Goal: Task Accomplishment & Management: Manage account settings

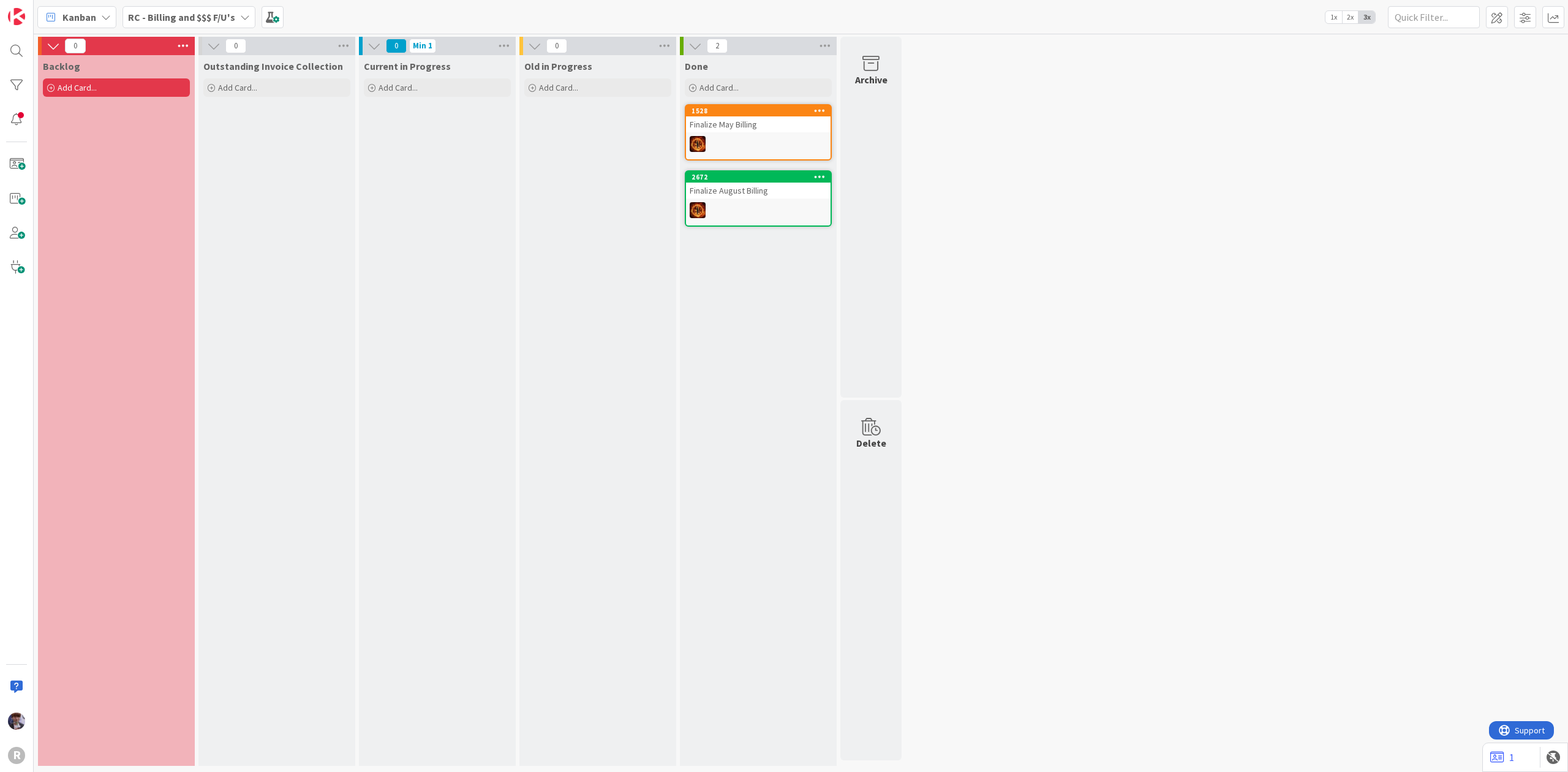
click at [211, 7] on div "RC - Billing and $$$ F/U's" at bounding box center [189, 16] width 133 height 22
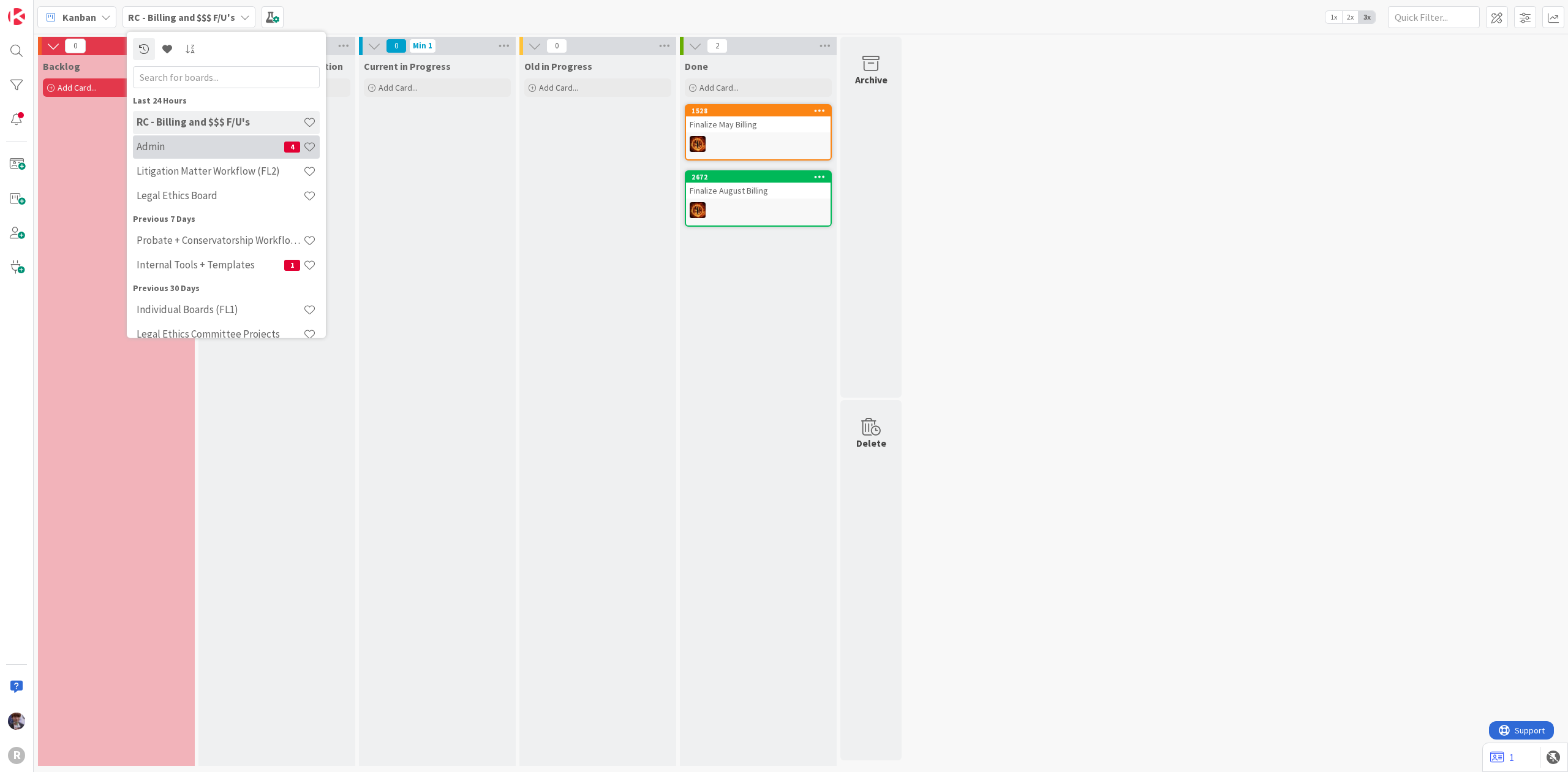
click at [226, 135] on div "Admin 4" at bounding box center [226, 146] width 187 height 23
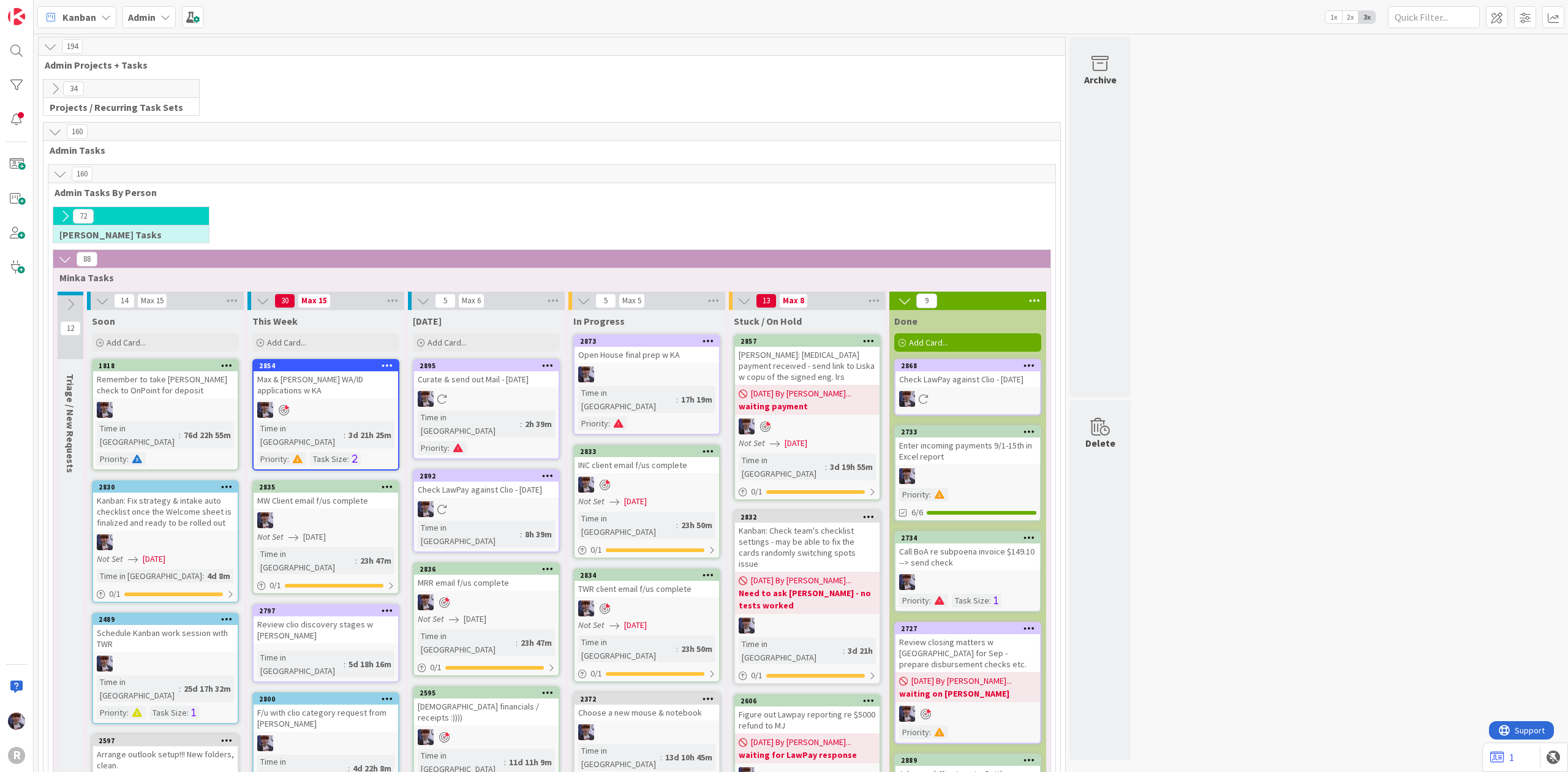
click at [643, 359] on div "Open House final prep w KA" at bounding box center [647, 354] width 144 height 16
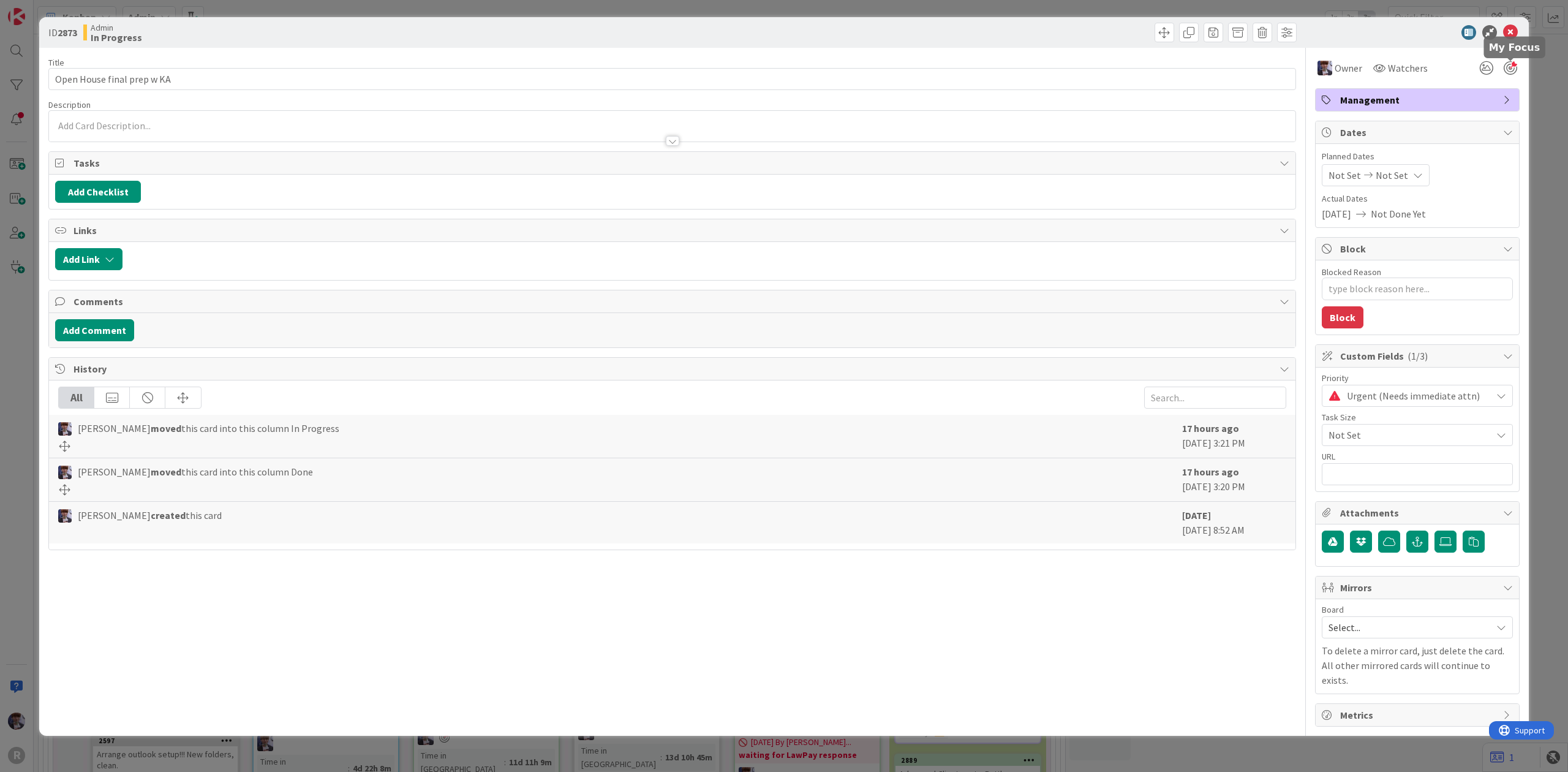
click at [1512, 65] on div at bounding box center [1511, 68] width 13 height 13
click at [1539, 91] on div "ID 2873 Admin In Progress Title 27 / 128 Open House final prep w KA Description…" at bounding box center [784, 386] width 1568 height 772
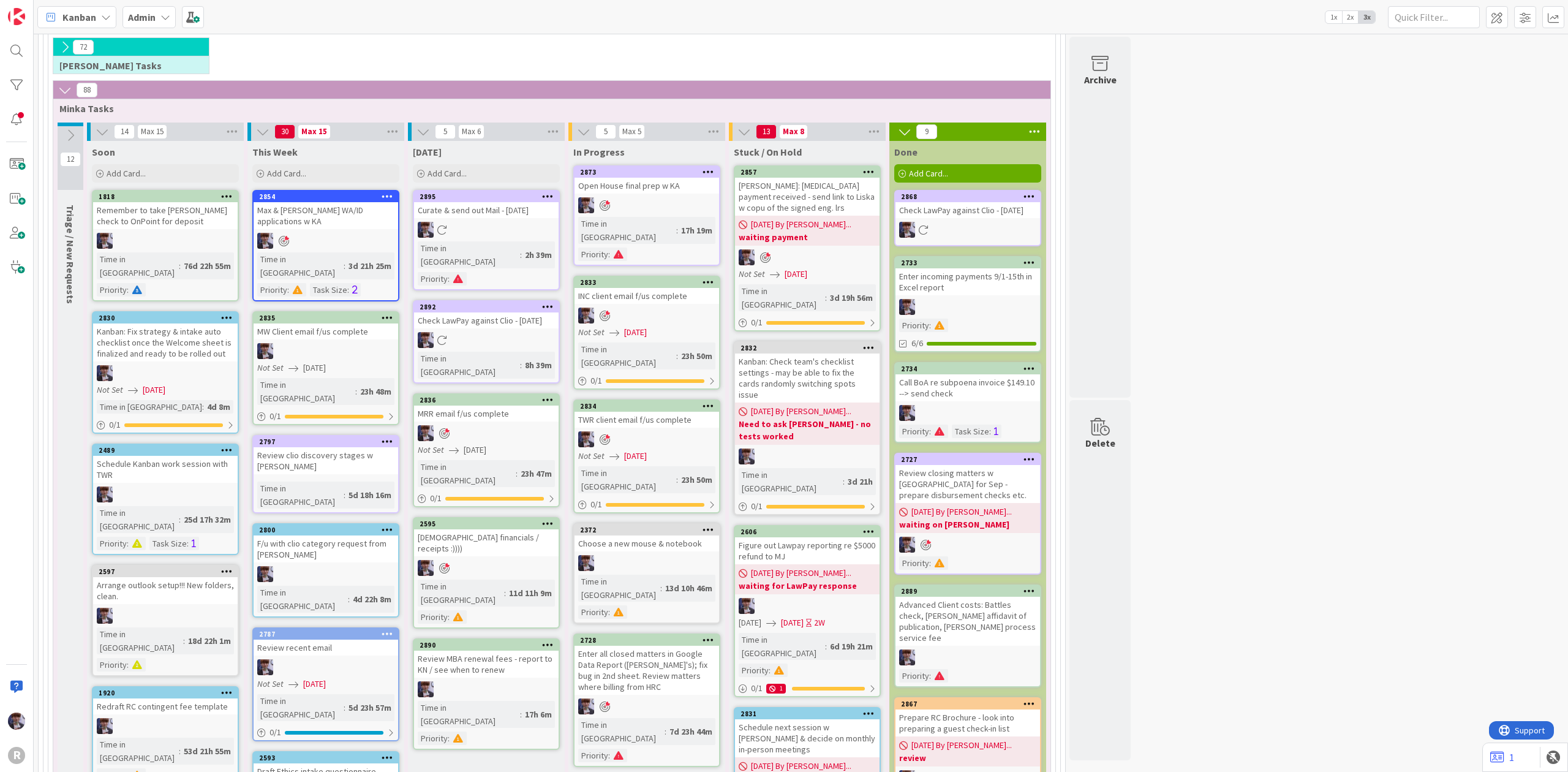
scroll to position [163, 0]
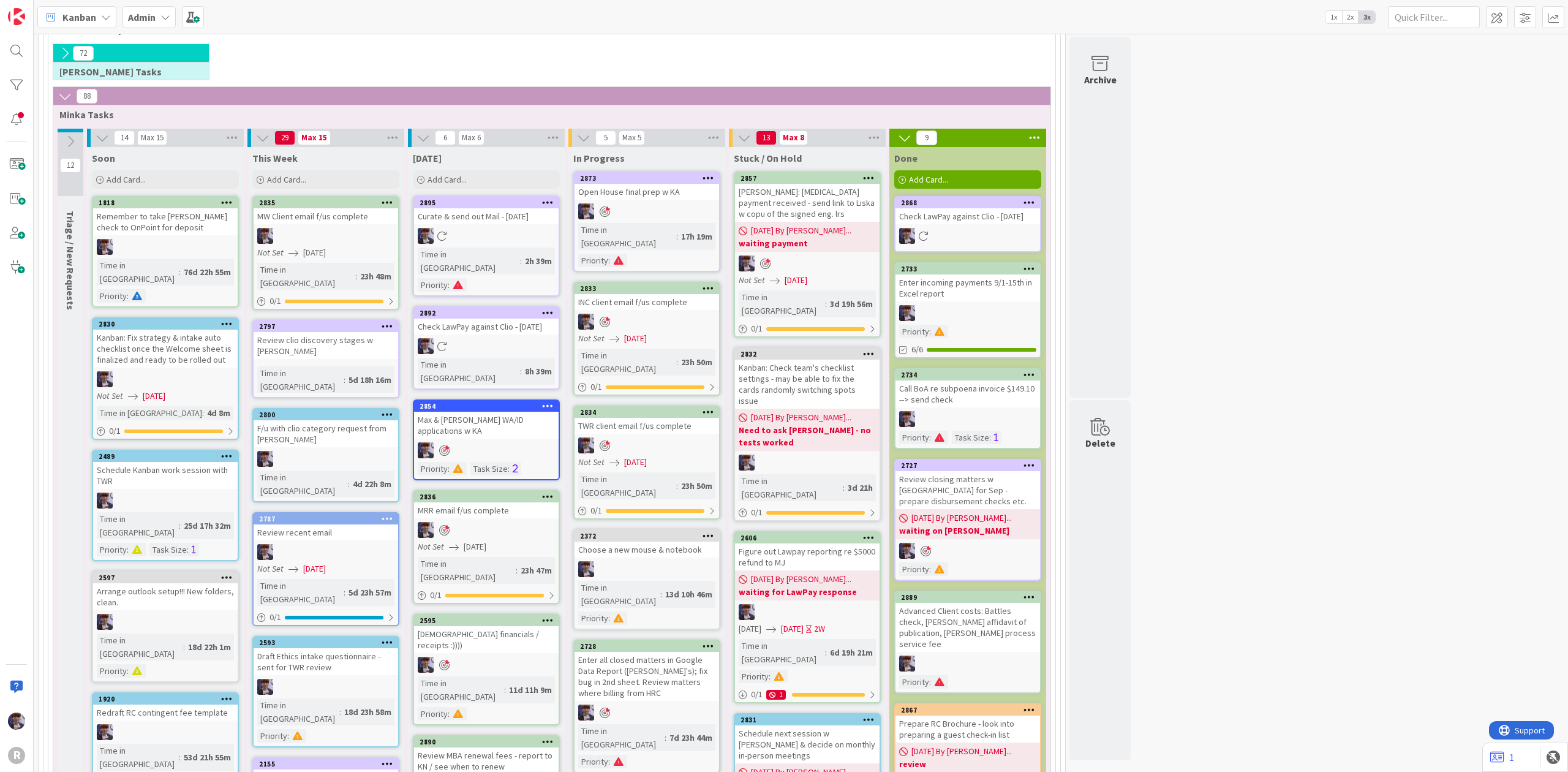
click at [160, 28] on div "Admin" at bounding box center [148, 16] width 53 height 22
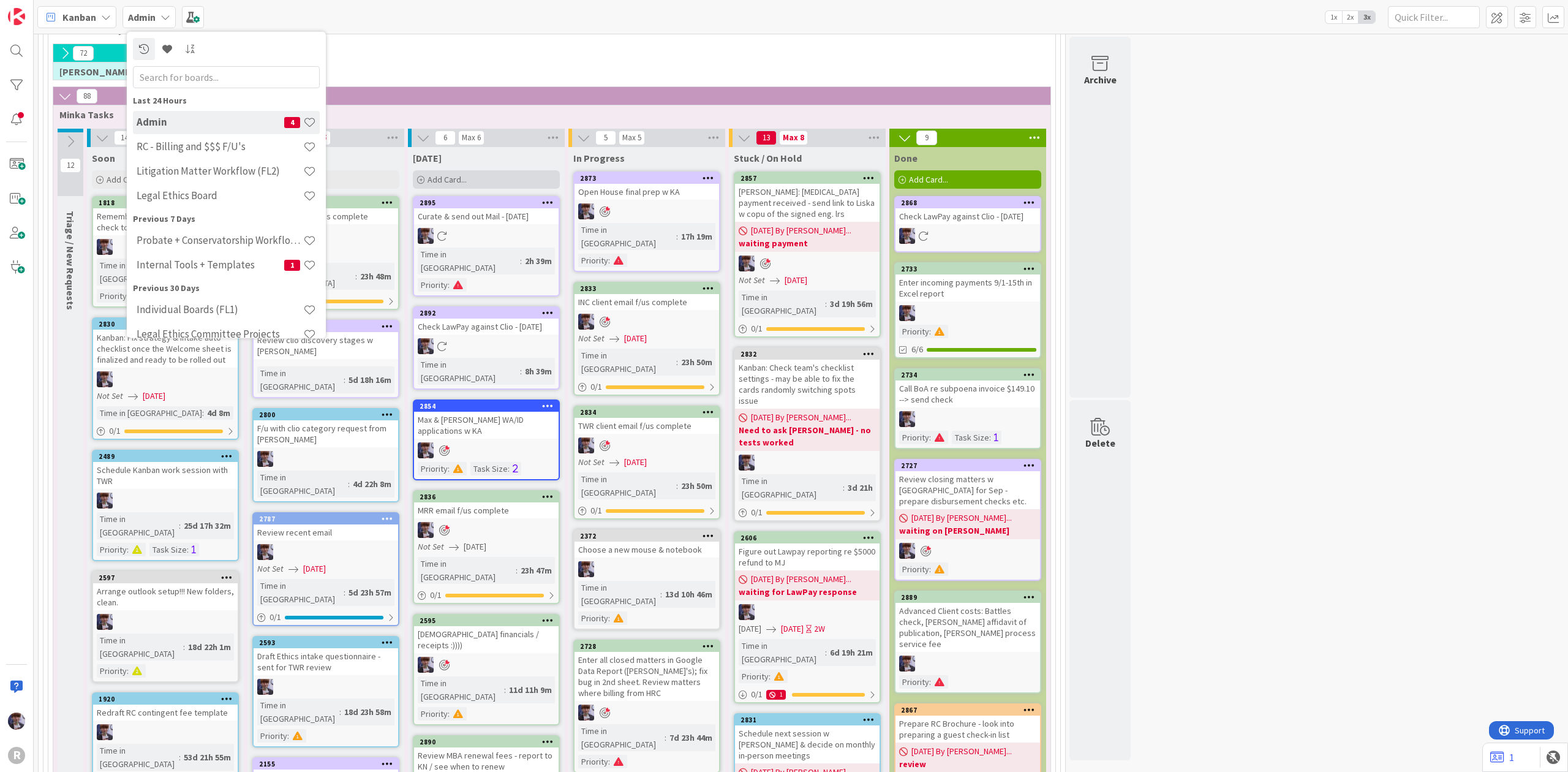
click at [452, 181] on span "Add Card..." at bounding box center [447, 179] width 39 height 11
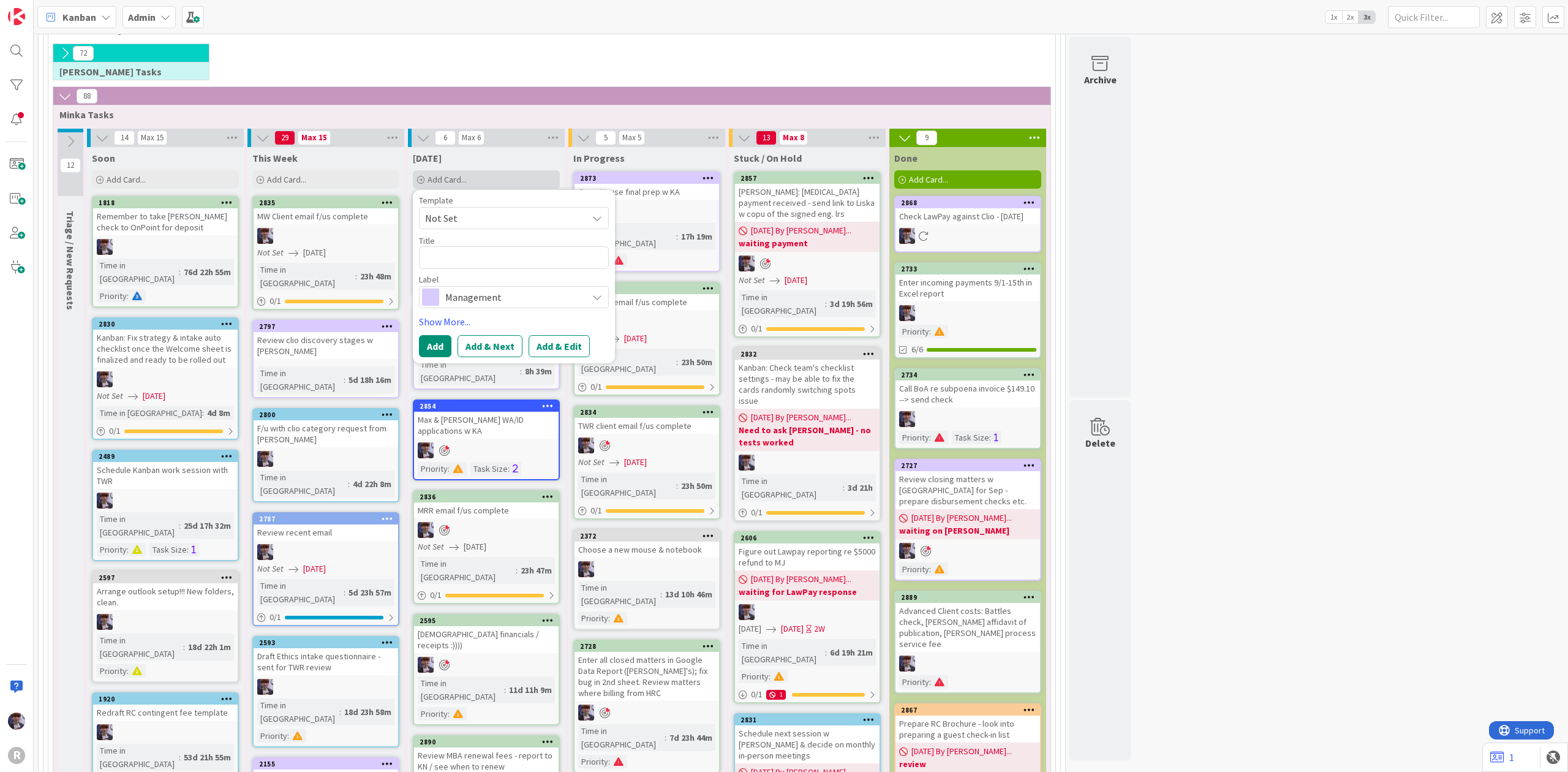
type textarea "x"
type textarea "R"
type textarea "x"
type textarea "Re"
type textarea "x"
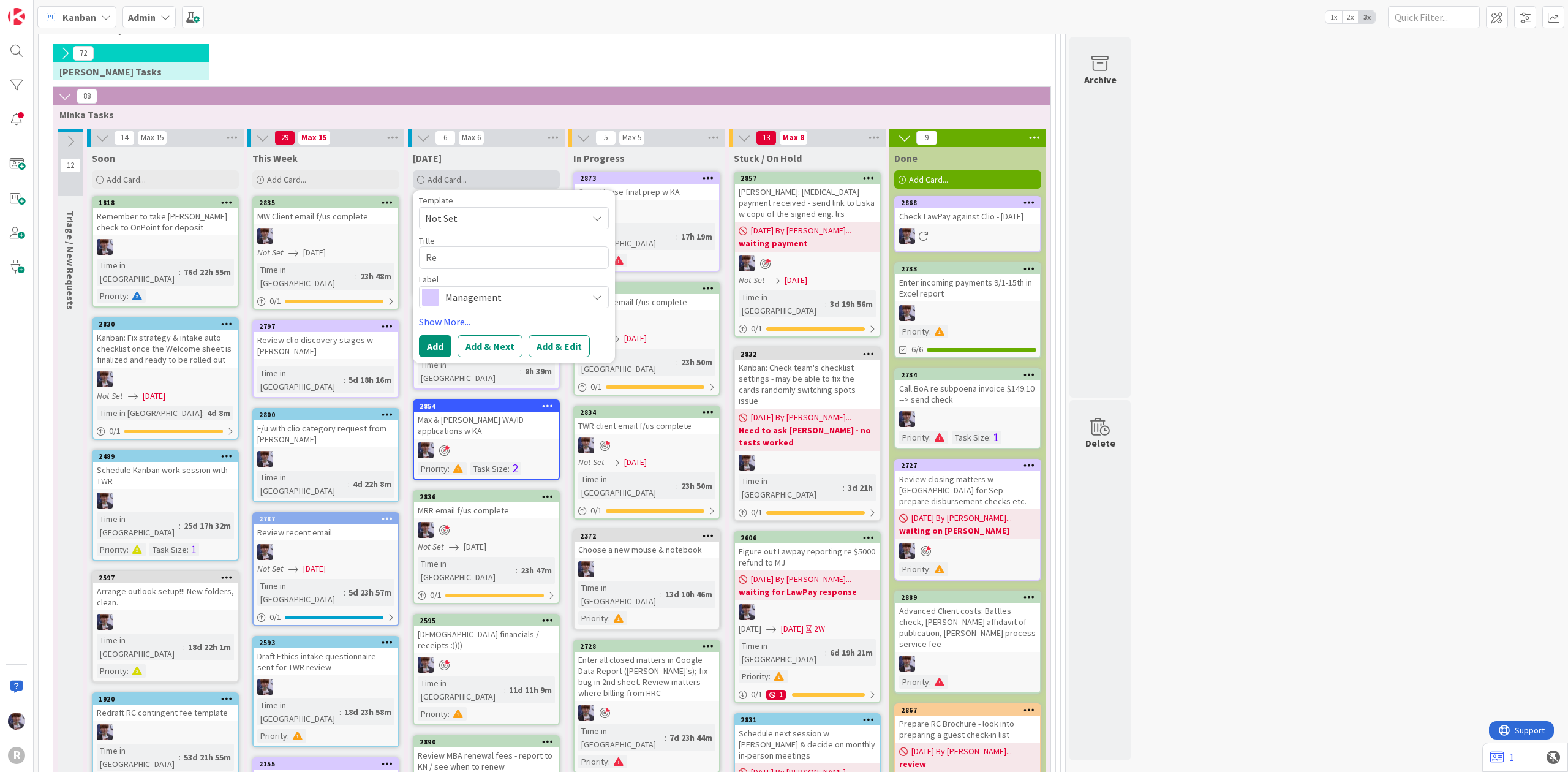
type textarea "Rev"
type textarea "x"
type textarea "Revi"
type textarea "x"
type textarea "Revie"
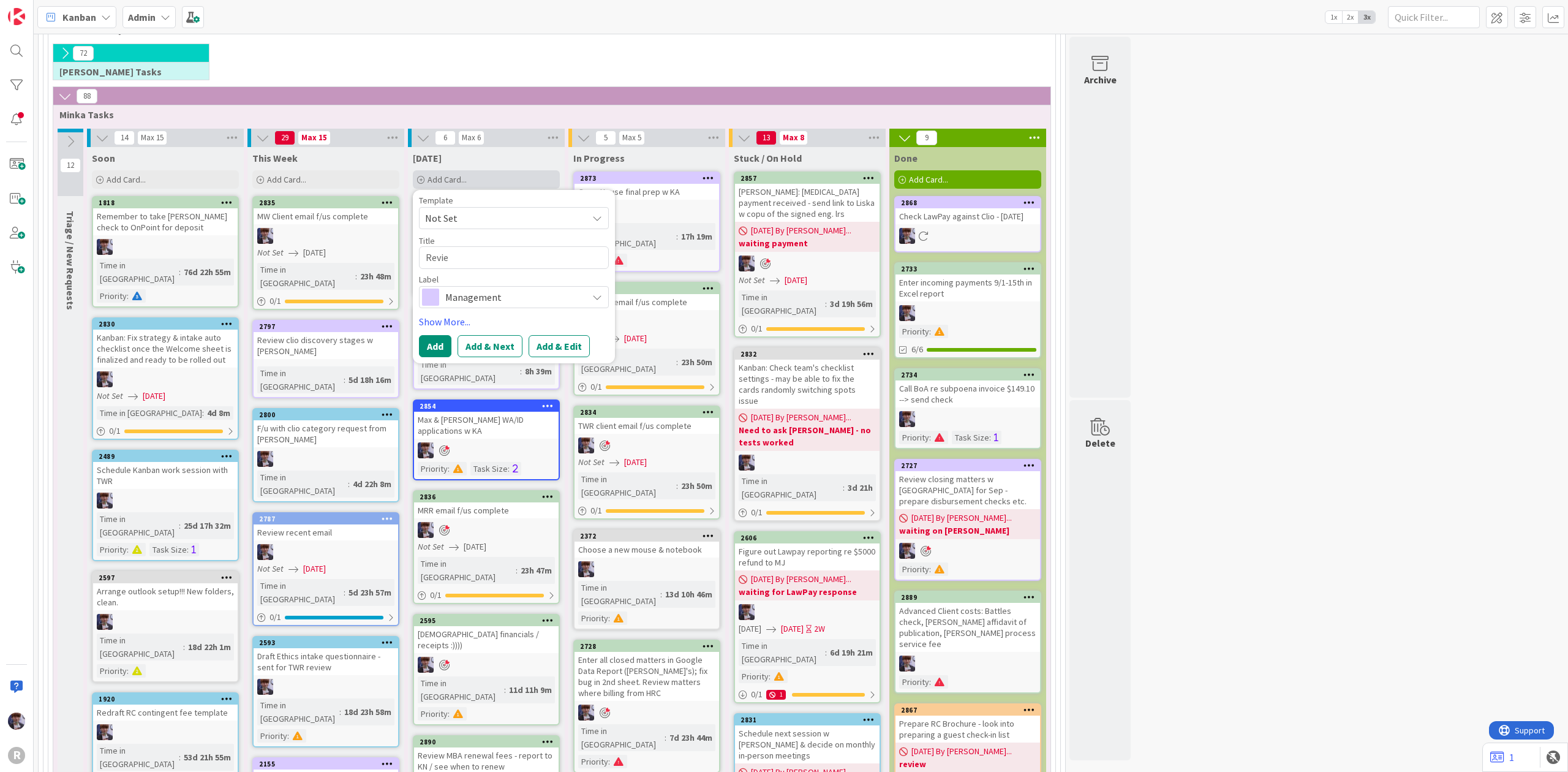
type textarea "x"
type textarea "Review"
type textarea "x"
type textarea "Review"
type textarea "x"
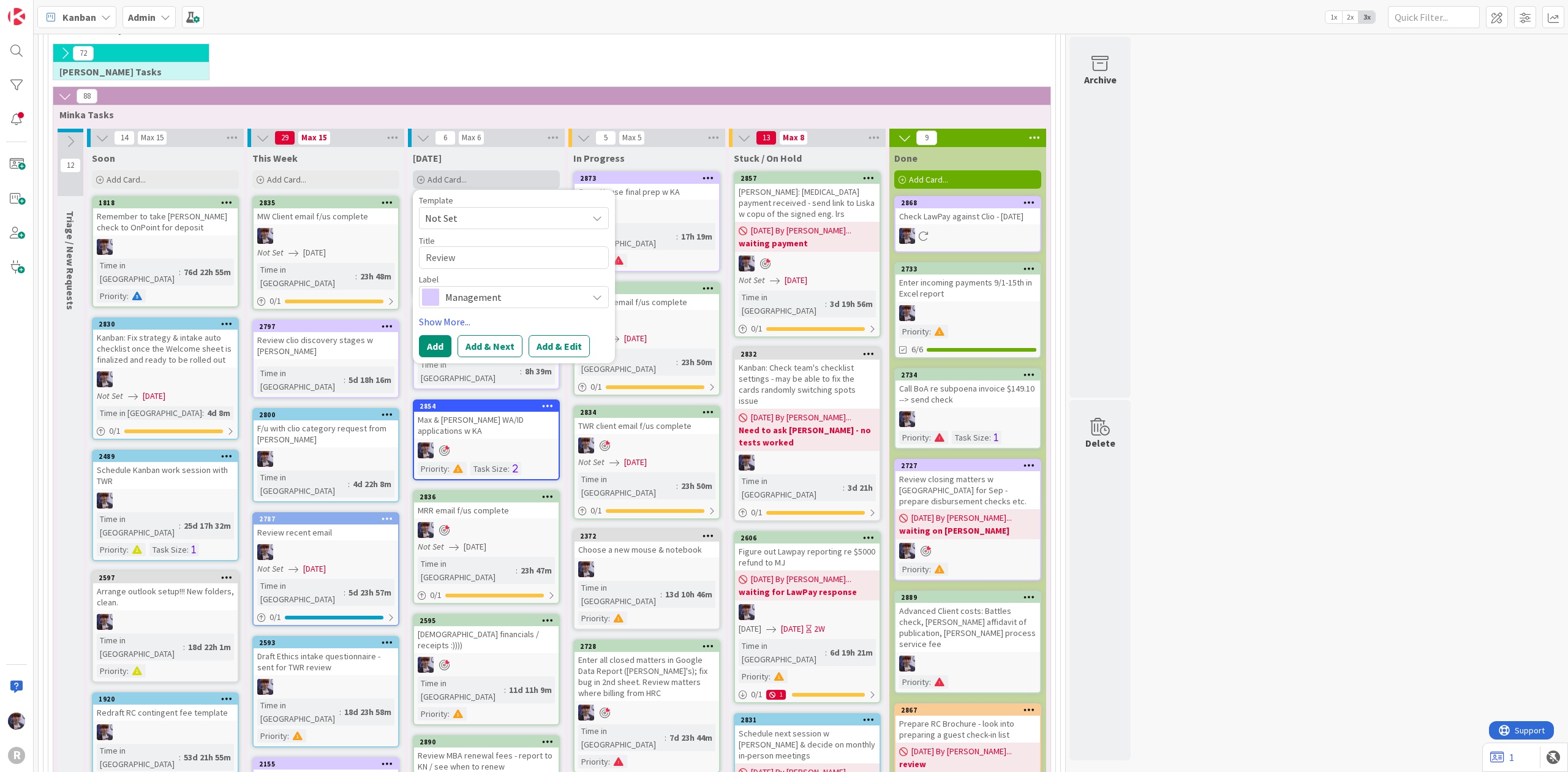
type textarea "Review J"
type textarea "x"
type textarea "Review Ju"
type textarea "x"
type textarea "Review Jus"
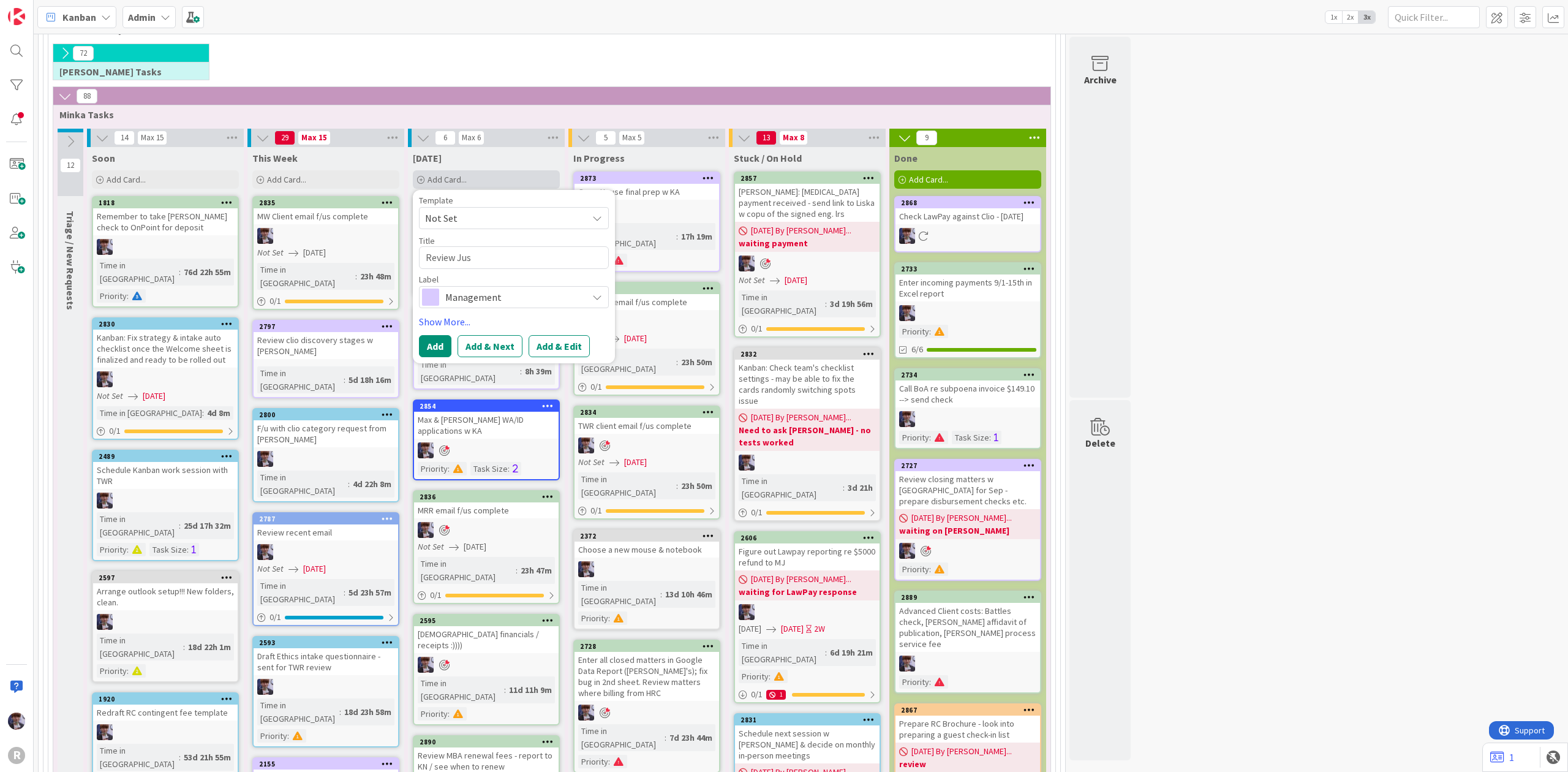
type textarea "x"
type textarea "Review Just"
type textarea "x"
type textarea "Review Justi"
type textarea "x"
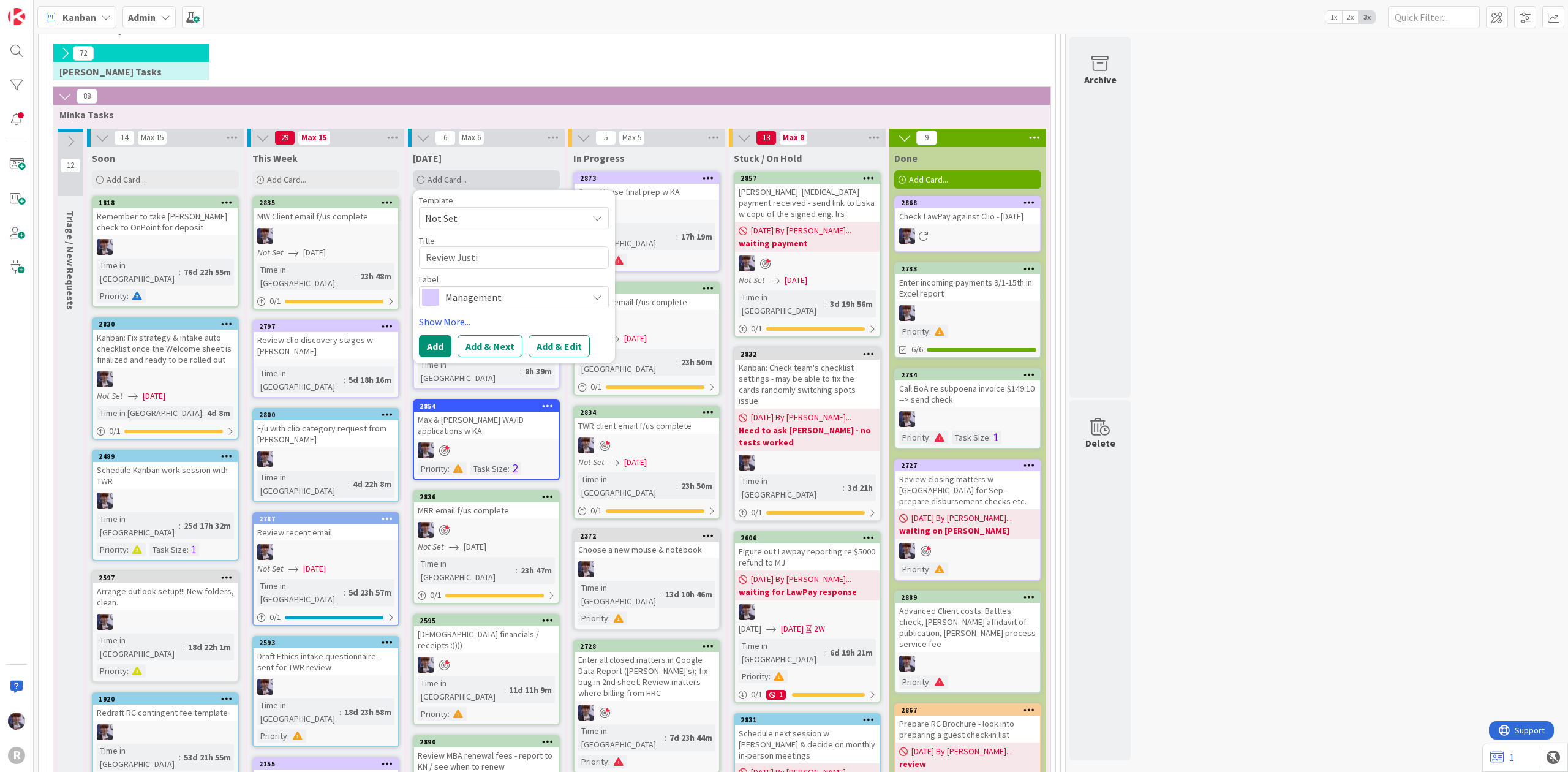
type textarea "Review Justin"
type textarea "x"
type textarea "Review Justin'"
type textarea "x"
type textarea "Review Justin's"
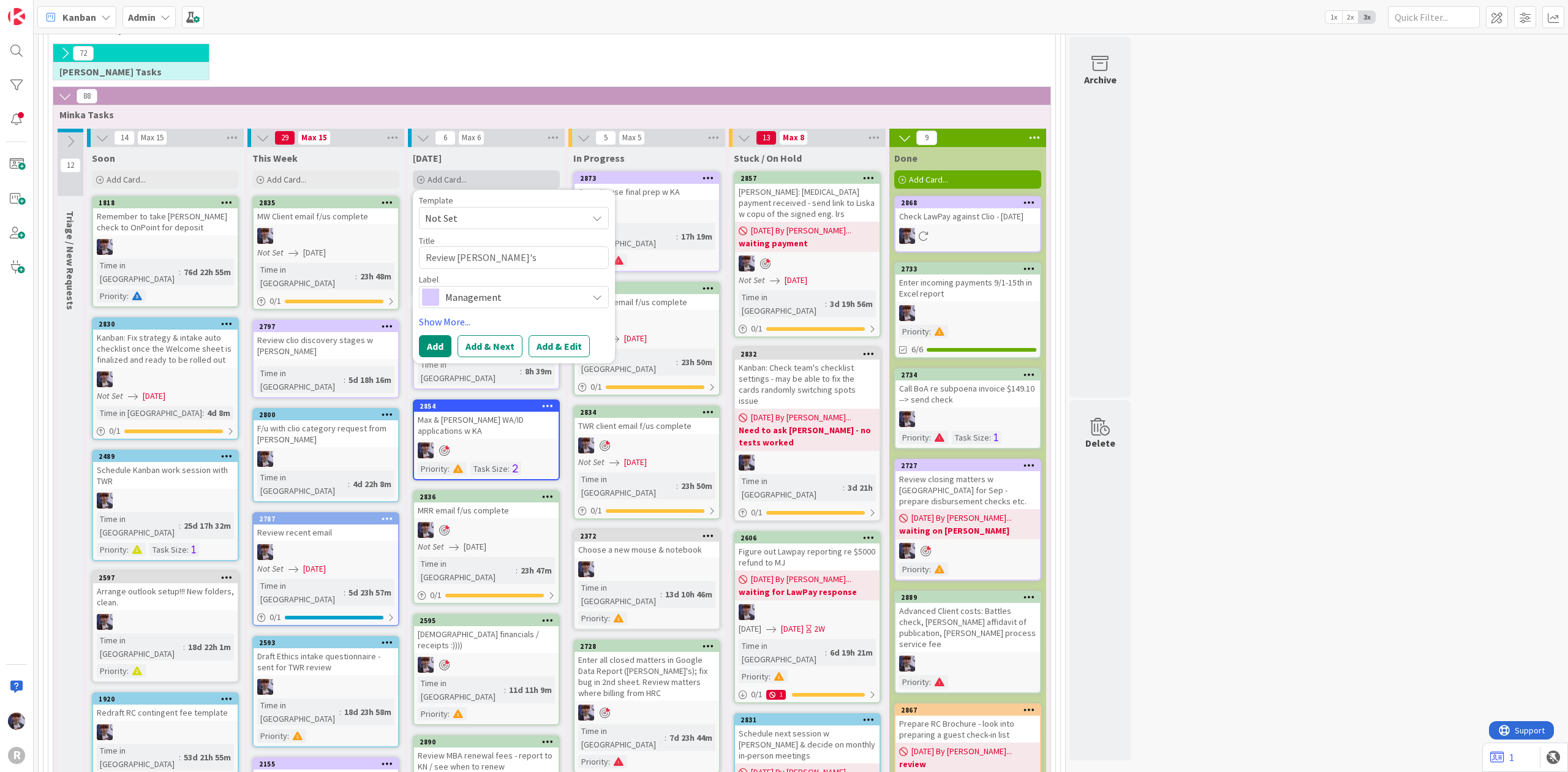
type textarea "x"
type textarea "Review Justin's"
type textarea "x"
type textarea "Review Justin's s"
type textarea "x"
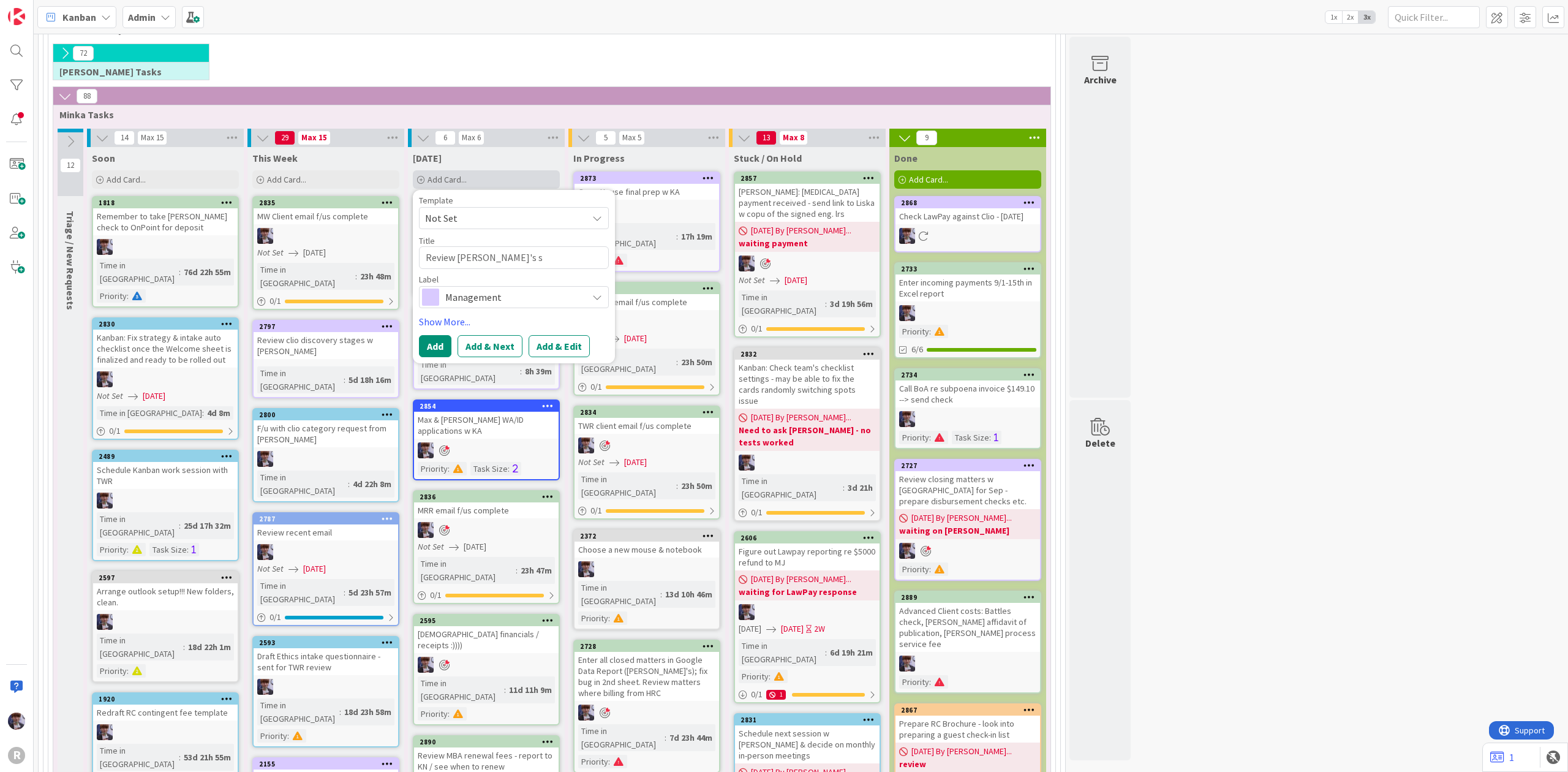
type textarea "Review Justin's sp"
type textarea "x"
type textarea "Review Justin's spr"
type textarea "x"
type textarea "Review Justin's spre"
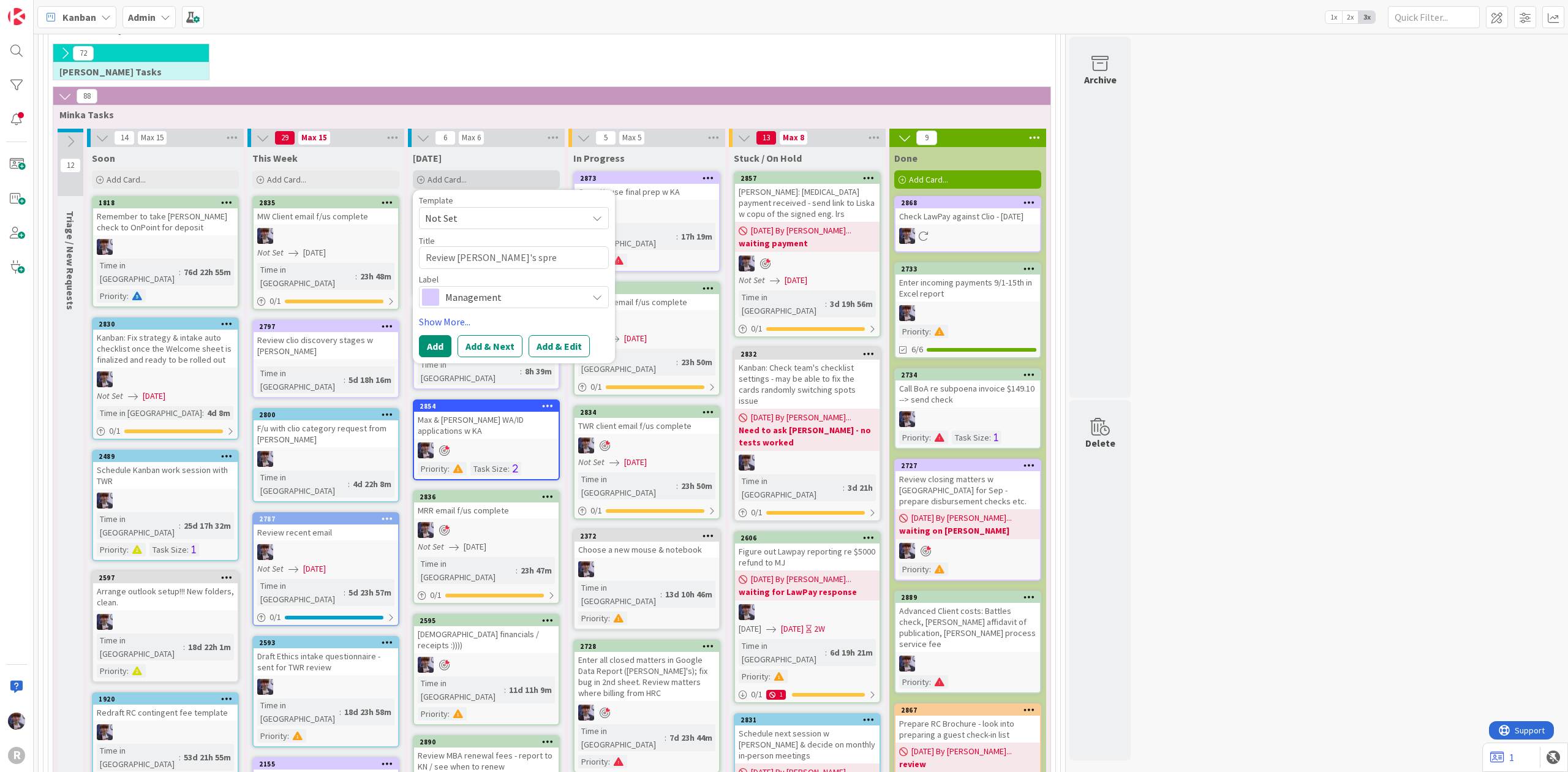
type textarea "x"
type textarea "Review Justin's sprea"
type textarea "x"
type textarea "Review Justin's spreas"
type textarea "x"
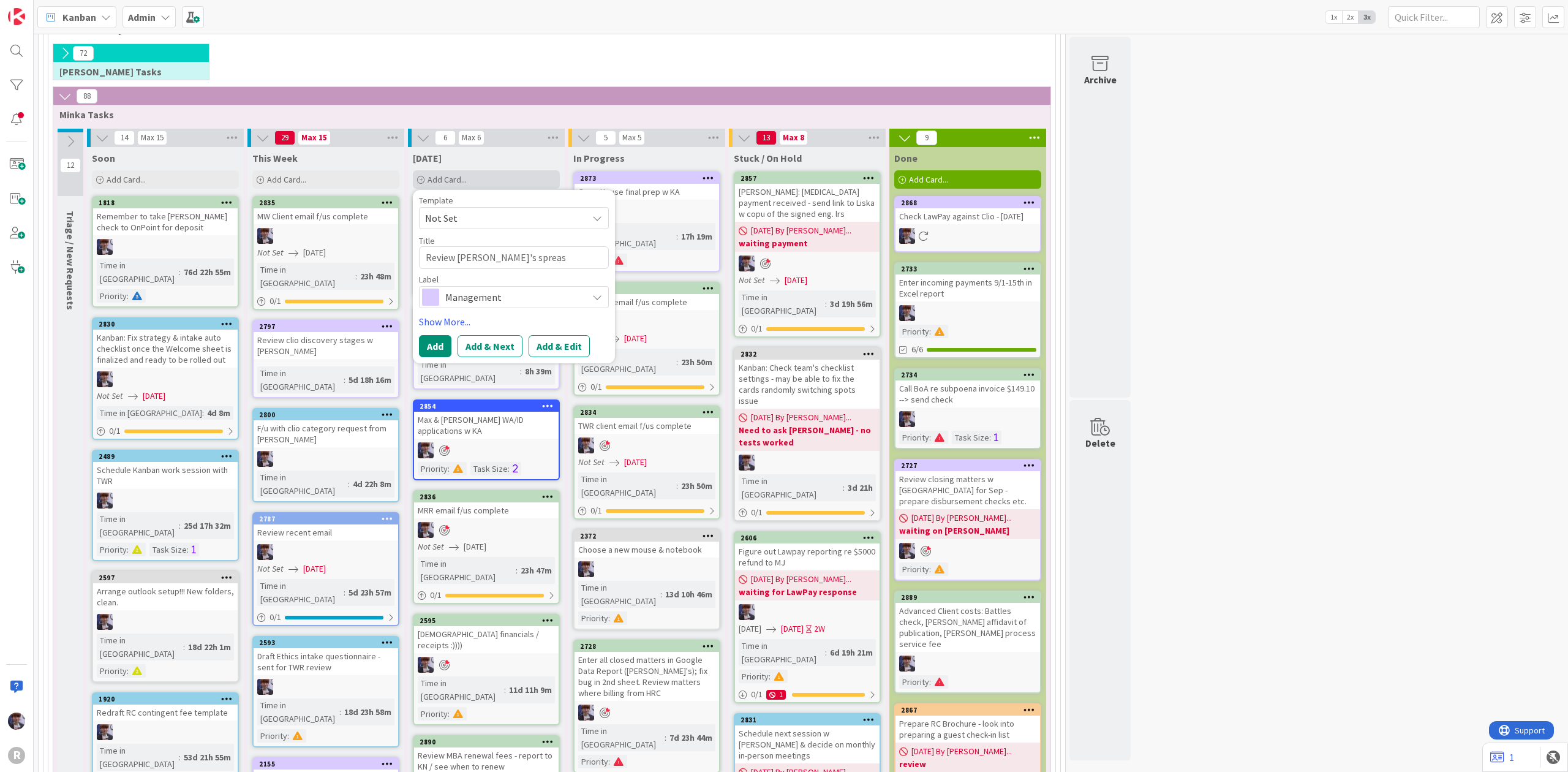
type textarea "Review Justin's spreash"
type textarea "x"
type textarea "Review Justin's spreas"
type textarea "x"
type textarea "Review Justin's sprea"
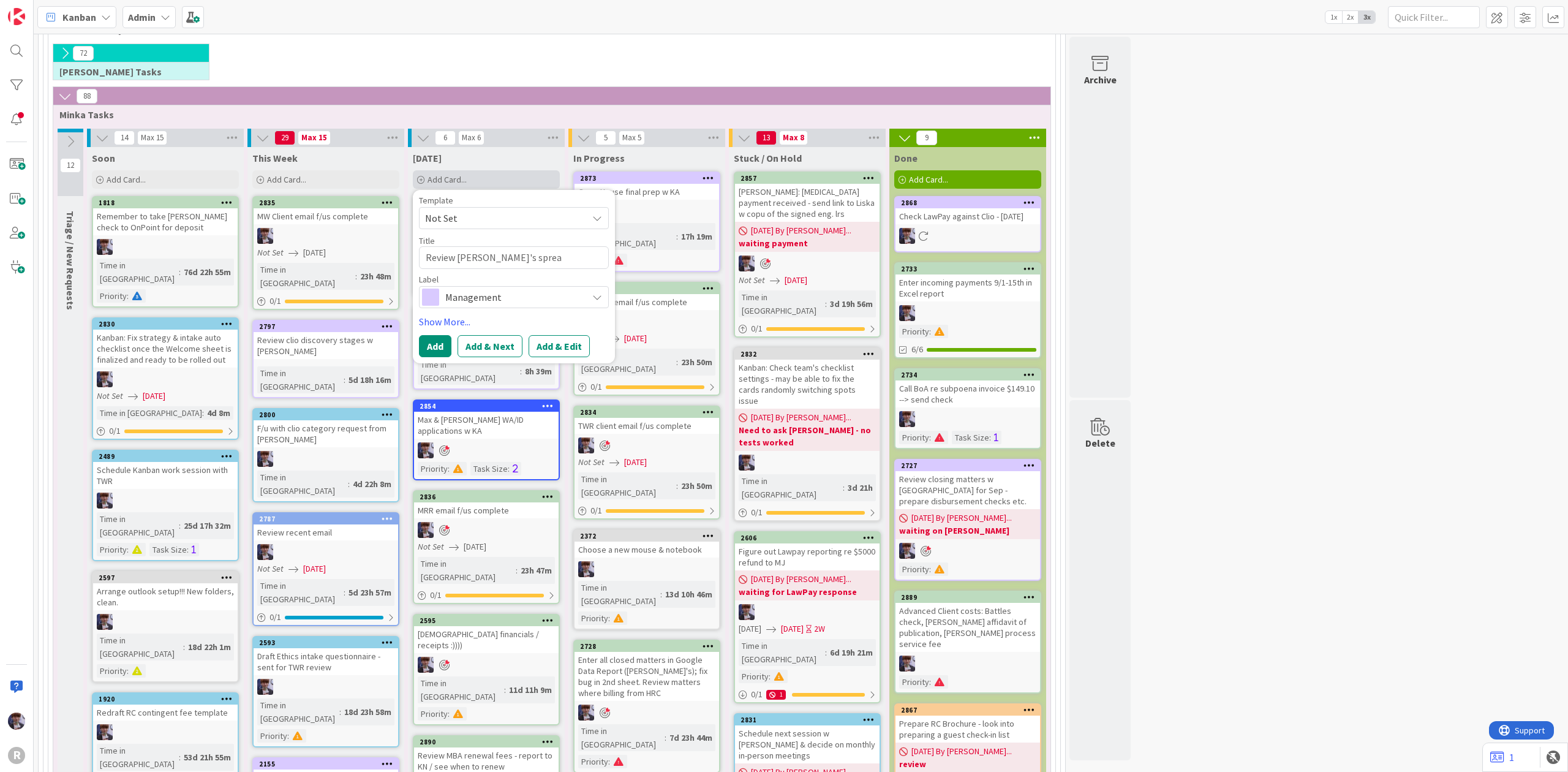
type textarea "x"
type textarea "Review Justin's spread"
type textarea "x"
type textarea "Review Justin's spreads"
type textarea "x"
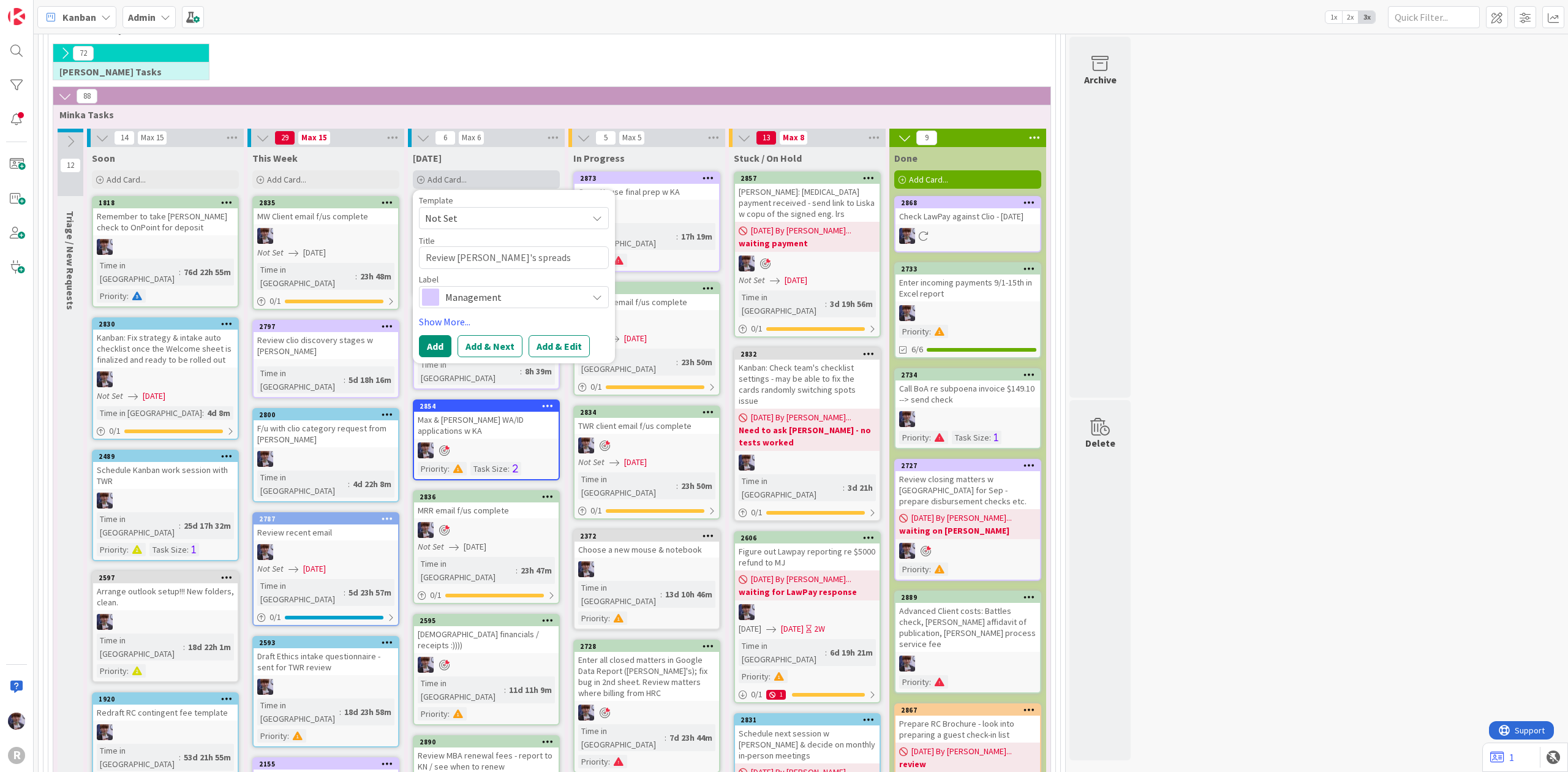
type textarea "Review Justin's spreadsh"
type textarea "x"
type textarea "Review Justin's spreadshe"
type textarea "x"
type textarea "Review Justin's spreadshee"
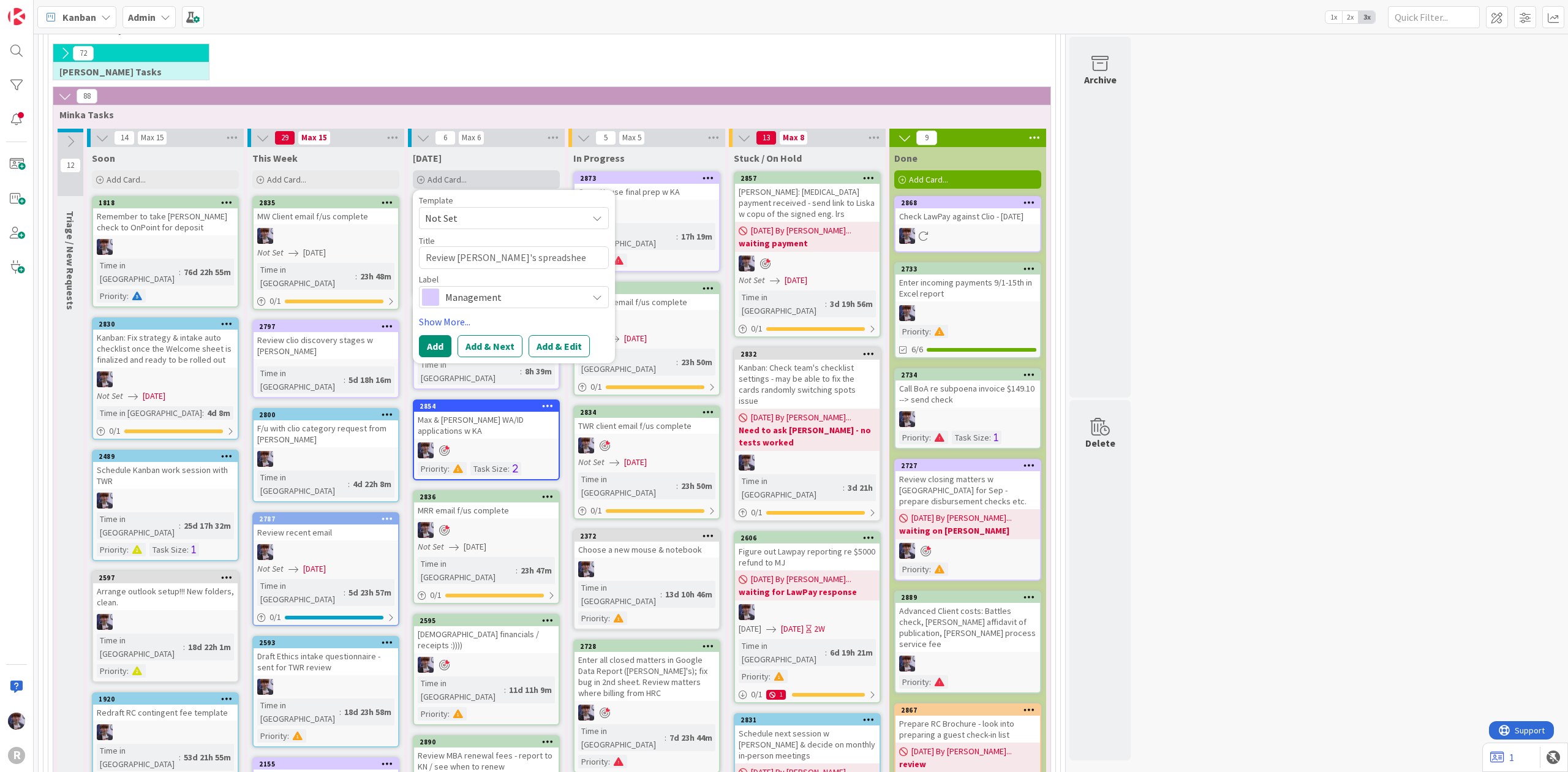
type textarea "x"
type textarea "Review Justin's spreadsheet"
type textarea "x"
type textarea "Review Justin's spreadsheet"
type textarea "x"
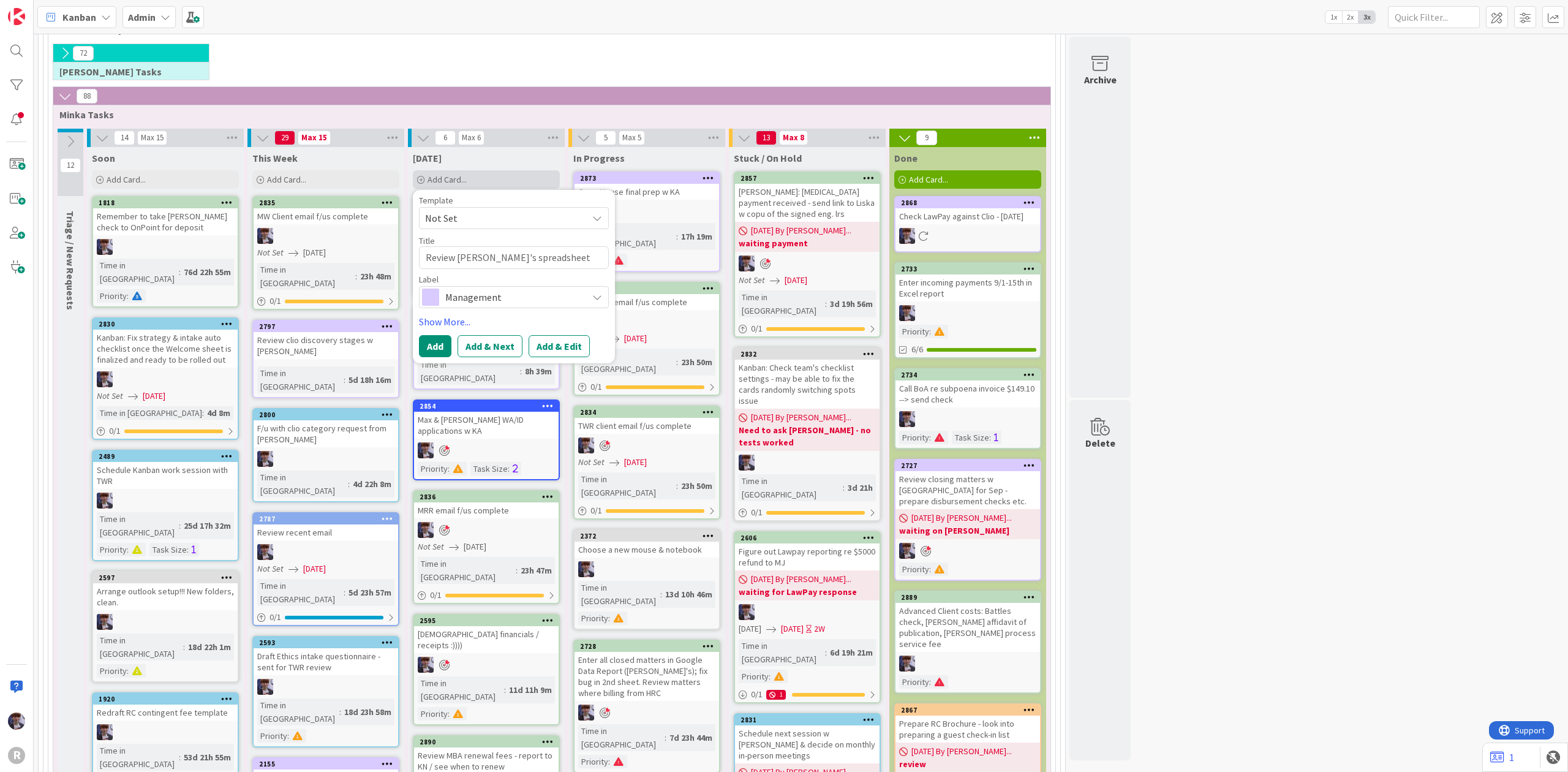
type textarea "Review Justin's spreadsheet -"
type textarea "x"
type textarea "Review Justin's spreadsheet -"
type textarea "x"
type textarea "Review Justin's spreadsheet - f"
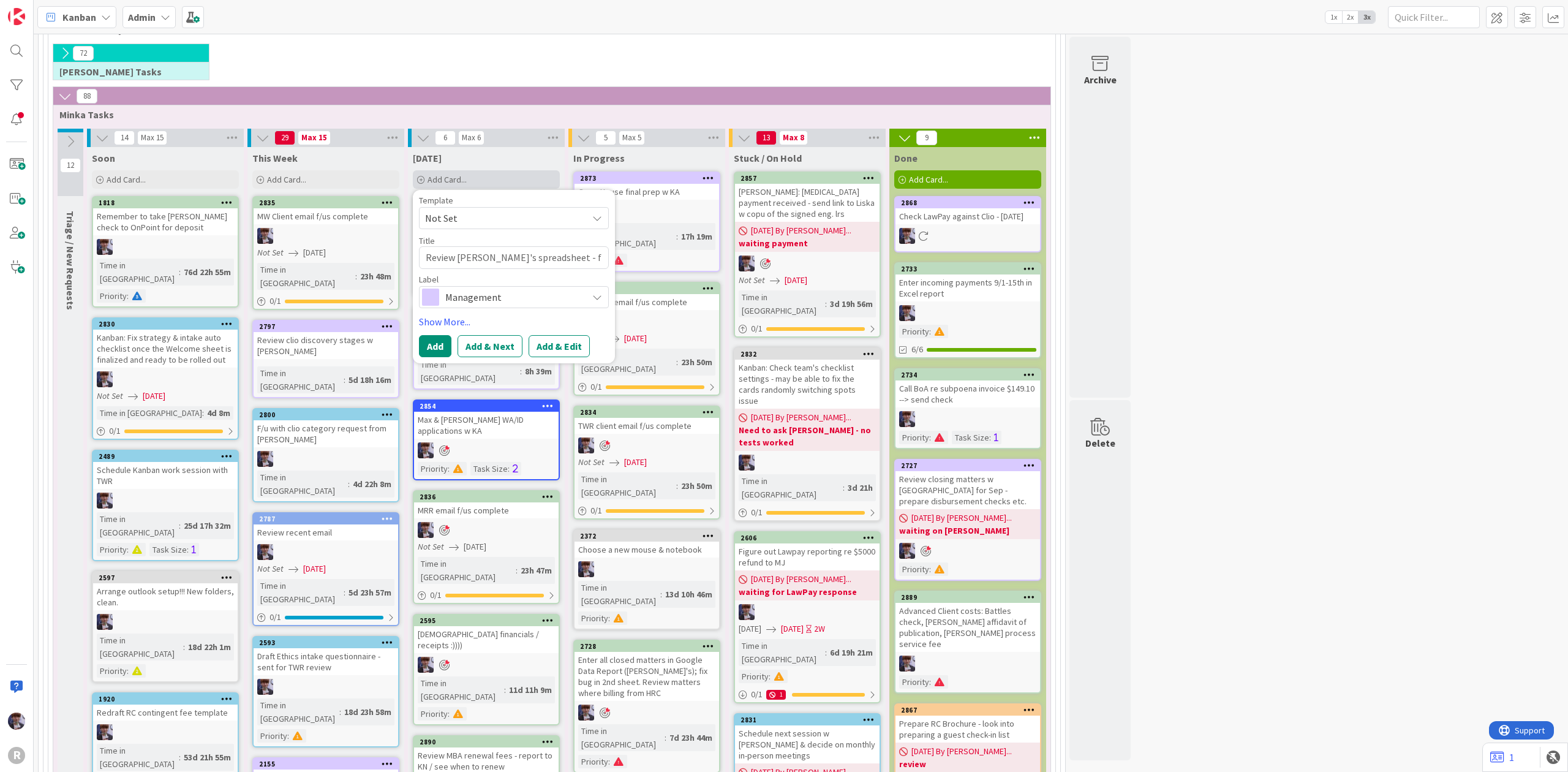
type textarea "x"
type textarea "Review Justin's spreadsheet - f/"
type textarea "x"
type textarea "Review Justin's spreadsheet - f/u"
click at [468, 302] on span "Management" at bounding box center [513, 297] width 136 height 17
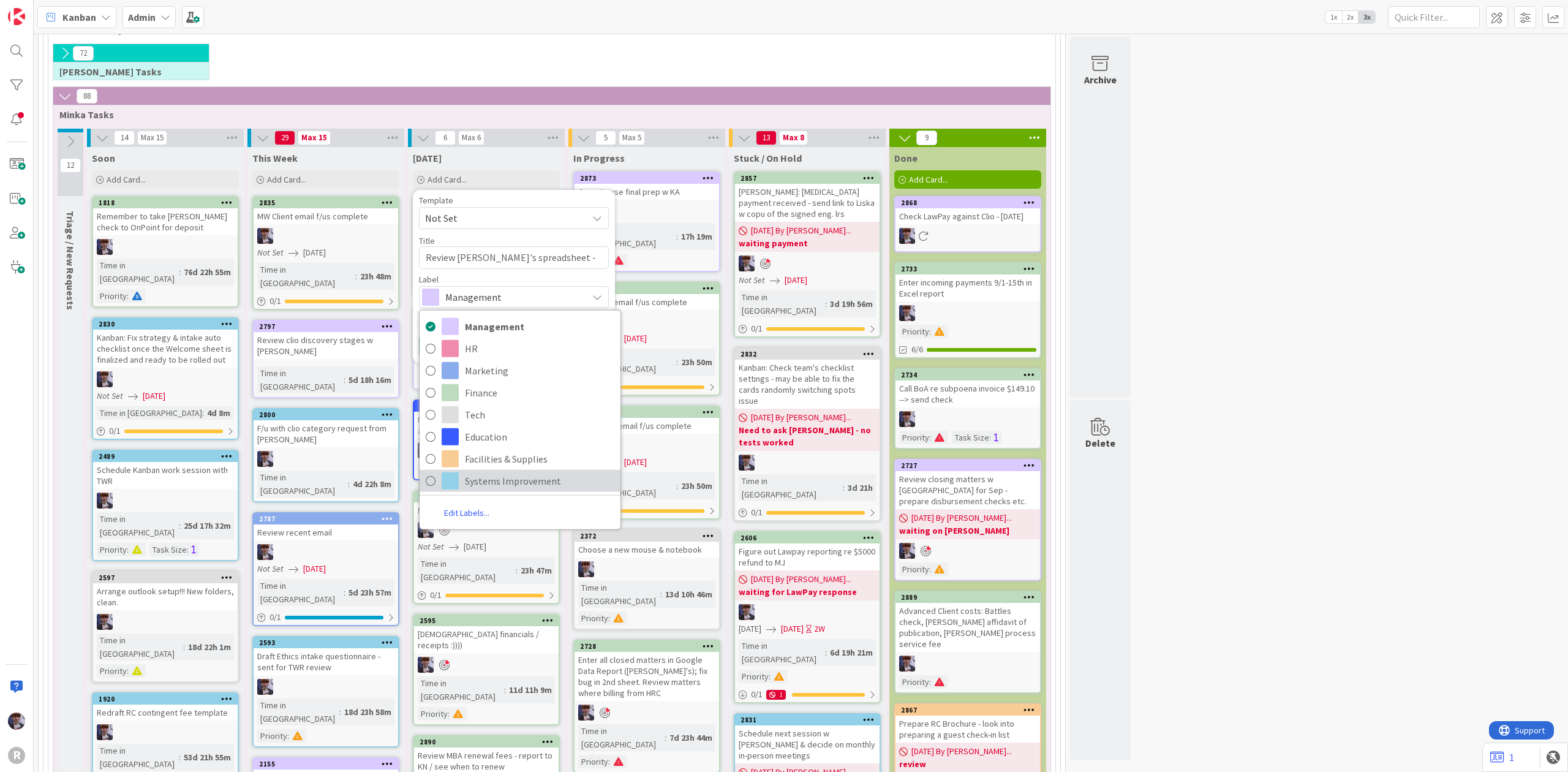
click at [481, 490] on span "Systems Improvement" at bounding box center [540, 480] width 149 height 18
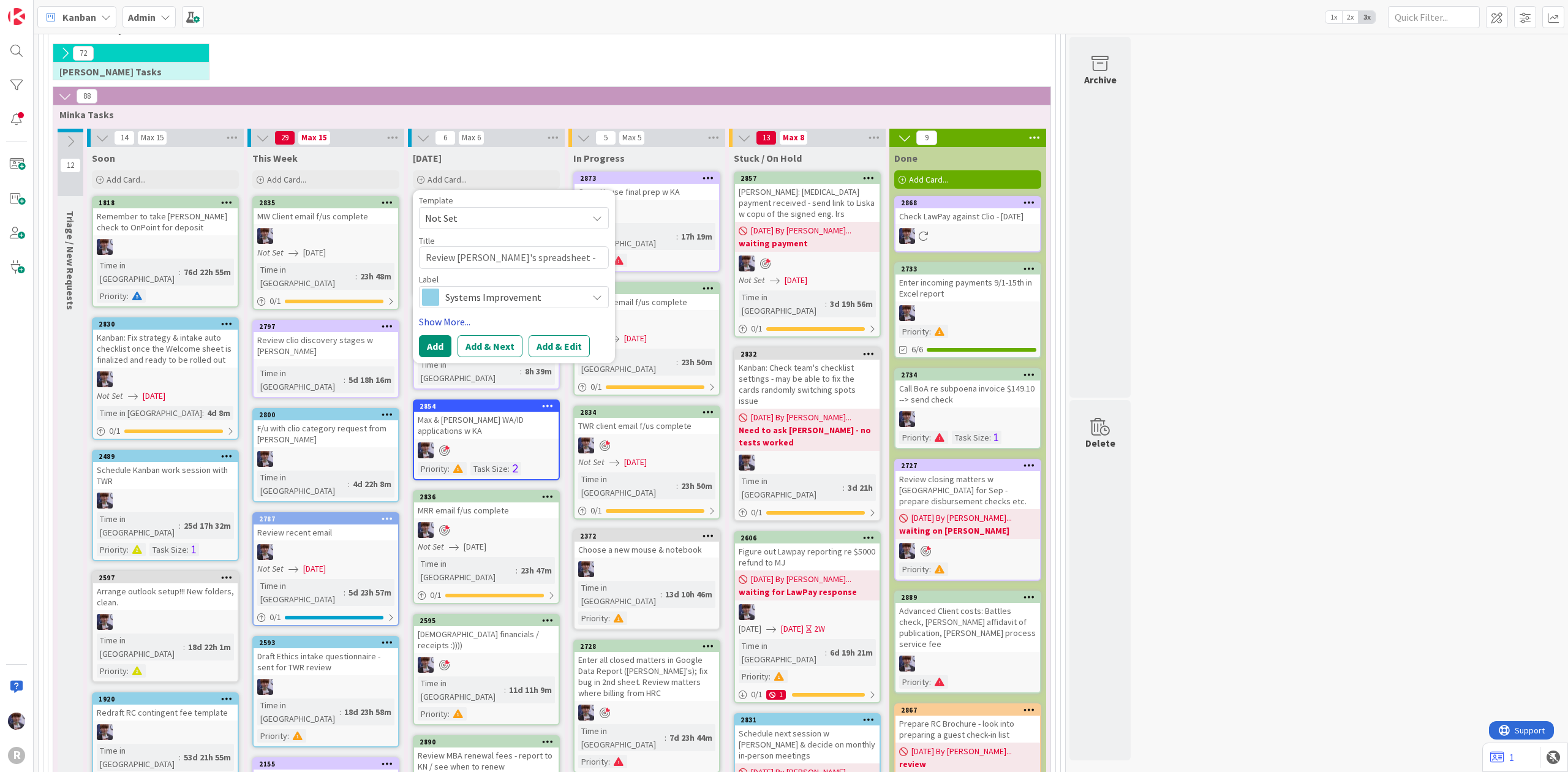
click at [449, 320] on link "Show More..." at bounding box center [514, 322] width 190 height 15
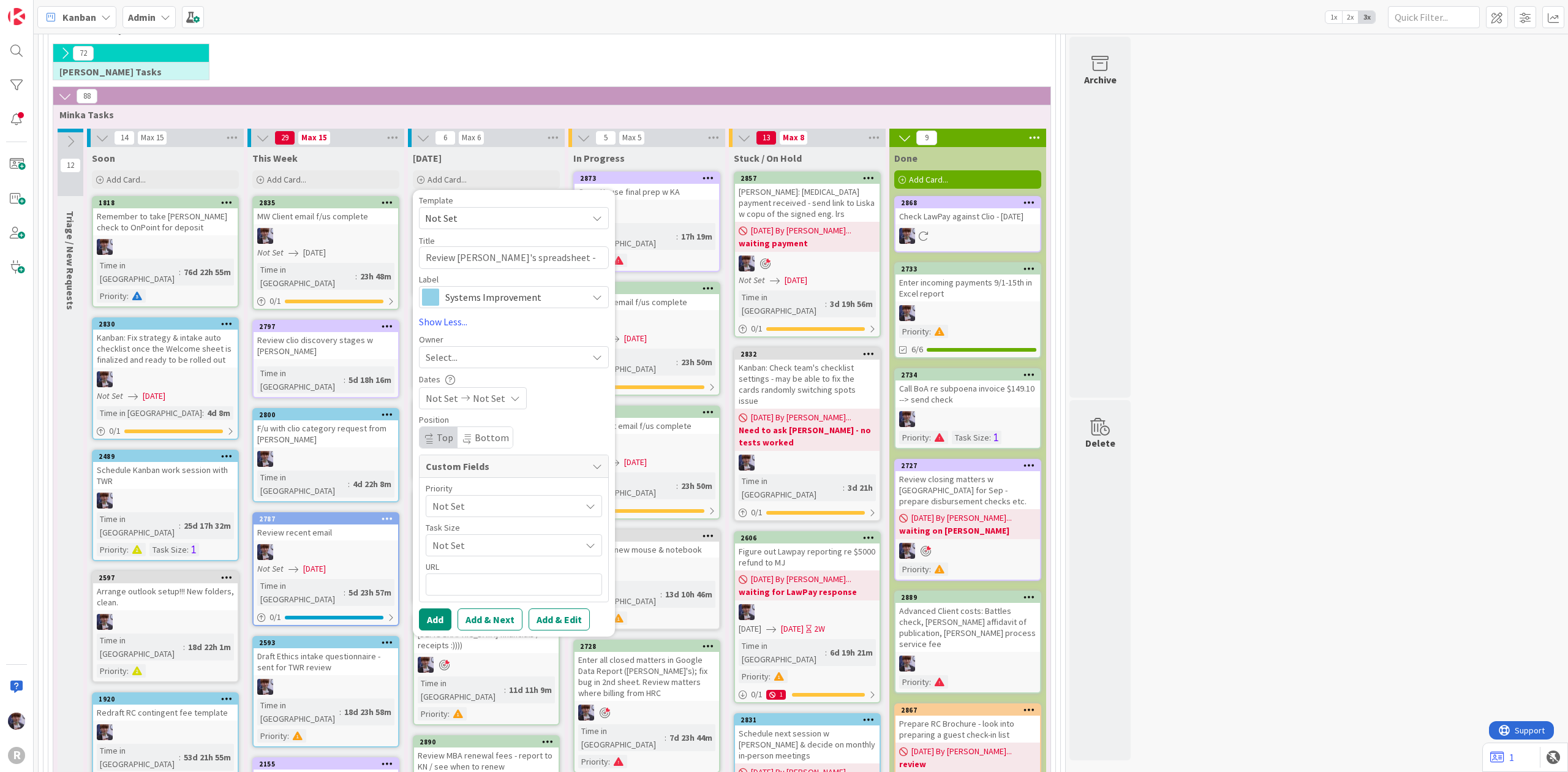
click at [454, 361] on span "Select..." at bounding box center [441, 358] width 32 height 15
click at [483, 466] on span "[PERSON_NAME]" at bounding box center [495, 460] width 59 height 18
click at [440, 631] on button "Add" at bounding box center [435, 619] width 33 height 22
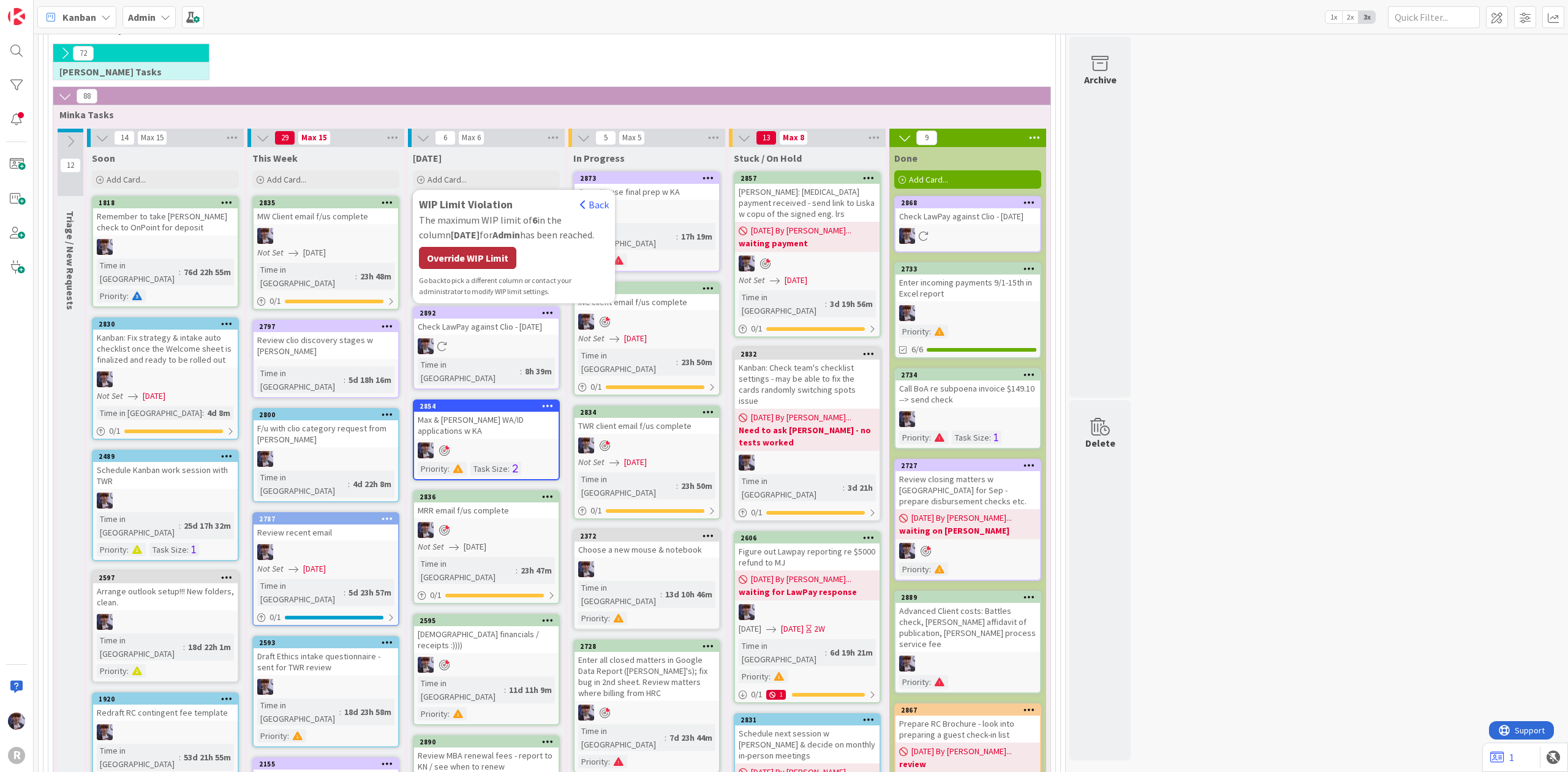
click at [459, 268] on div "Override WIP Limit" at bounding box center [467, 258] width 98 height 22
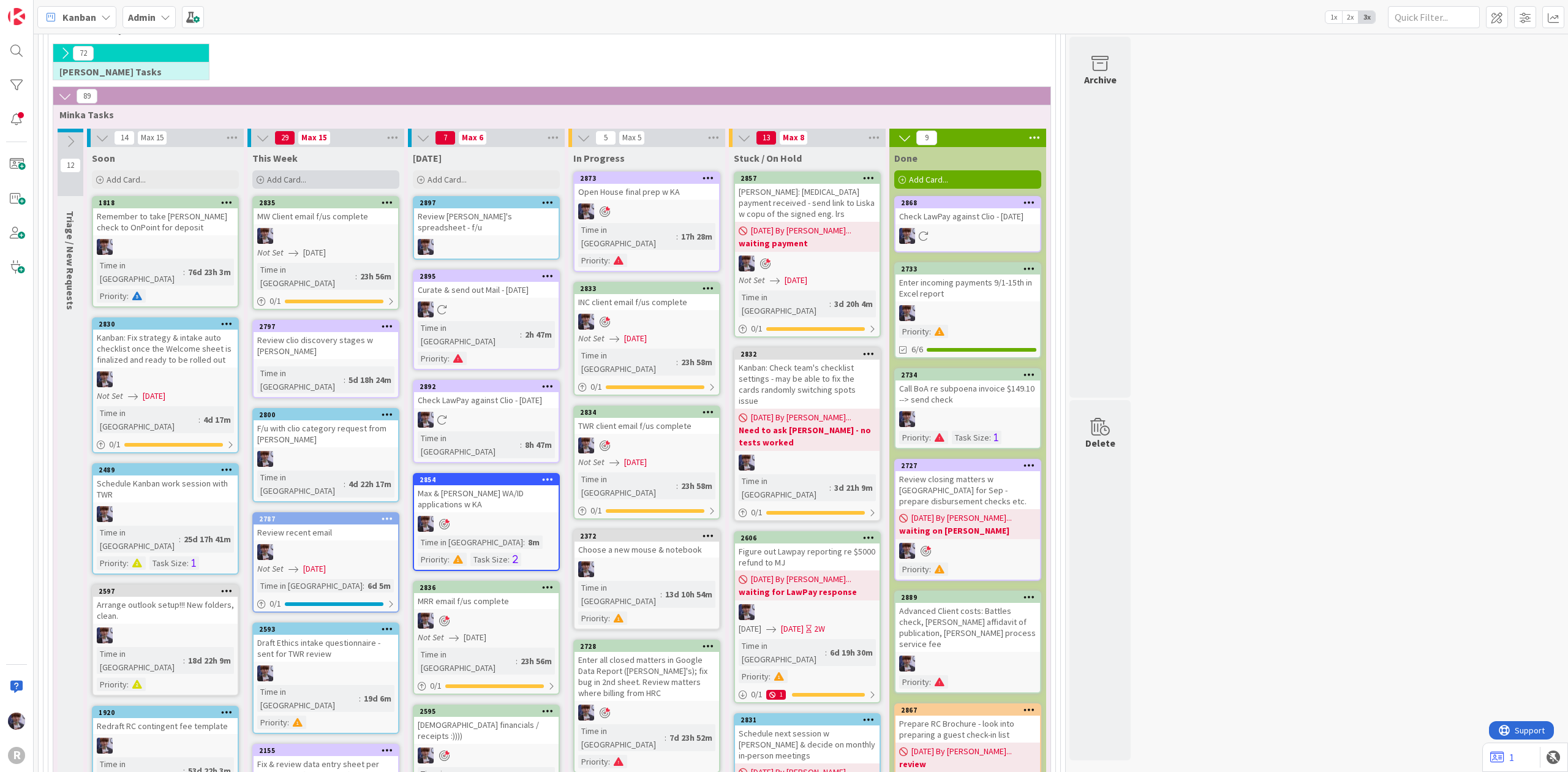
click at [318, 186] on div "Add Card..." at bounding box center [326, 180] width 147 height 18
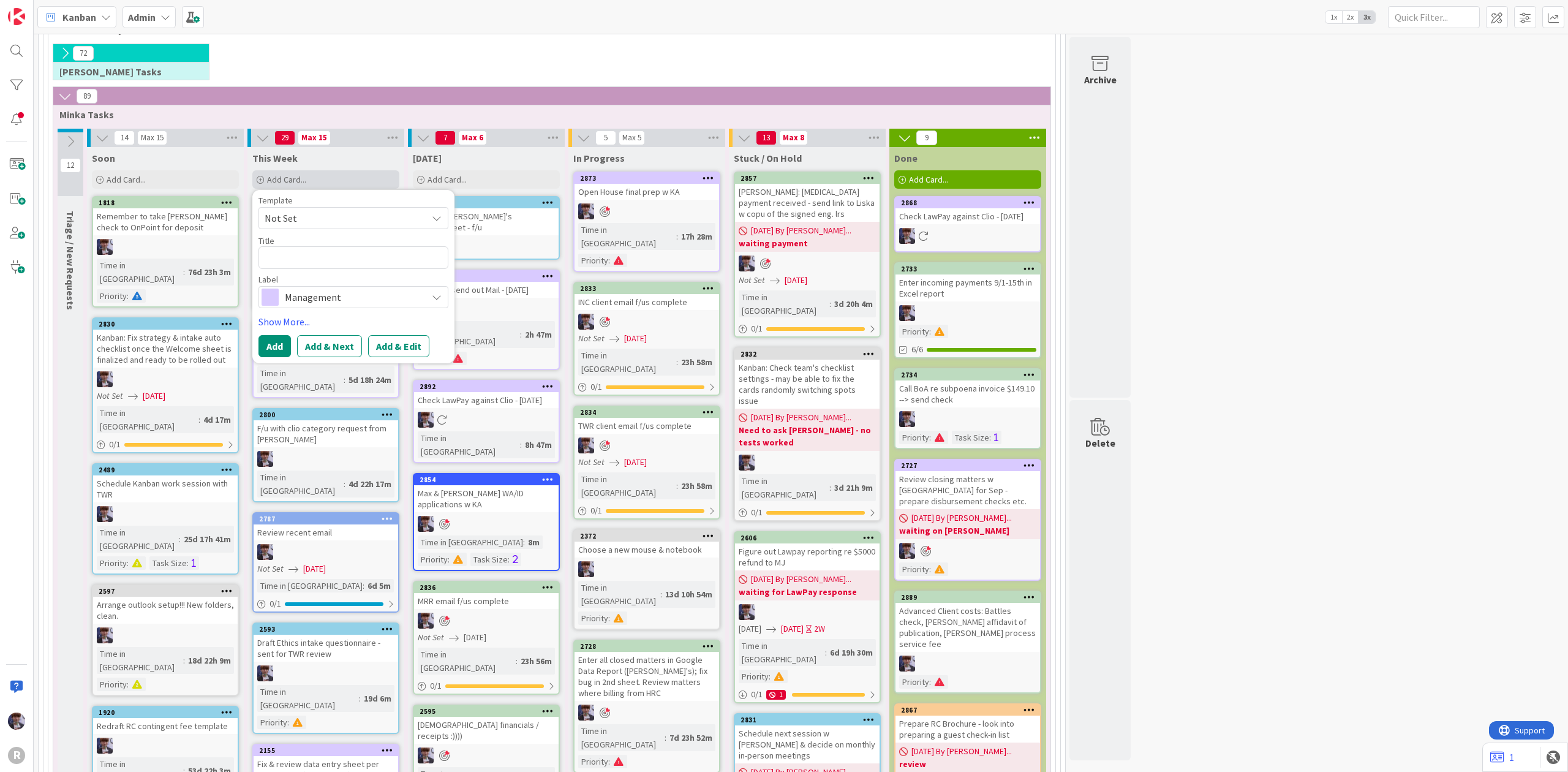
type textarea "x"
type textarea "W"
type textarea "x"
type textarea "We"
type textarea "x"
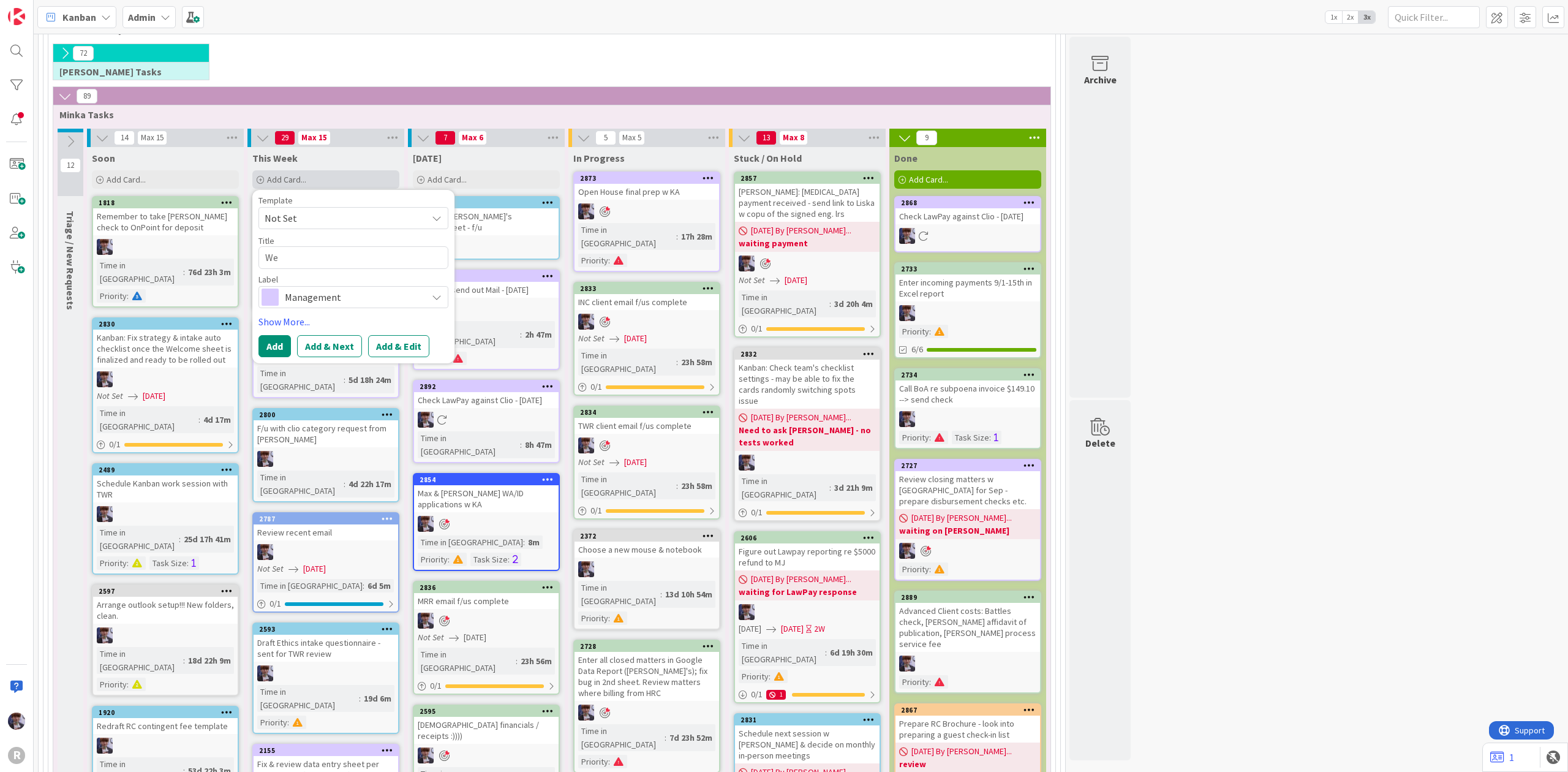
type textarea "Web"
type textarea "x"
type textarea "Webi"
type textarea "x"
type textarea "Webist"
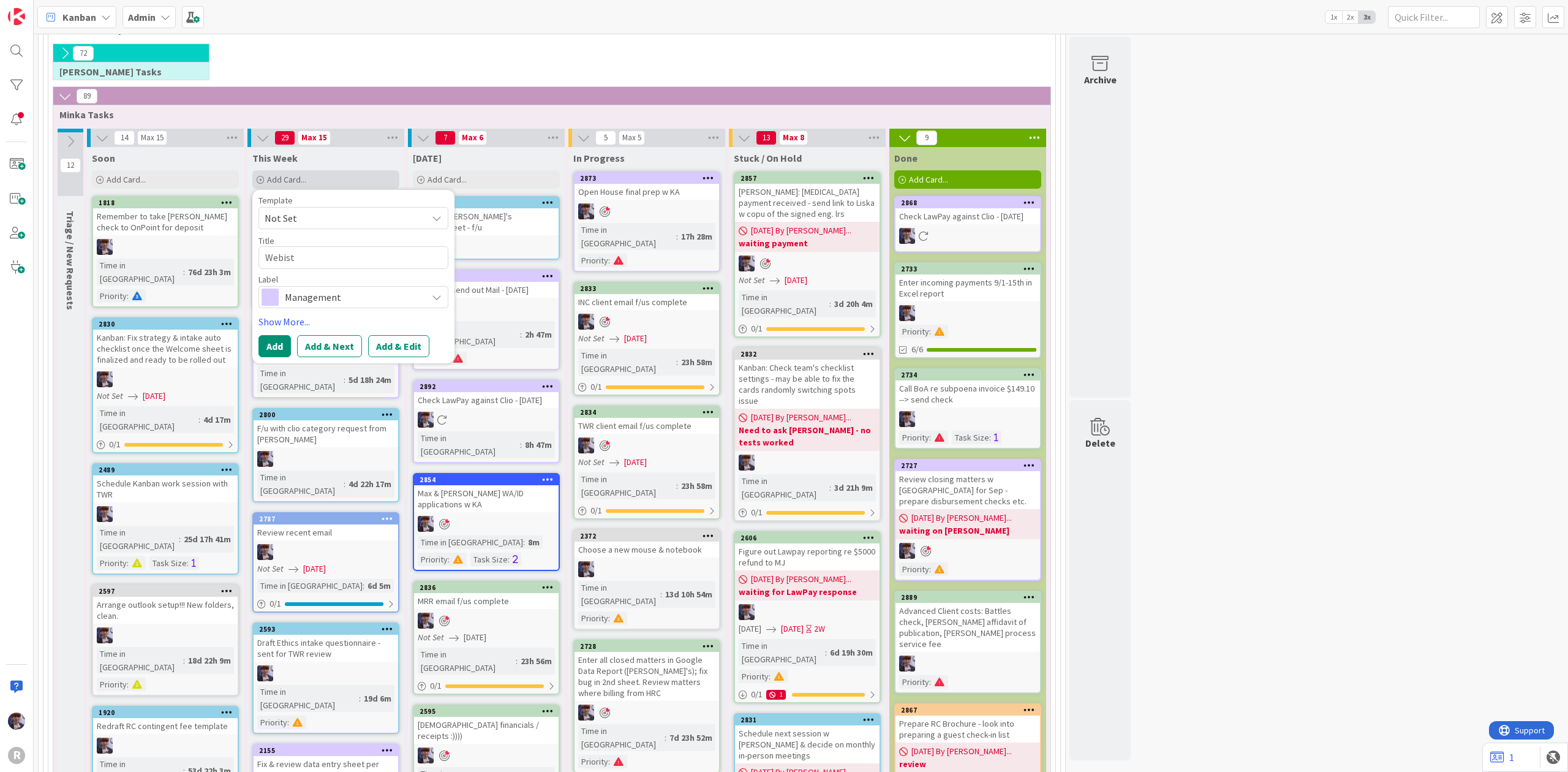
type textarea "x"
type textarea "Webiste"
type textarea "x"
type textarea "Webiste"
type textarea "x"
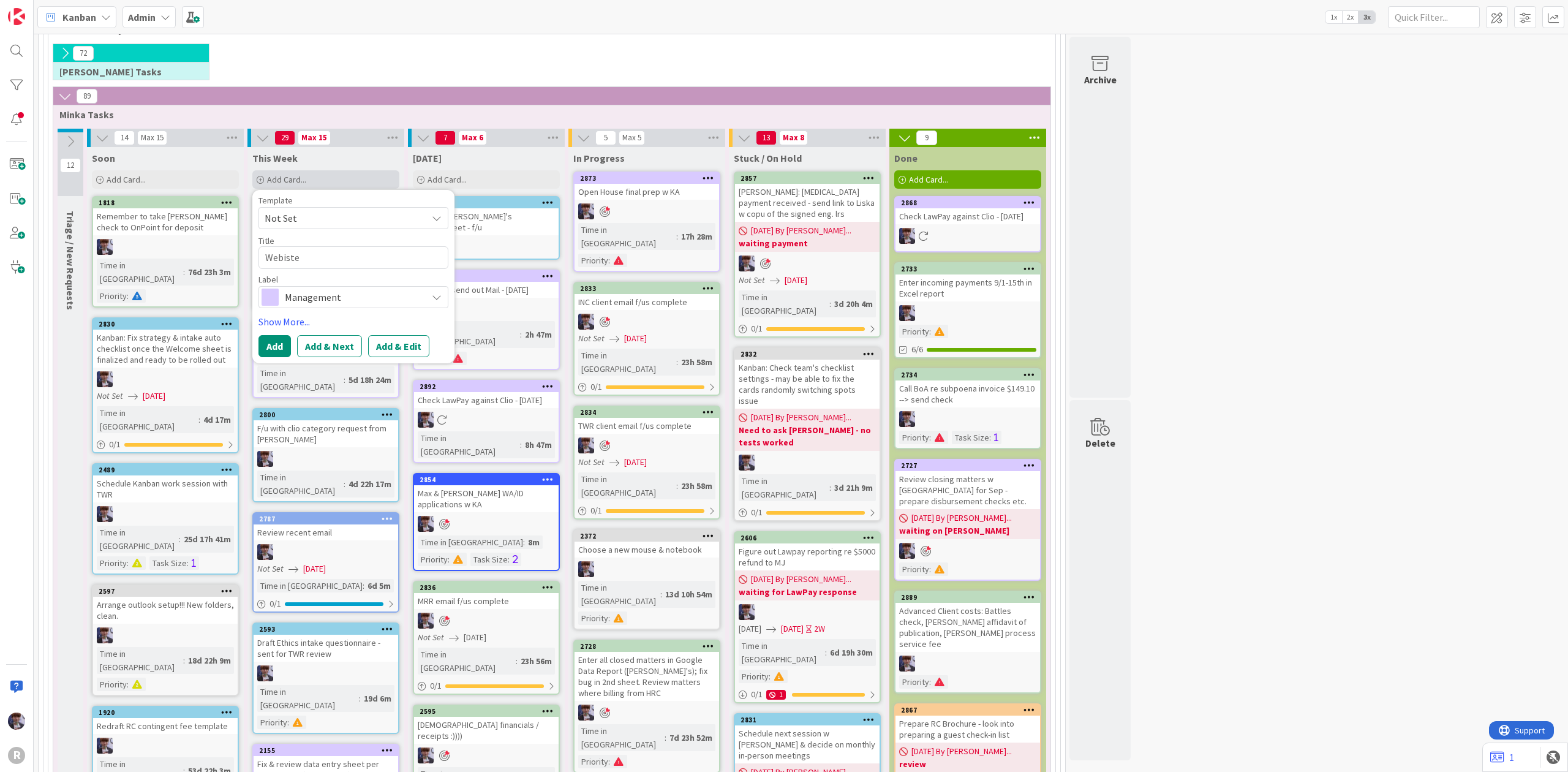
type textarea "Webiste r"
type textarea "x"
type textarea "Webiste re"
type textarea "x"
type textarea "Webiste rev"
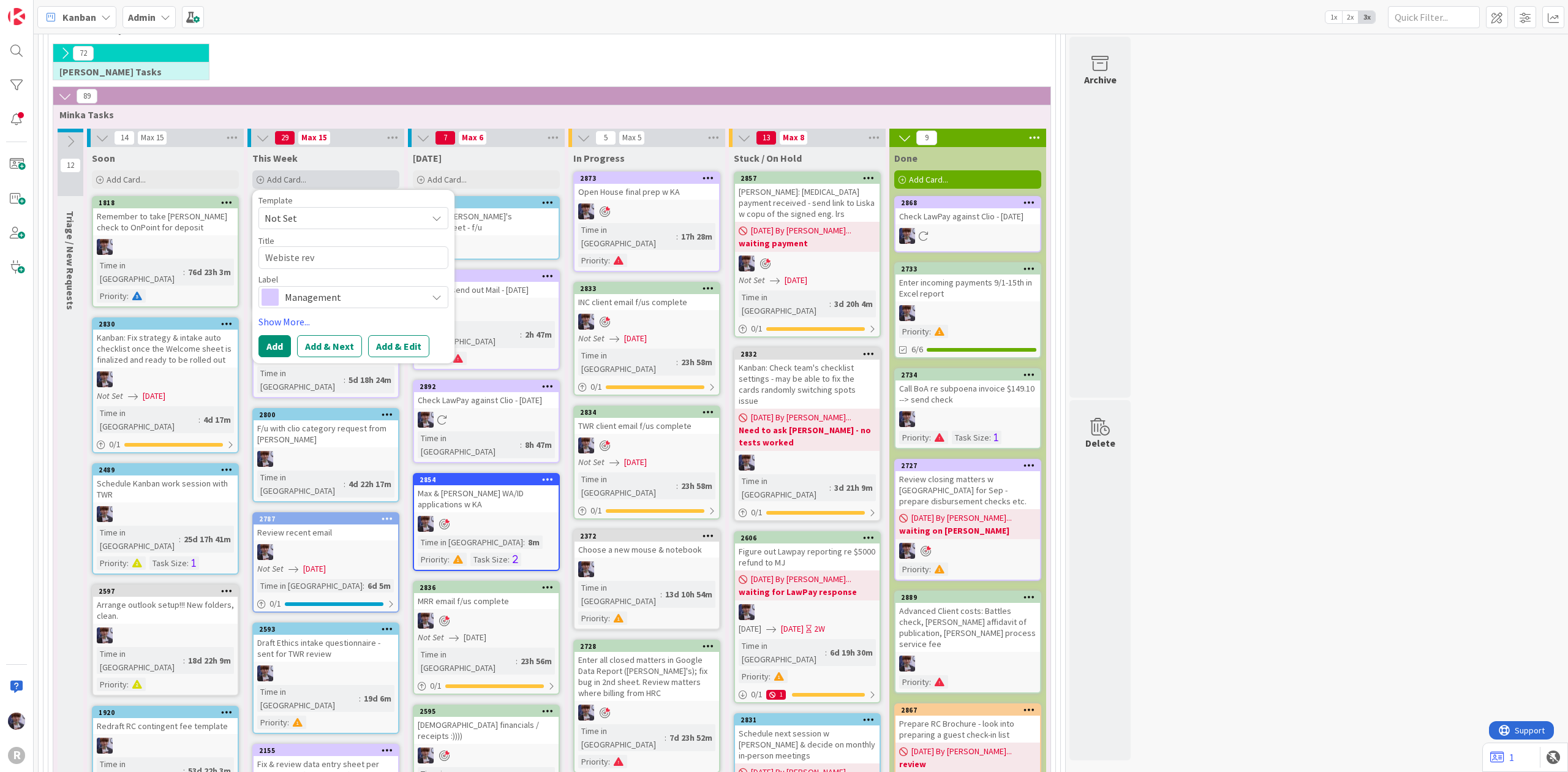
type textarea "x"
type textarea "Webiste revi"
type textarea "x"
type textarea "Webiste revie"
type textarea "x"
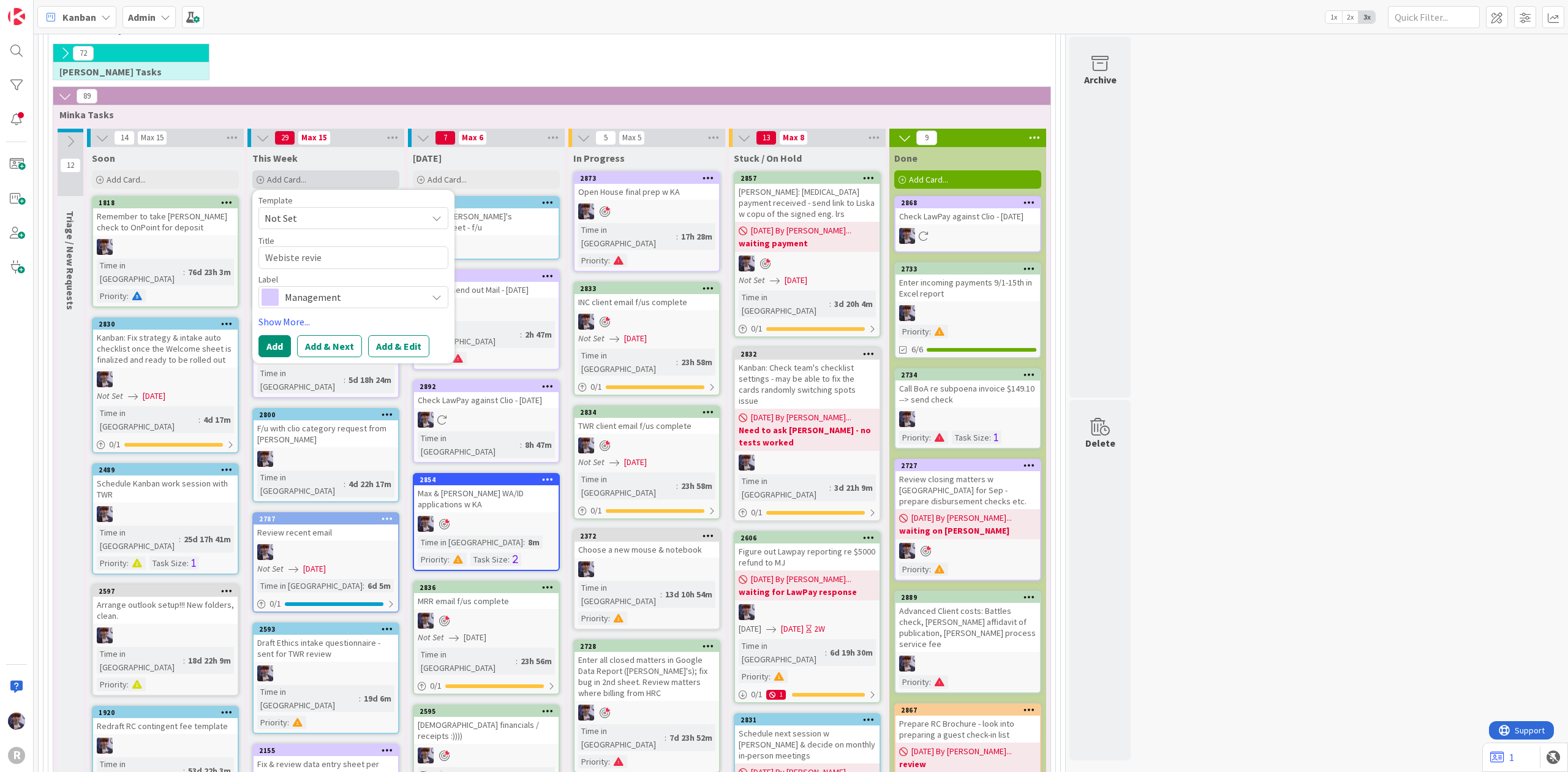
type textarea "Webiste review"
type textarea "x"
type textarea "Webiste review"
type textarea "x"
type textarea "Webiste review -"
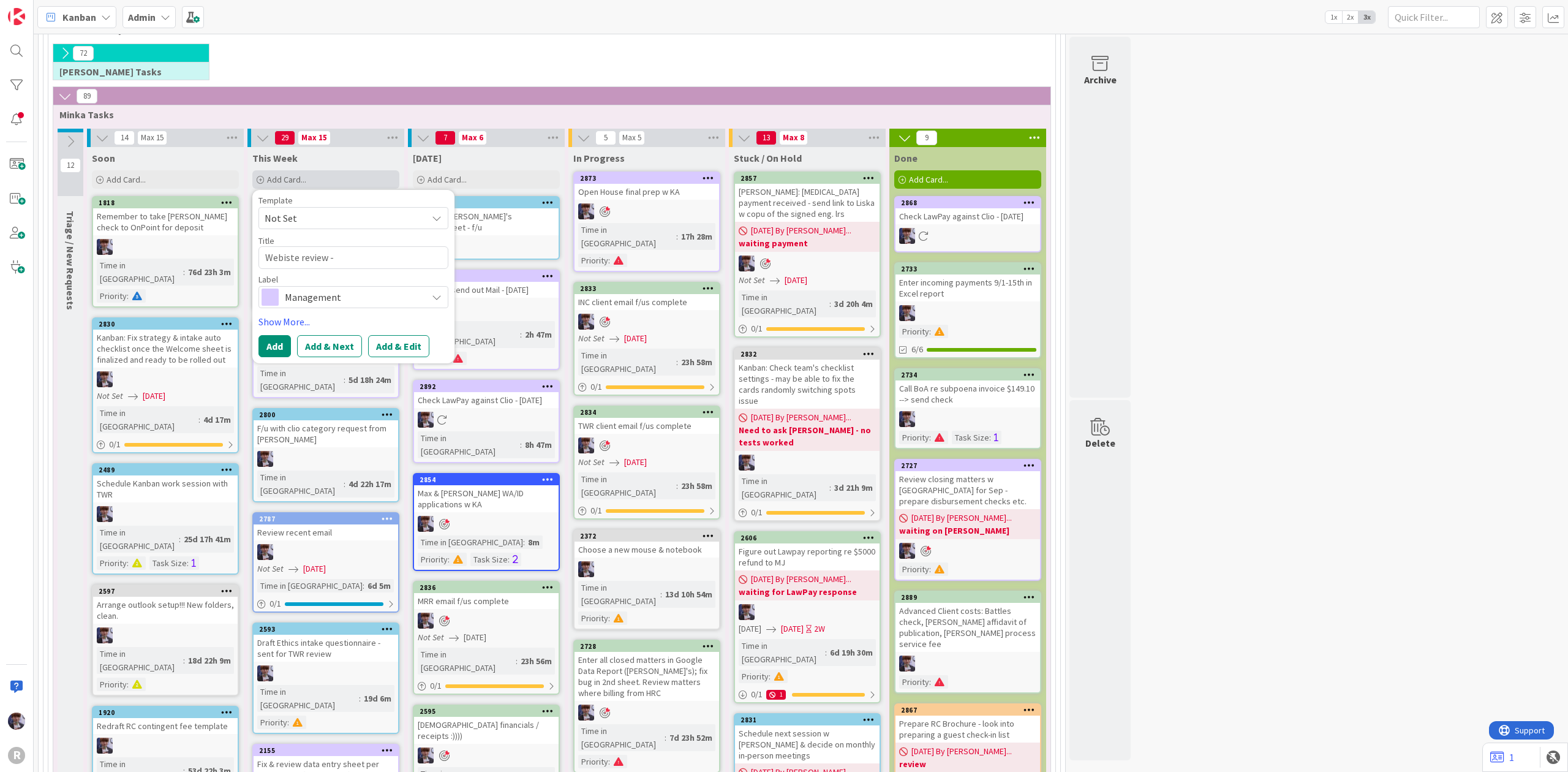
type textarea "x"
type textarea "Webiste review - r"
type textarea "x"
type textarea "Webiste review - re"
type textarea "x"
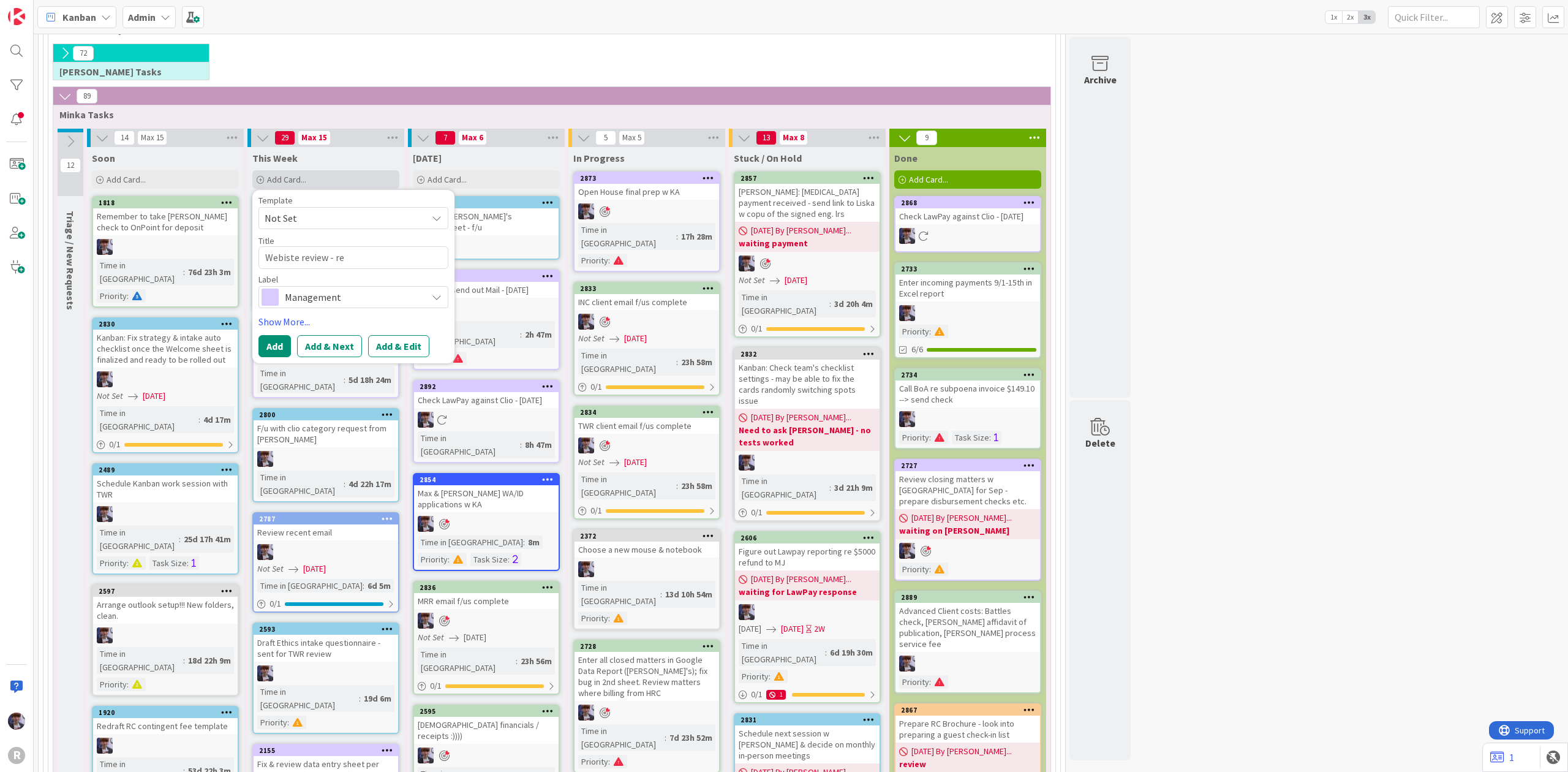
type textarea "Webiste review - rep"
type textarea "x"
type textarea "Webiste review - repo"
type textarea "x"
type textarea "Webiste review - repor"
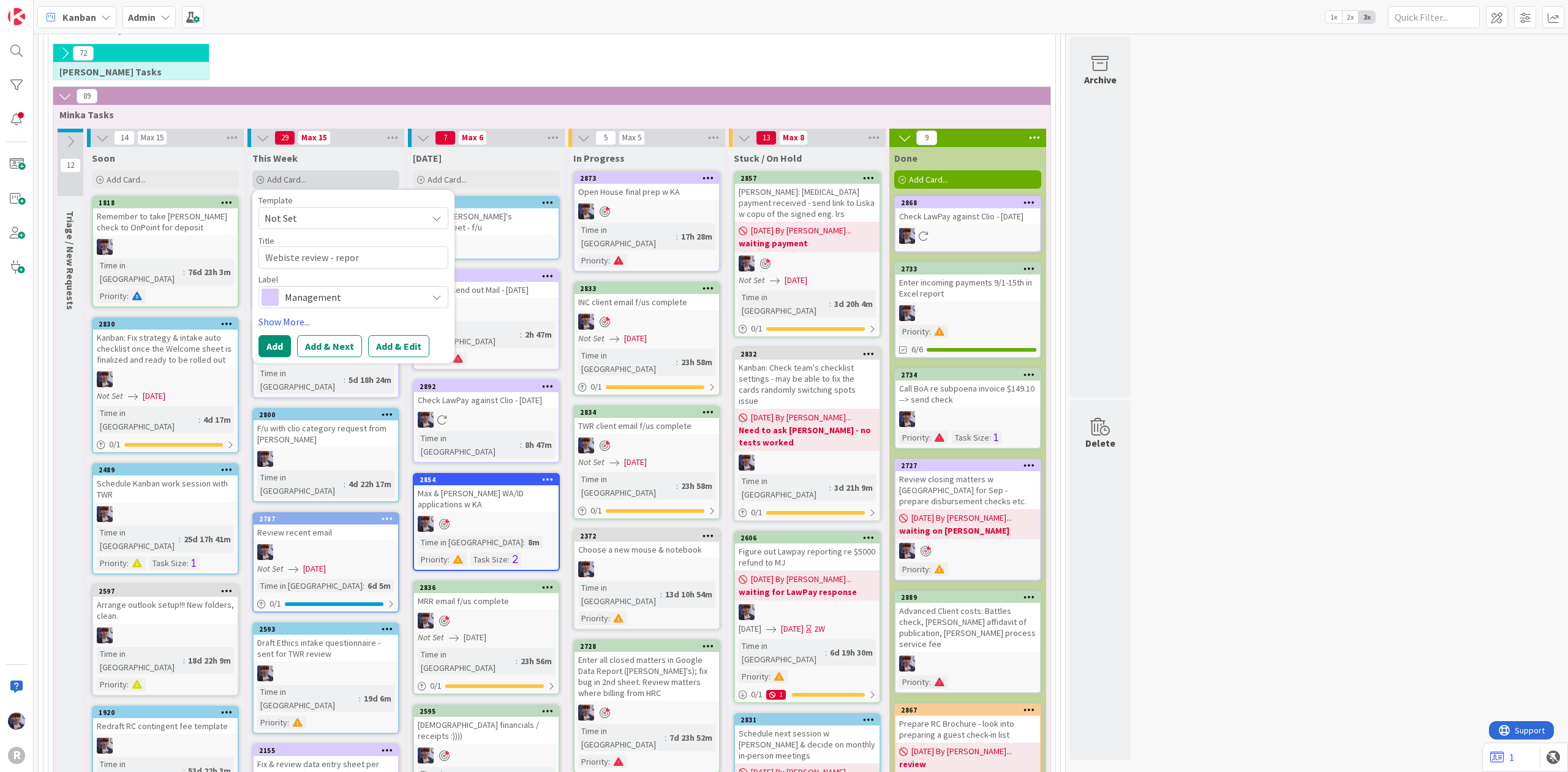
type textarea "x"
type textarea "Webiste review - report"
type textarea "x"
type textarea "Webiste review - report"
type textarea "x"
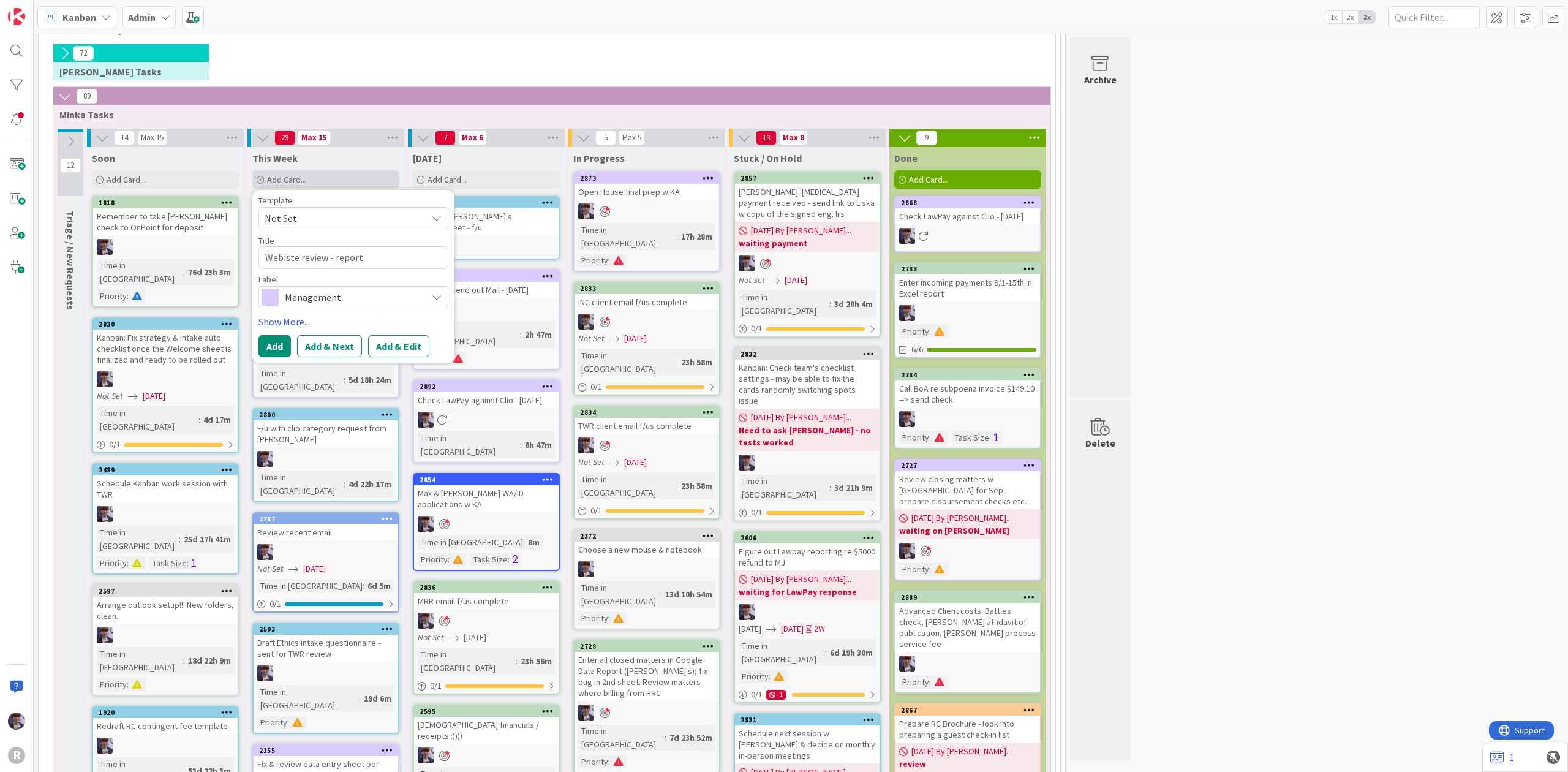
type textarea "Webiste review - report t"
type textarea "x"
type textarea "Webiste review - report to"
type textarea "x"
type textarea "Webiste review - report to"
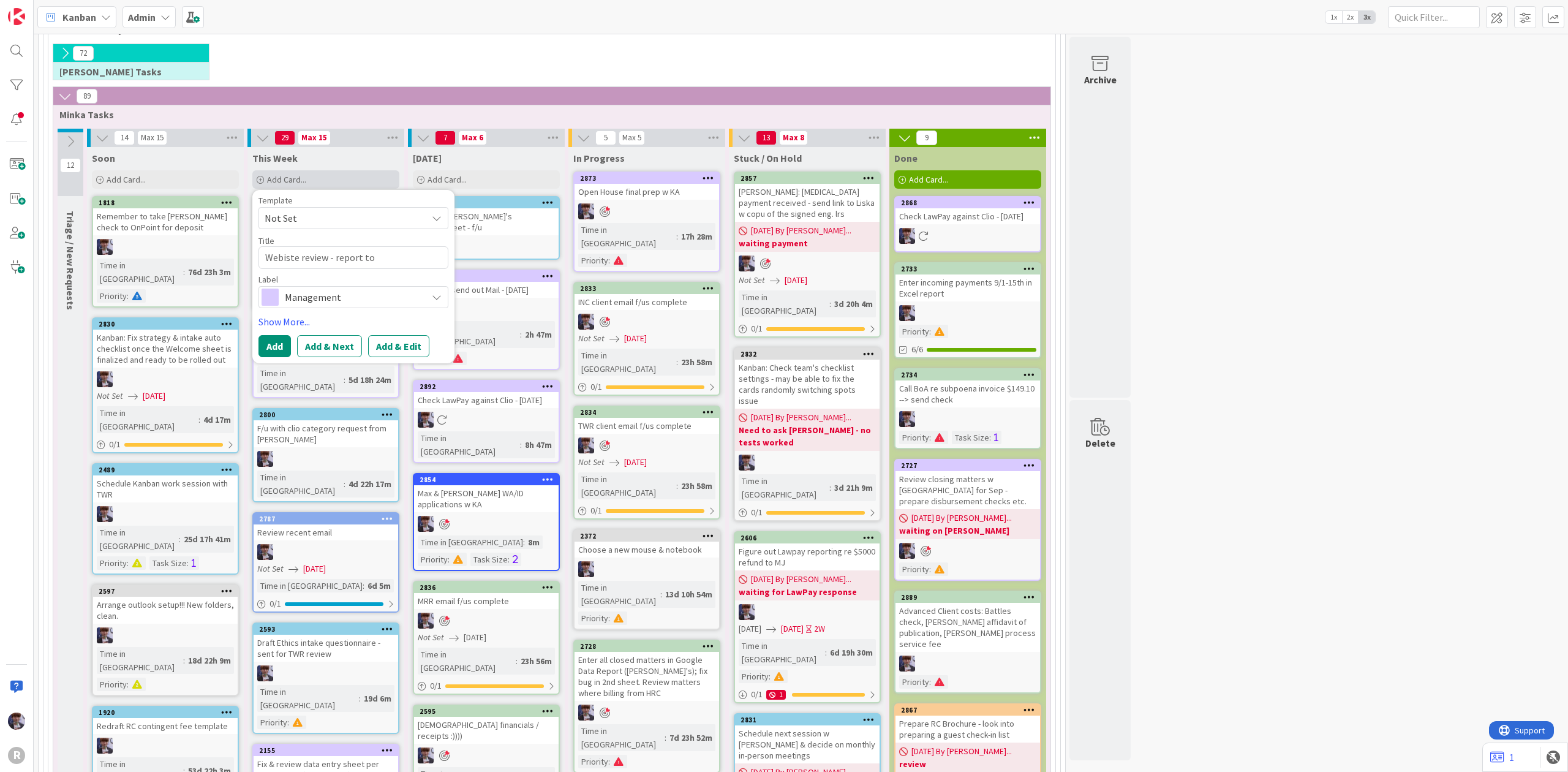
type textarea "x"
type textarea "Webiste review - report to I"
type textarea "x"
type textarea "Webiste review - report to IN"
type textarea "x"
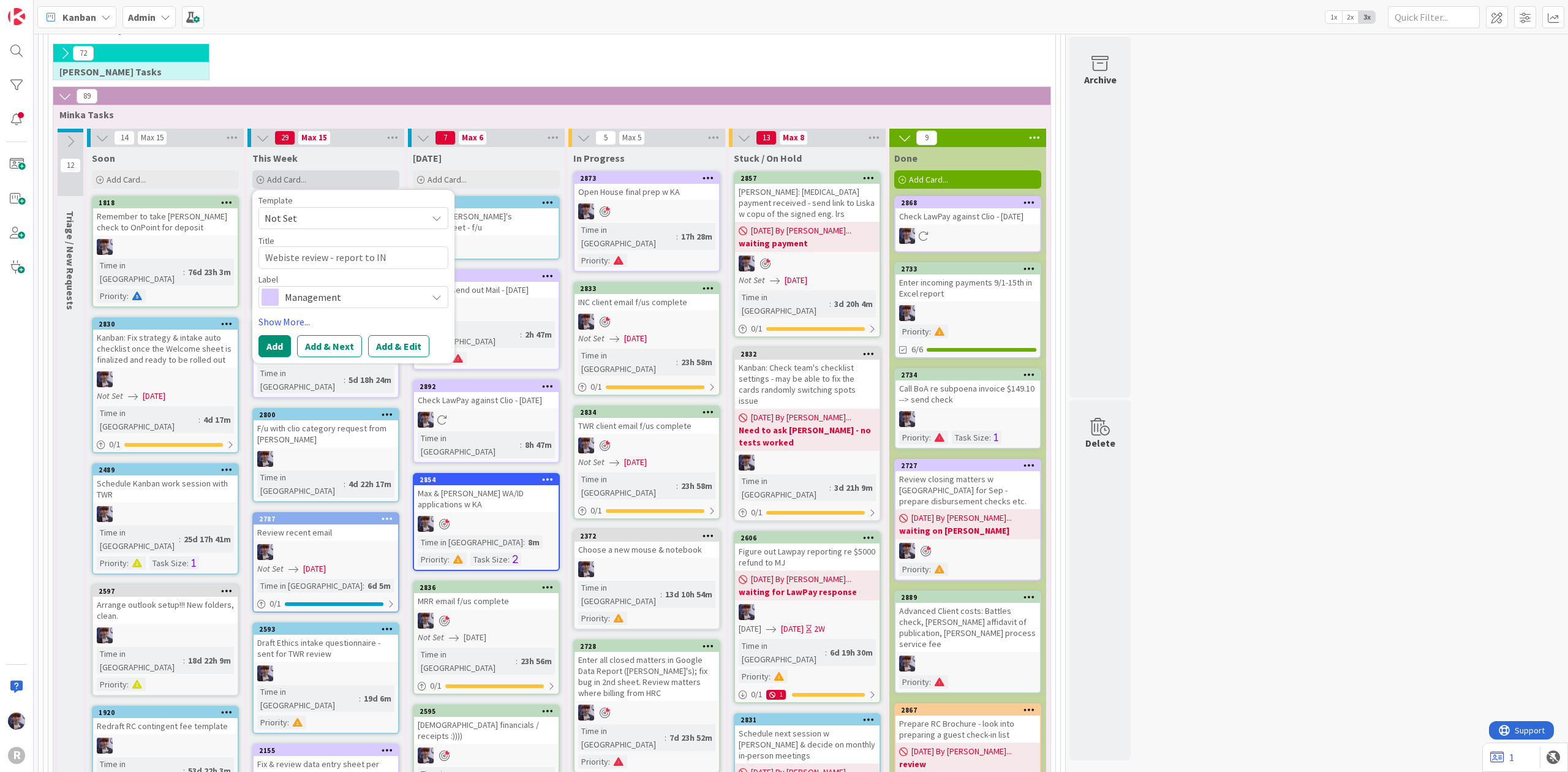
type textarea "Webiste review - report to INC"
type textarea "x"
type textarea "Website review - report to INC"
click at [303, 299] on span "Management" at bounding box center [353, 297] width 136 height 17
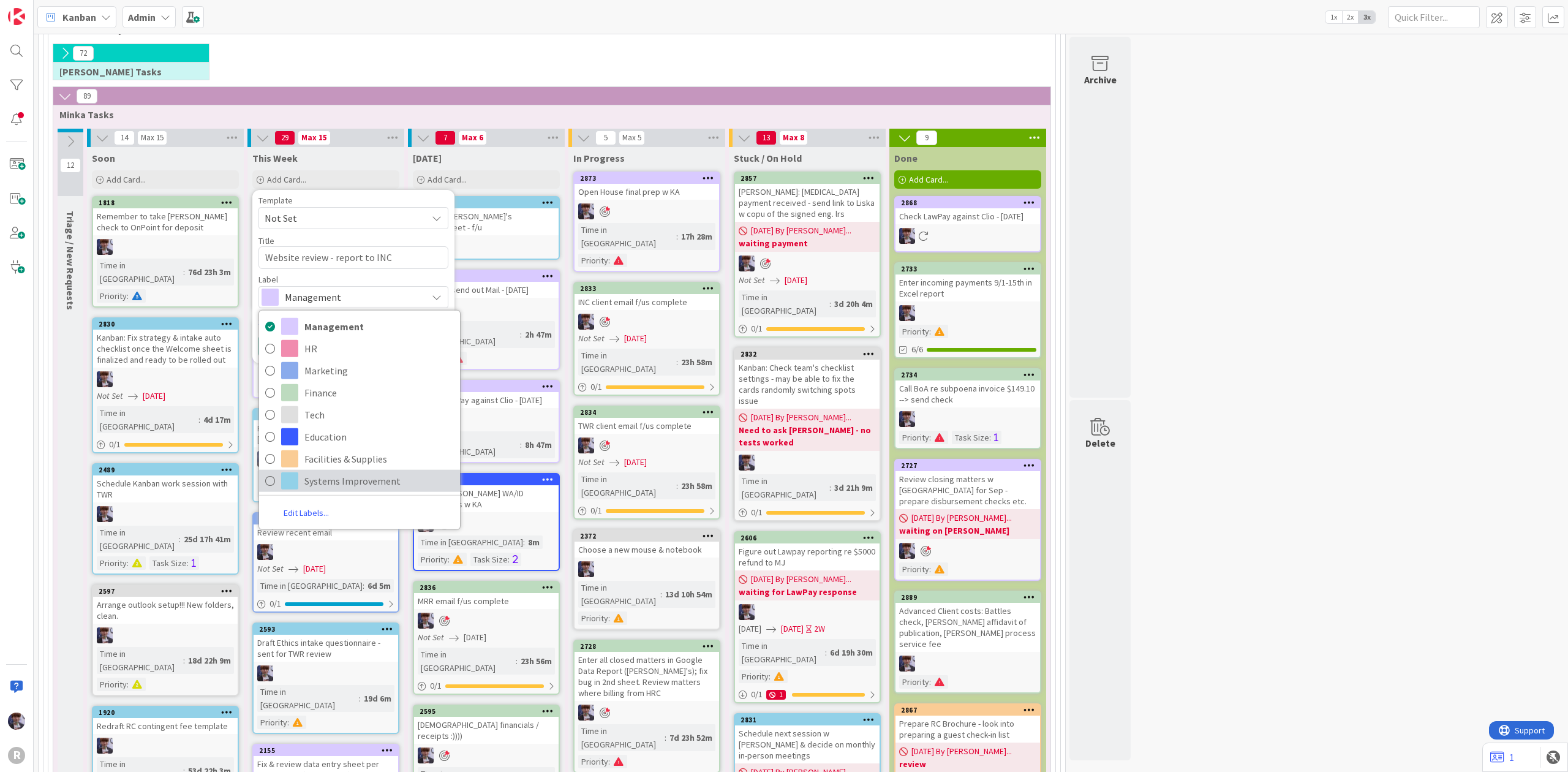
click at [326, 484] on span "Systems Improvement" at bounding box center [379, 480] width 149 height 18
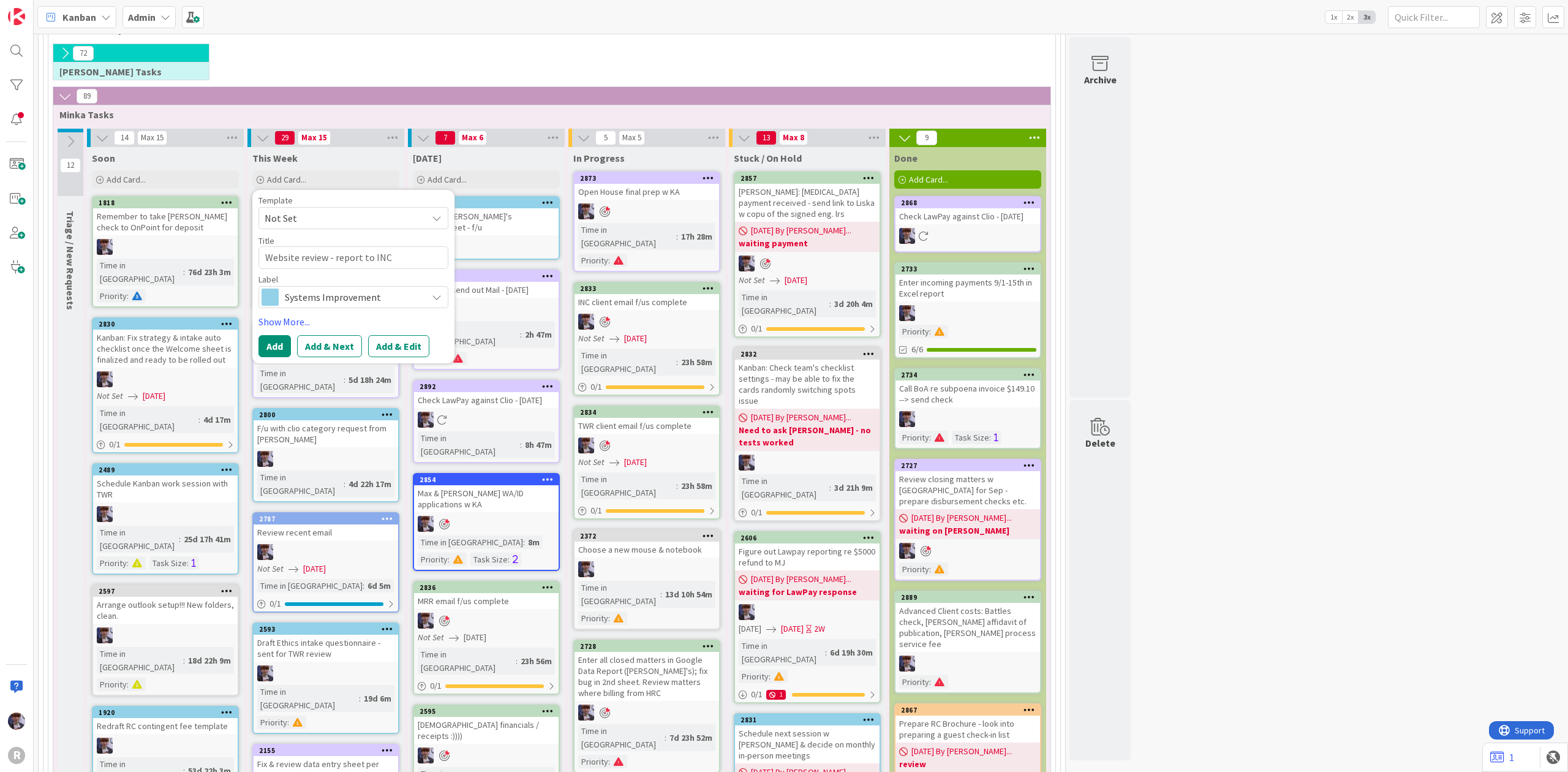
click at [299, 290] on span "Systems Improvement" at bounding box center [353, 297] width 136 height 17
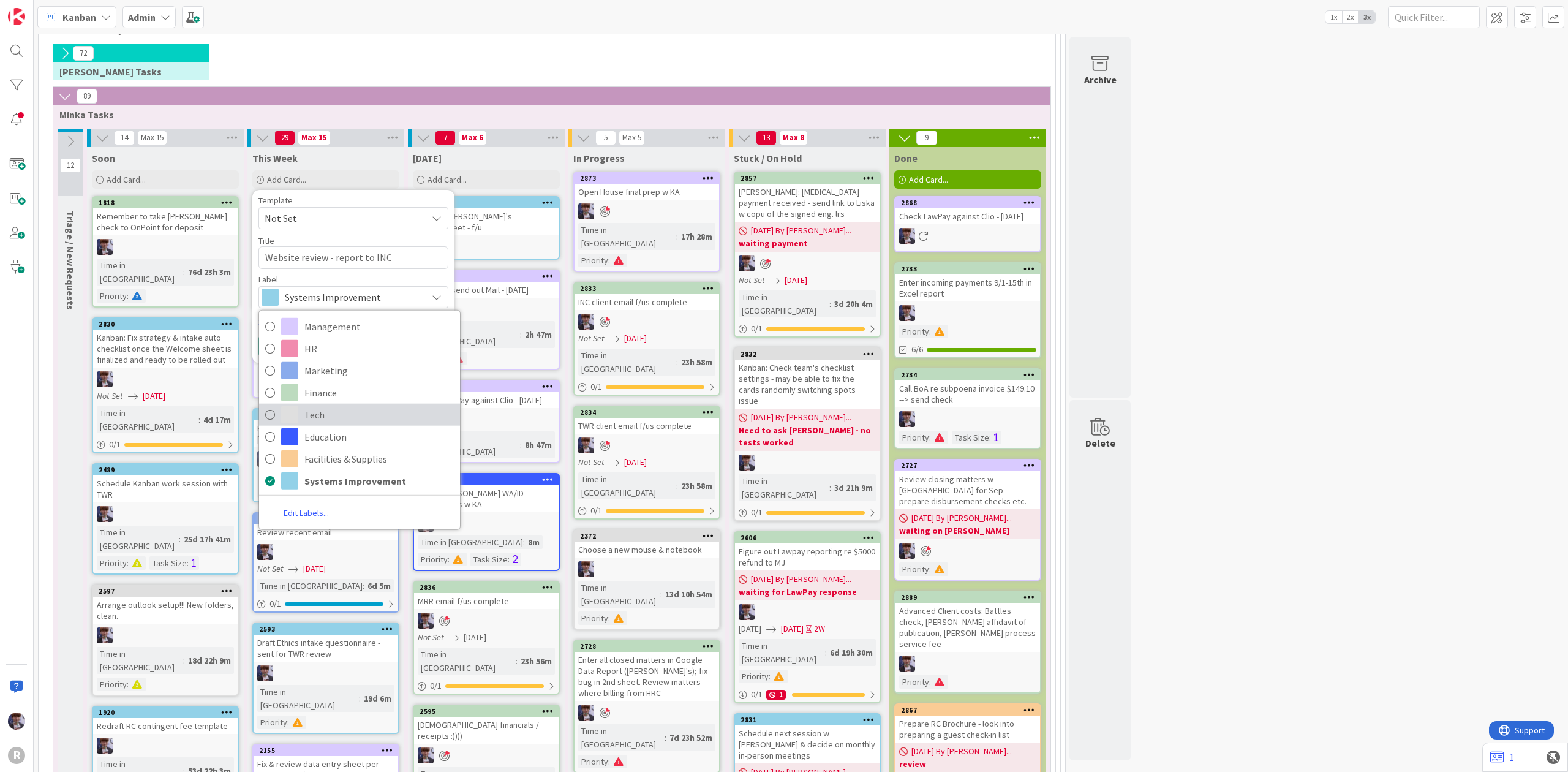
click at [351, 418] on span "Tech" at bounding box center [379, 414] width 149 height 18
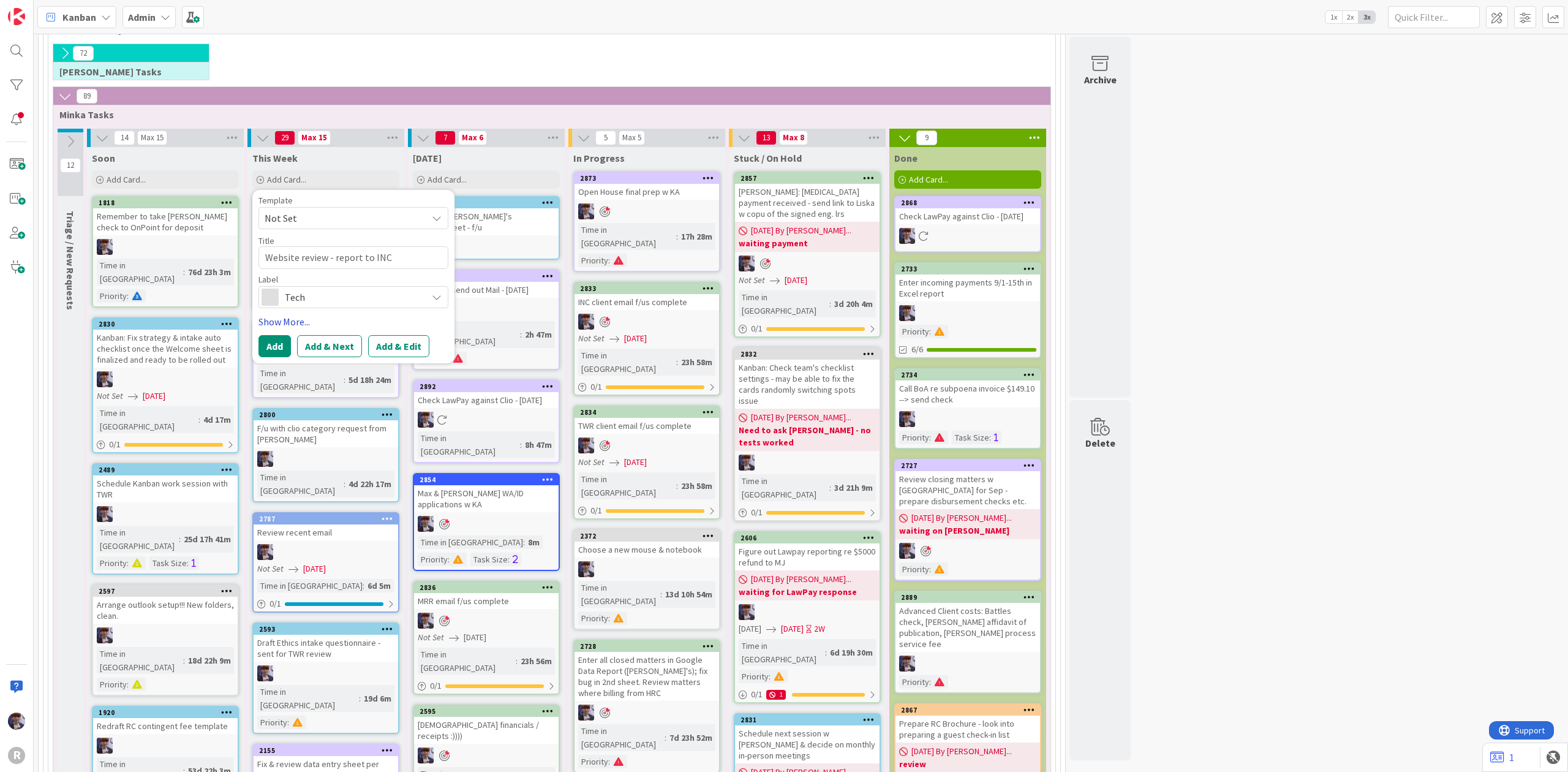
click at [299, 317] on link "Show More..." at bounding box center [353, 322] width 190 height 15
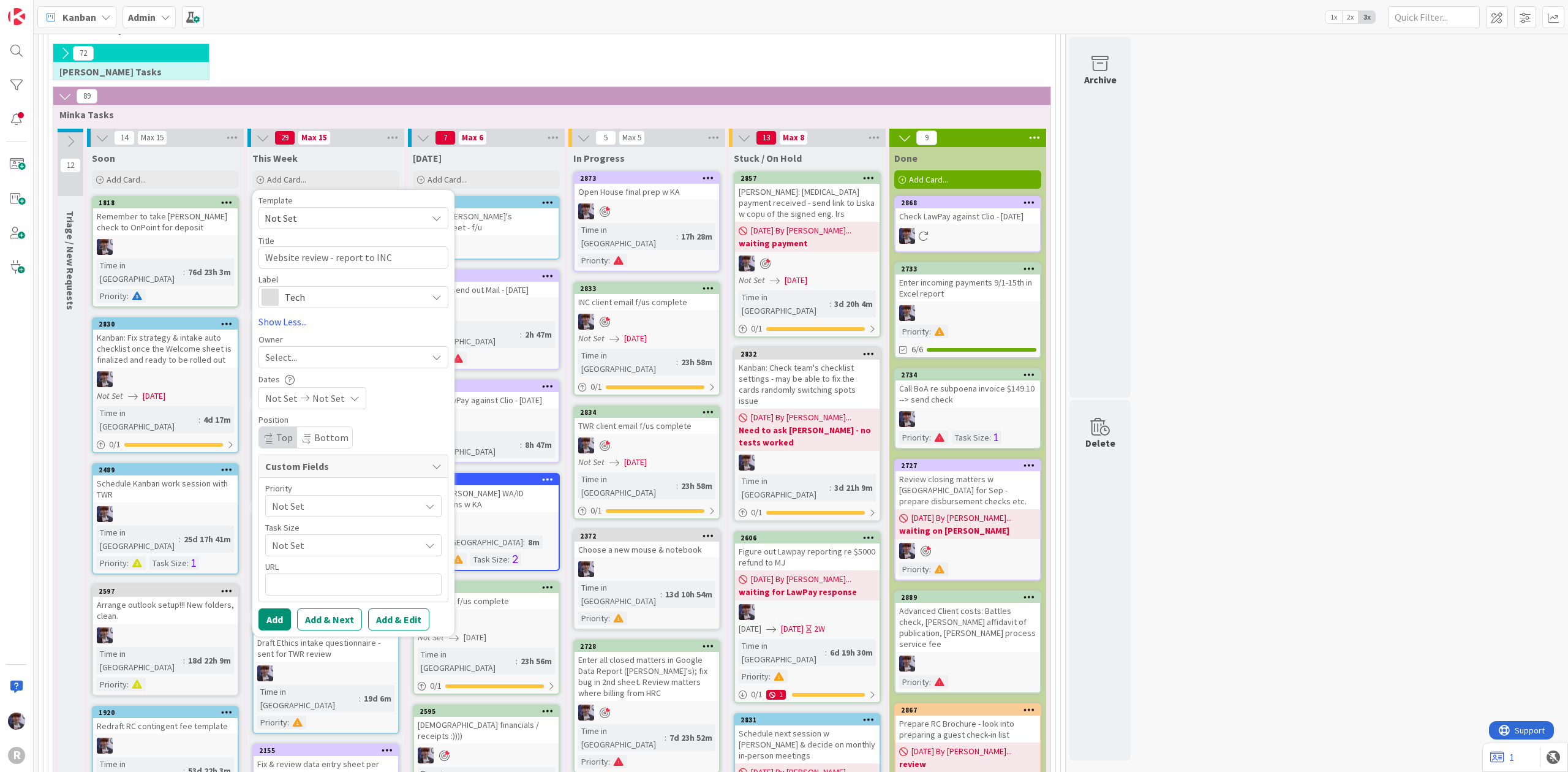
click at [307, 373] on div "Template Not Set Title 30 / 128 Website review - report to INC Label Tech Manag…" at bounding box center [353, 413] width 190 height 435
click at [312, 359] on div "Select..." at bounding box center [345, 358] width 162 height 15
click at [325, 464] on span "[PERSON_NAME]" at bounding box center [335, 460] width 59 height 18
click at [307, 513] on span "Not Set" at bounding box center [343, 506] width 142 height 17
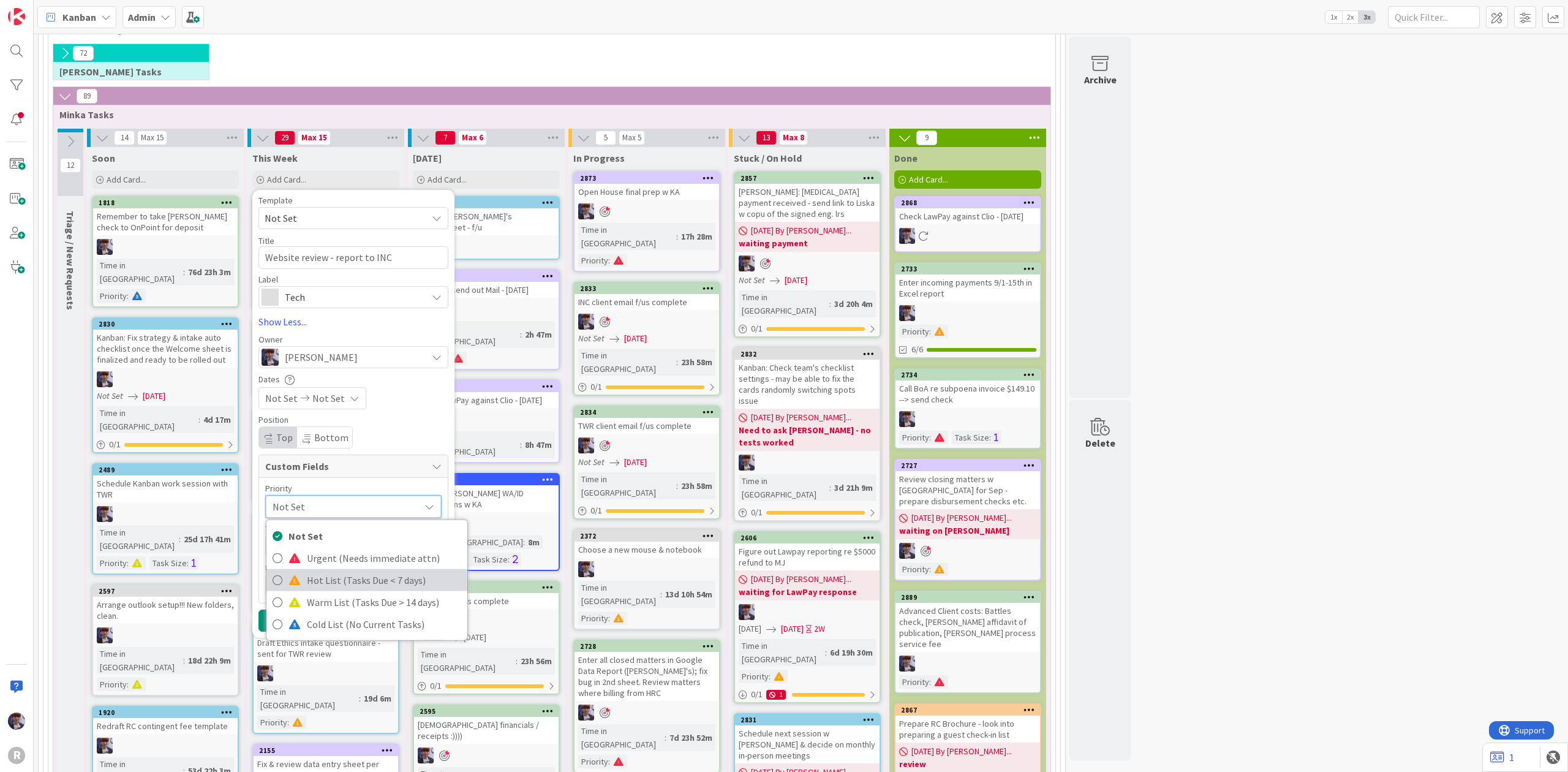
click at [332, 577] on span "Hot List (Tasks Due < 7 days)" at bounding box center [384, 579] width 154 height 18
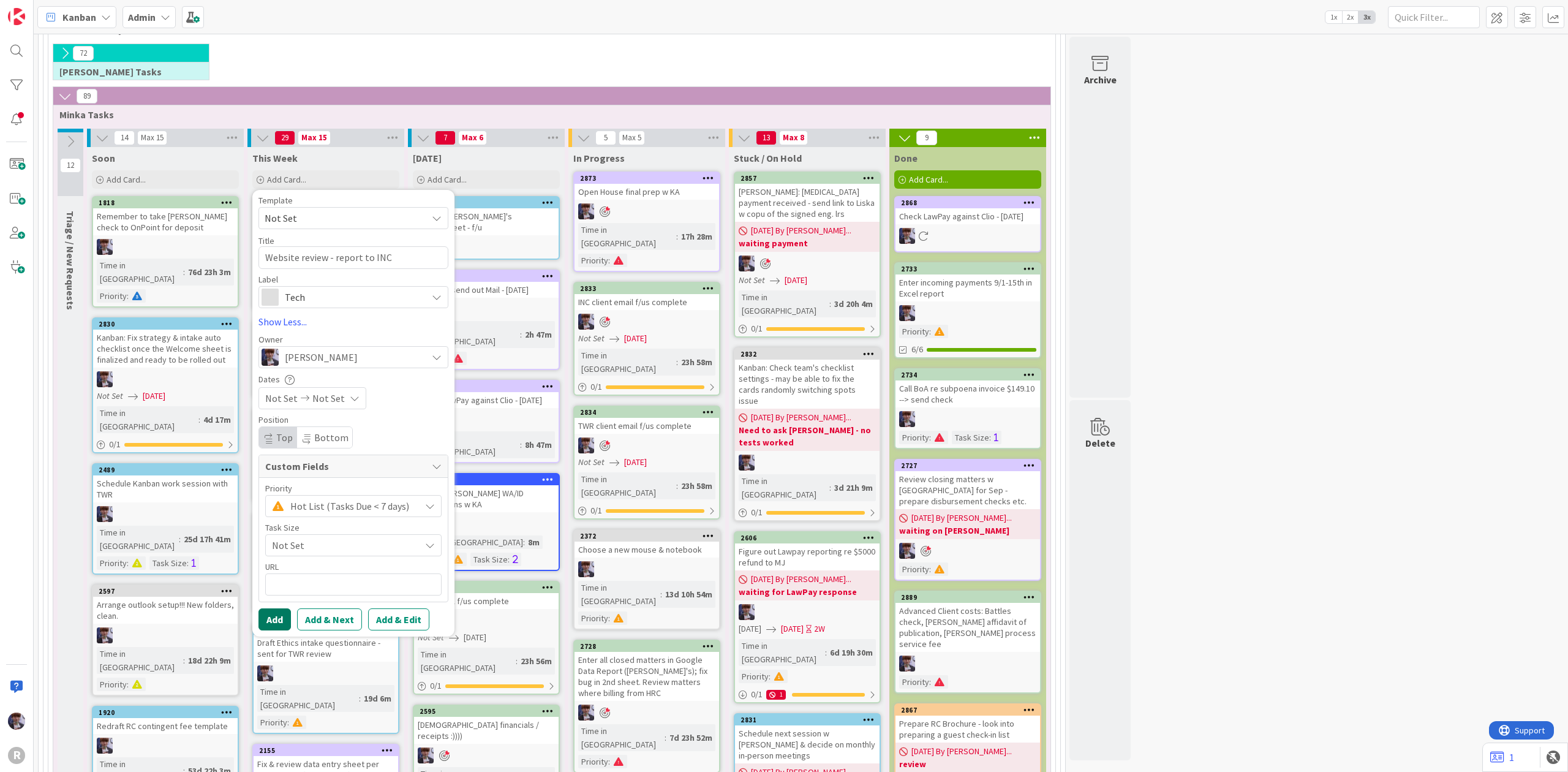
click at [278, 619] on button "Add" at bounding box center [275, 619] width 33 height 22
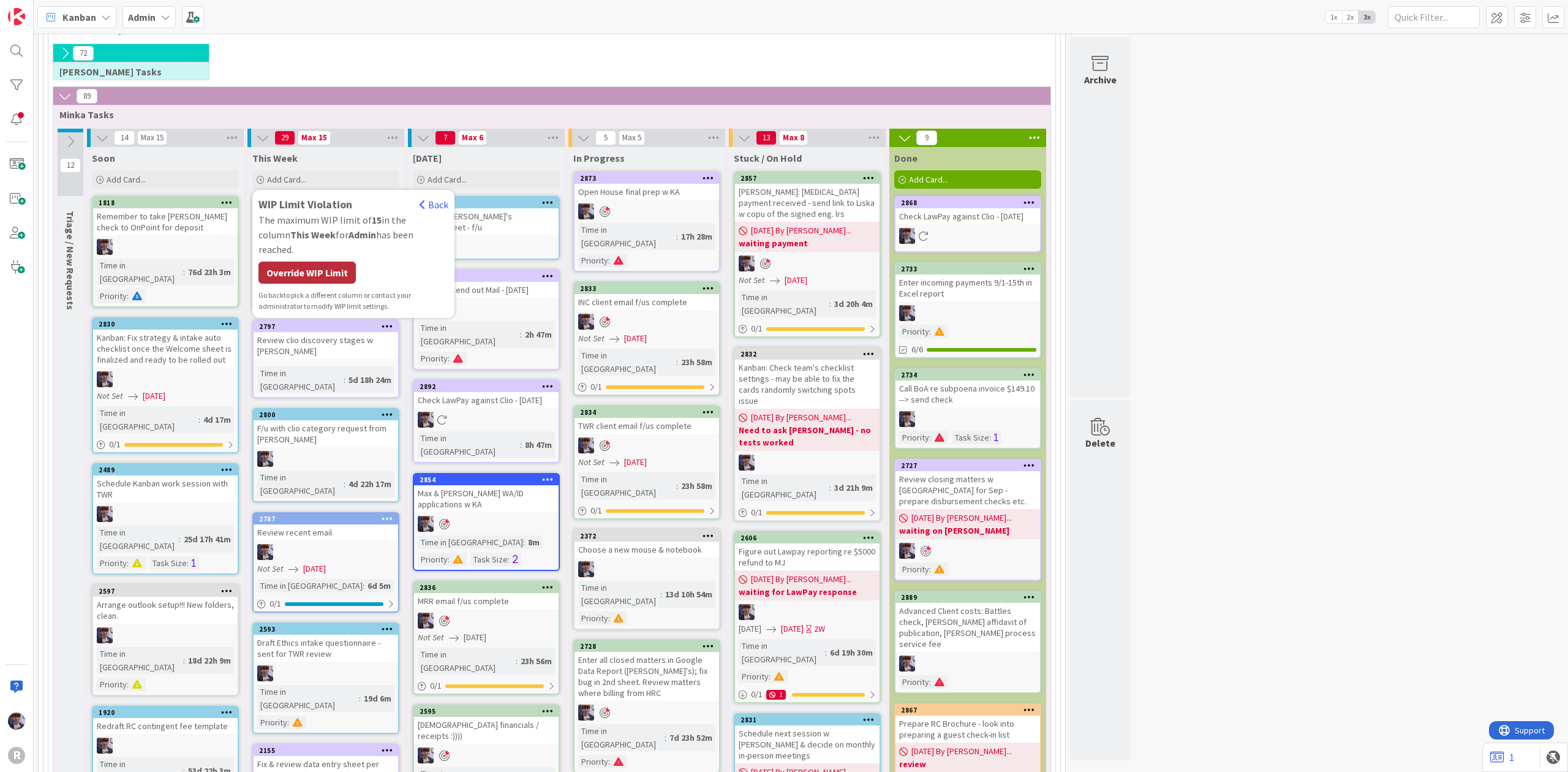
click at [292, 270] on div "Override WIP Limit" at bounding box center [307, 272] width 98 height 22
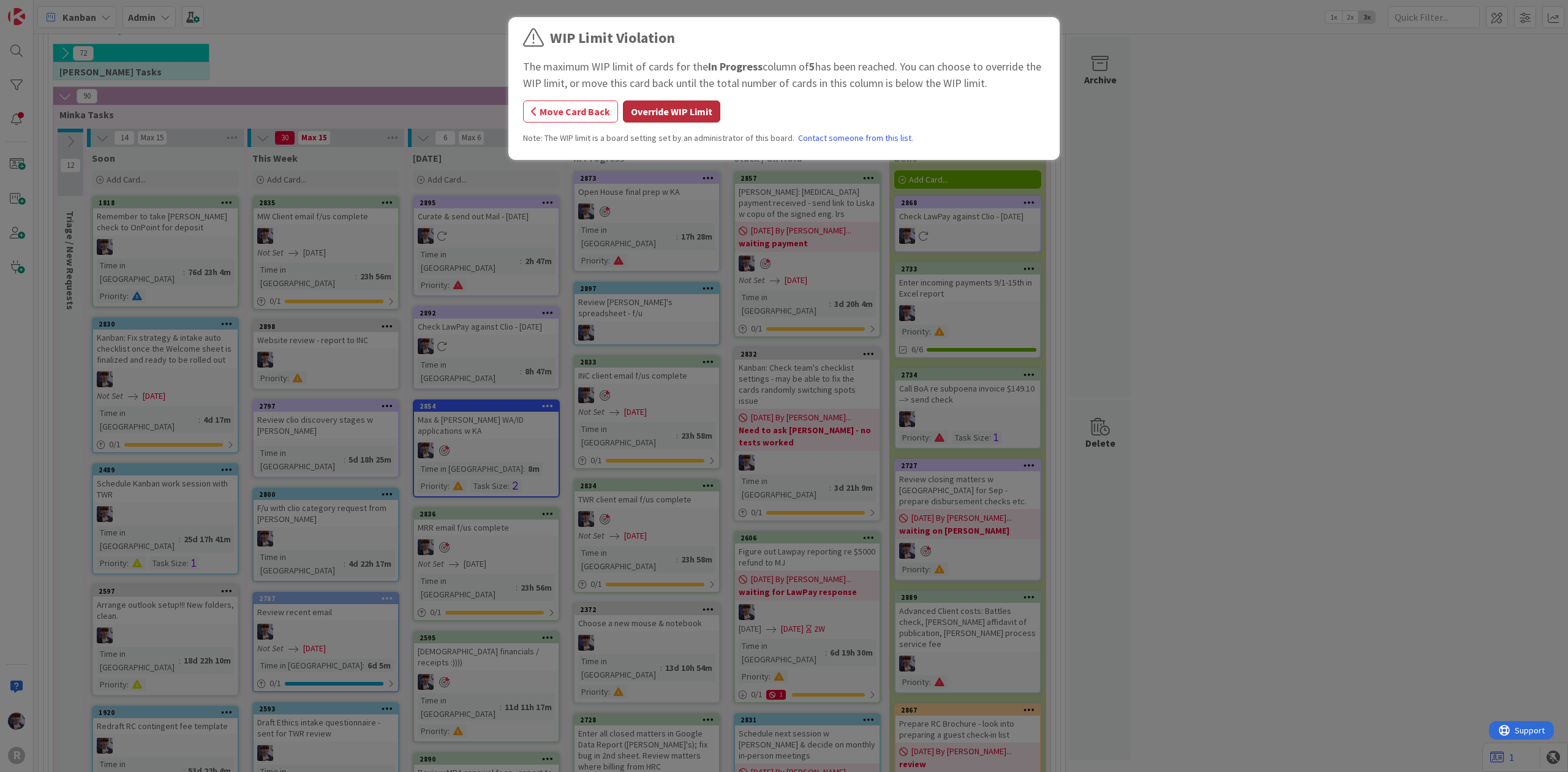
click at [647, 103] on button "Override WIP Limit" at bounding box center [672, 112] width 98 height 22
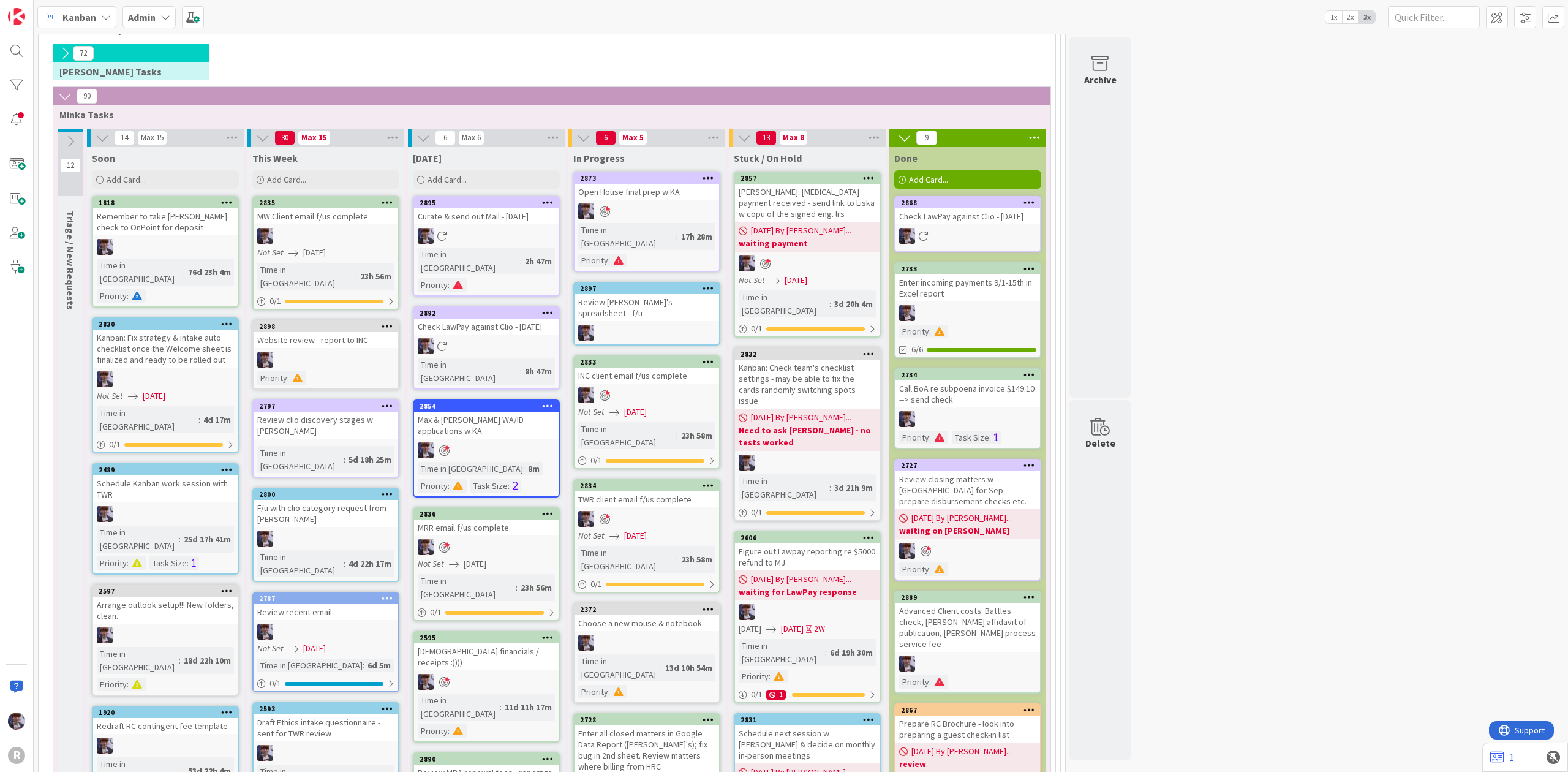
click at [623, 325] on div at bounding box center [647, 332] width 144 height 16
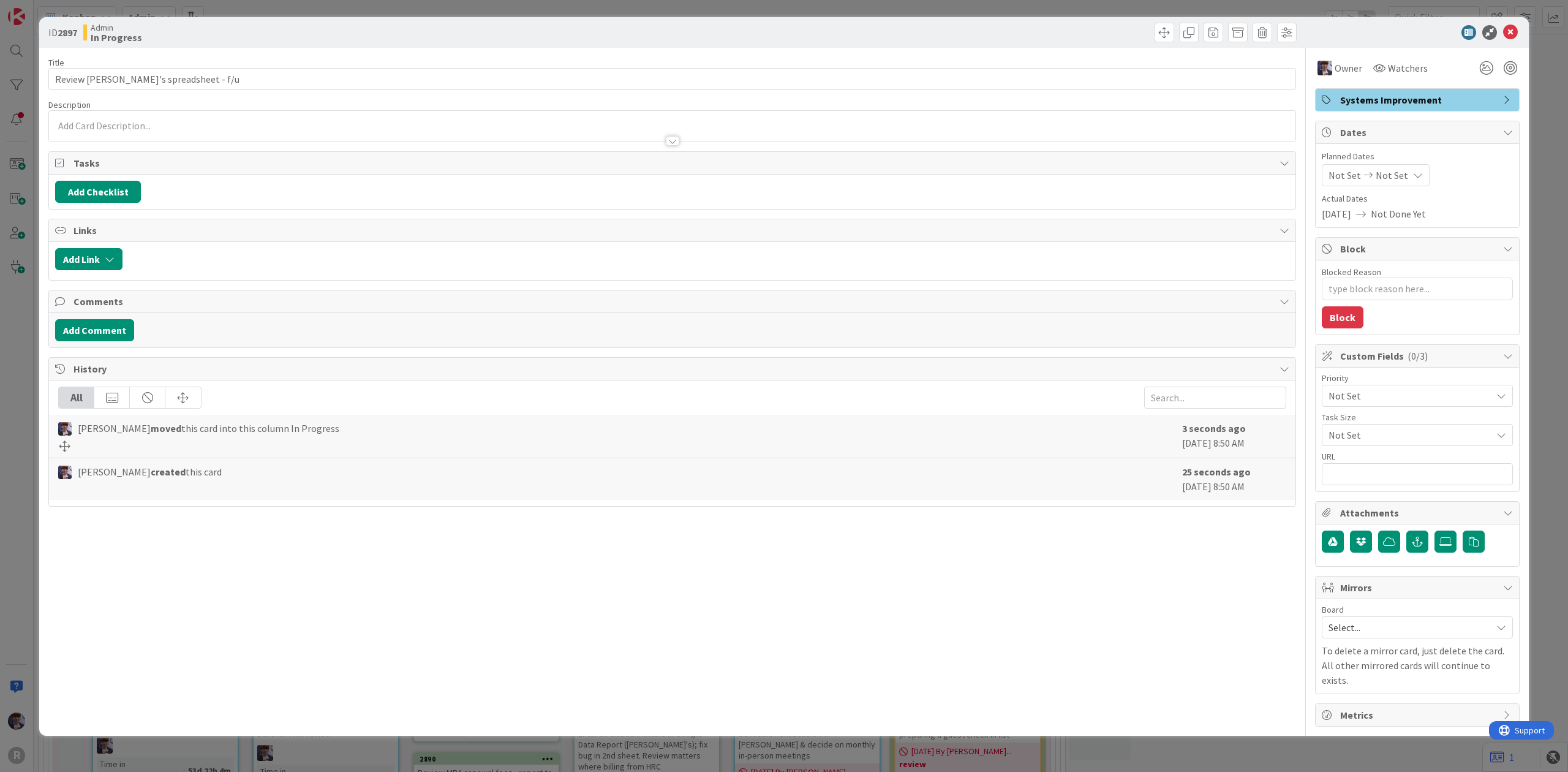
click at [1391, 359] on span "Custom Fields ( 0/3 )" at bounding box center [1418, 356] width 157 height 15
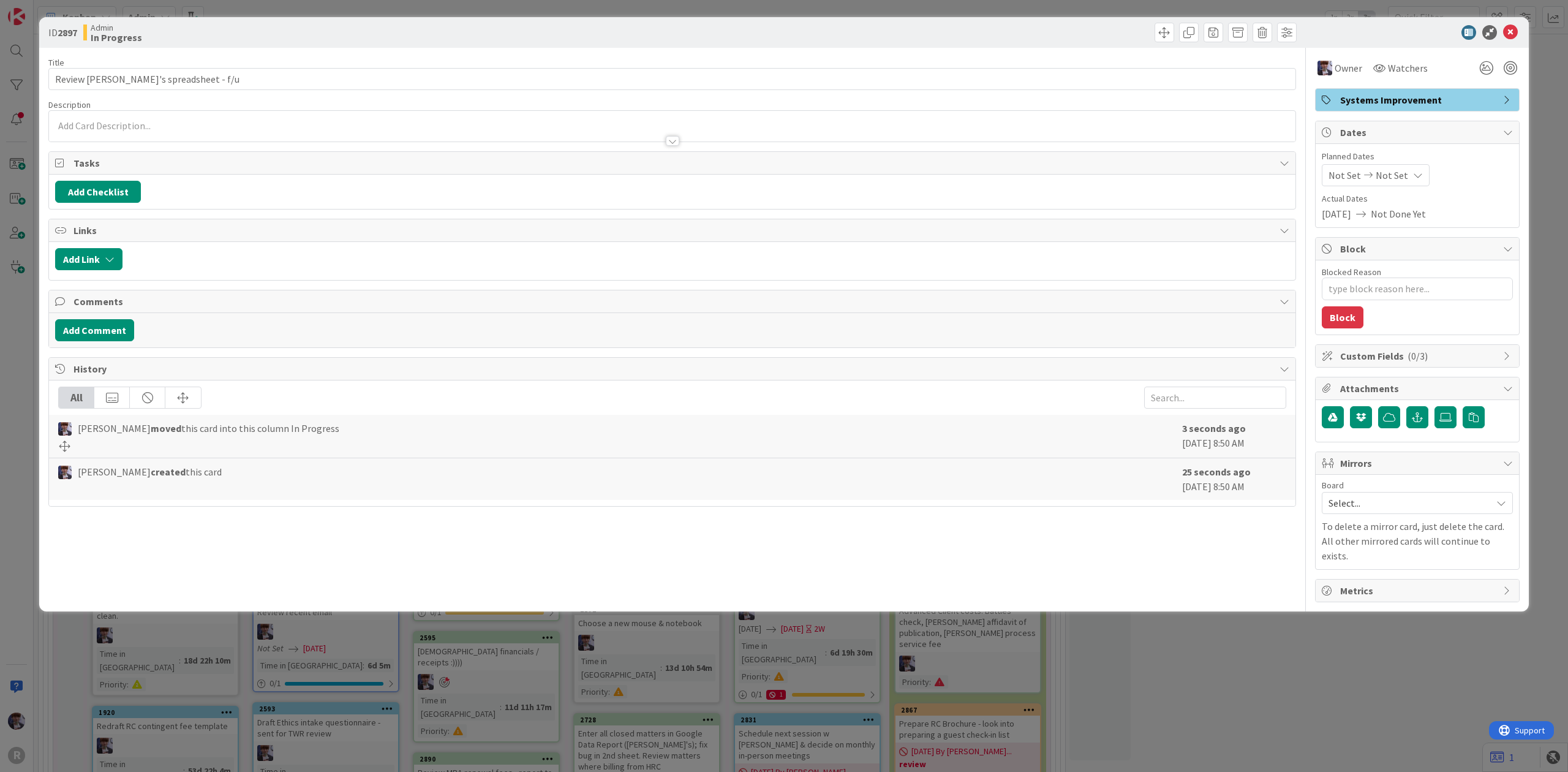
click at [1373, 356] on span "Custom Fields ( 0/3 )" at bounding box center [1418, 356] width 157 height 15
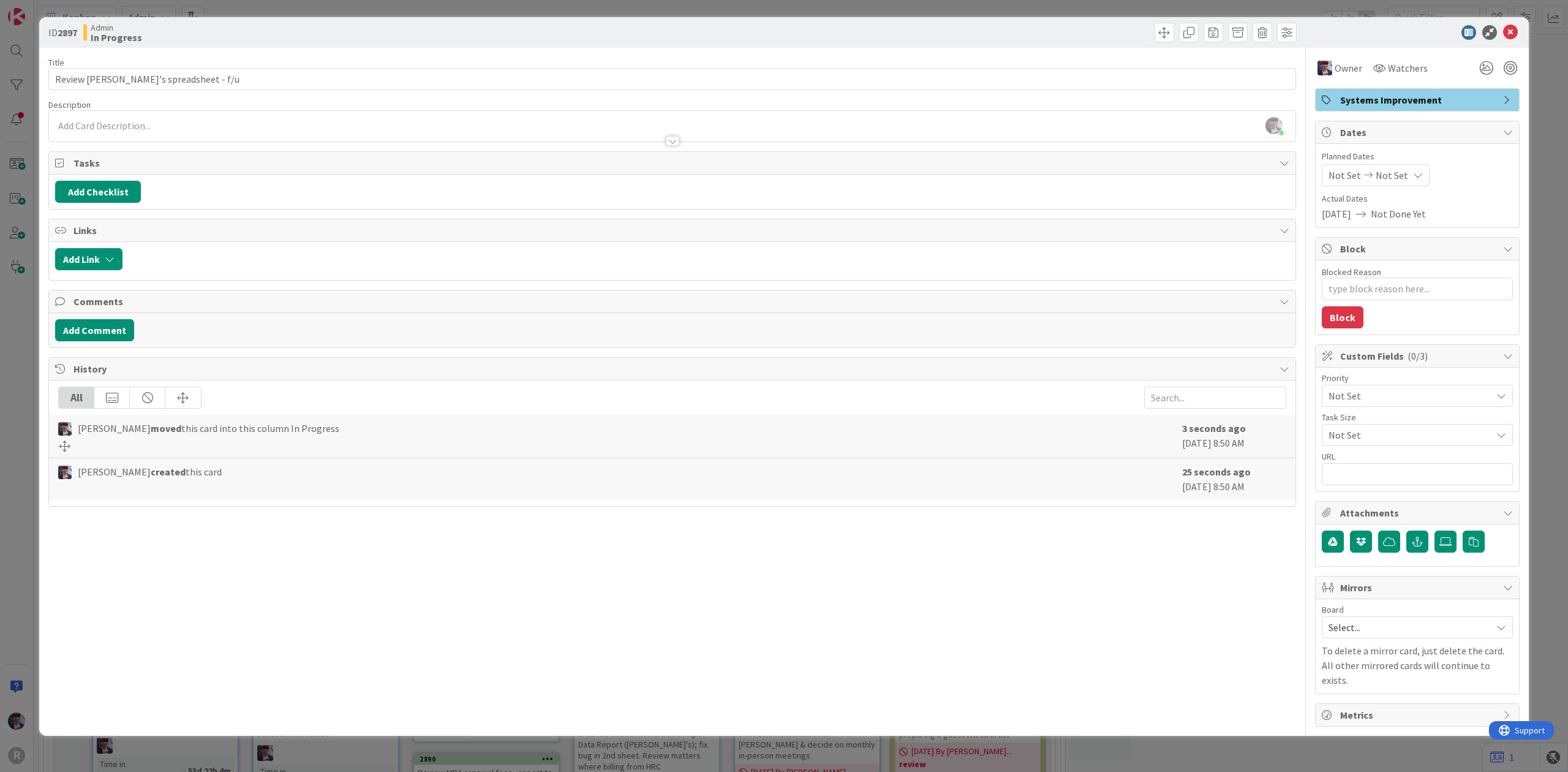
click at [1373, 395] on span "Not Set" at bounding box center [1406, 395] width 157 height 17
click at [1370, 468] on span "Hot List (Tasks Due < 7 days)" at bounding box center [1434, 469] width 142 height 18
click at [1545, 277] on div "ID 2897 Admin In Progress Title 33 / 128 Review Justin's spreadsheet - f/u Desc…" at bounding box center [784, 386] width 1568 height 772
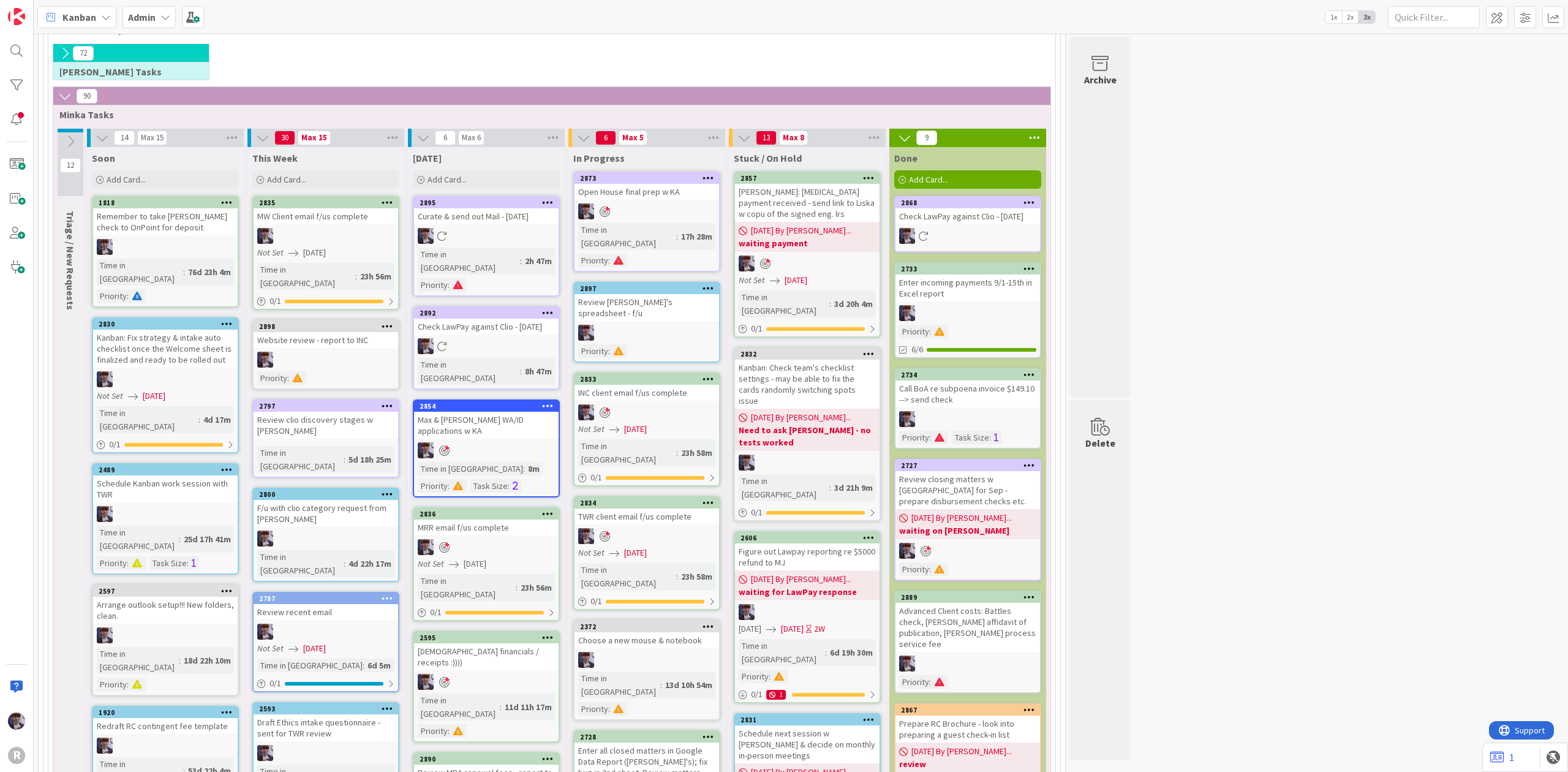
click at [681, 325] on div at bounding box center [647, 332] width 144 height 16
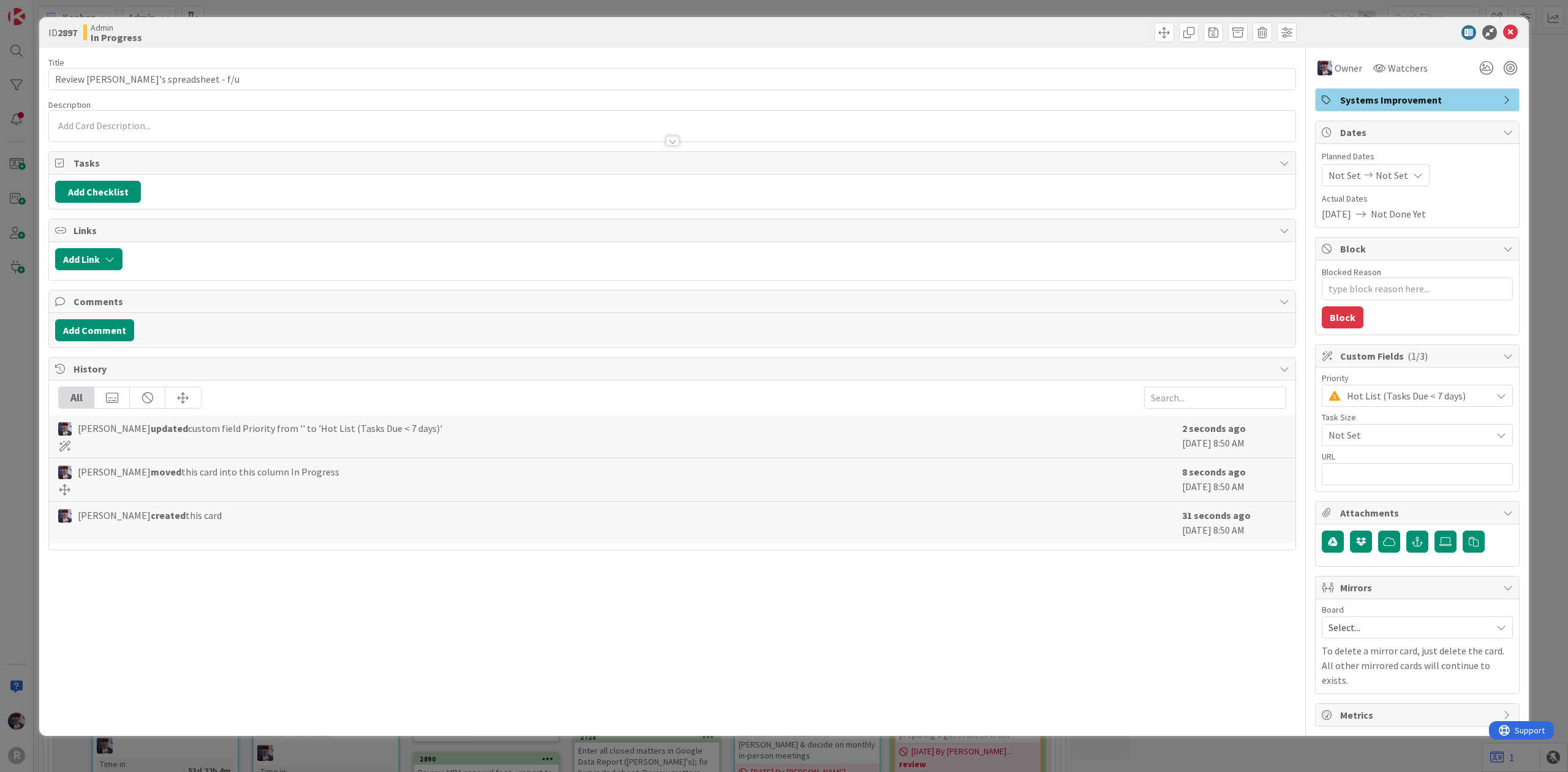
click at [1387, 436] on span "Not Set" at bounding box center [1406, 435] width 157 height 17
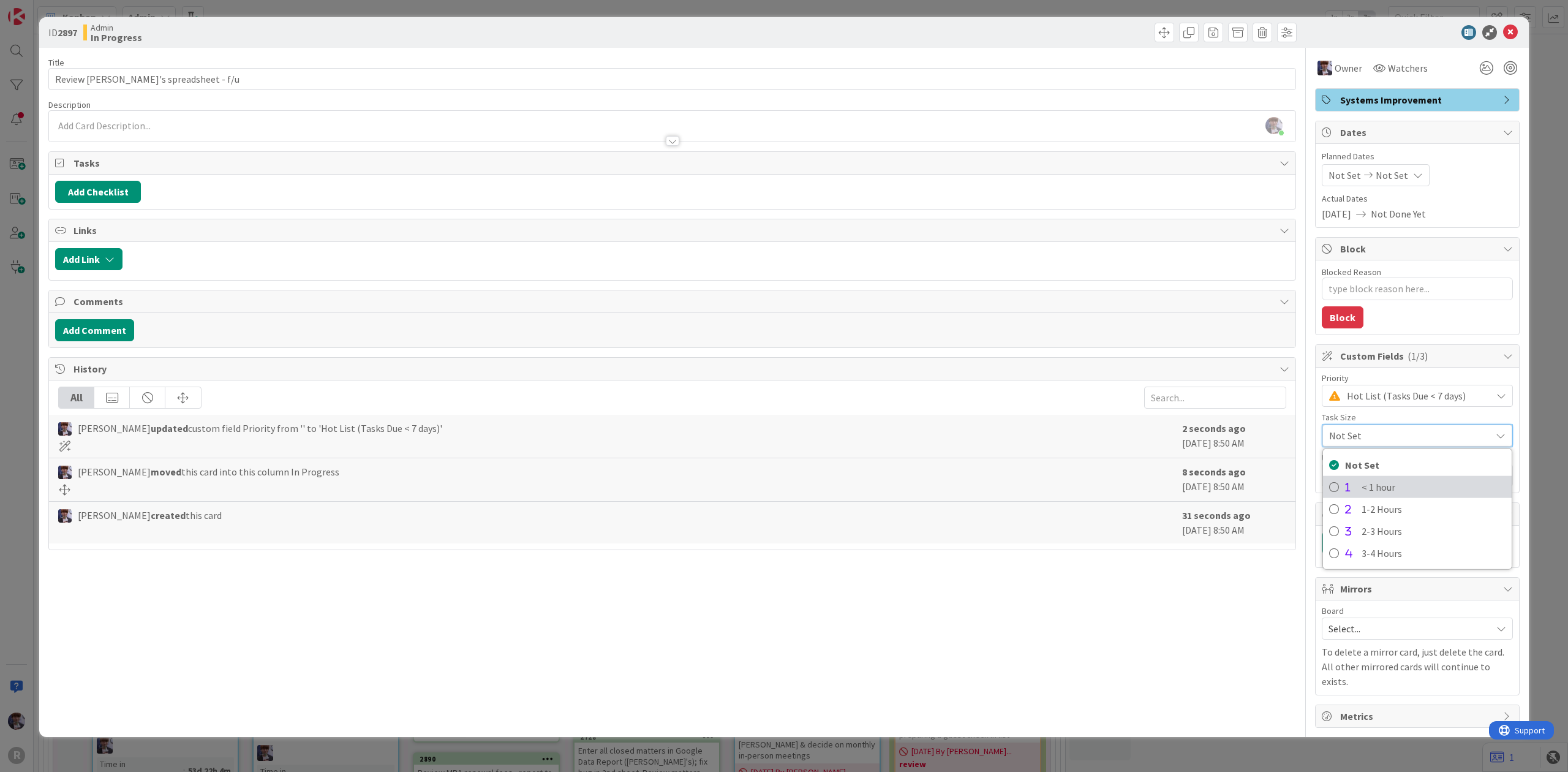
click at [1383, 486] on span "< 1 hour" at bounding box center [1434, 486] width 144 height 18
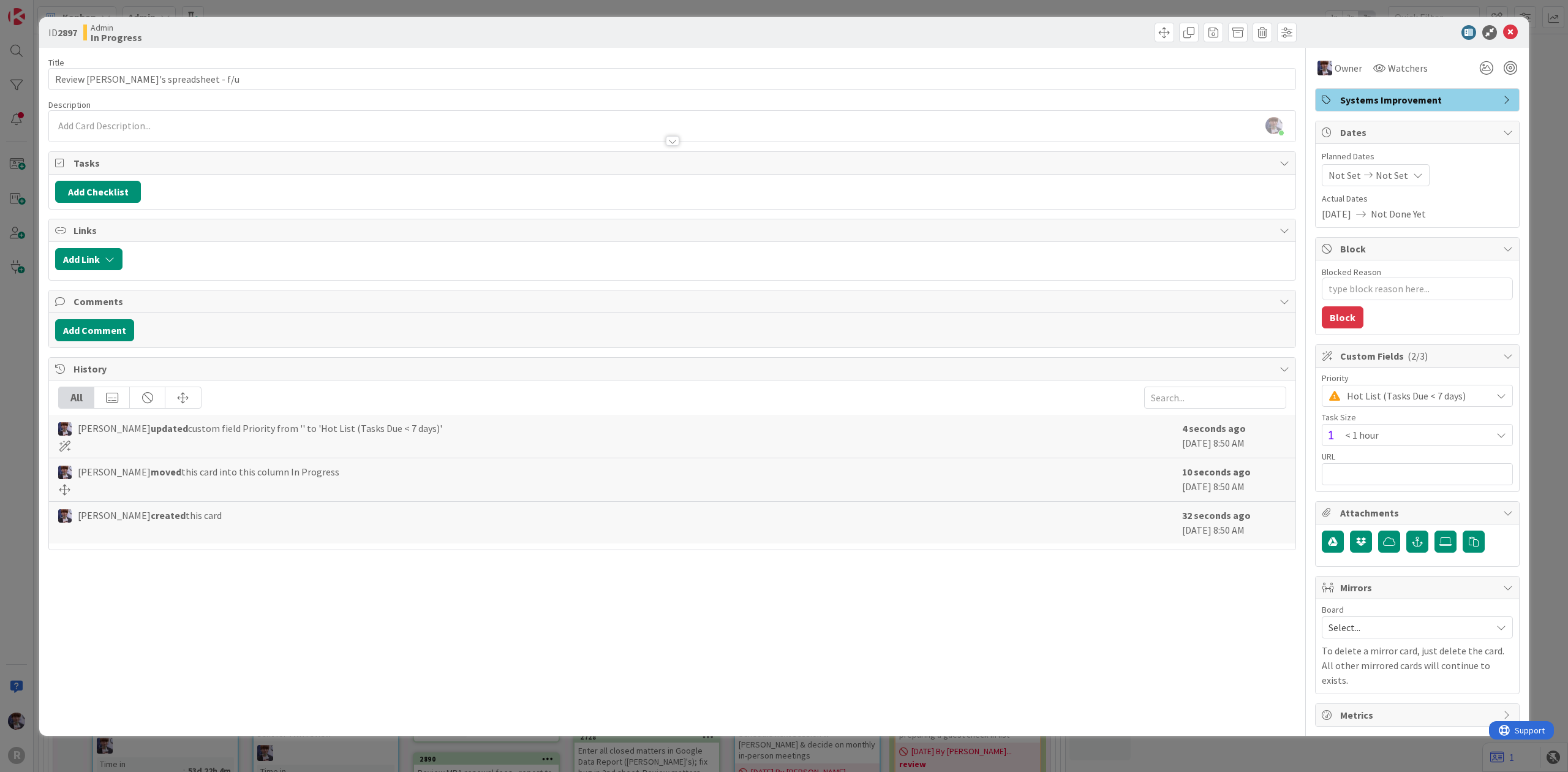
click at [1535, 322] on div "ID 2897 Admin In Progress Title 33 / 128 Review Justin's spreadsheet - f/u Desc…" at bounding box center [784, 386] width 1568 height 772
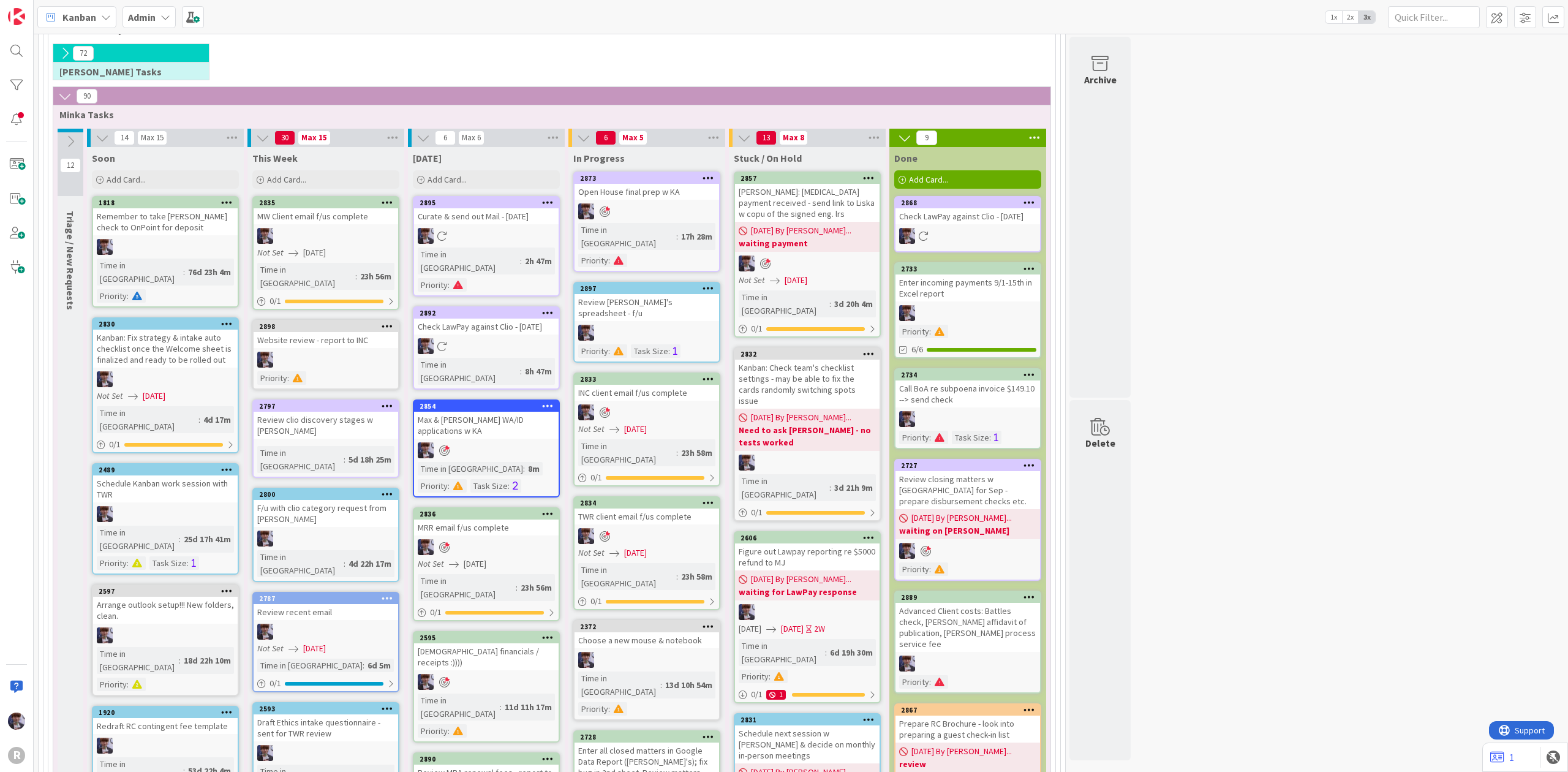
click at [174, 20] on div "Admin" at bounding box center [148, 16] width 53 height 22
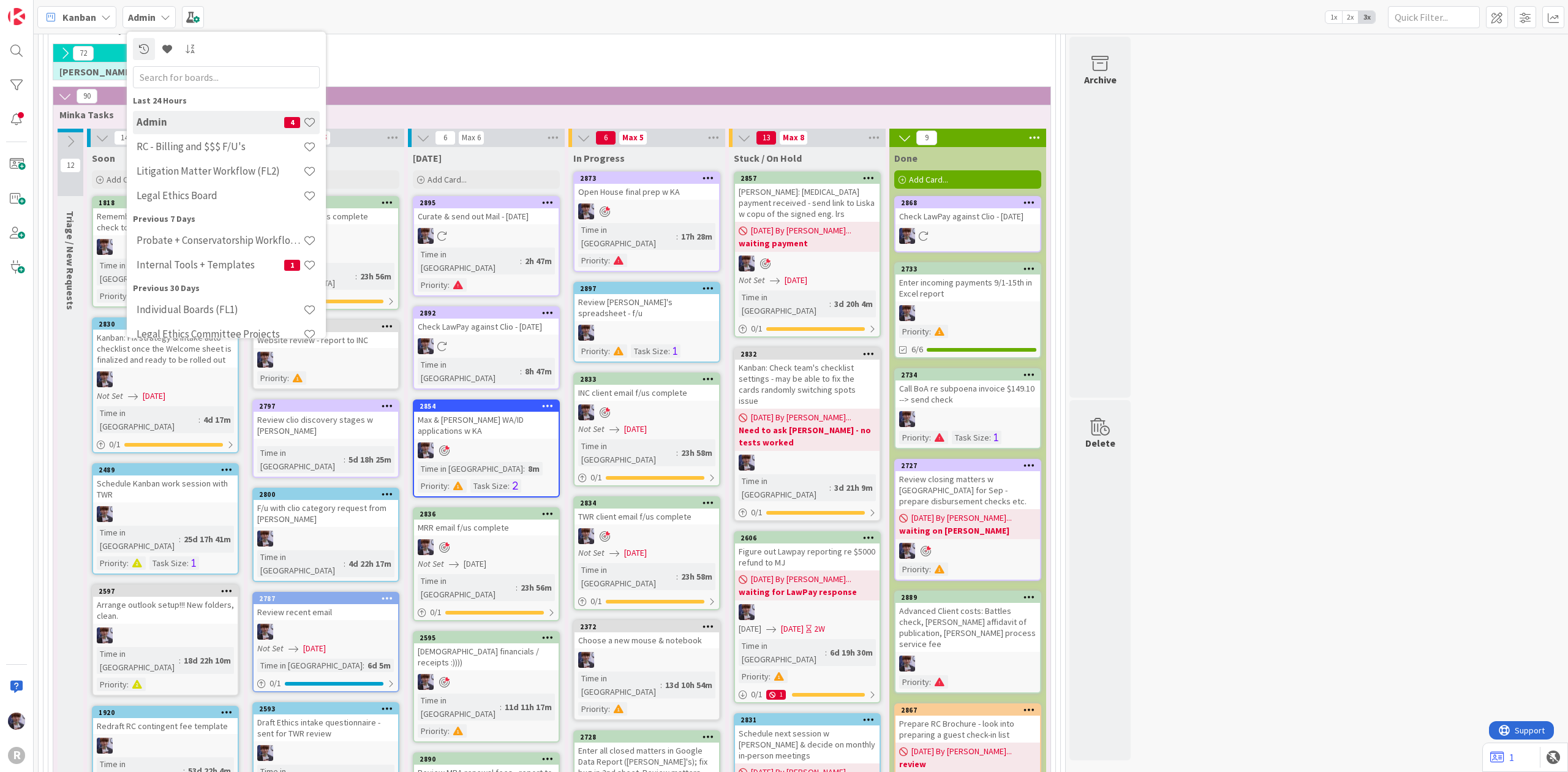
click at [82, 16] on span "Kanban" at bounding box center [79, 17] width 34 height 15
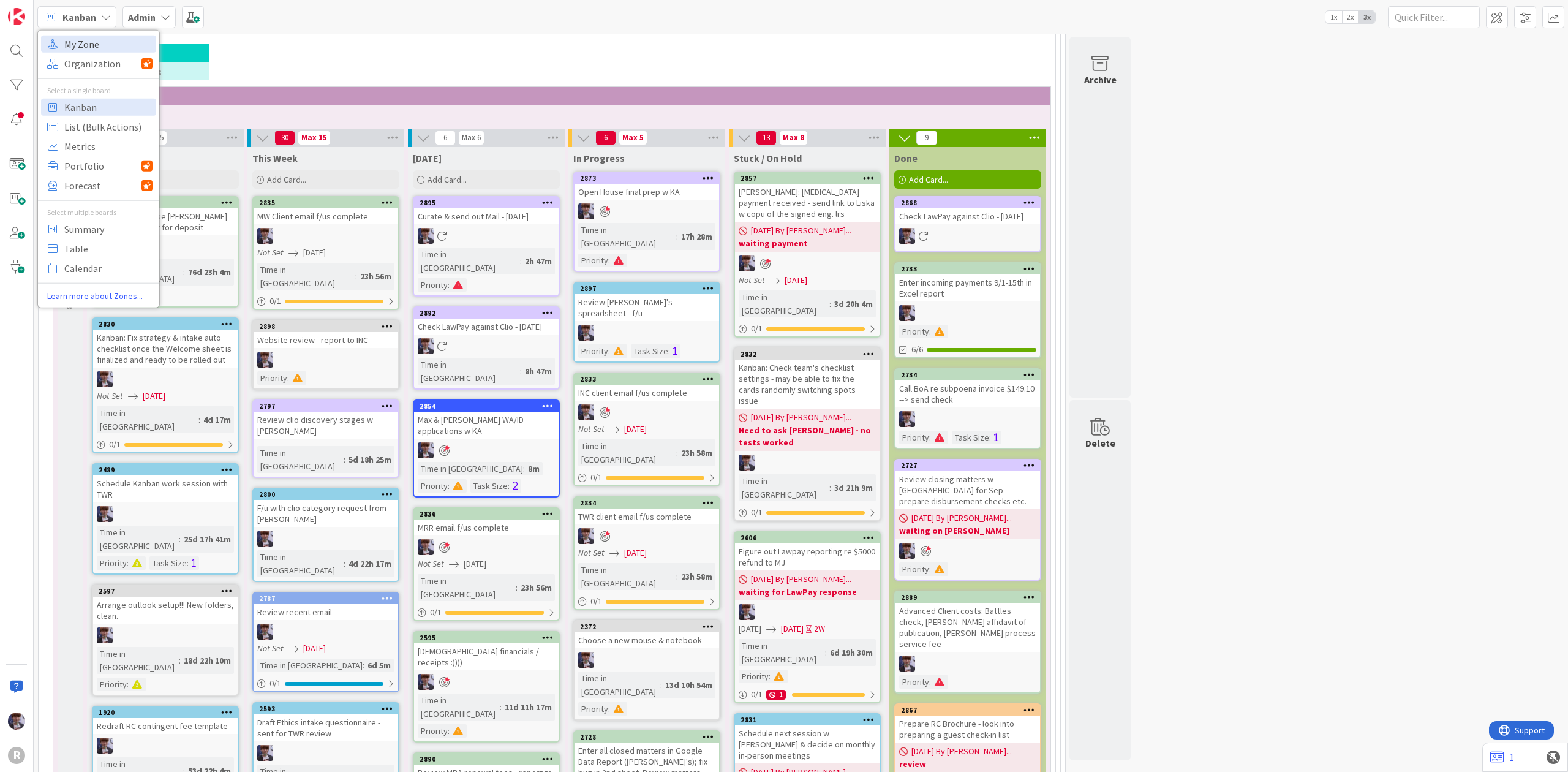
click at [84, 52] on span "My Zone" at bounding box center [108, 43] width 89 height 18
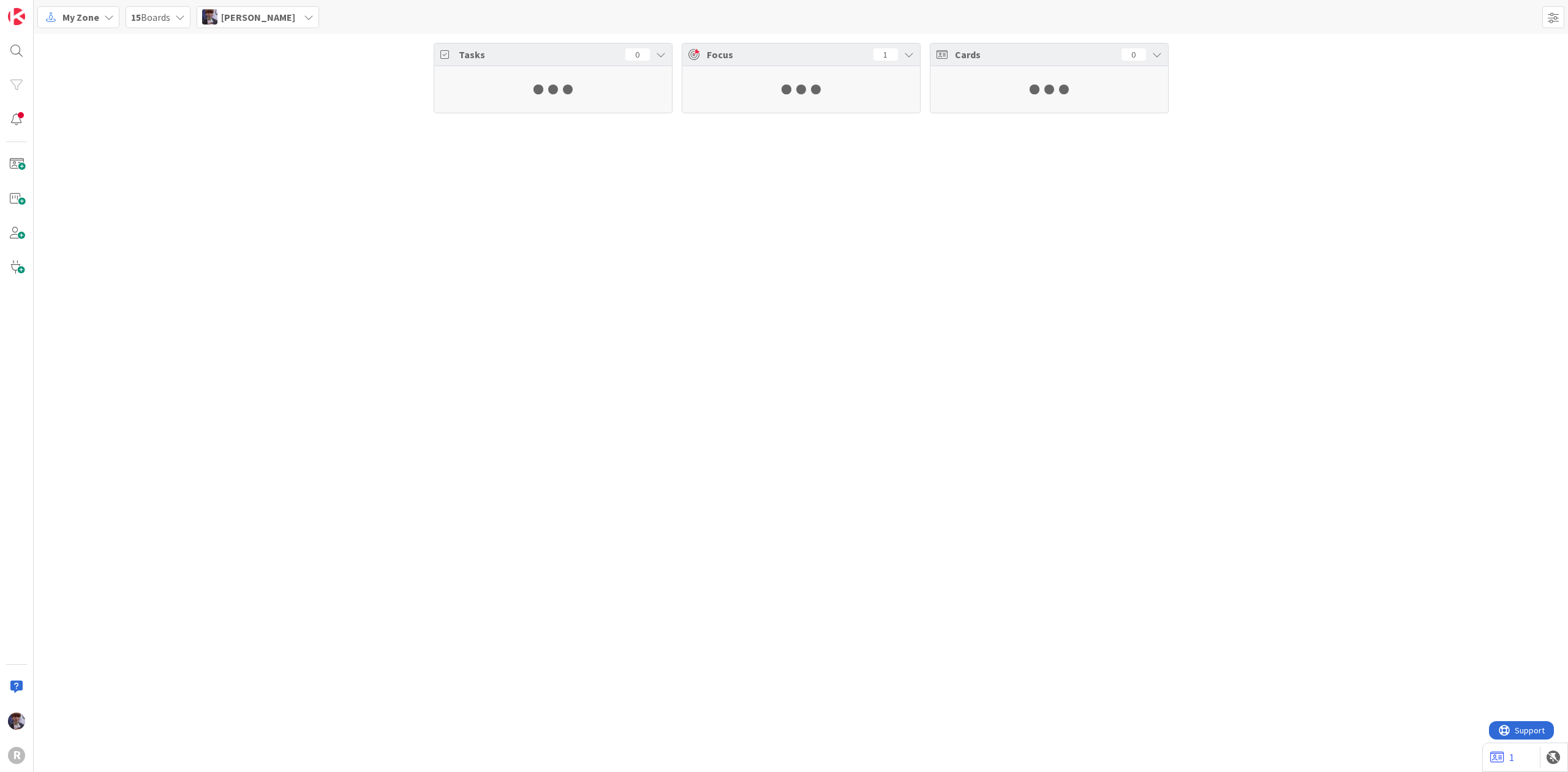
click at [240, 13] on span "[PERSON_NAME]" at bounding box center [258, 17] width 74 height 15
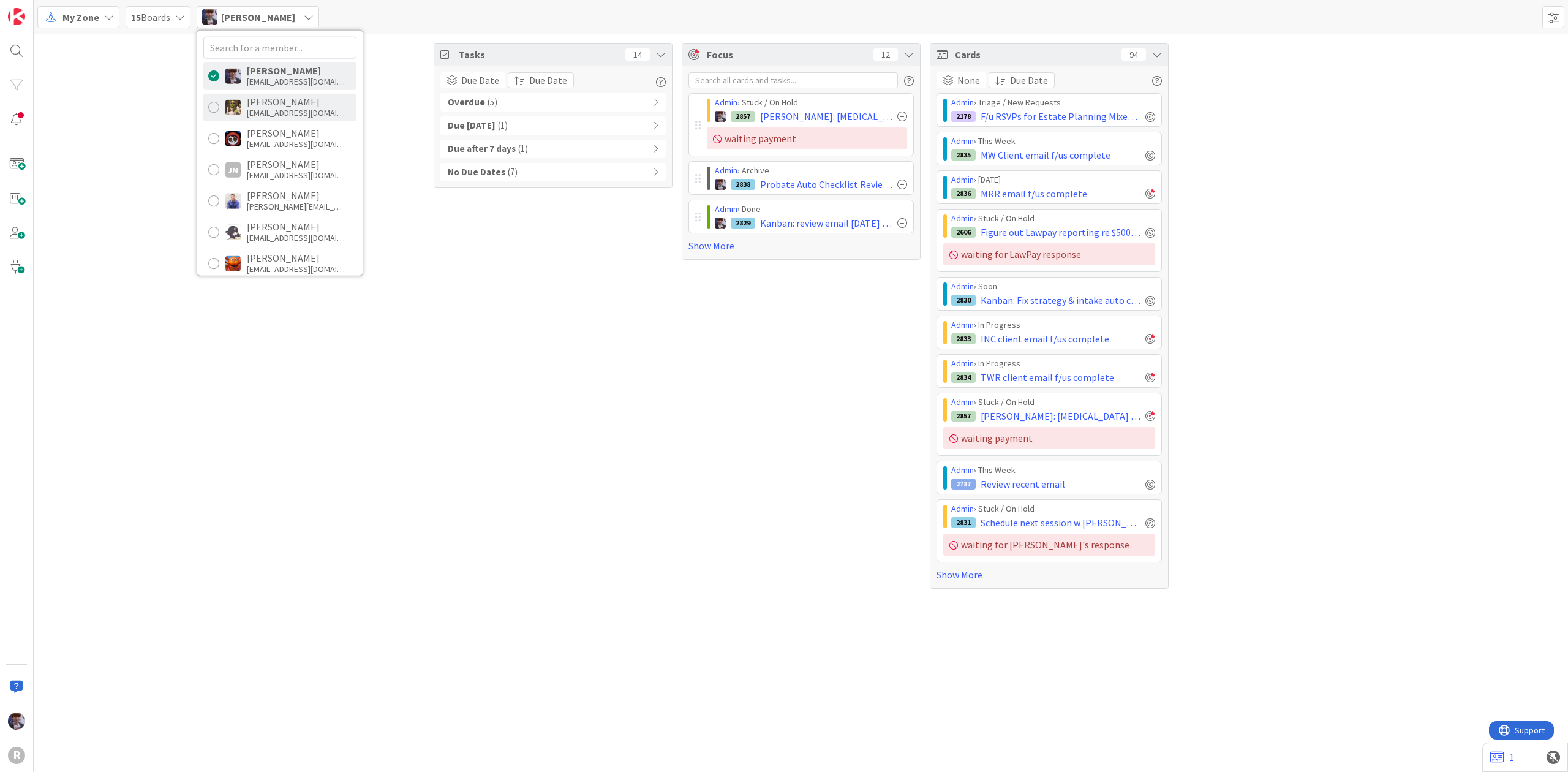
click at [258, 102] on div "[PERSON_NAME]" at bounding box center [296, 101] width 98 height 11
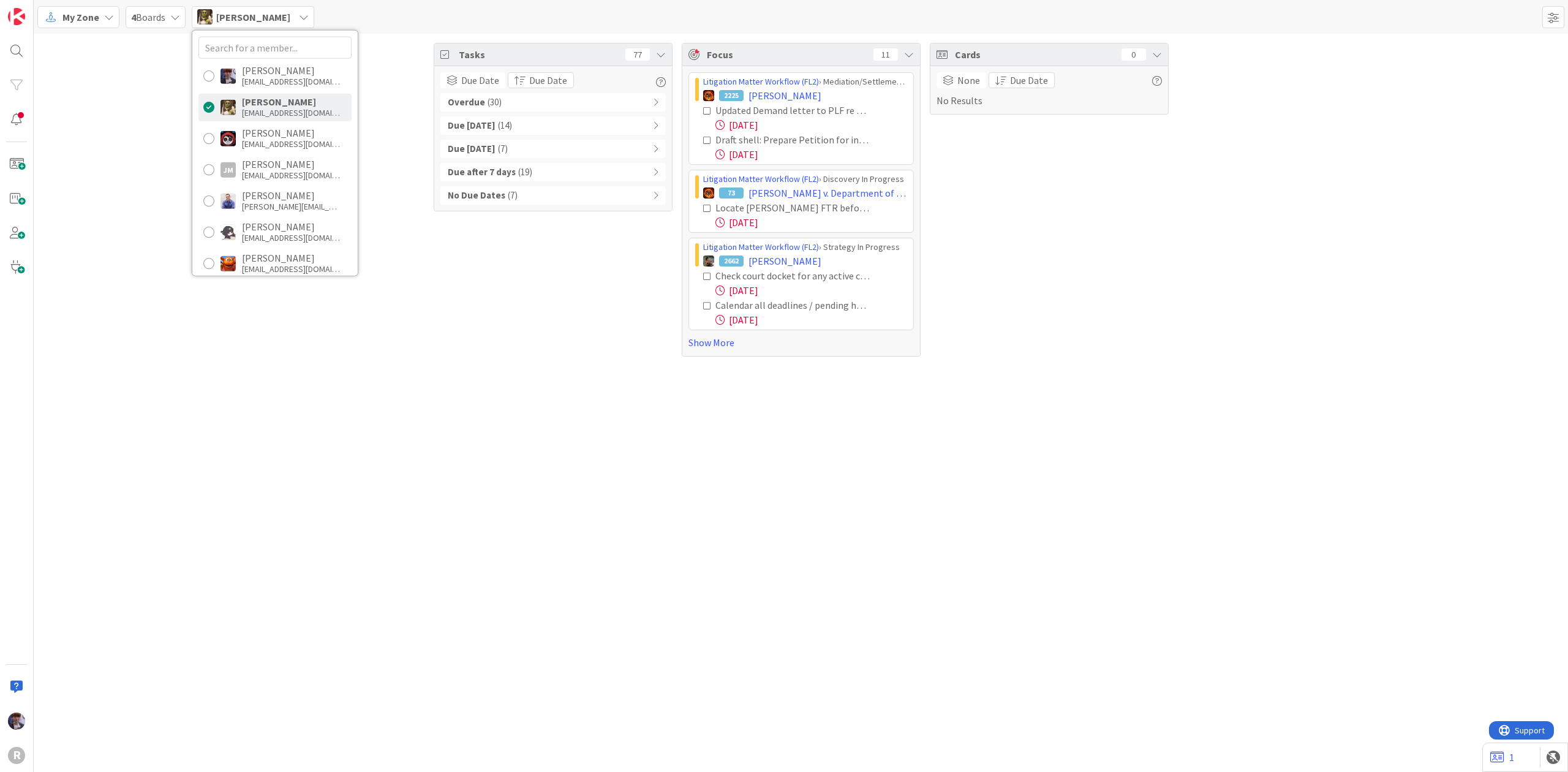
click at [516, 298] on div "Tasks 77 Due Date Due Date Overdue ( 30 ) Due Today ( 14 ) Due within 7 days ( …" at bounding box center [553, 199] width 239 height 313
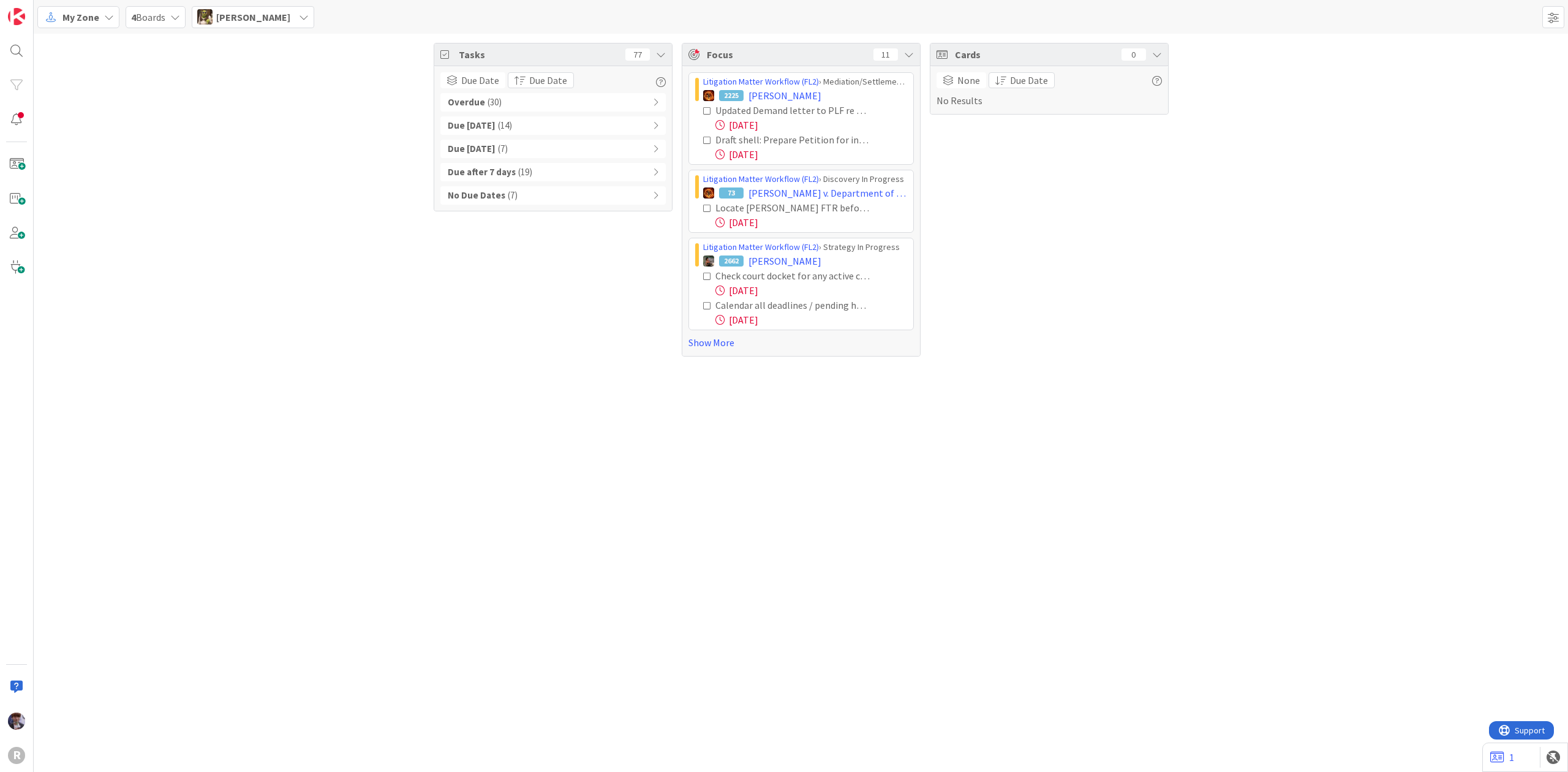
click at [491, 106] on span "( 30 )" at bounding box center [495, 103] width 14 height 14
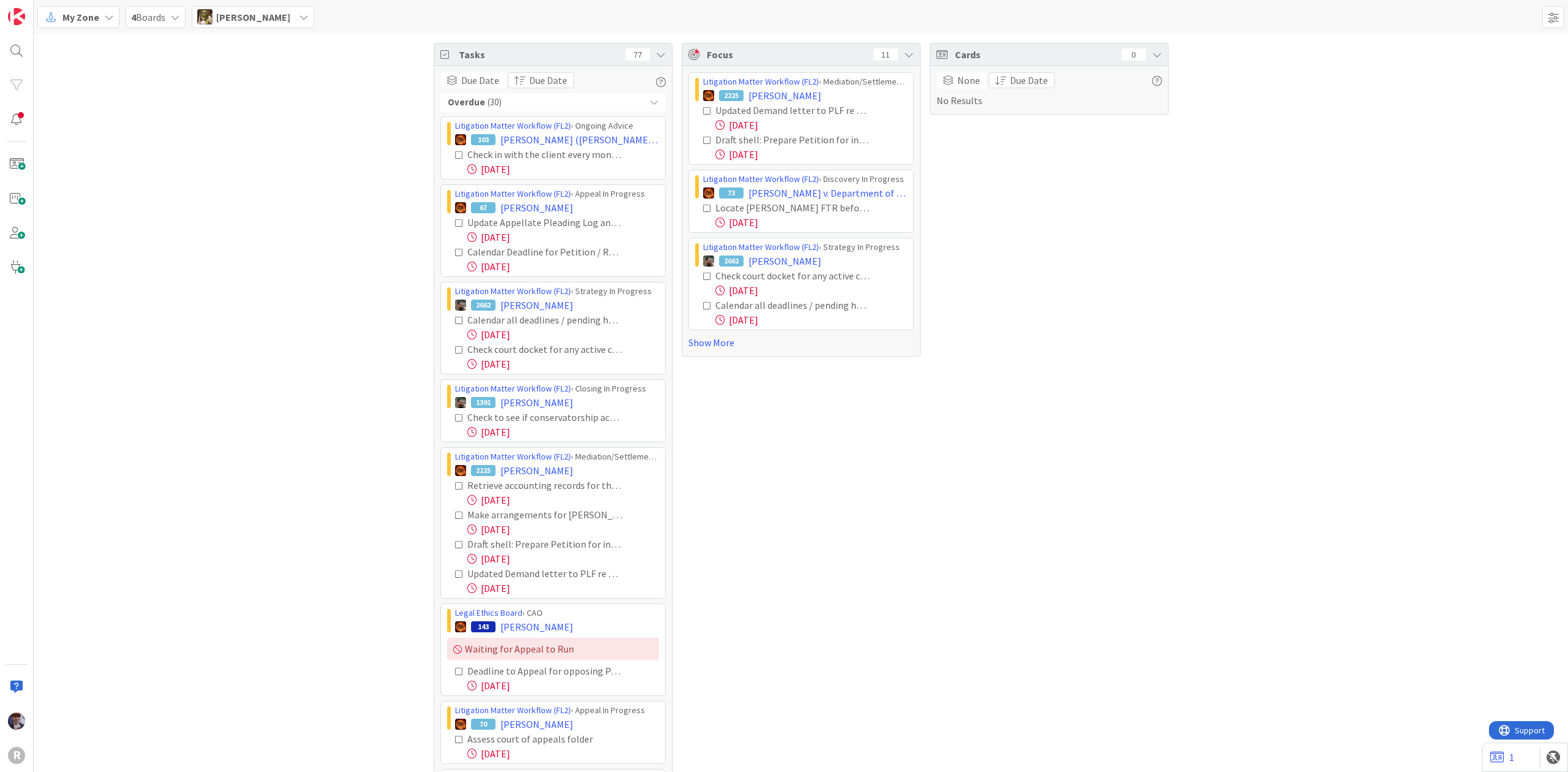
click at [536, 110] on div "Overdue ( 30 )" at bounding box center [553, 103] width 226 height 18
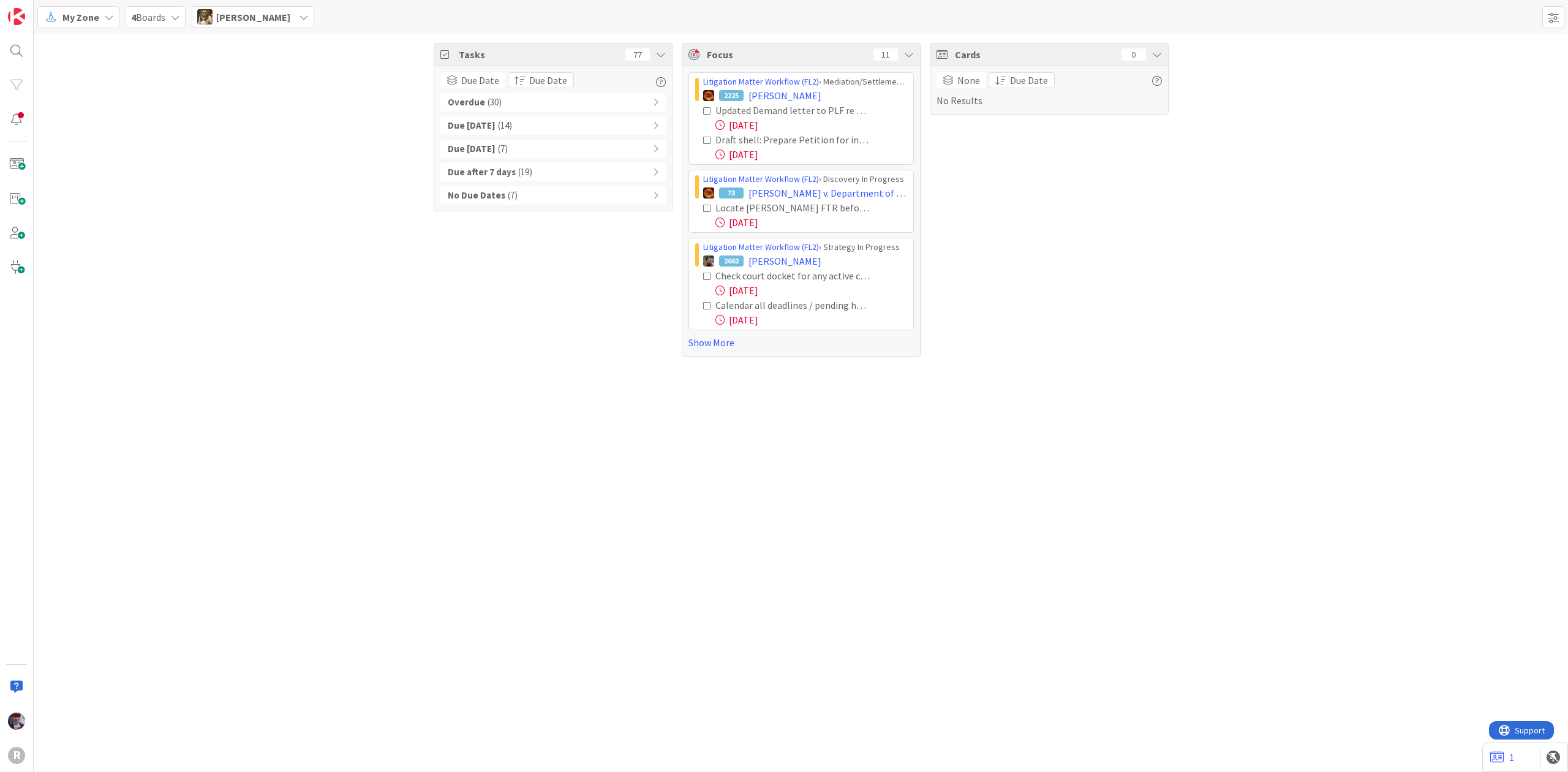
click at [594, 200] on div "No Due Dates ( 7 )" at bounding box center [553, 195] width 226 height 18
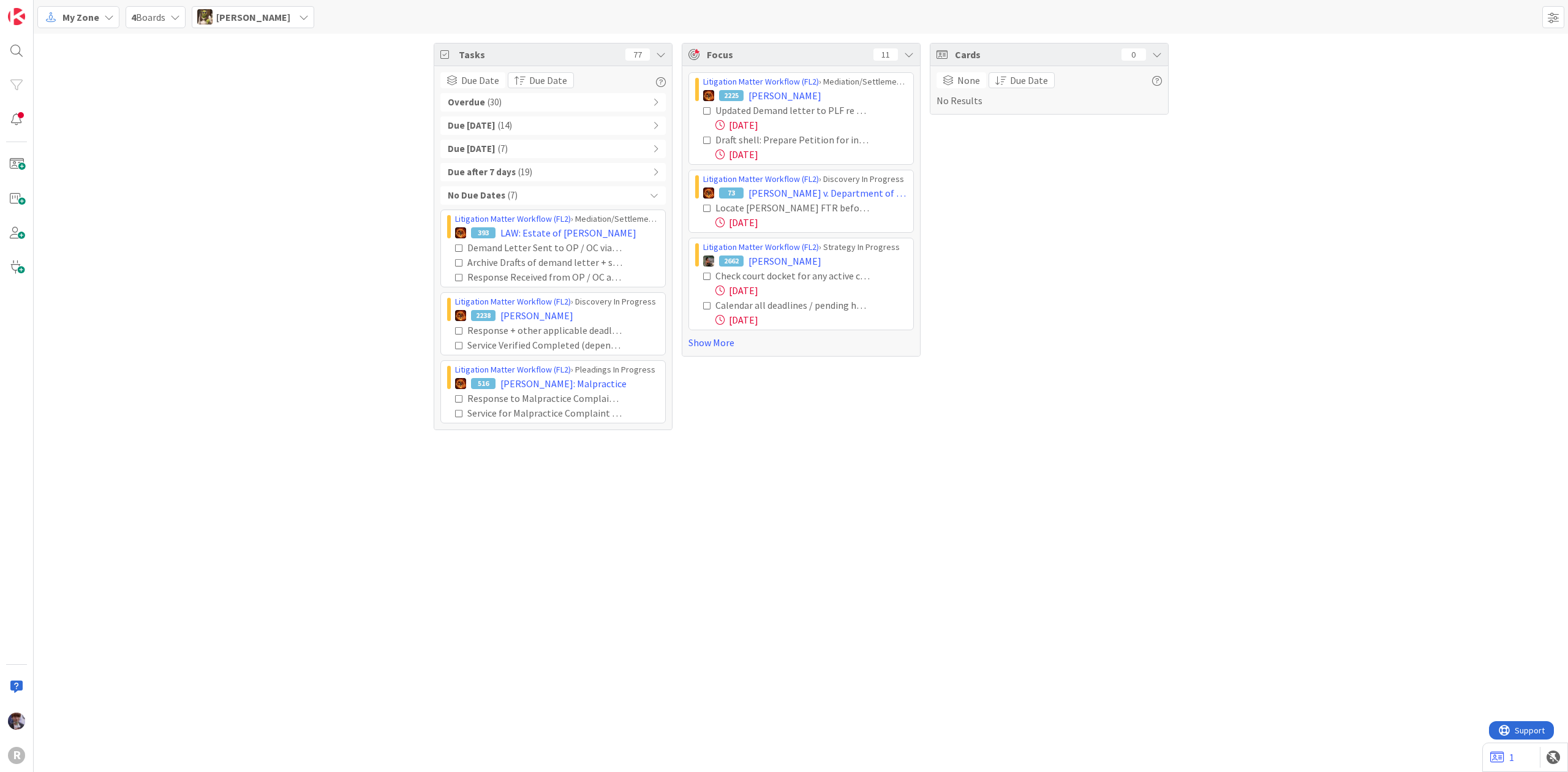
click at [593, 197] on div "No Due Dates ( 7 )" at bounding box center [553, 195] width 226 height 18
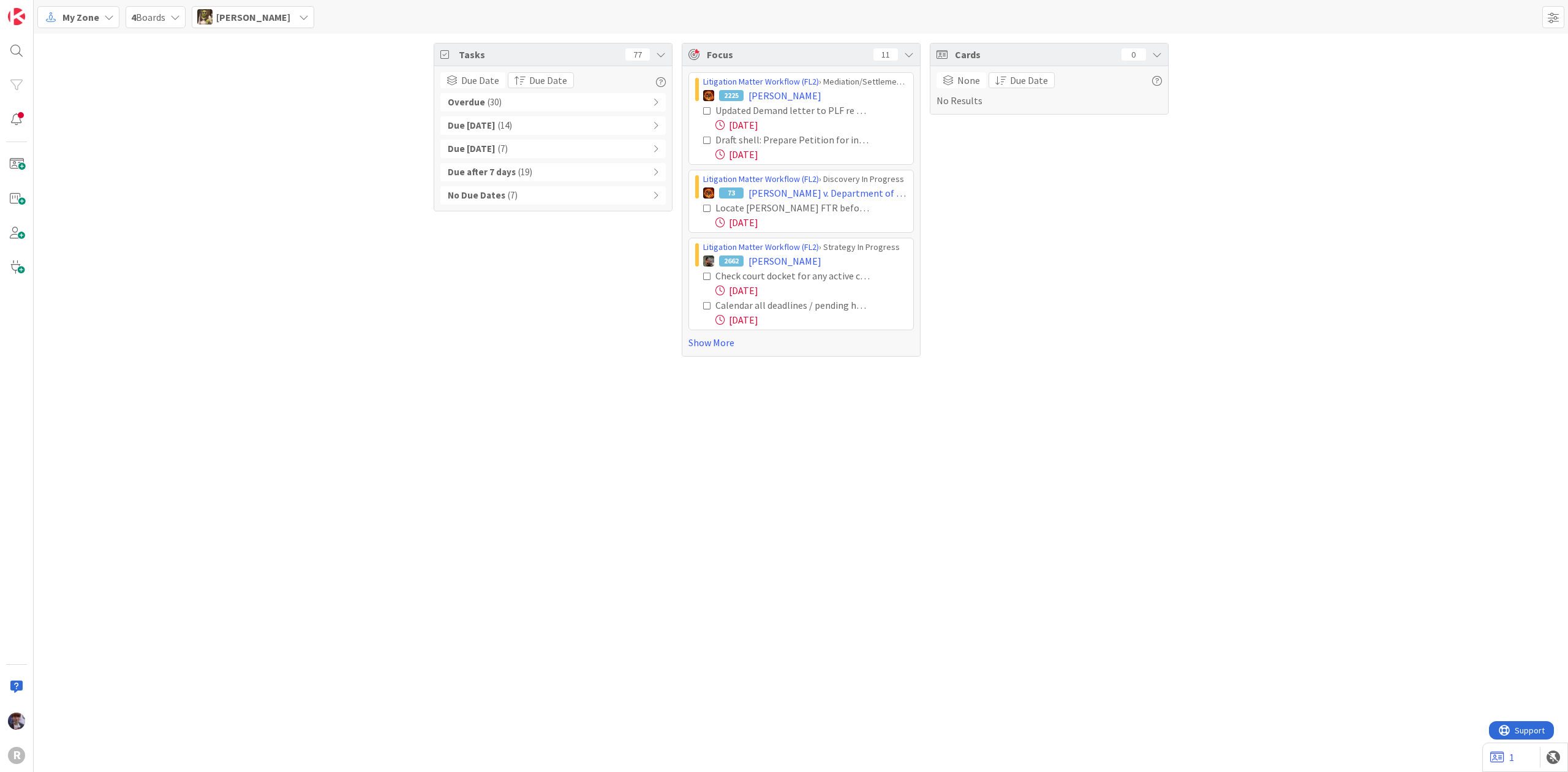
click at [556, 129] on div "Due Today ( 14 )" at bounding box center [553, 126] width 226 height 18
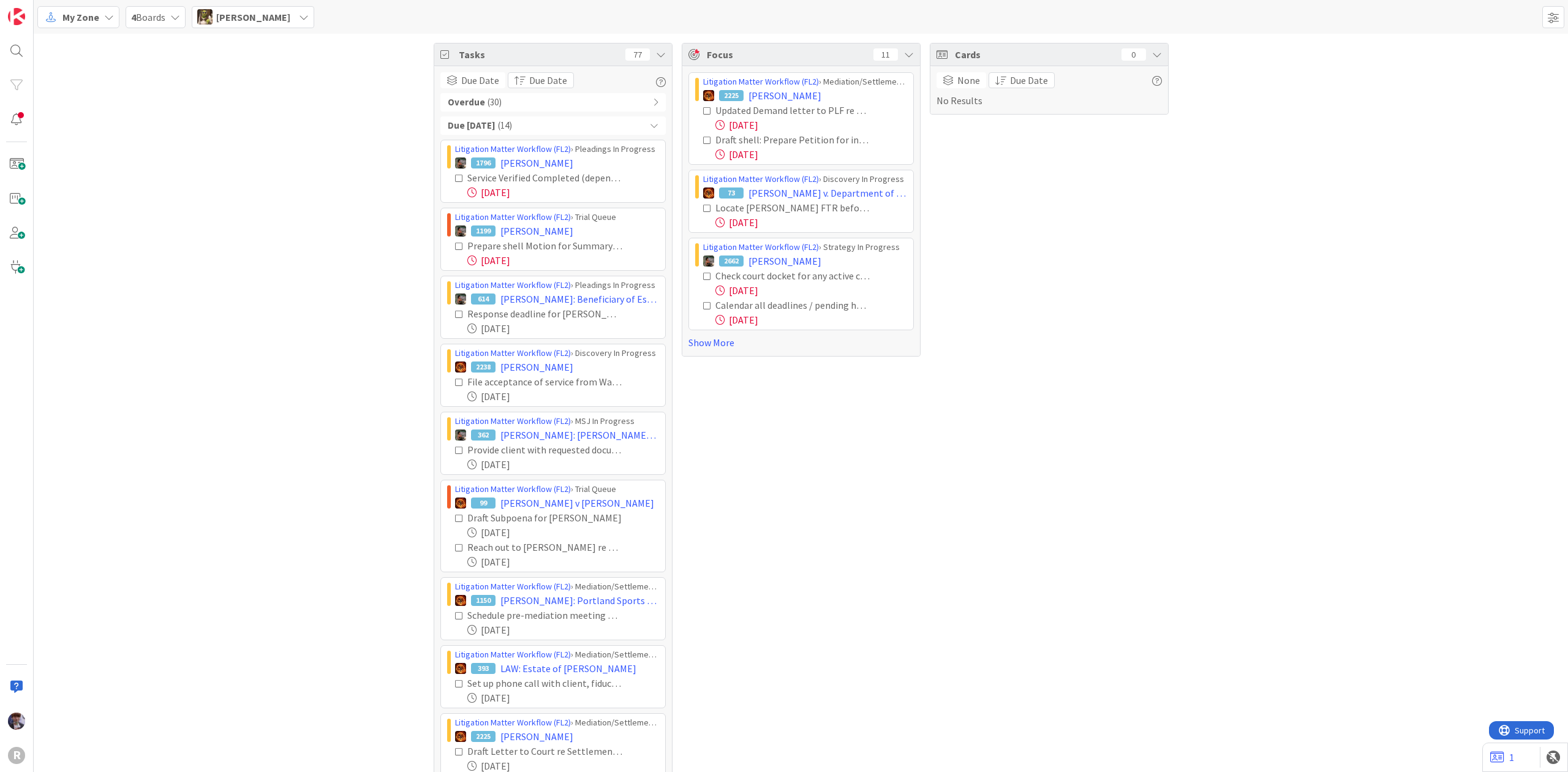
click at [554, 125] on div "Due Today ( 14 )" at bounding box center [553, 126] width 226 height 18
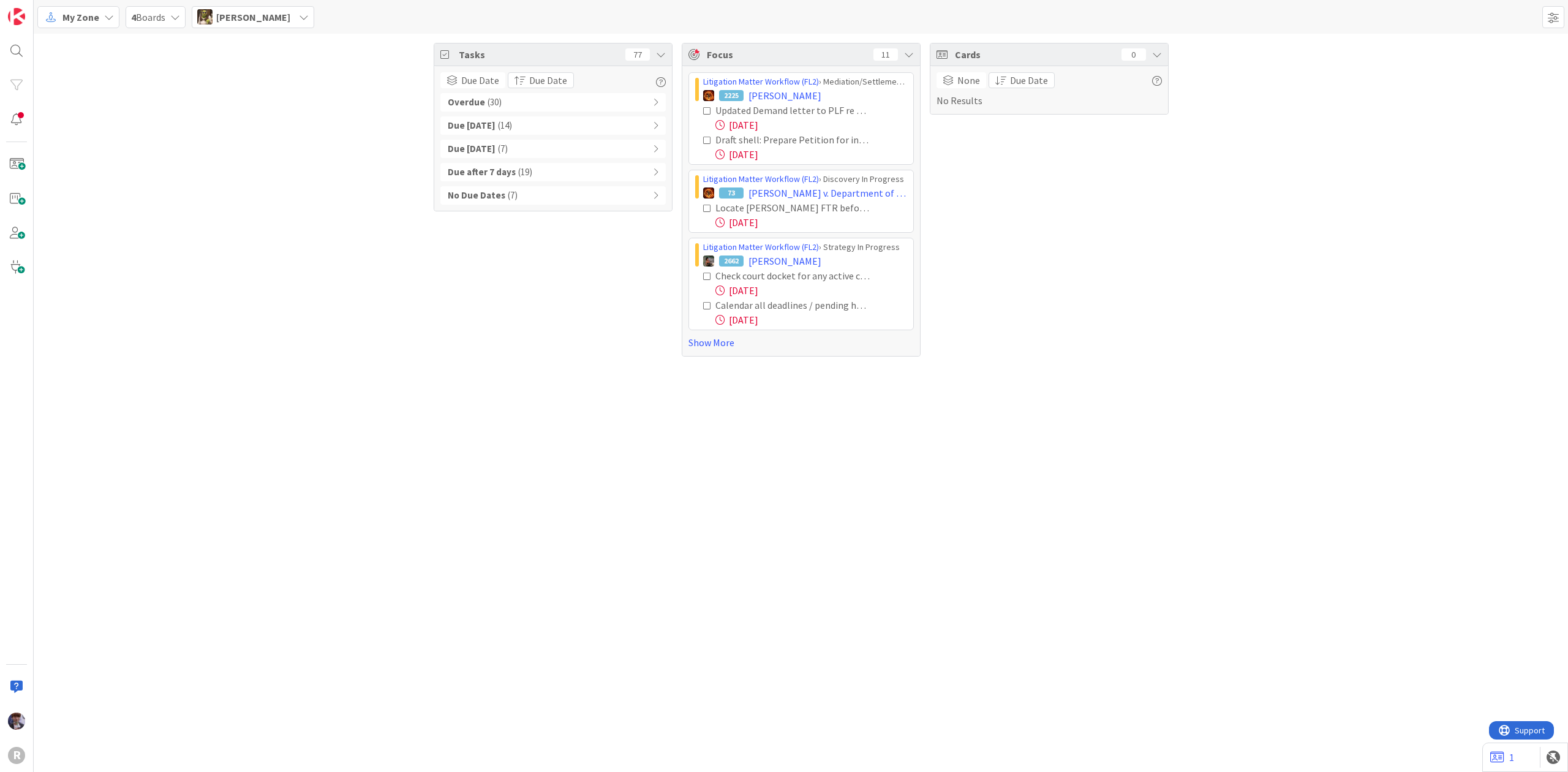
click at [235, 23] on span "[PERSON_NAME]" at bounding box center [253, 17] width 74 height 15
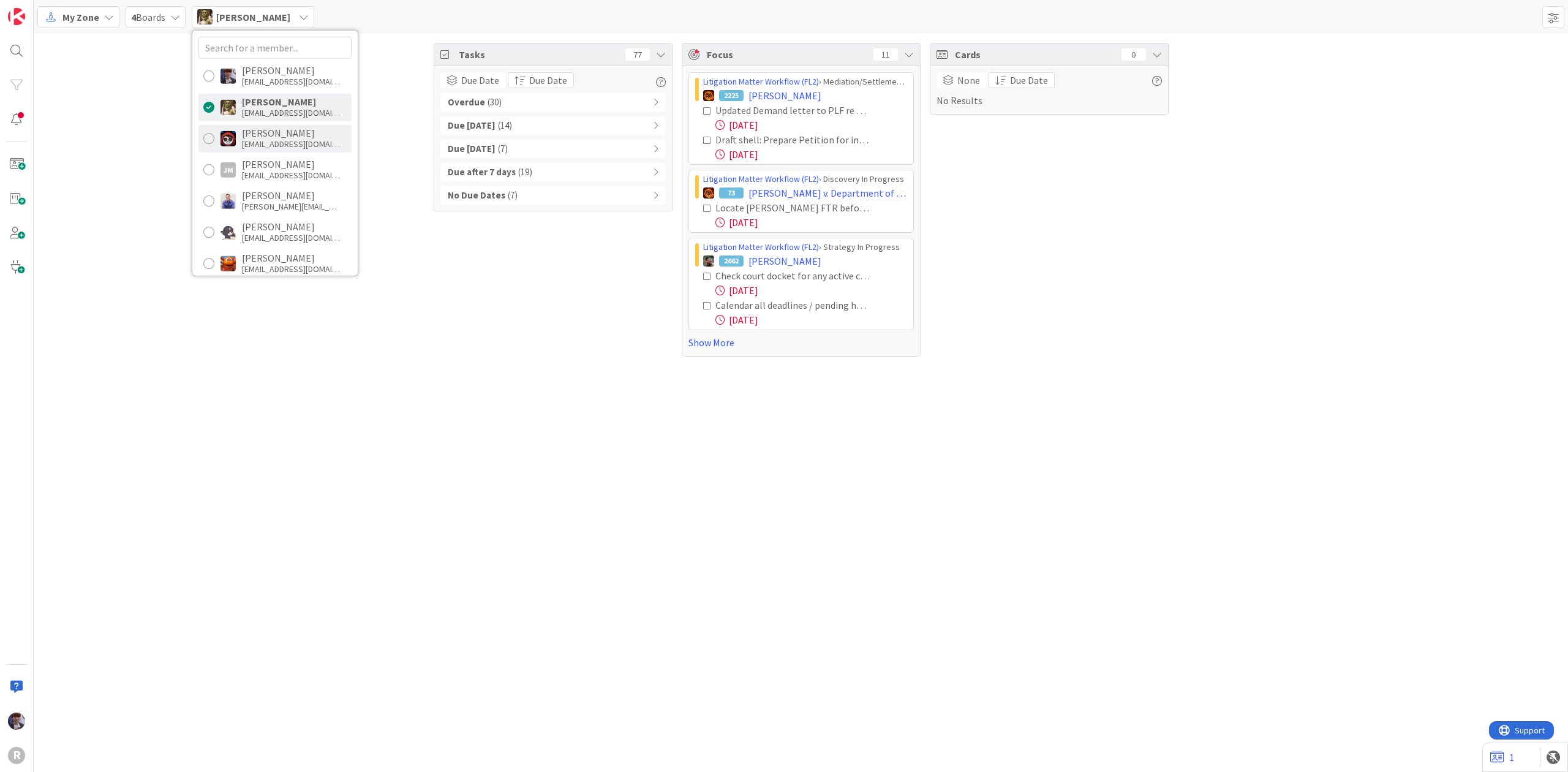
click at [266, 139] on div "[EMAIL_ADDRESS][DOMAIN_NAME]" at bounding box center [291, 144] width 98 height 11
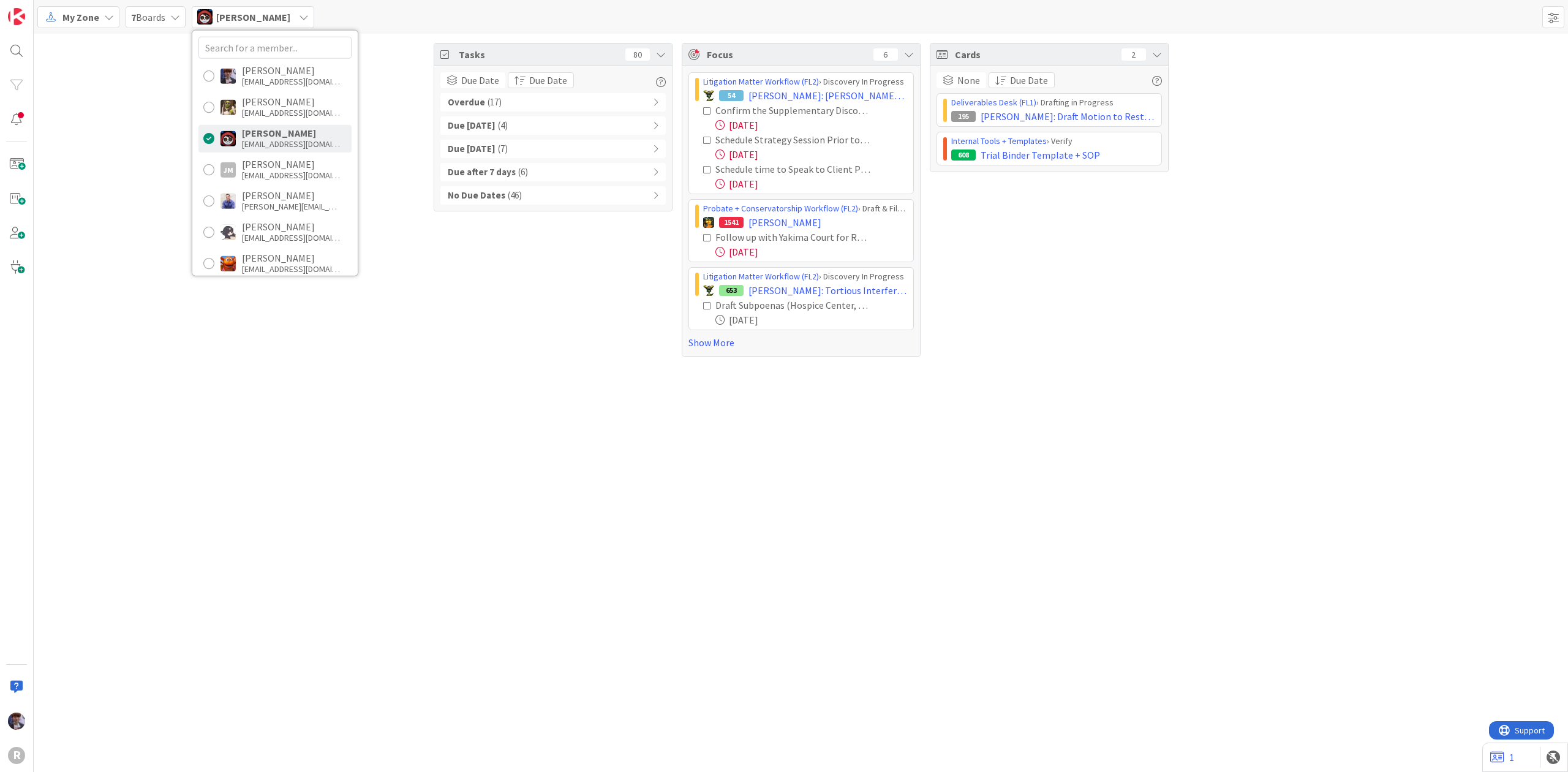
drag, startPoint x: 542, startPoint y: 263, endPoint x: 508, endPoint y: 151, distance: 117.0
click at [540, 258] on div "Tasks 80 Due Date Due Date Overdue ( 17 ) Due Today ( 4 ) Due within 7 days ( 7…" at bounding box center [553, 199] width 239 height 313
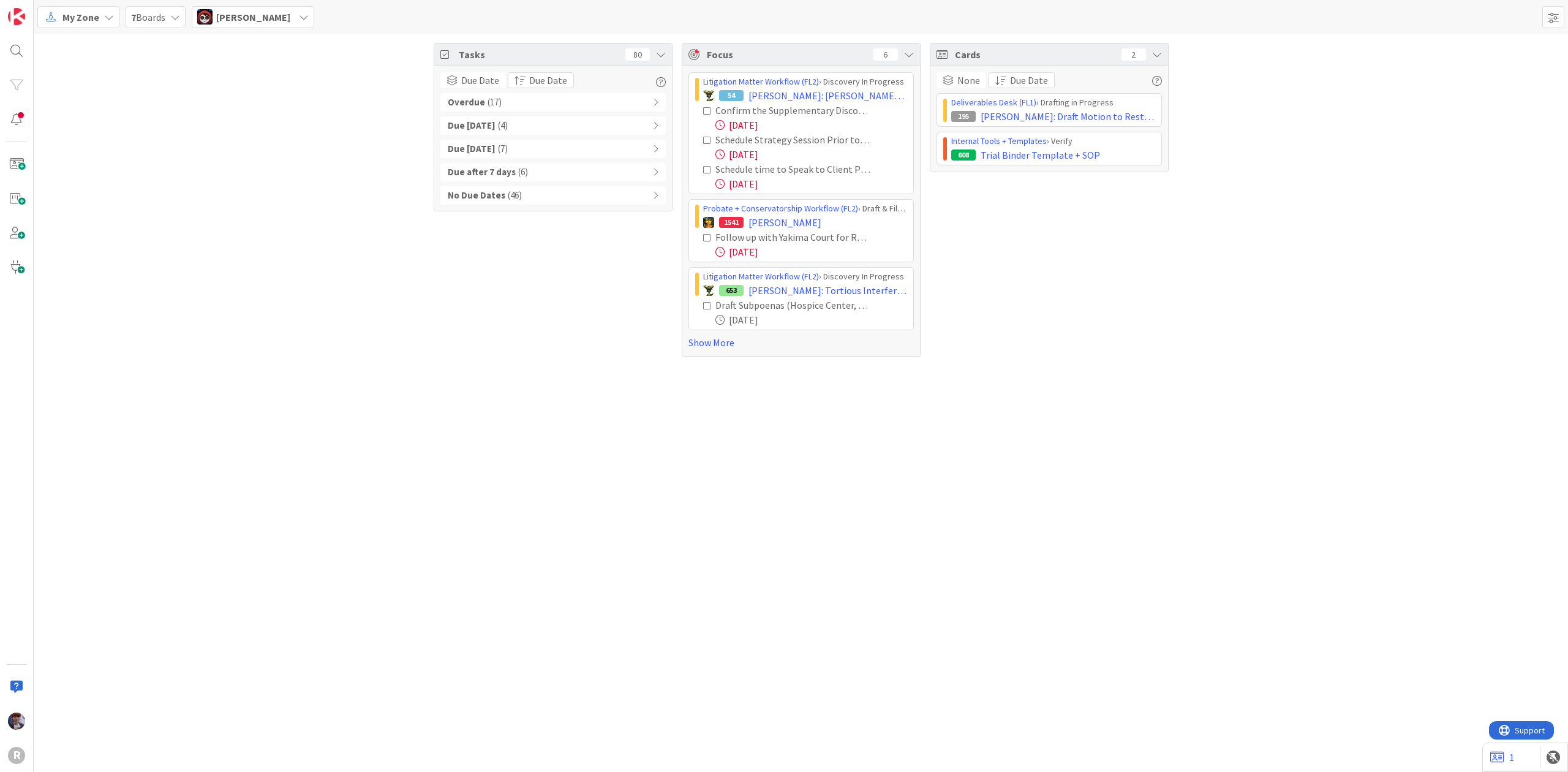
click at [261, 16] on span "[PERSON_NAME]" at bounding box center [253, 17] width 74 height 15
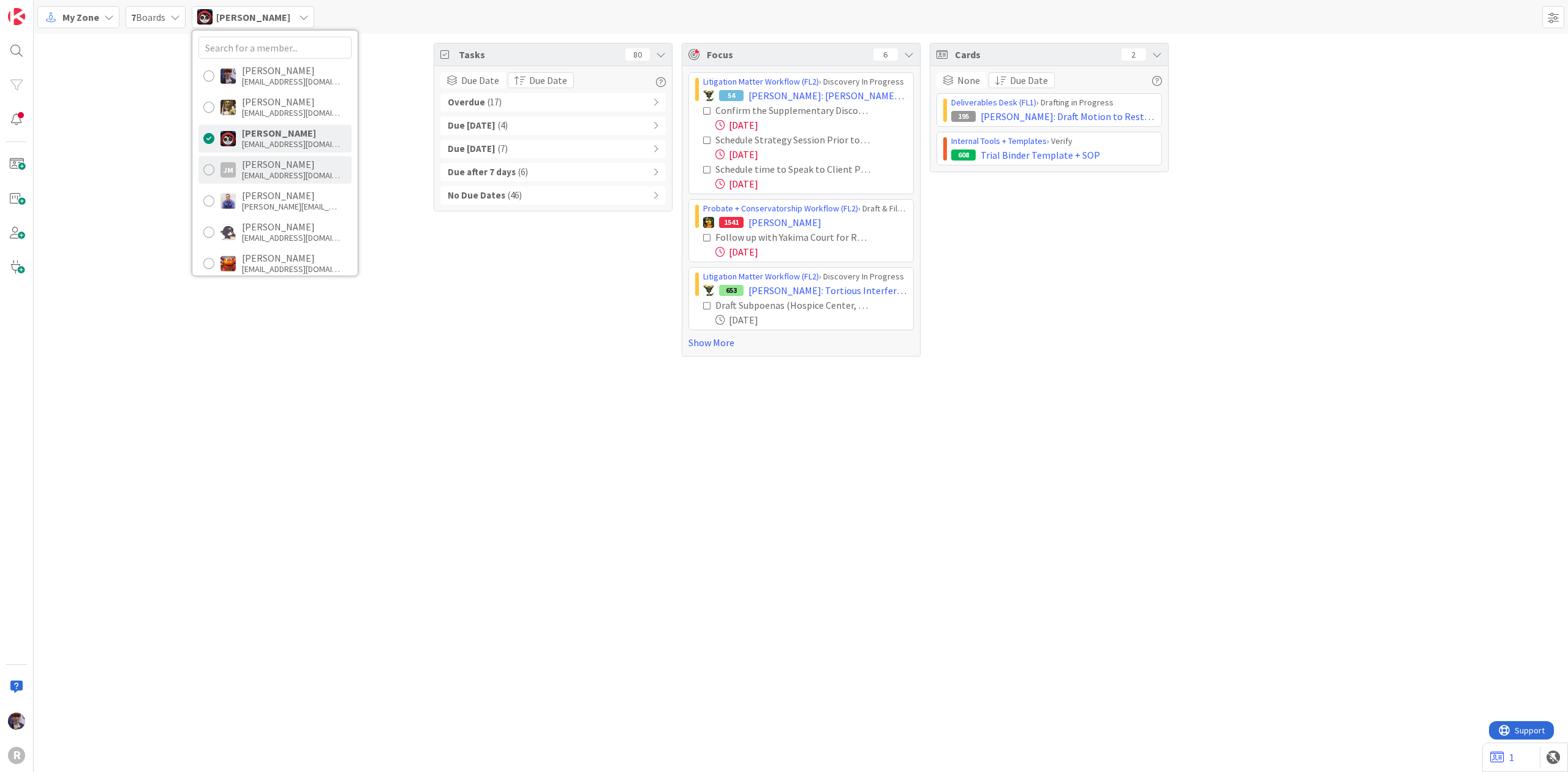
click at [287, 162] on div "[PERSON_NAME]" at bounding box center [291, 163] width 98 height 11
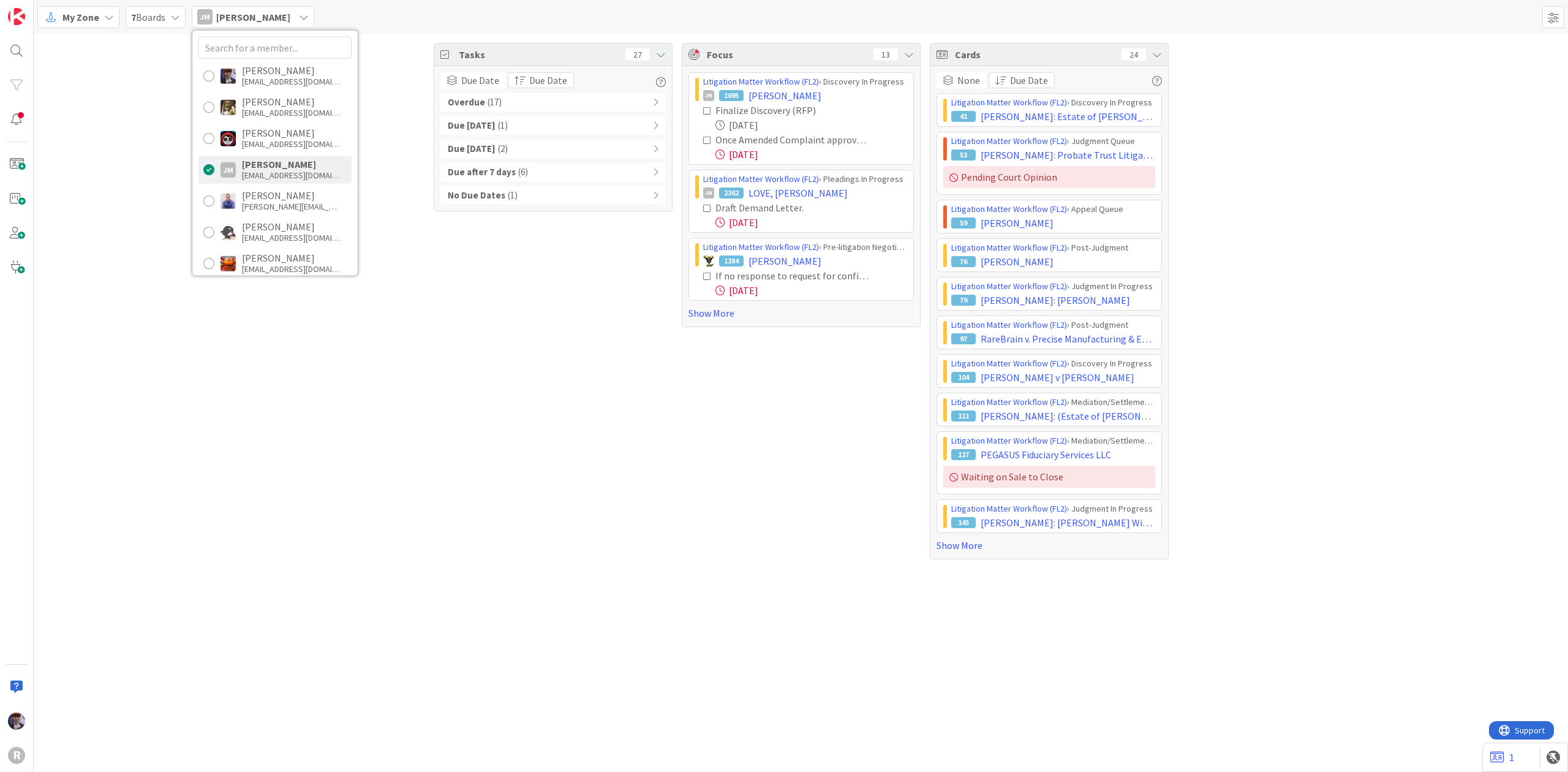
click at [168, 476] on div "Tasks 27 Due Date Due Date Overdue ( 17 ) Due Today ( 1 ) Due within 7 days ( 2…" at bounding box center [800, 301] width 1534 height 535
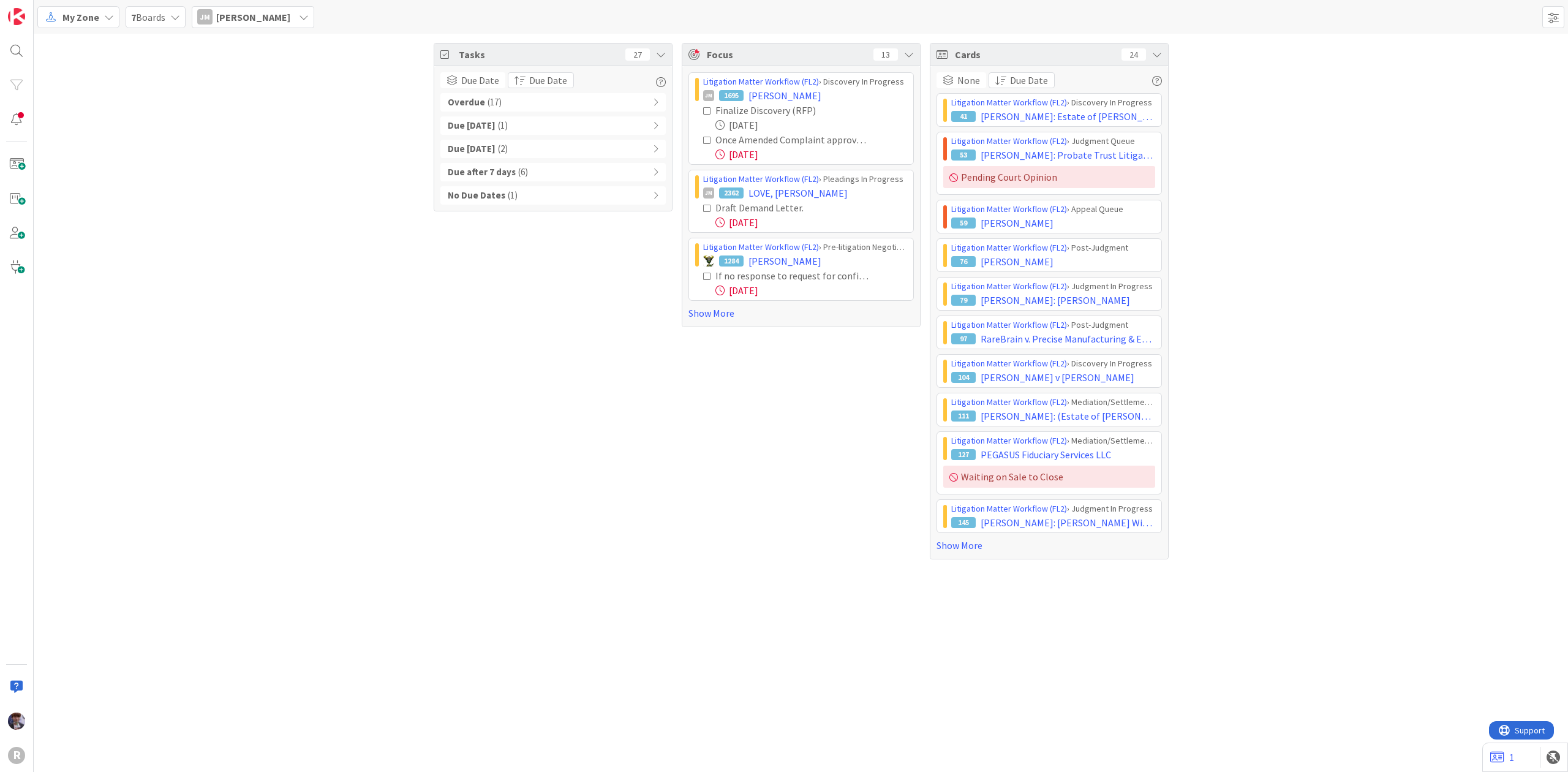
click at [289, 23] on div "My Zone 7 Boards JM Jeff Myers Minka Laine Friesen mfriesen@reutercorbett.com D…" at bounding box center [800, 16] width 1534 height 34
click at [282, 25] on div "JM Jeff Myers" at bounding box center [253, 16] width 122 height 22
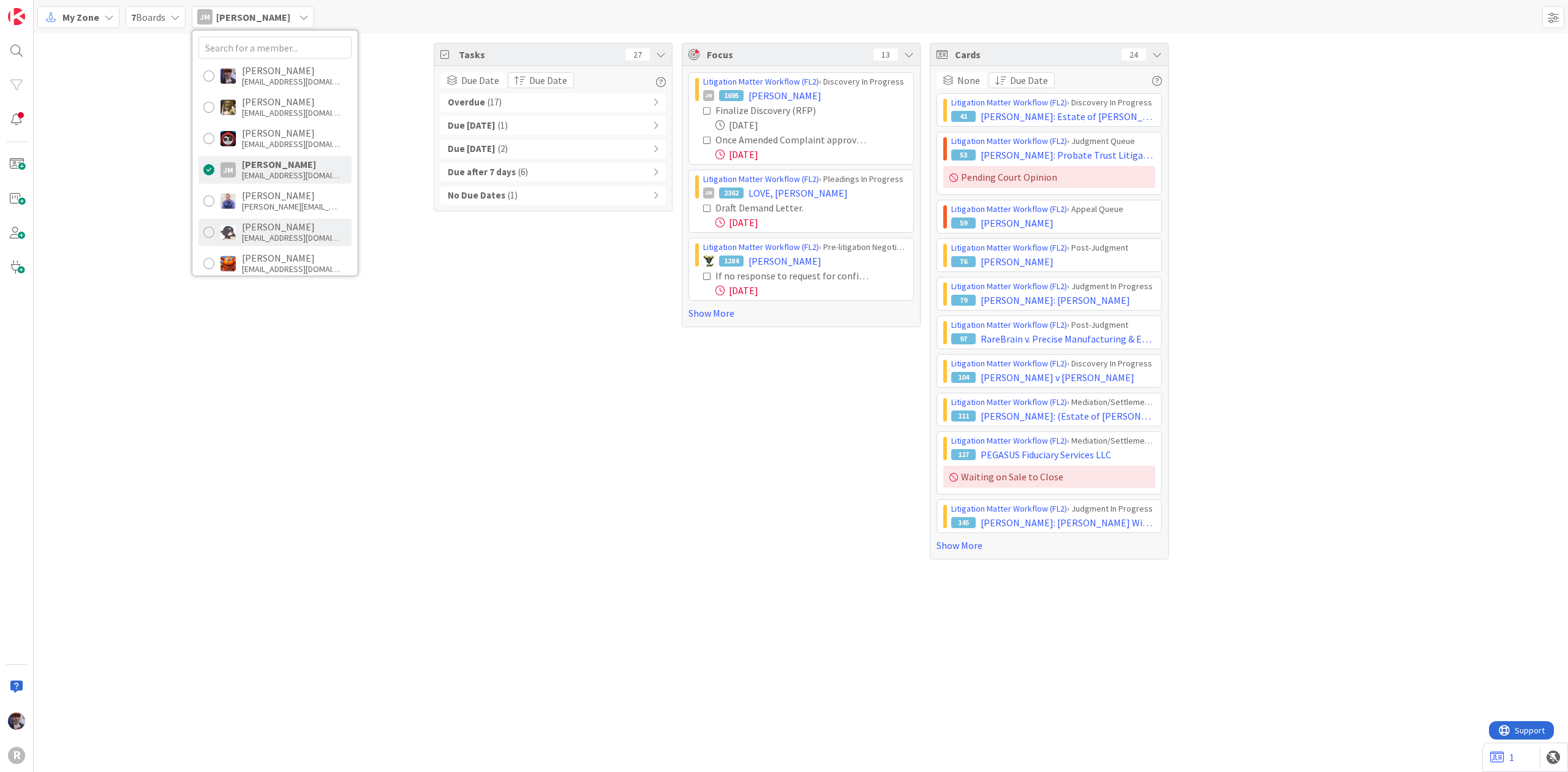
click at [273, 233] on div "[EMAIL_ADDRESS][DOMAIN_NAME]" at bounding box center [291, 237] width 98 height 11
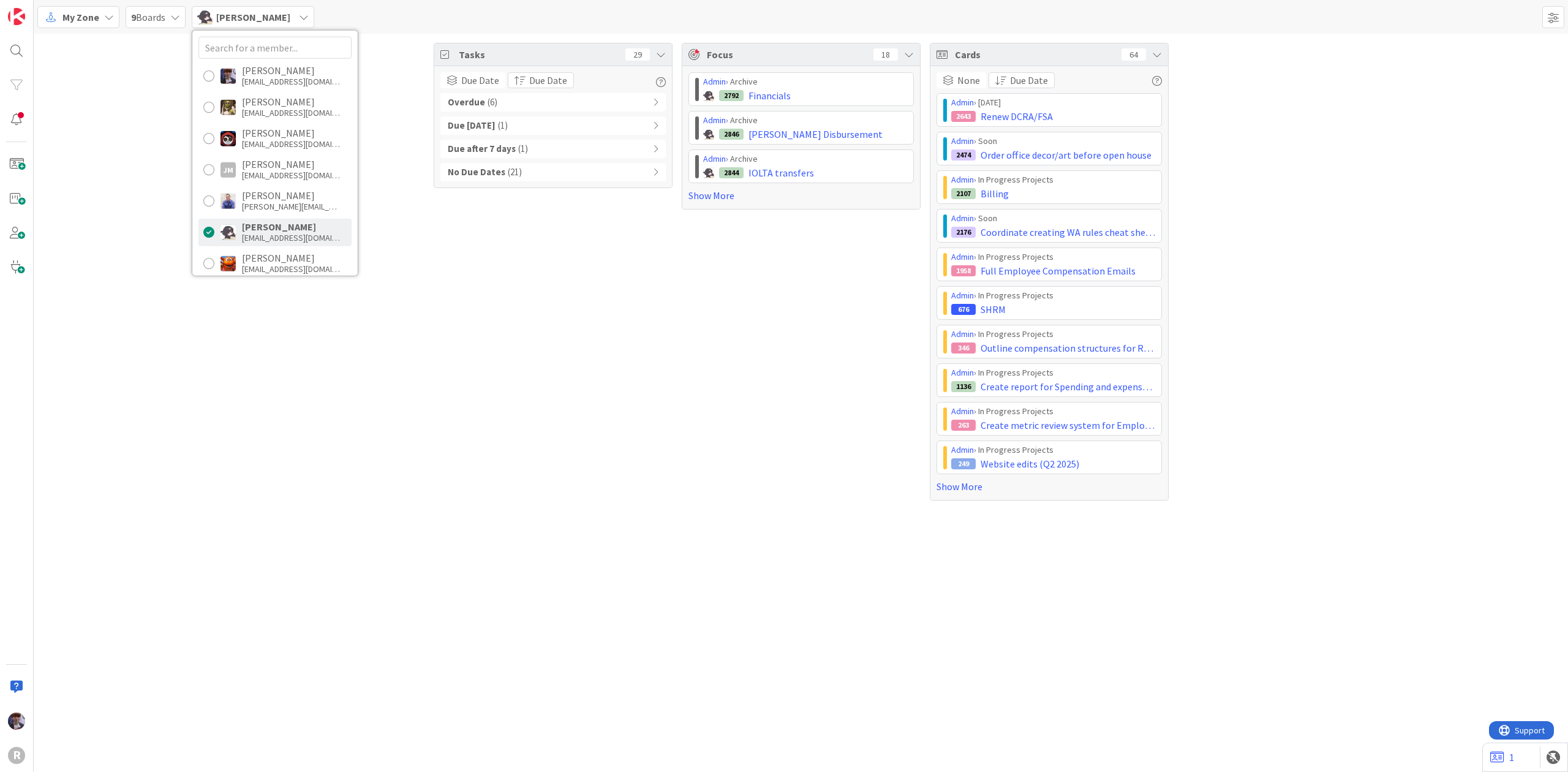
click at [321, 457] on div "Tasks 29 Due Date Due Date Overdue ( 6 ) Due within 7 days ( 1 ) Due after 7 da…" at bounding box center [800, 272] width 1534 height 476
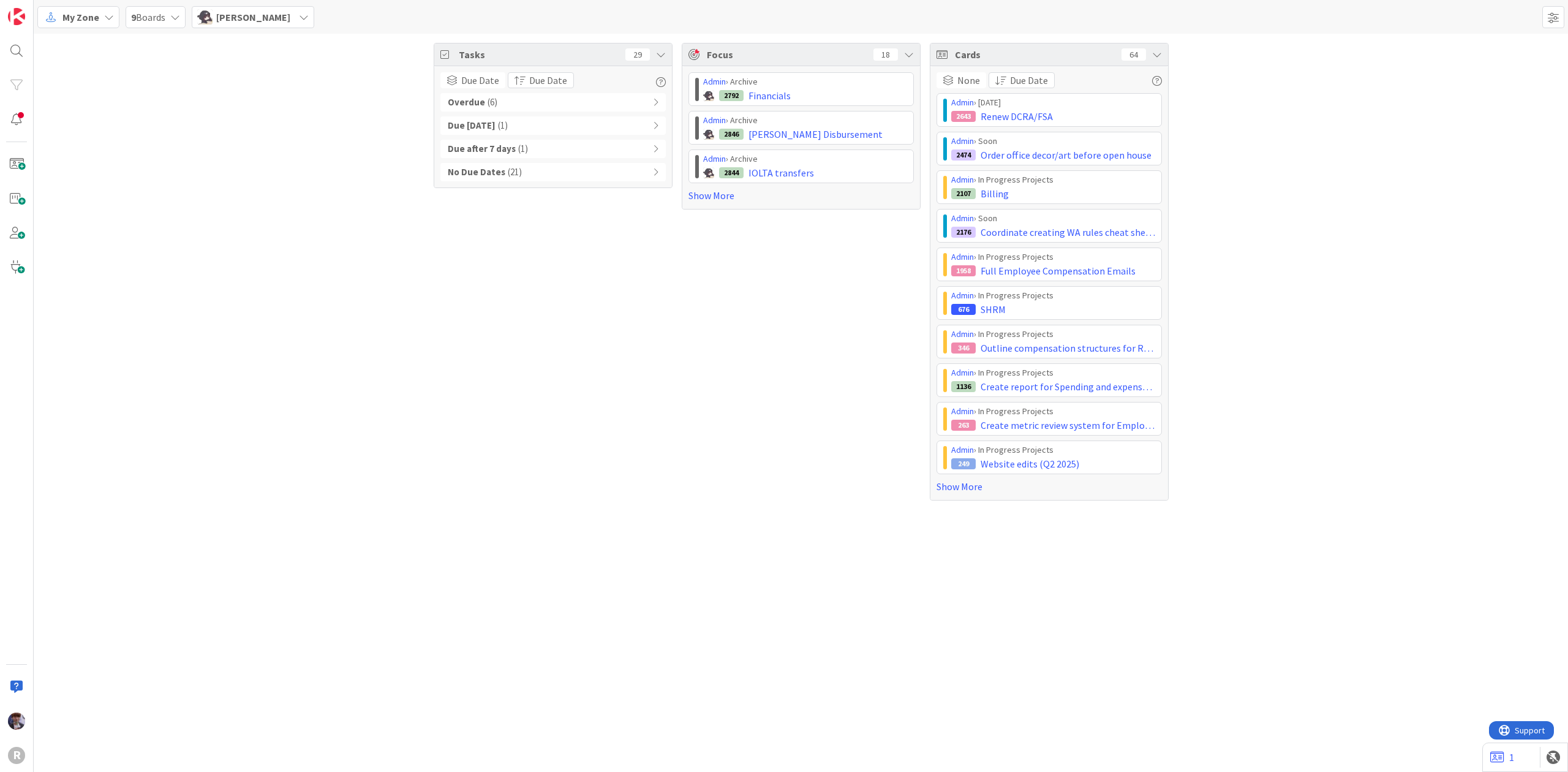
click at [605, 171] on div "No Due Dates ( 21 )" at bounding box center [553, 172] width 226 height 18
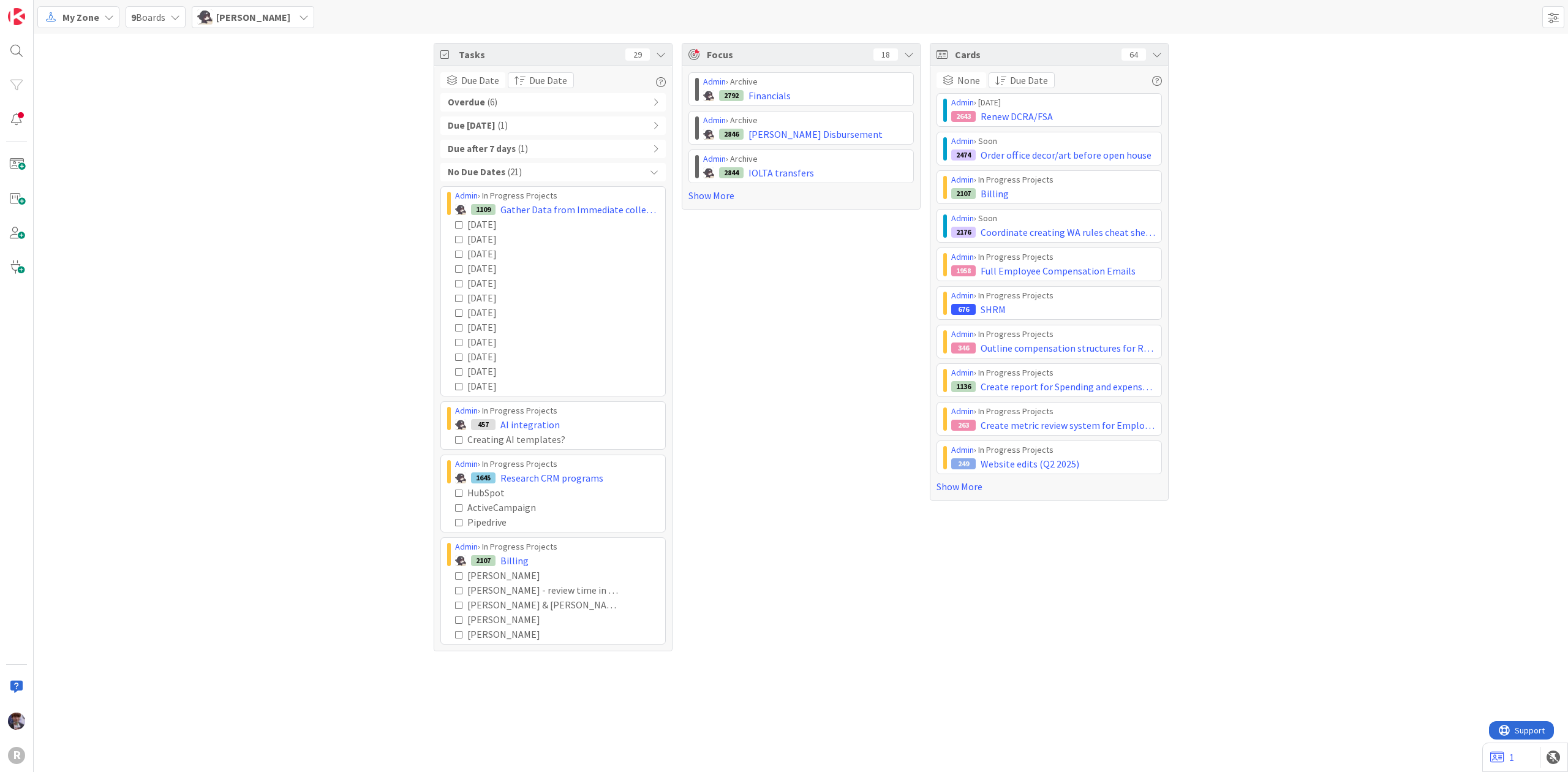
click at [605, 171] on div "No Due Dates ( 21 )" at bounding box center [553, 172] width 226 height 18
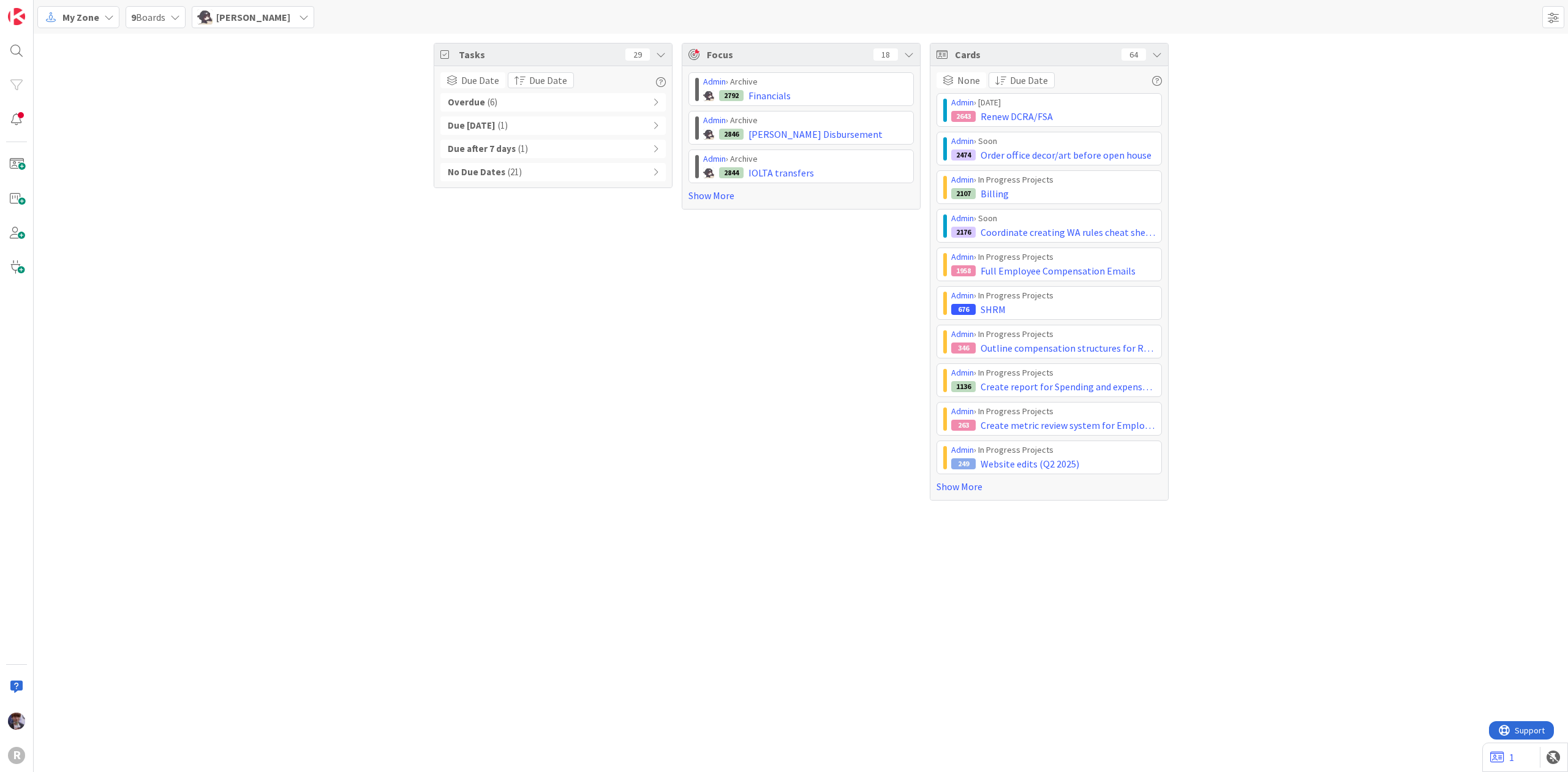
click at [241, 16] on span "[PERSON_NAME]" at bounding box center [253, 17] width 74 height 15
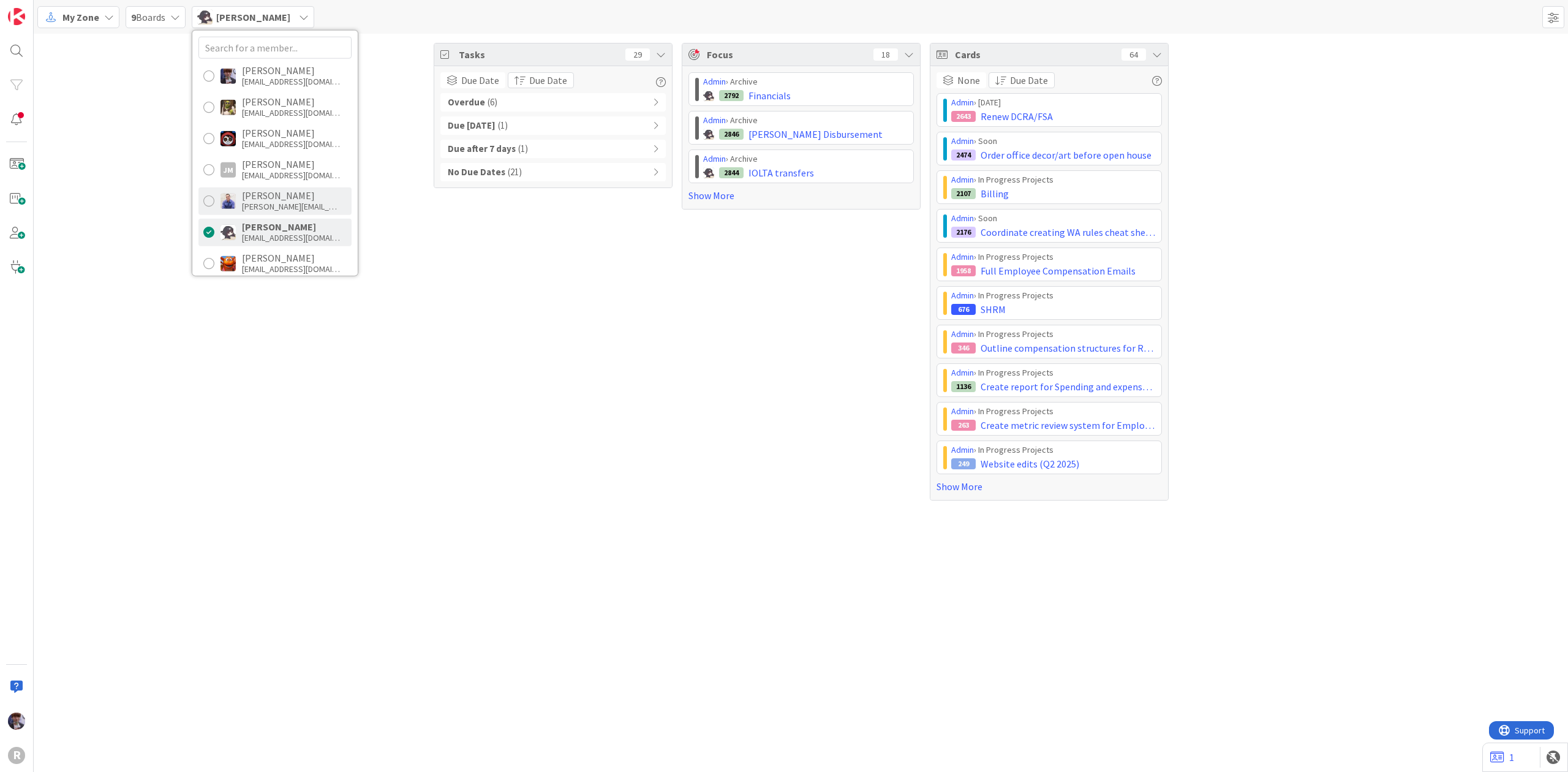
scroll to position [163, 0]
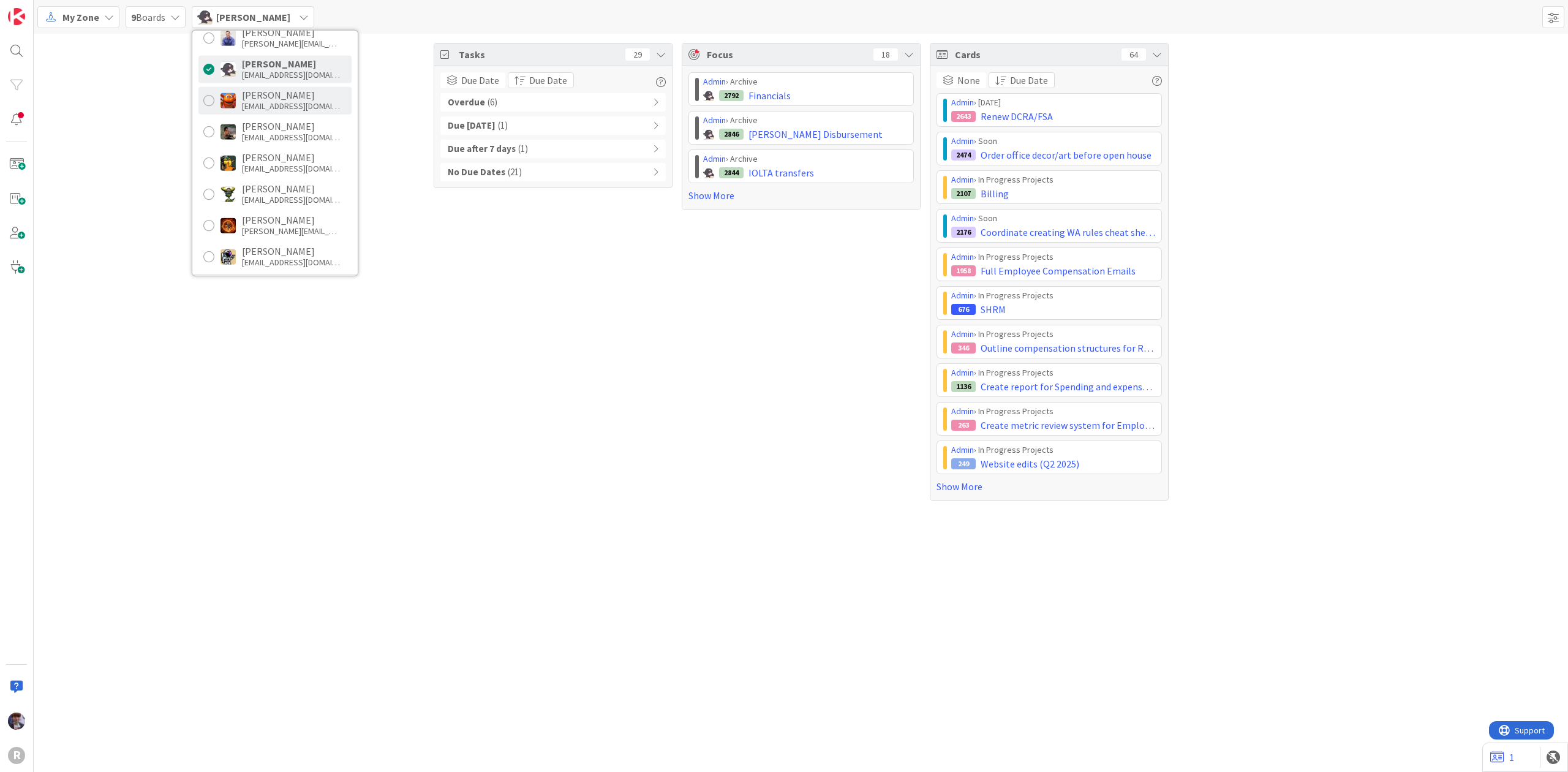
click at [280, 98] on div "[PERSON_NAME]" at bounding box center [291, 94] width 98 height 11
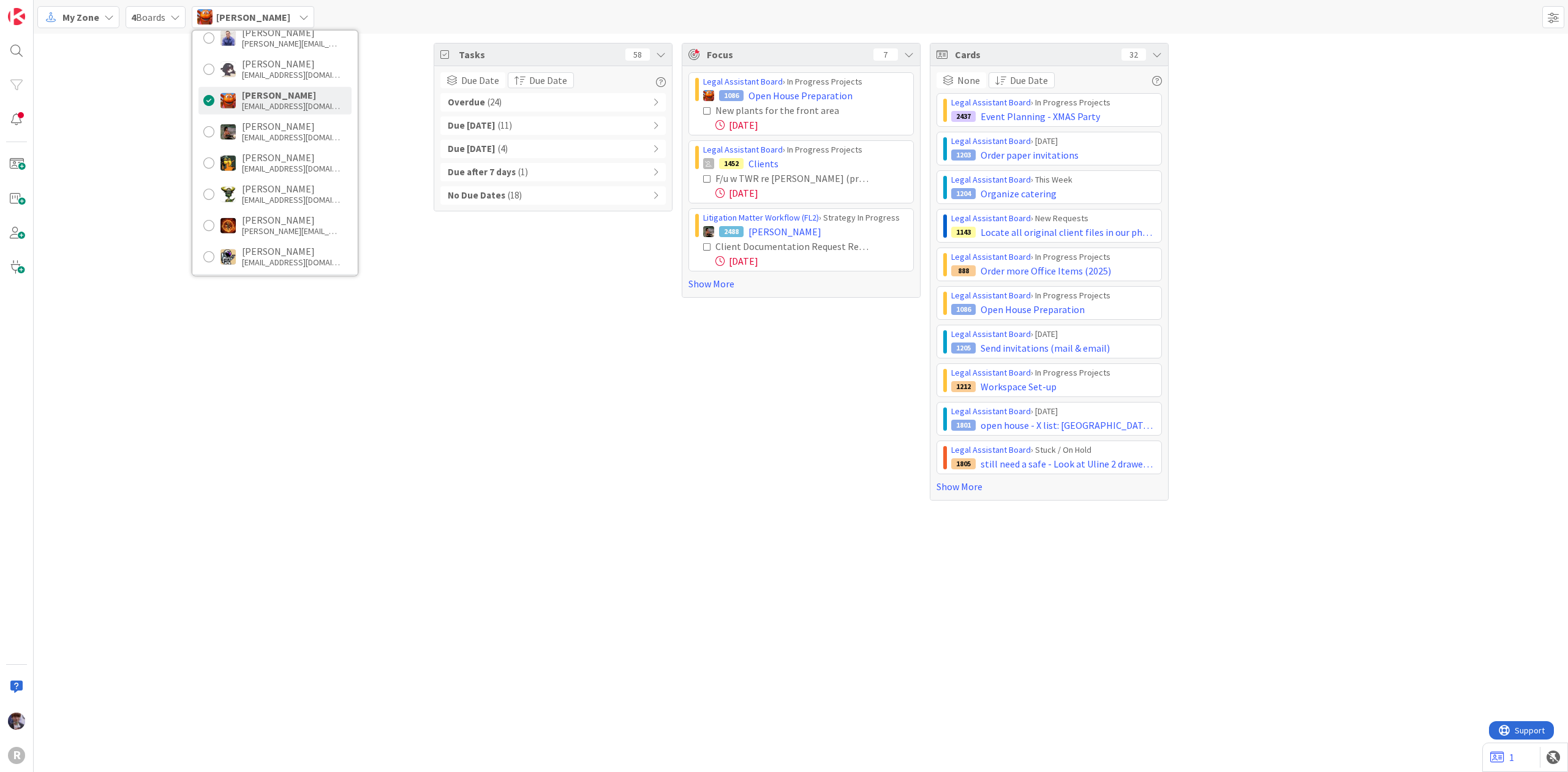
click at [473, 292] on div "Tasks 58 Due Date Due Date Overdue ( 24 ) Due Today ( 11 ) Due within 7 days ( …" at bounding box center [553, 272] width 239 height 458
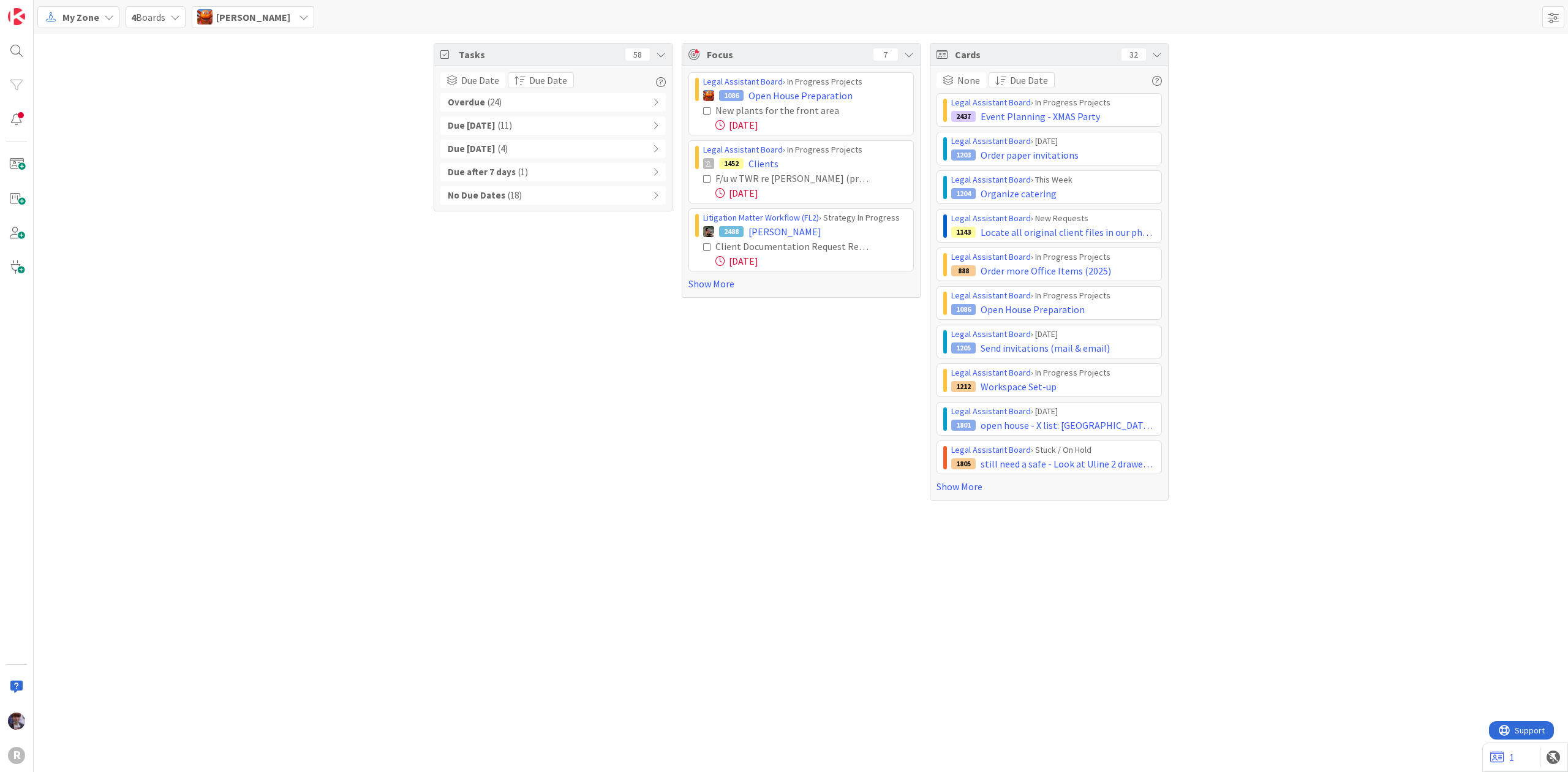
click at [236, 23] on span "[PERSON_NAME]" at bounding box center [253, 17] width 74 height 15
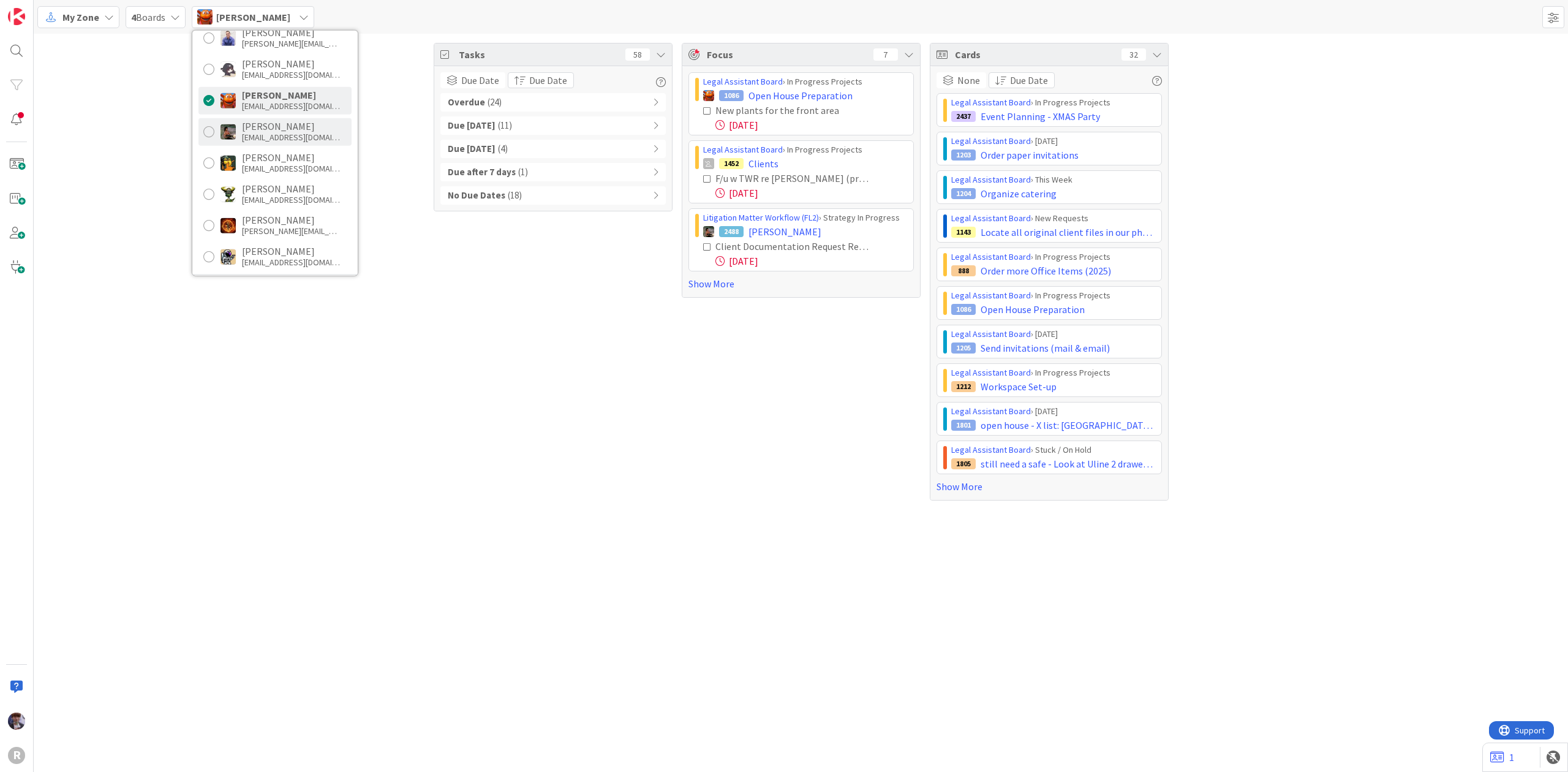
click at [287, 133] on div "[EMAIL_ADDRESS][DOMAIN_NAME]" at bounding box center [291, 137] width 98 height 11
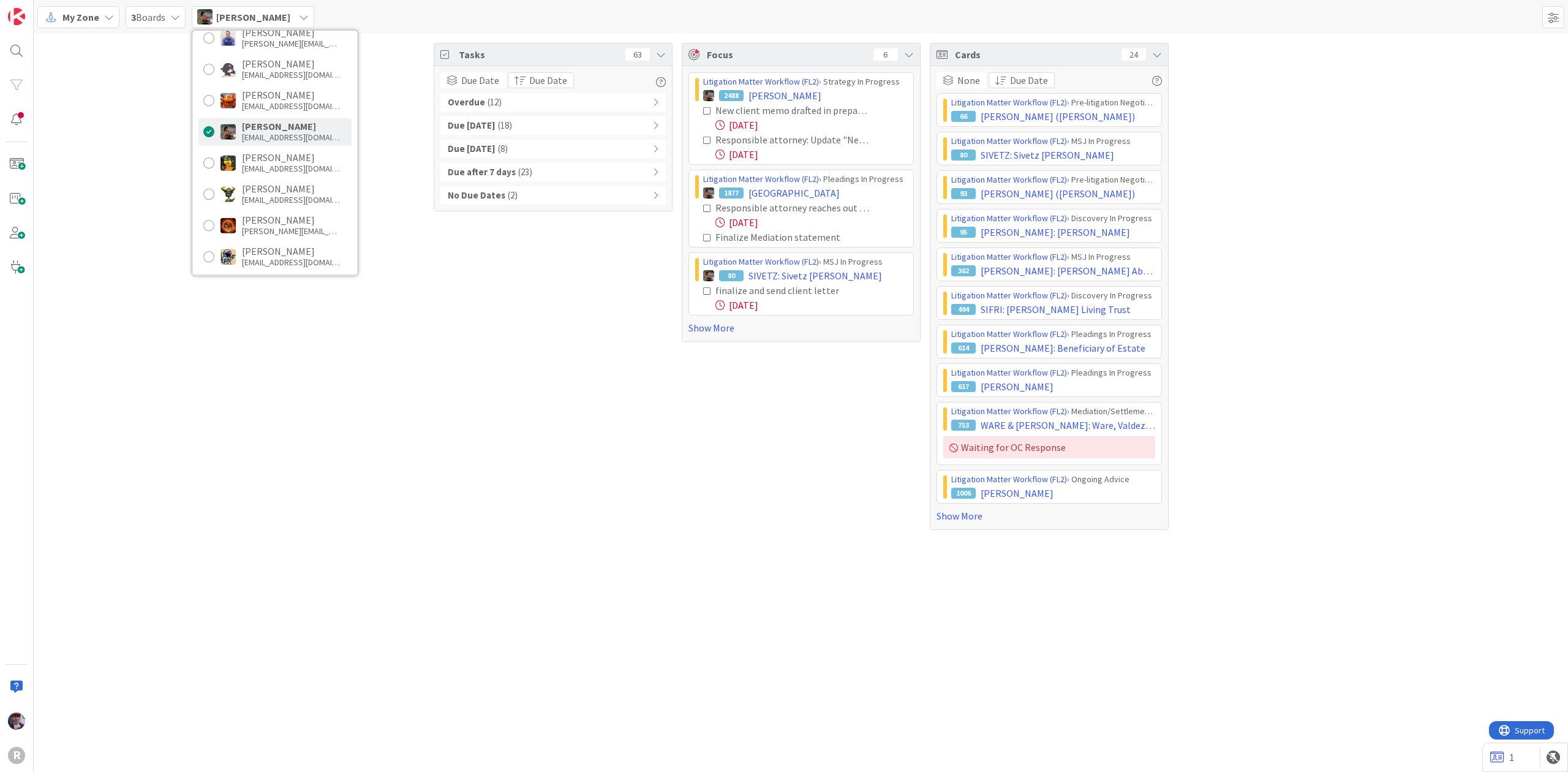
drag, startPoint x: 485, startPoint y: 97, endPoint x: 481, endPoint y: 111, distance: 14.6
click at [488, 97] on span "( 12 )" at bounding box center [495, 103] width 14 height 14
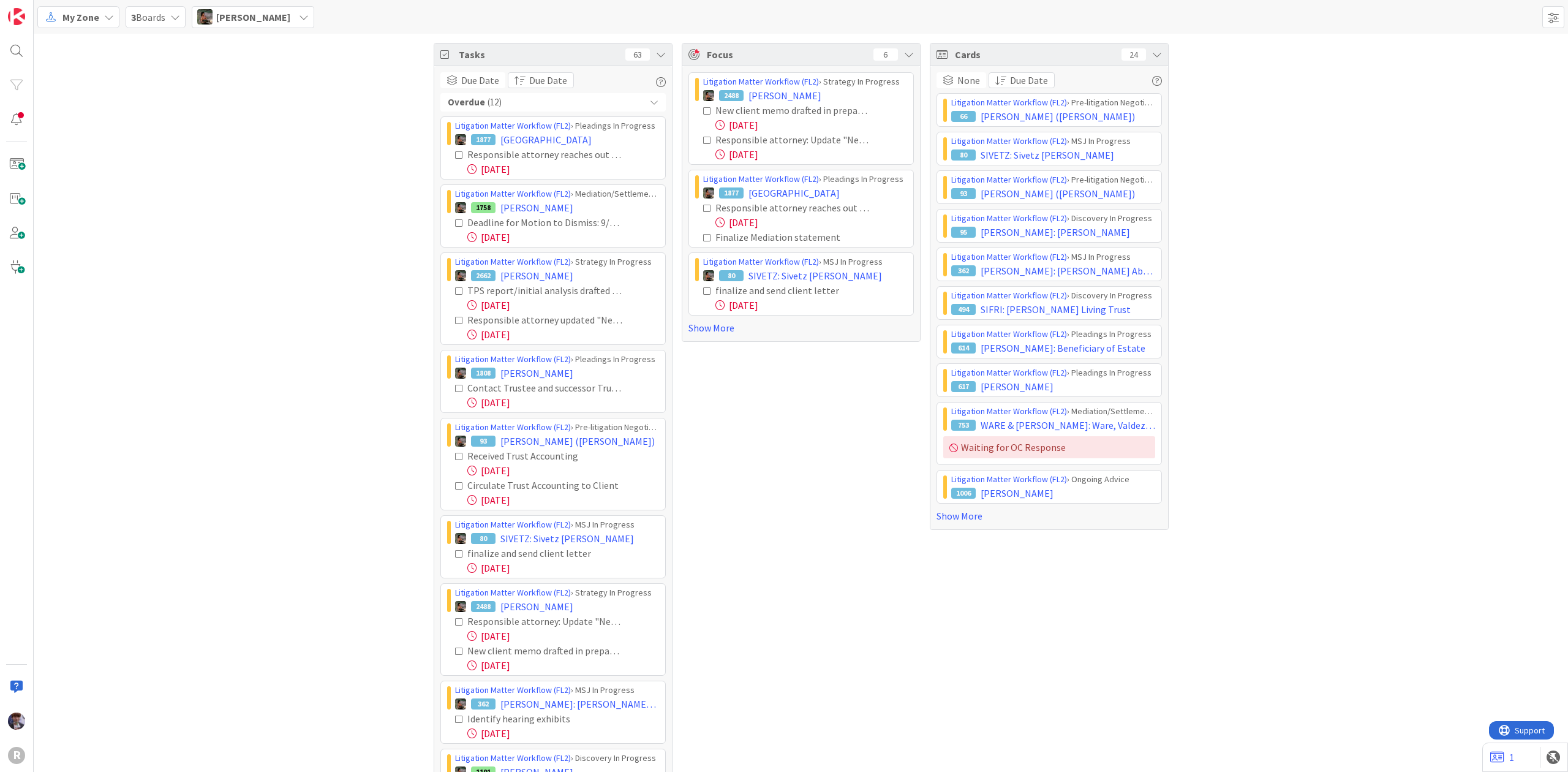
click at [633, 99] on div "Overdue ( 12 )" at bounding box center [553, 103] width 226 height 18
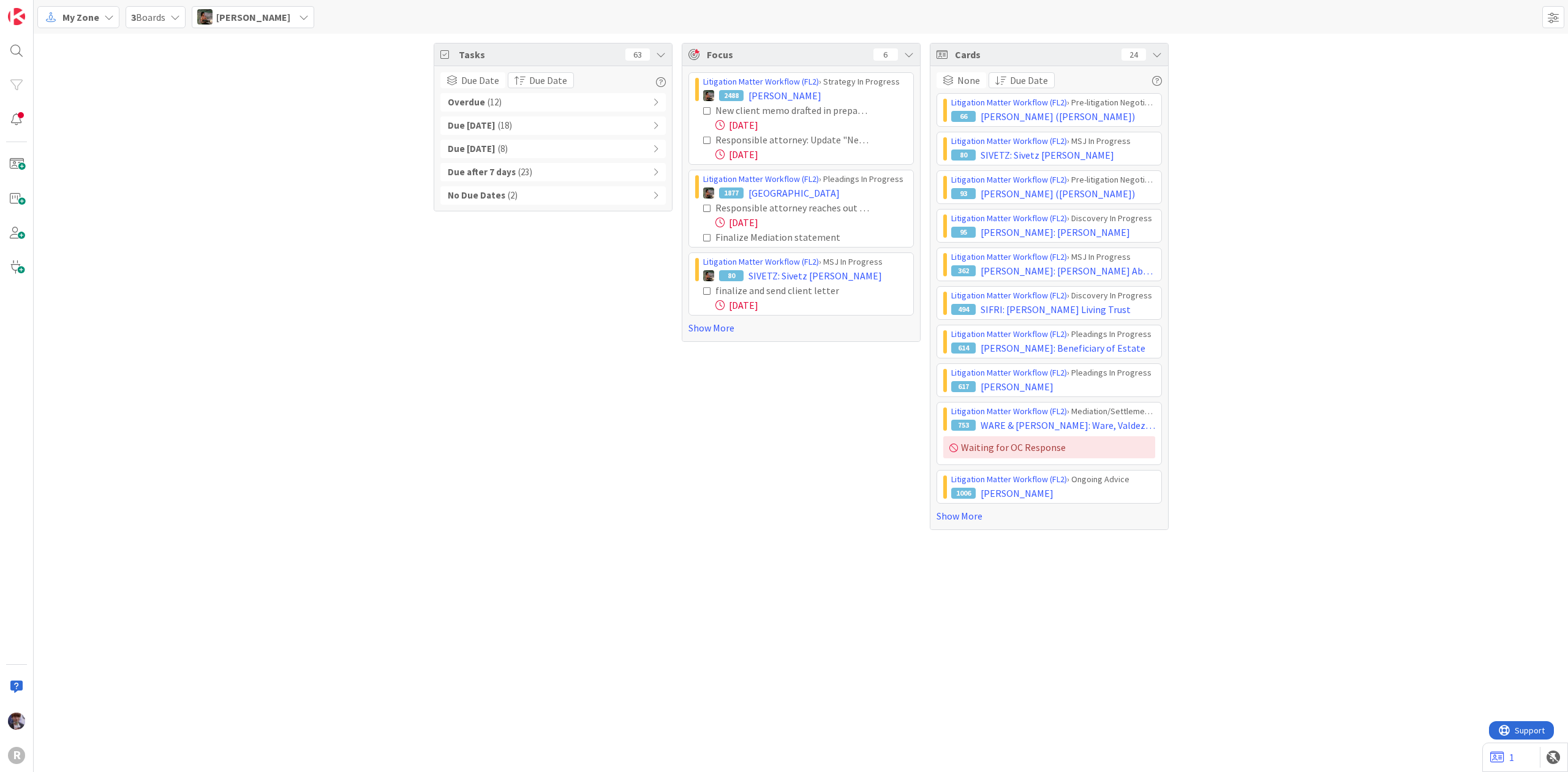
click at [293, 13] on div "[PERSON_NAME]" at bounding box center [253, 16] width 122 height 22
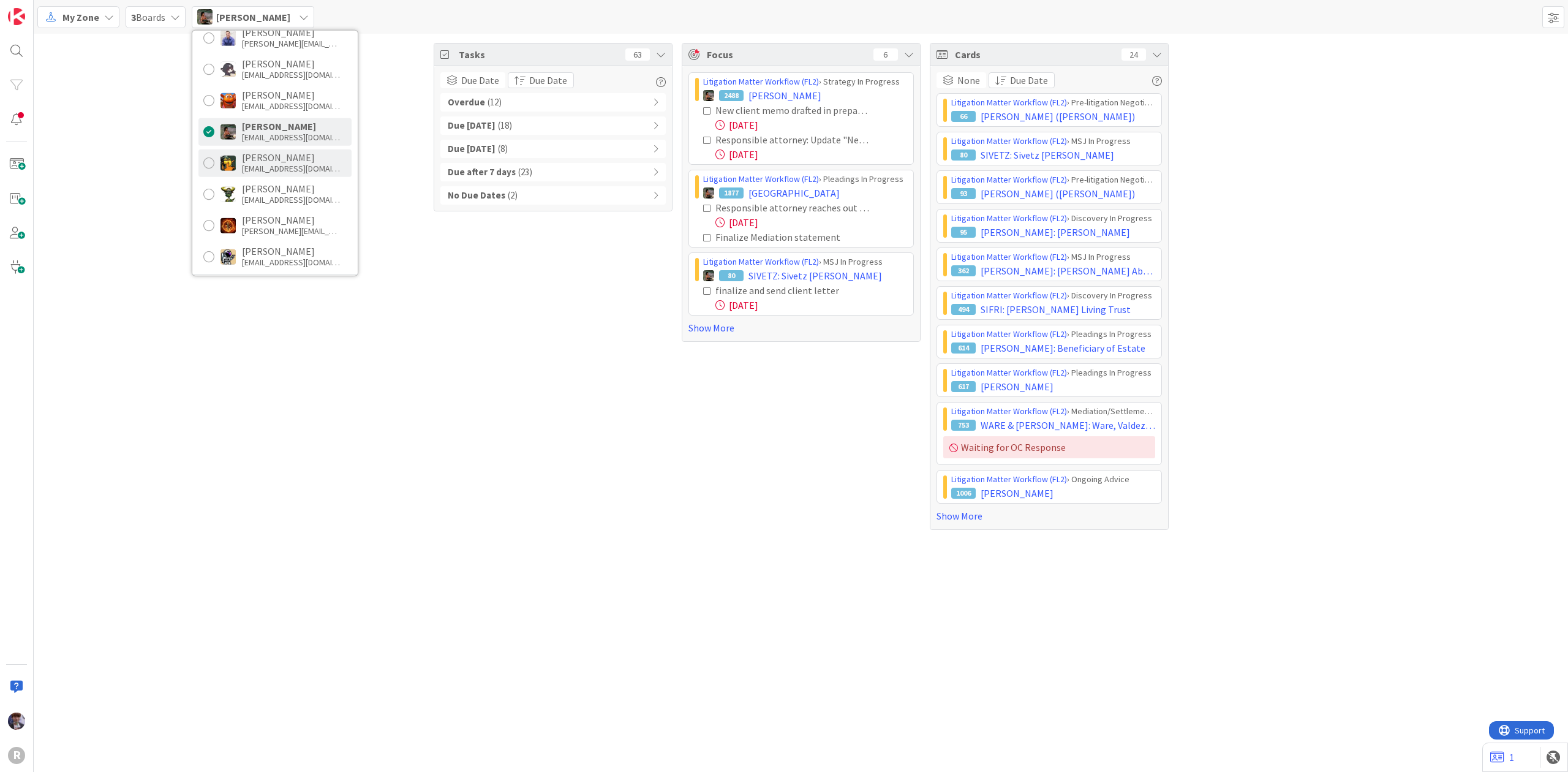
click at [289, 167] on div "[EMAIL_ADDRESS][DOMAIN_NAME]" at bounding box center [291, 168] width 98 height 11
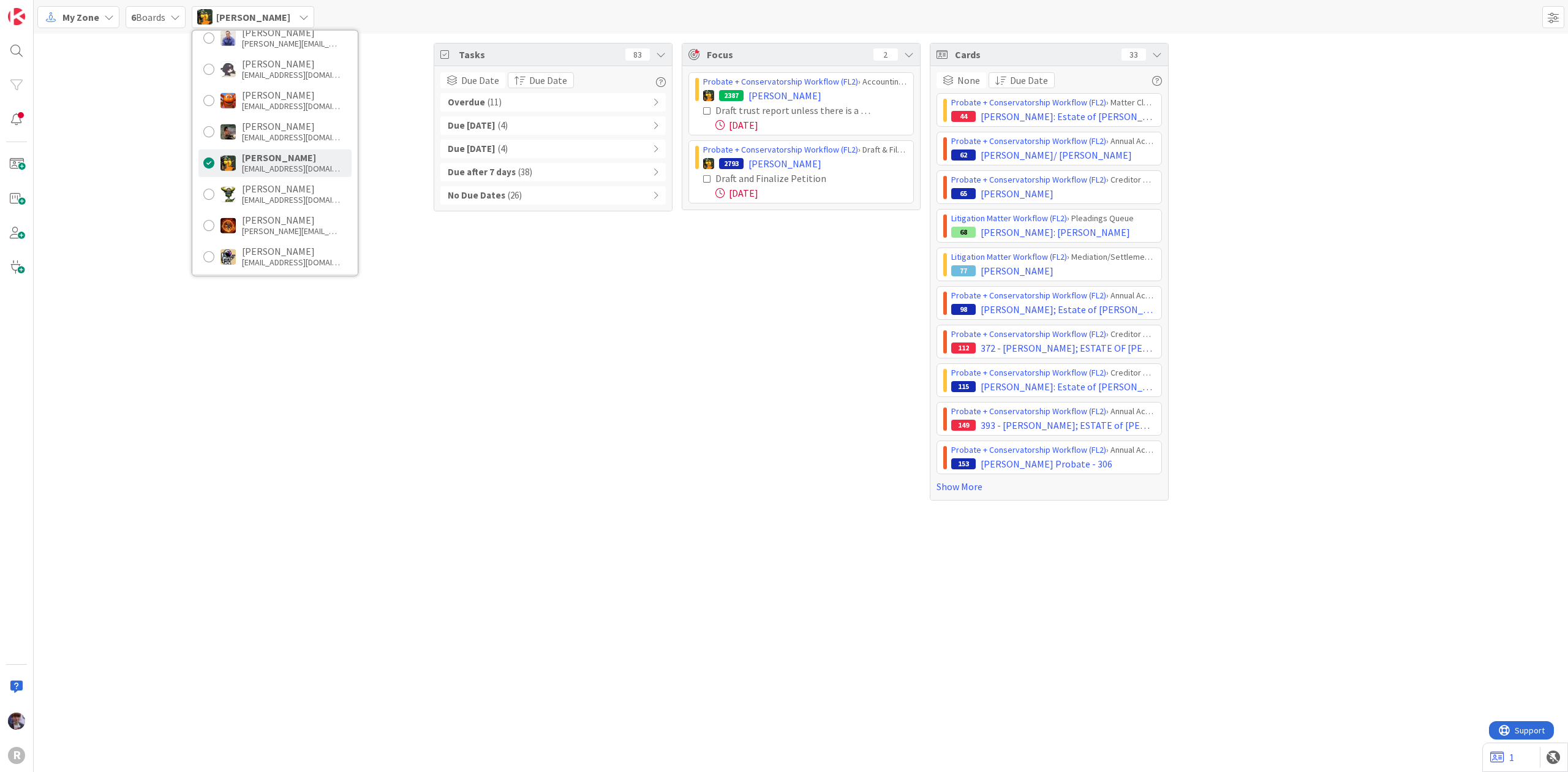
click at [474, 464] on div "Tasks 83 Due Date Due Date Overdue ( 11 ) Due Today ( 4 ) Due within 7 days ( 4…" at bounding box center [553, 272] width 239 height 458
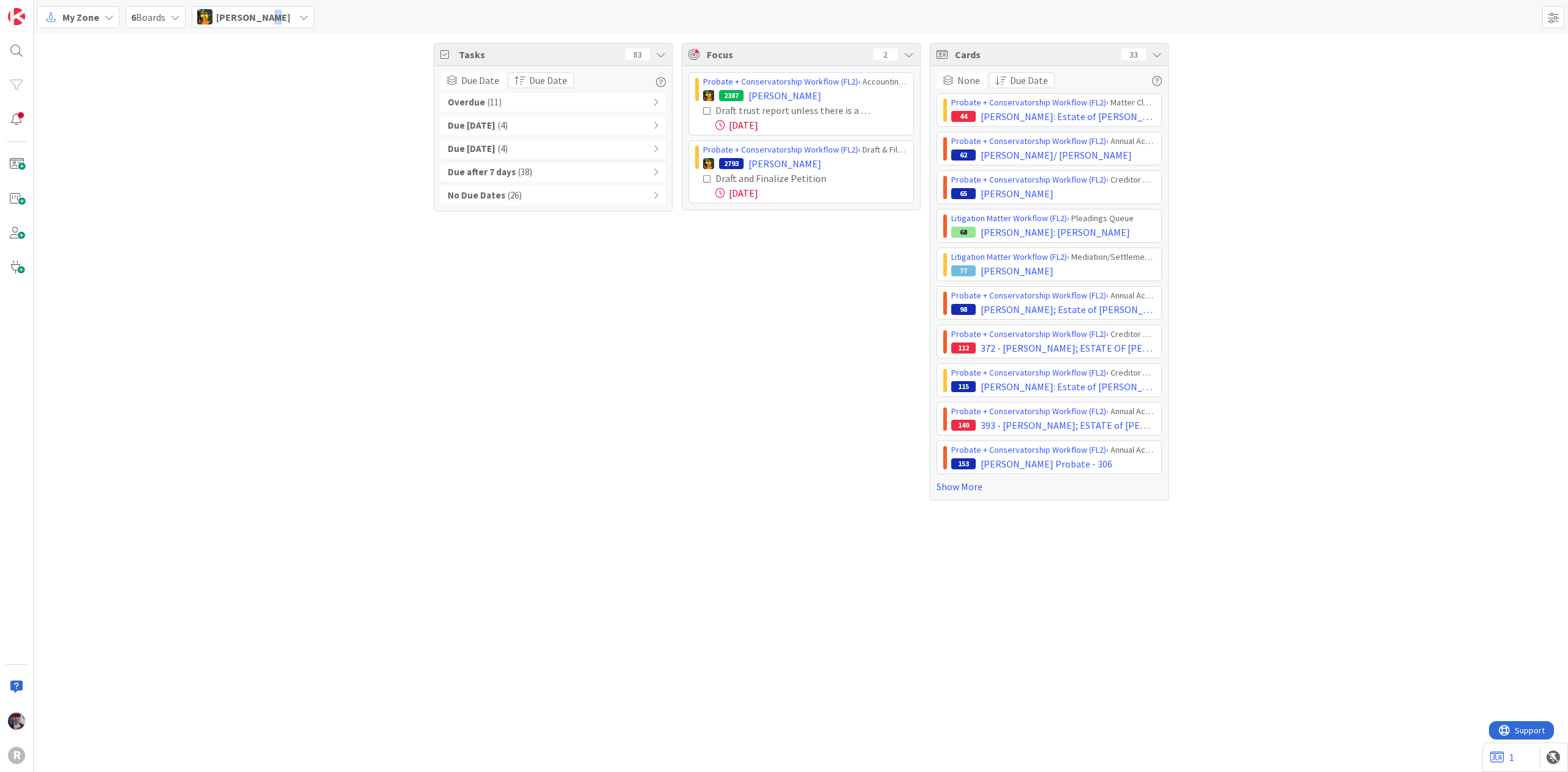
drag, startPoint x: 267, startPoint y: 22, endPoint x: 261, endPoint y: 67, distance: 45.4
click at [267, 22] on span "[PERSON_NAME]" at bounding box center [253, 17] width 74 height 15
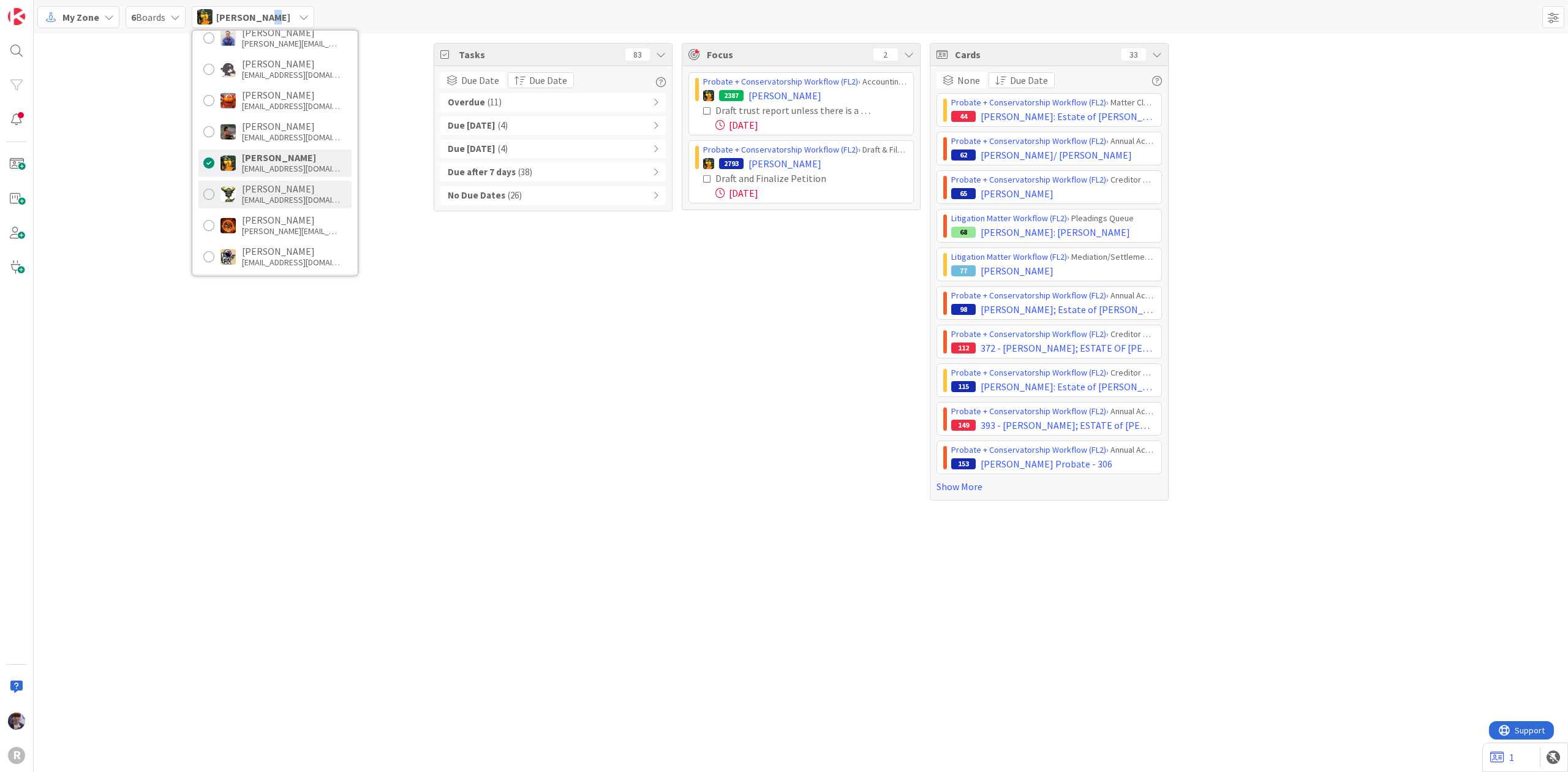
click at [262, 184] on div "[PERSON_NAME]" at bounding box center [291, 188] width 98 height 11
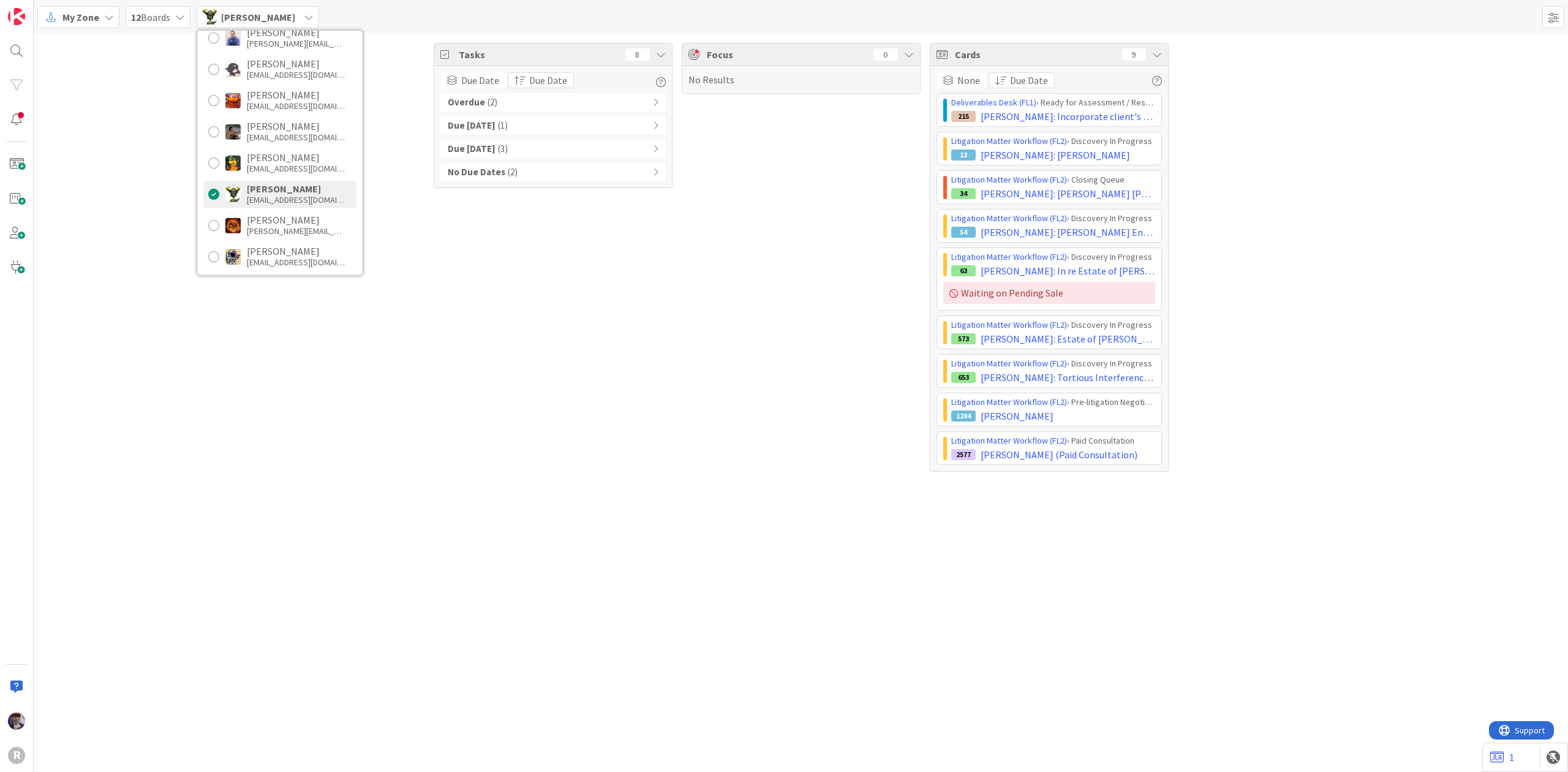
click at [430, 335] on div "Tasks 8 Due Date Due Date Overdue ( 2 ) Due Today ( 1 ) Due within 7 days ( 3 )…" at bounding box center [800, 257] width 1534 height 447
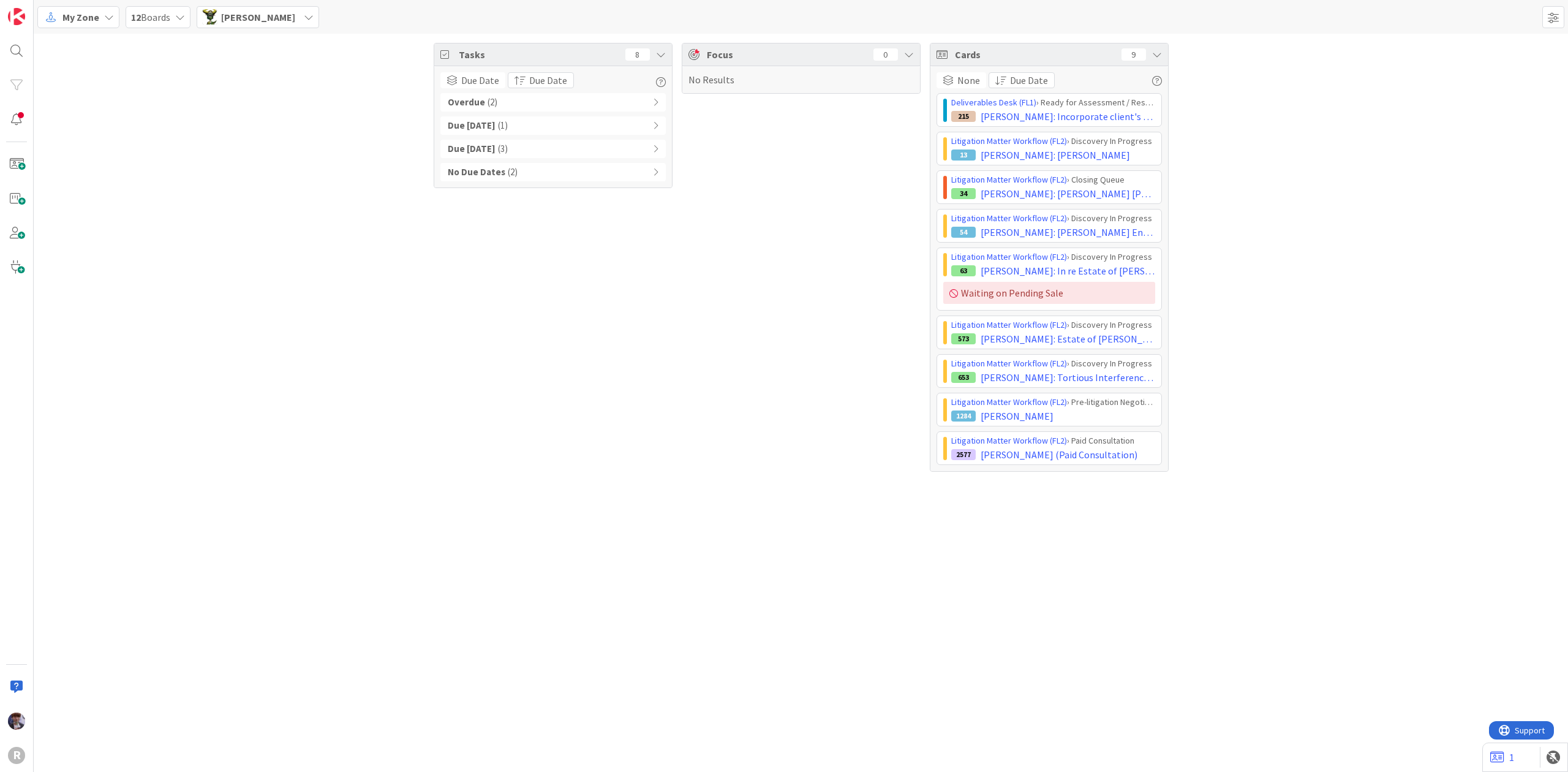
click at [226, 27] on div "[PERSON_NAME]" at bounding box center [258, 16] width 122 height 22
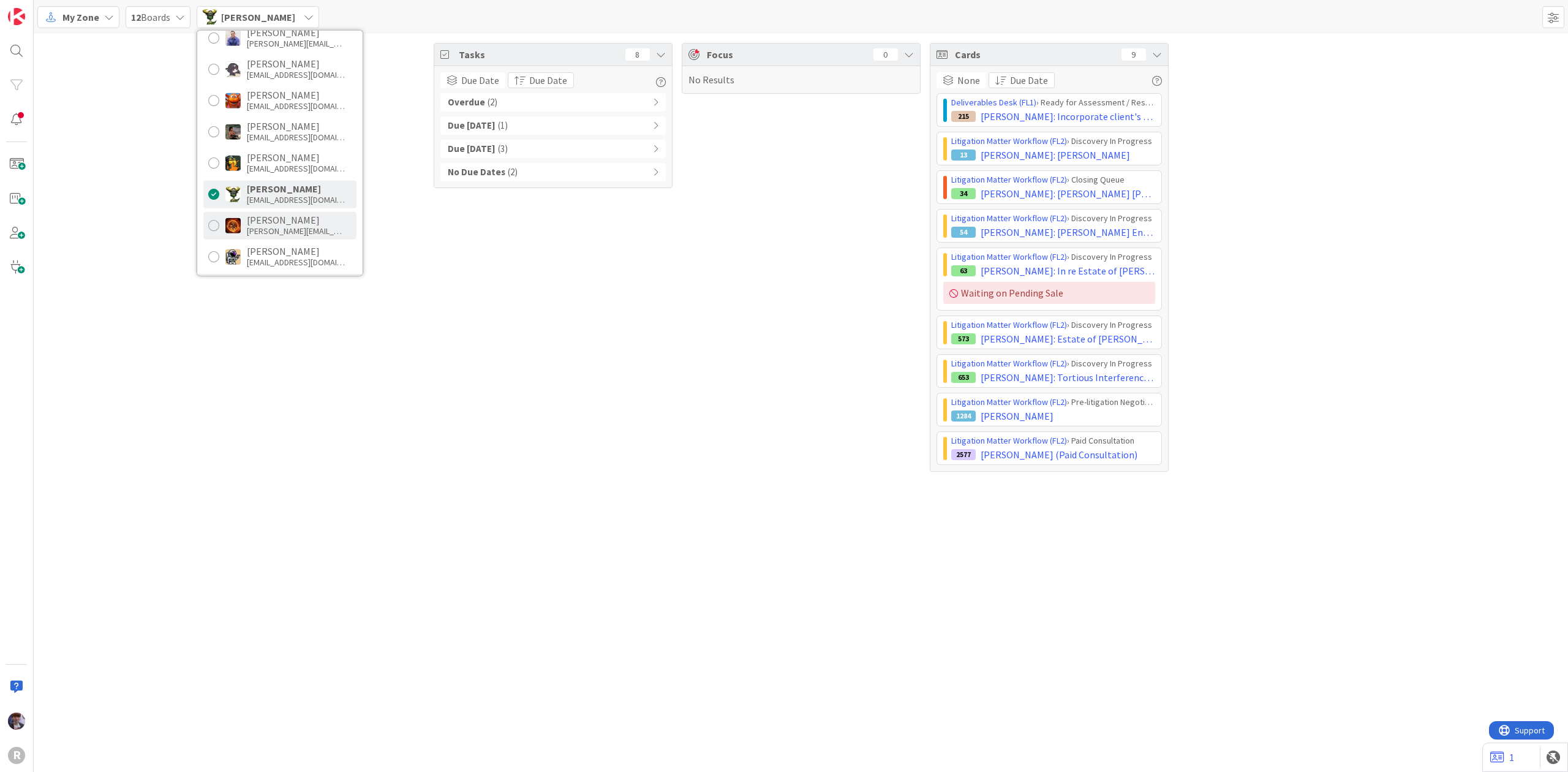
click at [268, 239] on div "Ted Reuter treuter@reutercorbett.com" at bounding box center [280, 226] width 153 height 28
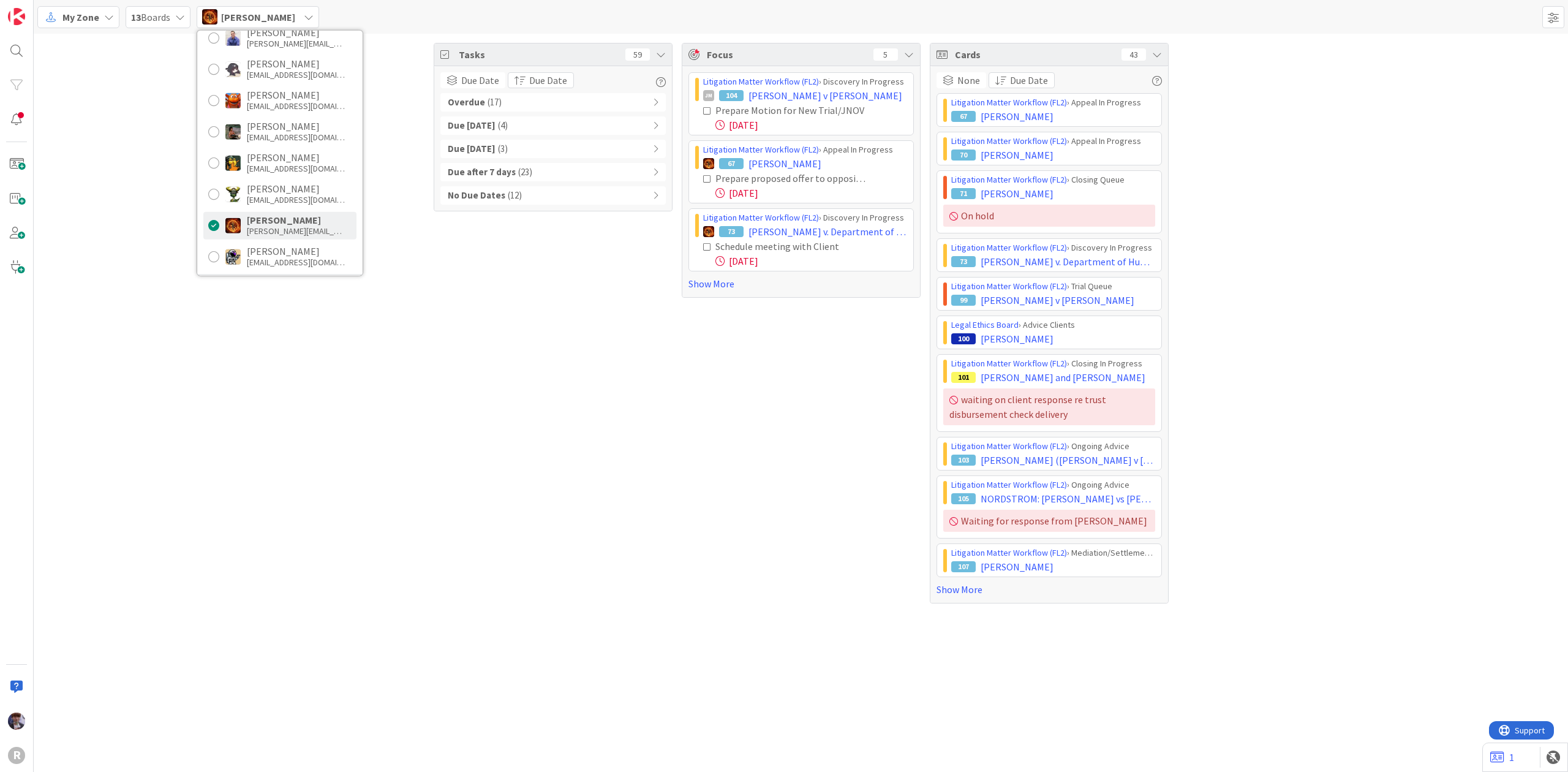
click at [248, 430] on div "Tasks 59 Due Date Due Date Overdue ( 17 ) Due Today ( 4 ) Due within 7 days ( 3…" at bounding box center [800, 323] width 1534 height 579
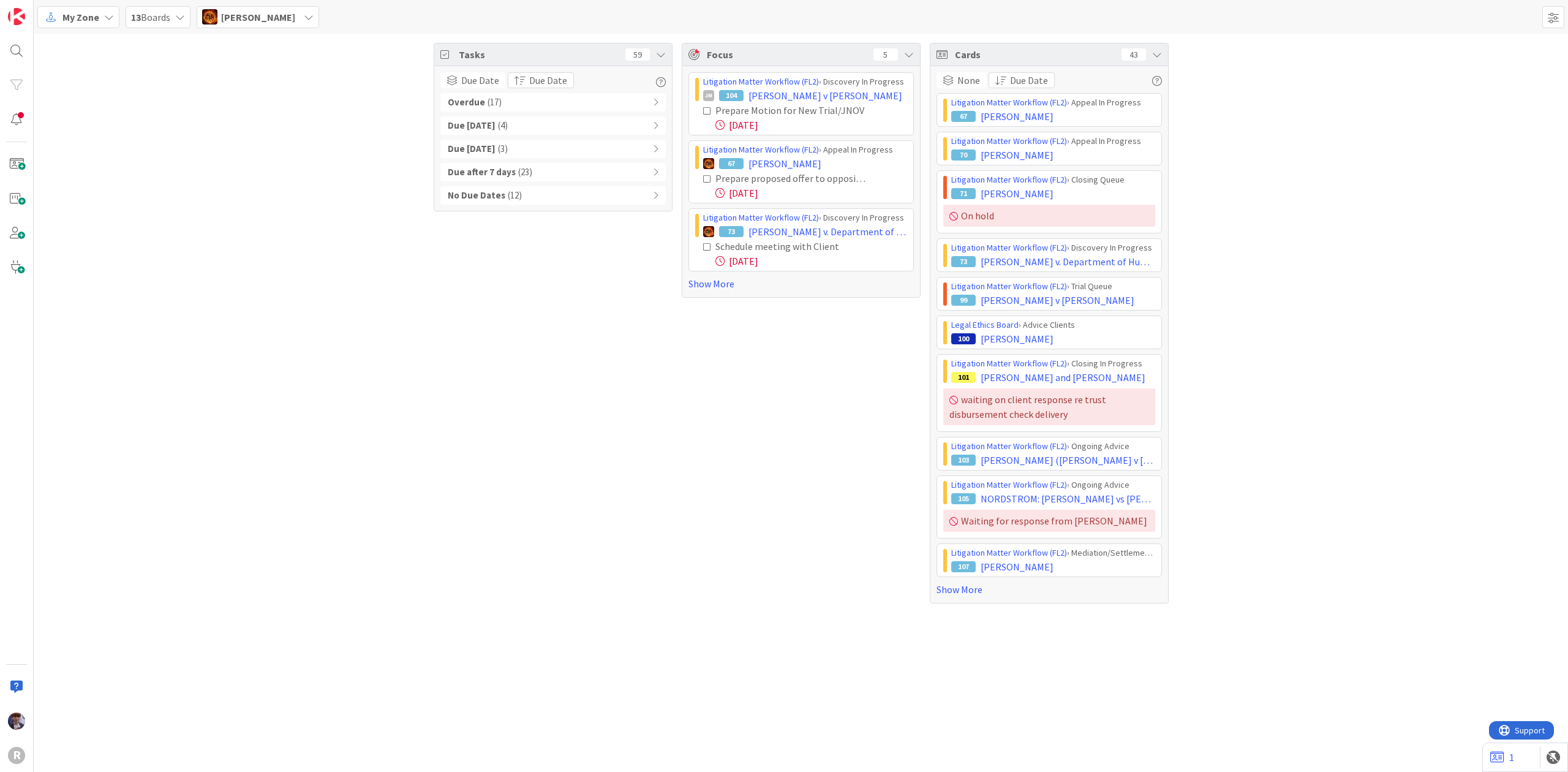
click at [226, 115] on div "Tasks 59 Due Date Due Date Overdue ( 17 ) Due Today ( 4 ) Due within 7 days ( 3…" at bounding box center [800, 323] width 1534 height 579
click at [262, 5] on div "My Zone 13 Boards Ted Reuter Minka Laine Friesen mfriesen@reutercorbett.com Dev…" at bounding box center [800, 16] width 1534 height 34
click at [280, 23] on div "[PERSON_NAME]" at bounding box center [258, 16] width 122 height 22
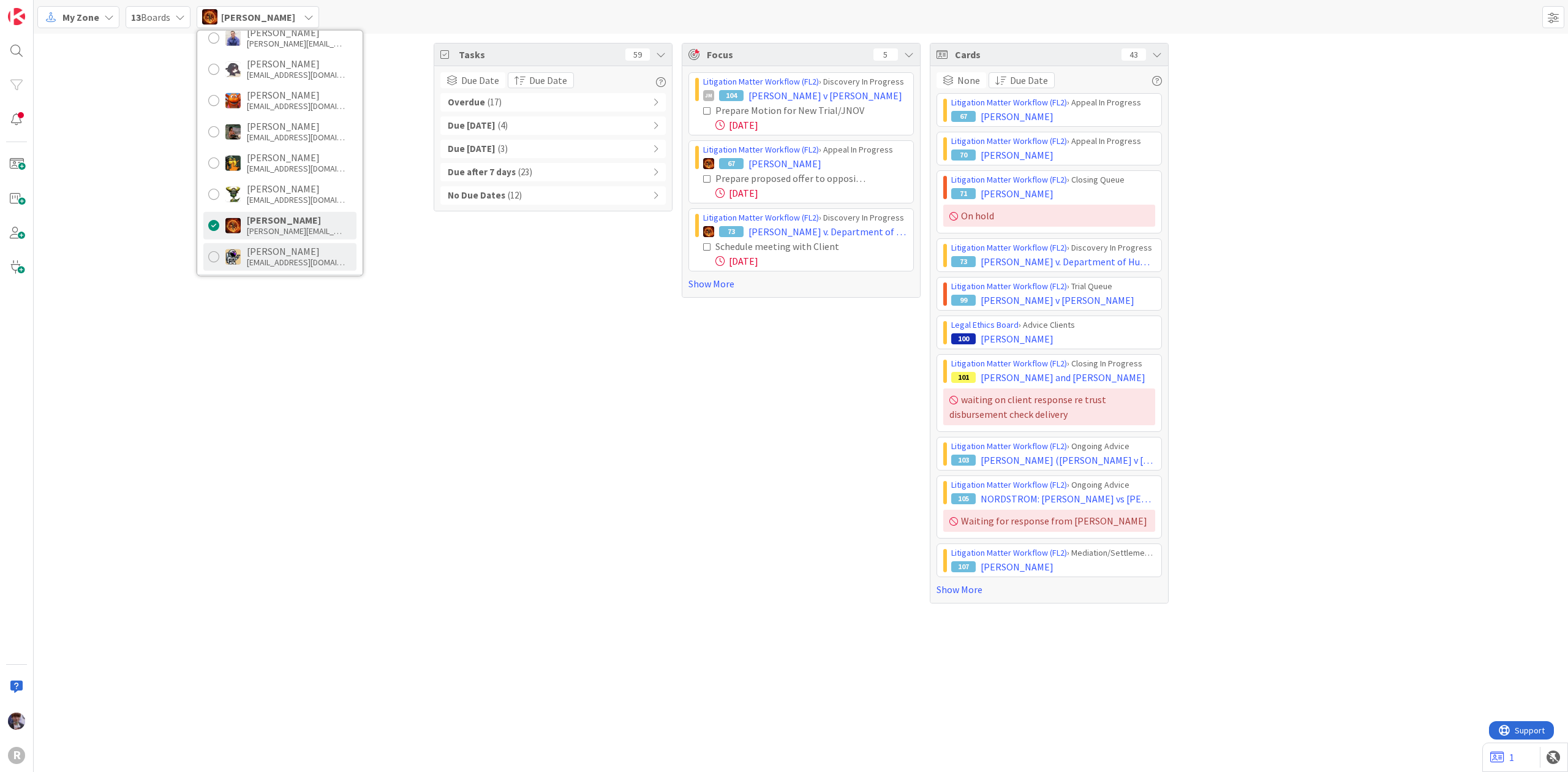
click at [299, 244] on div "Tyler McDonald tmcdonald@reutercorbett.com" at bounding box center [280, 257] width 153 height 28
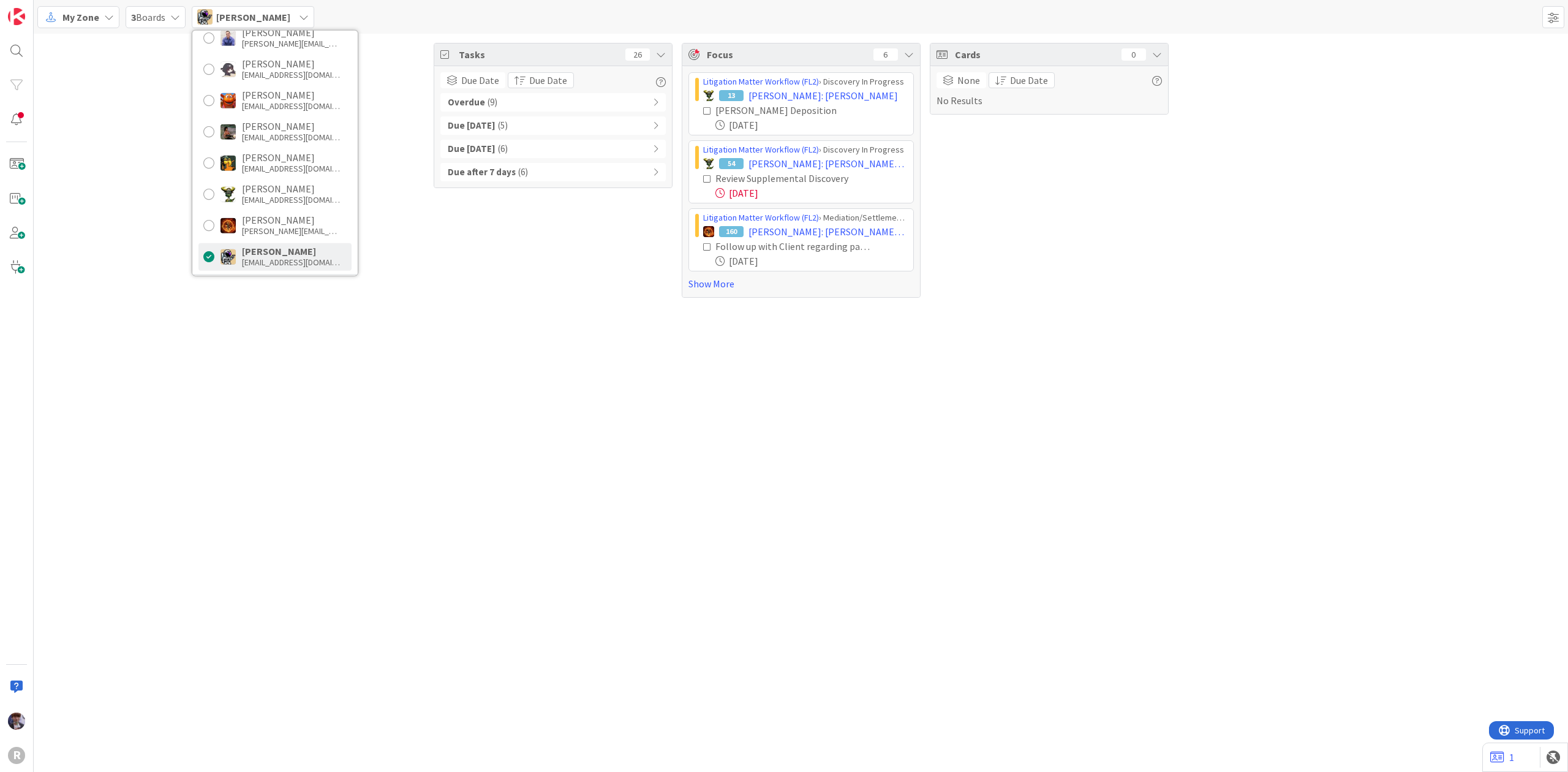
click at [432, 315] on div "Tasks 26 Due Date Due Date Overdue ( 9 ) Due Today ( 5 ) Due within 7 days ( 6 …" at bounding box center [800, 403] width 1534 height 738
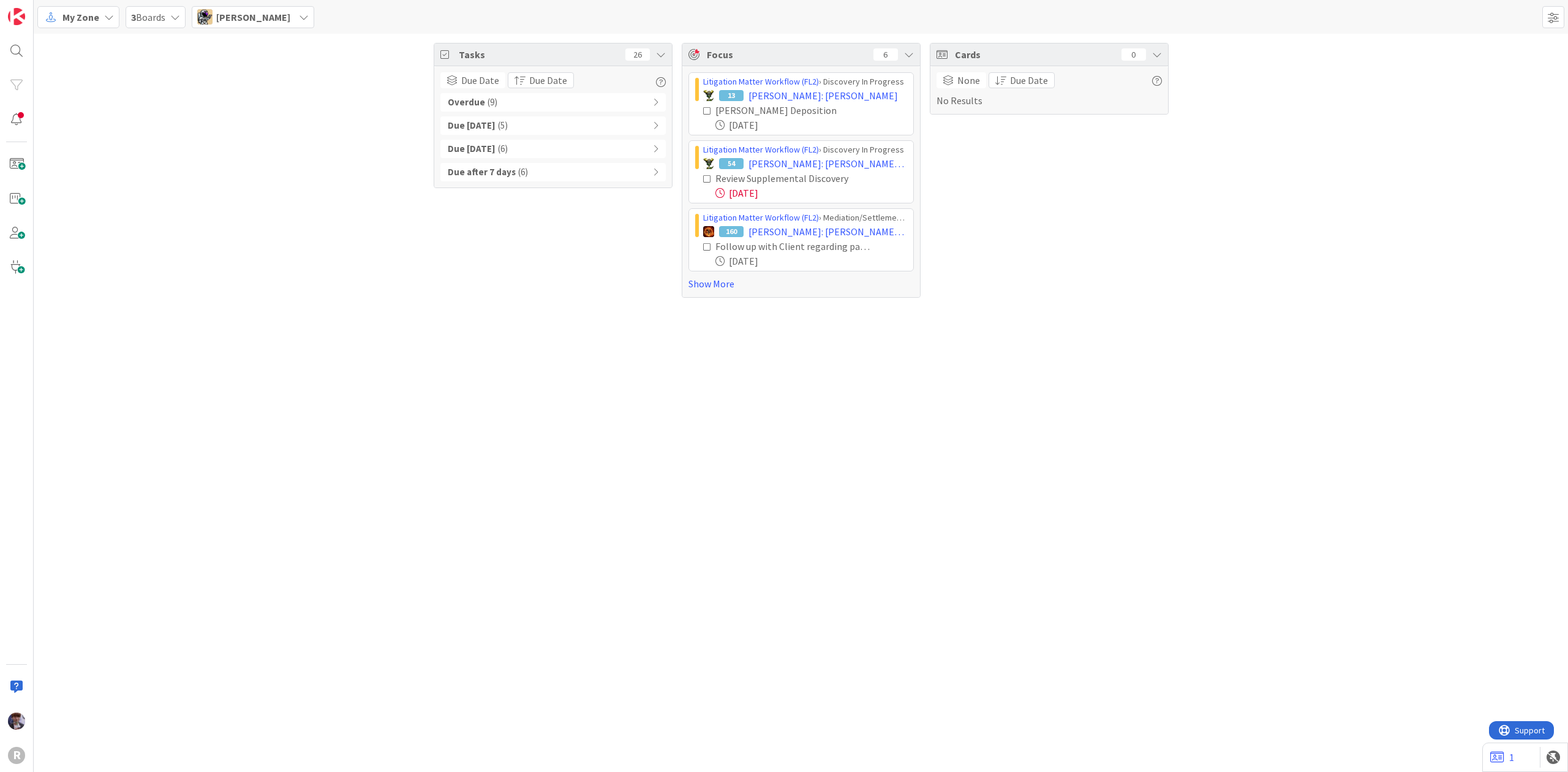
click at [229, 10] on span "[PERSON_NAME]" at bounding box center [253, 17] width 74 height 15
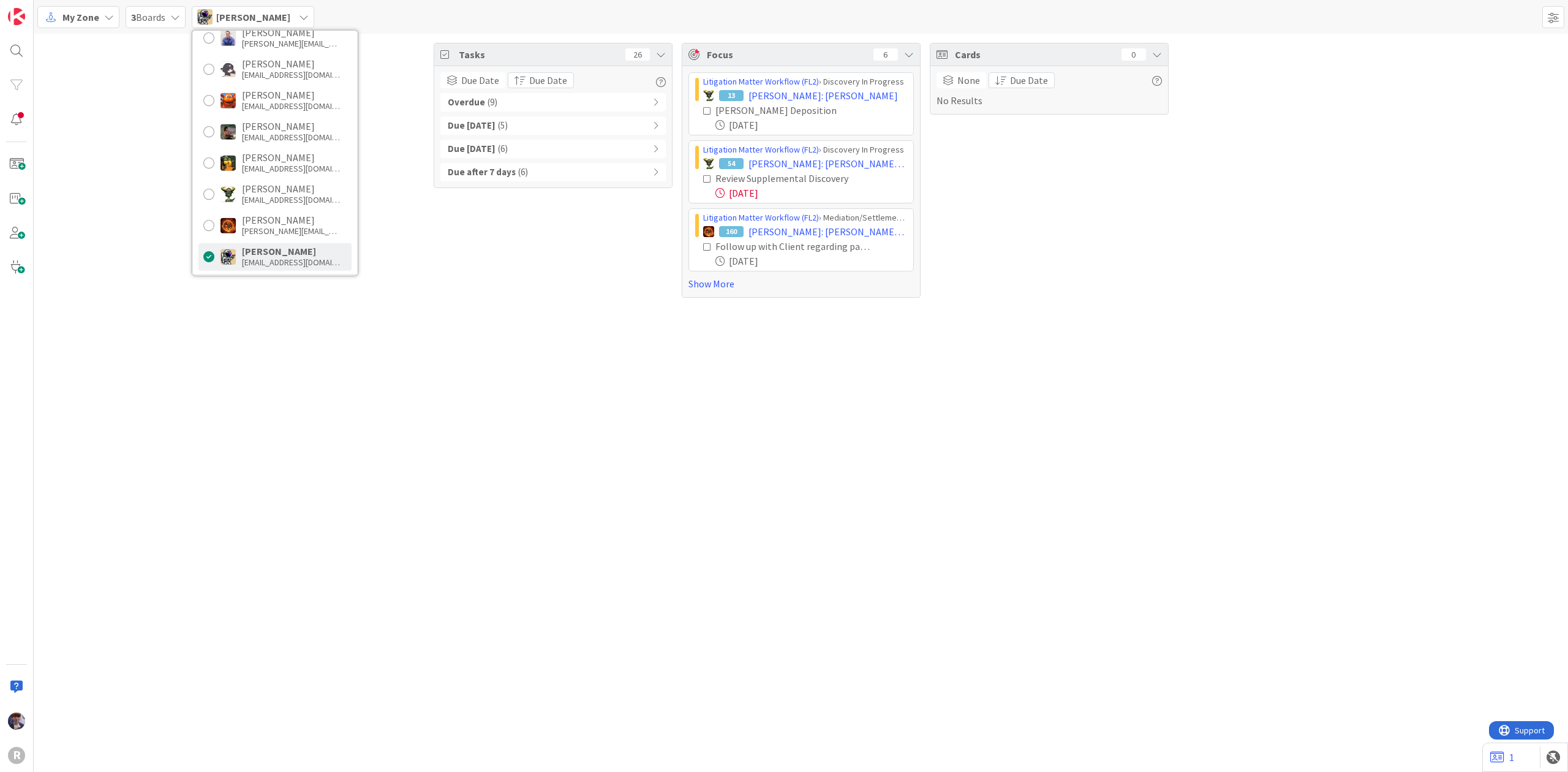
click at [82, 22] on span "My Zone" at bounding box center [80, 17] width 37 height 15
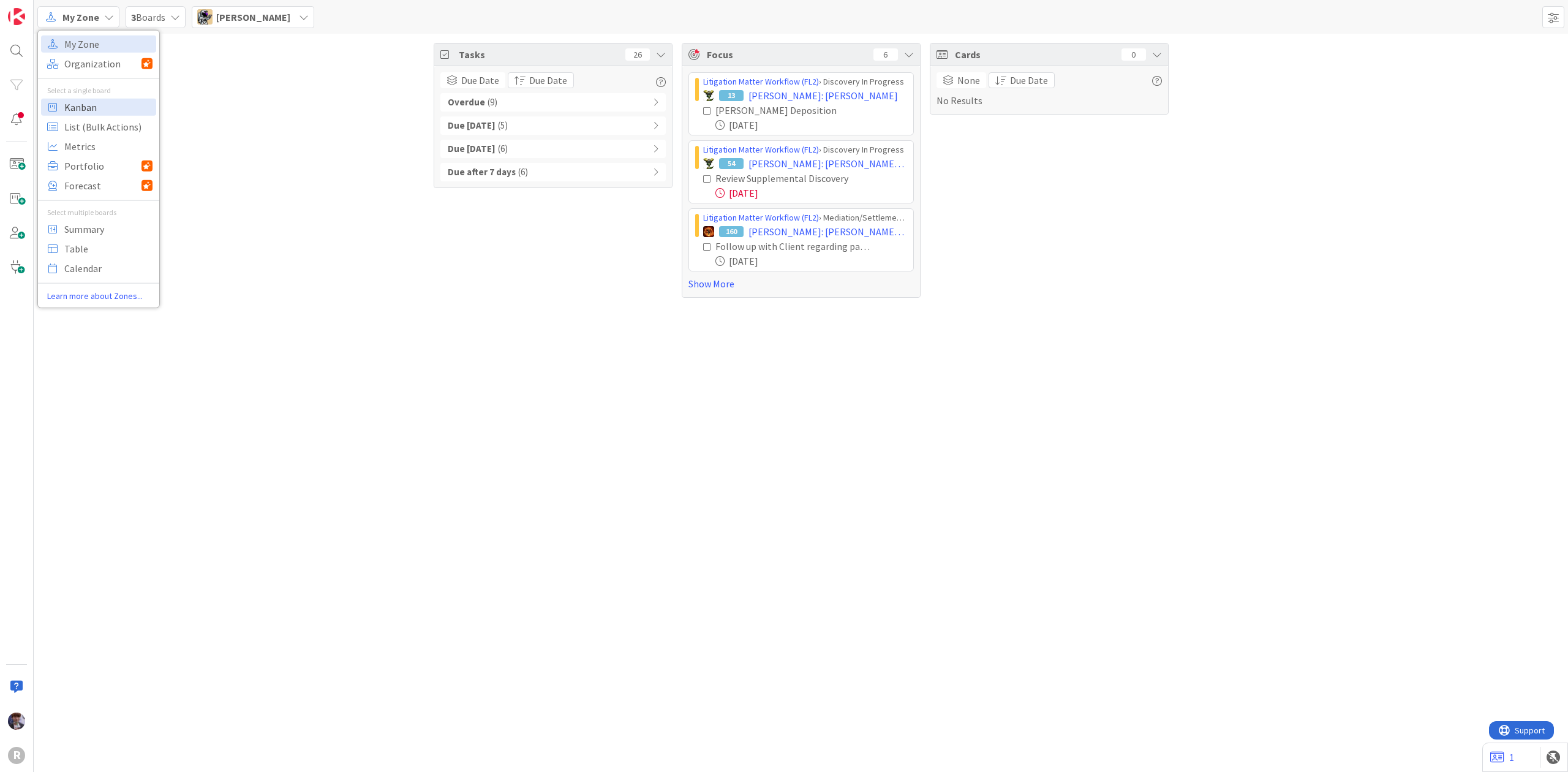
click at [96, 107] on span "Kanban" at bounding box center [108, 107] width 89 height 18
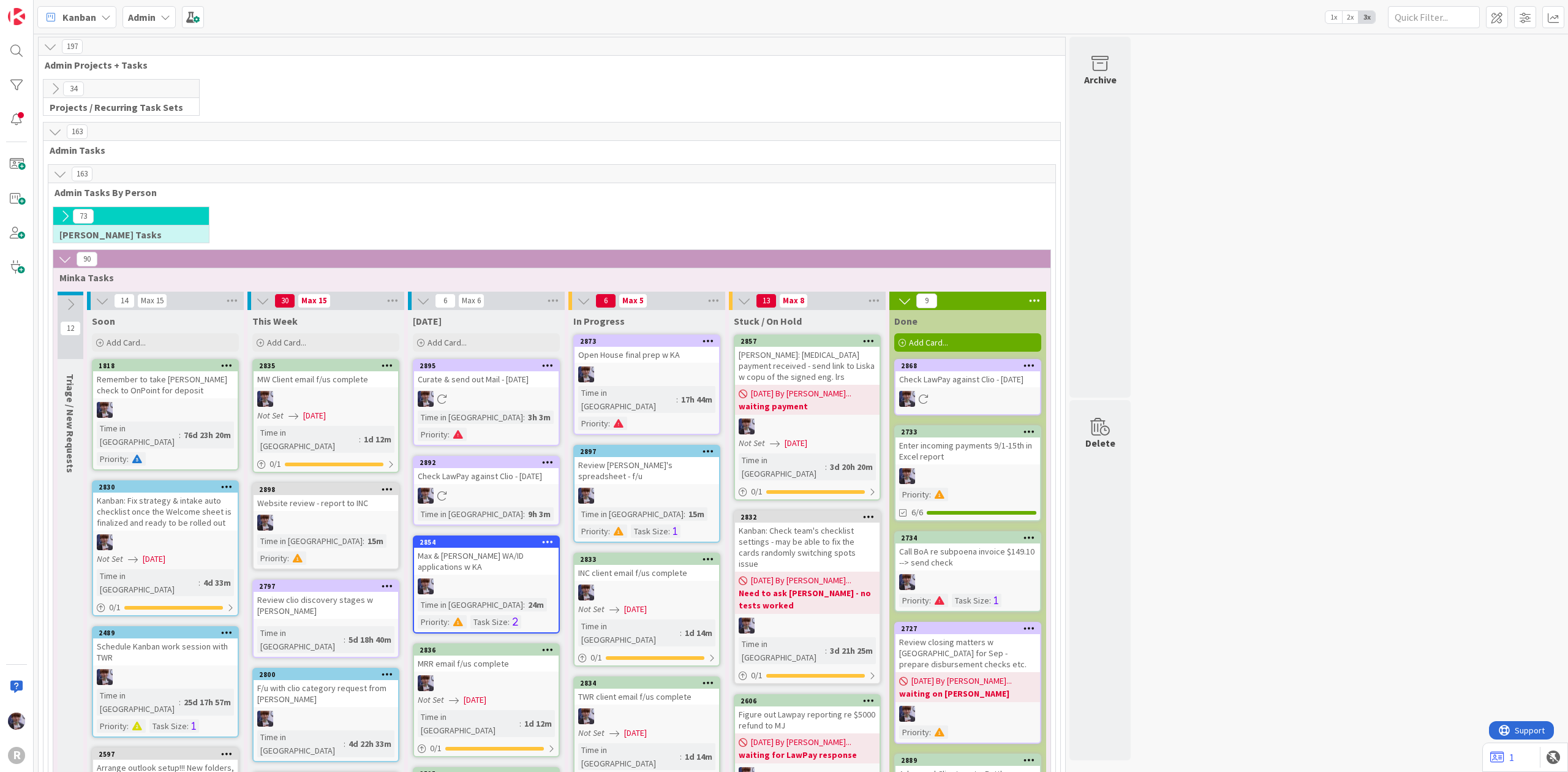
click at [50, 89] on icon at bounding box center [55, 89] width 13 height 13
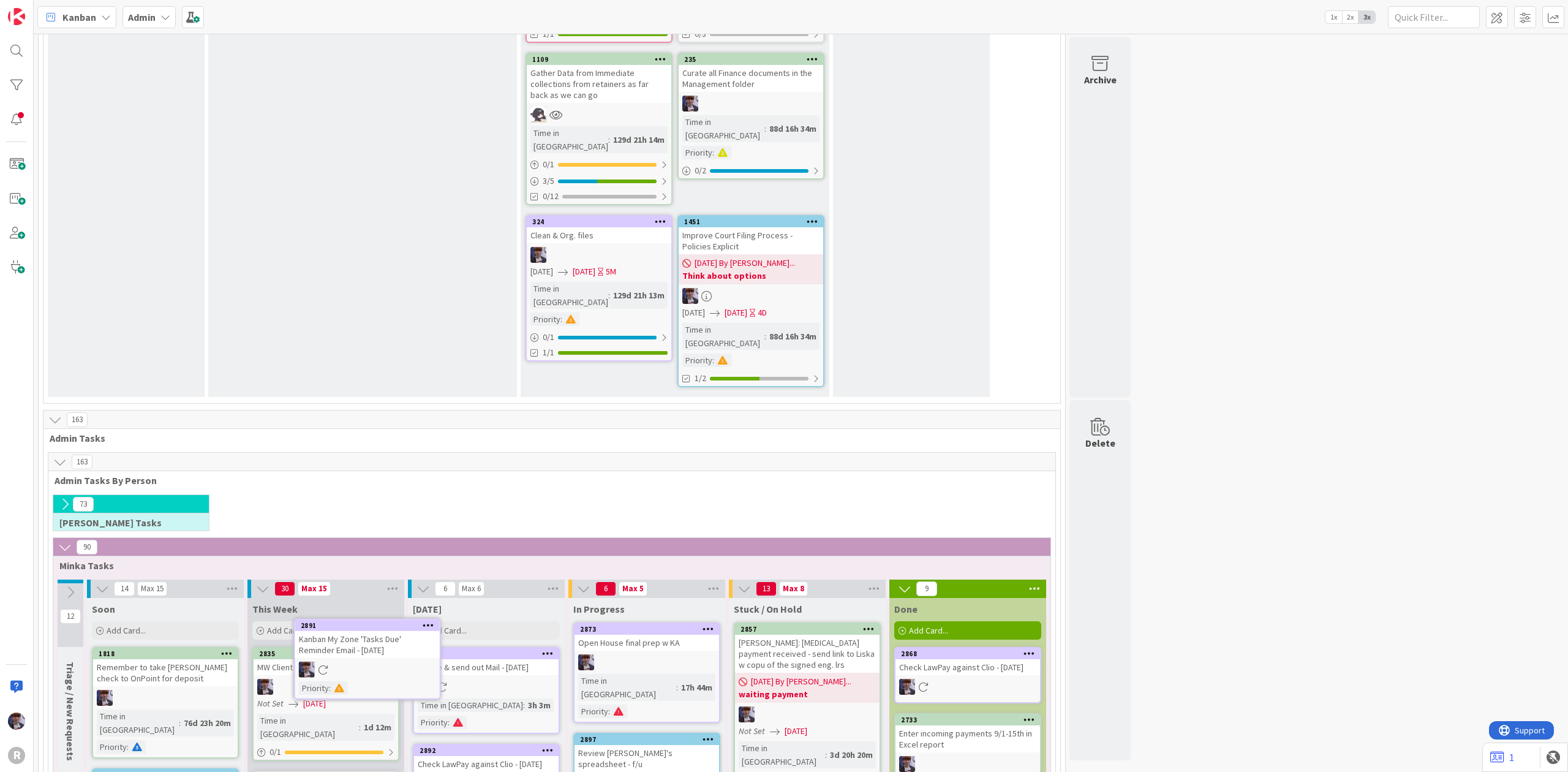
scroll to position [1948, 0]
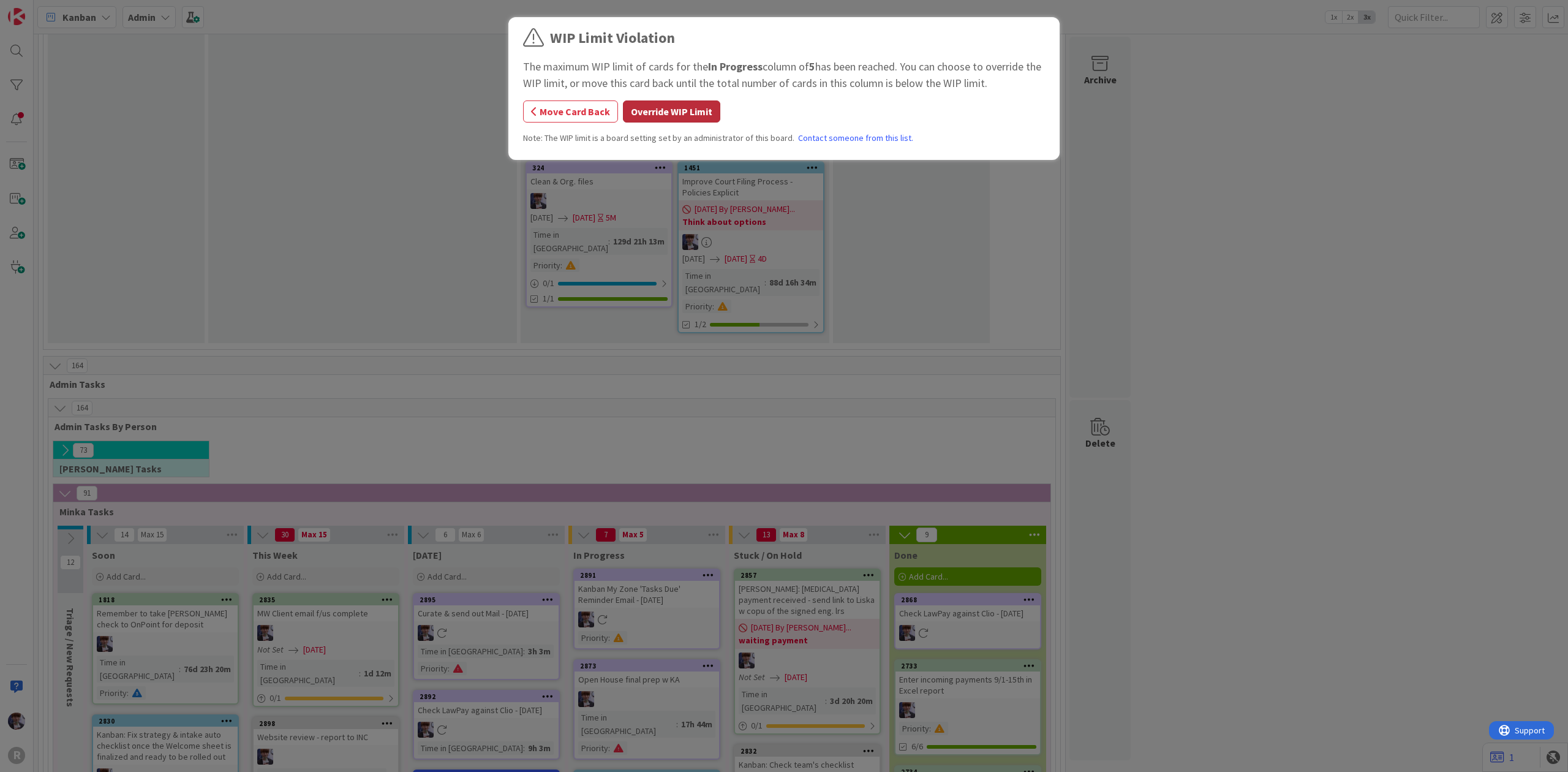
click at [686, 121] on button "Override WIP Limit" at bounding box center [672, 112] width 98 height 22
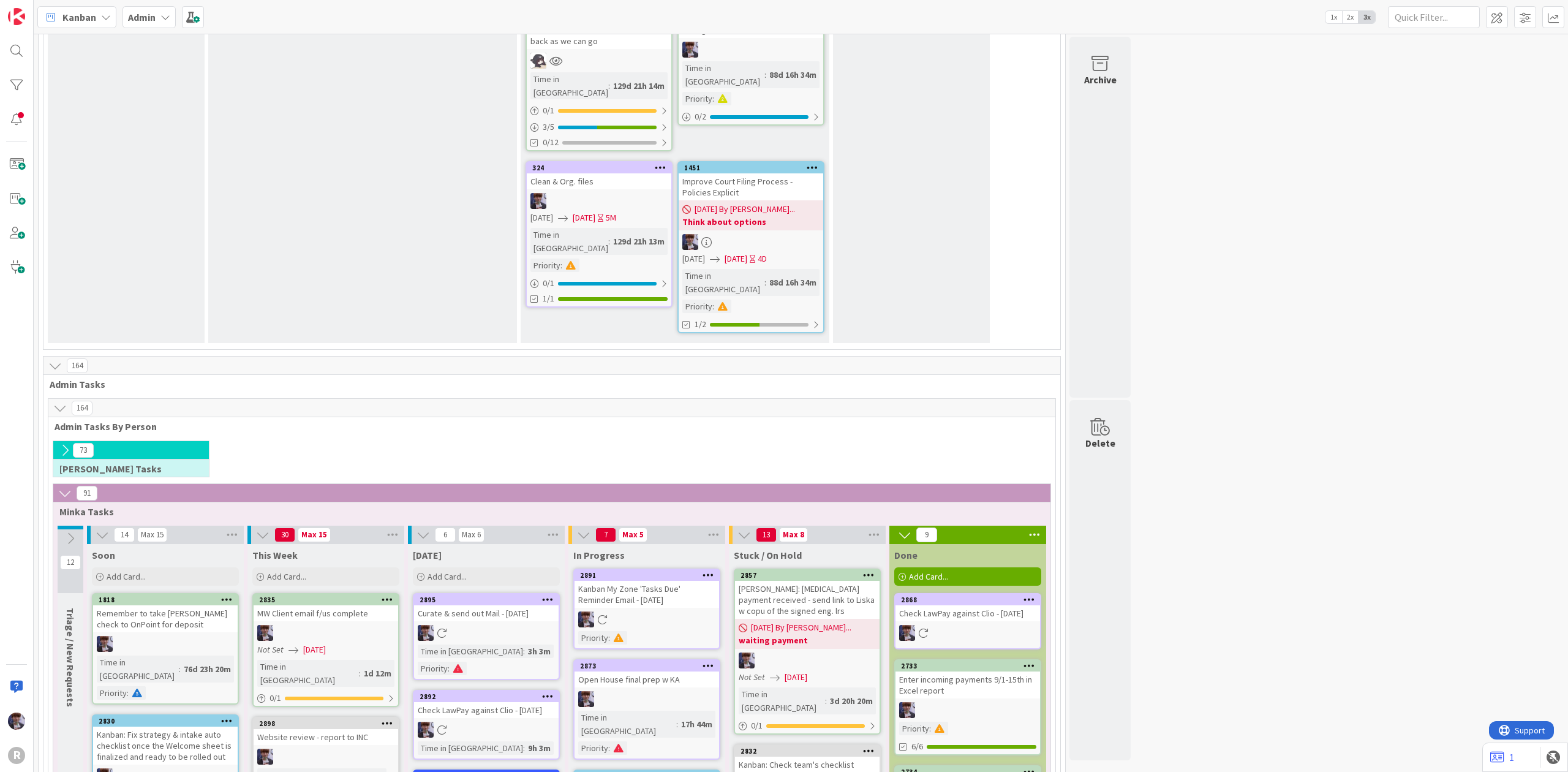
click at [653, 581] on div "Kanban My Zone 'Tasks Due' Reminder Email - 09/16/2025" at bounding box center [647, 594] width 144 height 27
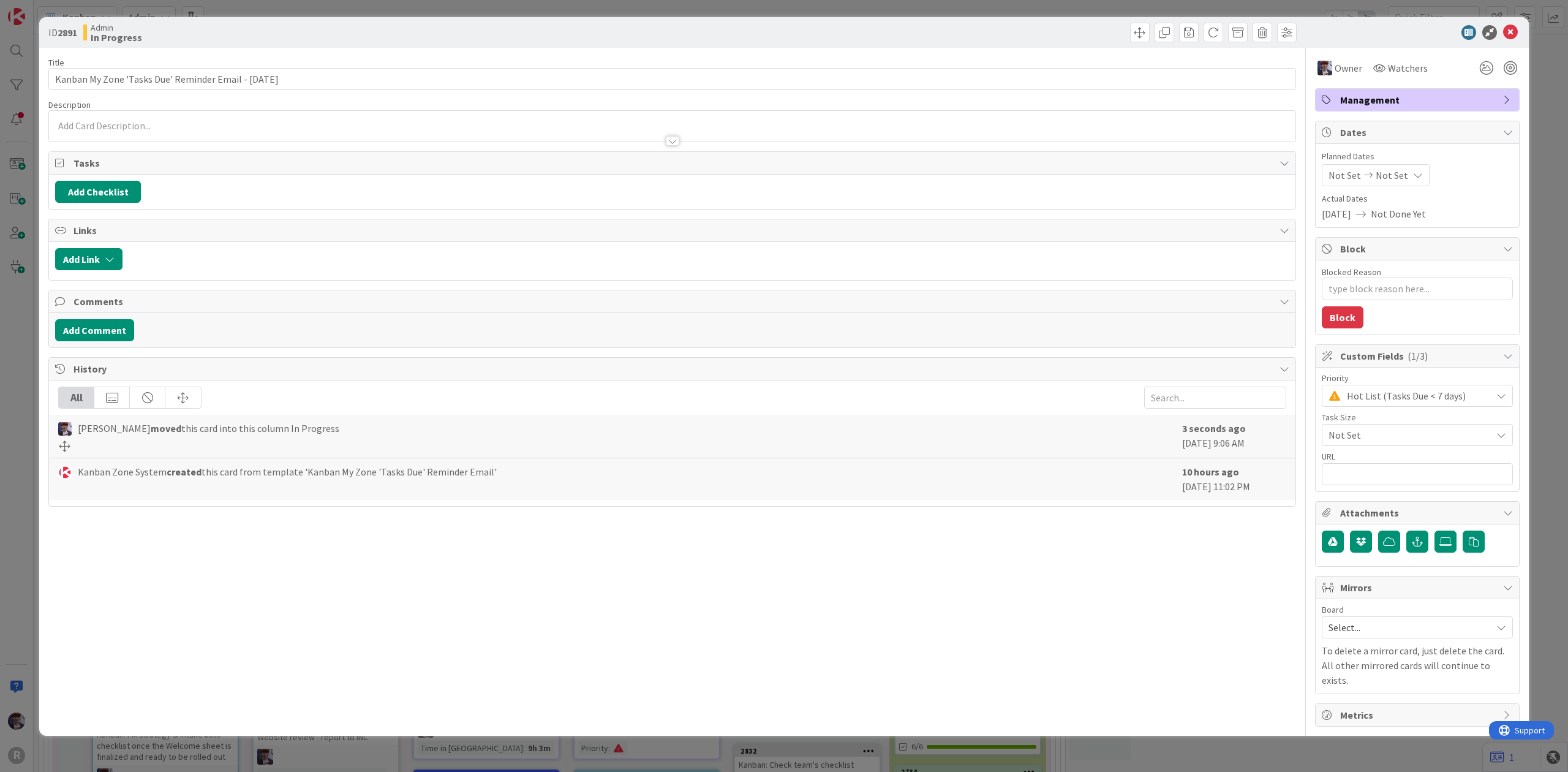
type textarea "x"
click at [238, 75] on input "Kanban My Zone 'Tasks Due' Reminder Email - 09/16/2025" at bounding box center [672, 79] width 1248 height 22
type input "Kanban My Zone 'Tasks Due' Reminder Emails - 09/16/2025"
type textarea "x"
type input "Kanban My Zone 'Tasks Due' Reminder Emails - 09/16/2025"
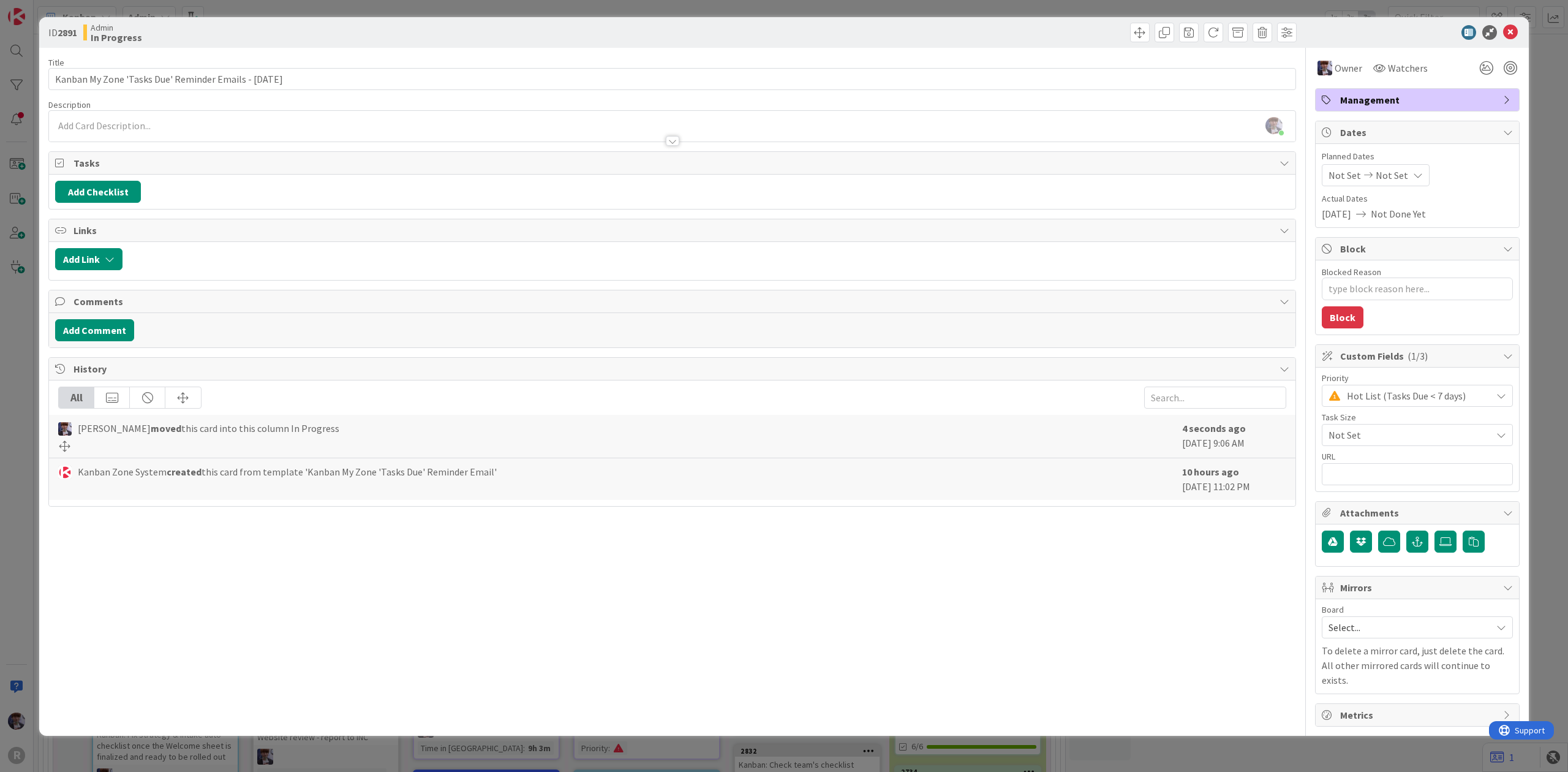
click at [25, 351] on div "ID 2891 Admin In Progress Title 55 / 128 Kanban My Zone 'Tasks Due' Reminder Em…" at bounding box center [784, 386] width 1568 height 772
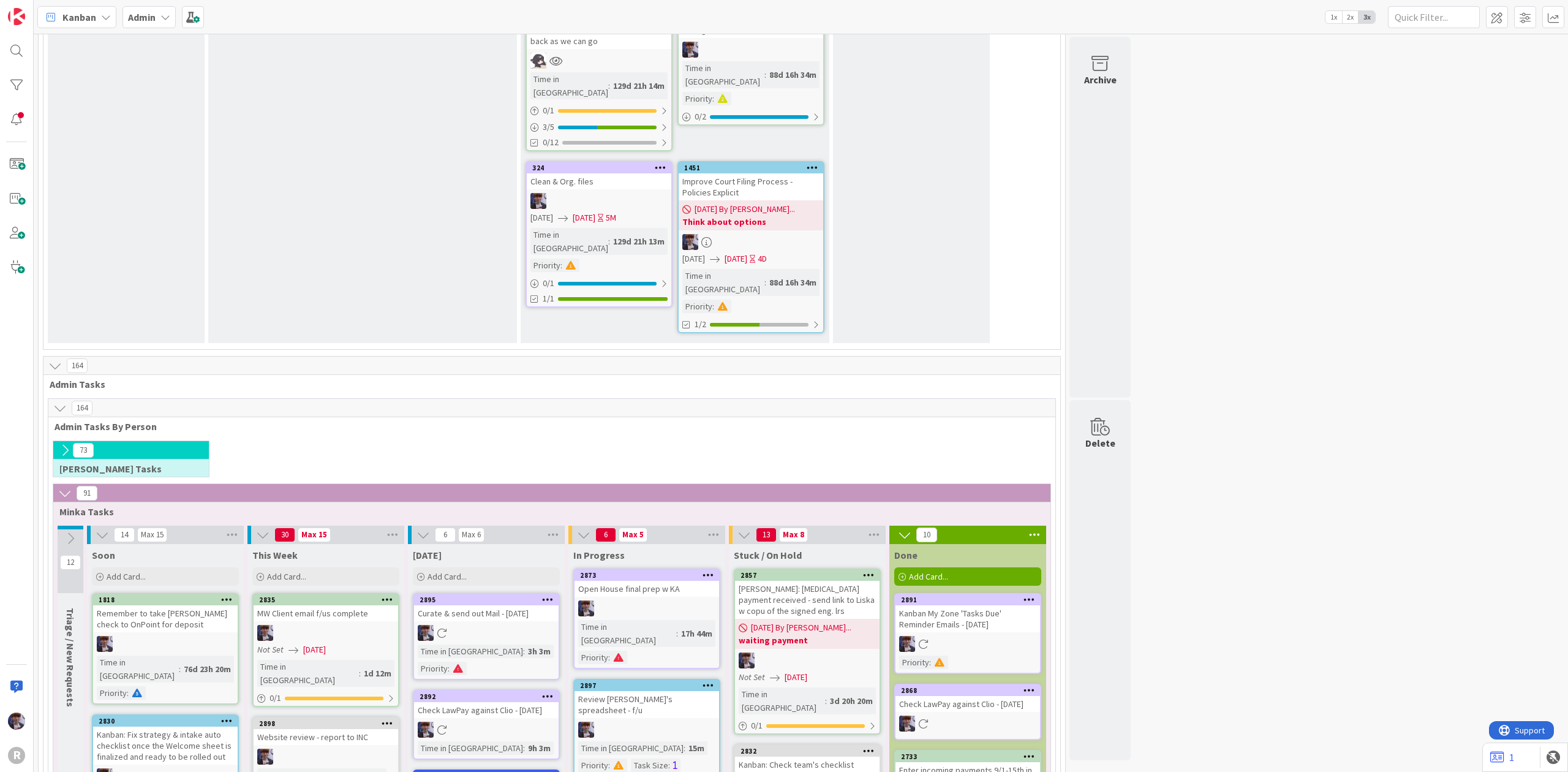
click at [104, 20] on icon at bounding box center [106, 17] width 10 height 10
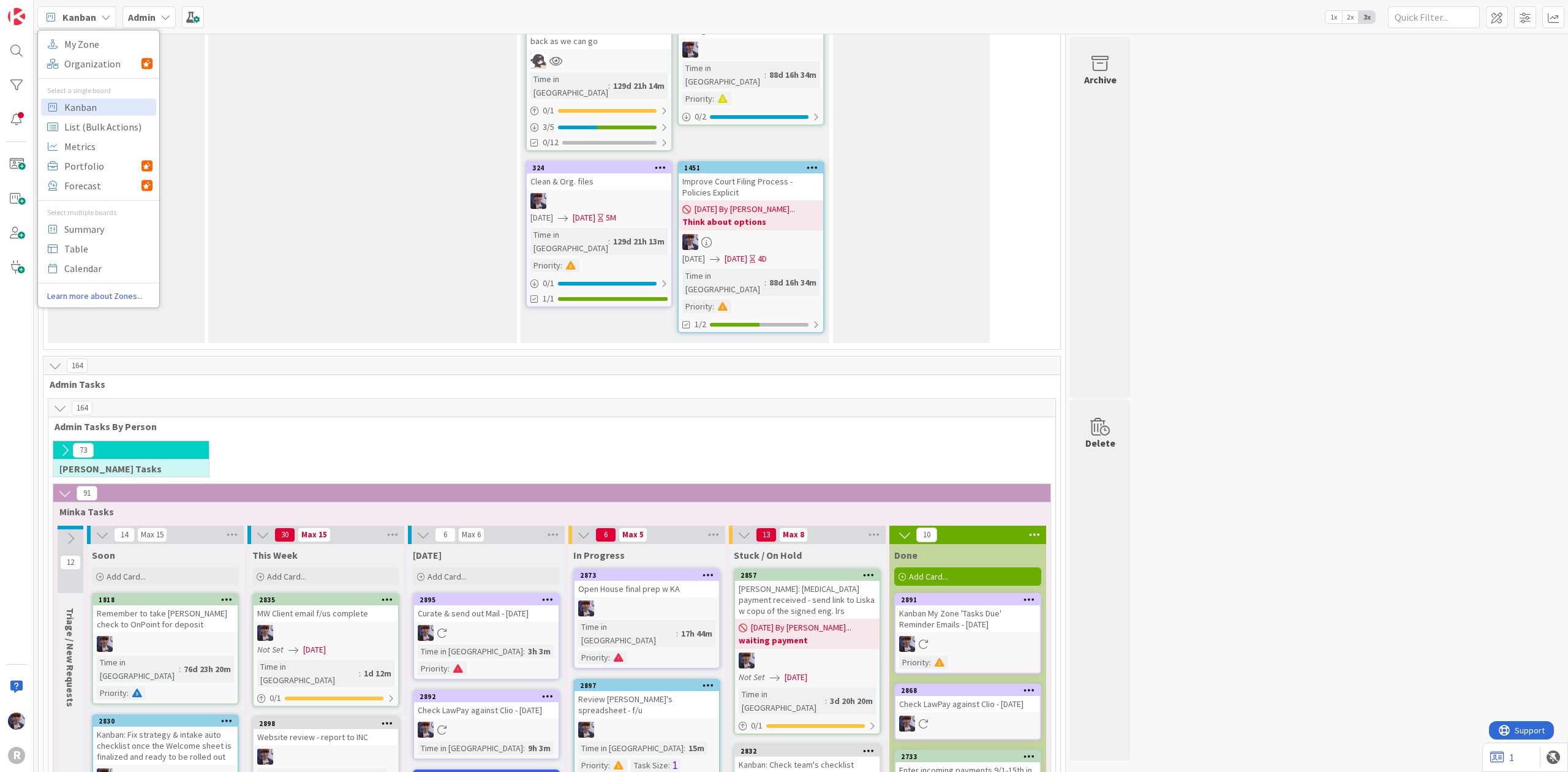
click at [159, 17] on div "Admin" at bounding box center [148, 16] width 53 height 22
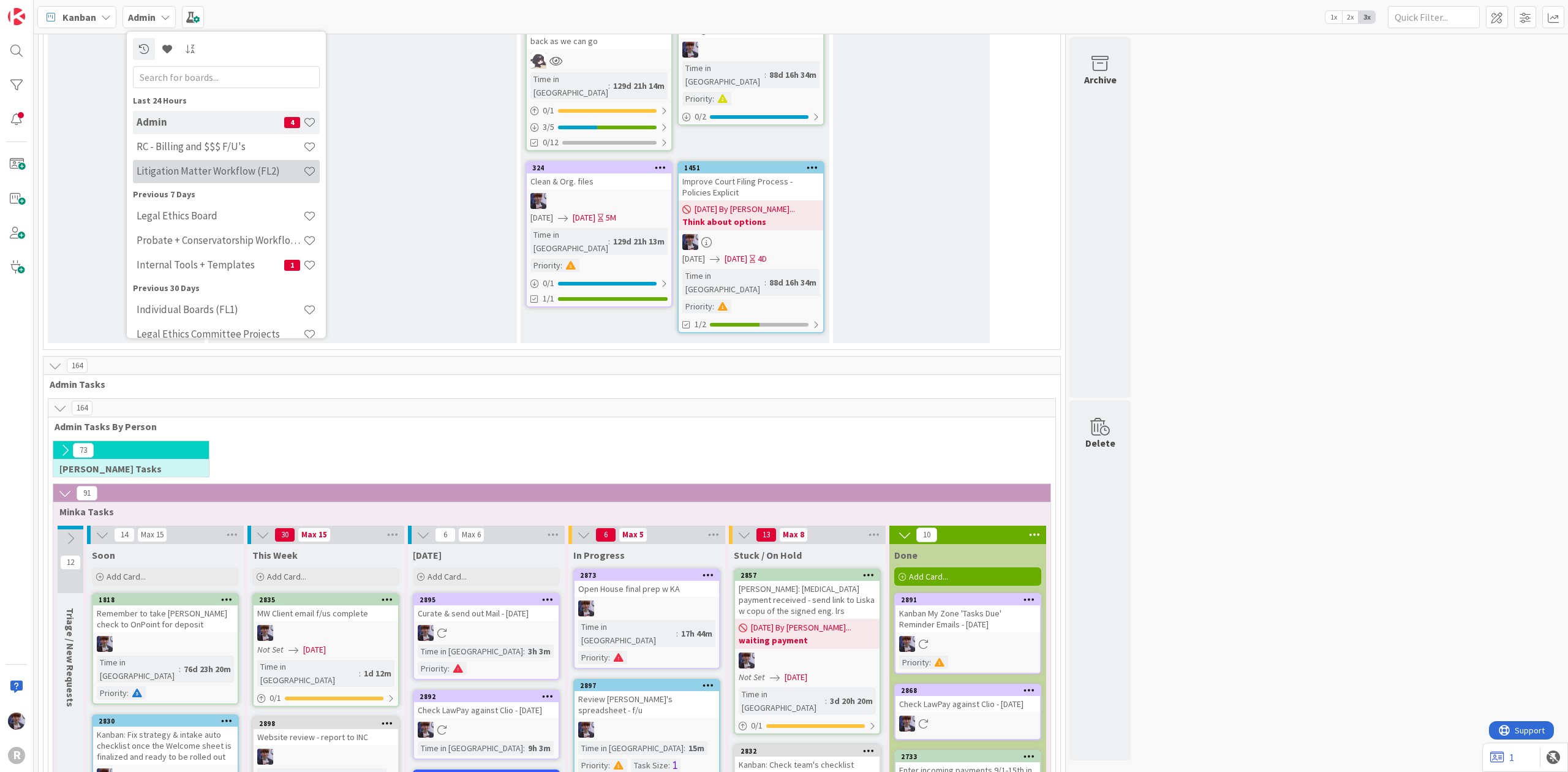
click at [175, 166] on h4 "Litigation Matter Workflow (FL2)" at bounding box center [220, 171] width 166 height 12
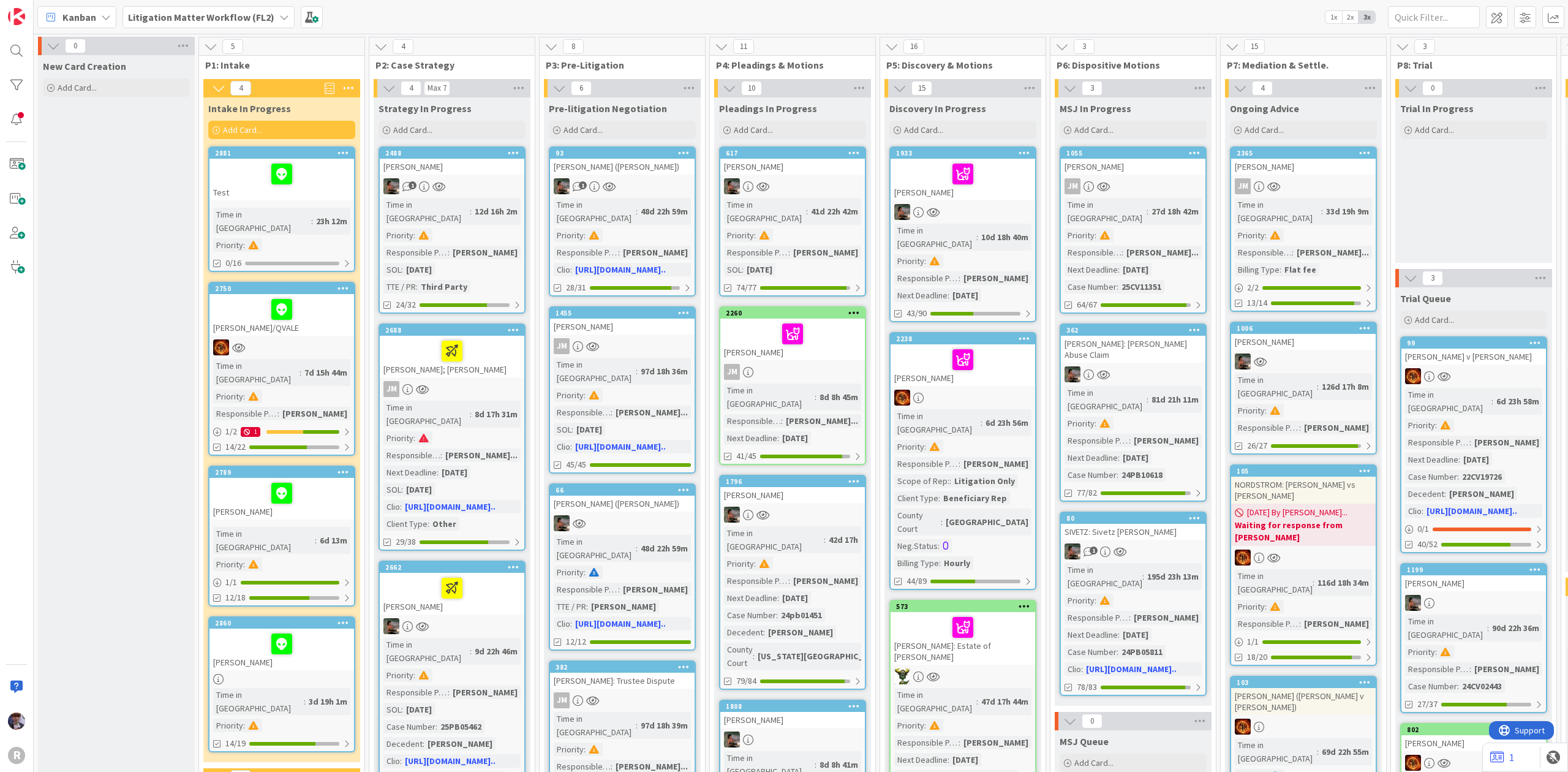
click at [248, 173] on div at bounding box center [281, 173] width 137 height 25
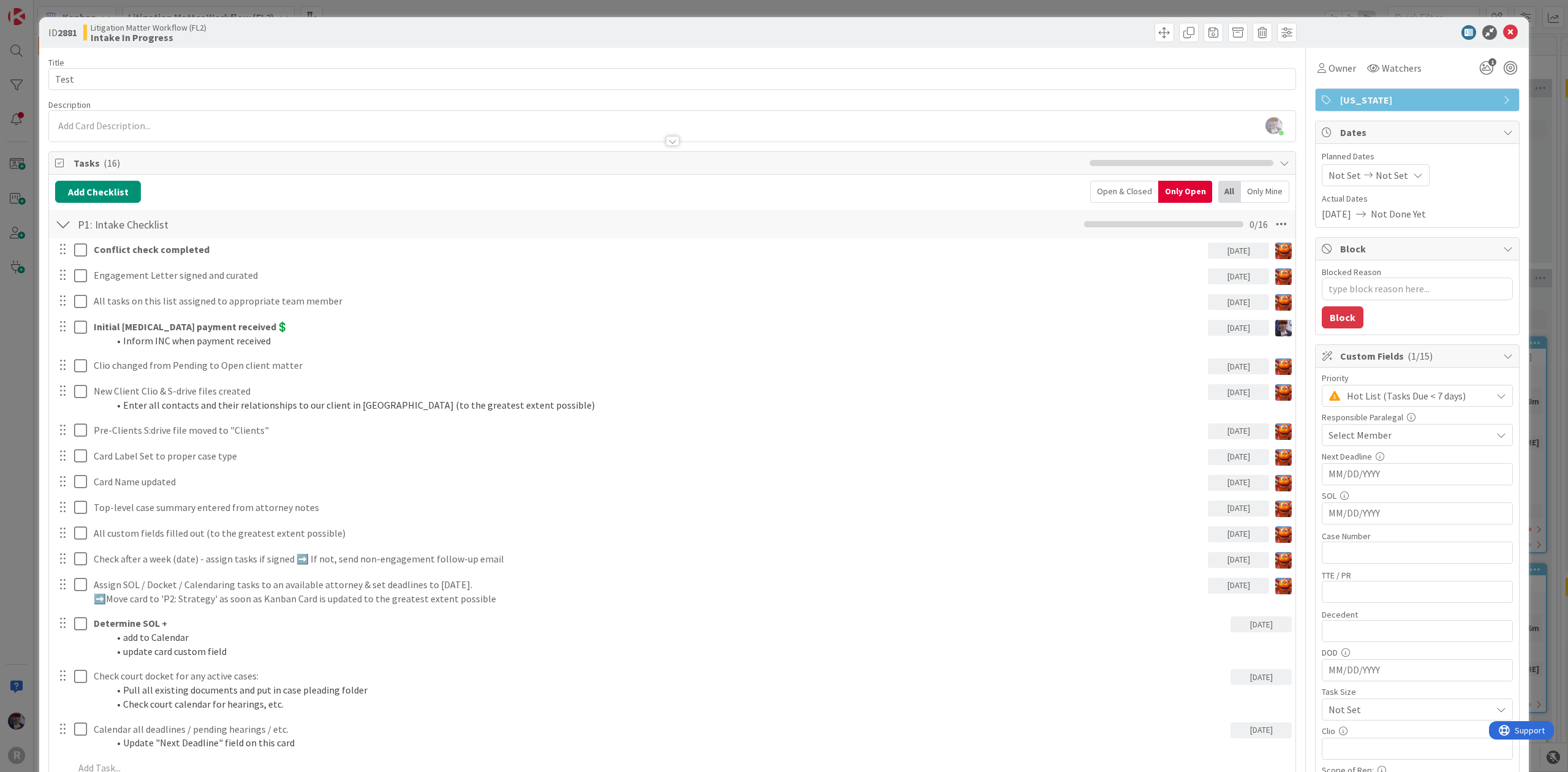
click at [18, 430] on div "ID 2881 Litigation Matter Workflow (FL2) Intake In Progress Title 4 / 128 Test …" at bounding box center [784, 386] width 1568 height 772
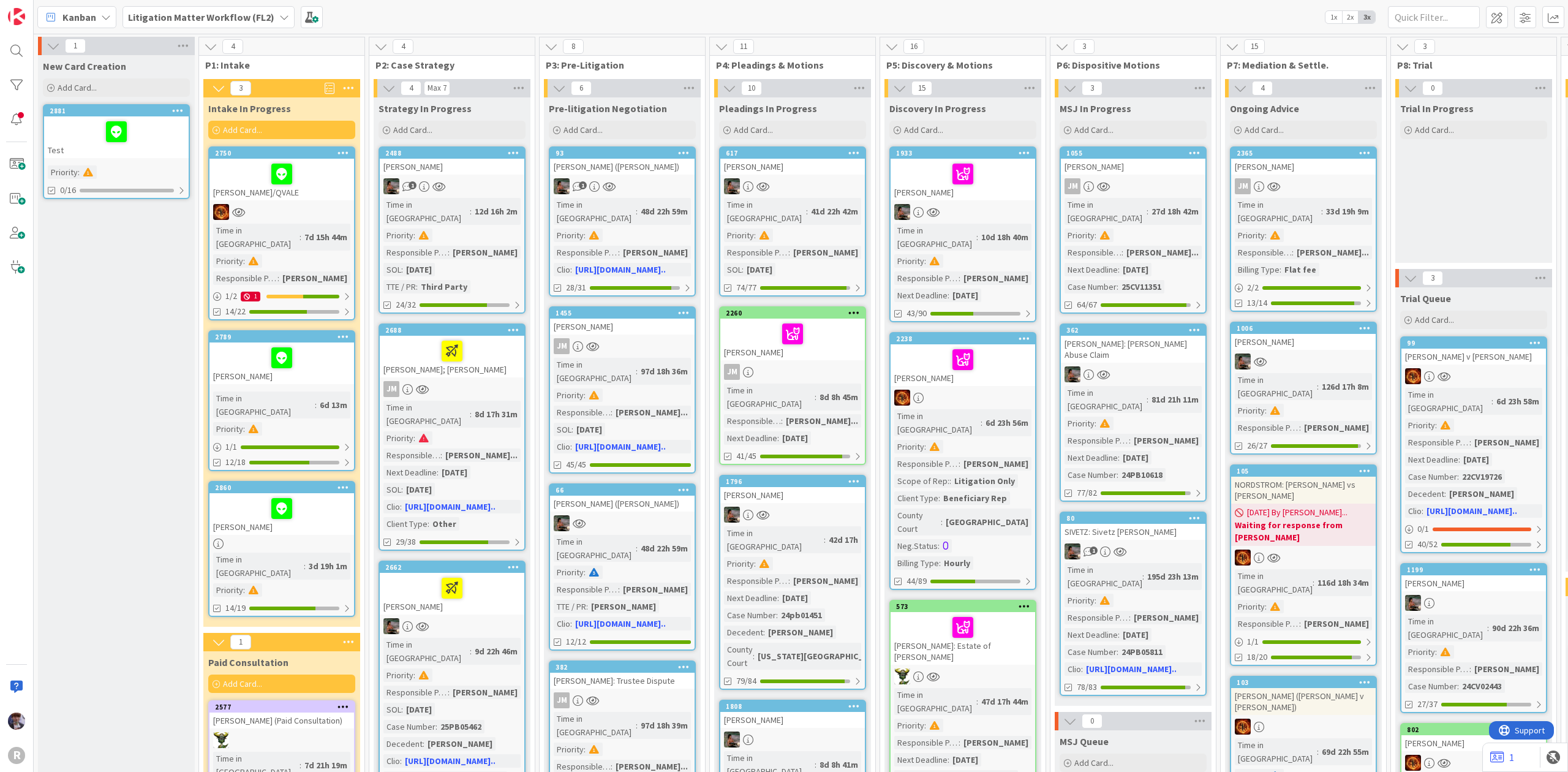
click at [74, 129] on div at bounding box center [116, 131] width 137 height 25
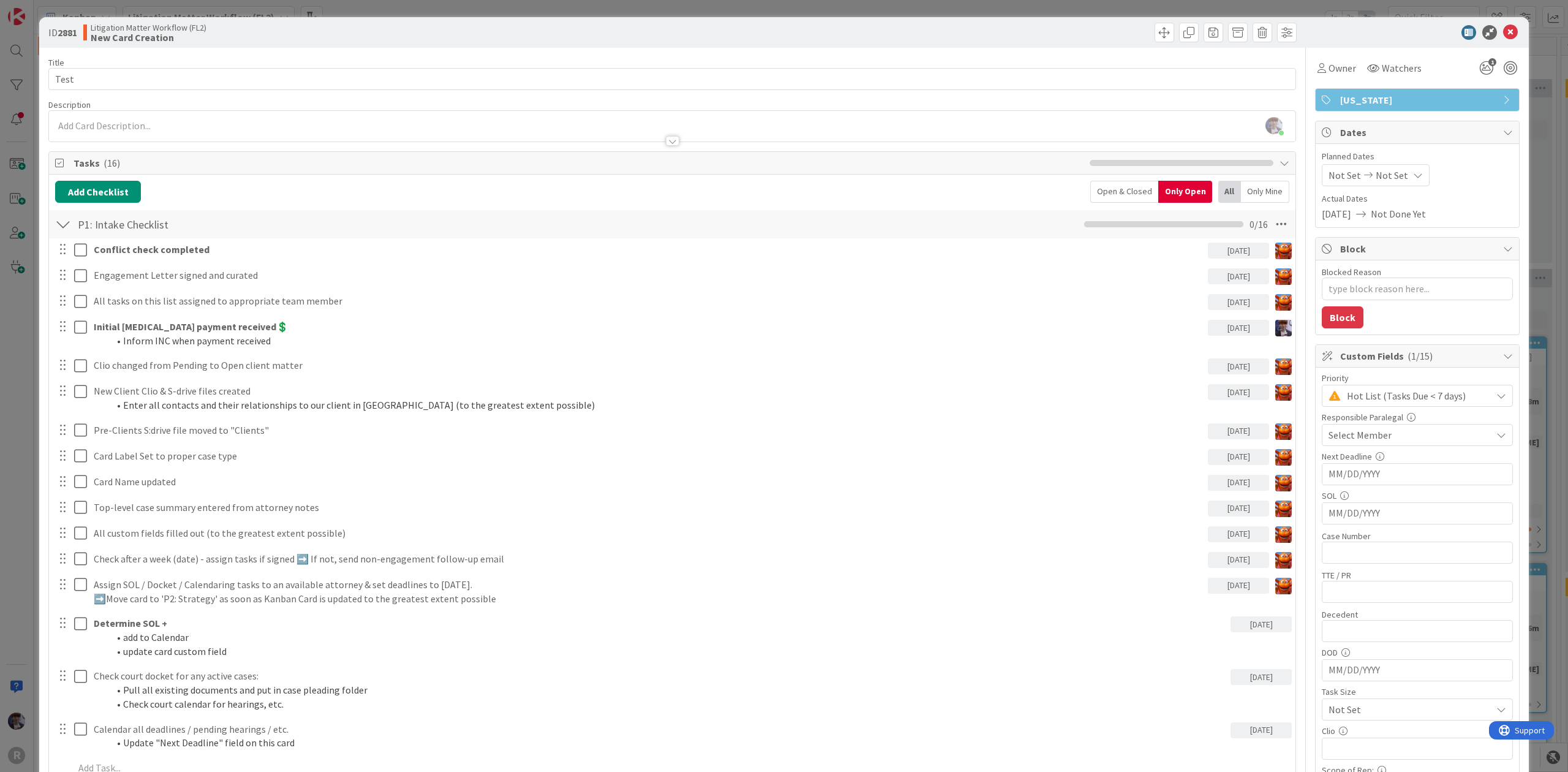
click at [10, 377] on div "ID 2881 Litigation Matter Workflow (FL2) New Card Creation Title 4 / 128 Test D…" at bounding box center [784, 386] width 1568 height 772
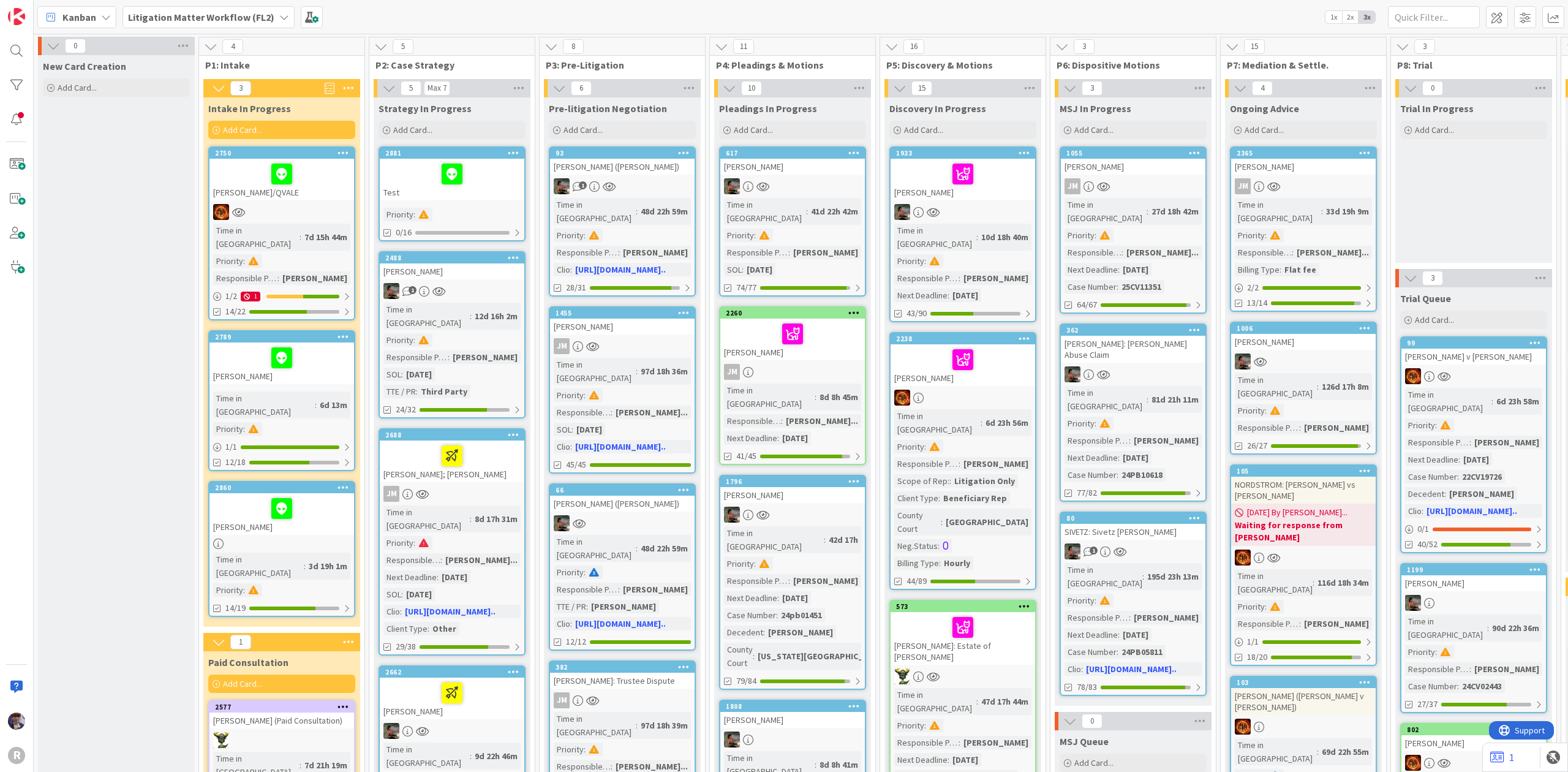
click at [408, 203] on link "2881 Test Priority : 0/16" at bounding box center [452, 194] width 147 height 95
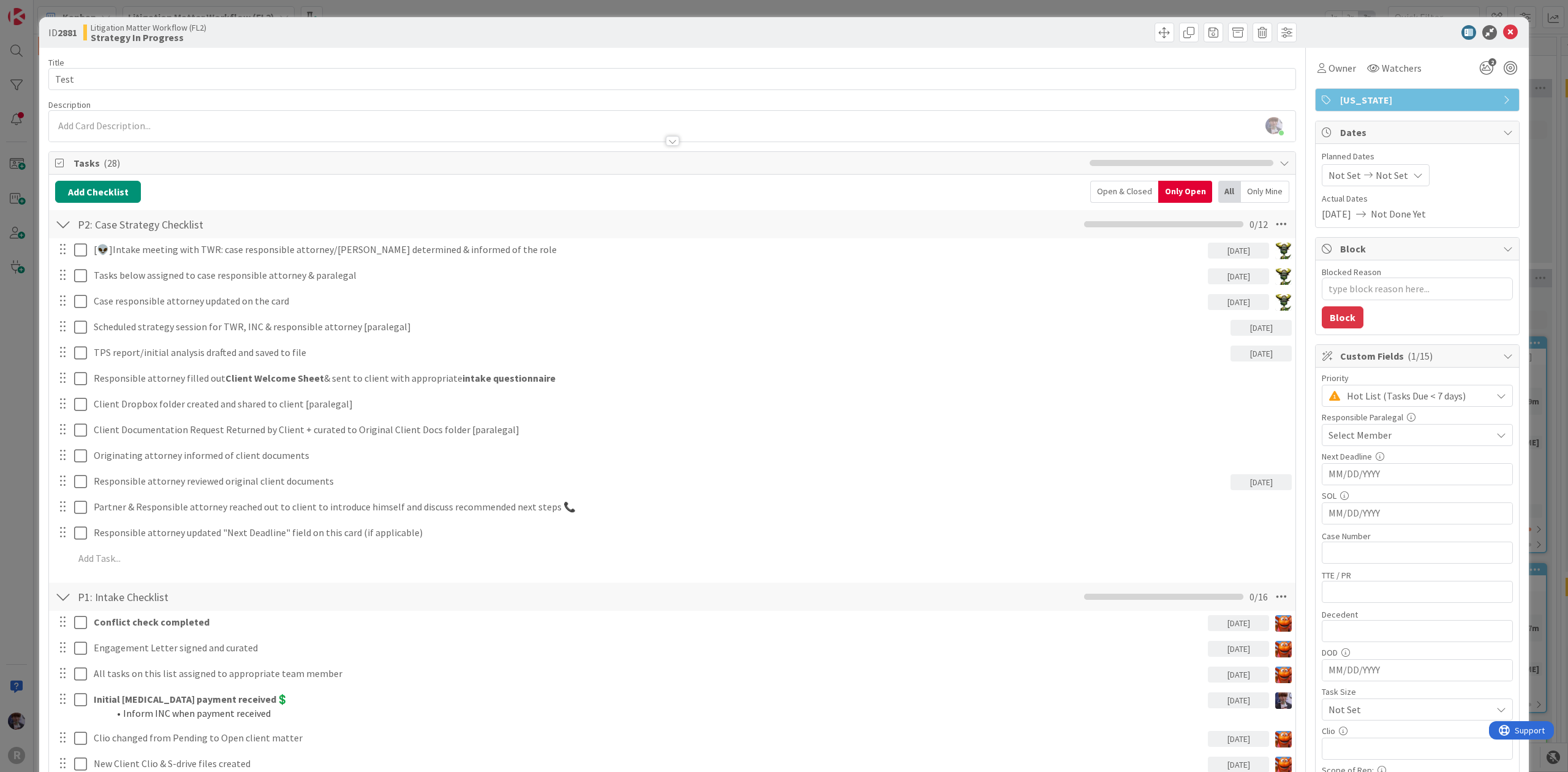
click at [22, 420] on div "ID 2881 Litigation Matter Workflow (FL2) Strategy In Progress Title 4 / 128 Tes…" at bounding box center [784, 386] width 1568 height 772
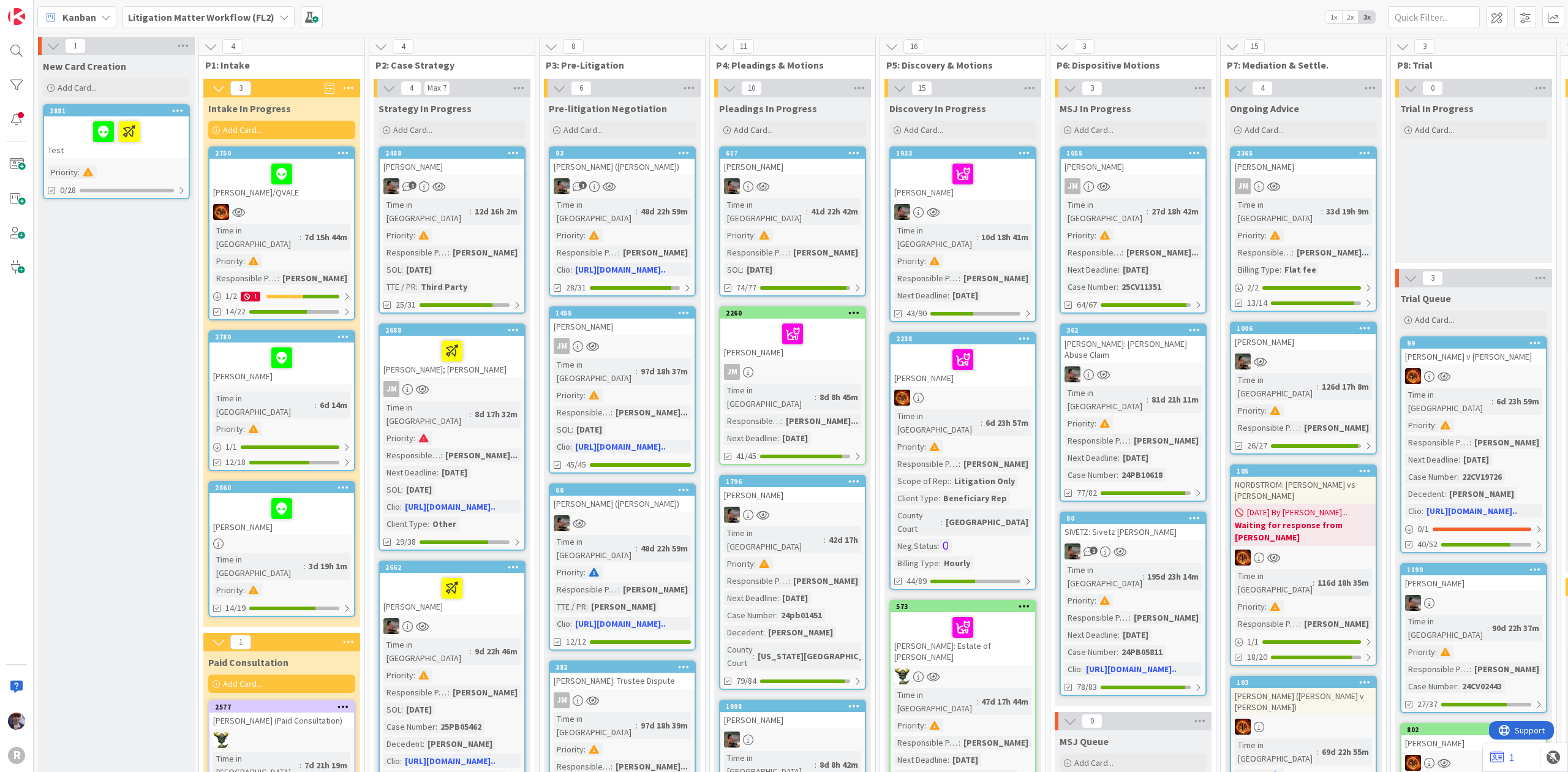
click at [179, 115] on icon at bounding box center [178, 110] width 11 height 8
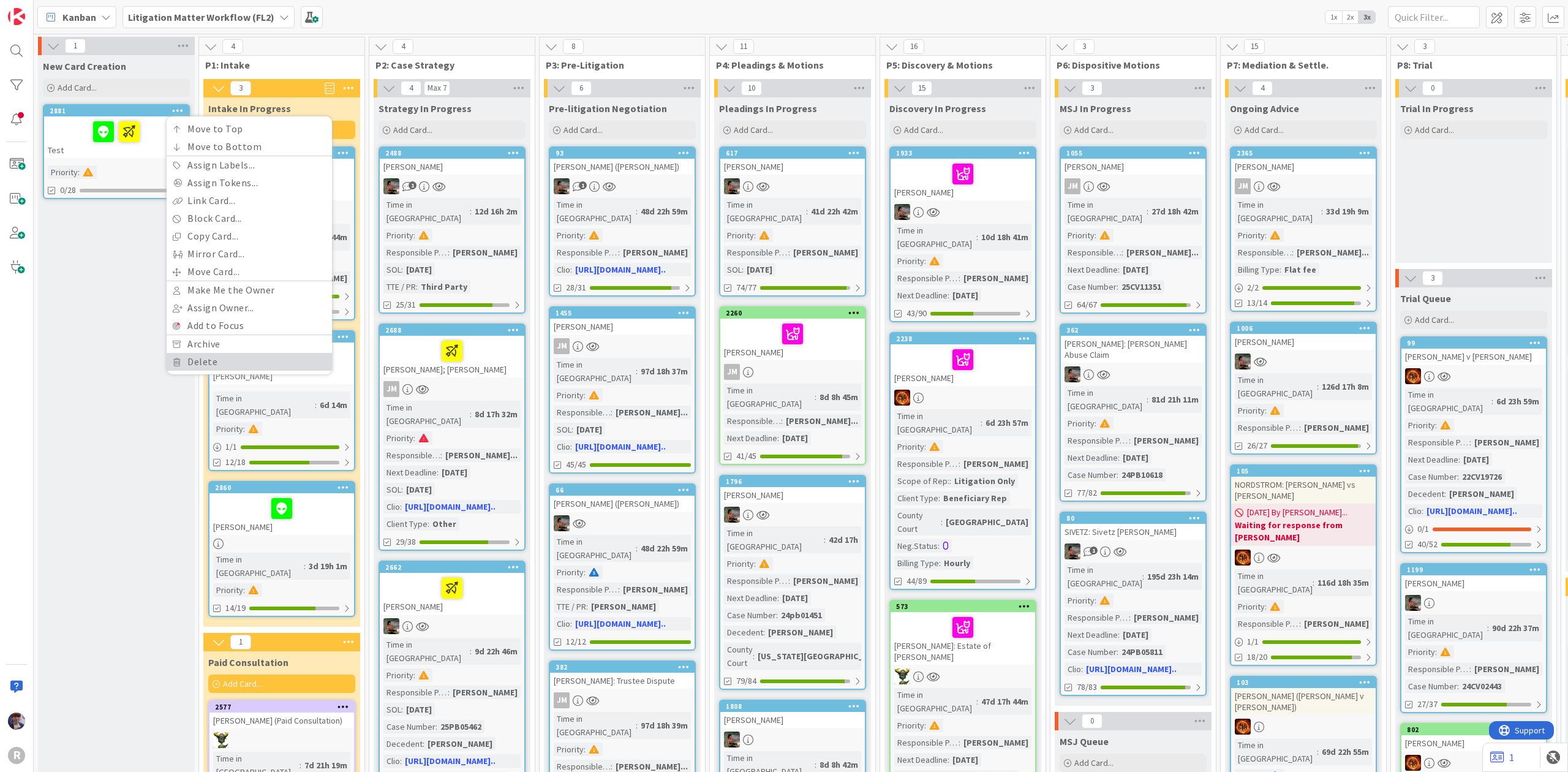
click at [209, 366] on link "Delete" at bounding box center [249, 362] width 166 height 18
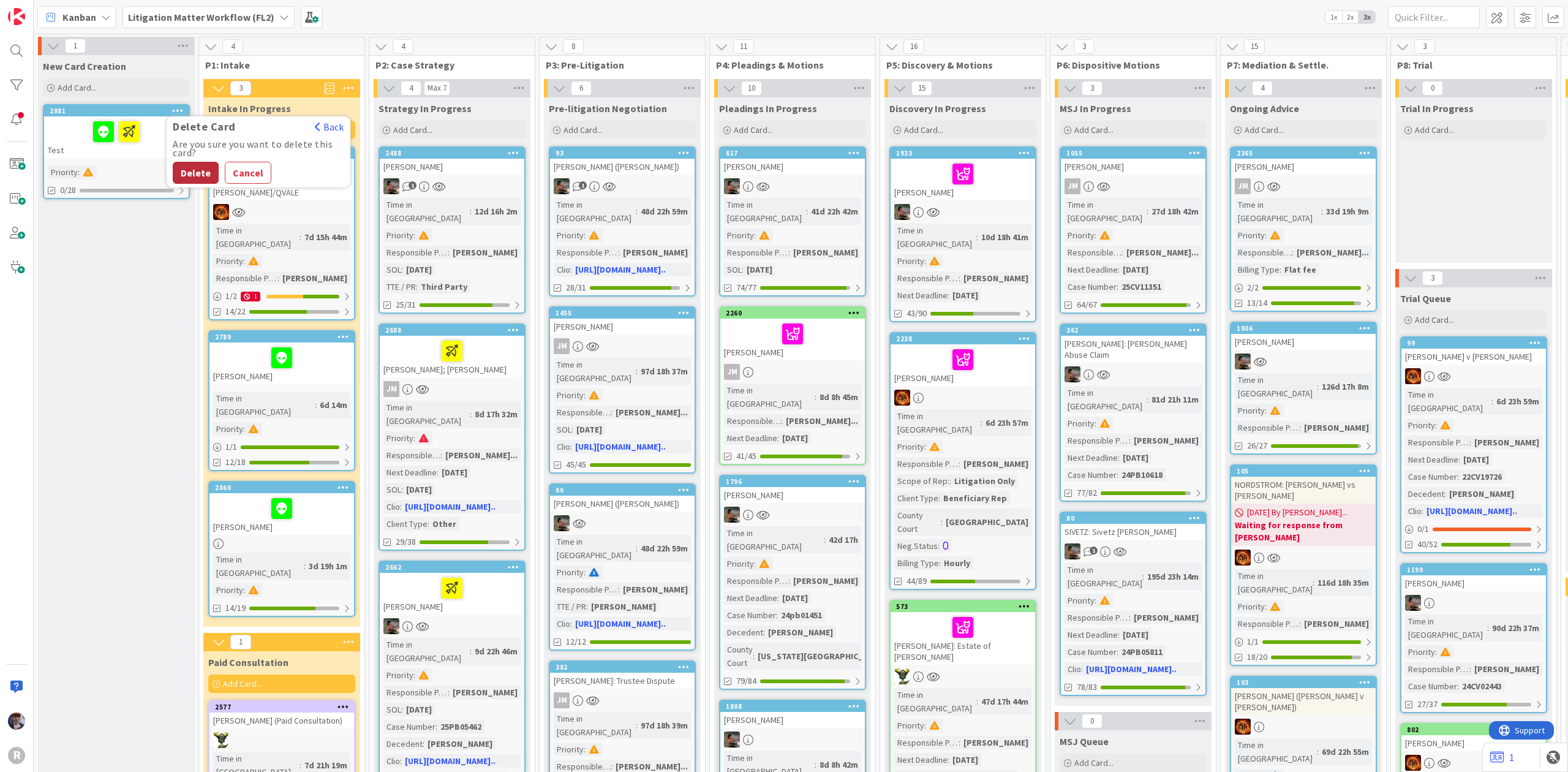
click at [204, 171] on button "Delete" at bounding box center [196, 172] width 46 height 22
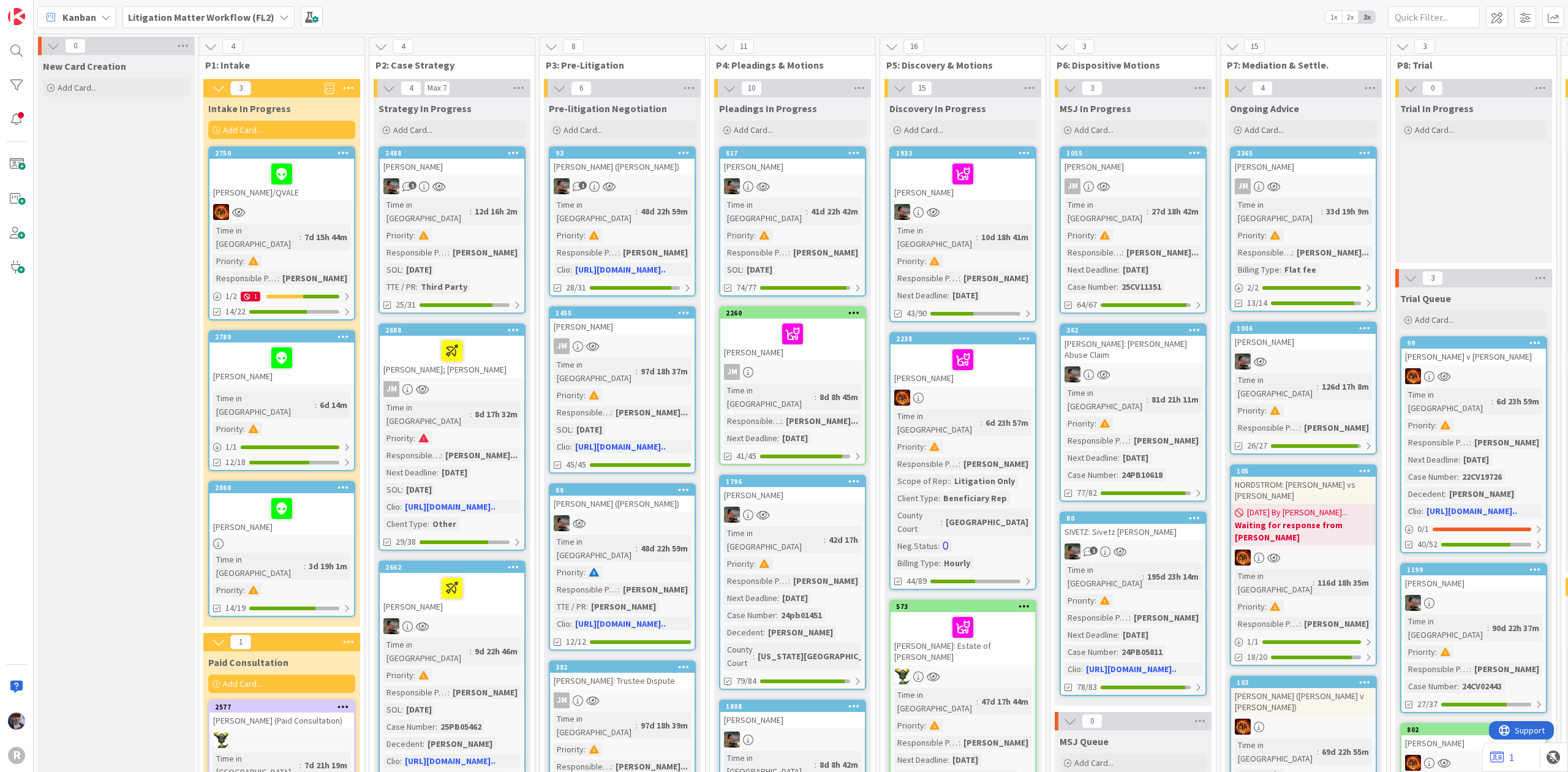
click at [255, 496] on div at bounding box center [281, 508] width 137 height 25
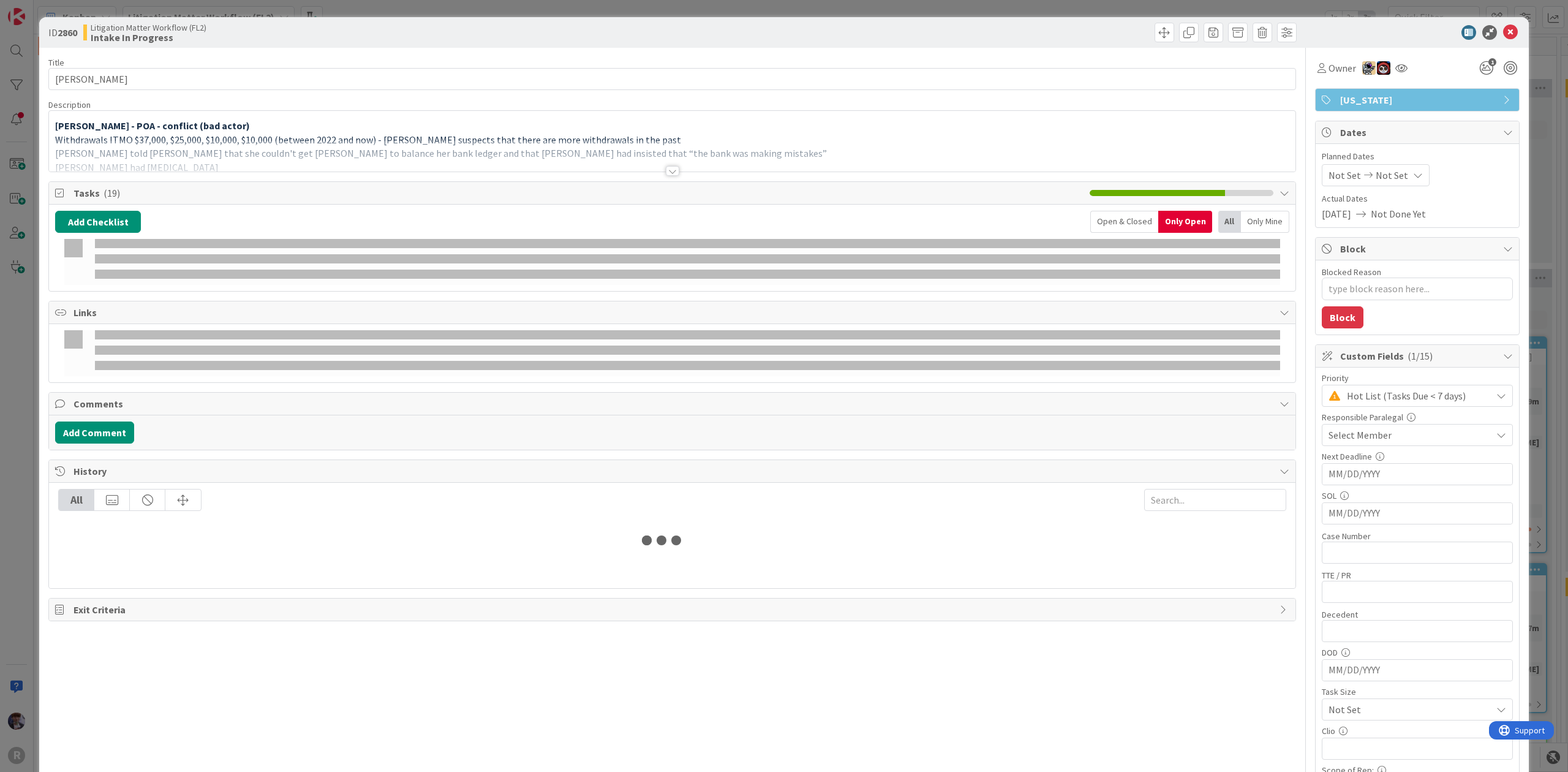
type textarea "x"
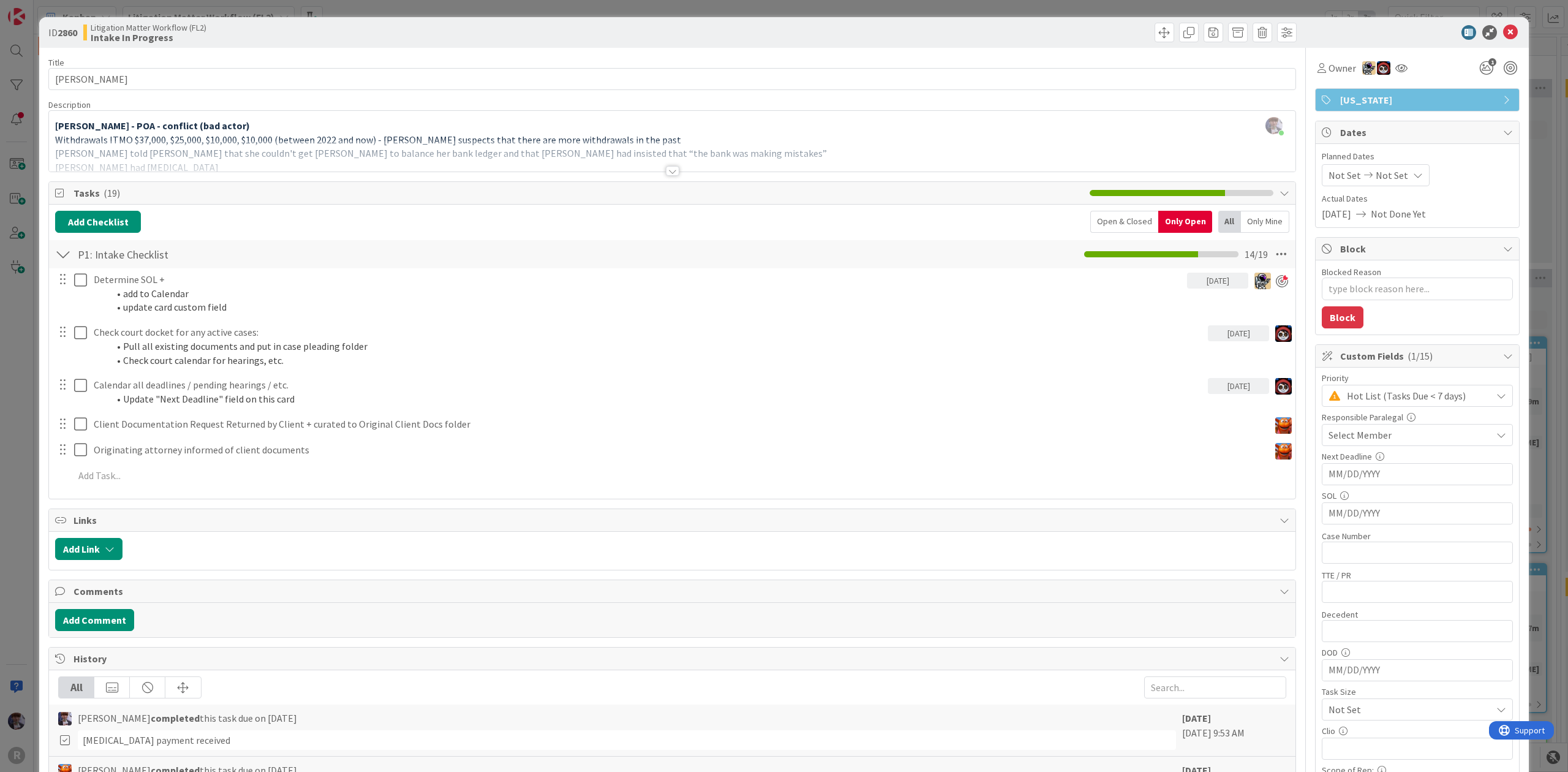
click at [28, 442] on div "ID 2860 Litigation Matter Workflow (FL2) Intake In Progress Title 15 / 128 EVAN…" at bounding box center [784, 386] width 1568 height 772
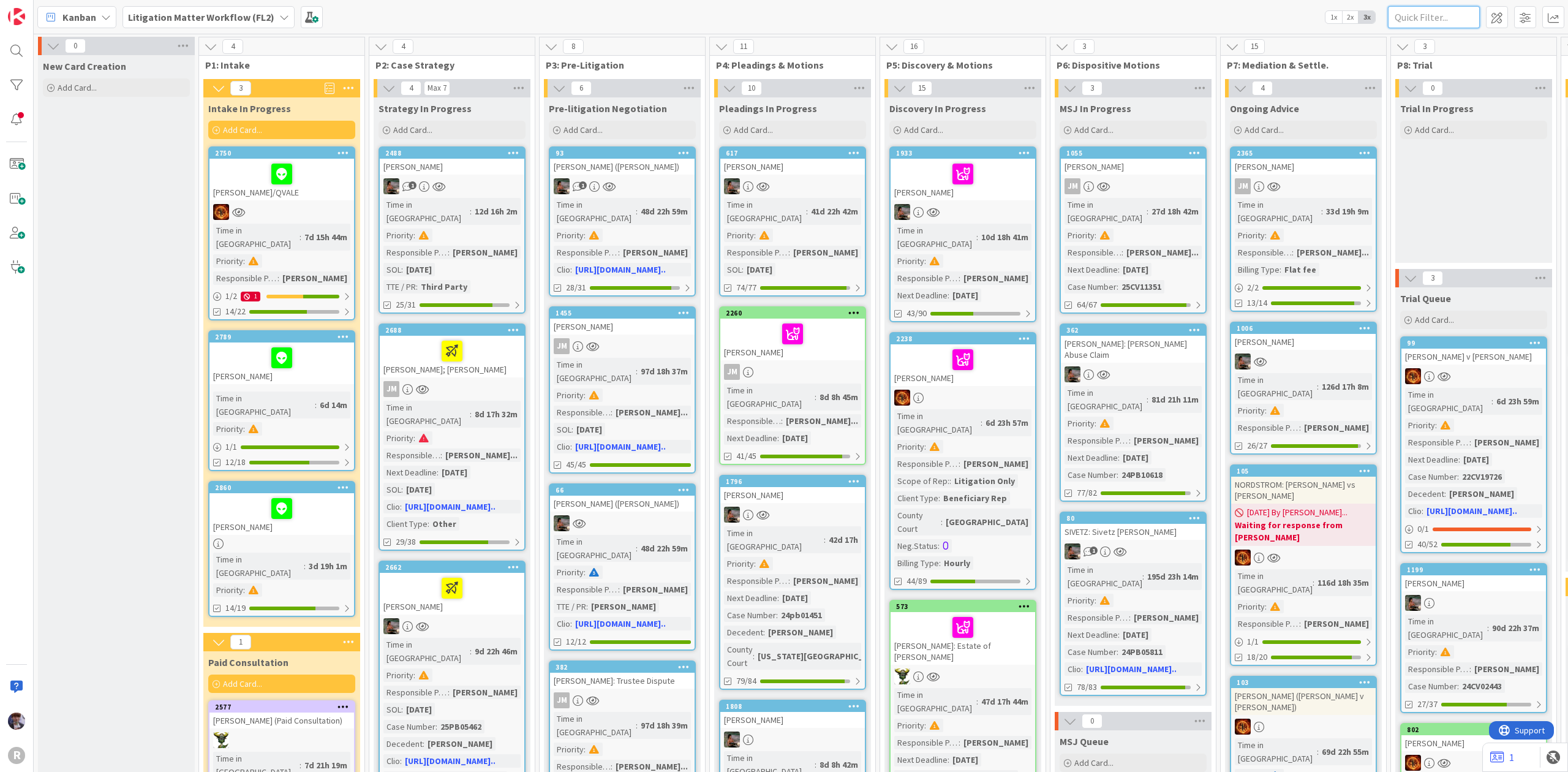
click at [1417, 25] on input "text" at bounding box center [1434, 16] width 92 height 22
type input "haga"
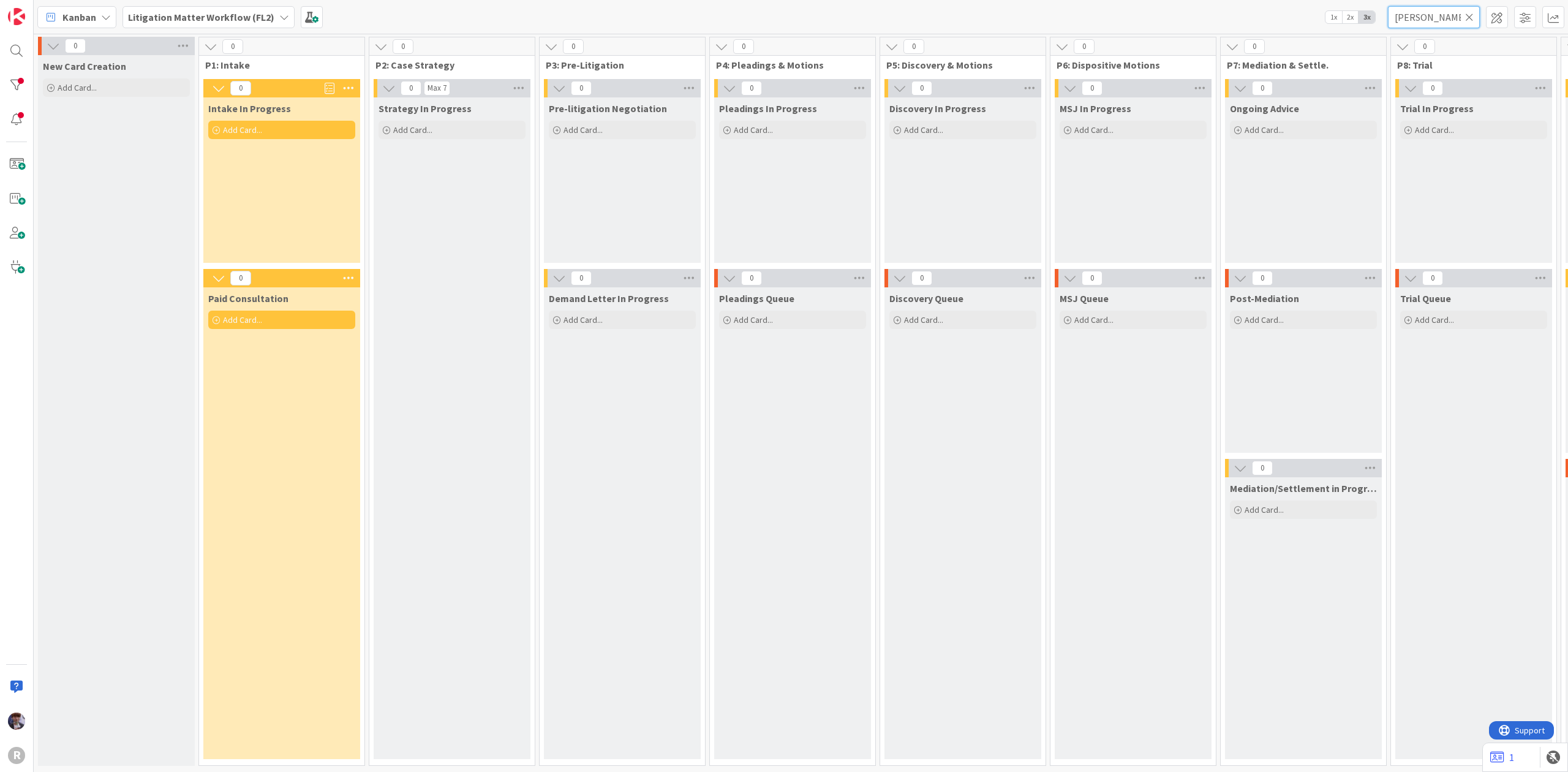
scroll to position [0, 756]
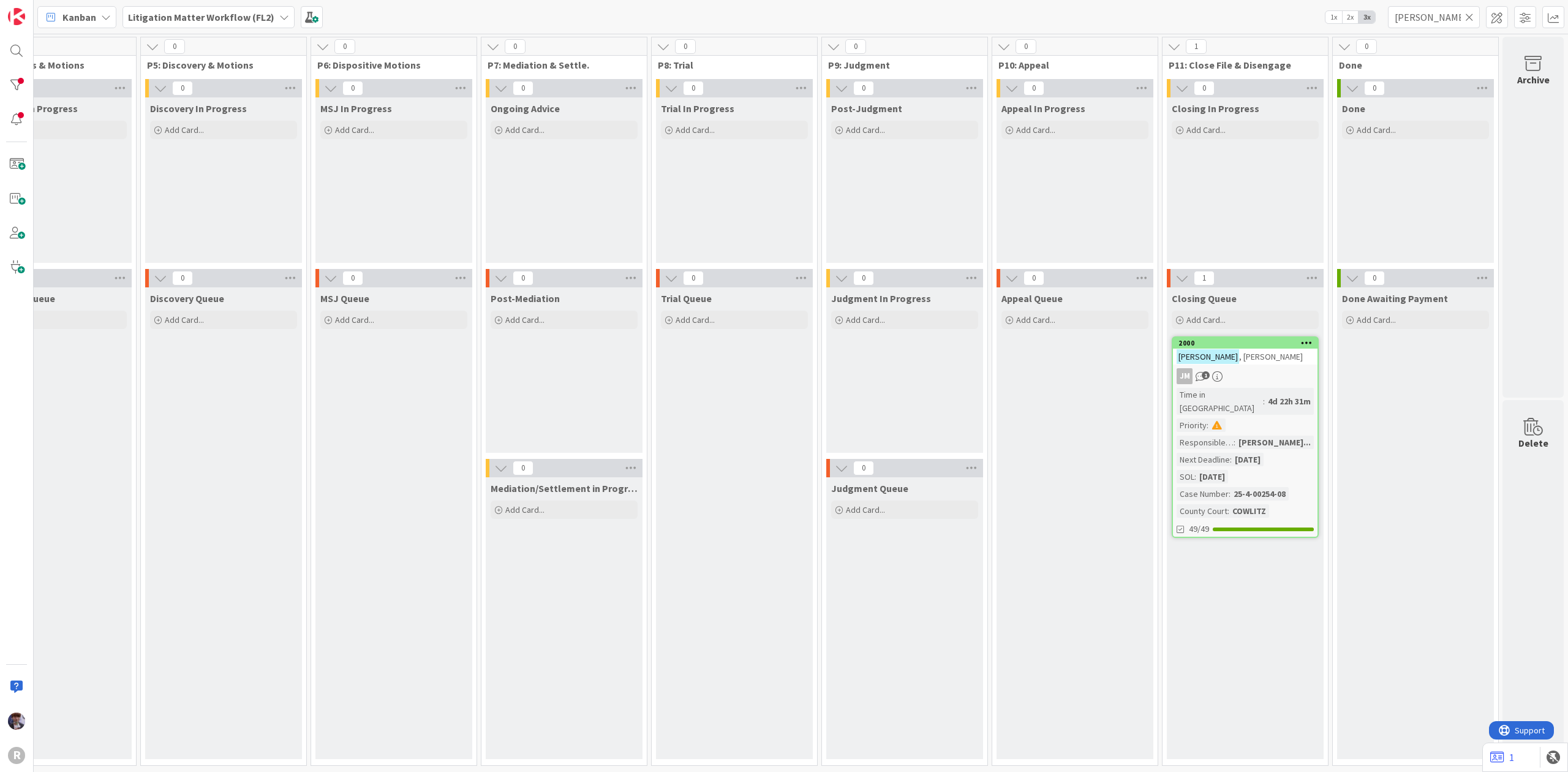
click at [1265, 356] on div "HAGA , Patricia" at bounding box center [1245, 356] width 144 height 16
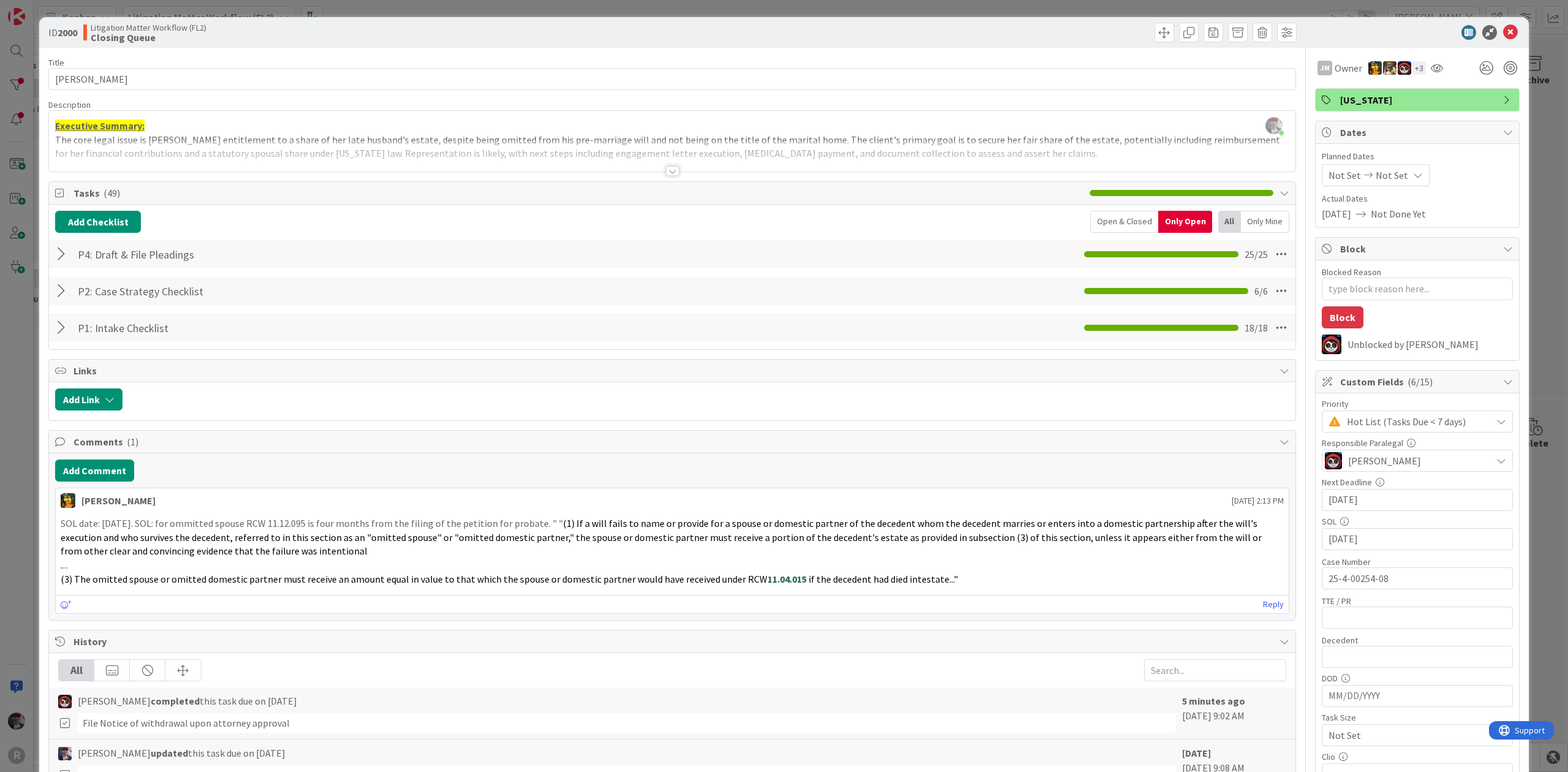
click at [62, 249] on div at bounding box center [62, 254] width 16 height 22
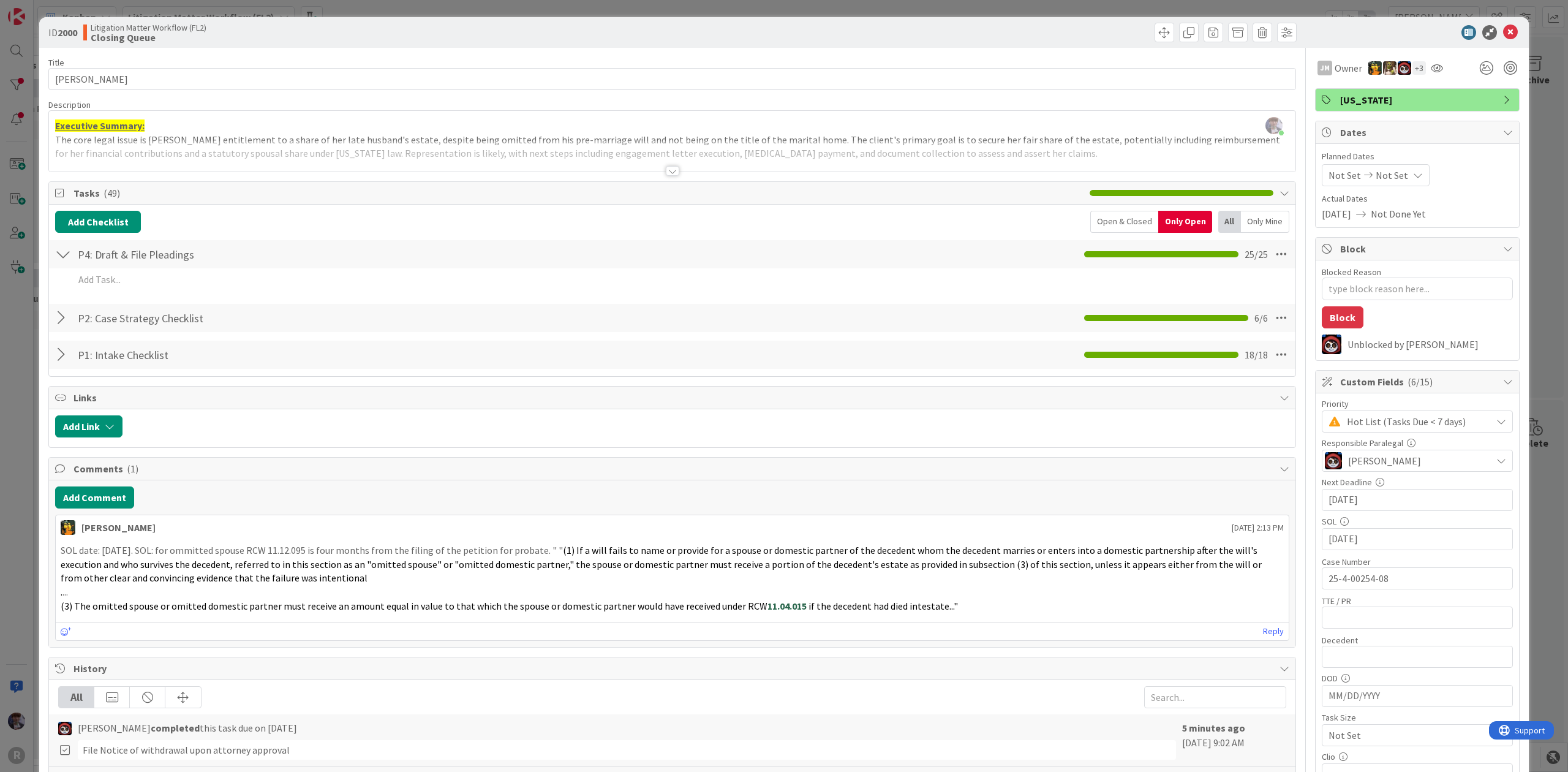
click at [1105, 226] on div "Open & Closed" at bounding box center [1124, 222] width 68 height 22
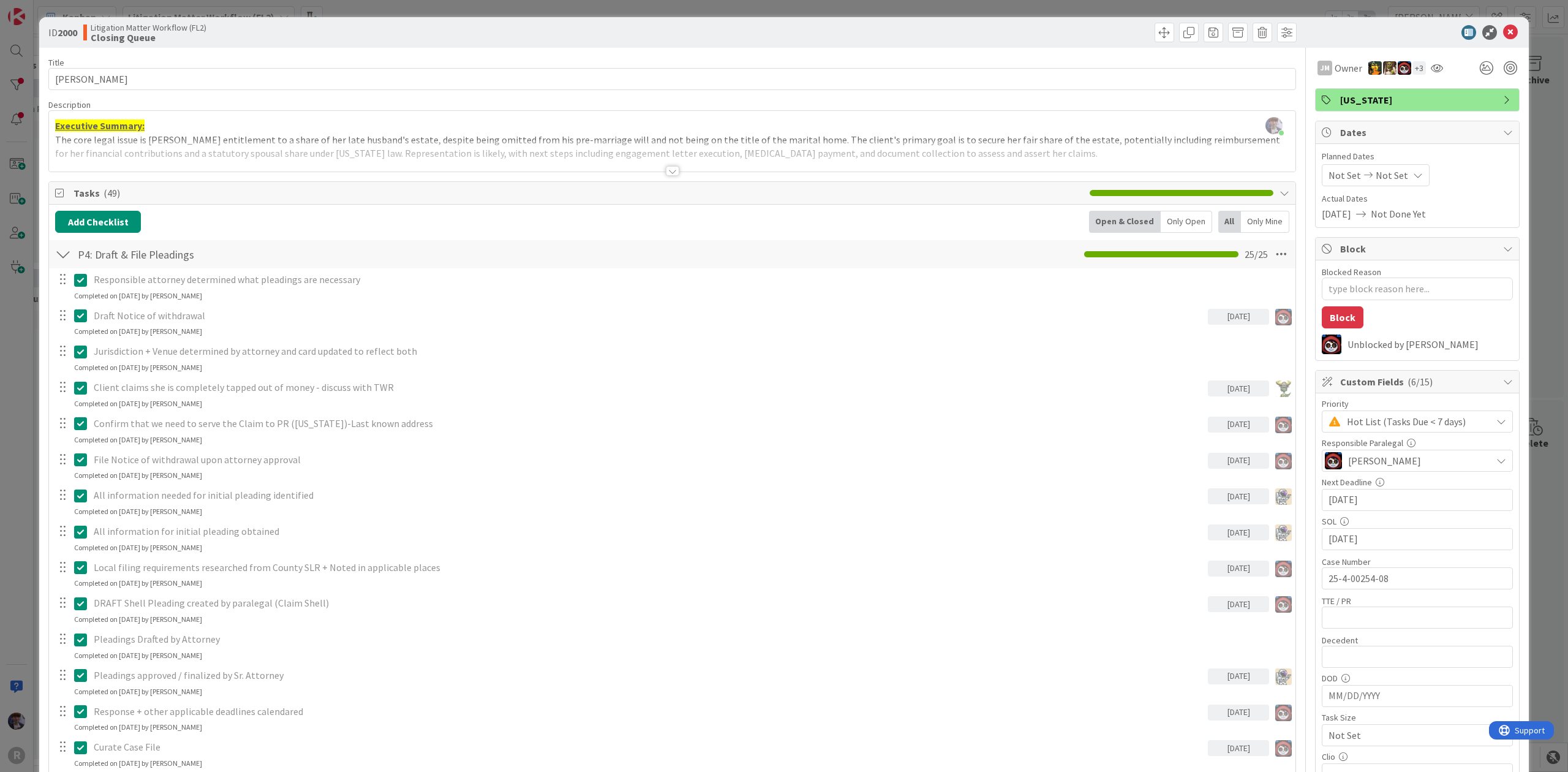
click at [22, 478] on div "ID 2000 Litigation Matter Workflow (FL2) Closing Queue Title 14 / 128 HAGA, Pat…" at bounding box center [784, 386] width 1568 height 772
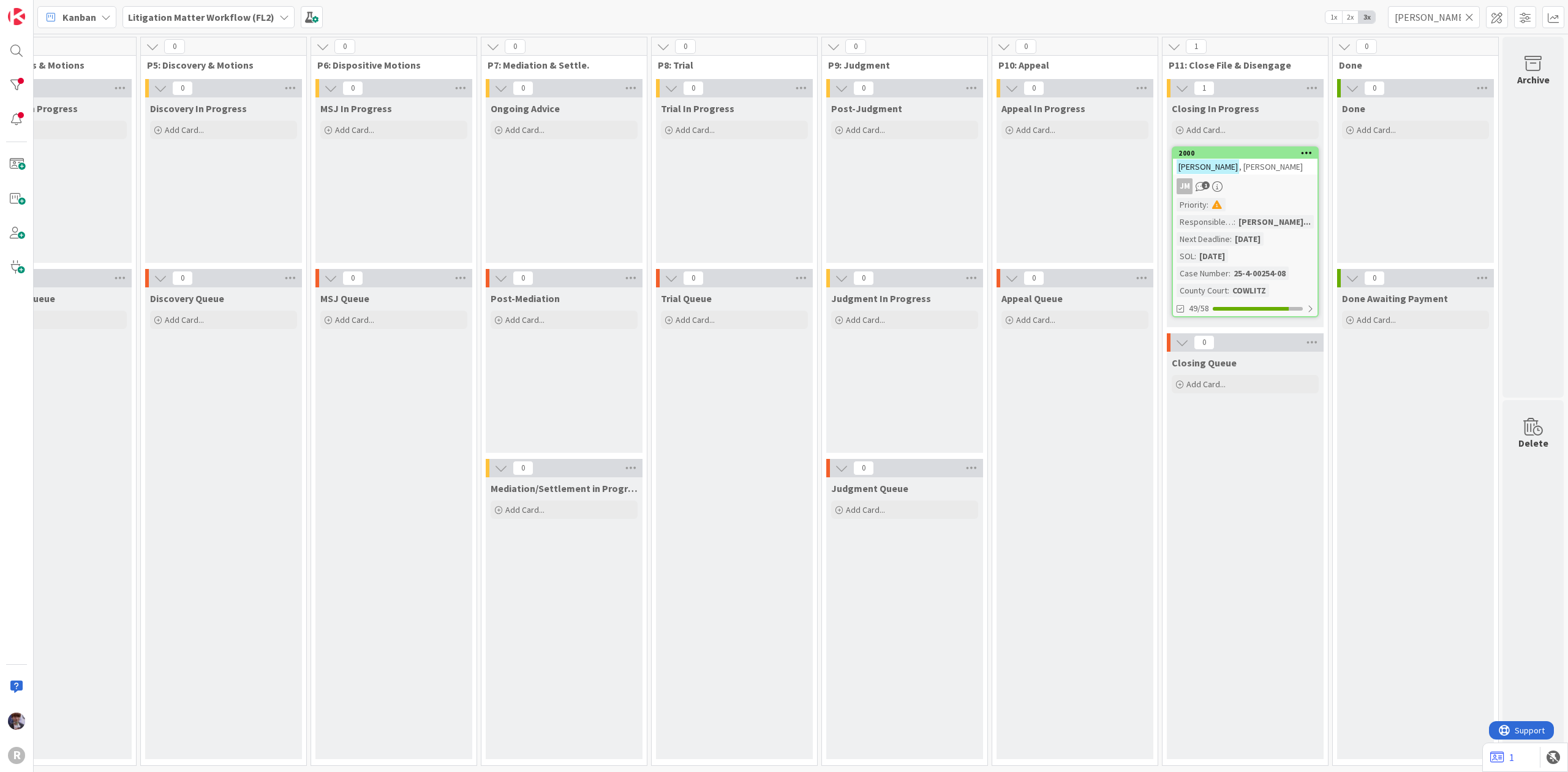
click at [1223, 179] on div "JM 1" at bounding box center [1245, 185] width 144 height 16
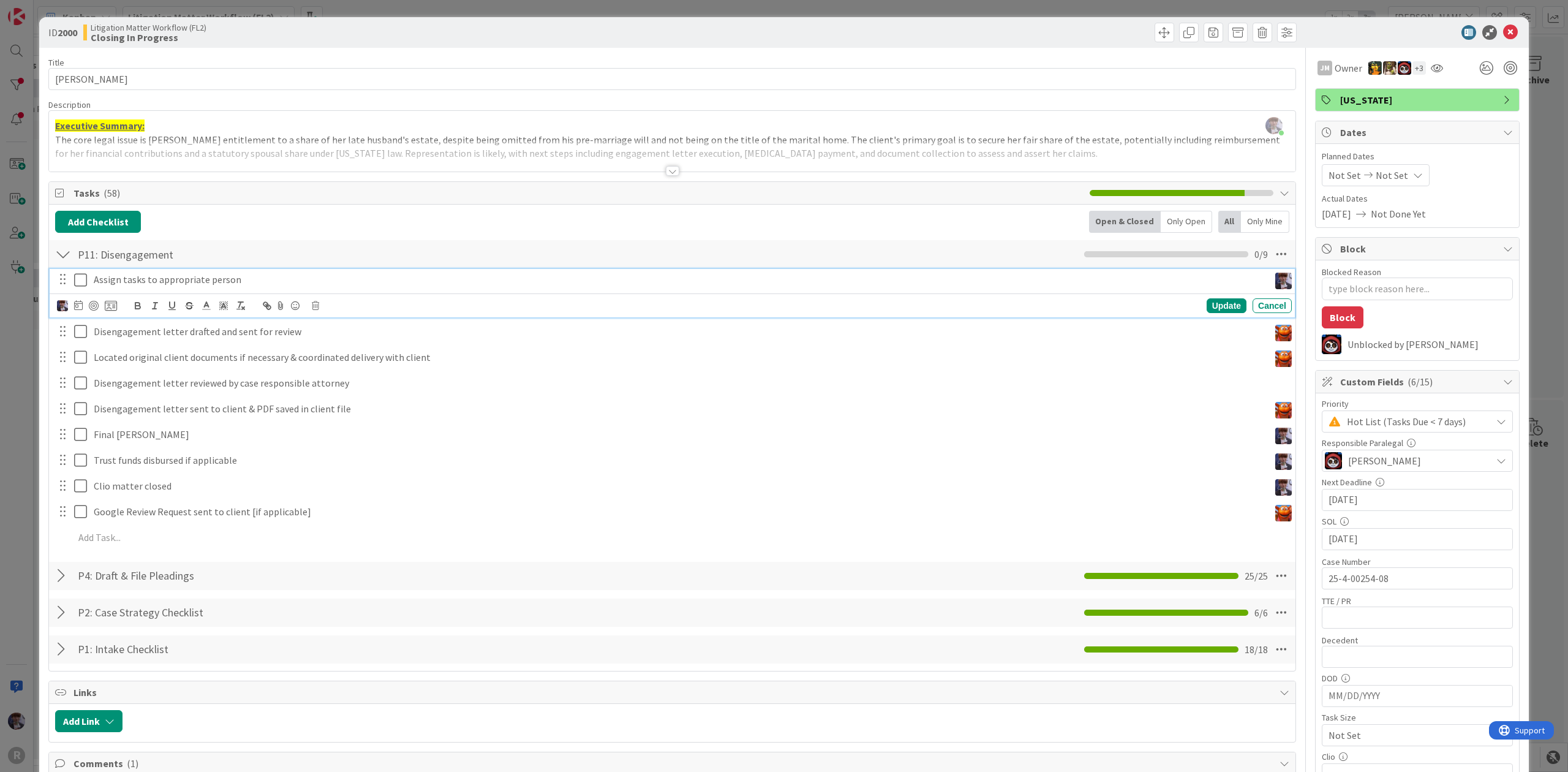
click at [84, 282] on icon at bounding box center [80, 280] width 13 height 15
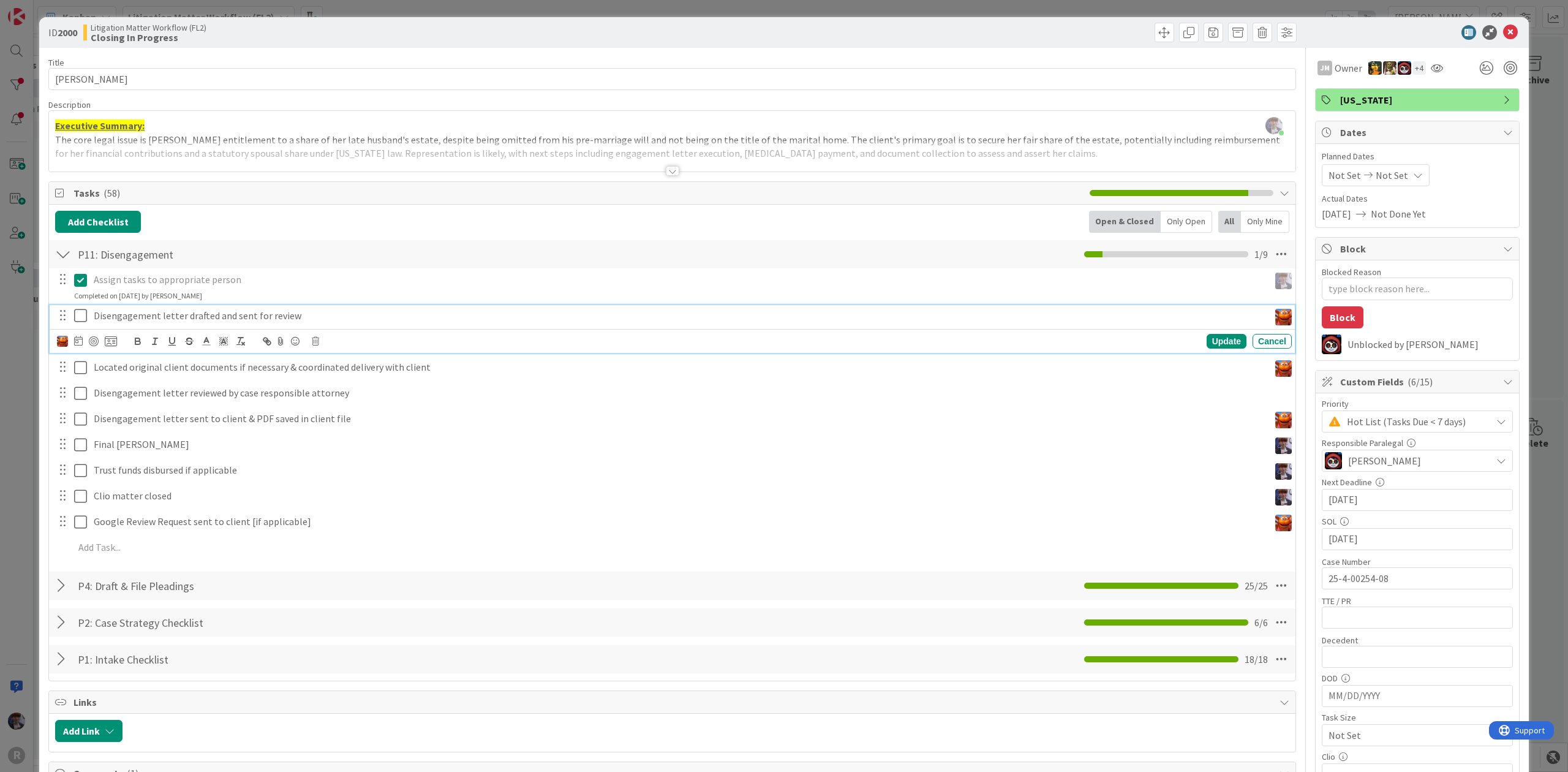
click at [110, 315] on p "Disengagement letter drafted and sent for review" at bounding box center [678, 315] width 1170 height 14
click at [82, 318] on icon at bounding box center [80, 316] width 13 height 15
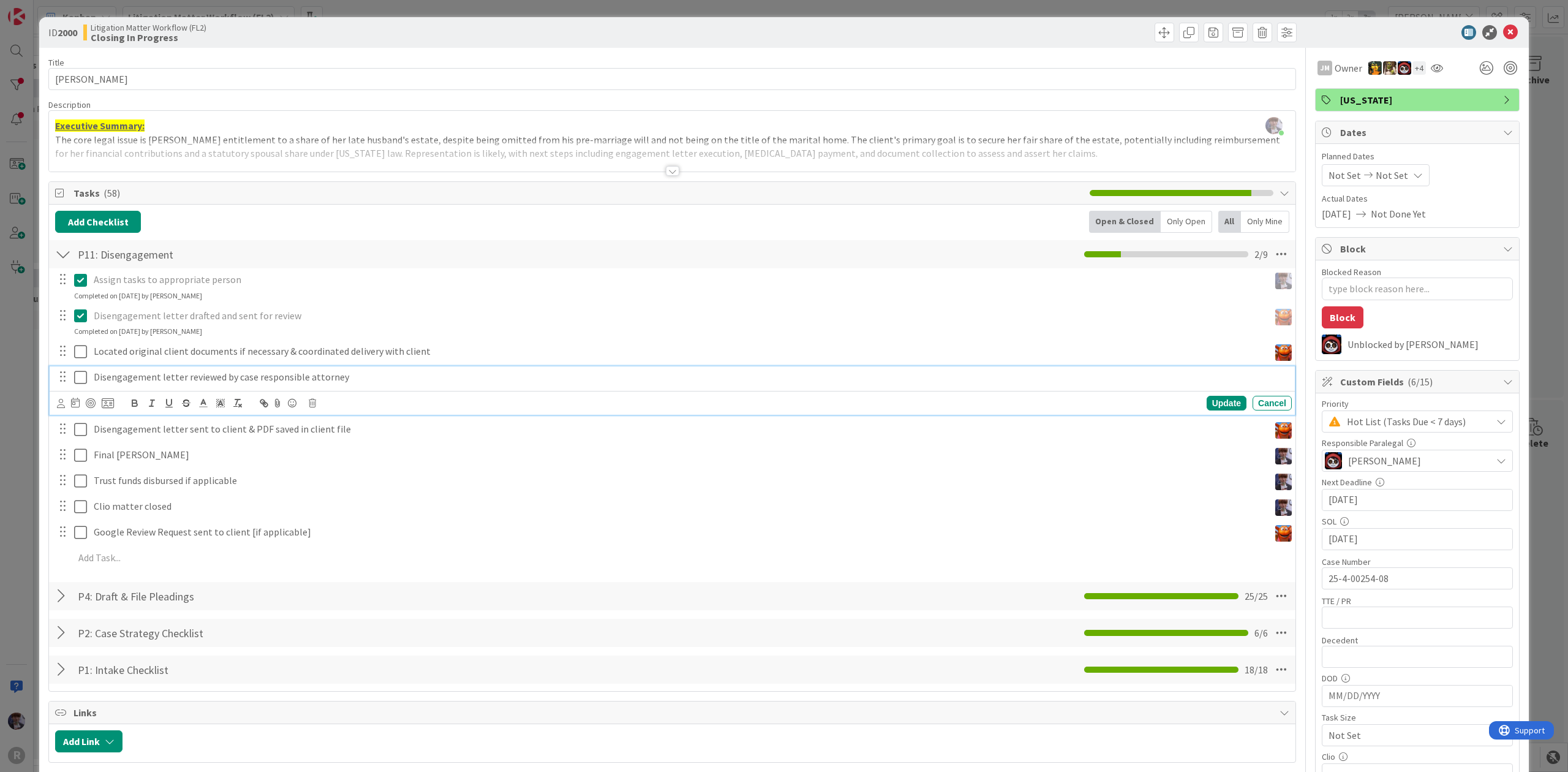
click at [77, 380] on icon at bounding box center [80, 377] width 13 height 15
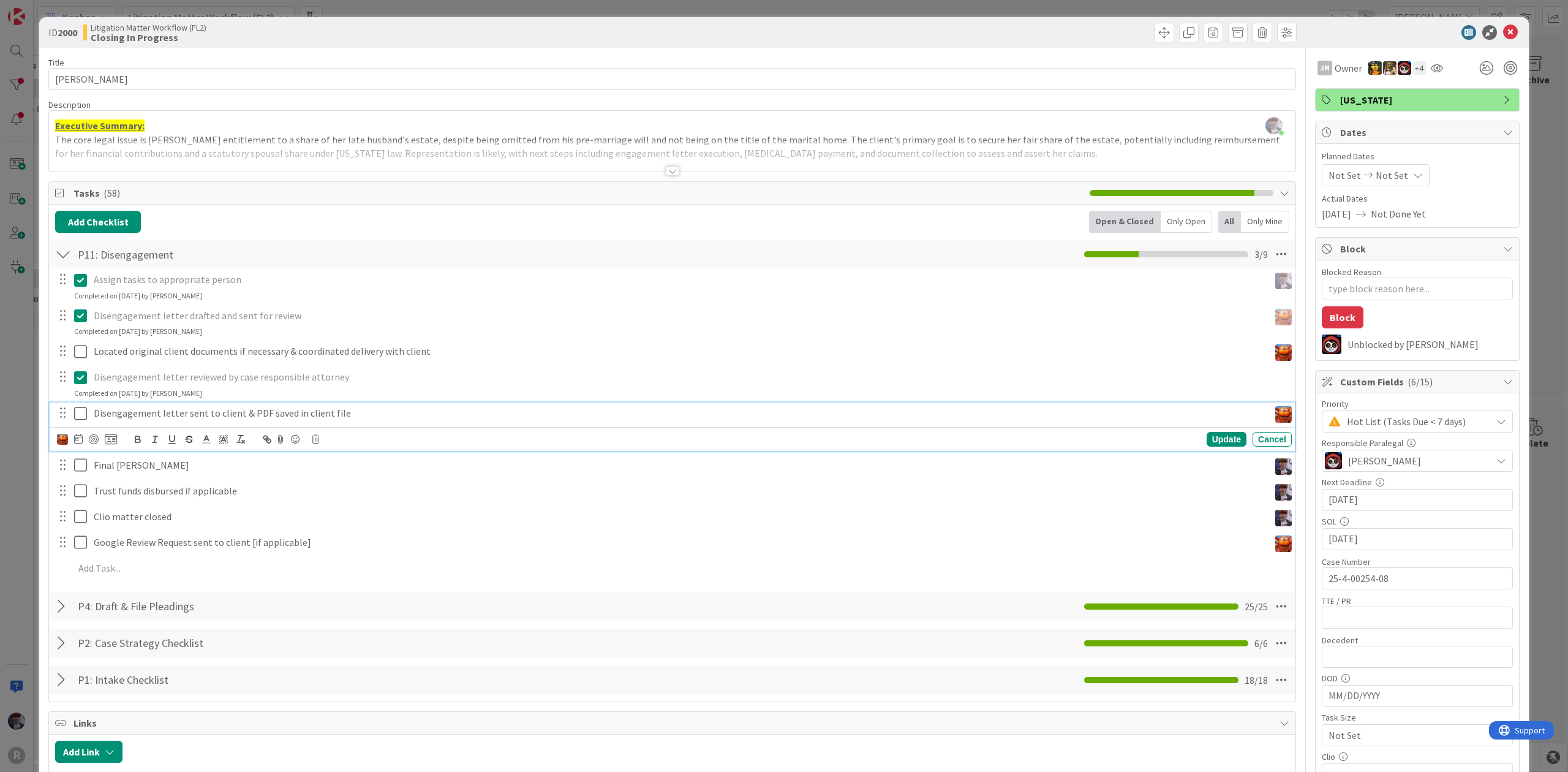
click at [76, 415] on icon at bounding box center [80, 413] width 13 height 15
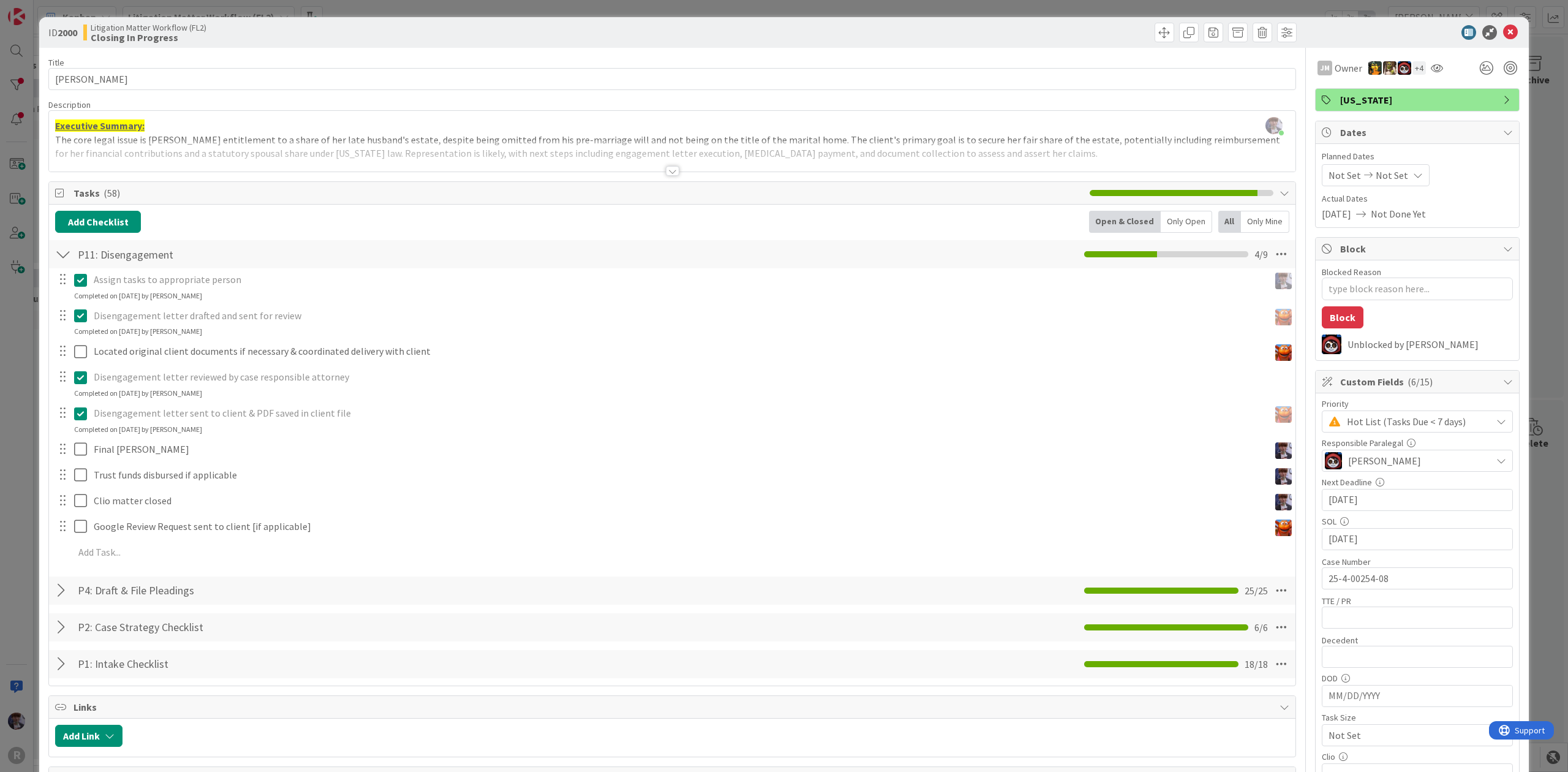
click at [66, 592] on div at bounding box center [62, 591] width 16 height 22
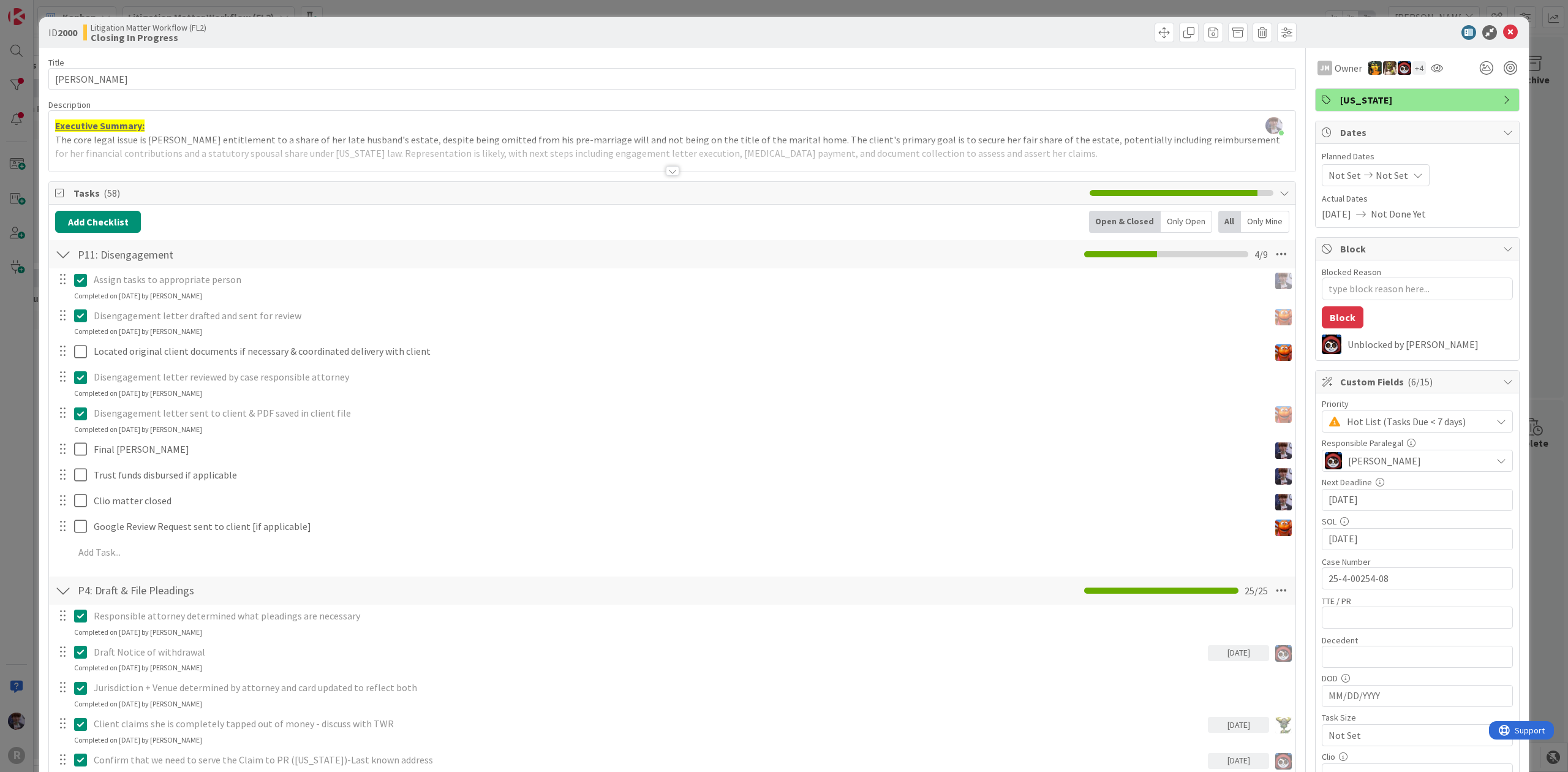
click at [66, 592] on div at bounding box center [62, 591] width 16 height 22
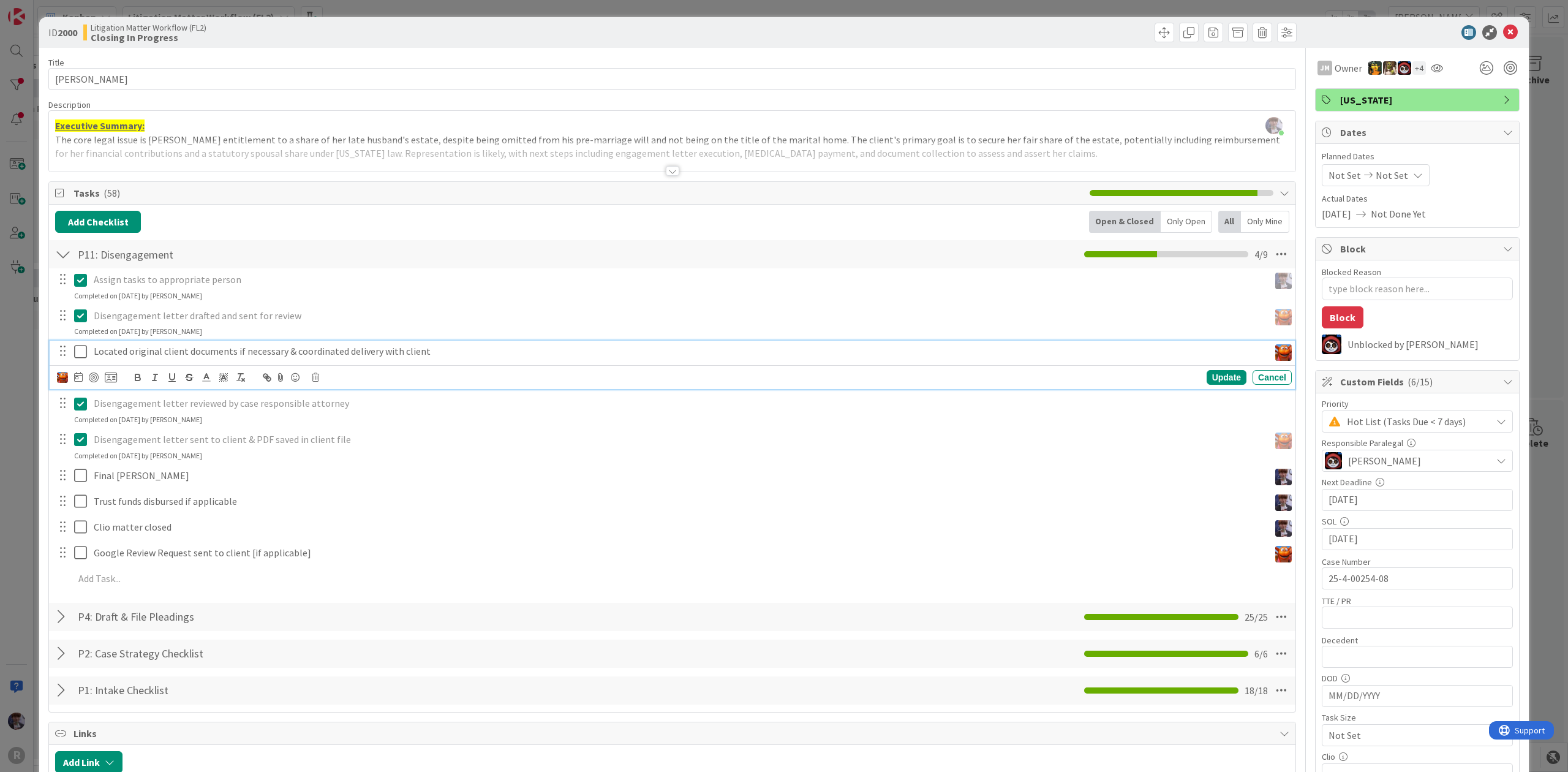
click at [152, 353] on p "Located original client documents if necessary & coordinated delivery with clie…" at bounding box center [678, 351] width 1170 height 14
drag, startPoint x: 397, startPoint y: 351, endPoint x: 13, endPoint y: 349, distance: 384.0
click at [13, 349] on div "ID 2000 Litigation Matter Workflow (FL2) Closing In Progress Title 14 / 128 HAG…" at bounding box center [784, 386] width 1568 height 772
click at [185, 379] on icon "button" at bounding box center [189, 377] width 11 height 11
click at [81, 354] on icon at bounding box center [80, 352] width 13 height 15
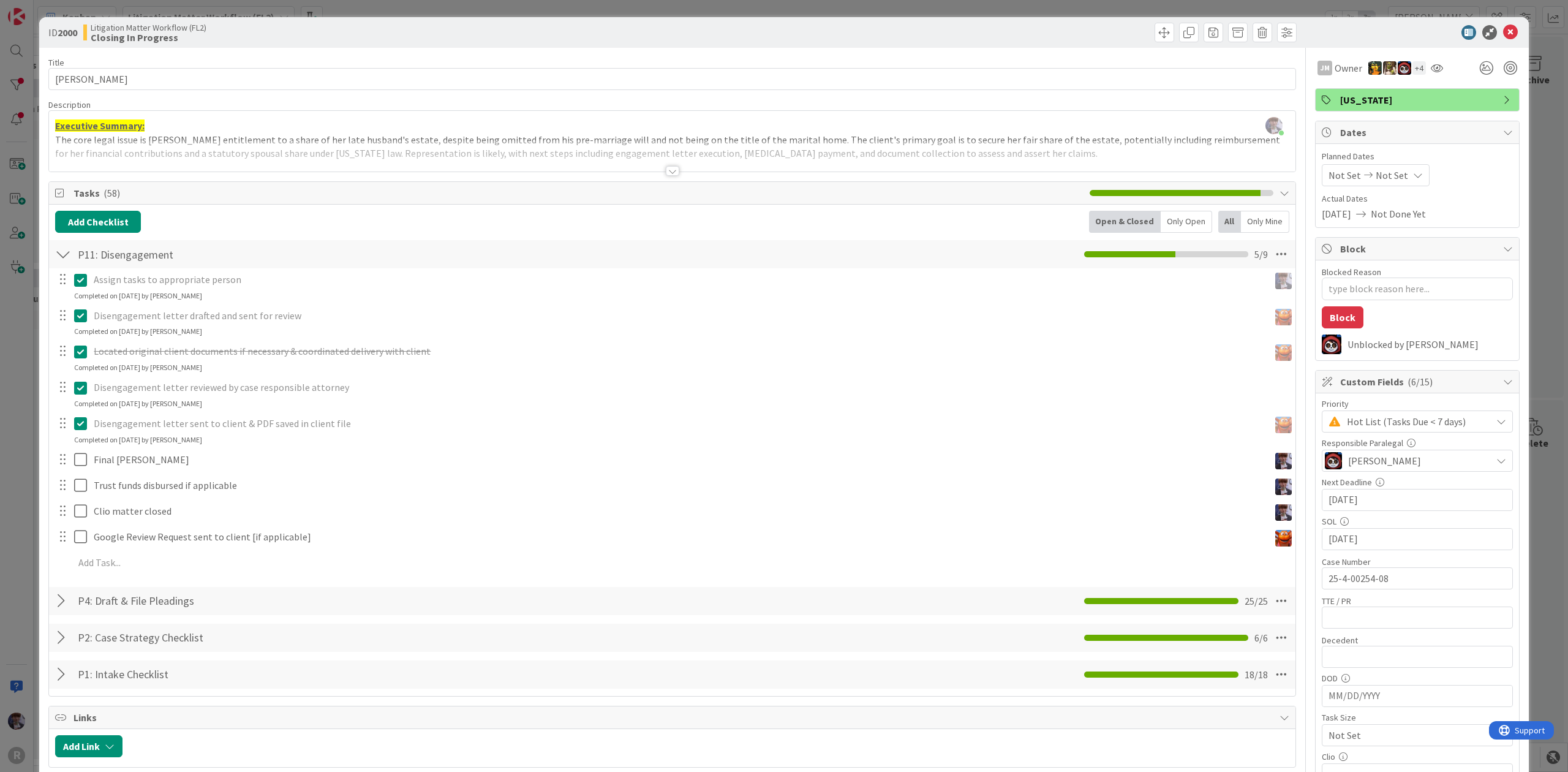
click at [196, 423] on p "Disengagement letter sent to client & PDF saved in client file" at bounding box center [678, 423] width 1170 height 14
type textarea "x"
click at [40, 359] on div "ID 2000 Litigation Matter Workflow (FL2) Closing In Progress Title 14 / 128 HAG…" at bounding box center [784, 681] width 1490 height 1328
click at [30, 349] on div "ID 2000 Litigation Matter Workflow (FL2) Closing In Progress Title 14 / 128 HAG…" at bounding box center [784, 386] width 1568 height 772
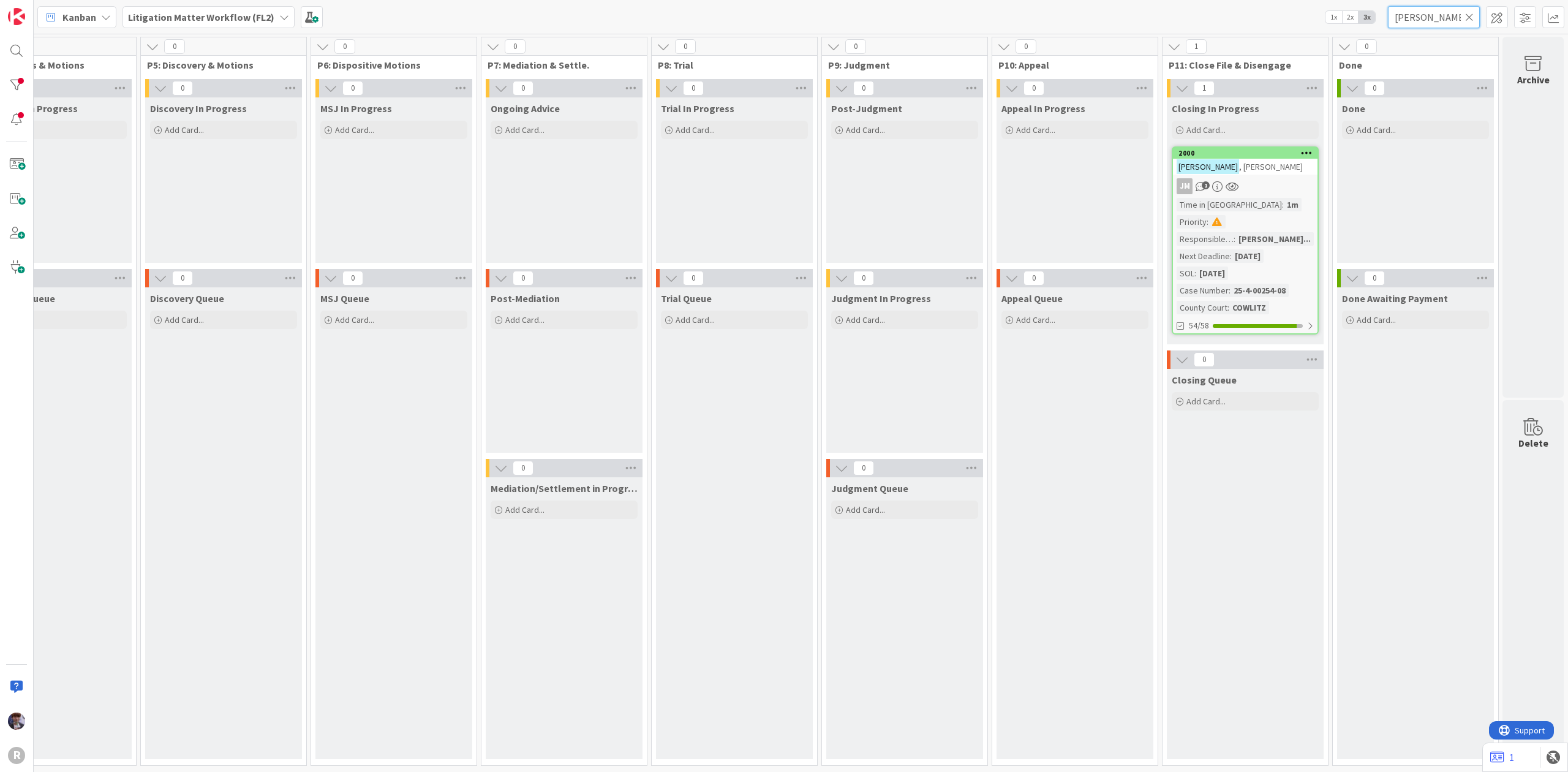
click at [1411, 7] on input "haga" at bounding box center [1434, 16] width 92 height 22
drag, startPoint x: 1432, startPoint y: 11, endPoint x: 1324, endPoint y: -10, distance: 110.0
click at [1324, 0] on html "R Kanban My Zone Organization Select a single board Kanban List (Bulk Actions) …" at bounding box center [784, 386] width 1568 height 772
type input "codiga"
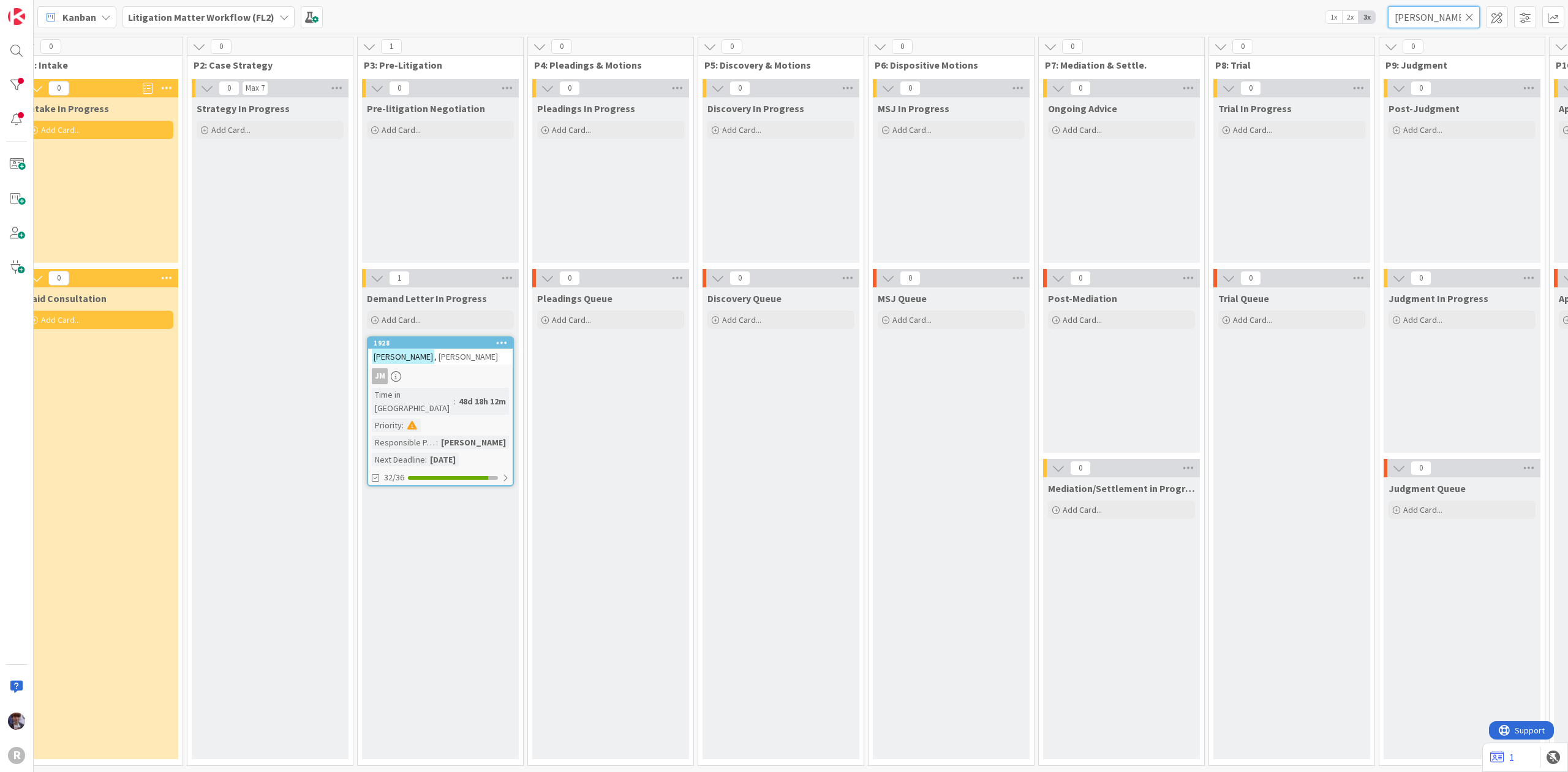
scroll to position [0, 159]
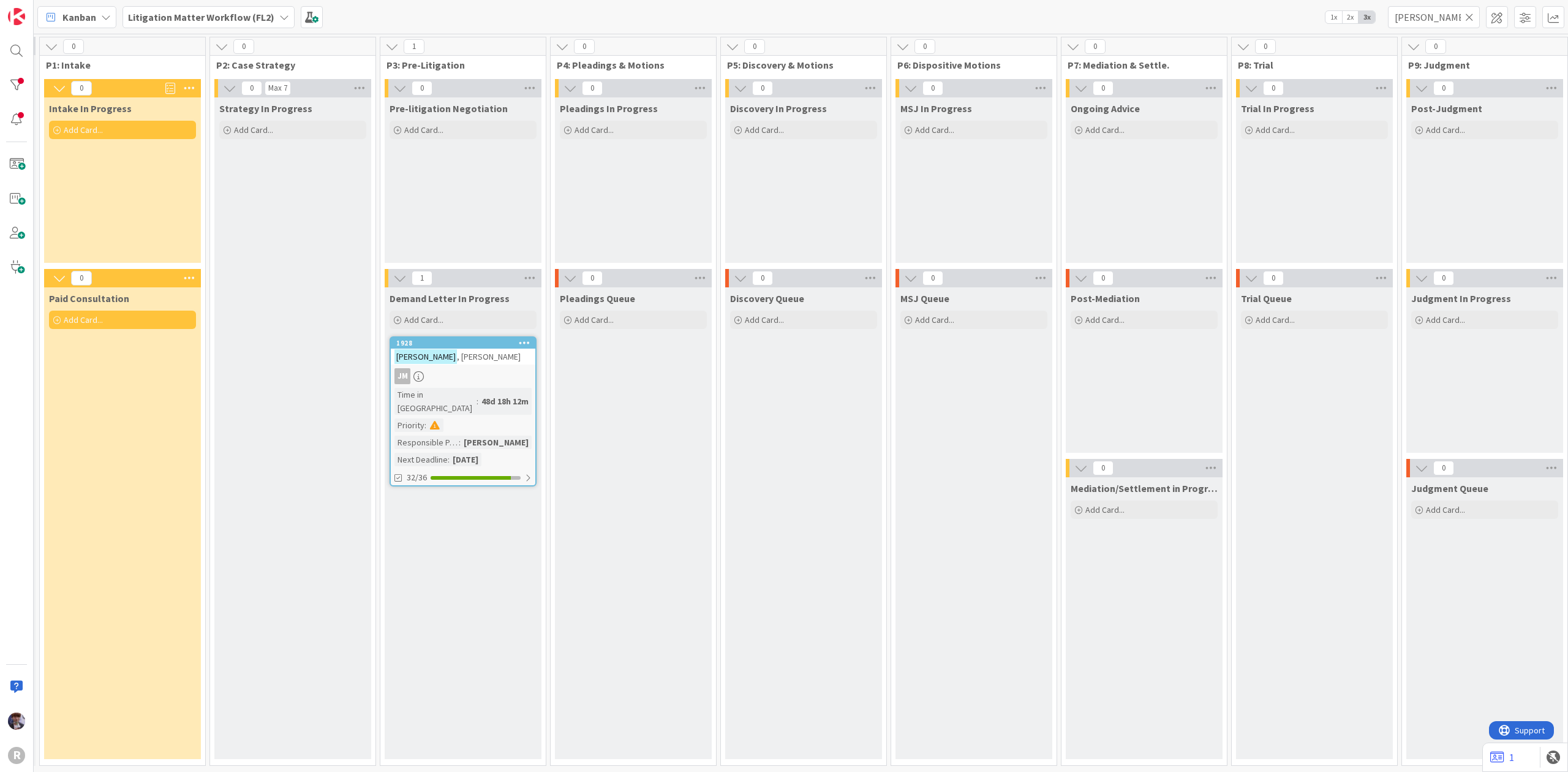
click at [442, 364] on div "CODIGA , Julie" at bounding box center [463, 356] width 144 height 16
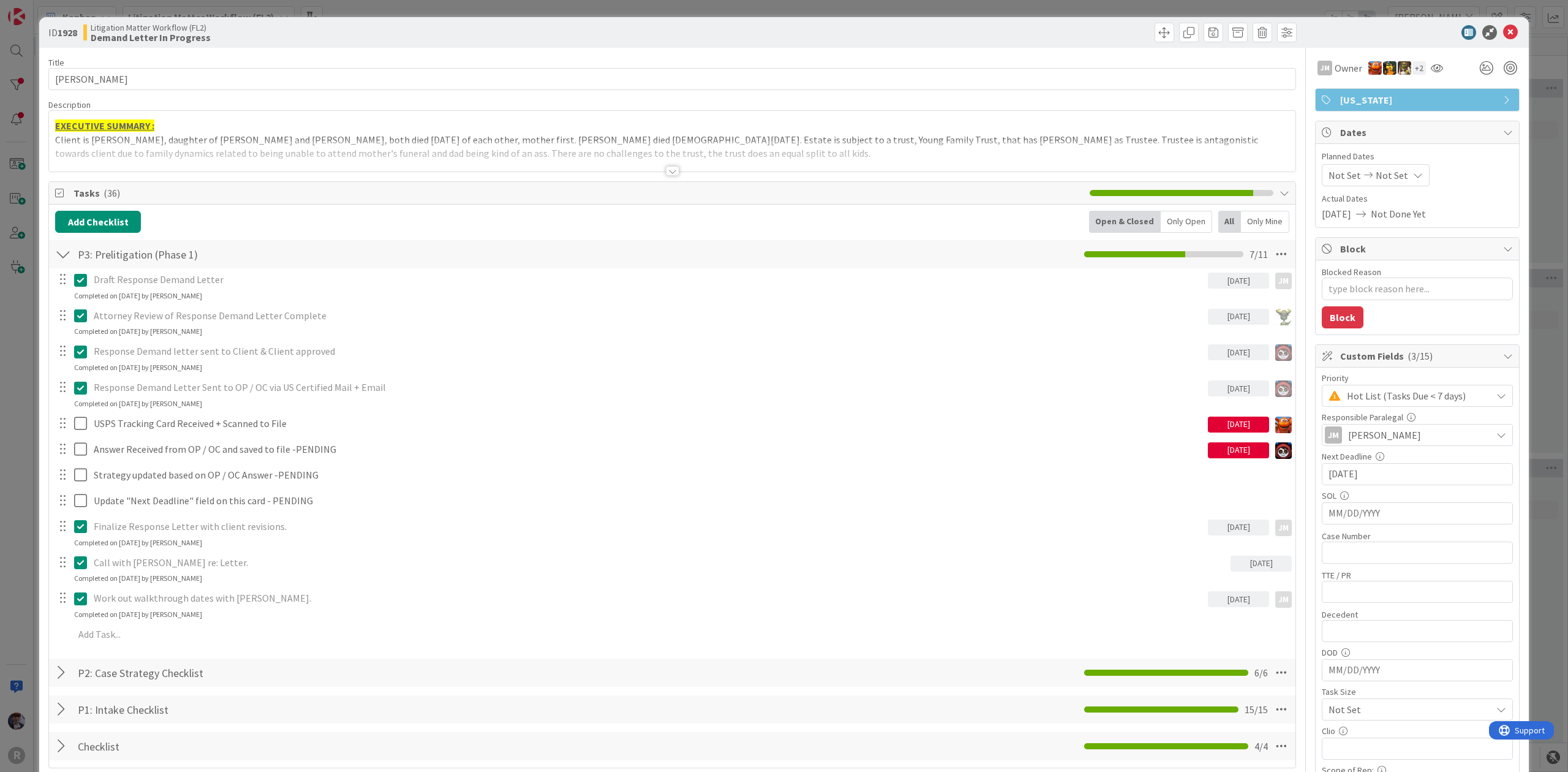
type textarea "x"
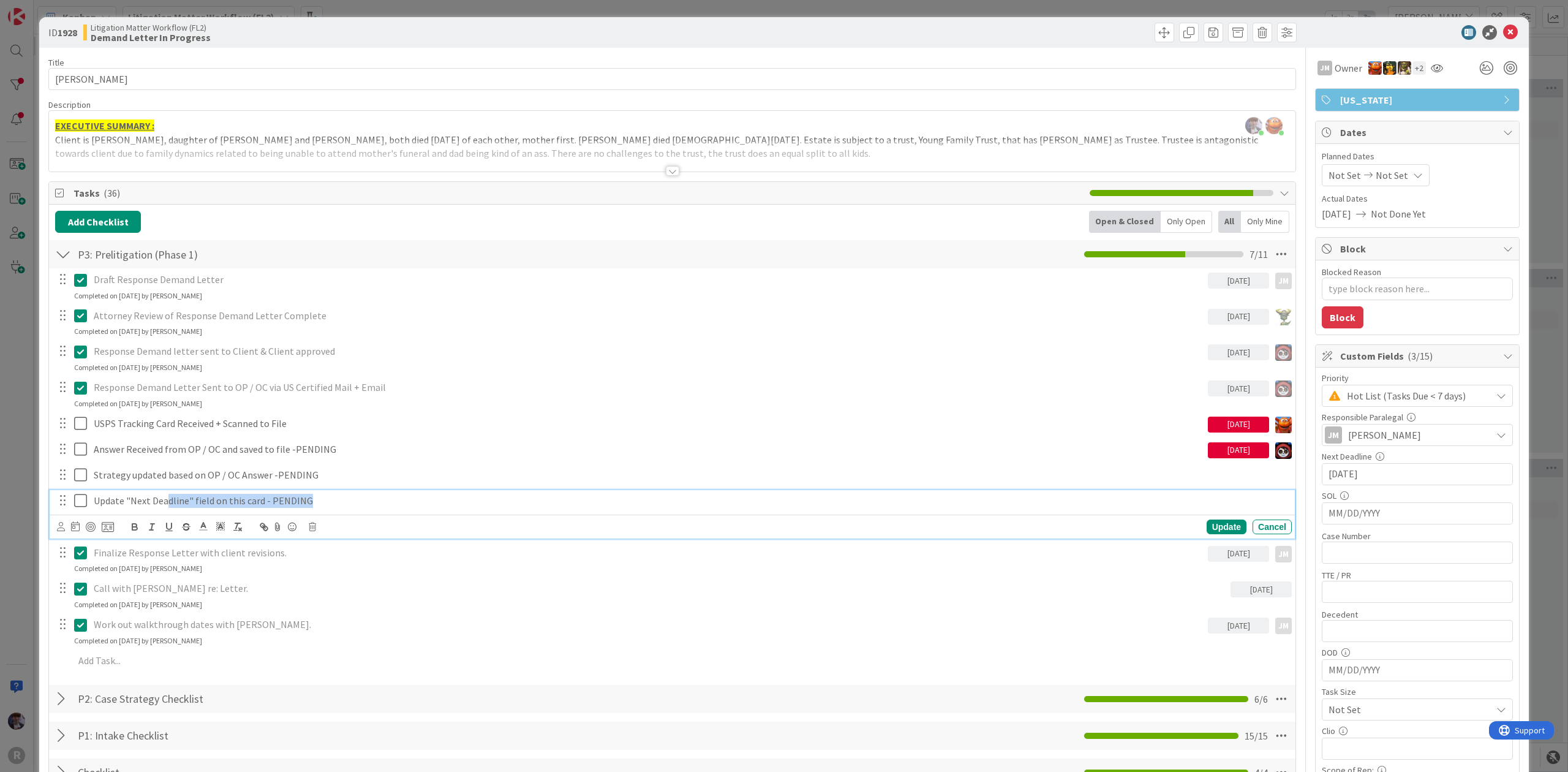
drag, startPoint x: 166, startPoint y: 505, endPoint x: 312, endPoint y: 513, distance: 146.2
click at [312, 512] on div "Update "Next Deadline" field on this card - PENDING" at bounding box center [690, 501] width 1203 height 21
click at [330, 505] on p "Update "Next Deadline" field on this card - PENDING" at bounding box center [690, 500] width 1193 height 14
click at [16, 412] on div "ID 1928 Litigation Matter Workflow (FL2) Demand Letter In Progress Title 13 / 1…" at bounding box center [784, 386] width 1568 height 772
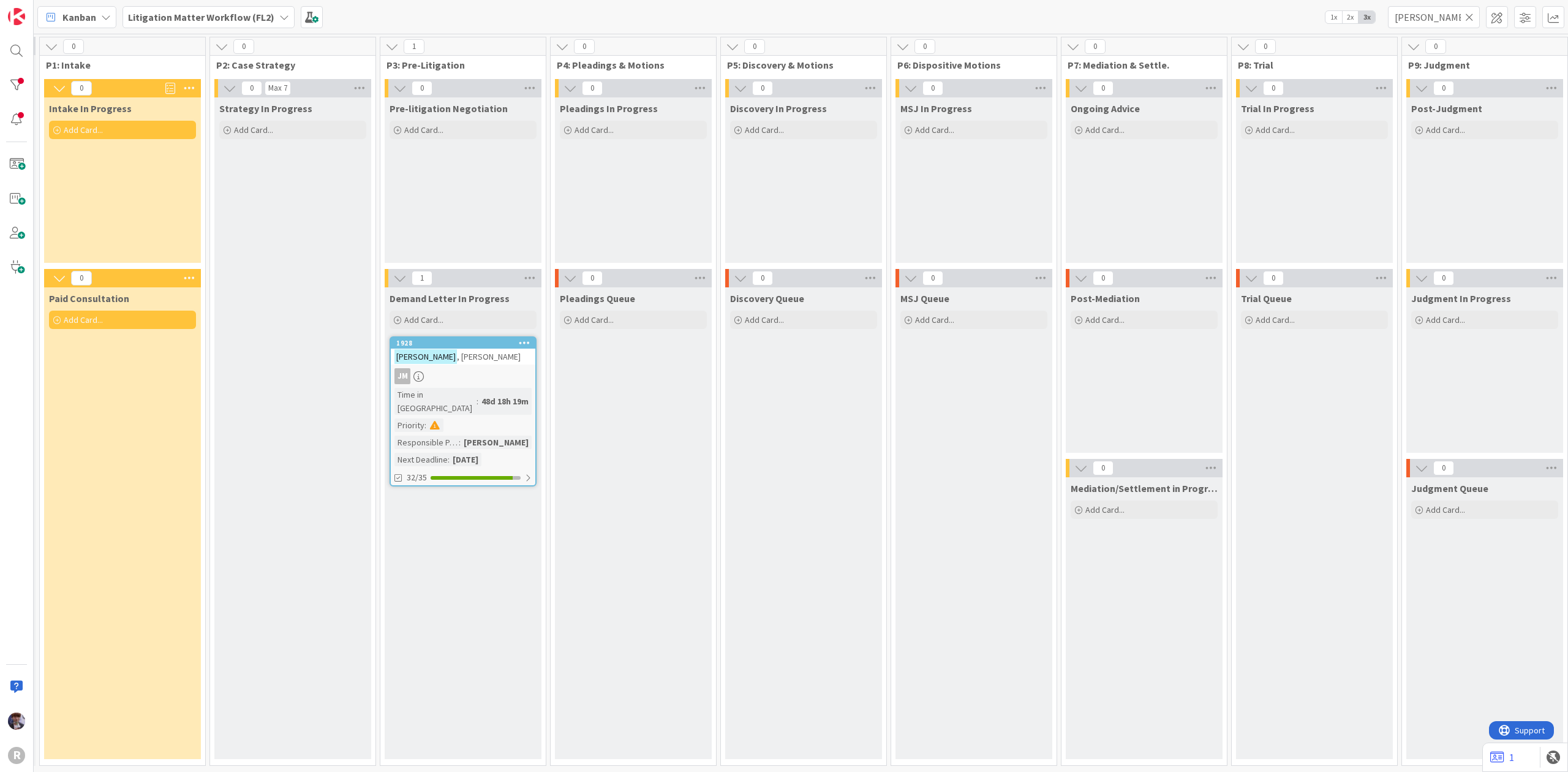
click at [145, 18] on b "Litigation Matter Workflow (FL2)" at bounding box center [201, 16] width 147 height 12
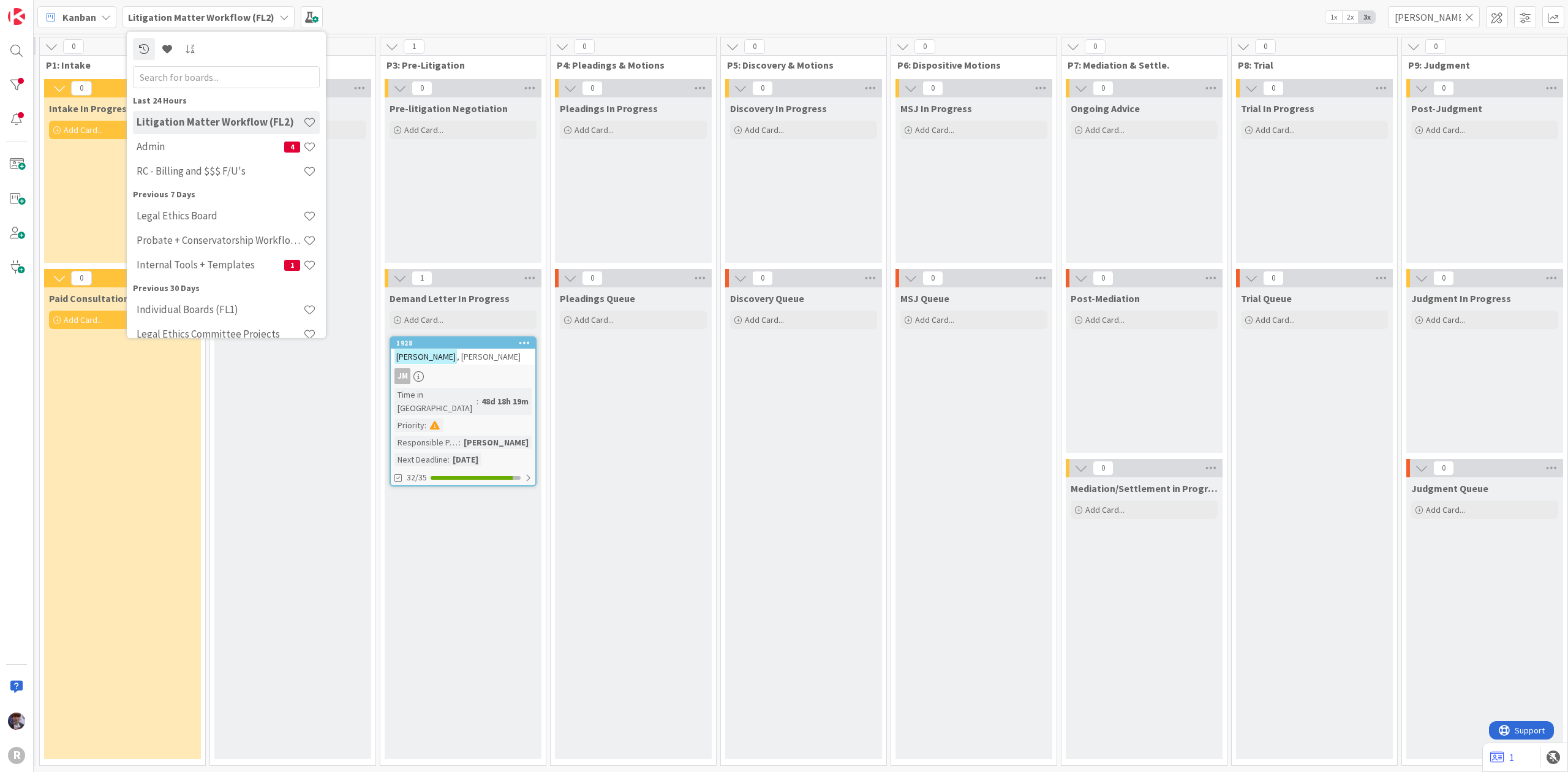
click at [98, 25] on div "Kanban" at bounding box center [77, 16] width 79 height 22
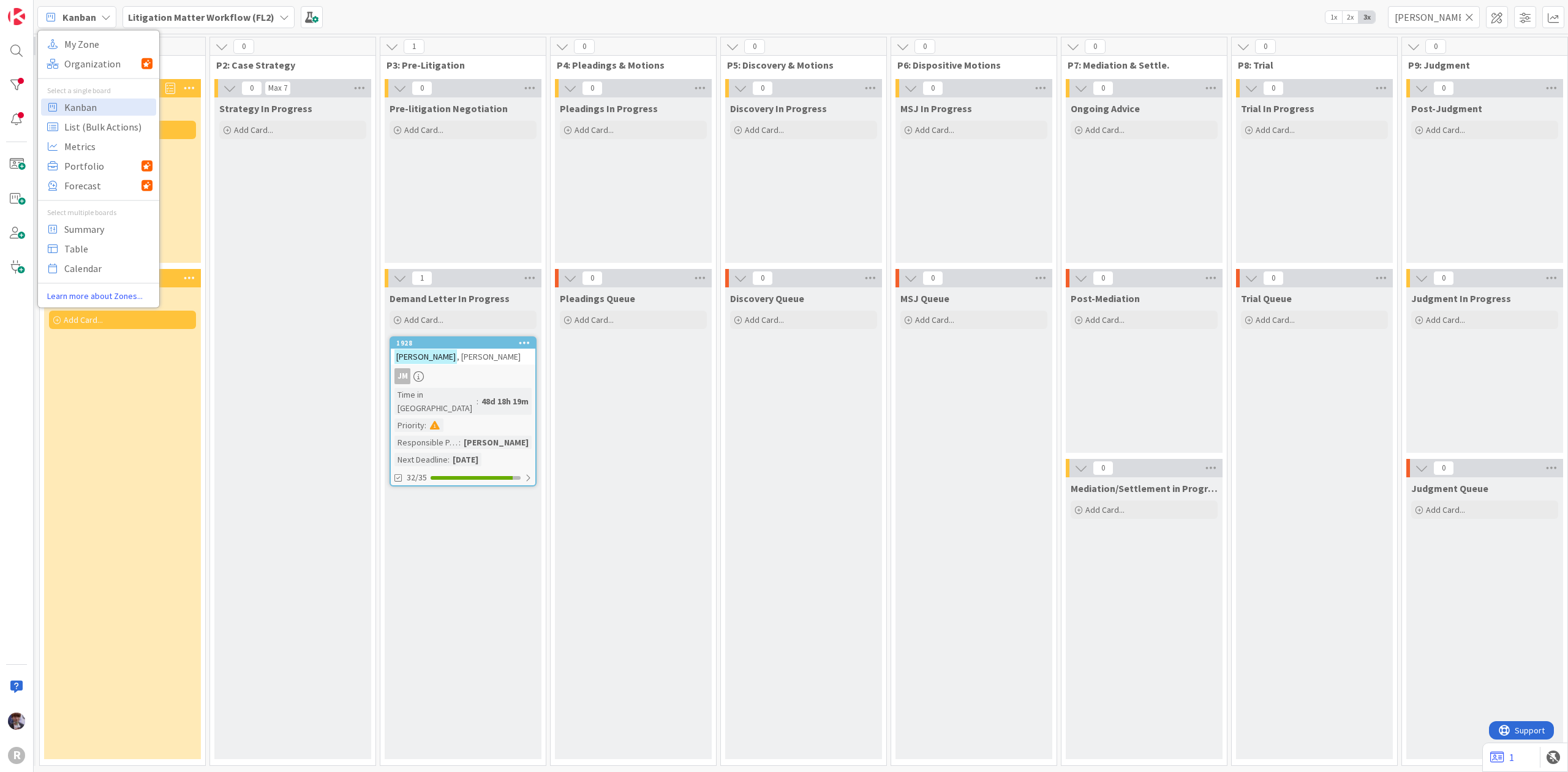
click at [240, 13] on b "Litigation Matter Workflow (FL2)" at bounding box center [201, 16] width 147 height 12
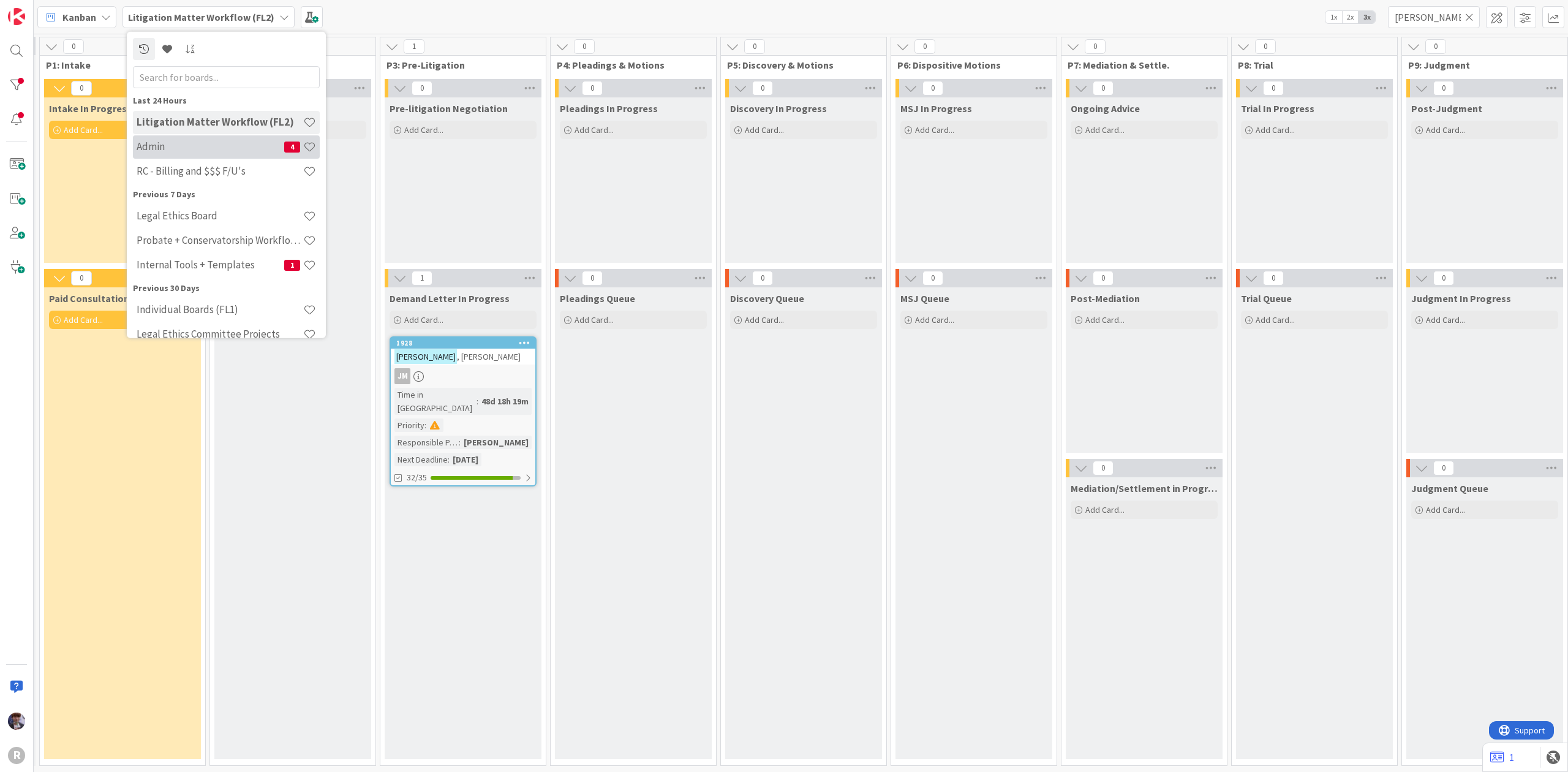
click at [202, 146] on h4 "Admin" at bounding box center [211, 146] width 148 height 12
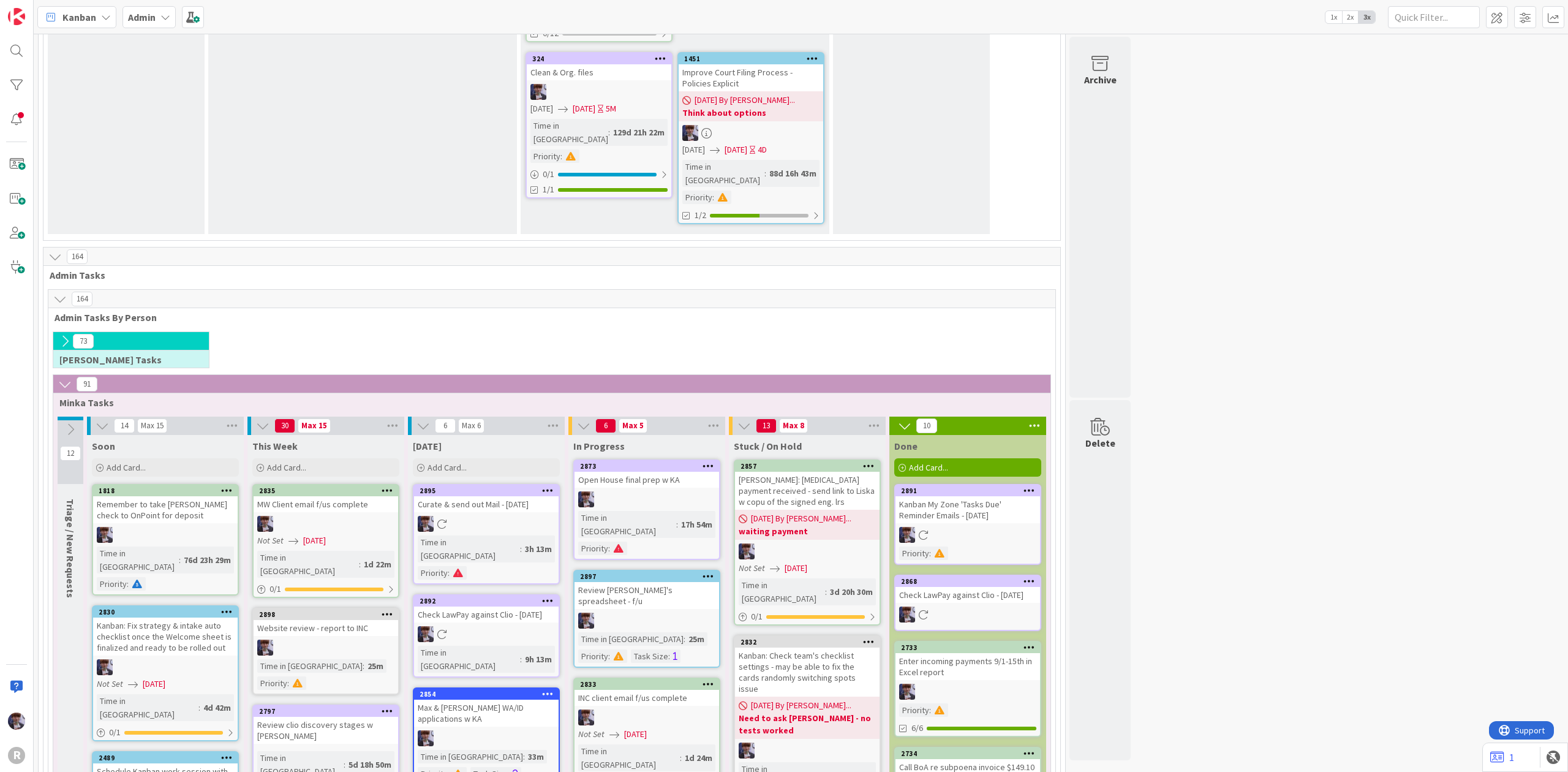
scroll to position [2043, 0]
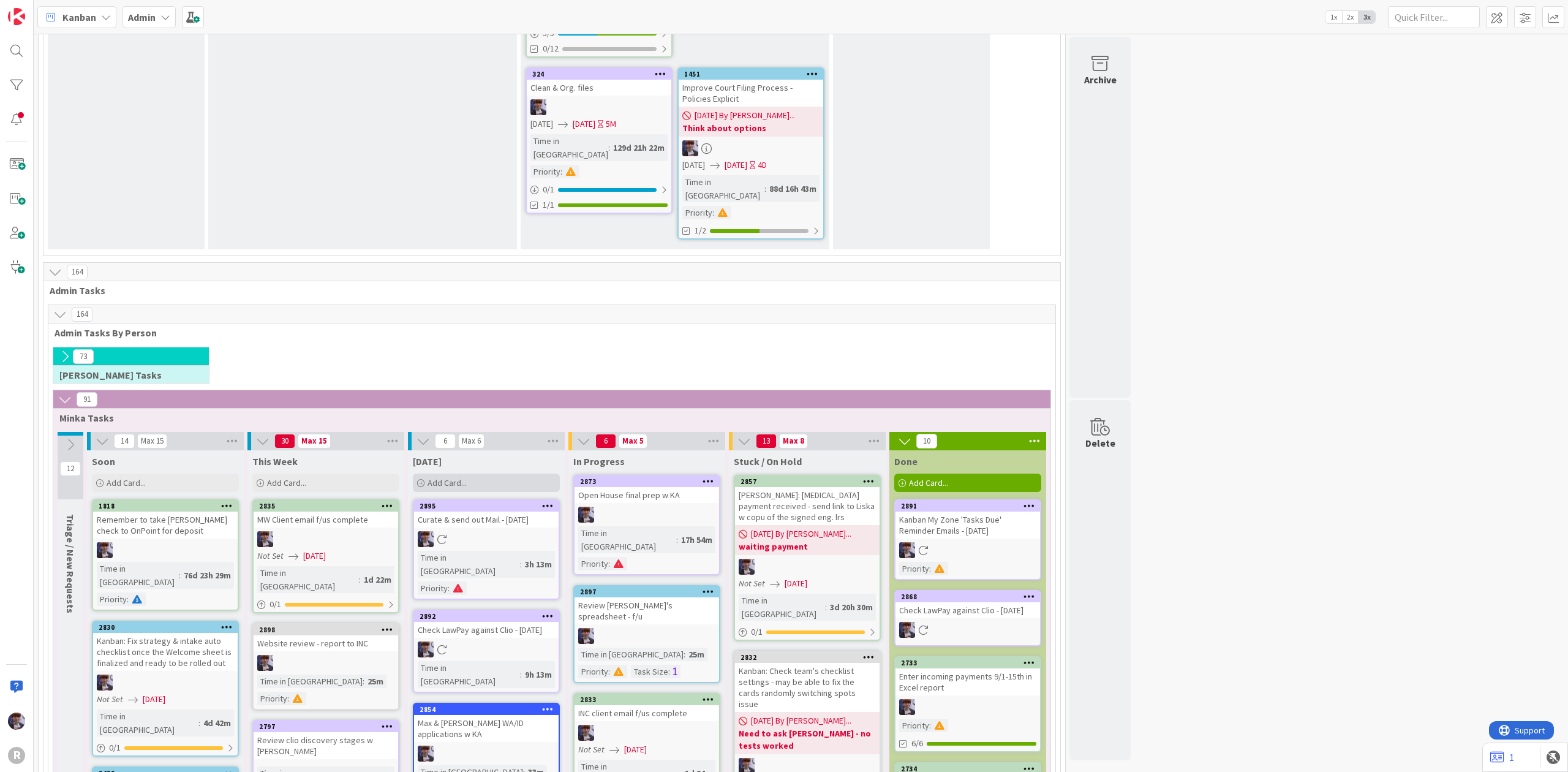
click at [466, 473] on div "Add Card..." at bounding box center [485, 482] width 147 height 18
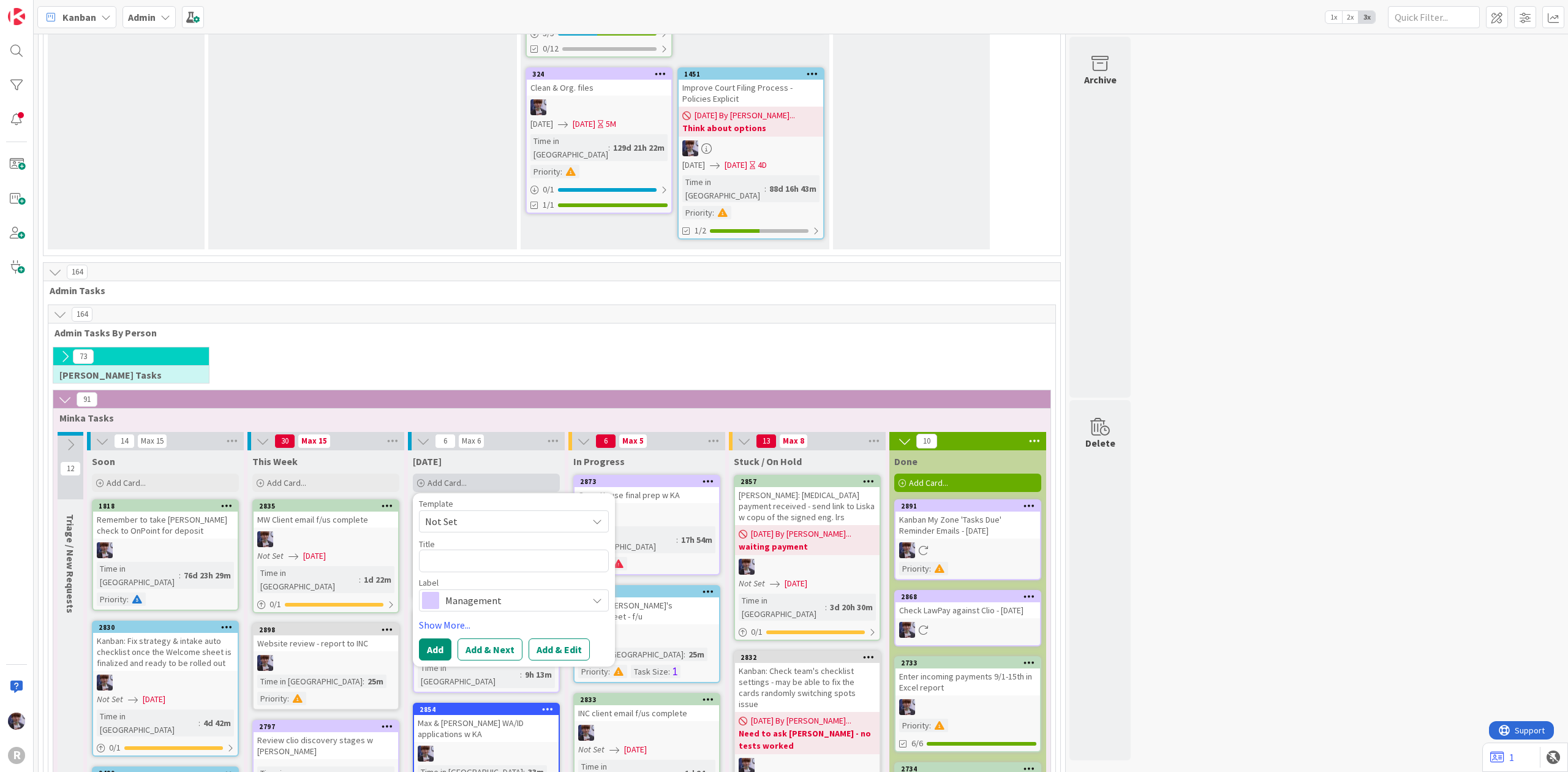
type textarea "x"
type textarea "F"
type textarea "x"
type textarea "F/"
type textarea "x"
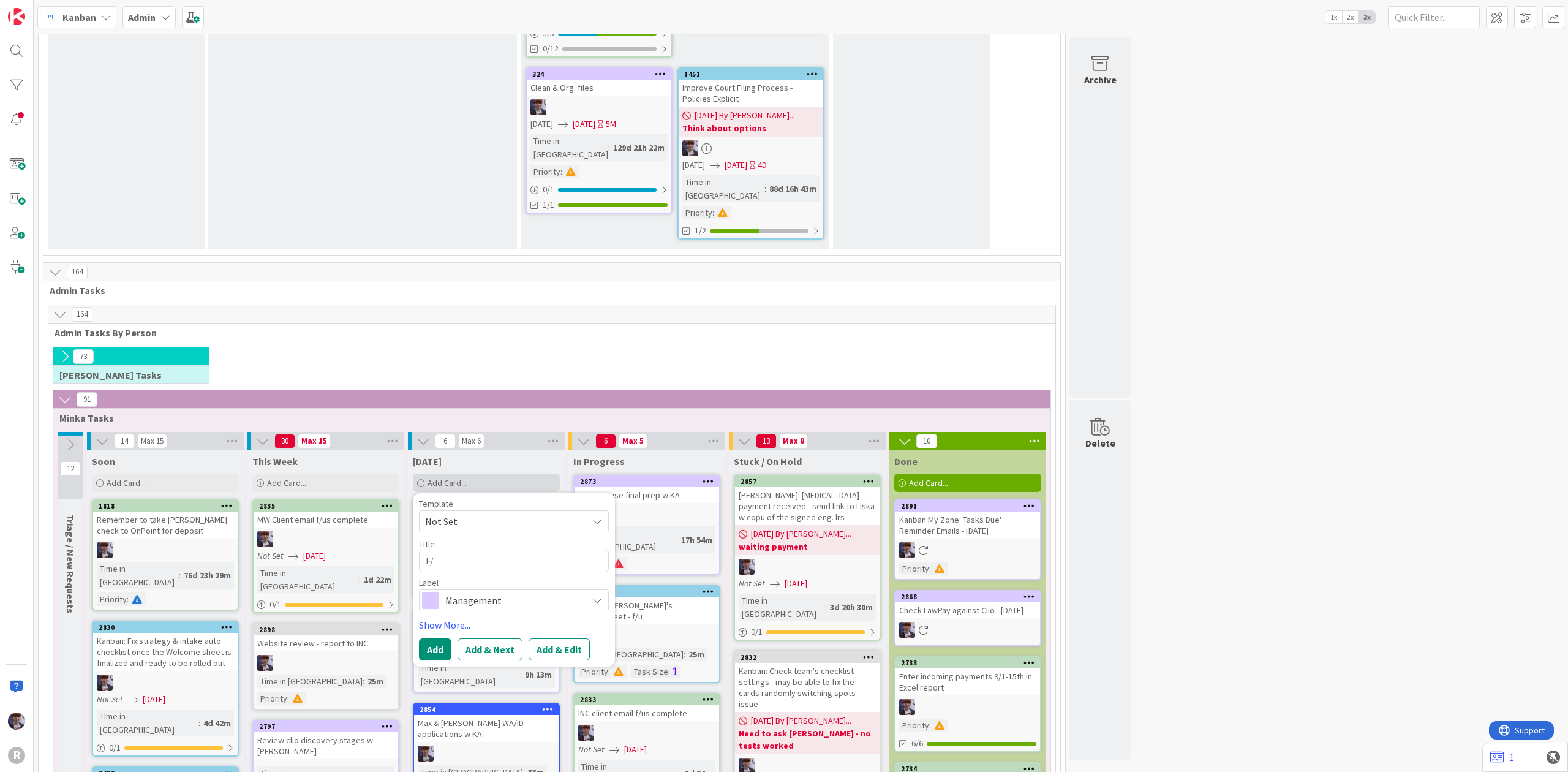
type textarea "F/u"
type textarea "x"
type textarea "F/u"
type textarea "x"
type textarea "F/u w"
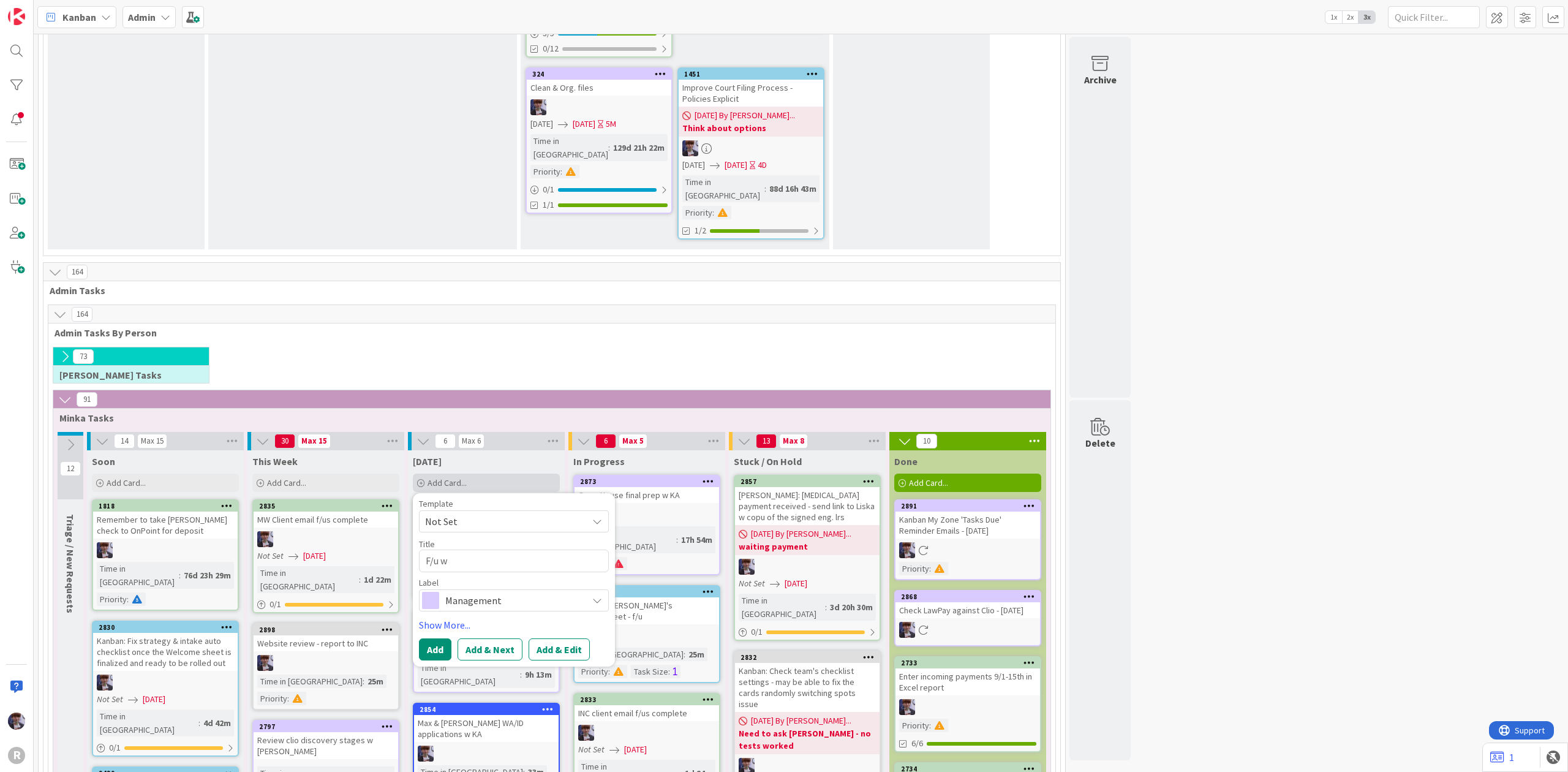
type textarea "x"
type textarea "F/u wit"
type textarea "x"
type textarea "F/u with"
type textarea "x"
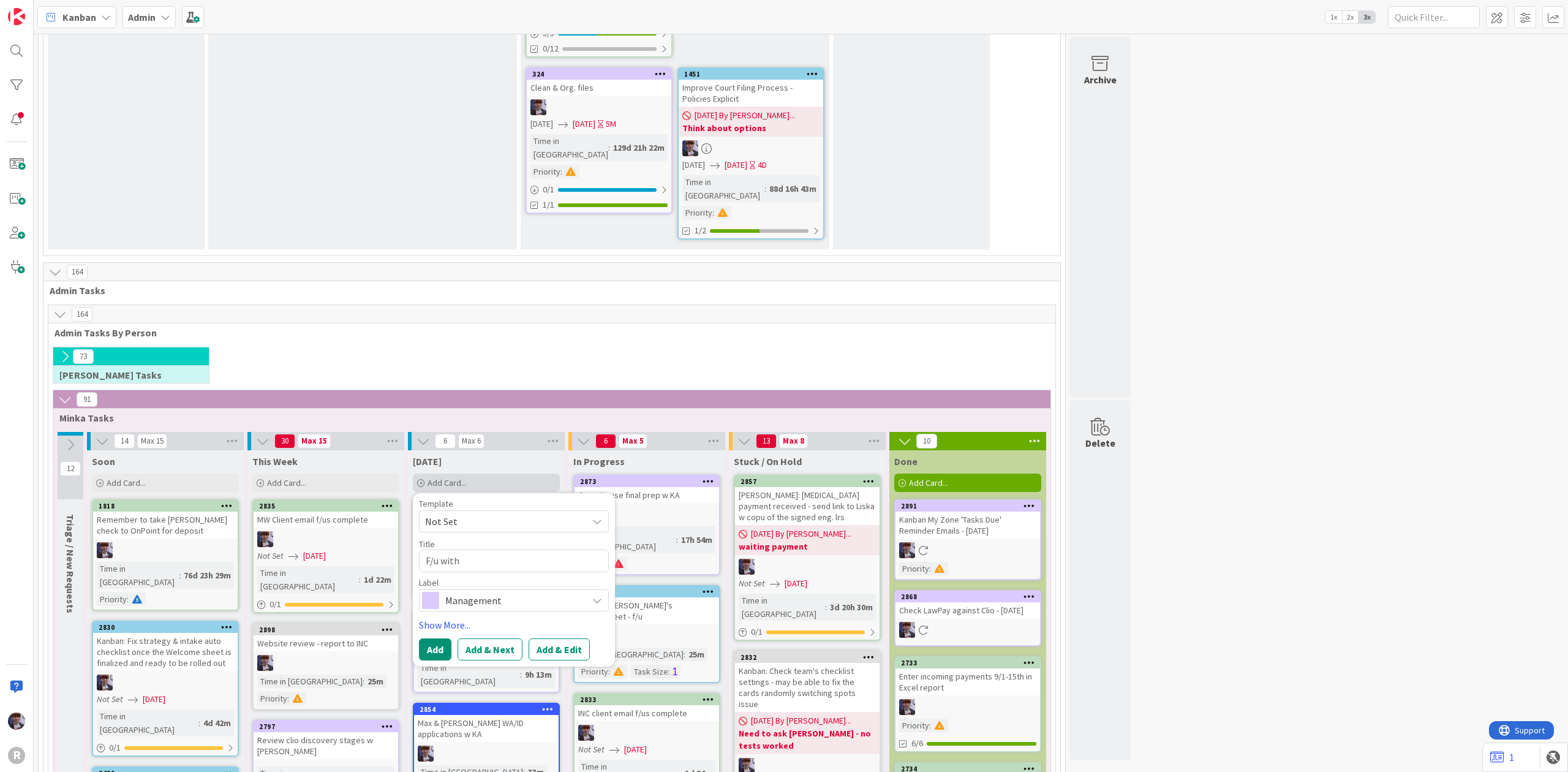
type textarea "F/u with"
type textarea "x"
type textarea "F/u with L"
type textarea "x"
type textarea "F/u with Li"
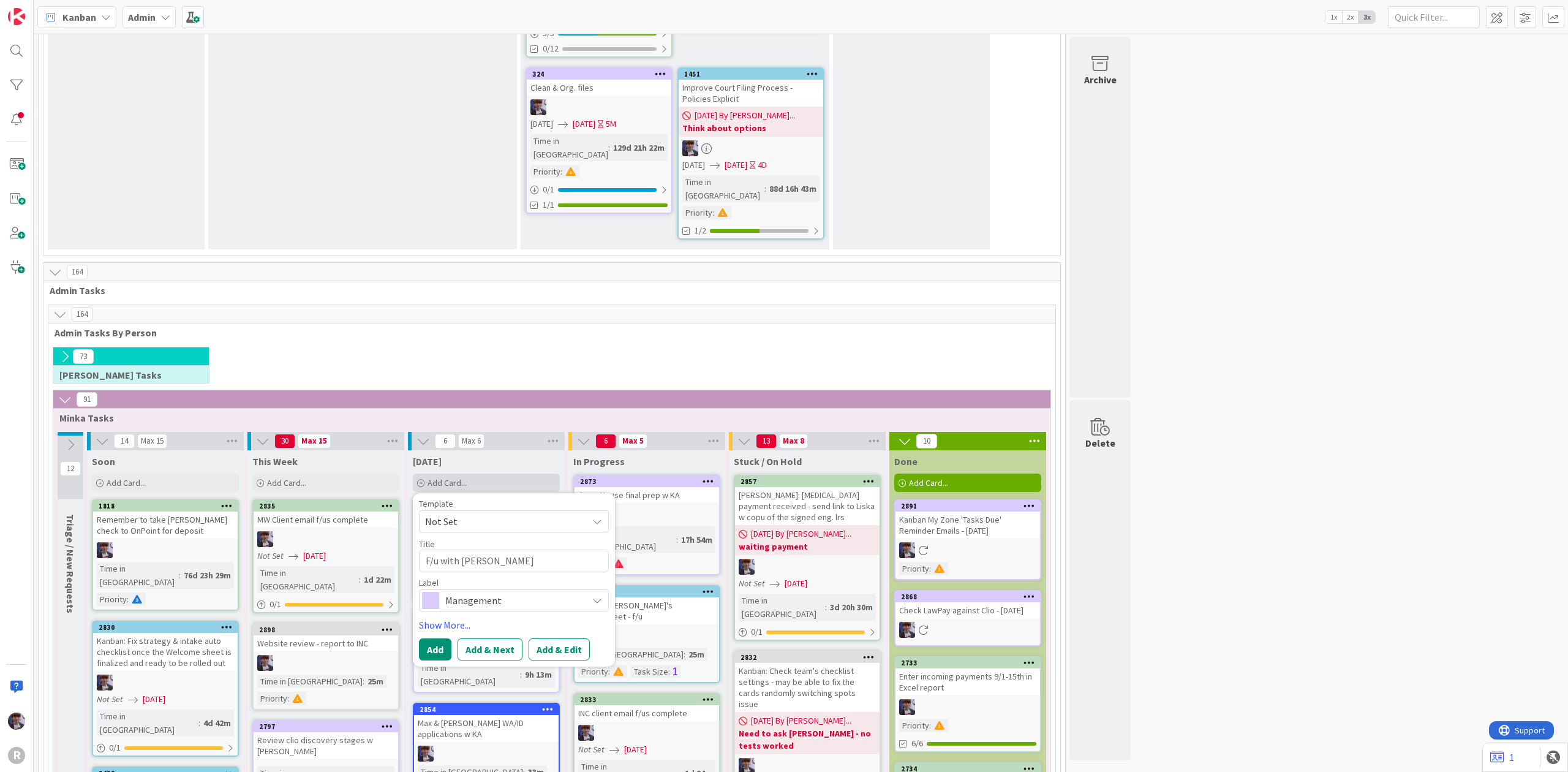
type textarea "x"
type textarea "F/u with Lis"
type textarea "x"
type textarea "F/u with Lisk"
type textarea "x"
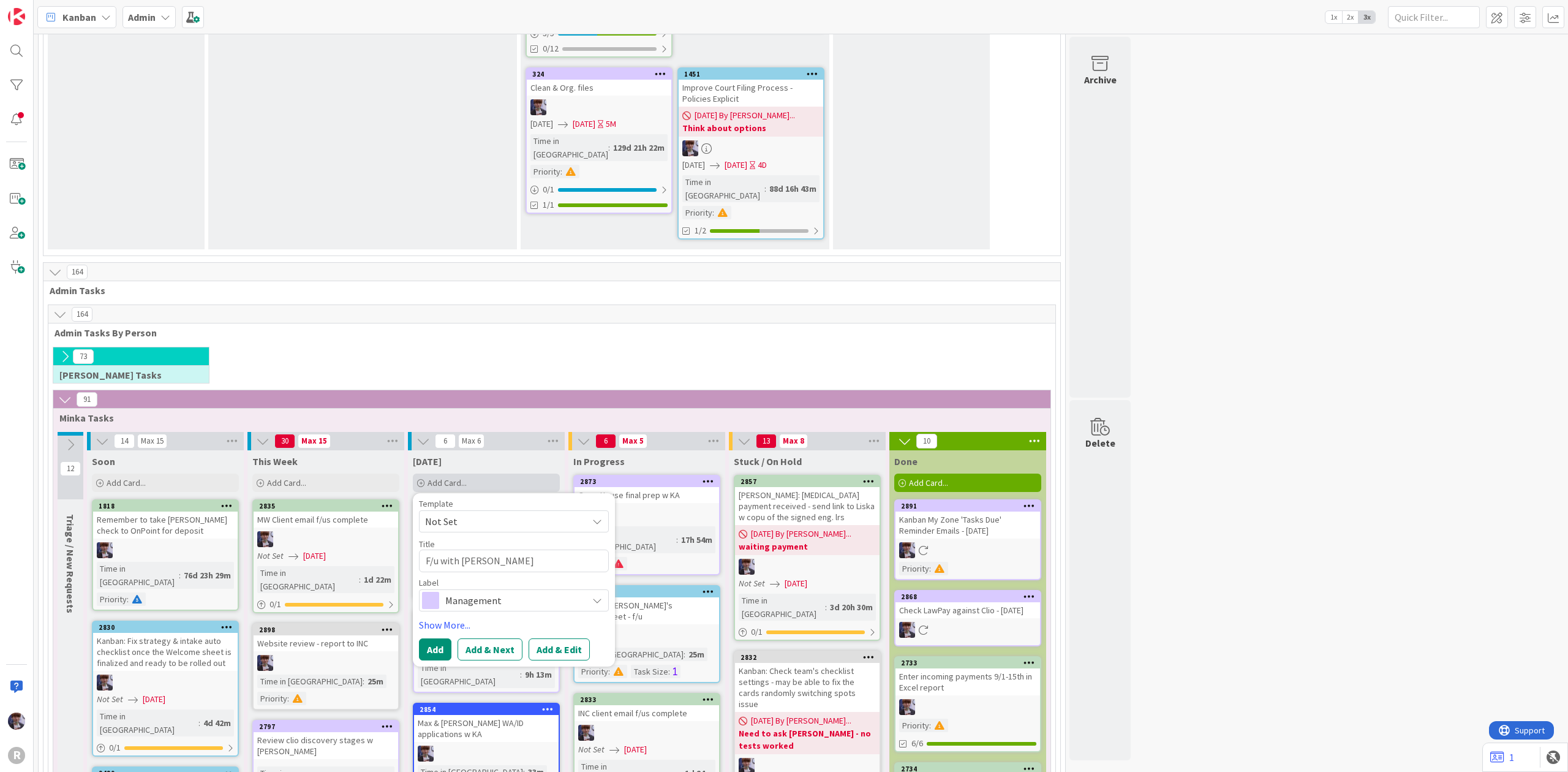
type textarea "F/u with Liska"
type textarea "x"
type textarea "F/u with Liska r"
type textarea "x"
type textarea "F/u with Liska re"
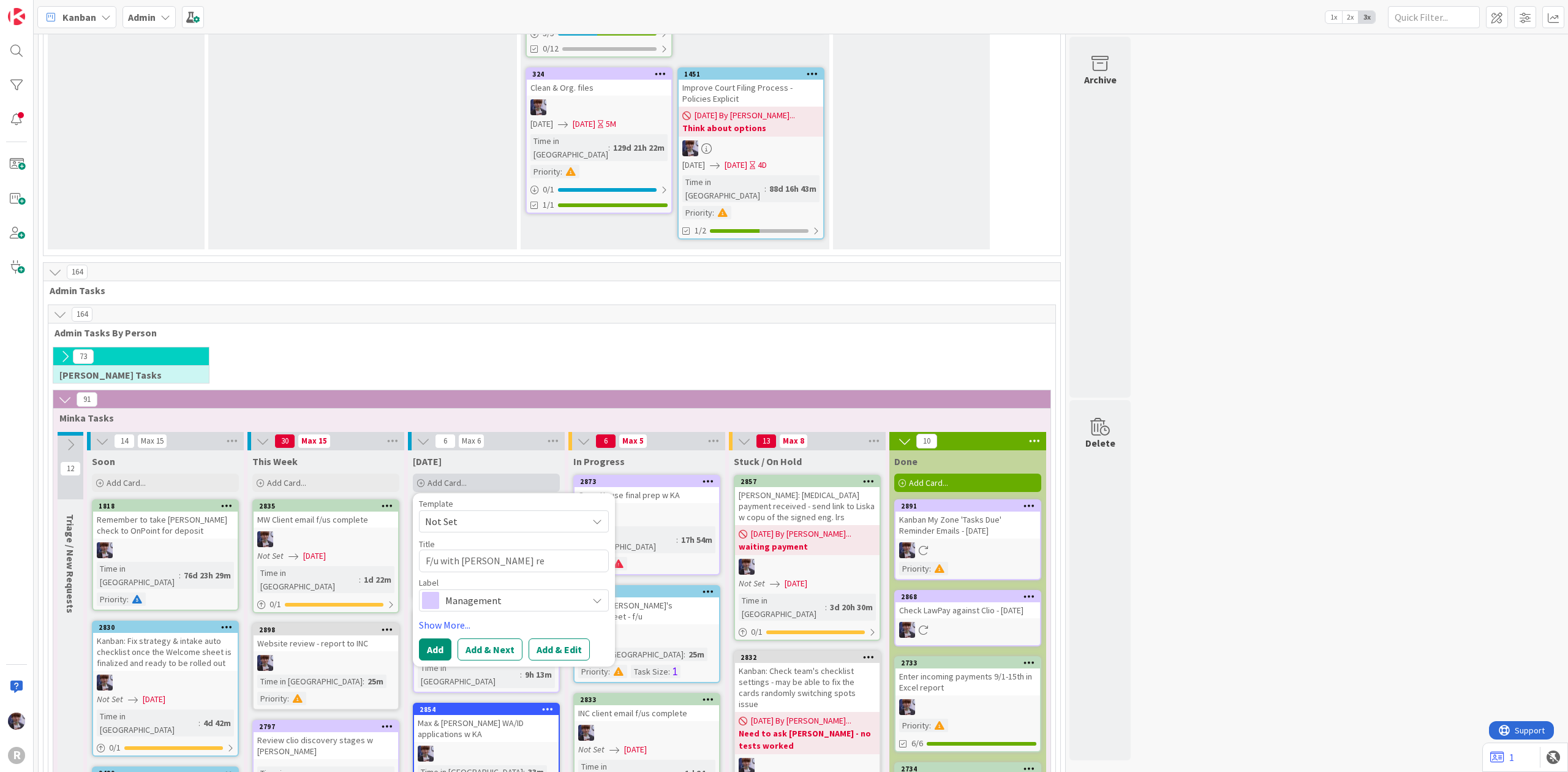
type textarea "x"
type textarea "F/u with Liska re pa"
type textarea "x"
type textarea "F/u with Liska re pay"
type textarea "x"
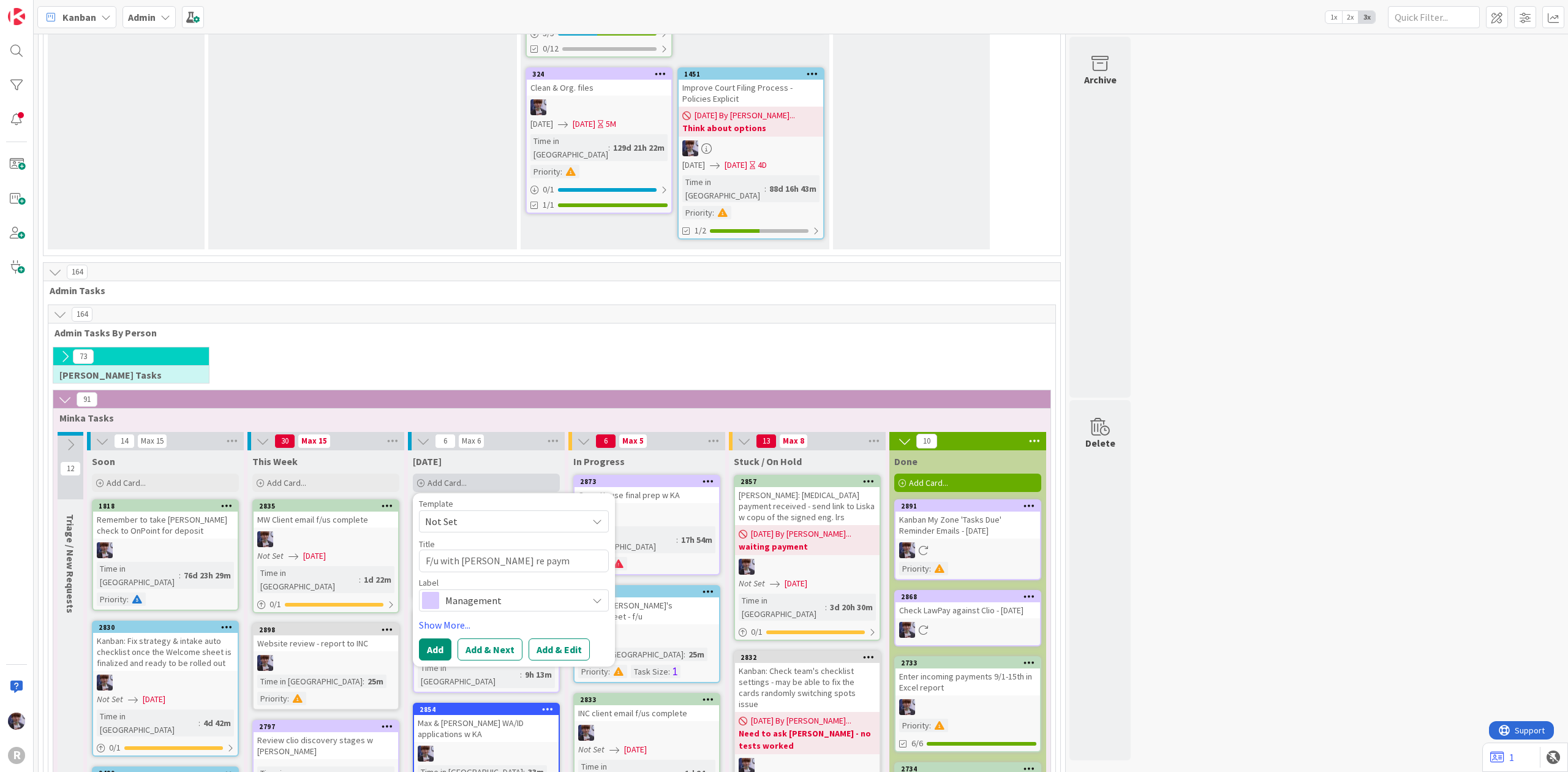
type textarea "F/u with Liska re payme"
type textarea "x"
type textarea "F/u with Liska re paymen"
type textarea "x"
type textarea "F/u with Liska re payment"
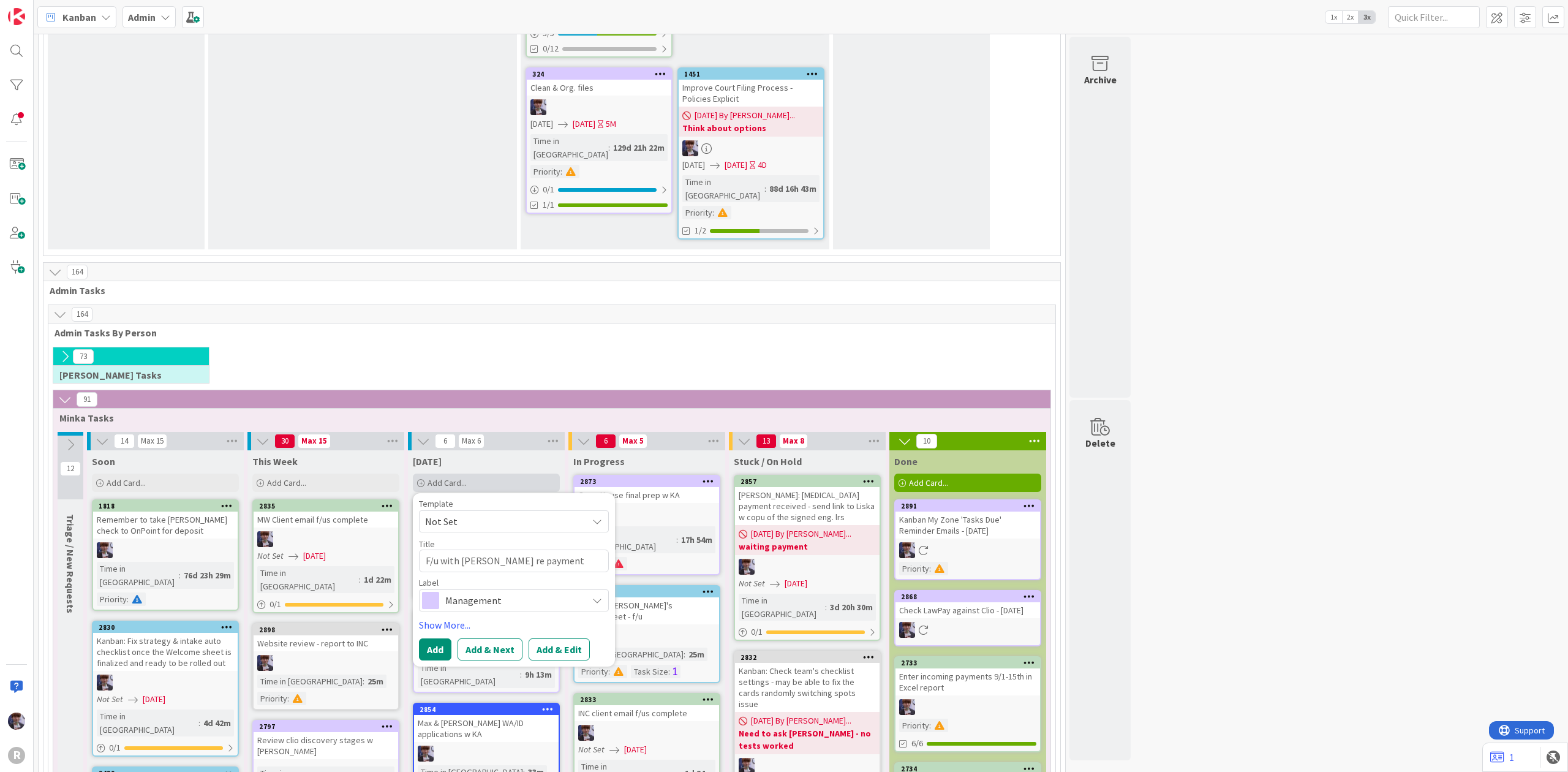
type textarea "x"
type textarea "F/u with Liska re payment"
click at [490, 592] on span "Management" at bounding box center [513, 601] width 136 height 17
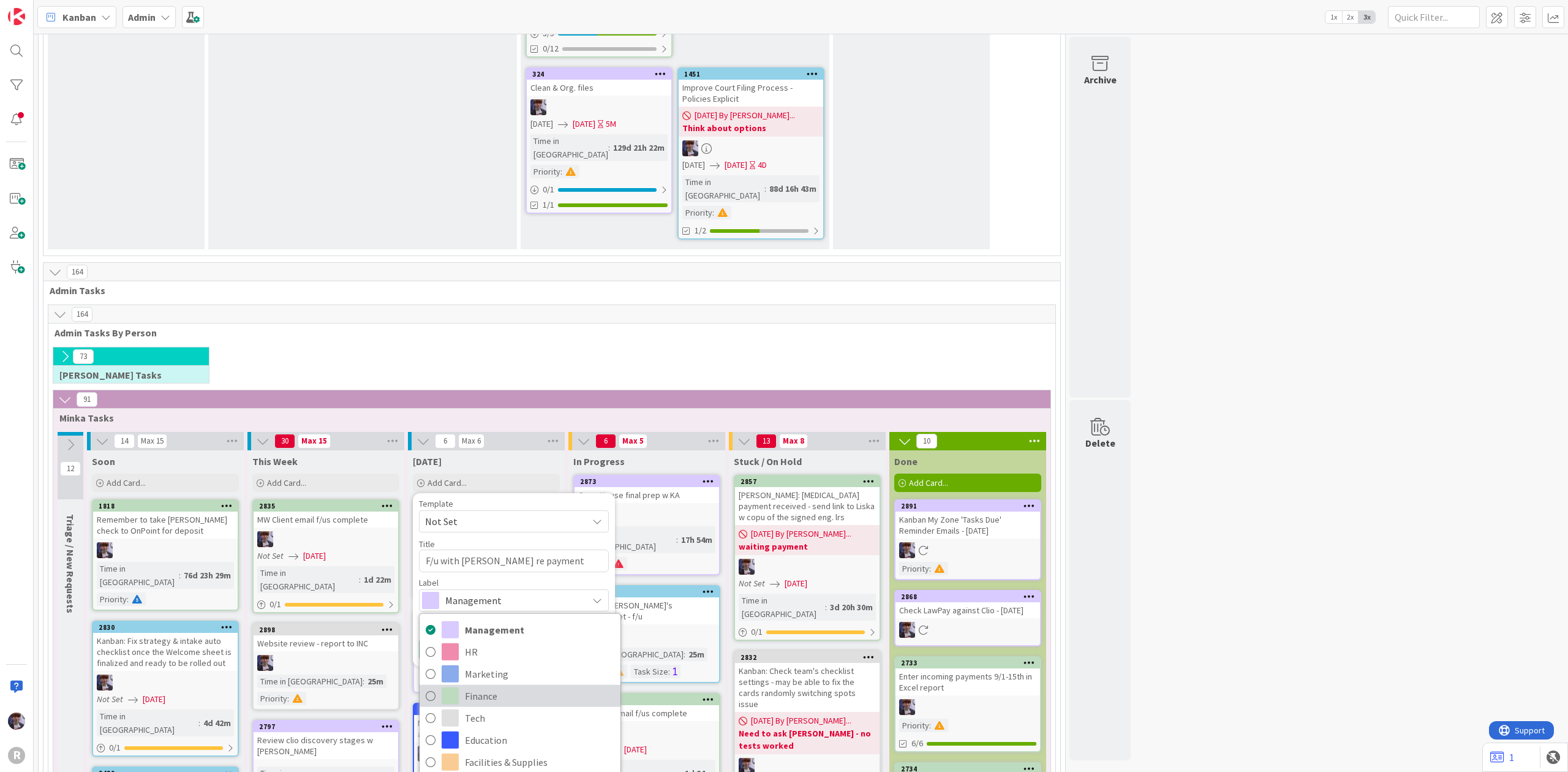
click at [489, 687] on span "Finance" at bounding box center [540, 696] width 149 height 18
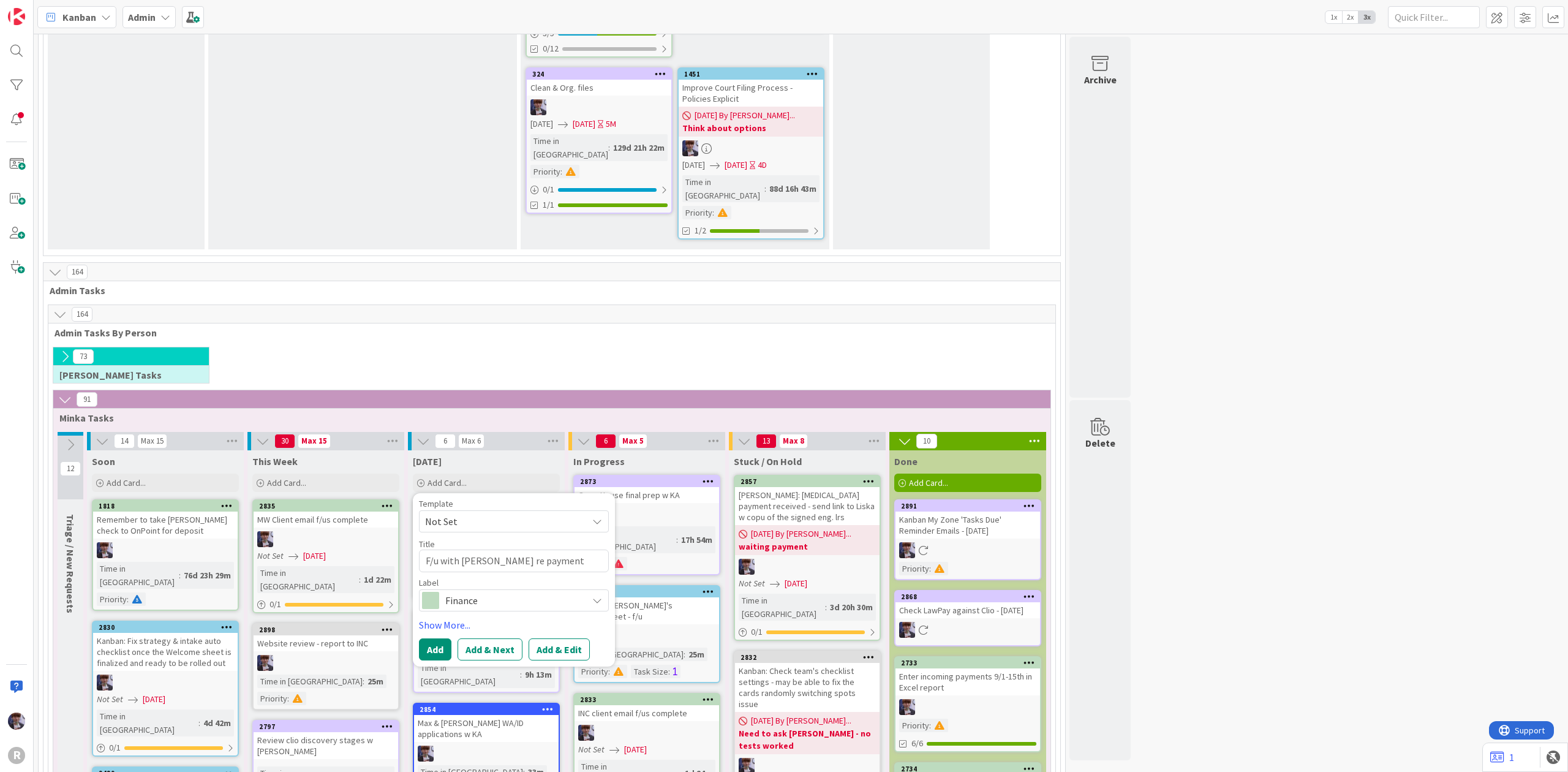
click at [449, 500] on div "Template Not Set Title 26 / 128 F/u with Liska re payment Label Finance Managem…" at bounding box center [514, 580] width 190 height 161
click at [458, 618] on link "Show More..." at bounding box center [514, 625] width 190 height 15
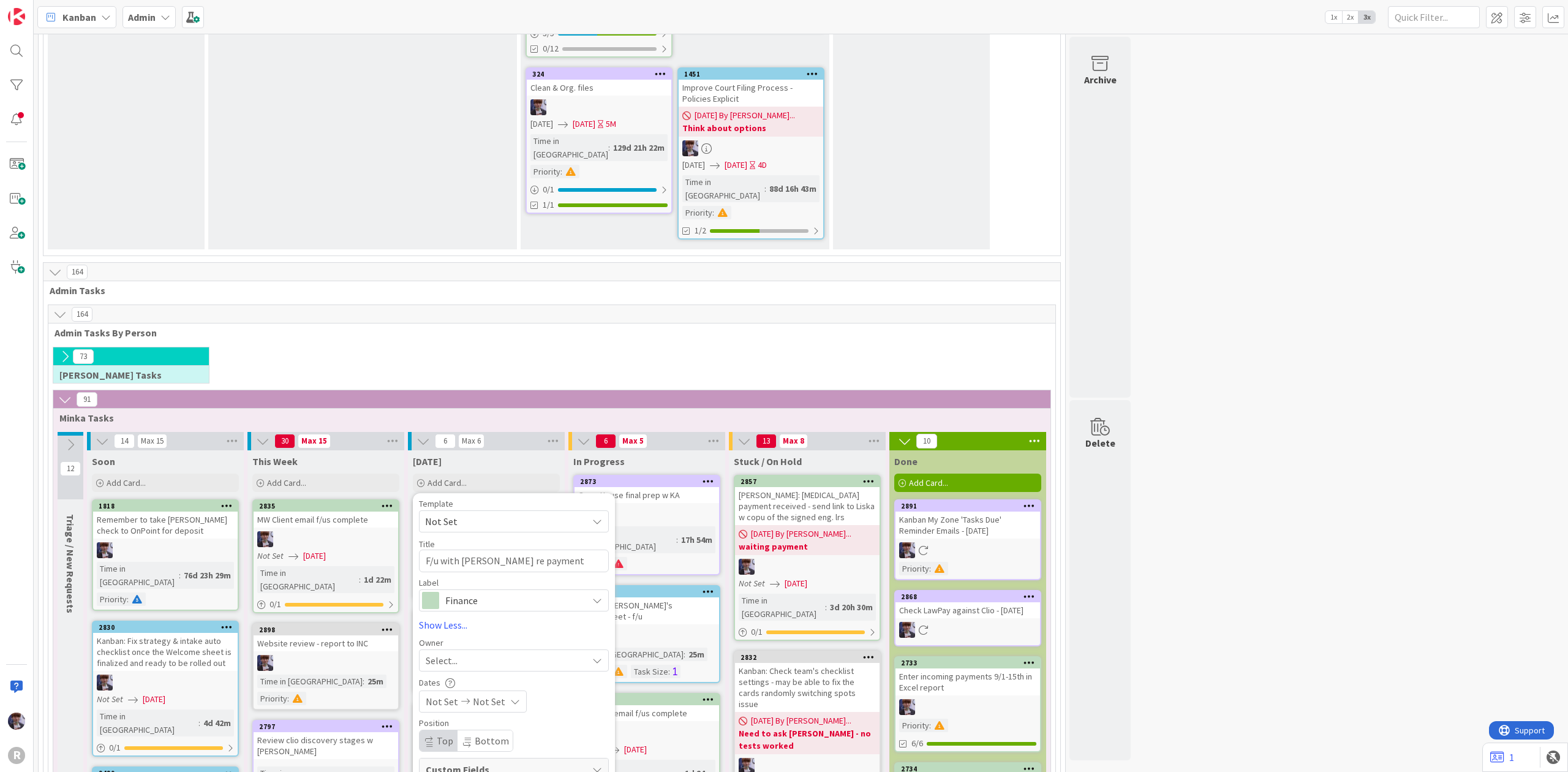
click at [456, 638] on div "Owner" at bounding box center [514, 642] width 190 height 8
click at [456, 653] on span "Select..." at bounding box center [441, 660] width 32 height 15
click at [493, 755] on span "[PERSON_NAME]" at bounding box center [495, 764] width 59 height 18
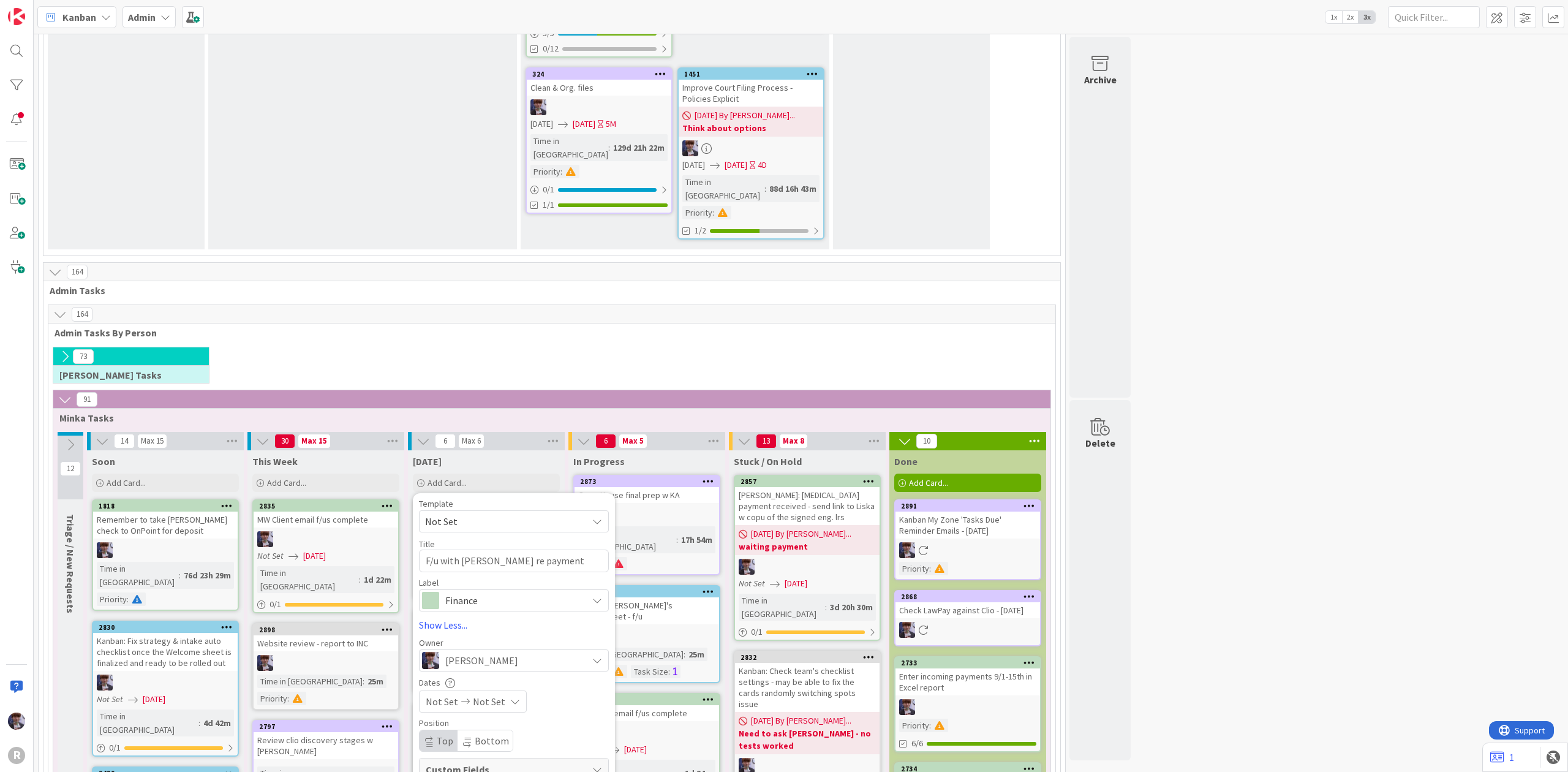
type textarea "x"
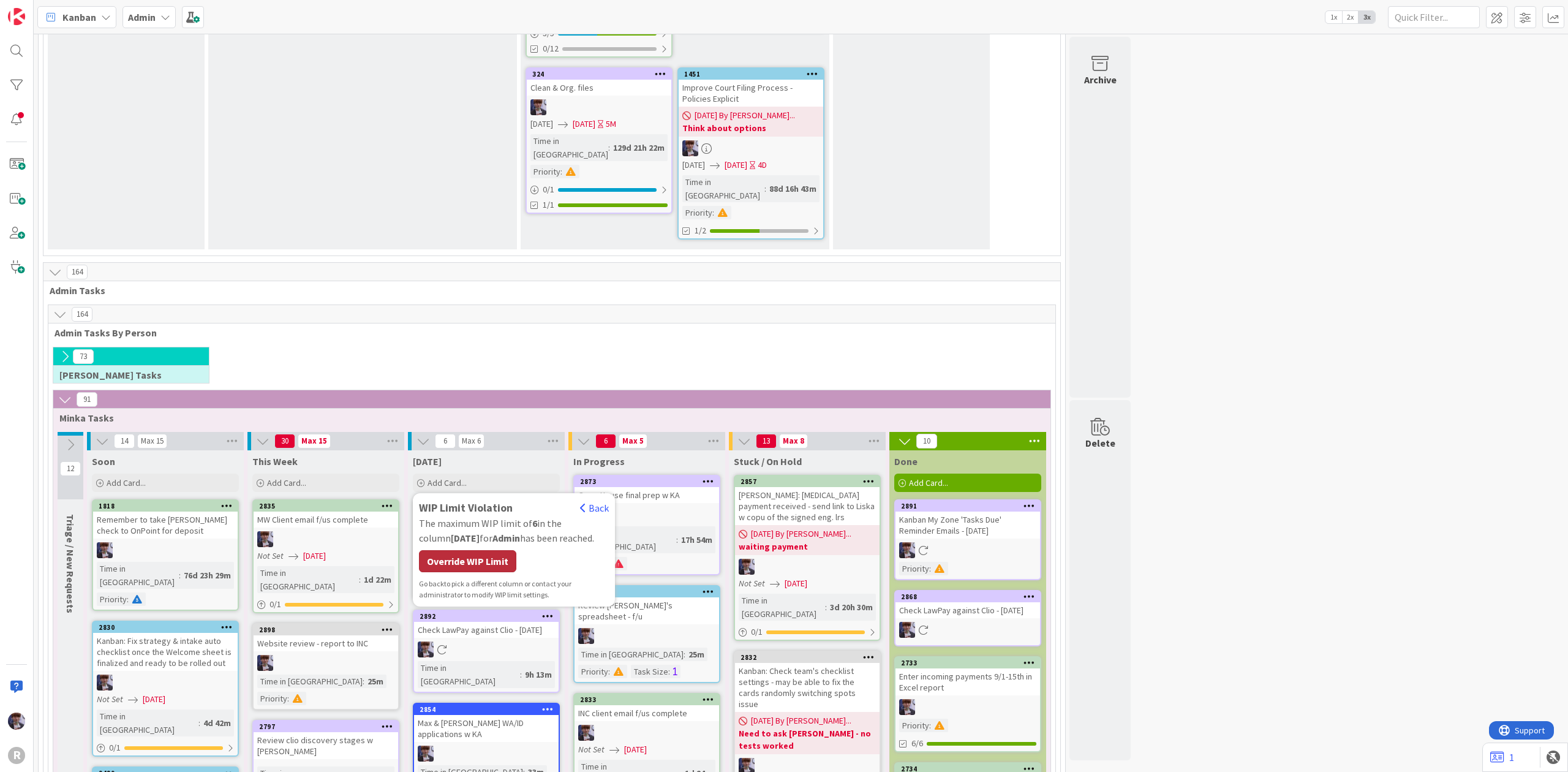
click at [463, 550] on div "Override WIP Limit" at bounding box center [467, 561] width 98 height 22
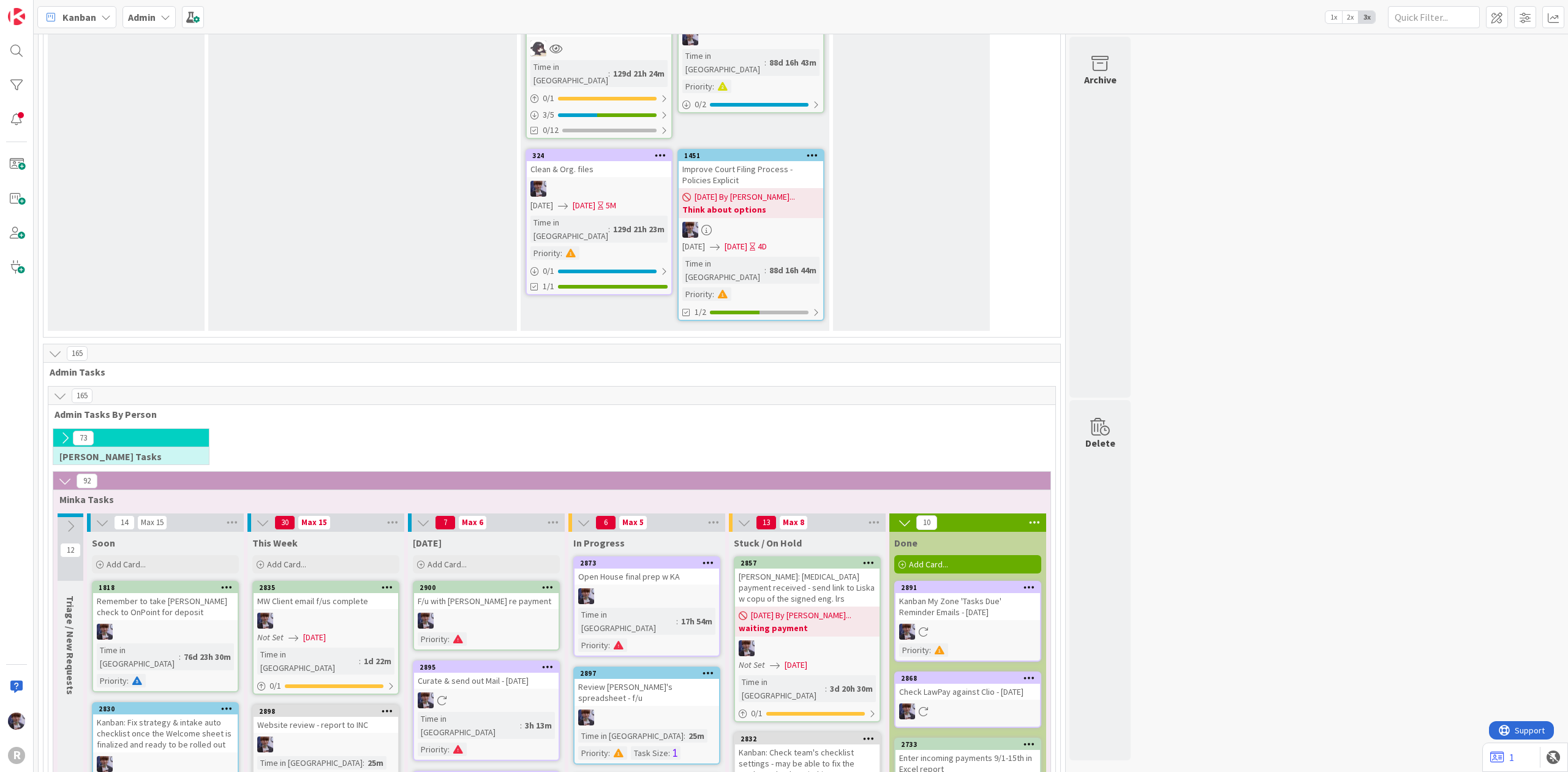
scroll to position [2124, 0]
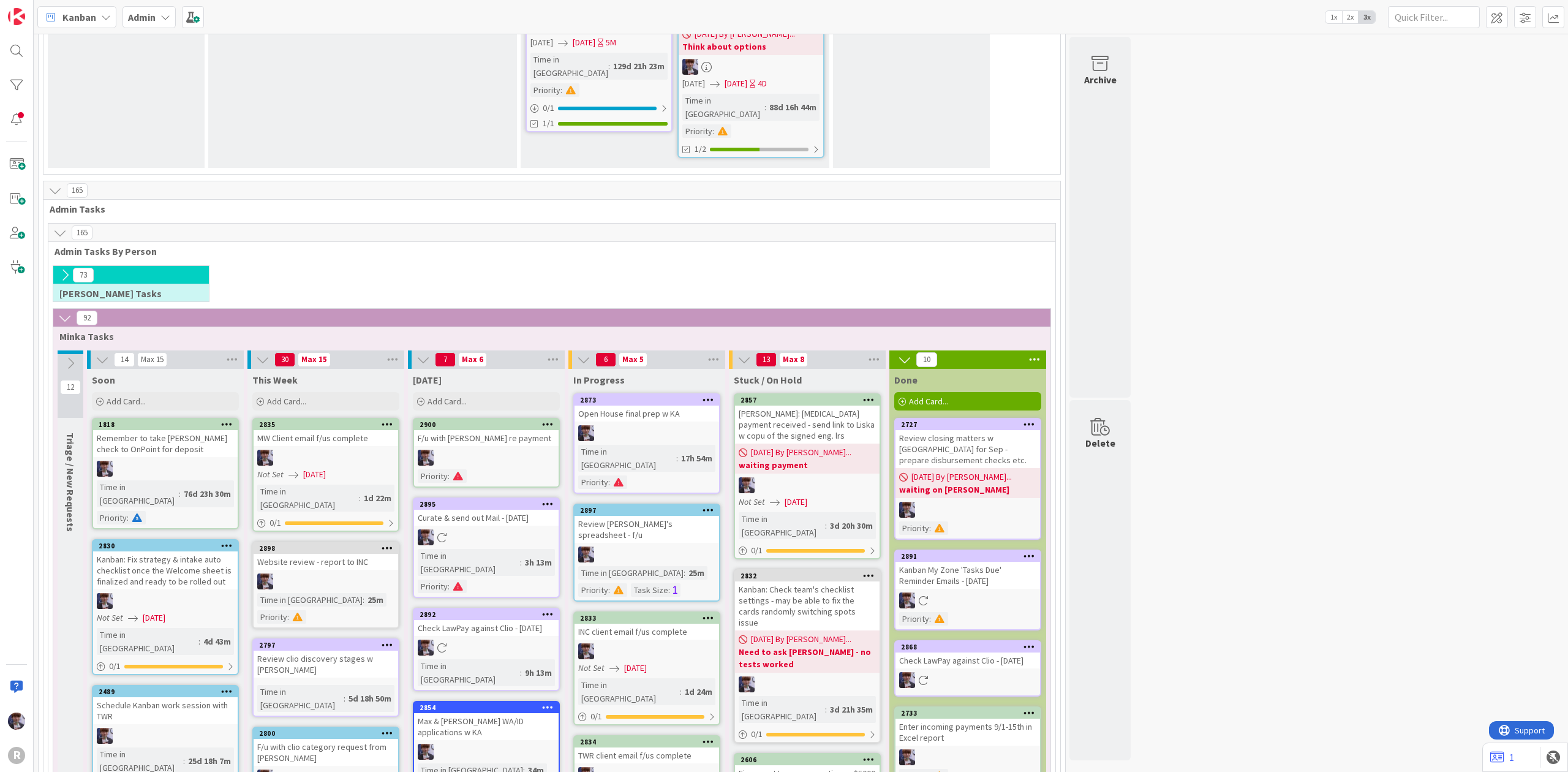
click at [69, 16] on span "Kanban" at bounding box center [79, 17] width 34 height 15
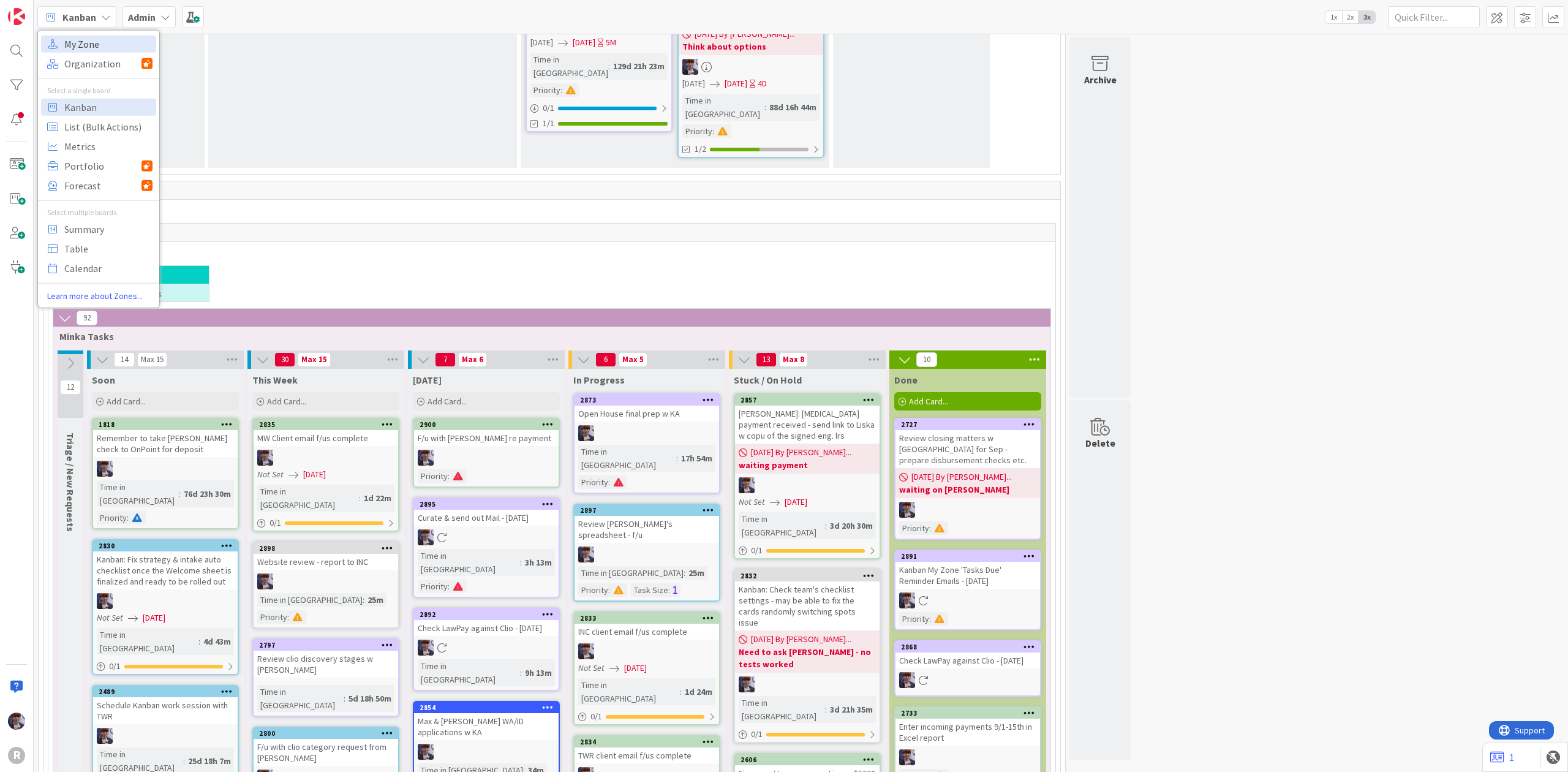
click at [89, 38] on span "My Zone" at bounding box center [108, 43] width 89 height 18
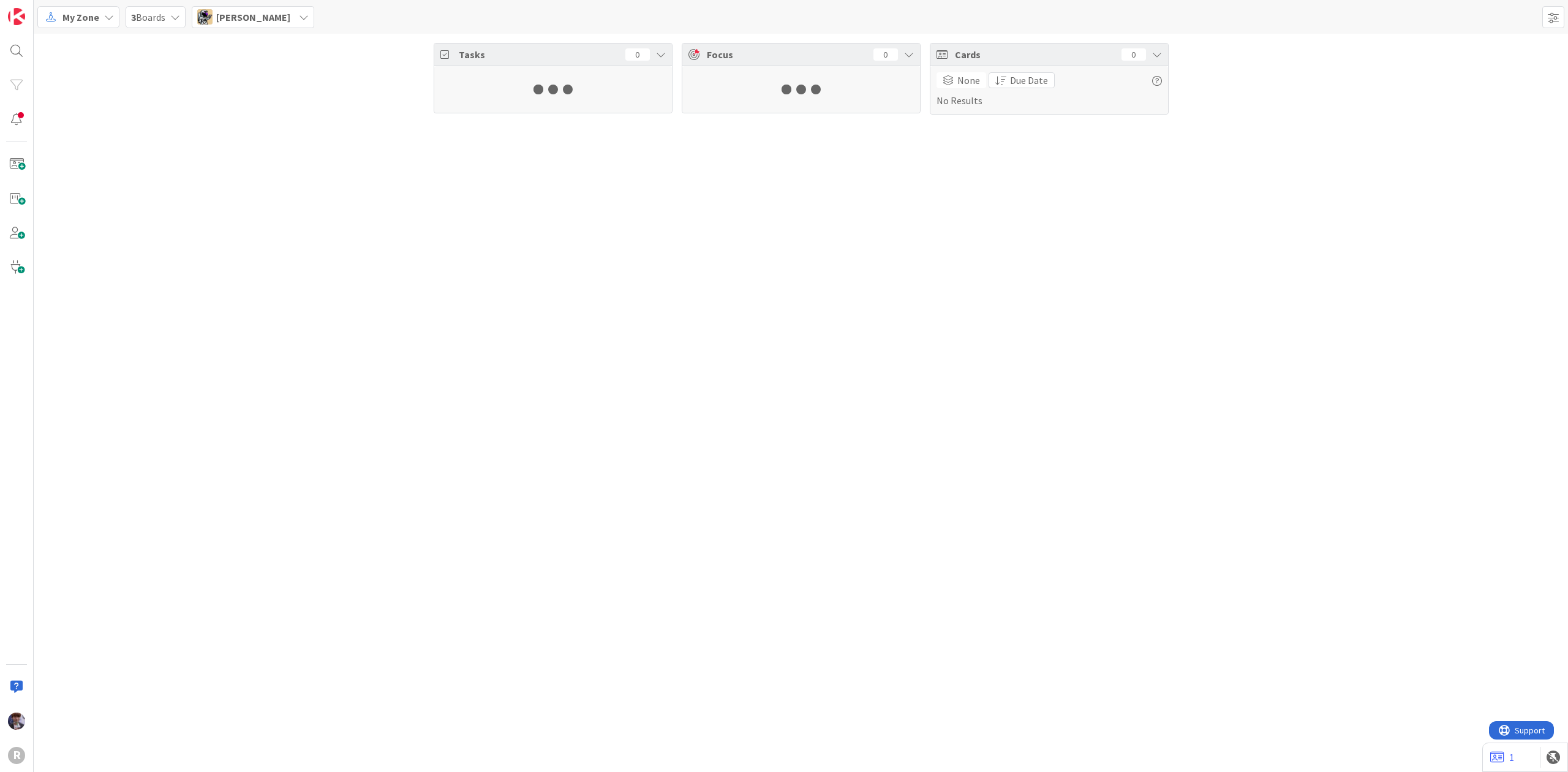
click at [292, 33] on div "My Zone 3 Boards Tyler McDonald Tasks 0 Focus 0 Cards 0 None Due Date No Results" at bounding box center [800, 386] width 1534 height 772
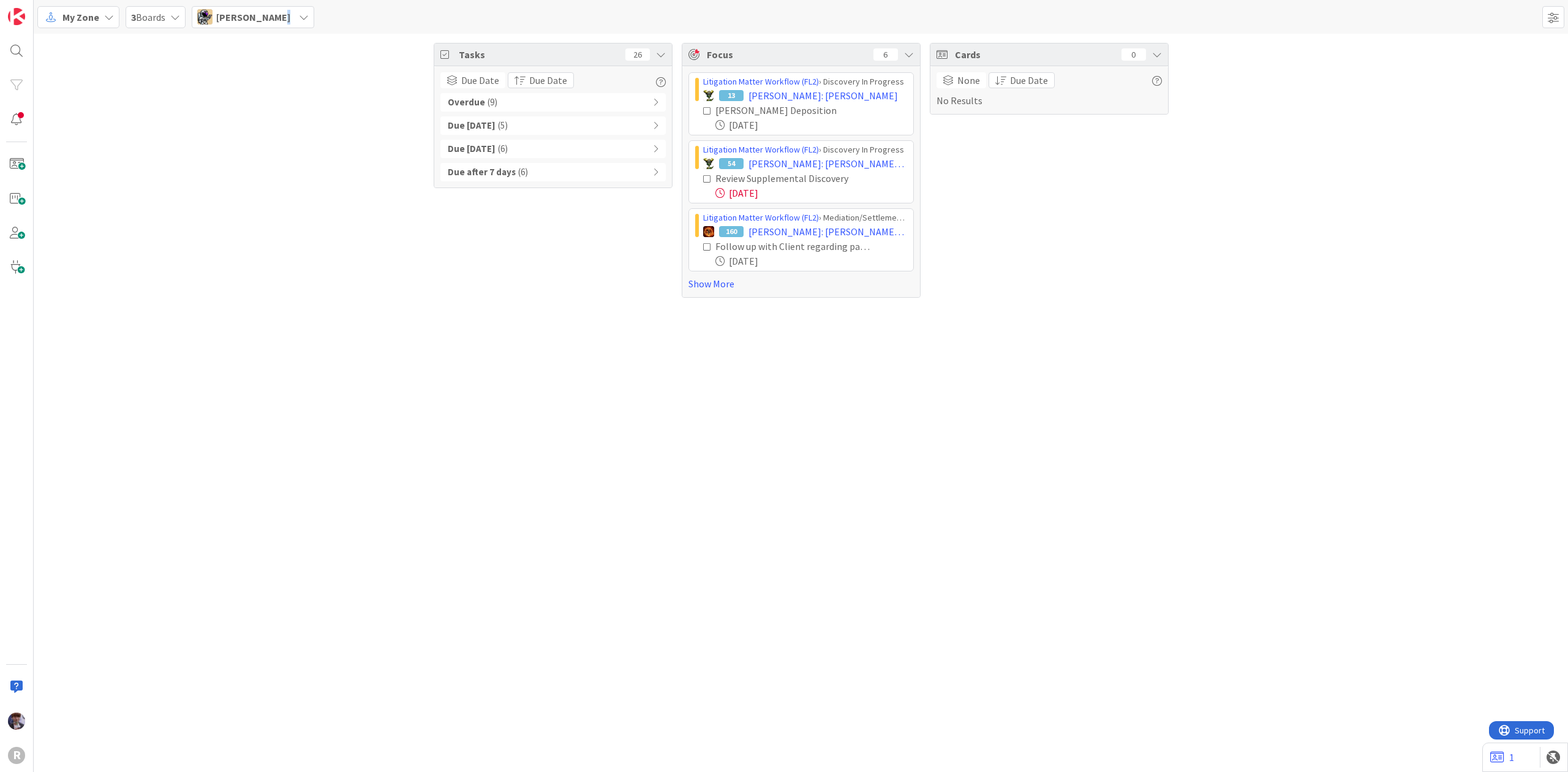
click at [277, 25] on div "[PERSON_NAME]" at bounding box center [253, 16] width 122 height 22
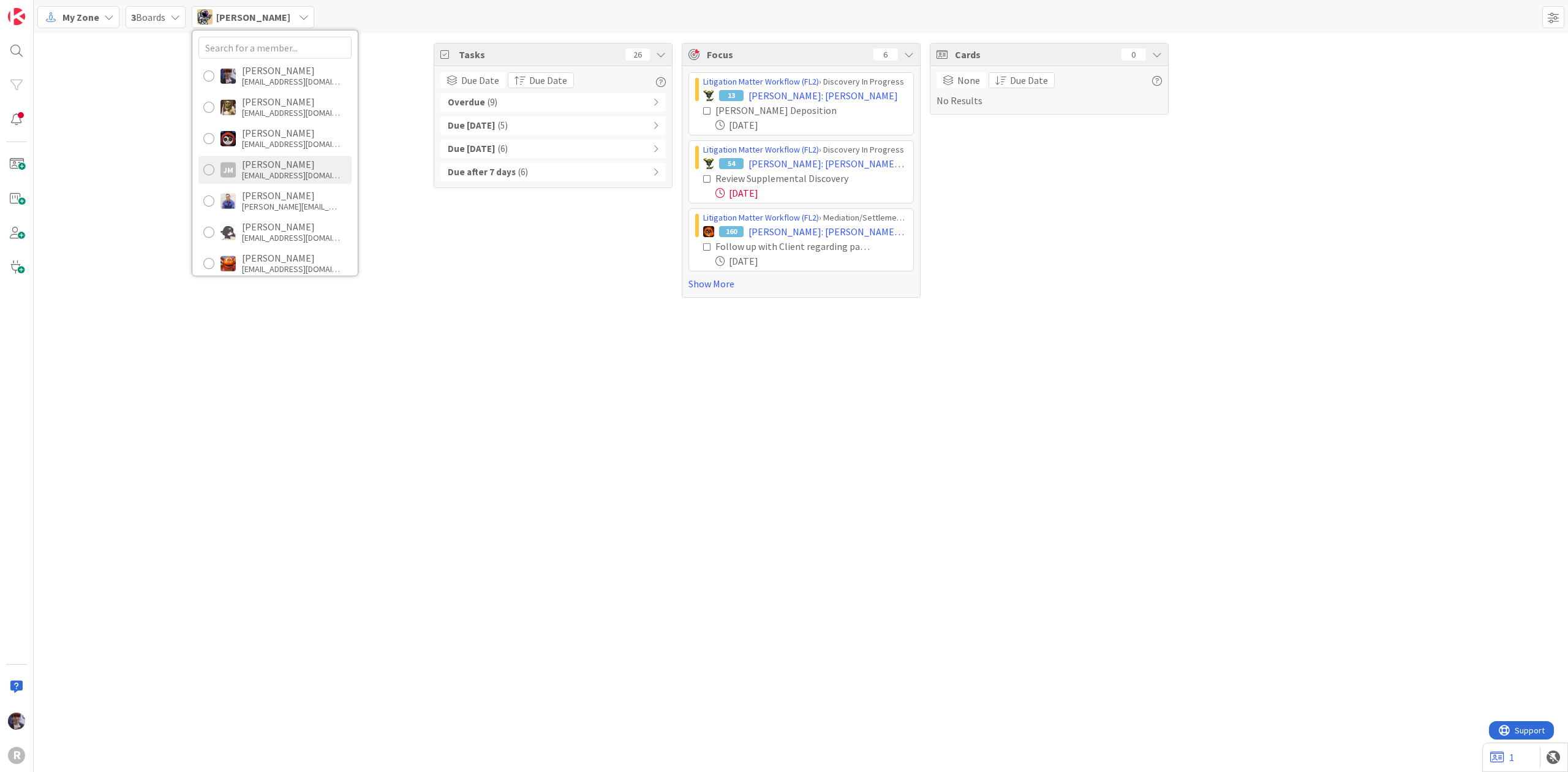
click at [265, 168] on div "[PERSON_NAME]" at bounding box center [291, 163] width 98 height 11
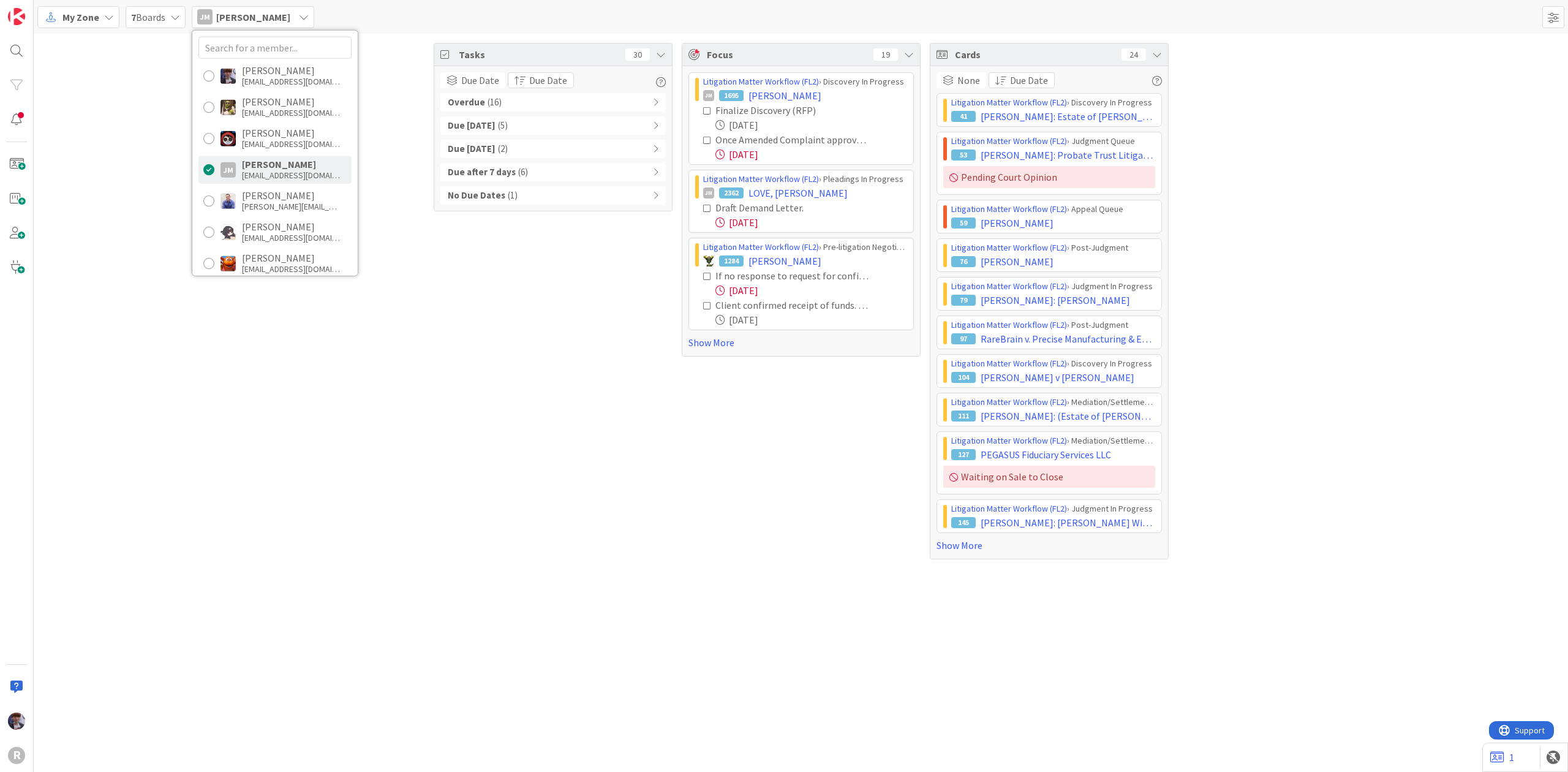
click at [554, 263] on div "Tasks 30 Due Date Due Date Overdue ( 16 ) Due Today ( 5 ) Due within 7 days ( 2…" at bounding box center [553, 301] width 239 height 517
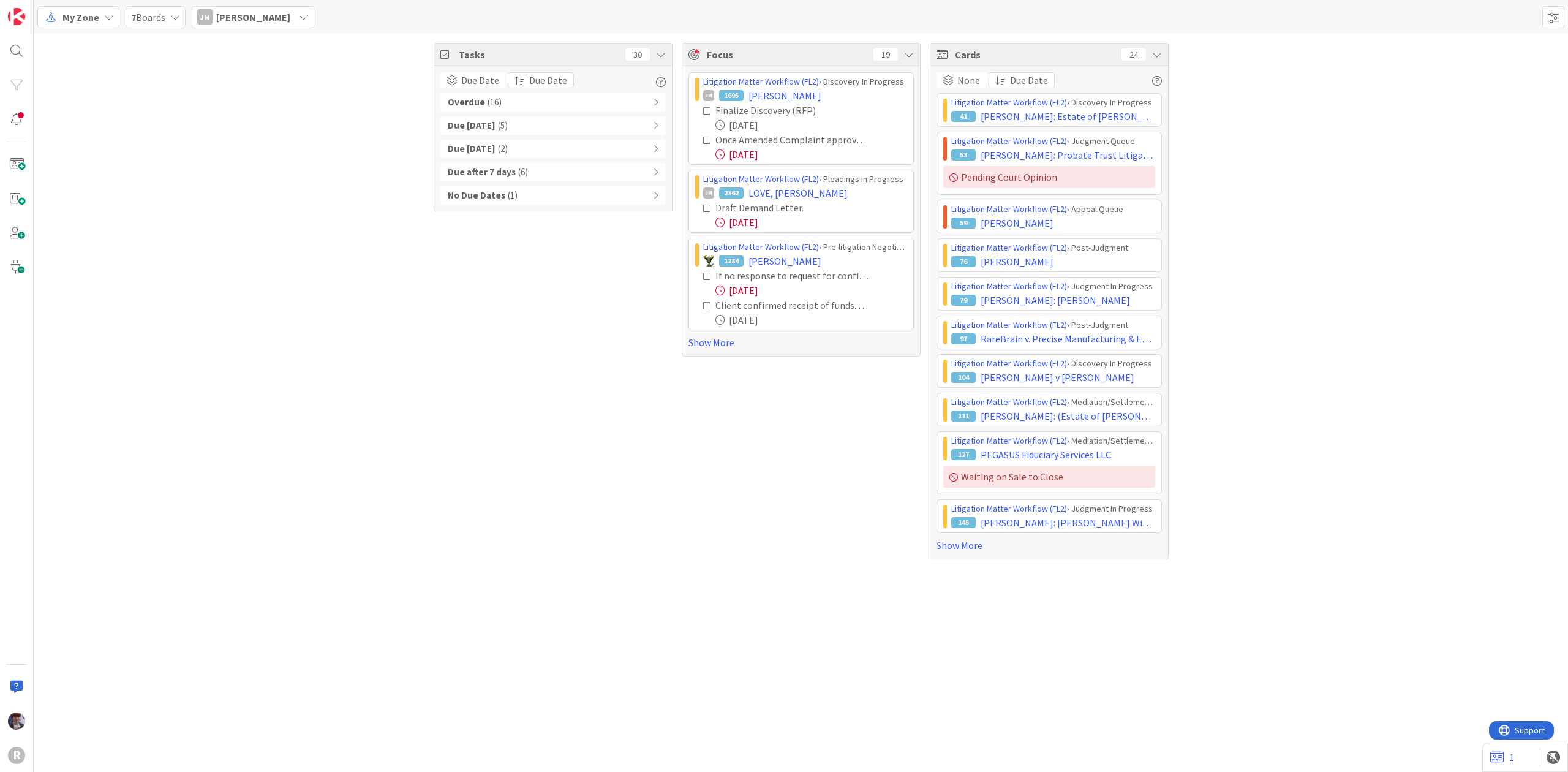
click at [640, 103] on div "Overdue ( 16 )" at bounding box center [553, 103] width 226 height 18
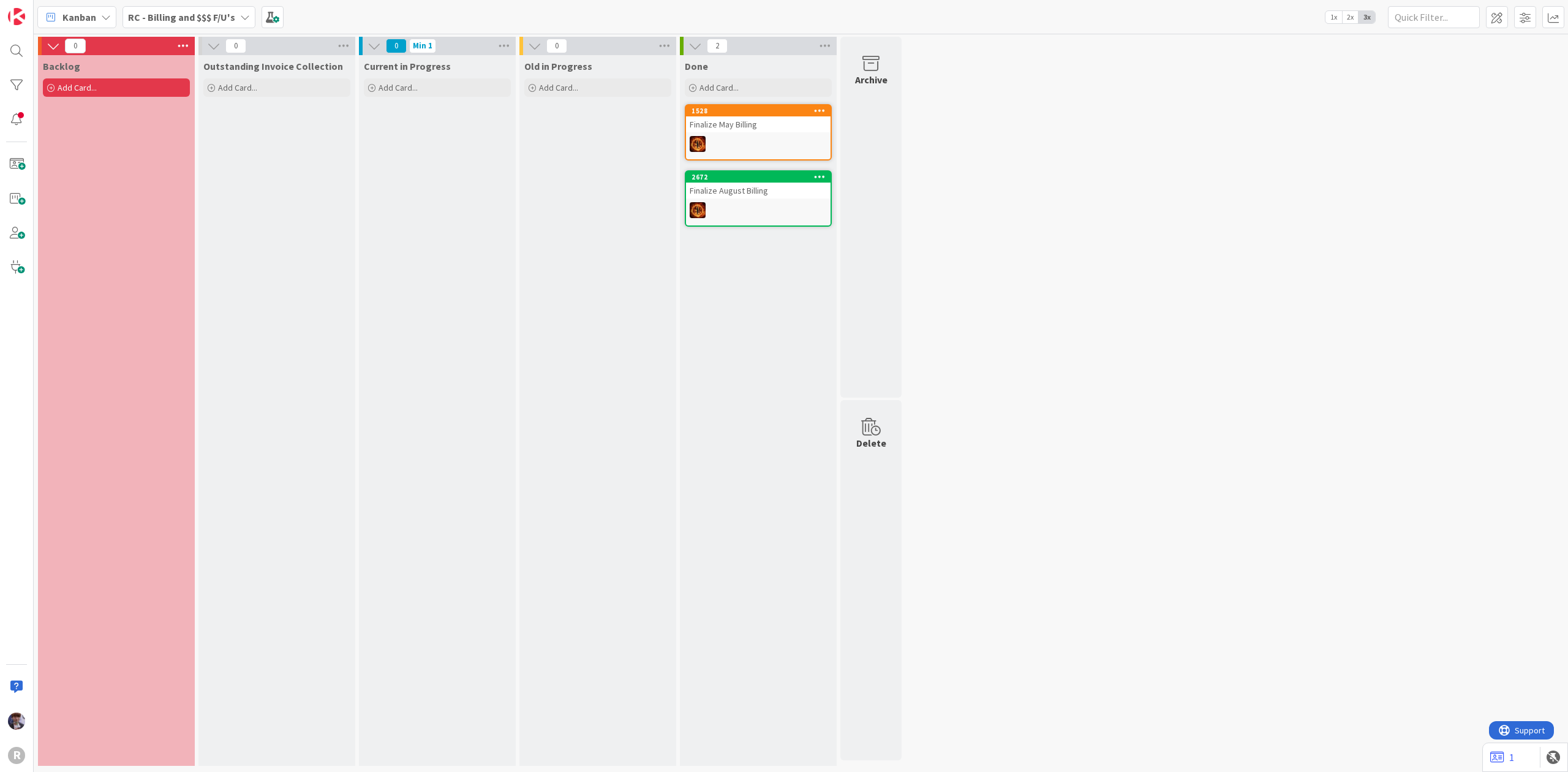
click at [102, 18] on icon at bounding box center [106, 17] width 10 height 10
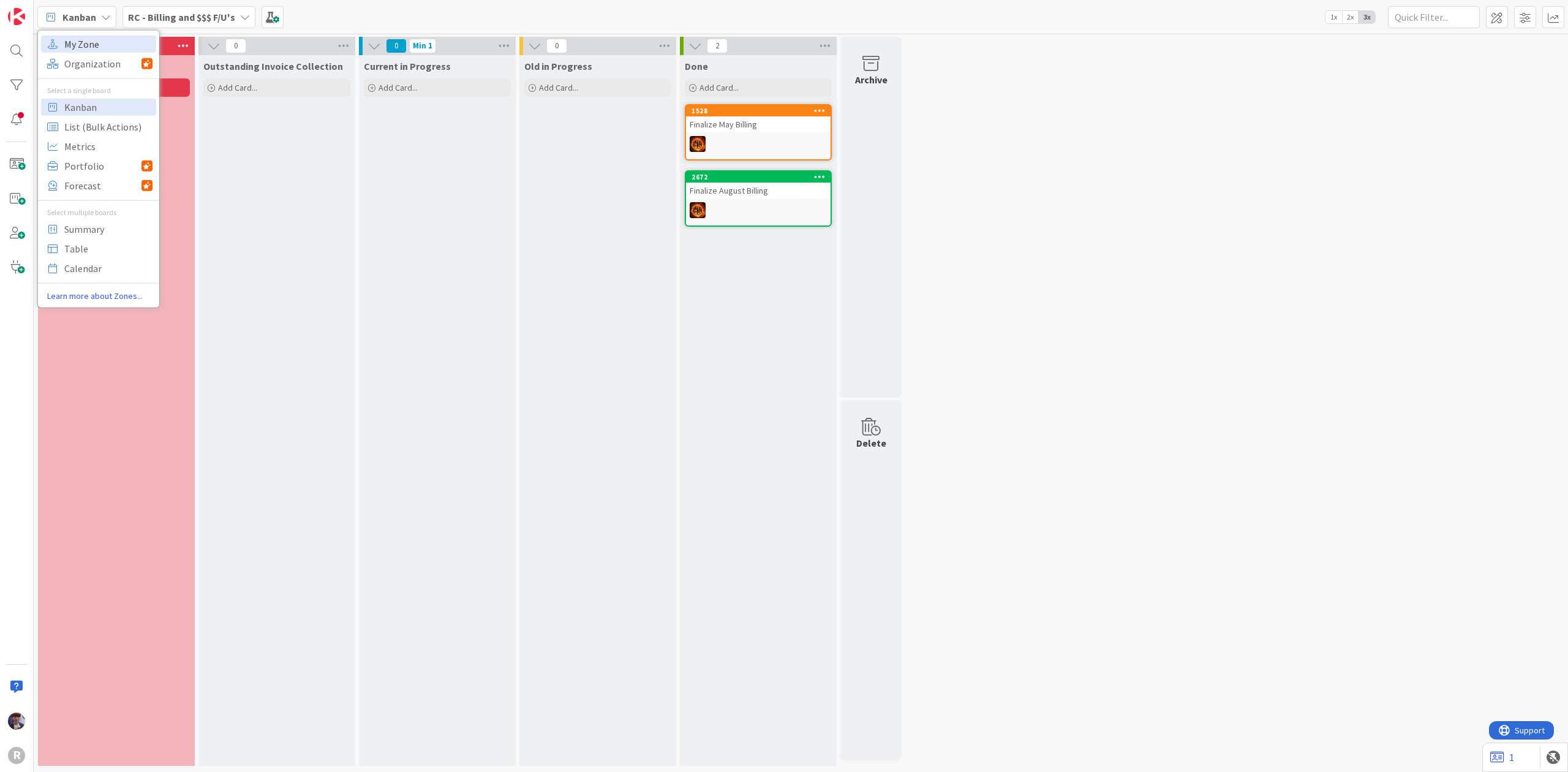
click at [99, 48] on span "My Zone" at bounding box center [108, 43] width 89 height 18
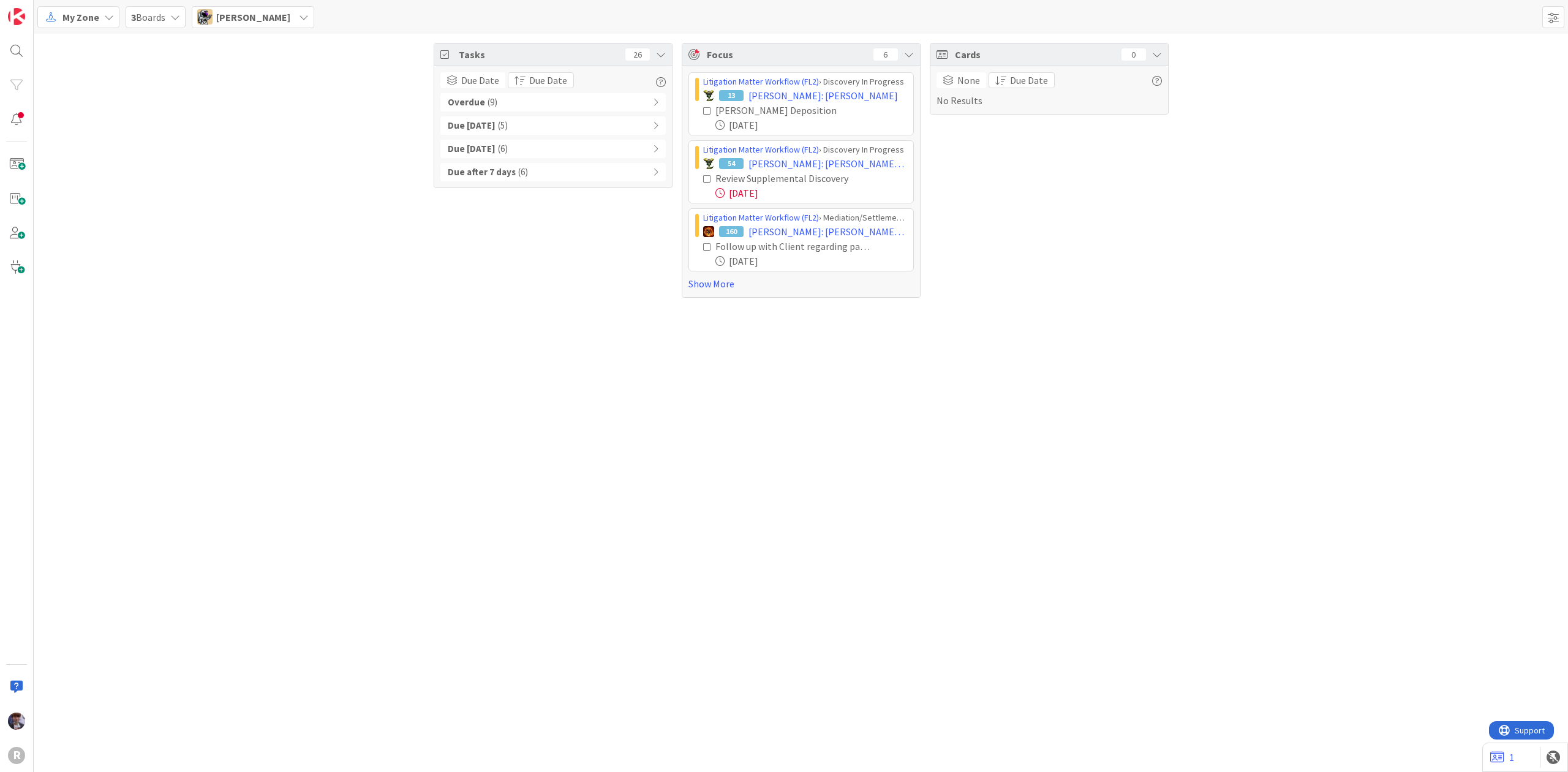
click at [218, 18] on span "[PERSON_NAME]" at bounding box center [253, 17] width 74 height 15
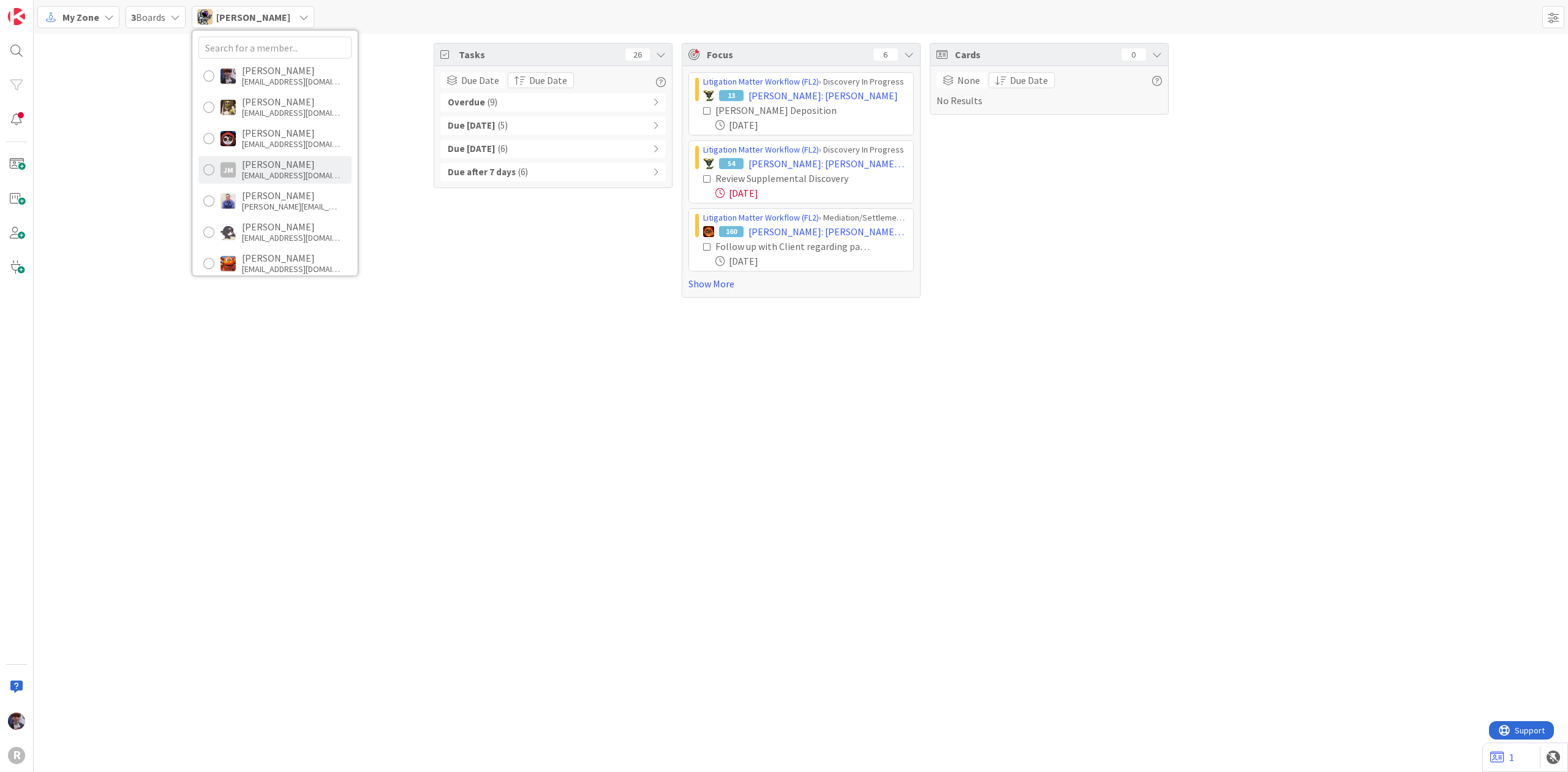
click at [226, 165] on div "JM" at bounding box center [228, 169] width 16 height 16
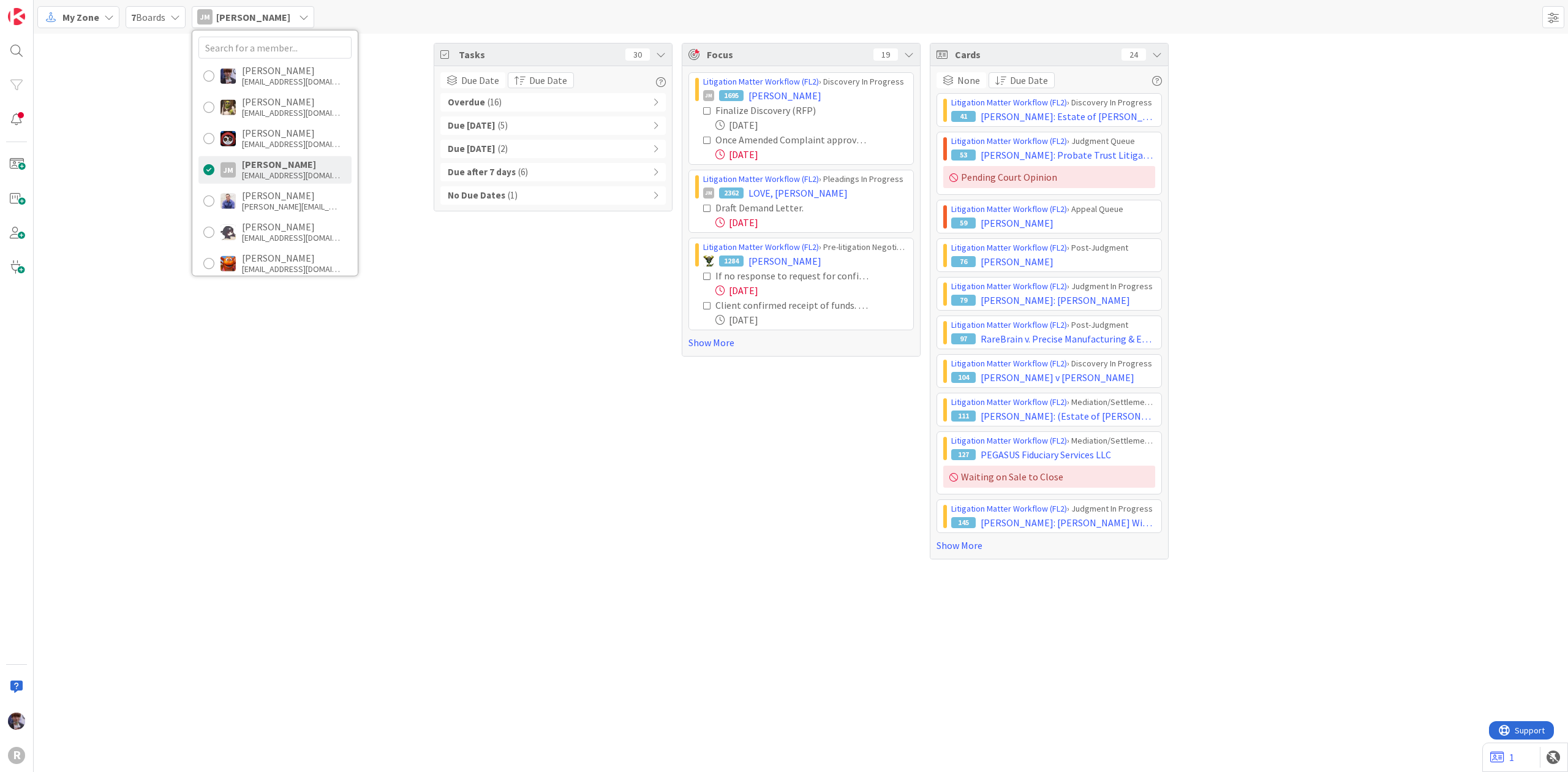
click at [224, 359] on div "Tasks 30 Due Date Due Date Overdue ( 16 ) Due [DATE] ( 5 ) Due [DATE] ( 2 ) Due…" at bounding box center [800, 301] width 1534 height 535
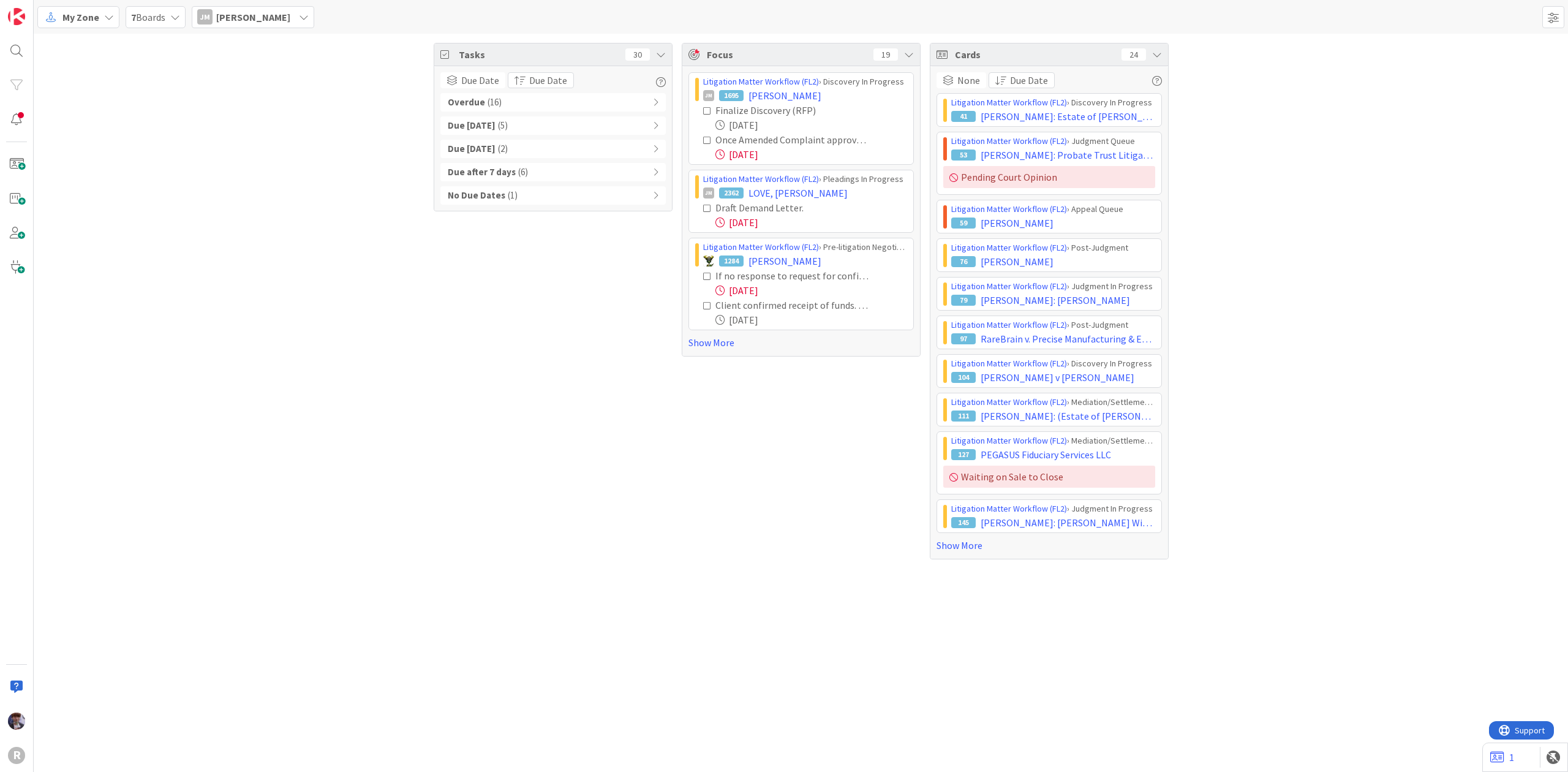
drag, startPoint x: 76, startPoint y: 456, endPoint x: 84, endPoint y: 459, distance: 8.5
click at [76, 456] on div "Tasks 30 Due Date Due Date Overdue ( 16 ) Due [DATE] ( 5 ) Due [DATE] ( 2 ) Due…" at bounding box center [800, 301] width 1534 height 535
click at [526, 103] on div "Overdue ( 16 )" at bounding box center [553, 103] width 226 height 18
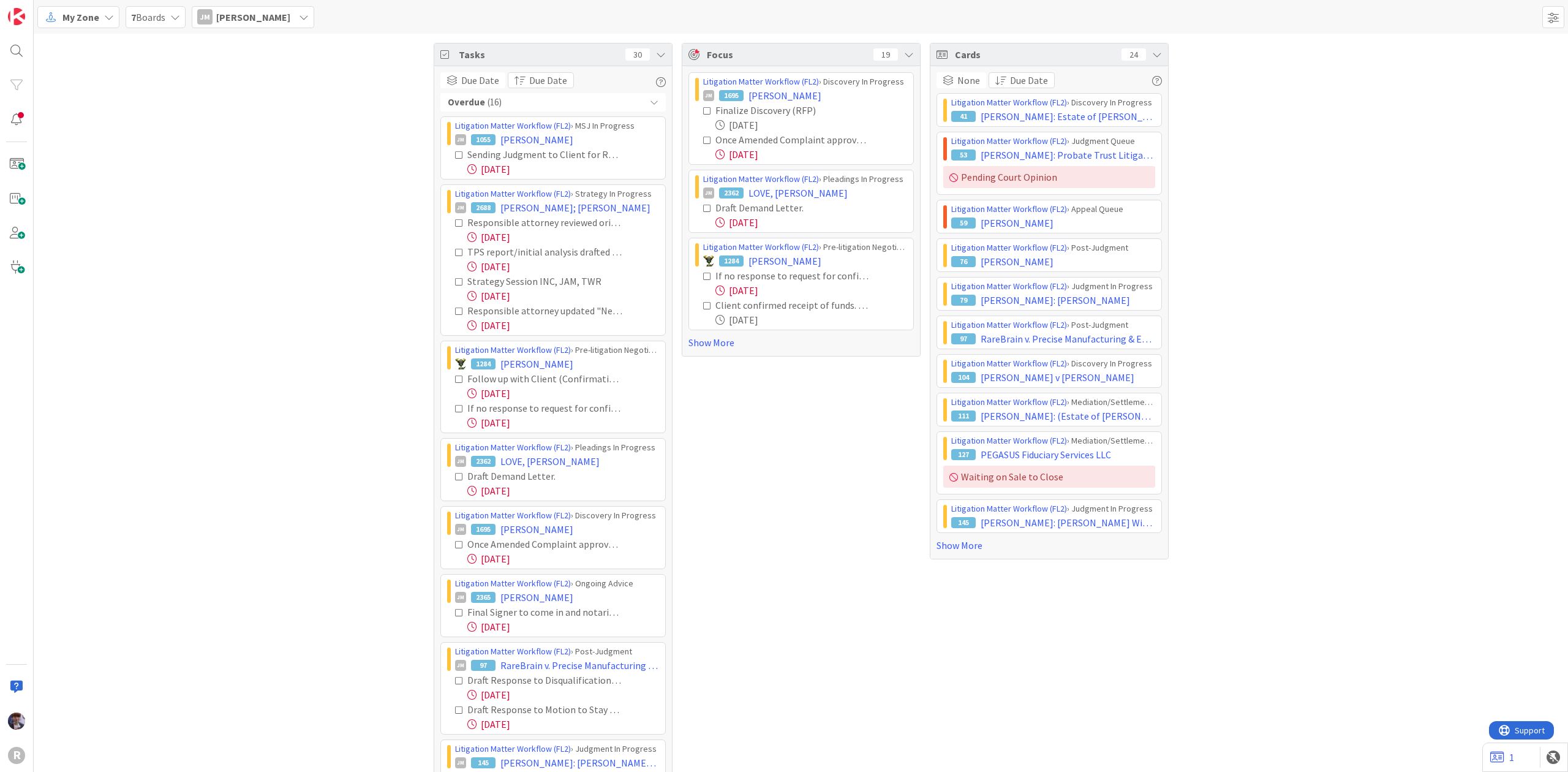
click at [381, 231] on div "Tasks 30 Due Date Due Date Overdue ( 16 ) Litigation Matter Workflow (FL2) › MS…" at bounding box center [800, 574] width 1534 height 1082
click at [905, 53] on icon at bounding box center [909, 55] width 10 height 10
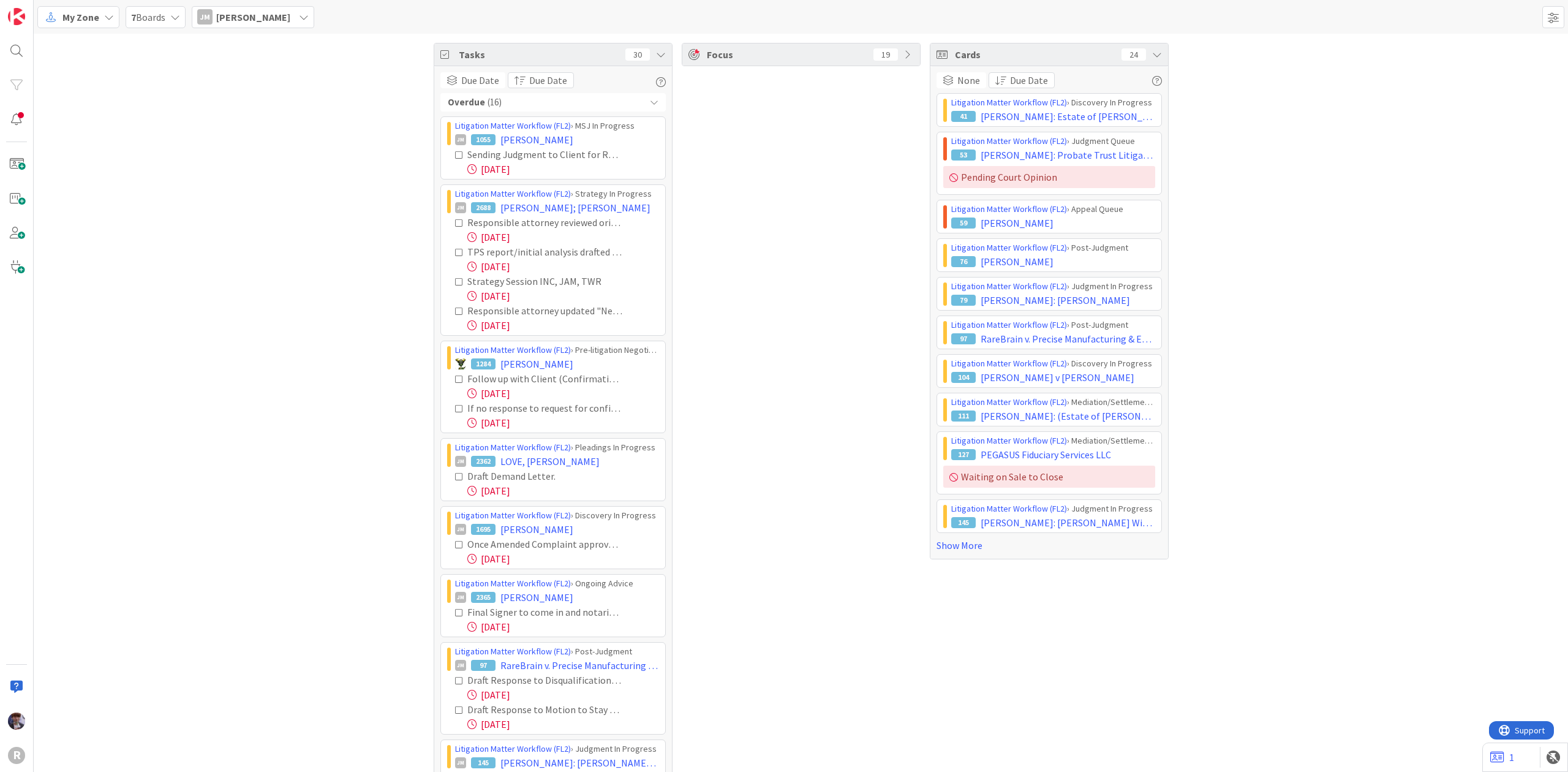
click at [244, 156] on div "Tasks 30 Due Date Due Date Overdue ( 16 ) Litigation Matter Workflow (FL2) › MS…" at bounding box center [800, 574] width 1534 height 1082
click at [779, 319] on div "Focus 19" at bounding box center [800, 574] width 239 height 1064
click at [346, 355] on div "Tasks 30 Due Date Due Date Overdue ( 16 ) Litigation Matter Workflow (FL2) › MS…" at bounding box center [800, 574] width 1534 height 1082
click at [91, 7] on div "My Zone" at bounding box center [79, 16] width 82 height 22
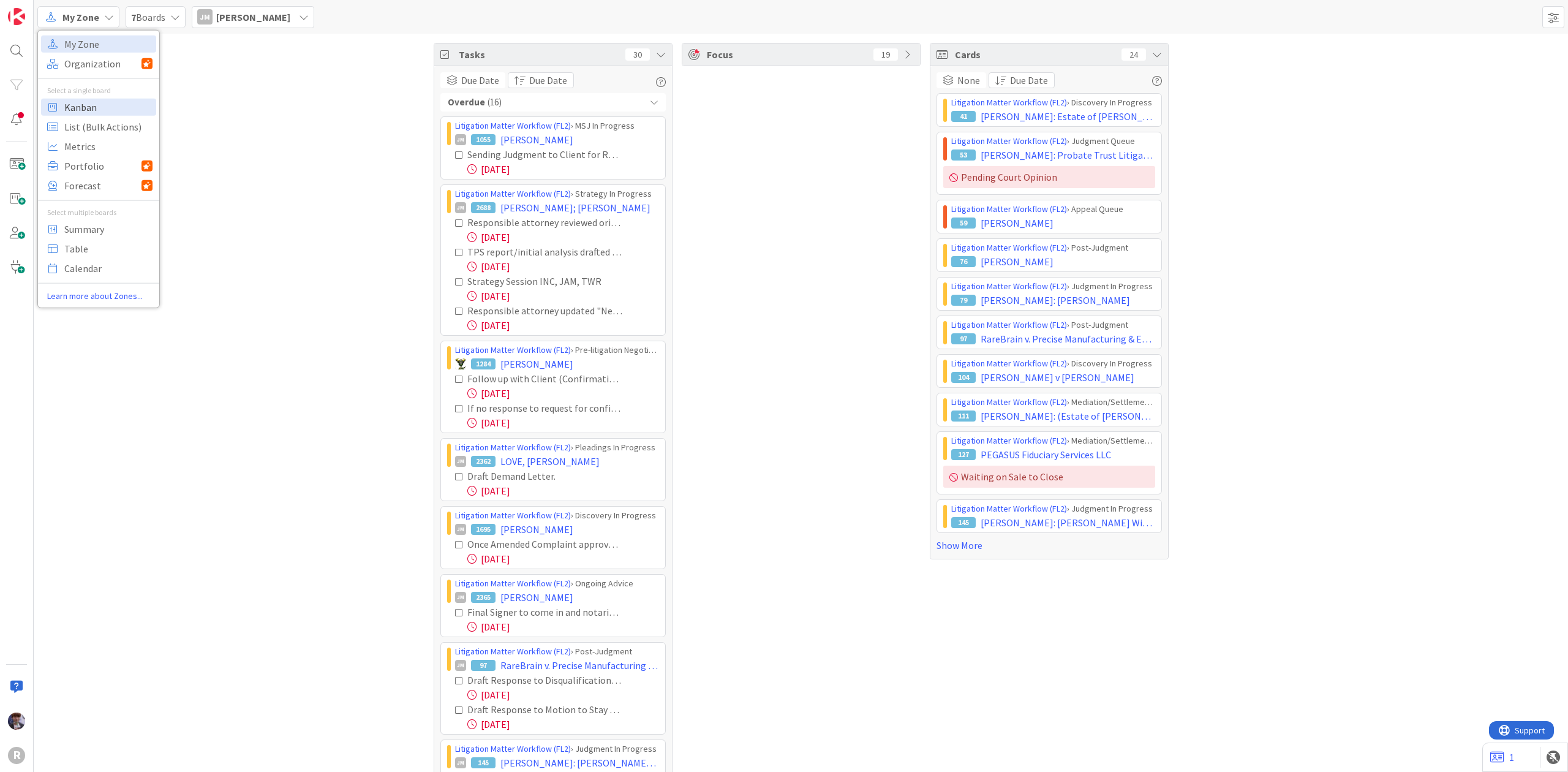
click at [84, 101] on span "Kanban" at bounding box center [108, 107] width 89 height 18
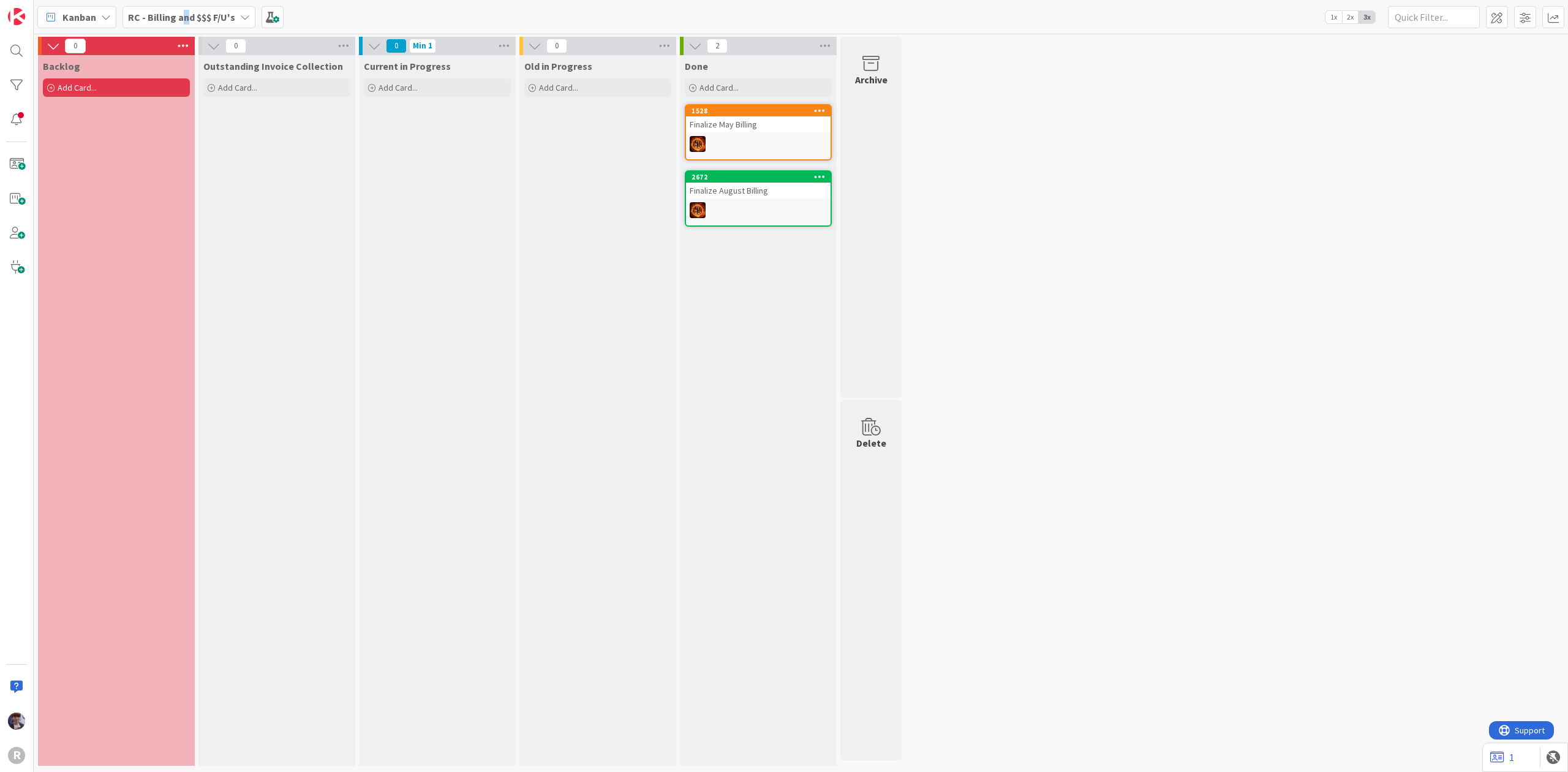
click at [185, 22] on span "RC - Billing and $$$ F/U's" at bounding box center [181, 17] width 107 height 15
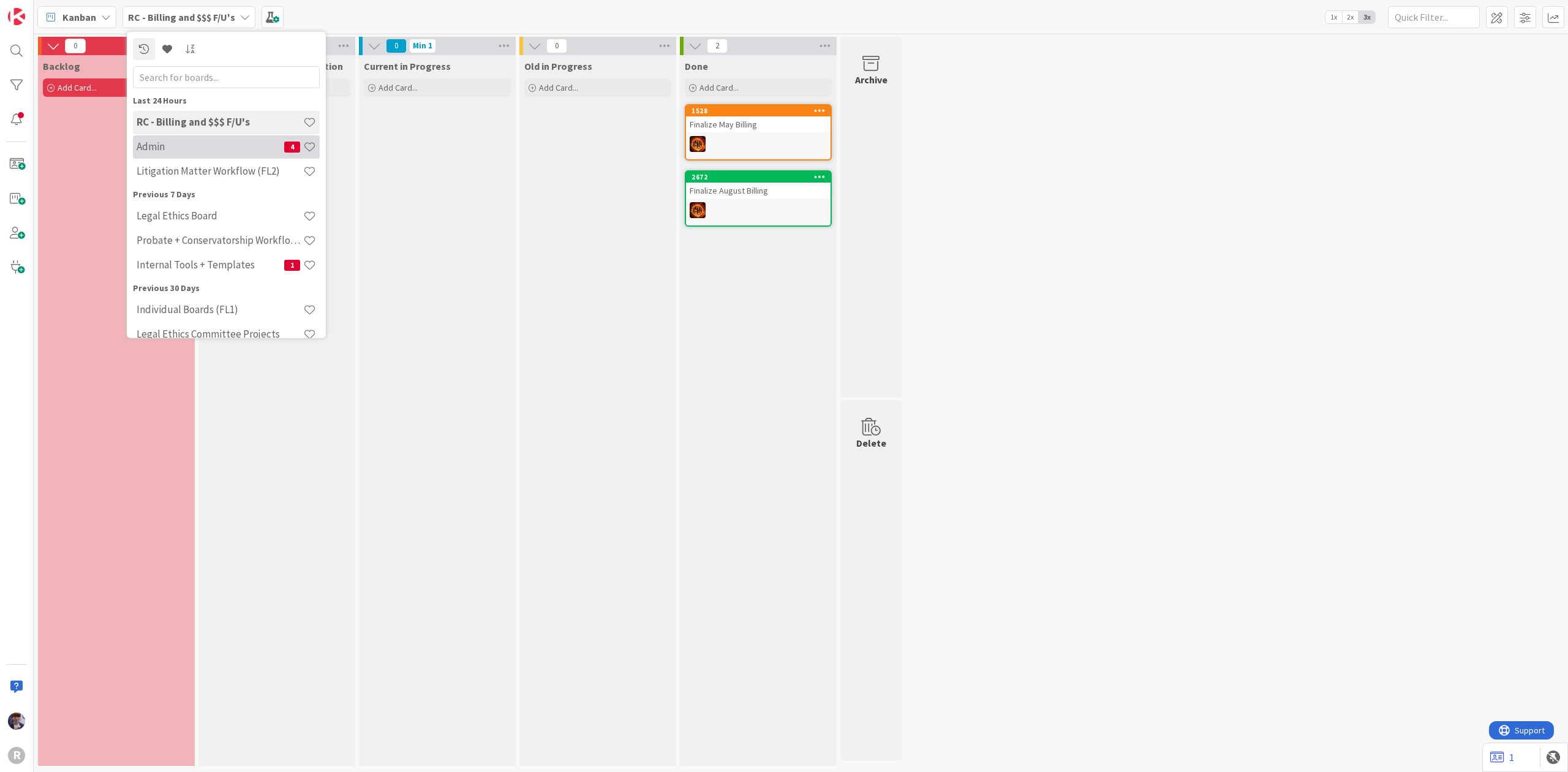
click at [189, 150] on h4 "Admin" at bounding box center [211, 146] width 148 height 12
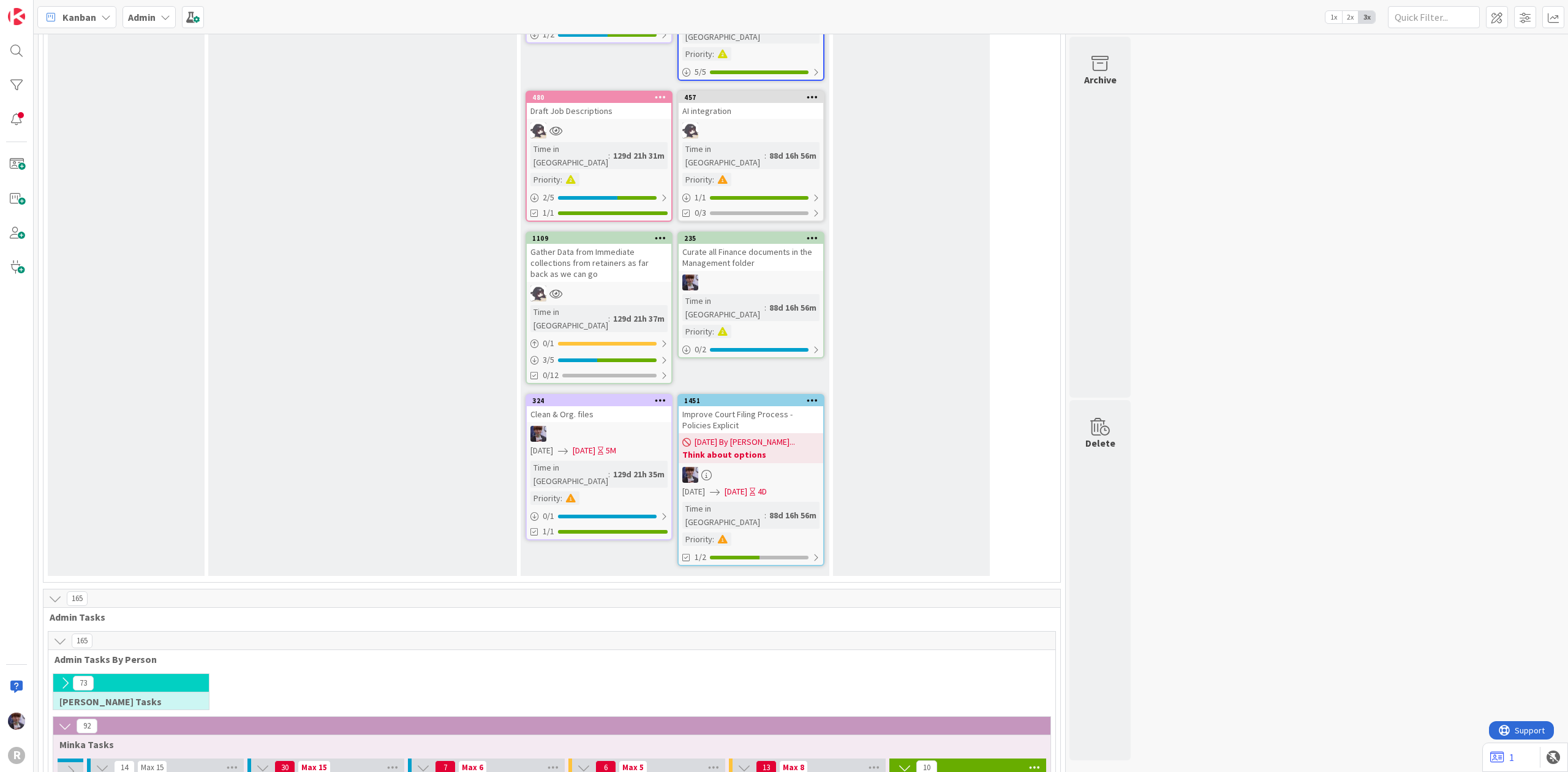
scroll to position [1961, 0]
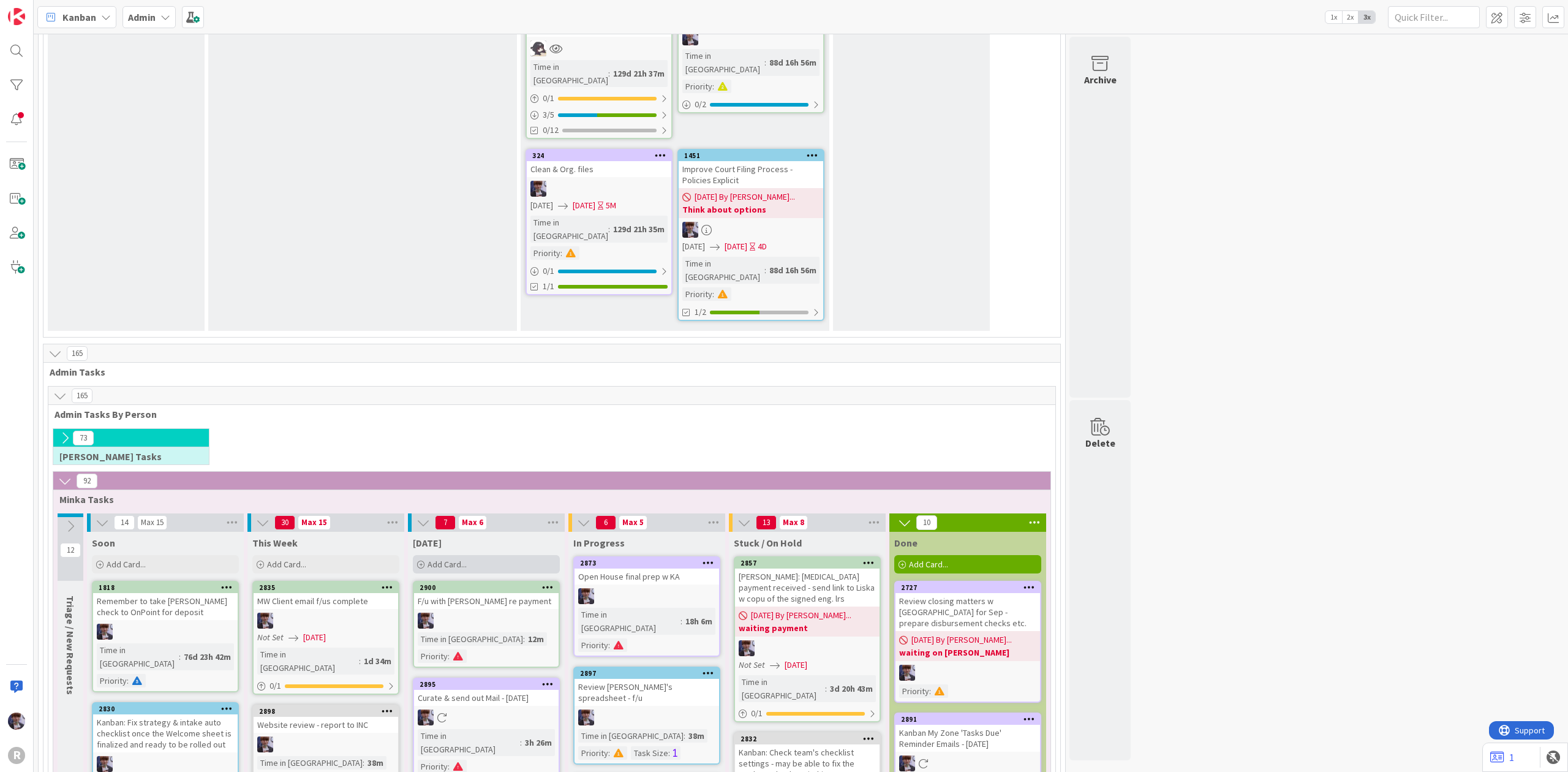
click at [463, 559] on span "Add Card..." at bounding box center [447, 564] width 39 height 11
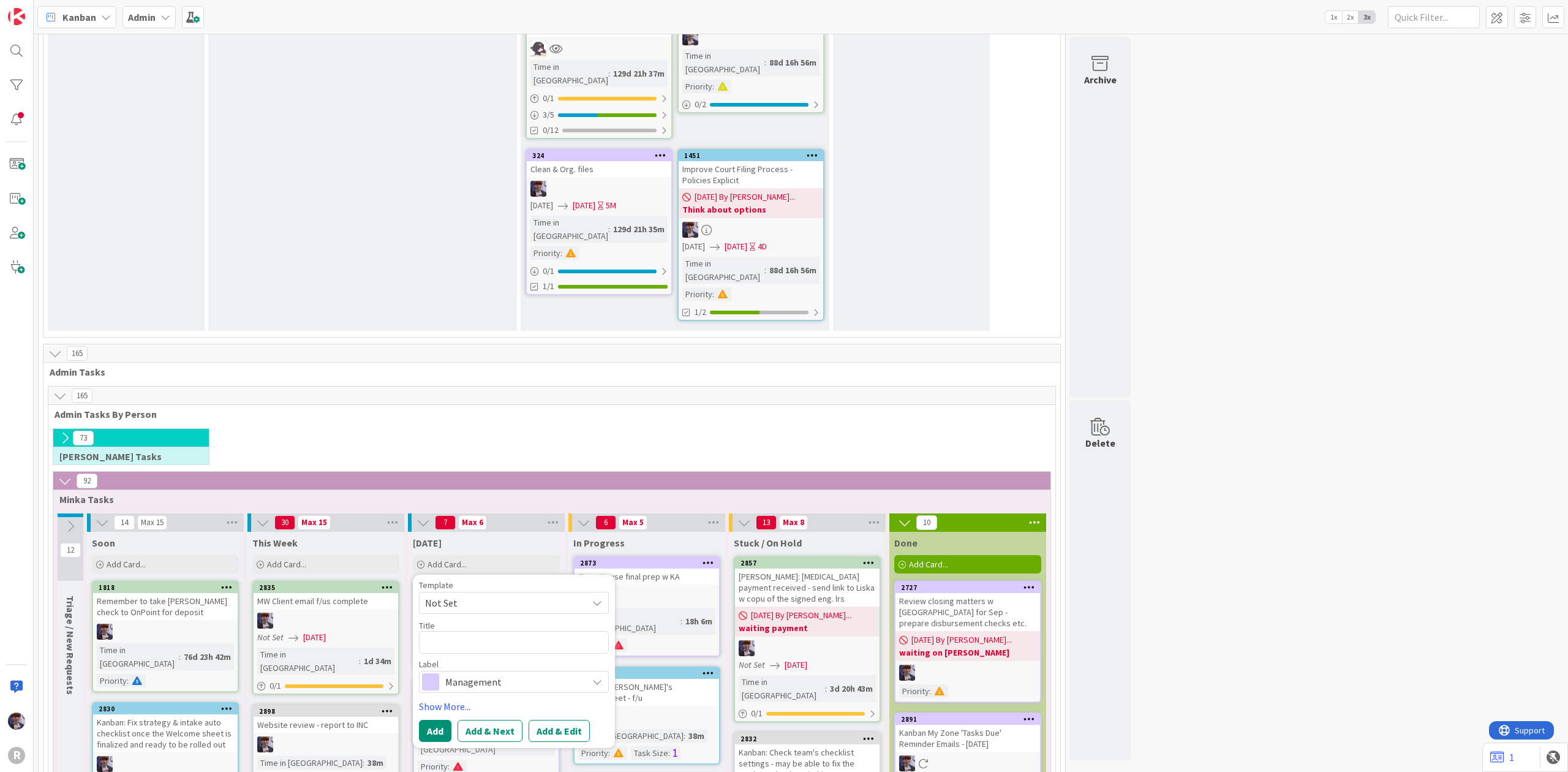
click at [381, 428] on div "73 Kelly Tasks" at bounding box center [552, 450] width 1002 height 43
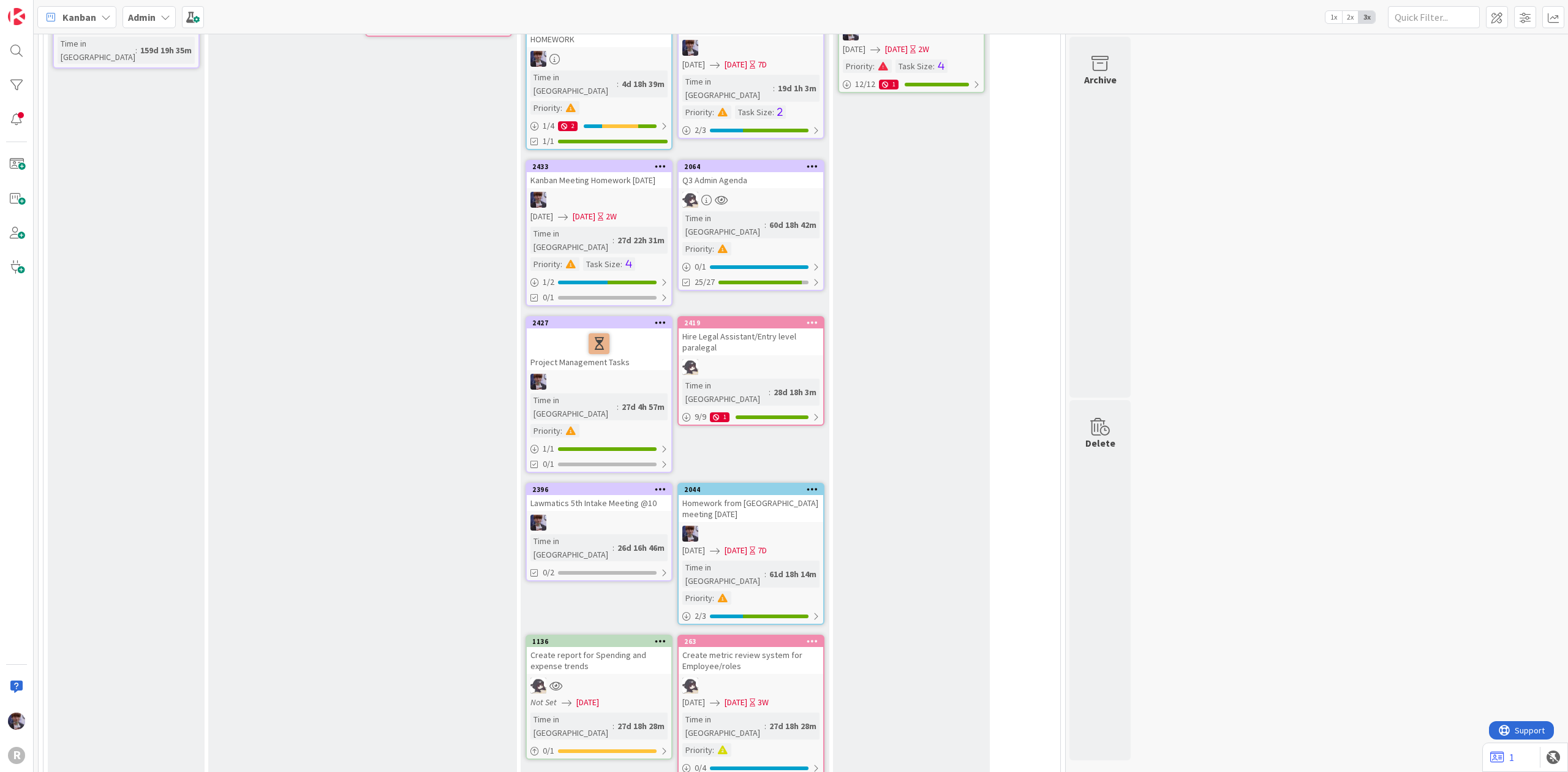
scroll to position [0, 0]
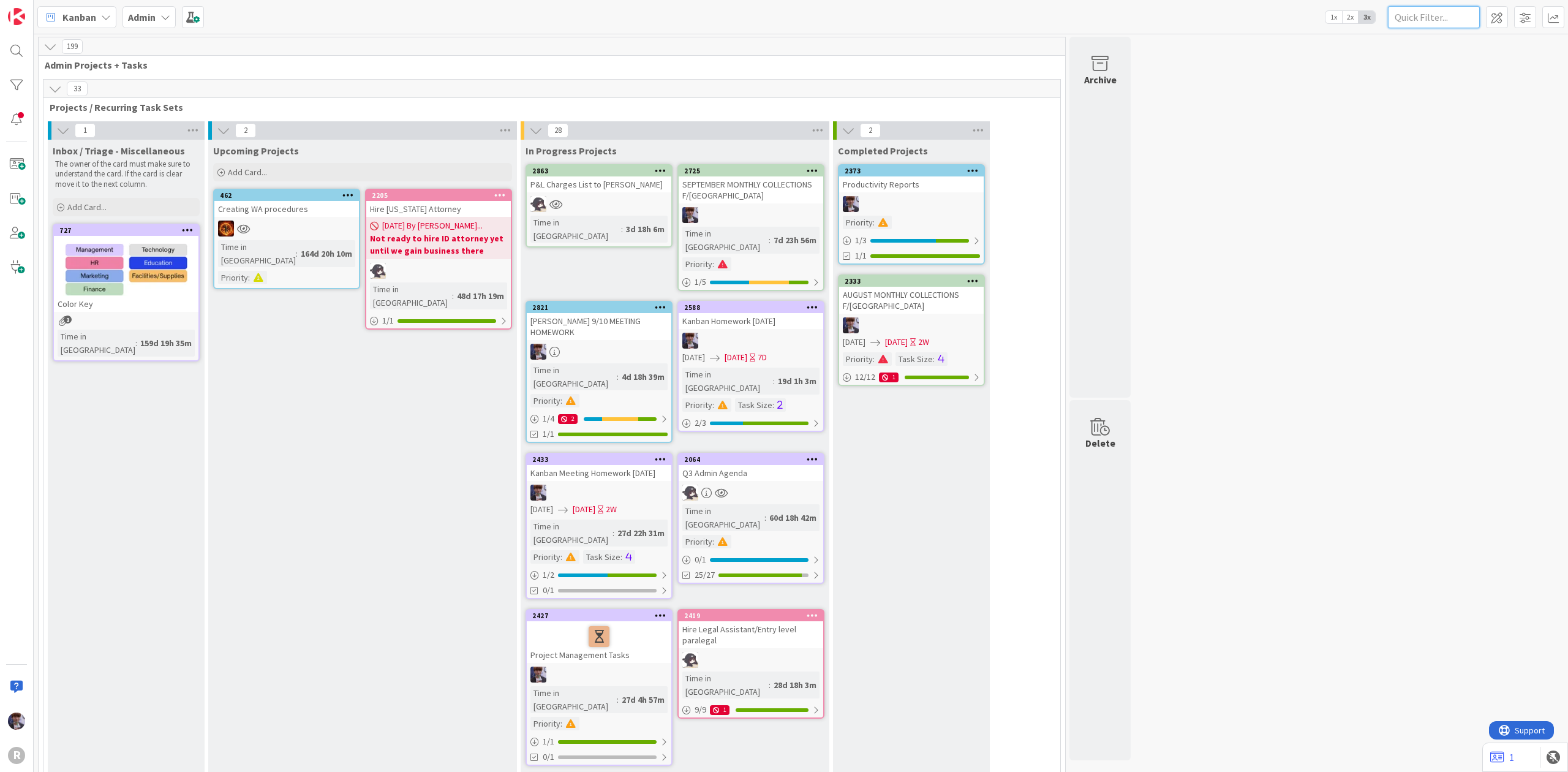
click at [1420, 18] on input "text" at bounding box center [1434, 16] width 92 height 22
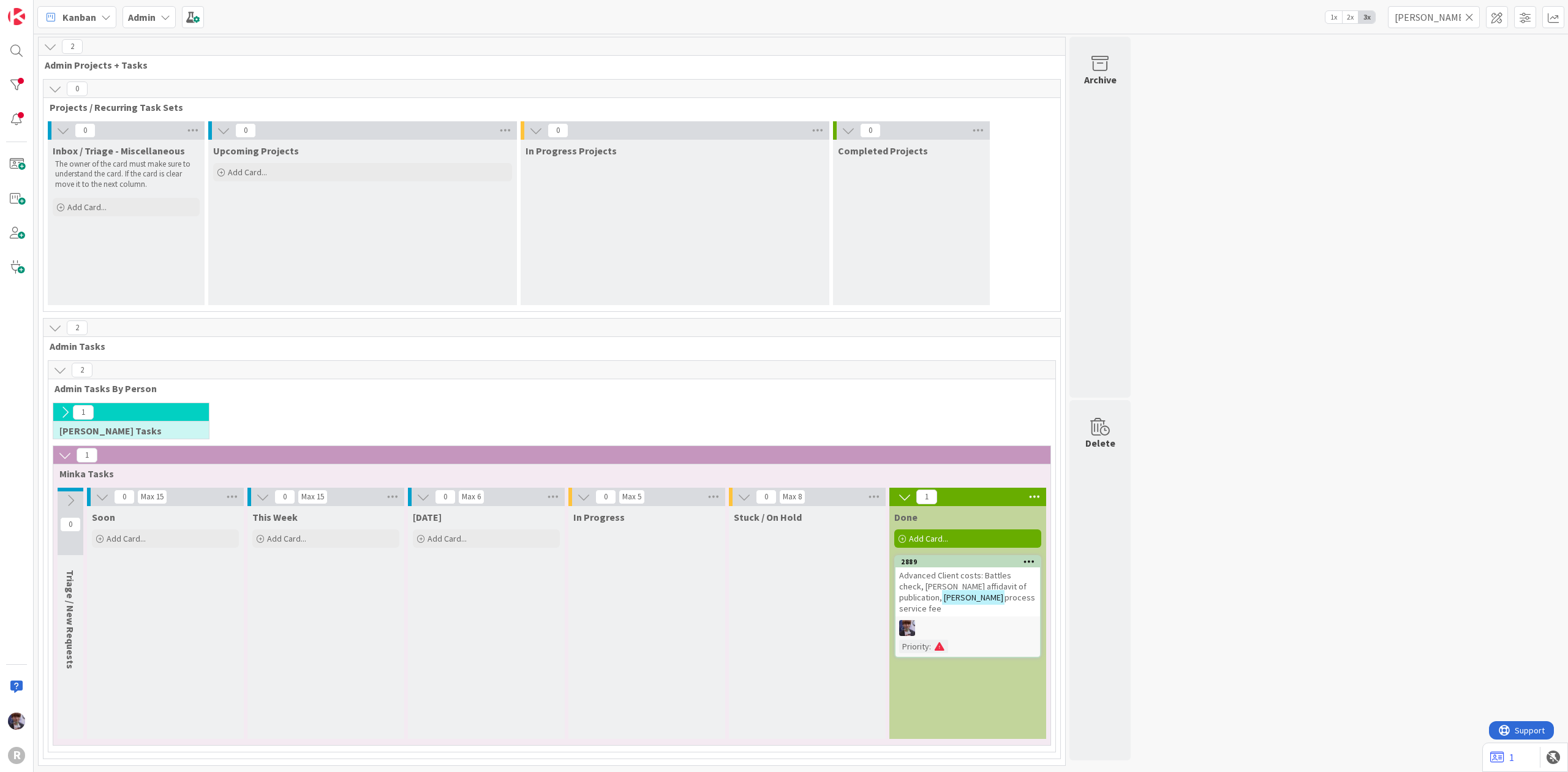
click at [122, 21] on div "Admin" at bounding box center [148, 16] width 53 height 22
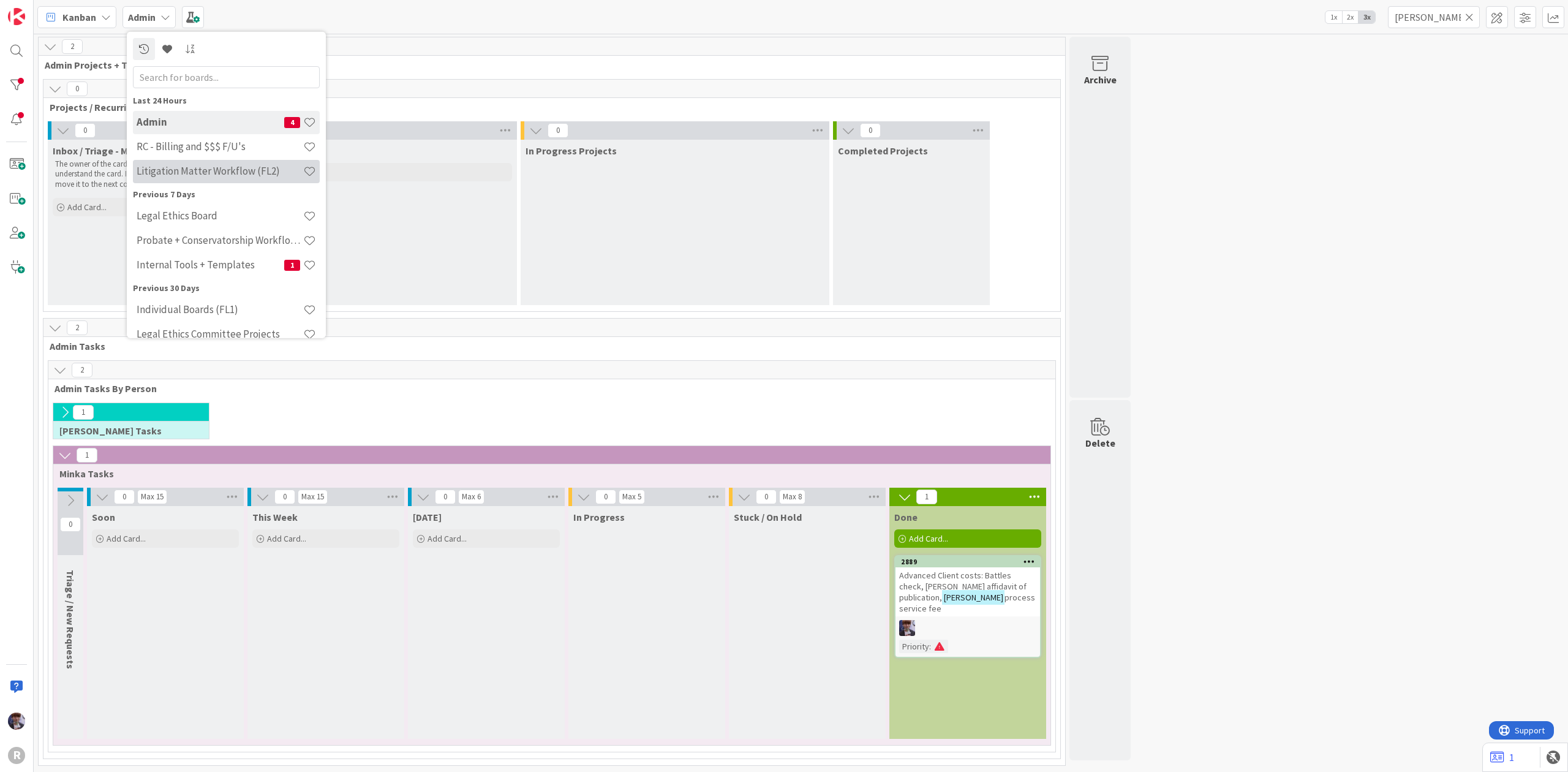
click at [200, 163] on div "Litigation Matter Workflow (FL2)" at bounding box center [226, 171] width 187 height 23
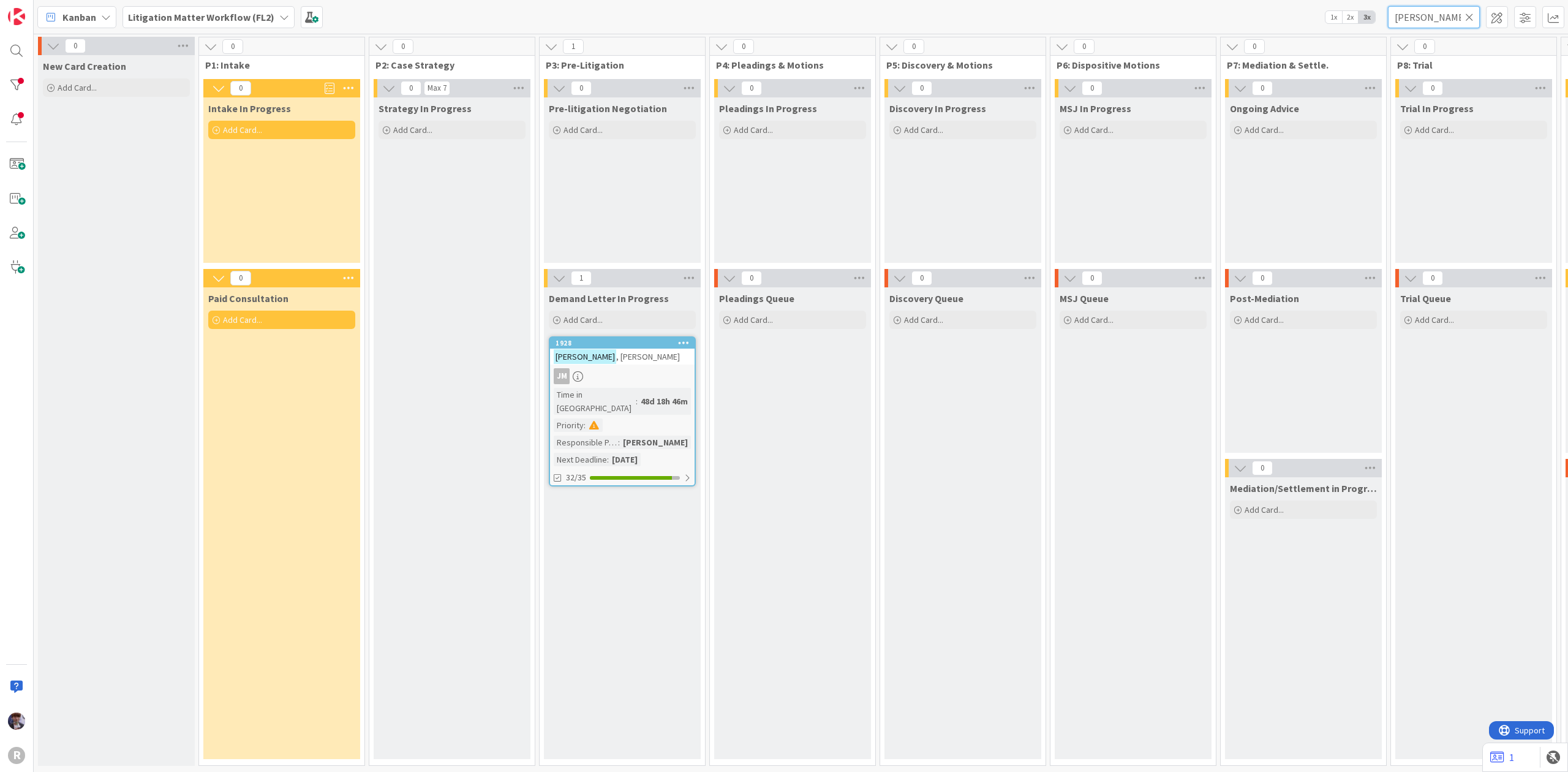
click at [1429, 13] on input "codiga" at bounding box center [1434, 16] width 92 height 22
type input "haga"
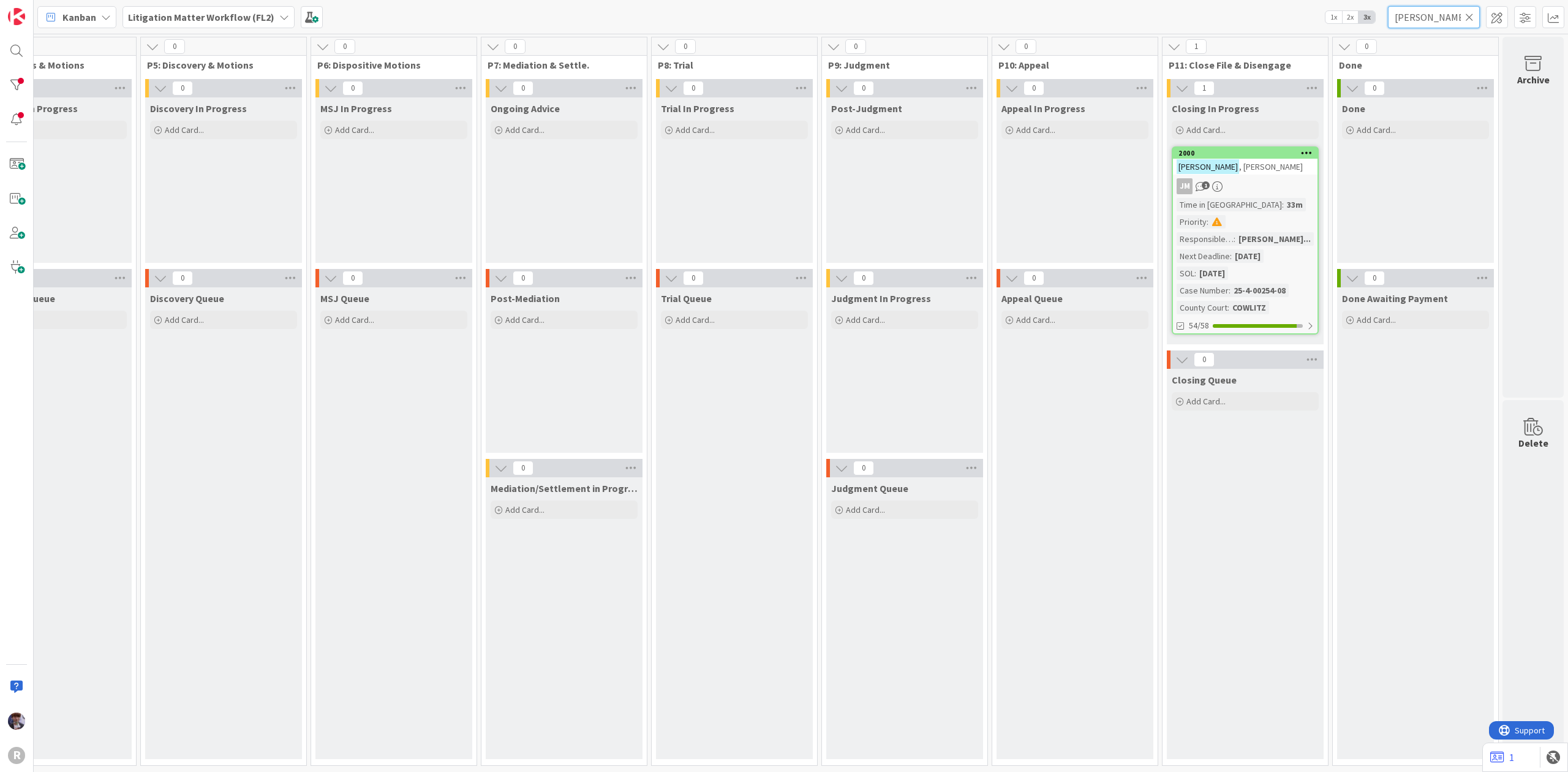
scroll to position [0, 756]
click at [1265, 176] on link "2000 HAGA , Patricia JM 1 Time in Column : 33m Priority : Responsible Paralegal…" at bounding box center [1245, 240] width 147 height 188
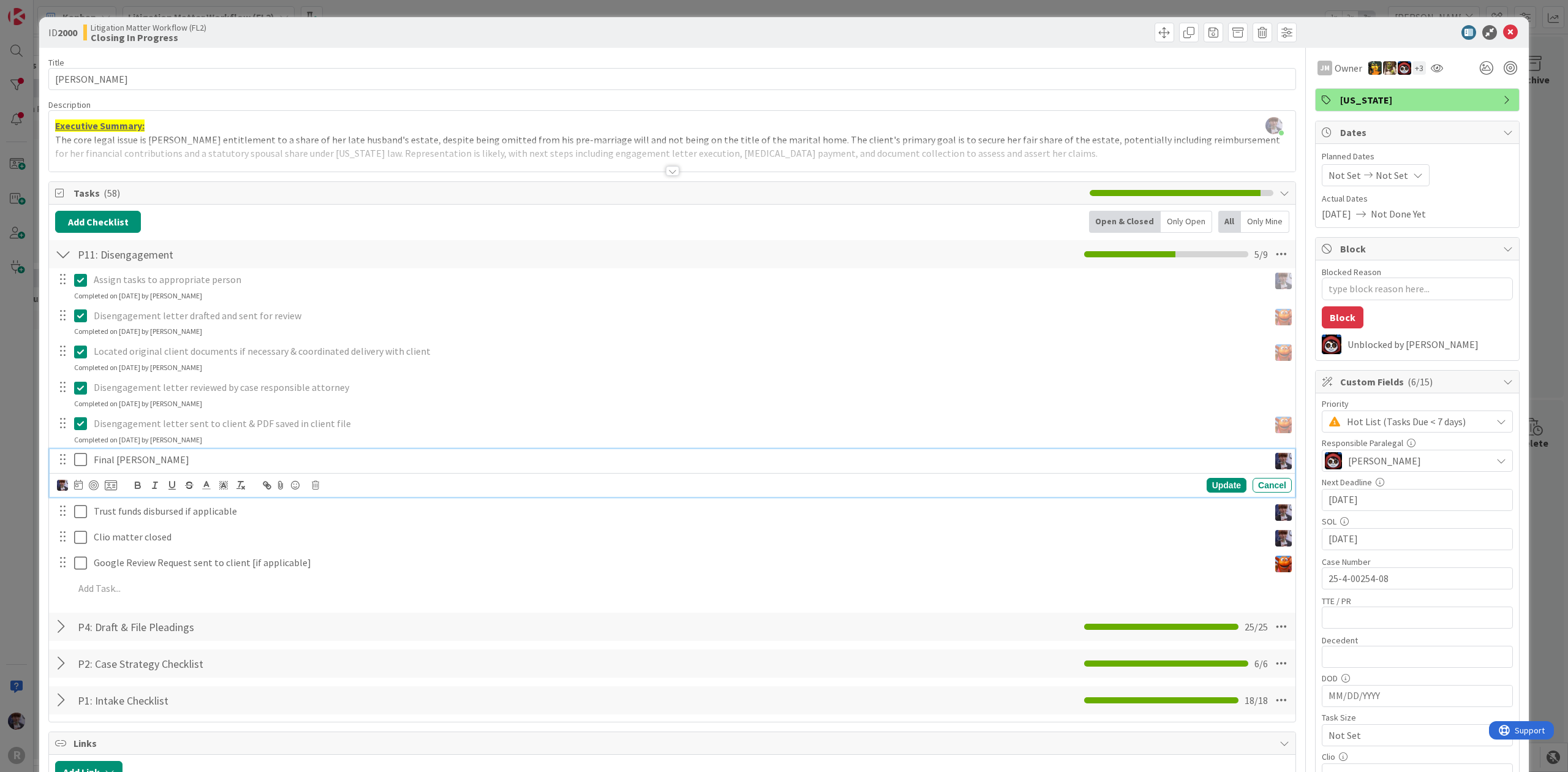
click at [82, 461] on icon at bounding box center [80, 459] width 13 height 15
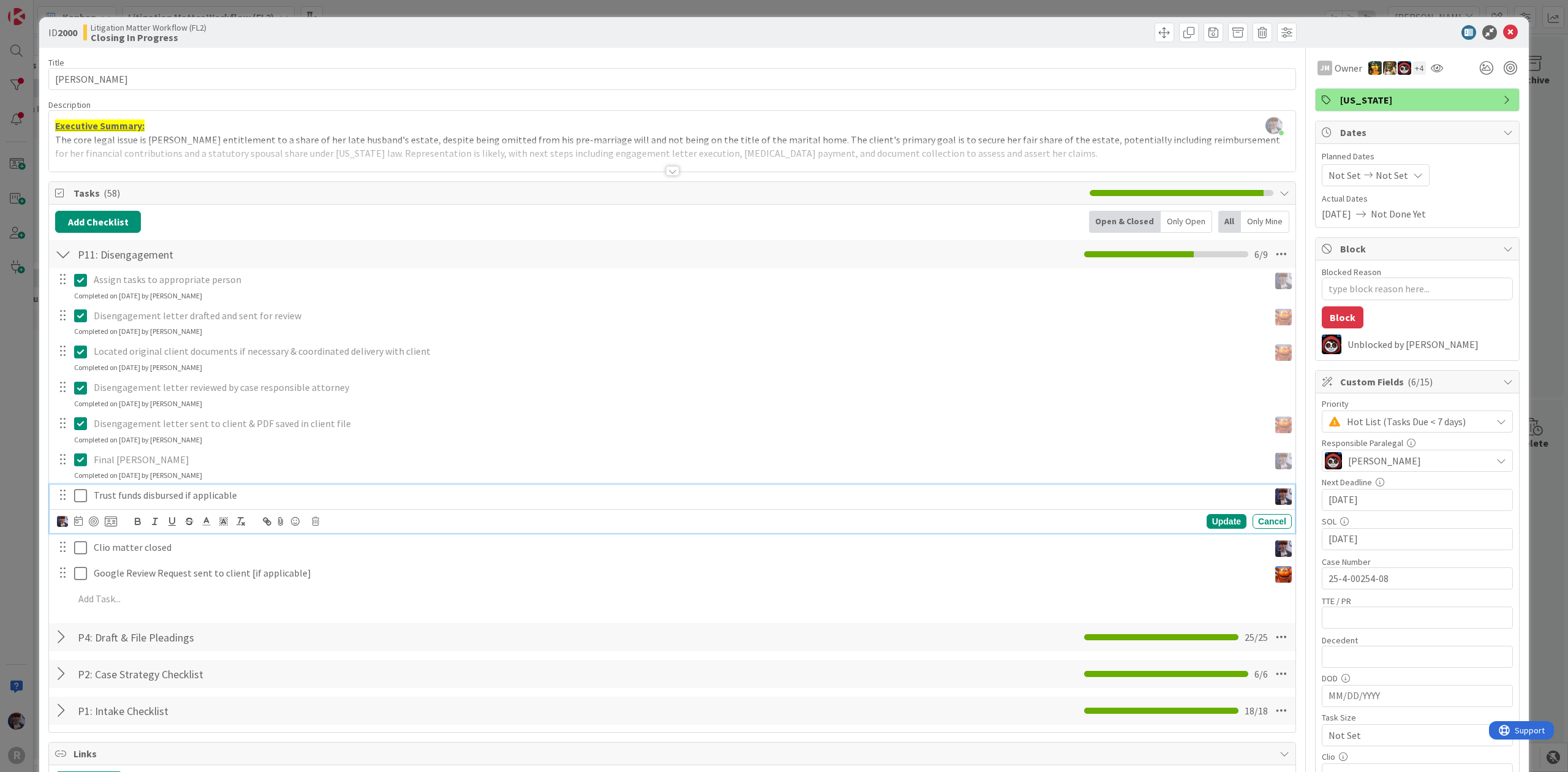
click at [101, 500] on p "Trust funds disbursed if applicable" at bounding box center [678, 495] width 1170 height 14
drag, startPoint x: 297, startPoint y: 483, endPoint x: 282, endPoint y: 483, distance: 15.0
click at [282, 483] on div "Assign tasks to appropriate person Update Cancel Completed on 09/16/2025 by Min…" at bounding box center [672, 441] width 1234 height 346
click at [246, 499] on p "Trust funds disbursed if applicable" at bounding box center [678, 495] width 1170 height 14
drag, startPoint x: 251, startPoint y: 501, endPoint x: 87, endPoint y: 494, distance: 164.1
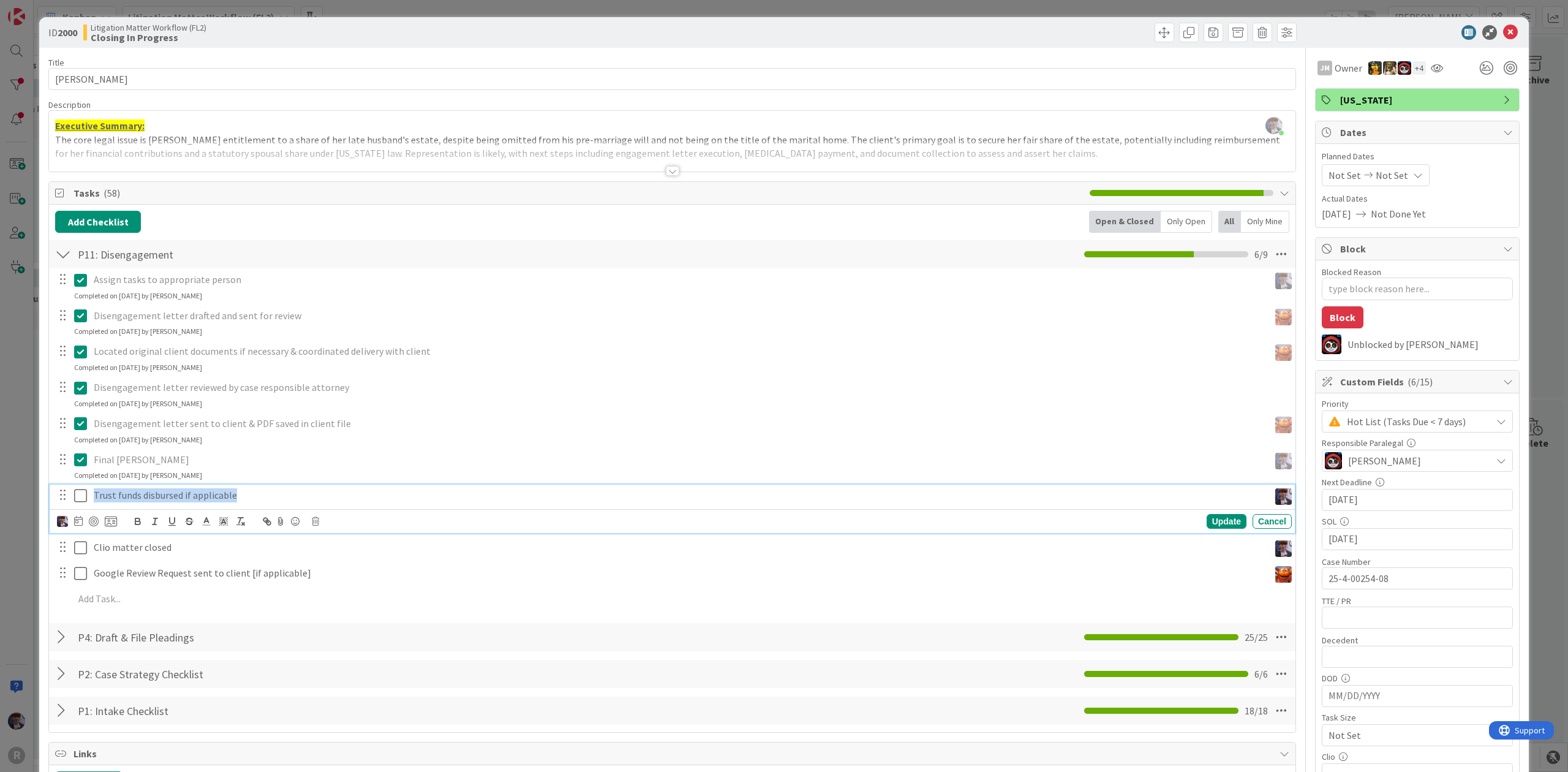
click at [87, 494] on div "Trust funds disbursed if applicable" at bounding box center [672, 496] width 1238 height 21
click at [185, 527] on icon "button" at bounding box center [189, 521] width 11 height 11
click at [81, 498] on icon at bounding box center [80, 496] width 13 height 15
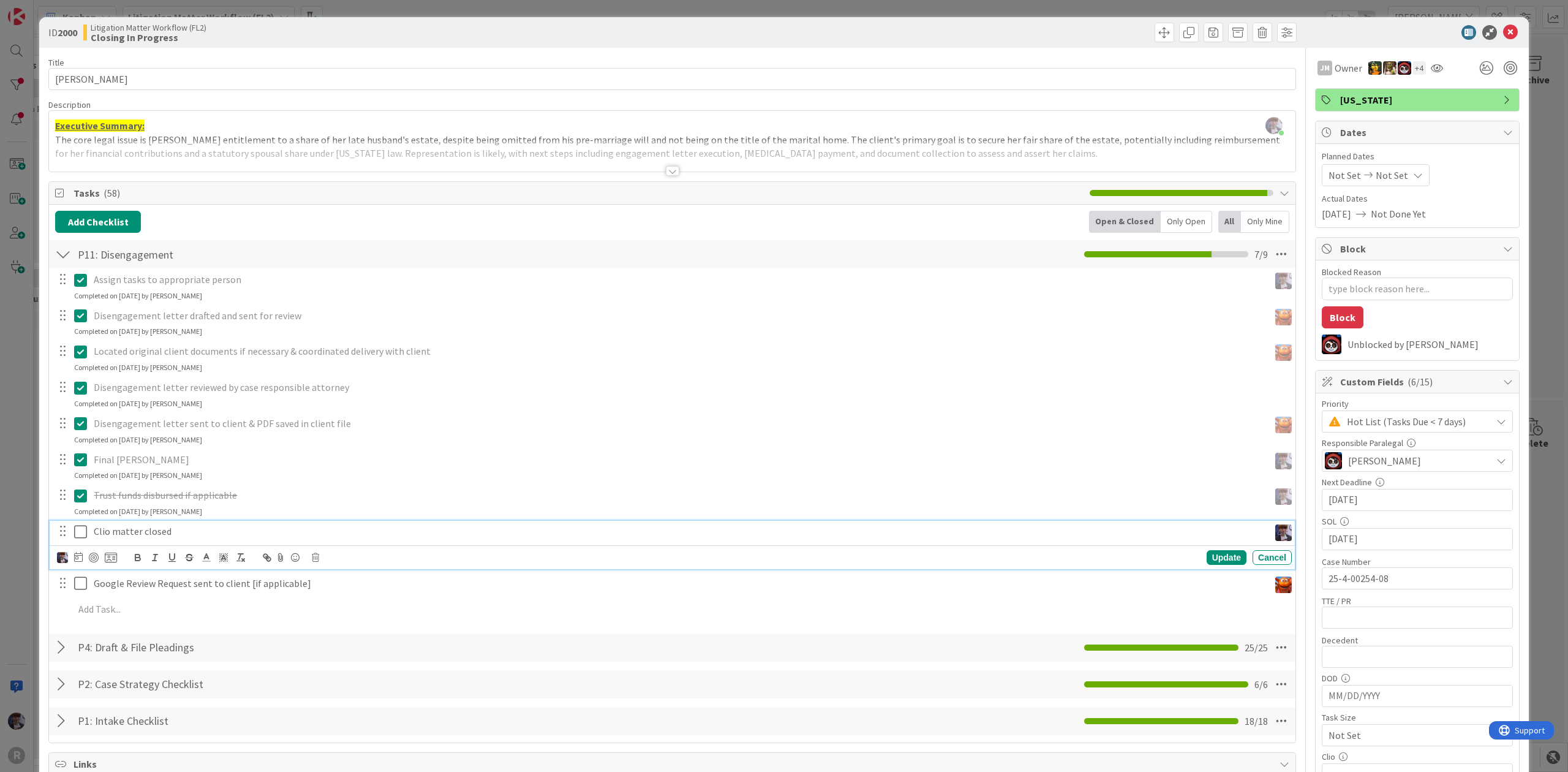
click at [139, 528] on p "Clio matter closed" at bounding box center [678, 531] width 1170 height 14
drag, startPoint x: 236, startPoint y: 535, endPoint x: 64, endPoint y: 523, distance: 172.4
click at [64, 523] on div "Clio matter closed" at bounding box center [672, 532] width 1238 height 21
click at [207, 520] on div "Assign tasks to appropriate person Update Cancel Completed on 09/16/2025 by Min…" at bounding box center [672, 446] width 1234 height 357
click at [180, 538] on p "Clio matter closed" at bounding box center [678, 531] width 1170 height 14
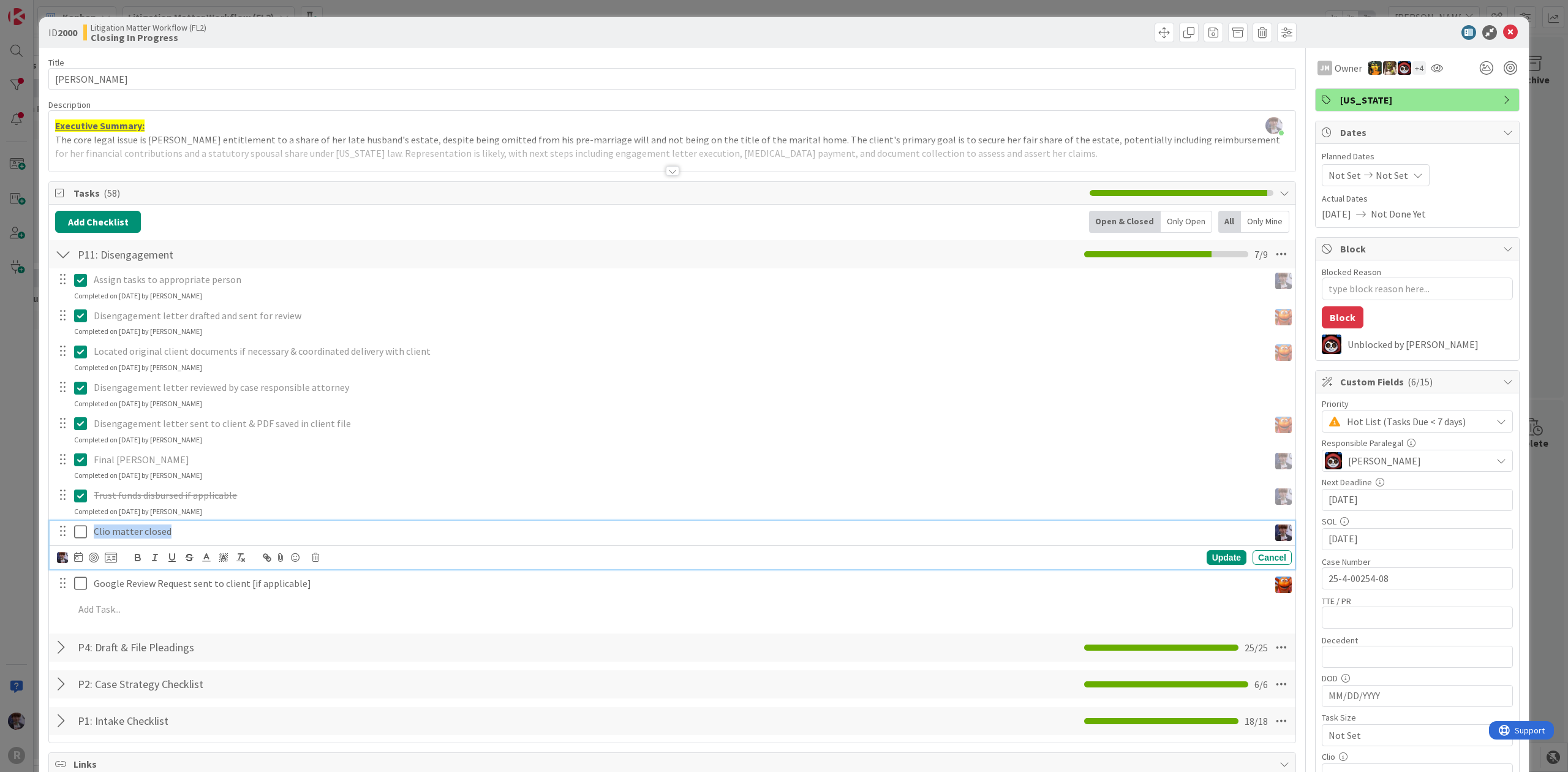
drag, startPoint x: 199, startPoint y: 528, endPoint x: -112, endPoint y: 528, distance: 311.0
click at [0, 528] on html "R Kanban Litigation Matter Workflow (FL2) 1x 2x 3x haga 0 New Card Creation Add…" at bounding box center [784, 386] width 1568 height 772
click at [194, 529] on p "Clio matter closed" at bounding box center [678, 531] width 1170 height 14
drag, startPoint x: 194, startPoint y: 531, endPoint x: 35, endPoint y: 524, distance: 159.2
click at [35, 524] on div "ID 2000 Litigation Matter Workflow (FL2) Closing In Progress Title 14 / 128 HAG…" at bounding box center [784, 386] width 1568 height 772
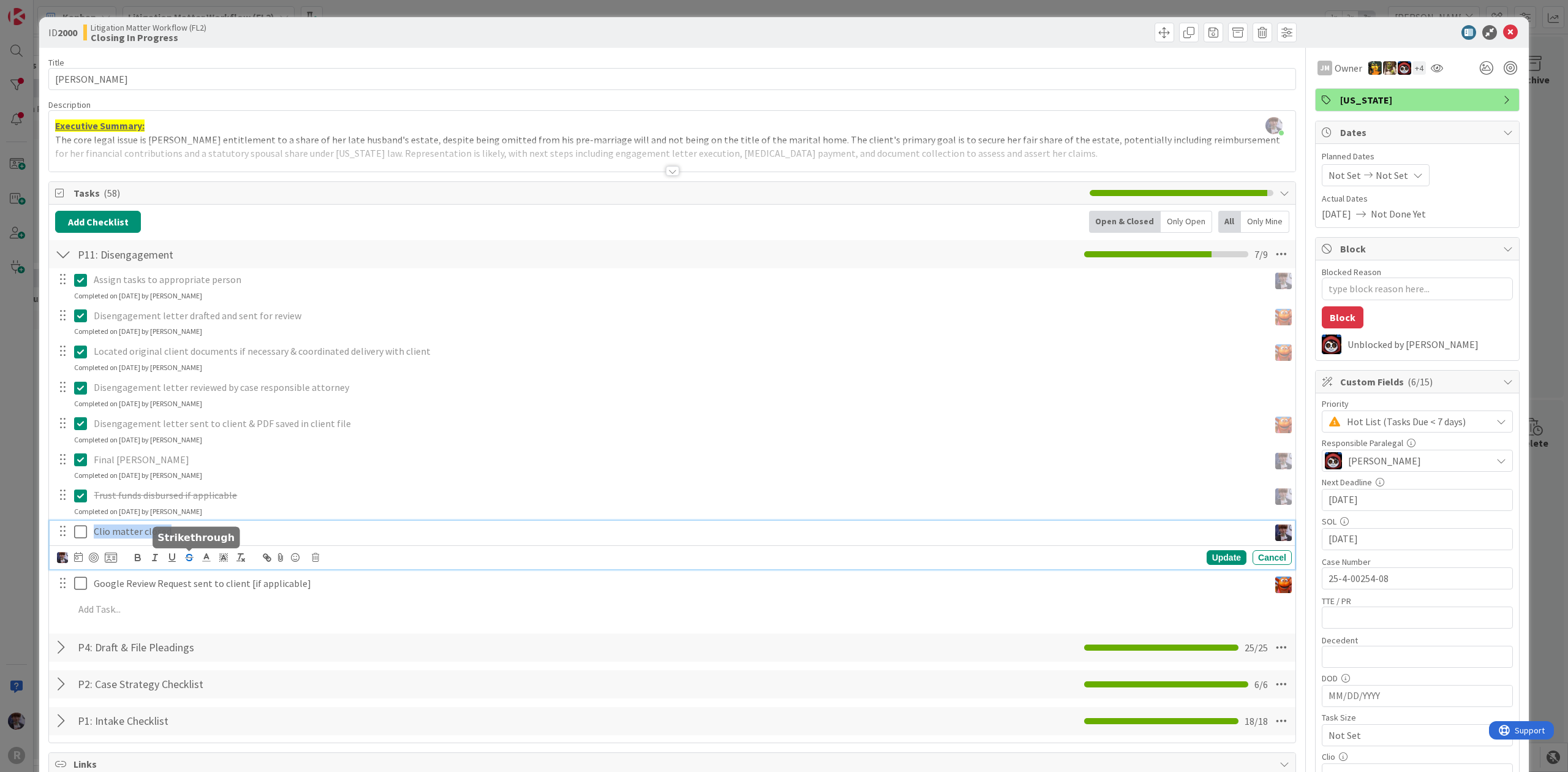
click at [188, 554] on icon "button" at bounding box center [189, 557] width 11 height 11
click at [192, 528] on p "Clio matter closed" at bounding box center [678, 531] width 1170 height 14
drag, startPoint x: 198, startPoint y: 522, endPoint x: 33, endPoint y: 514, distance: 165.2
click at [33, 514] on div "ID 2000 Litigation Matter Workflow (FL2) Closing In Progress Title 14 / 128 HAG…" at bounding box center [784, 386] width 1568 height 772
click at [186, 557] on icon "button" at bounding box center [189, 557] width 11 height 11
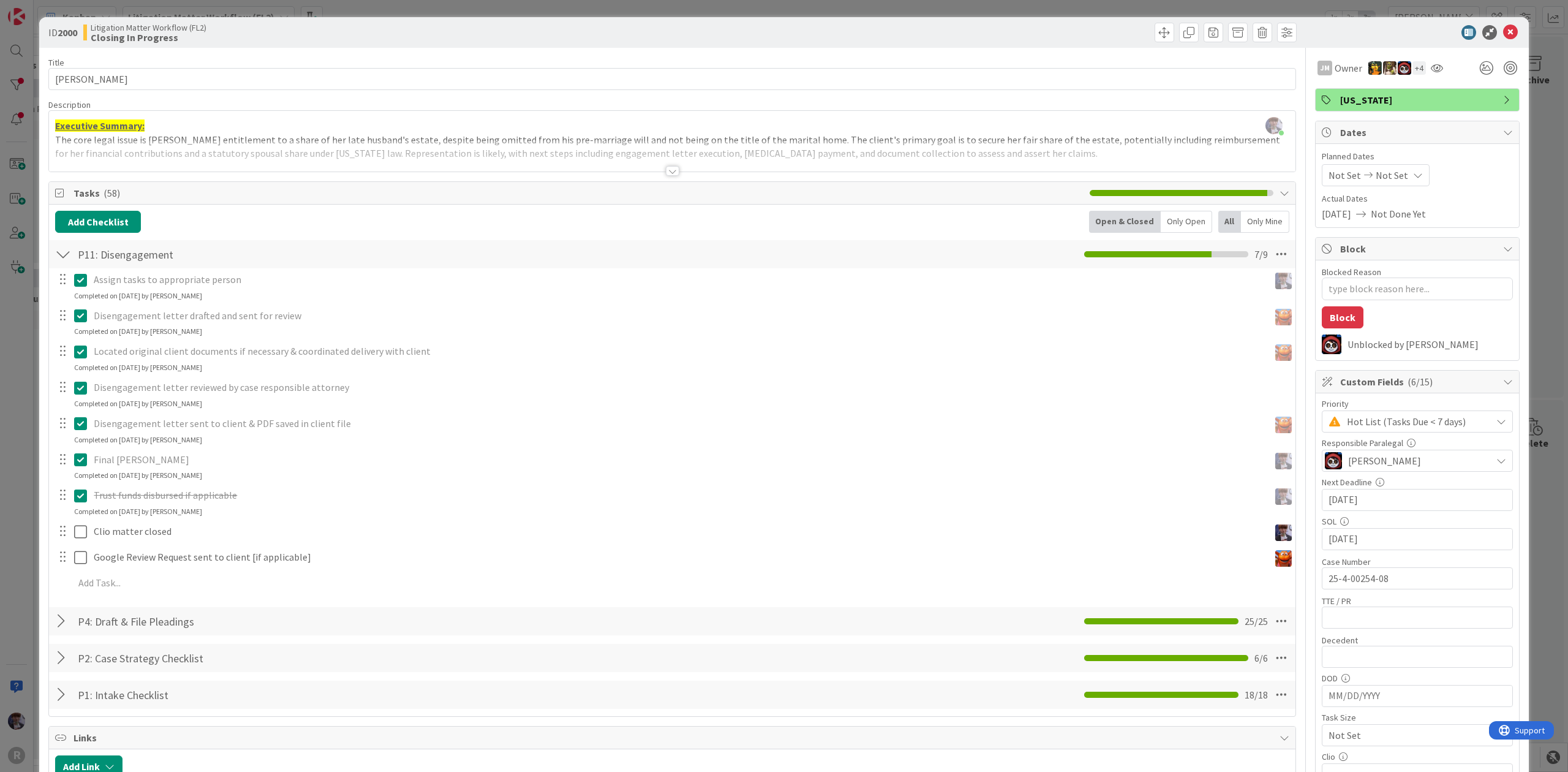
click at [195, 519] on div "Assign tasks to appropriate person Update Cancel Completed on 09/16/2025 by Min…" at bounding box center [672, 433] width 1234 height 331
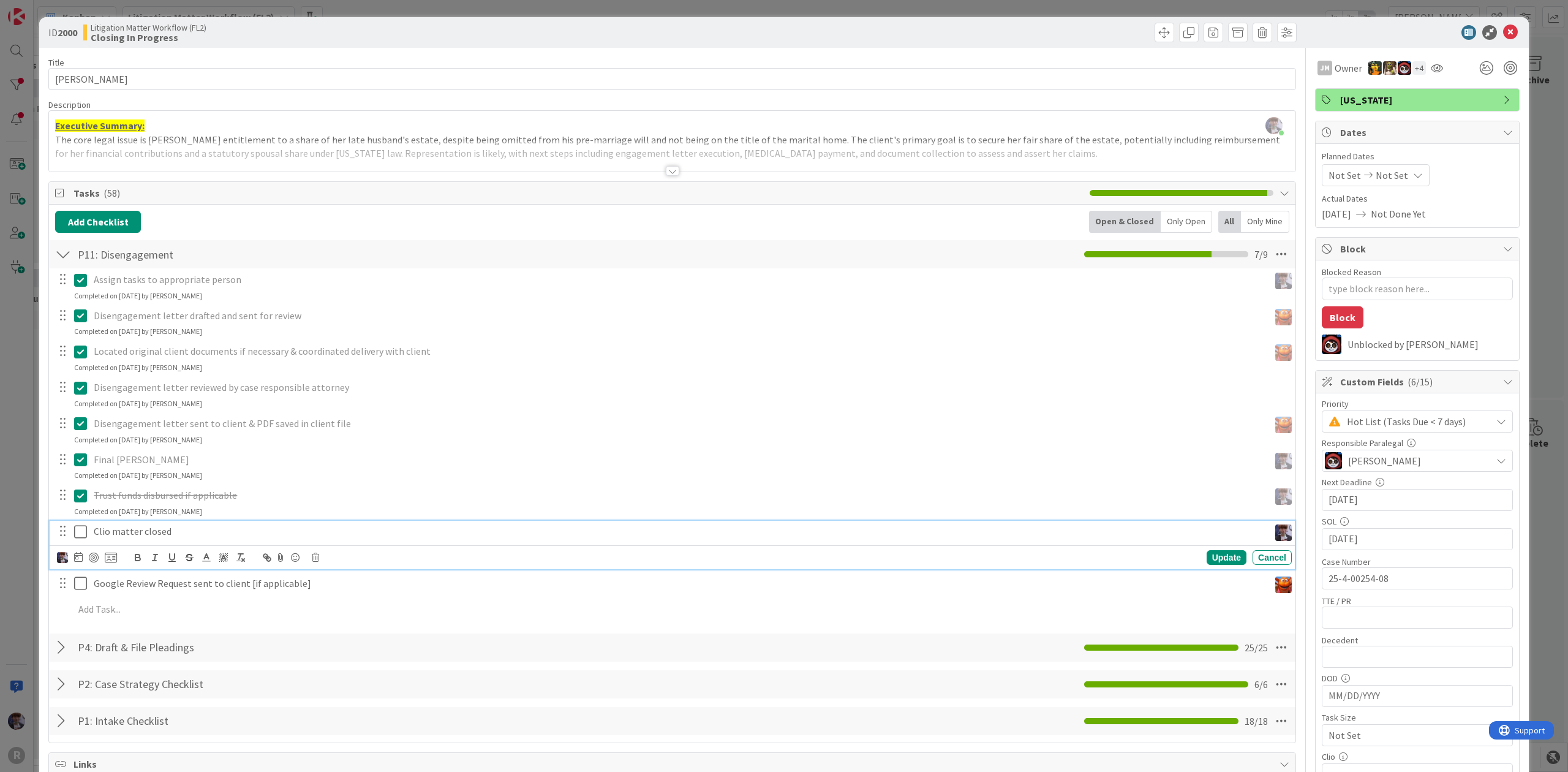
click at [186, 536] on p "Clio matter closed" at bounding box center [678, 531] width 1170 height 14
click at [84, 537] on icon at bounding box center [80, 532] width 13 height 15
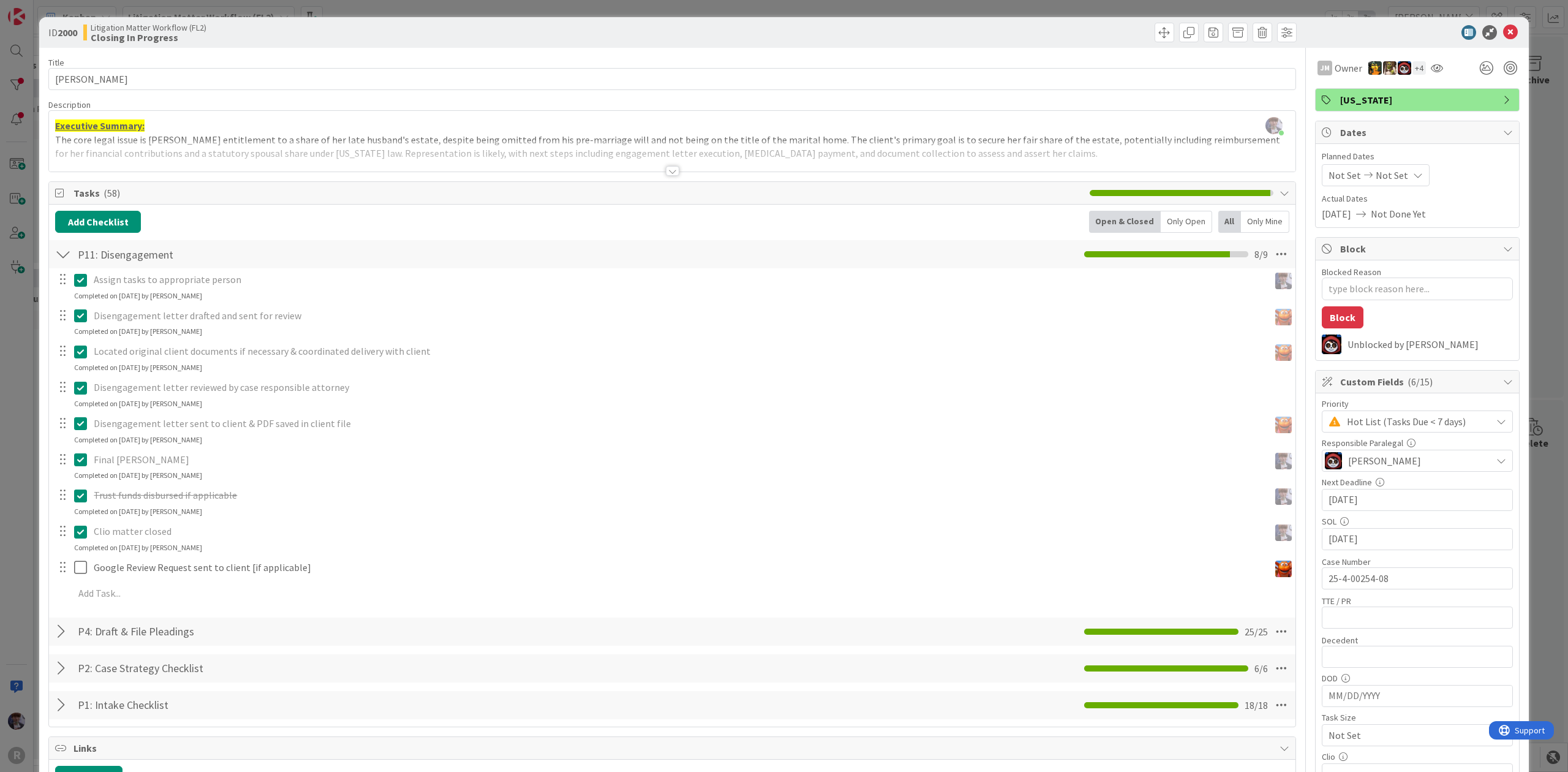
click at [15, 589] on div "ID 2000 Litigation Matter Workflow (FL2) Closing In Progress Title 14 / 128 HAG…" at bounding box center [784, 386] width 1568 height 772
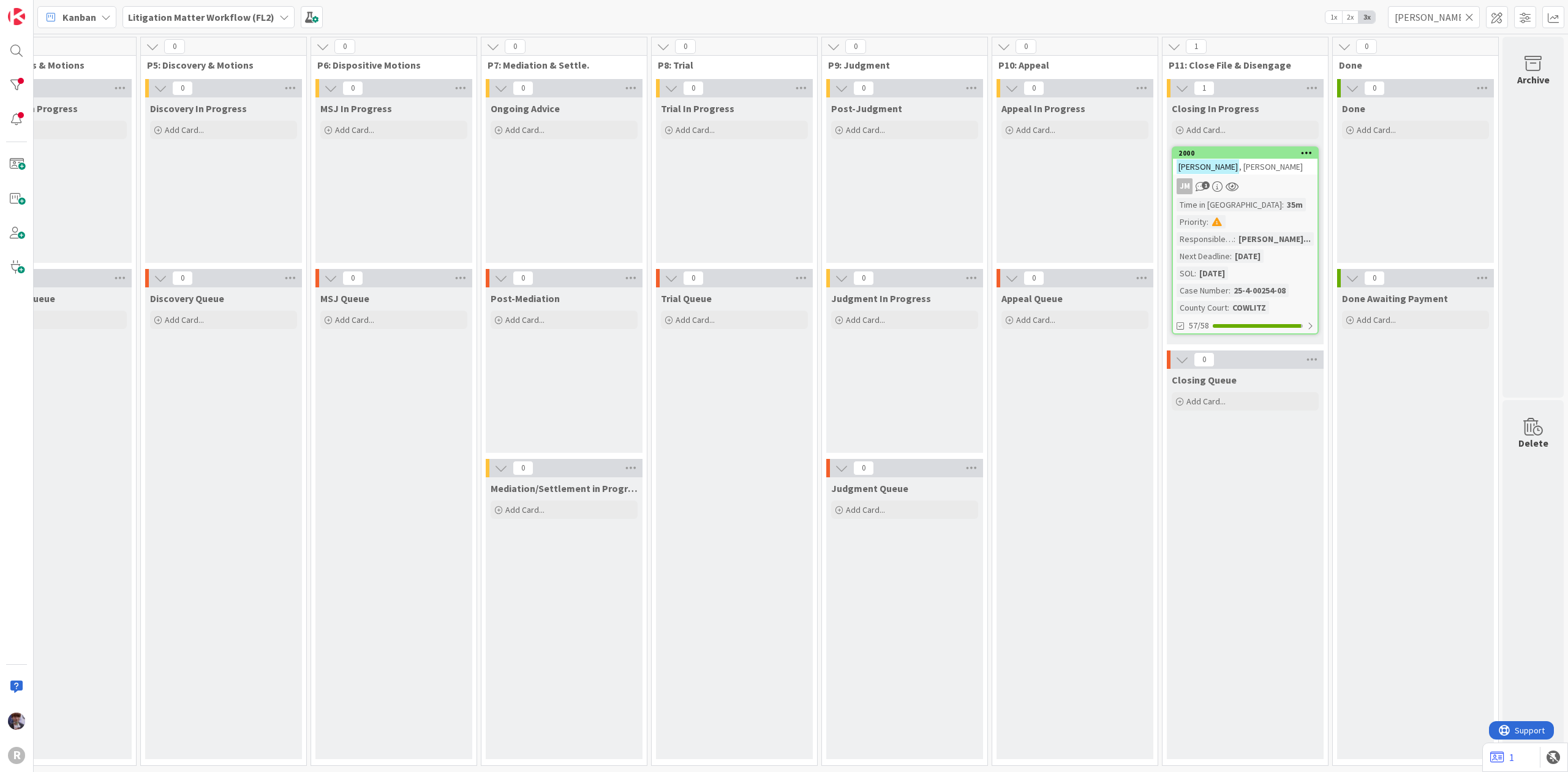
click at [1265, 171] on div "HAGA , Patricia" at bounding box center [1245, 166] width 144 height 16
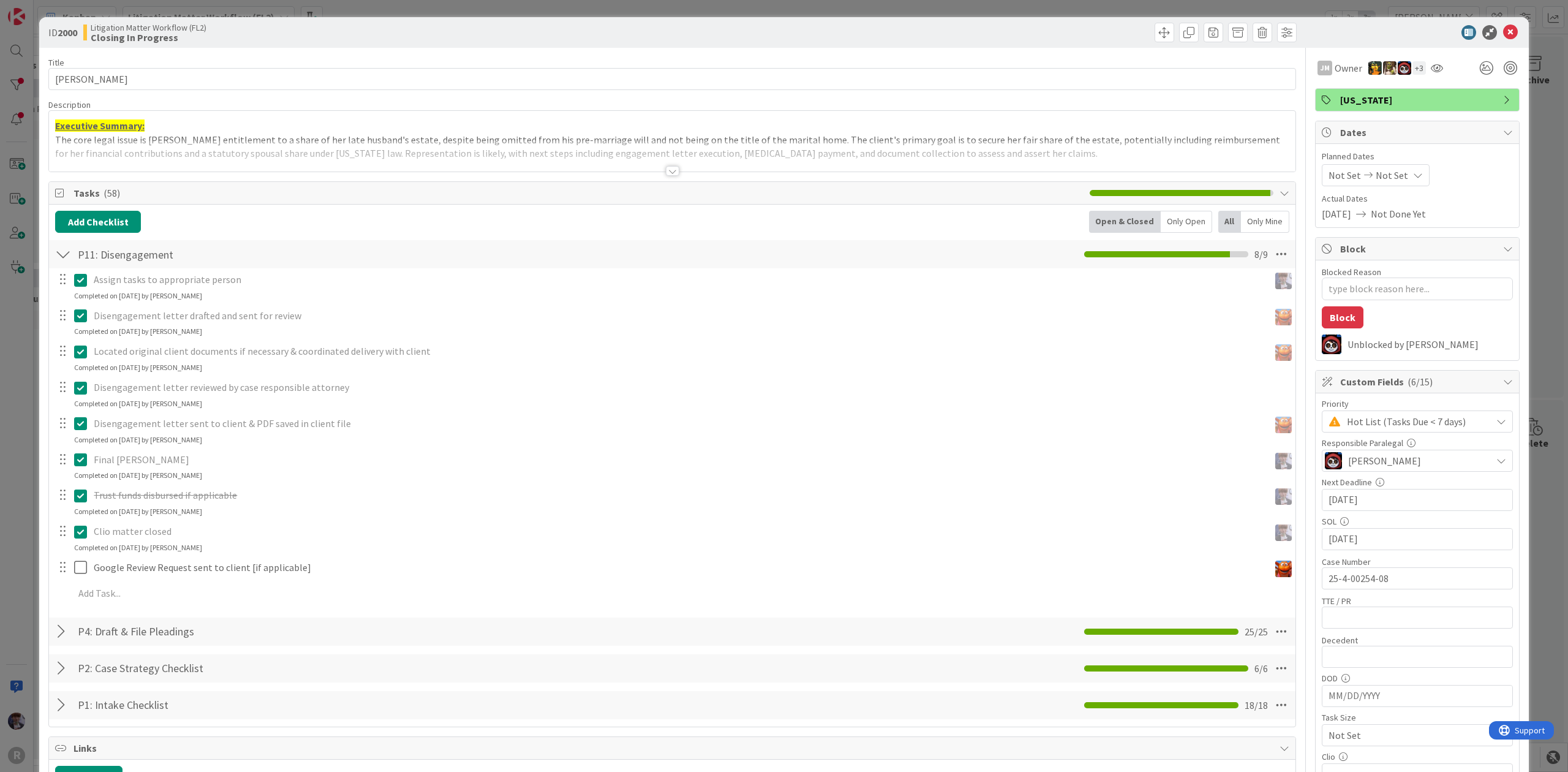
type textarea "x"
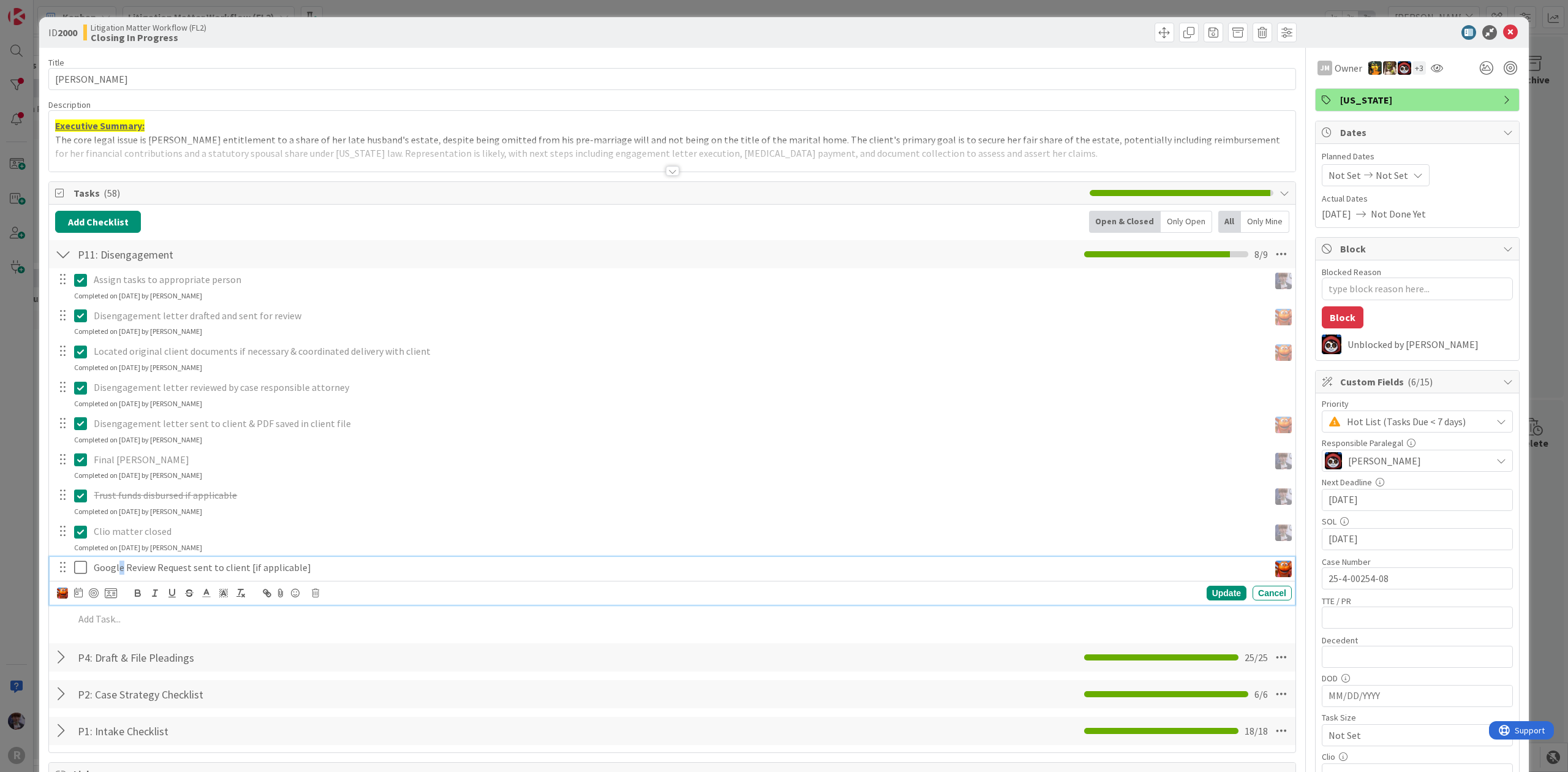
click at [120, 568] on p "Google Review Request sent to client [if applicable]" at bounding box center [678, 567] width 1170 height 14
click at [75, 601] on div at bounding box center [78, 593] width 8 height 15
click at [147, 719] on td "16" at bounding box center [148, 719] width 24 height 23
type input "[DATE]"
type textarea "x"
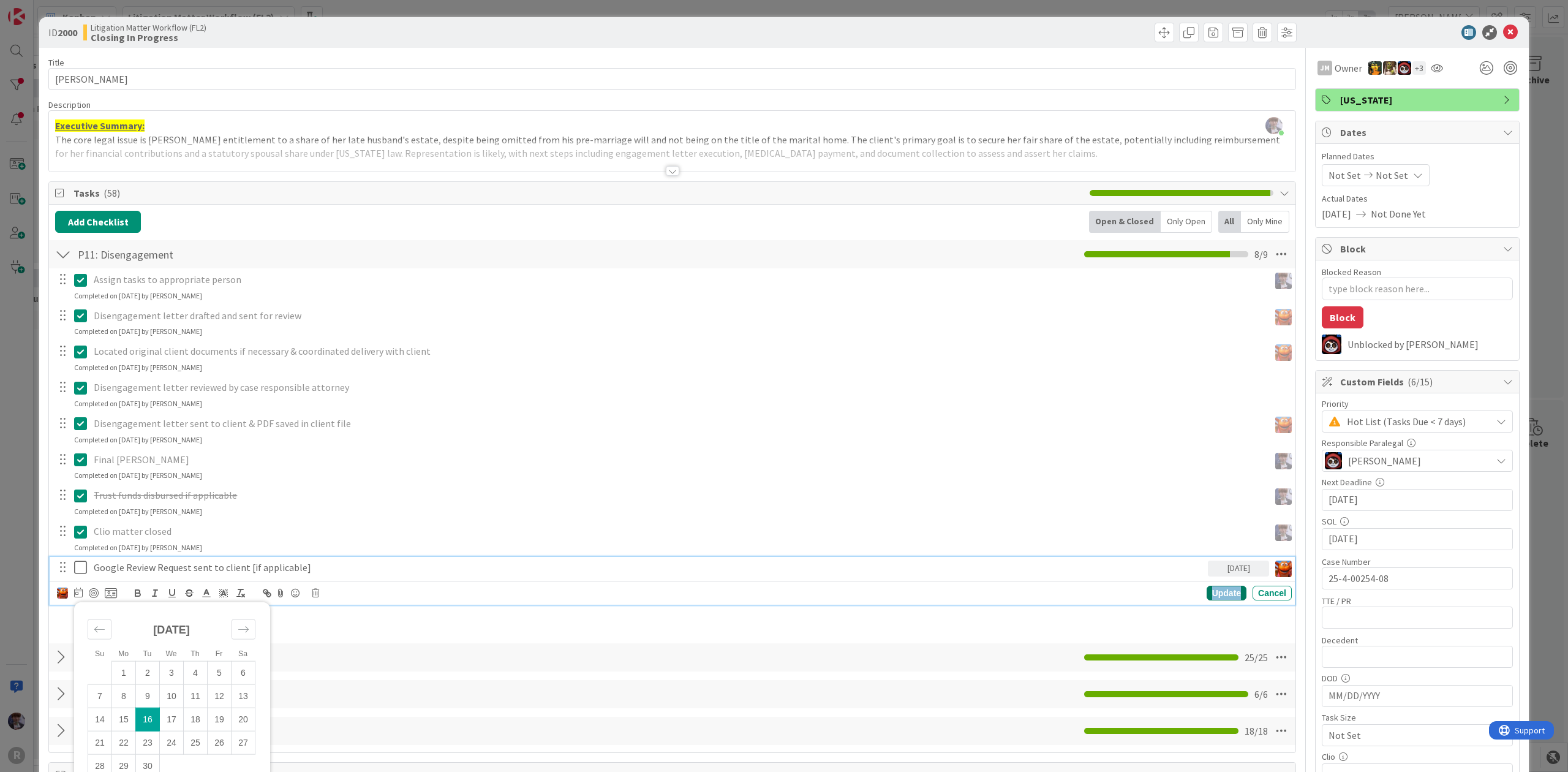
click at [1209, 595] on div "Update" at bounding box center [1227, 593] width 40 height 15
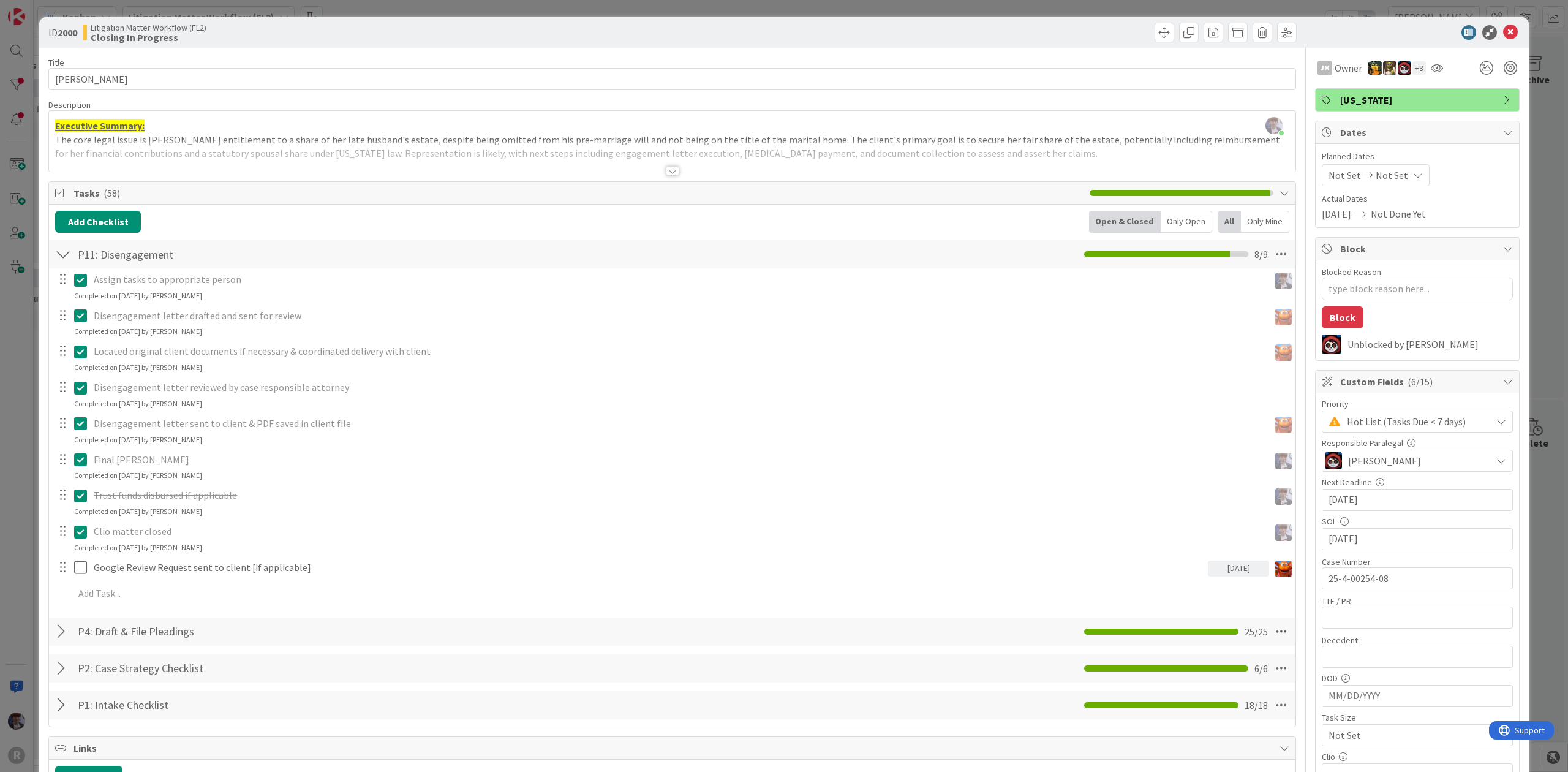
click at [1190, 217] on div "Only Open" at bounding box center [1186, 222] width 52 height 22
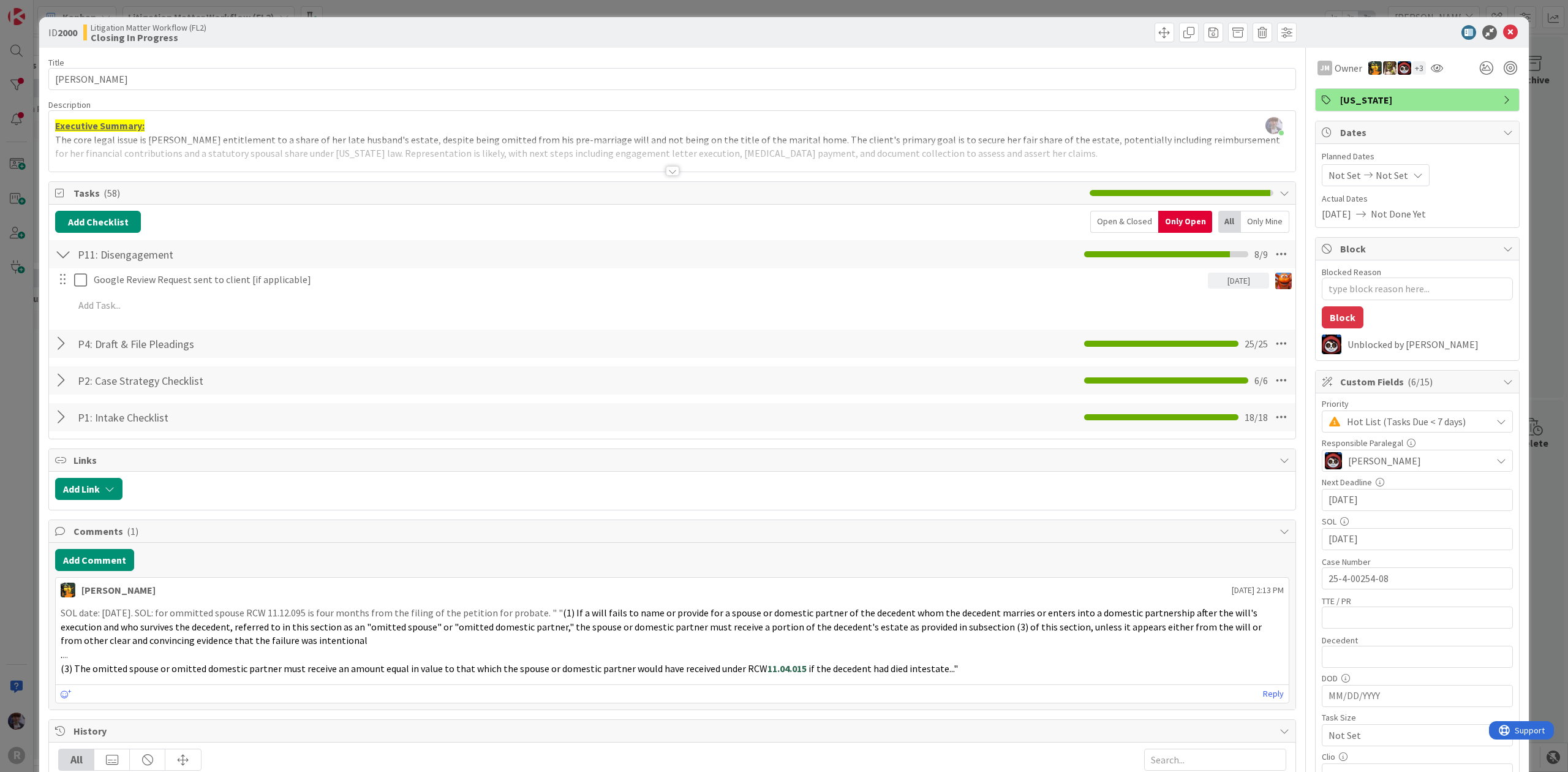
click at [1538, 192] on div "ID 2000 Litigation Matter Workflow (FL2) Closing In Progress Title 14 / 128 HAG…" at bounding box center [784, 386] width 1568 height 772
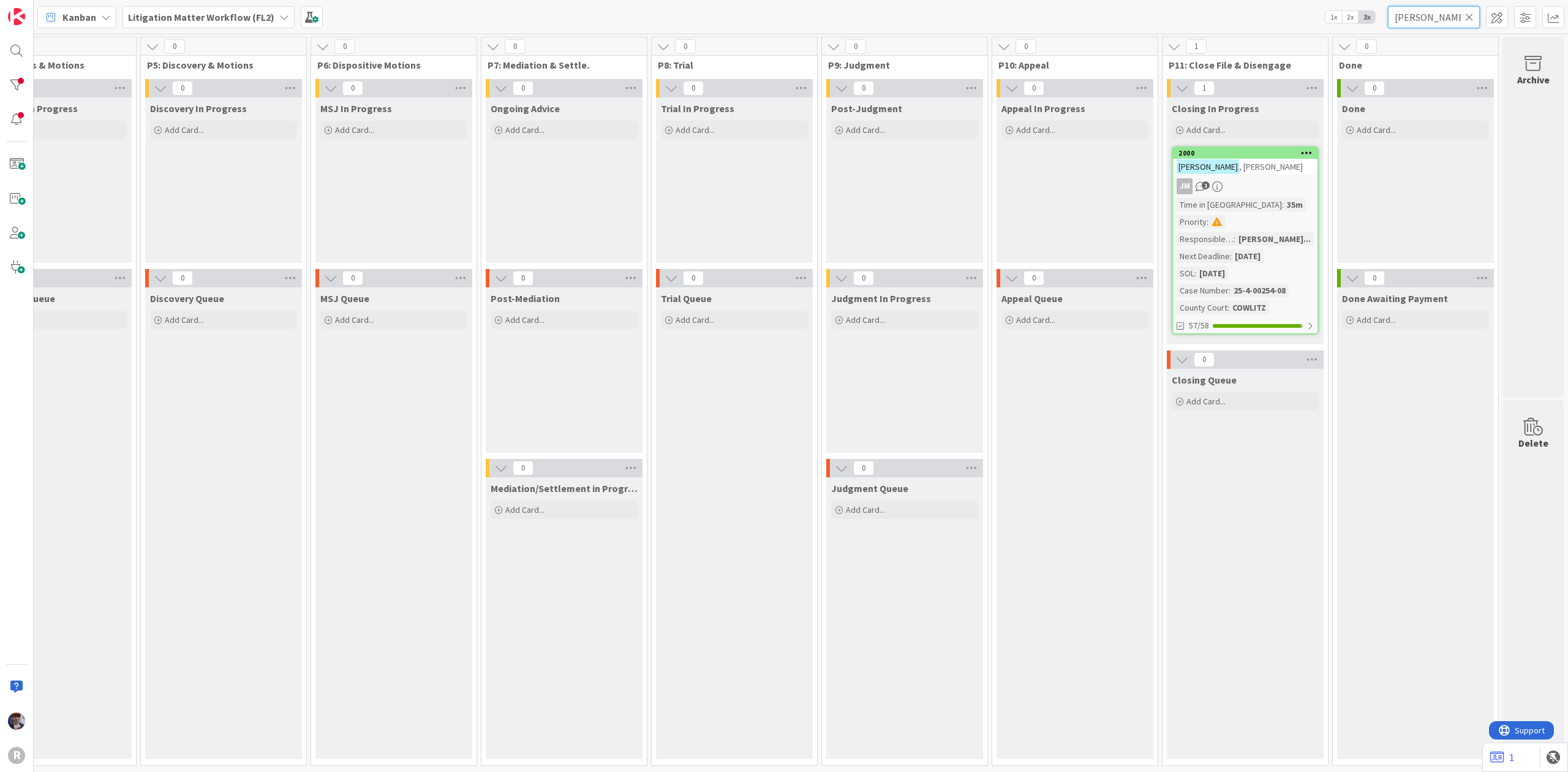
drag, startPoint x: 1421, startPoint y: 23, endPoint x: 1328, endPoint y: 37, distance: 94.0
click at [1328, 37] on div "Kanban Litigation Matter Workflow (FL2) 1x 2x 3x haga 0 New Card Creation Add C…" at bounding box center [800, 386] width 1534 height 772
click at [1228, 13] on div "Kanban Litigation Matter Workflow (FL2) 1x 2x 3x" at bounding box center [800, 16] width 1534 height 34
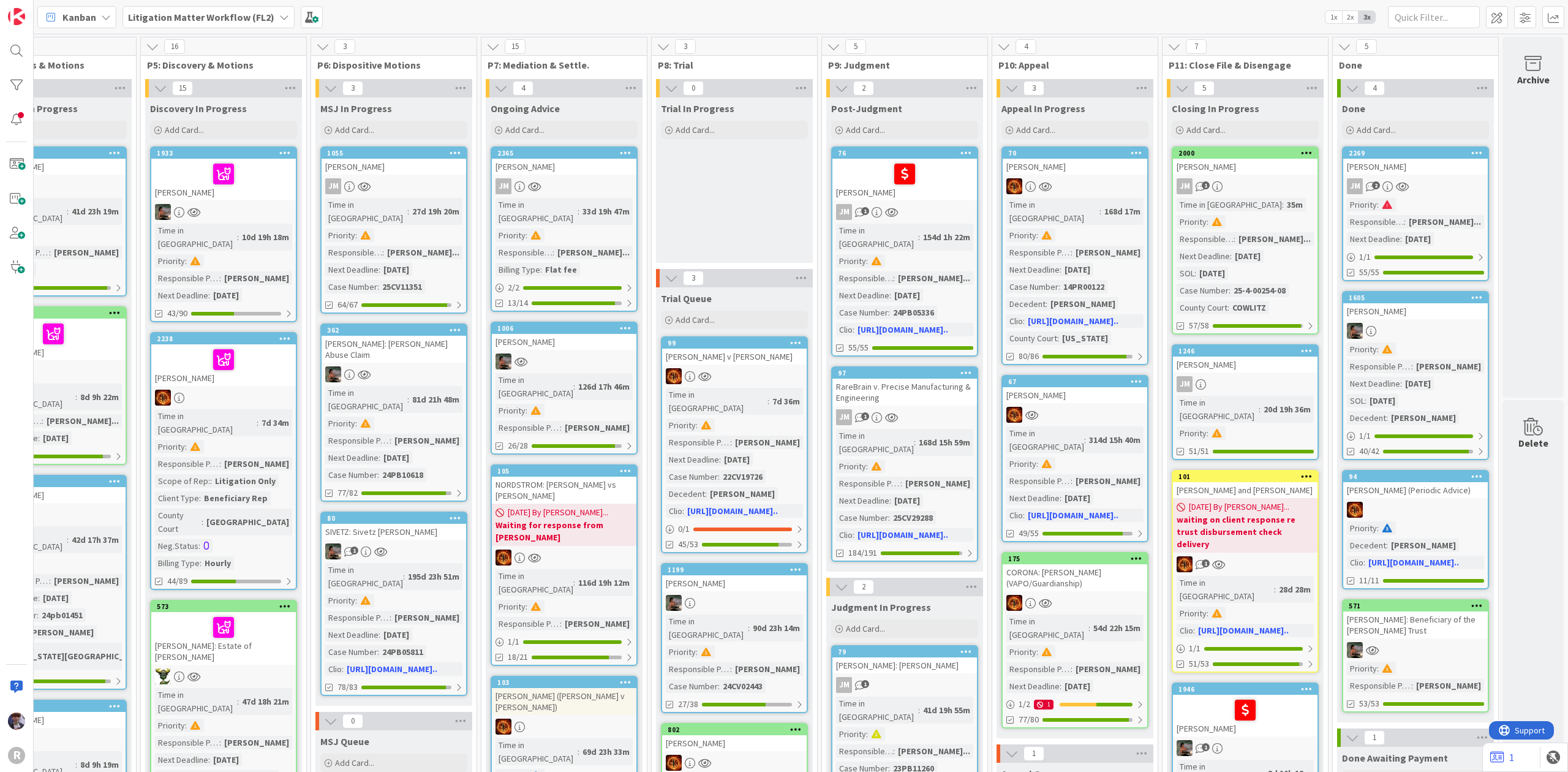
click at [1247, 357] on div "MATTSON, Doug" at bounding box center [1245, 364] width 144 height 16
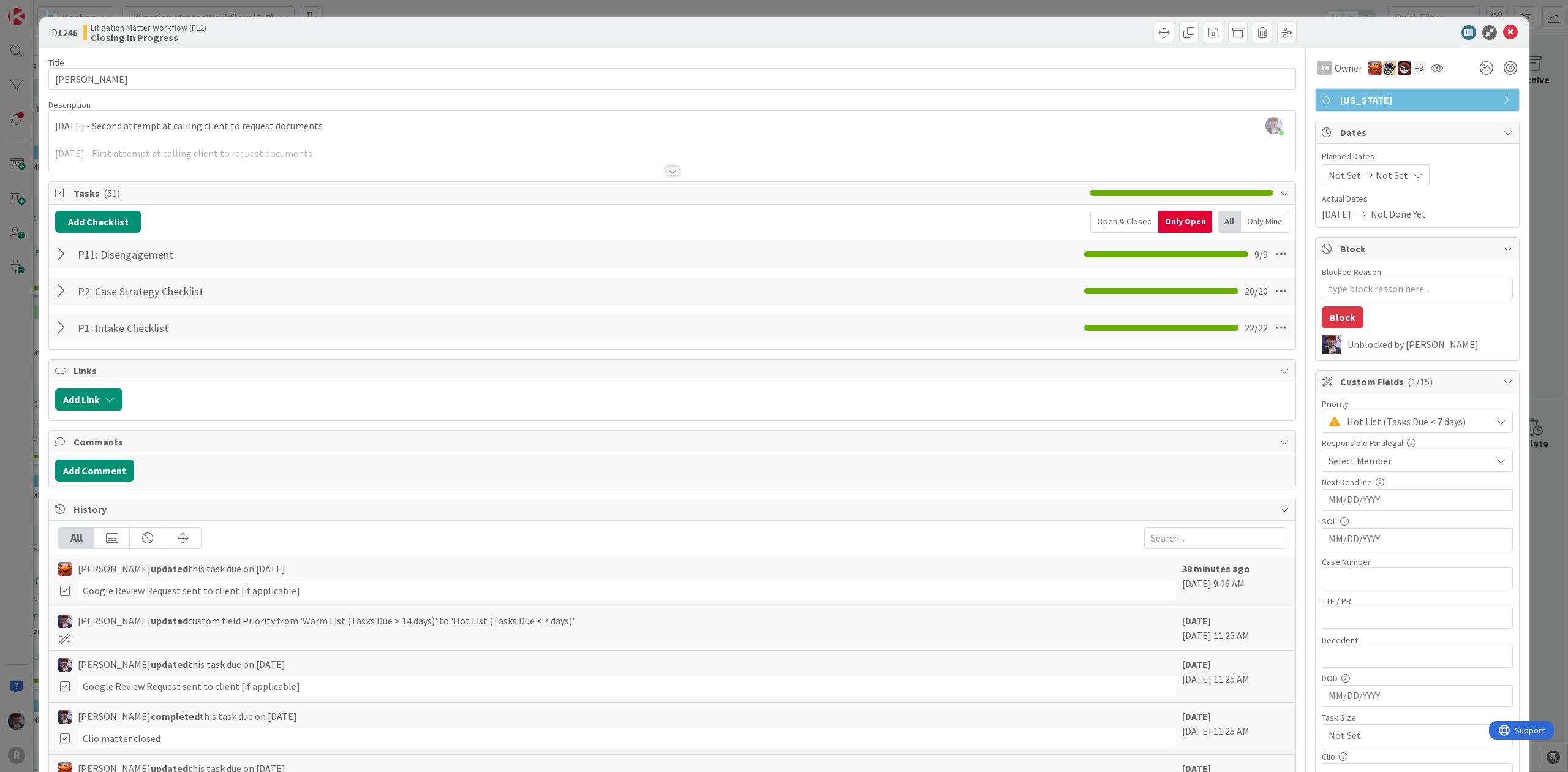
click at [71, 253] on div "P11: Disengagement Checklist Name 18 / 64 P11: Disengagement 9 / 9" at bounding box center [672, 254] width 1247 height 28
click at [65, 258] on div at bounding box center [62, 254] width 16 height 22
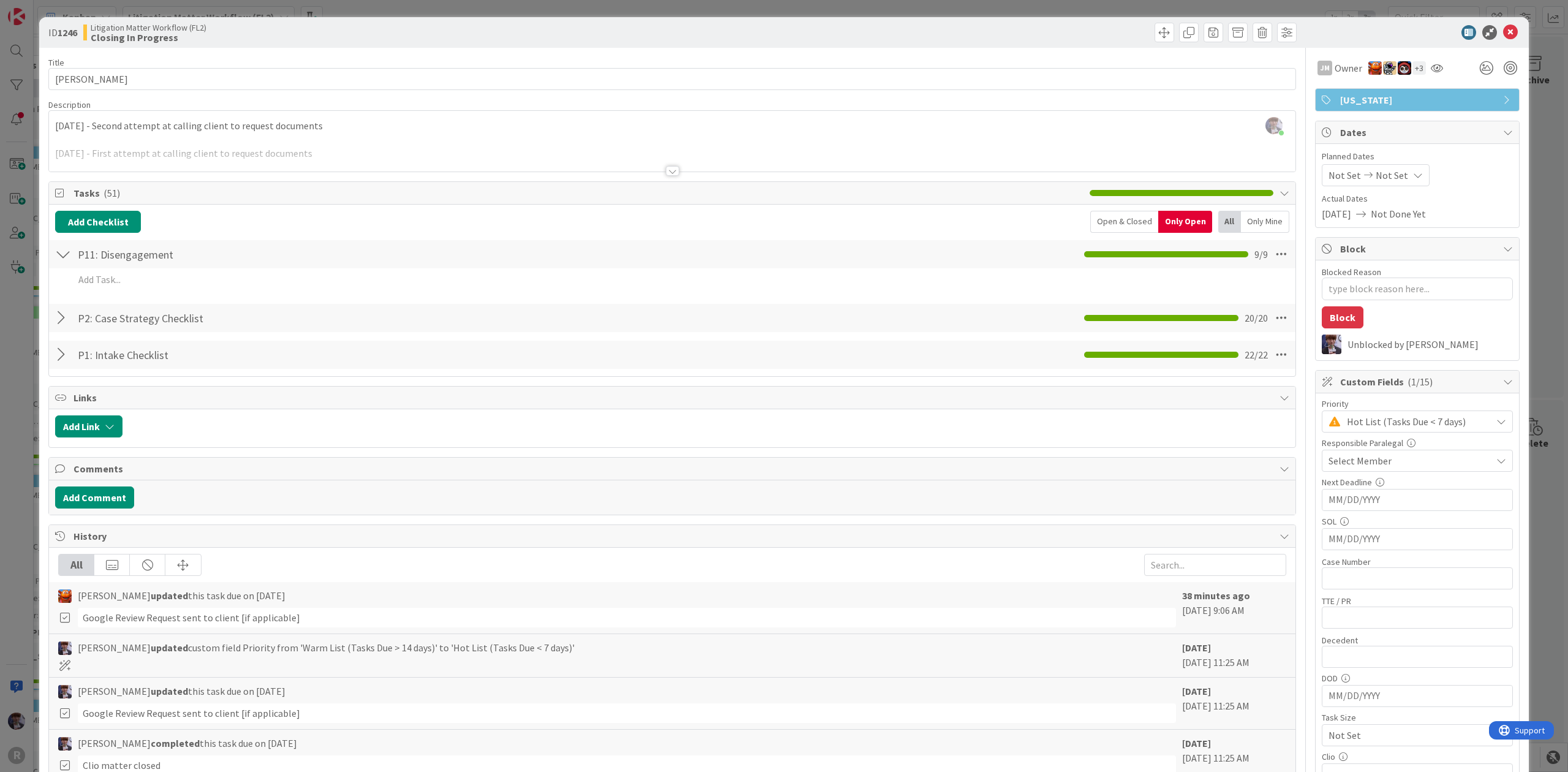
click at [1104, 226] on div "Open & Closed" at bounding box center [1124, 222] width 68 height 22
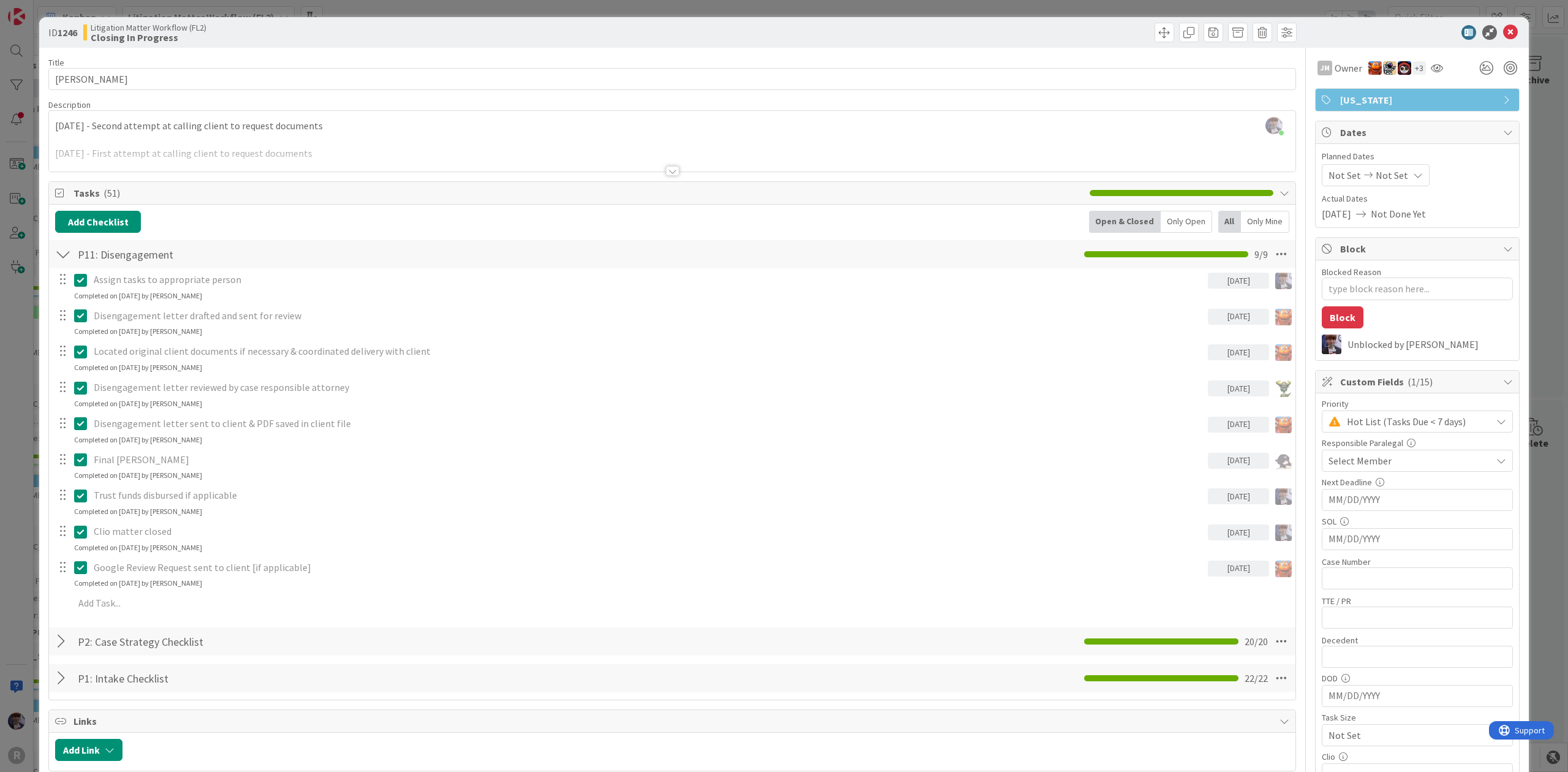
click at [6, 482] on div "ID 1246 Litigation Matter Workflow (FL2) Closing In Progress Title 13 / 128 MAT…" at bounding box center [784, 386] width 1568 height 772
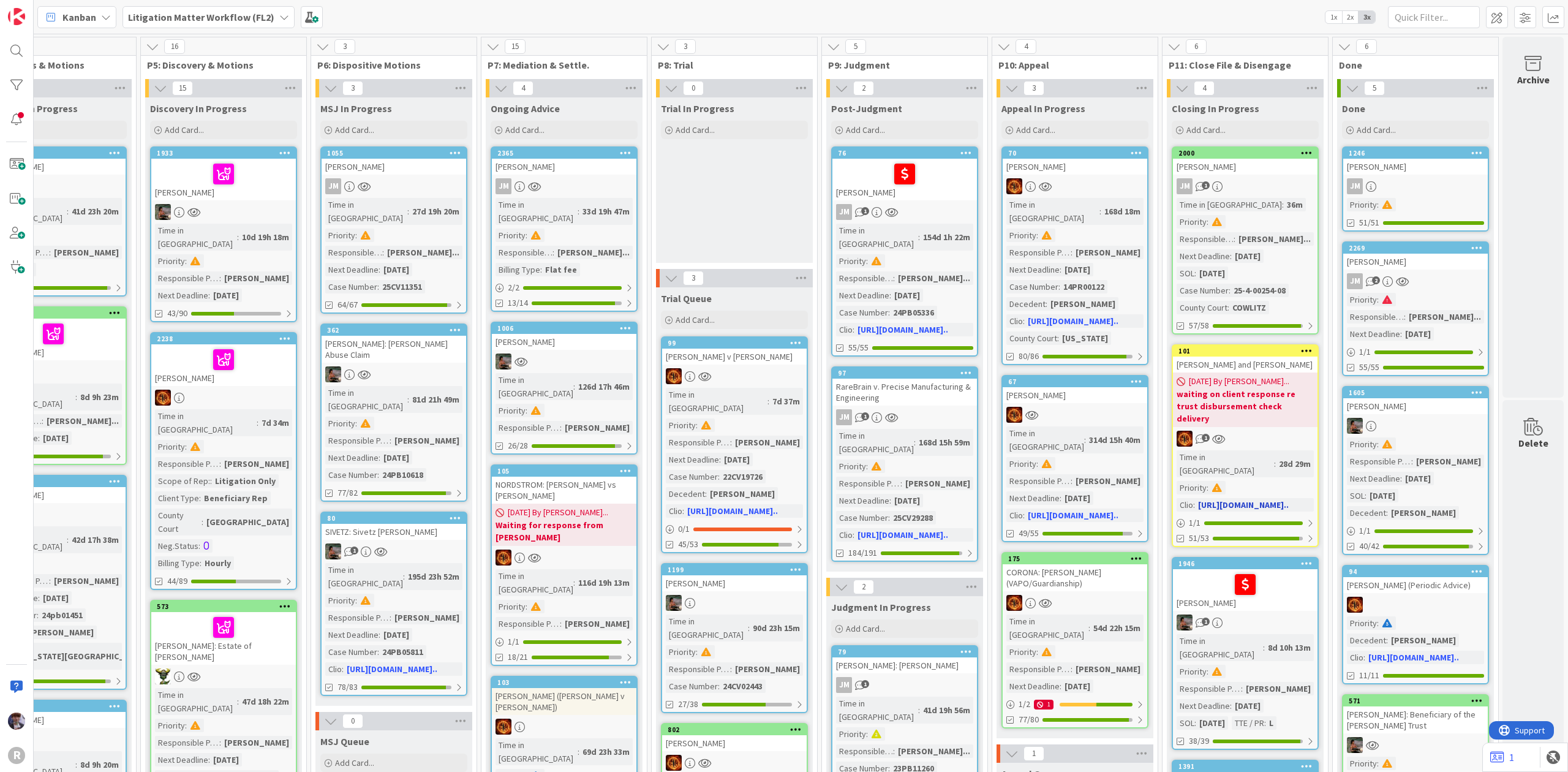
click at [1230, 357] on div "SHAW, Patti and Bob" at bounding box center [1245, 364] width 144 height 16
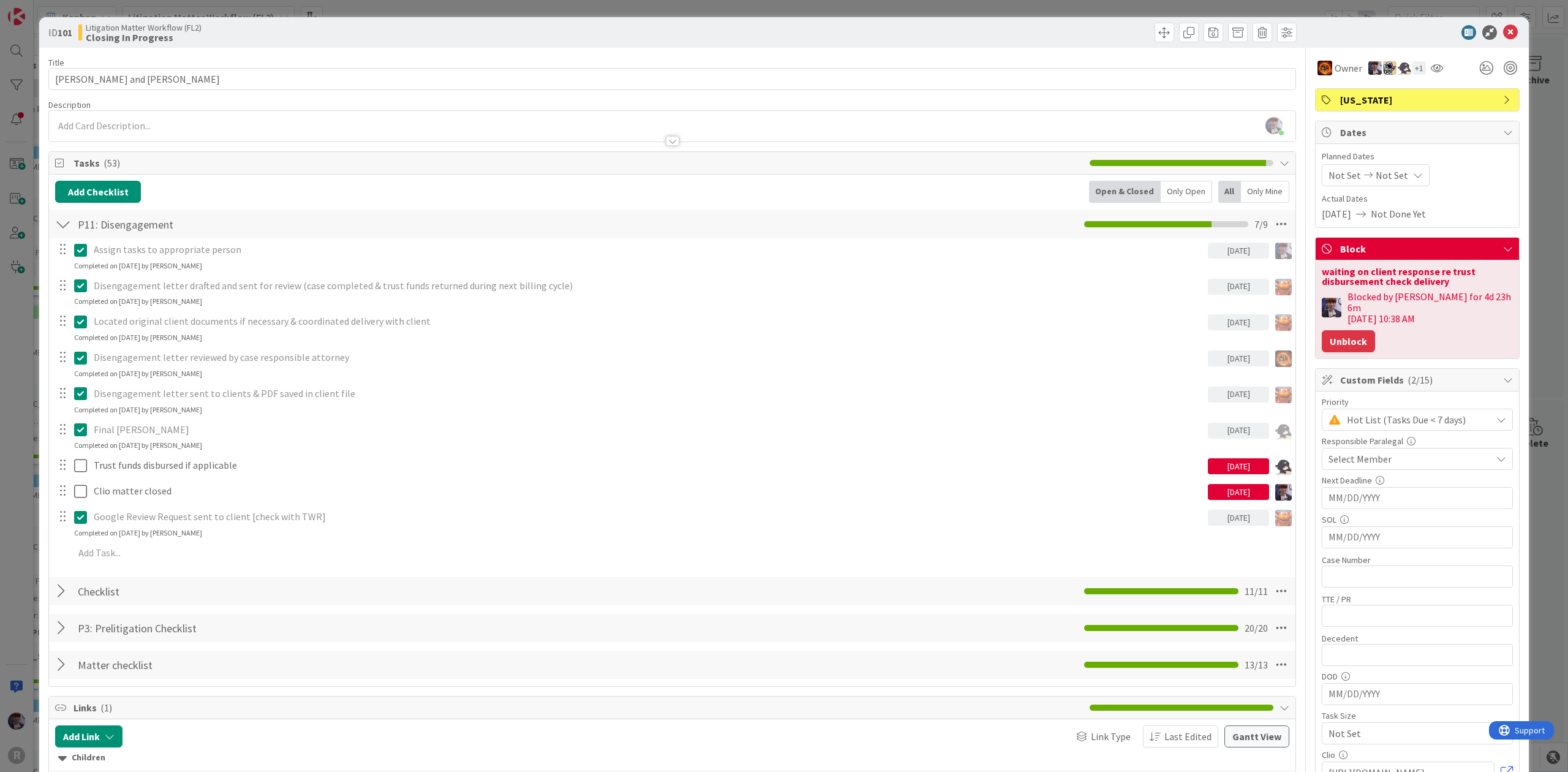
click at [1333, 332] on button "Unblock" at bounding box center [1348, 341] width 53 height 22
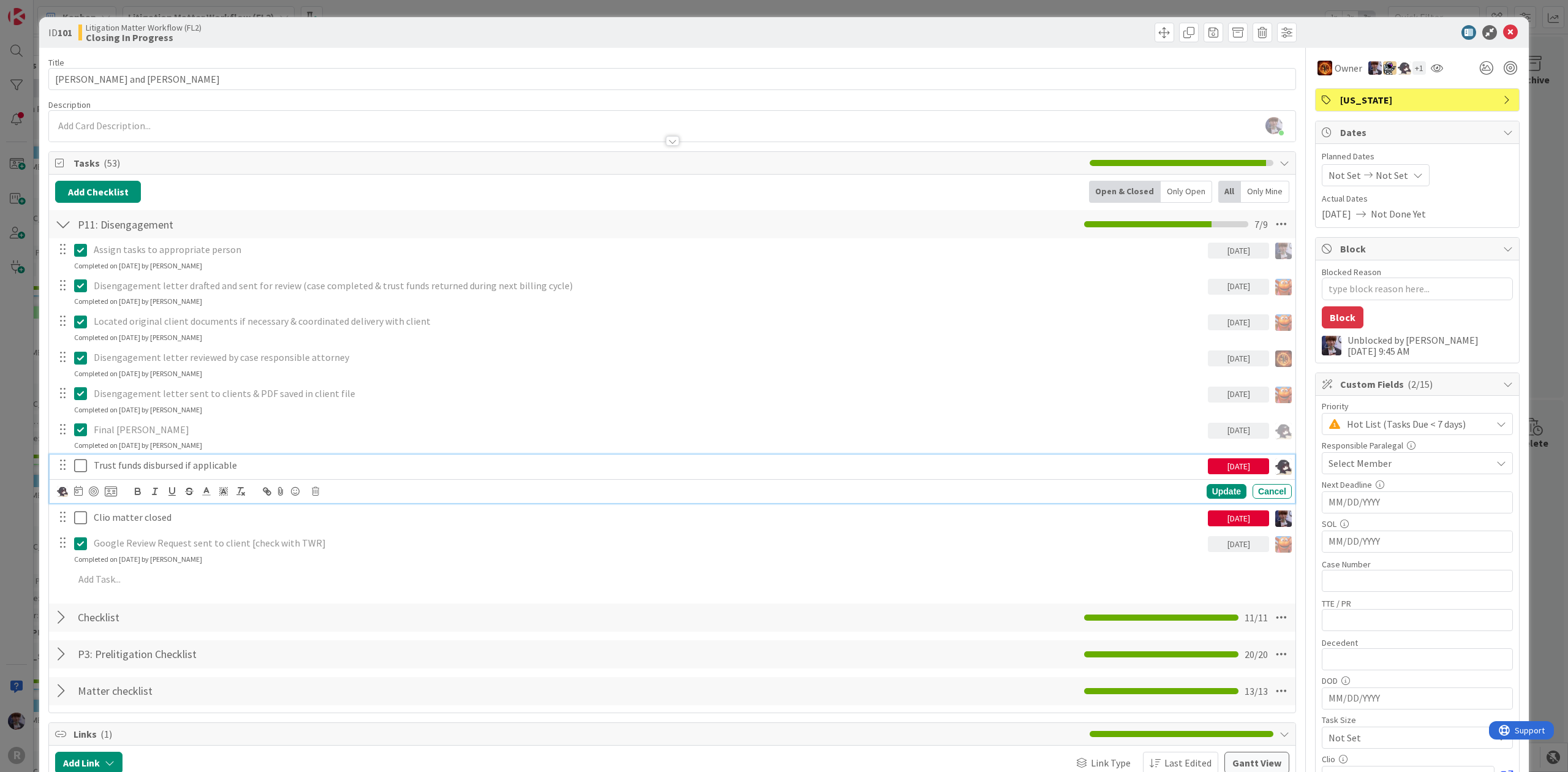
click at [93, 464] on p "Trust funds disbursed if applicable" at bounding box center [648, 465] width 1110 height 14
click at [76, 469] on icon at bounding box center [80, 466] width 13 height 15
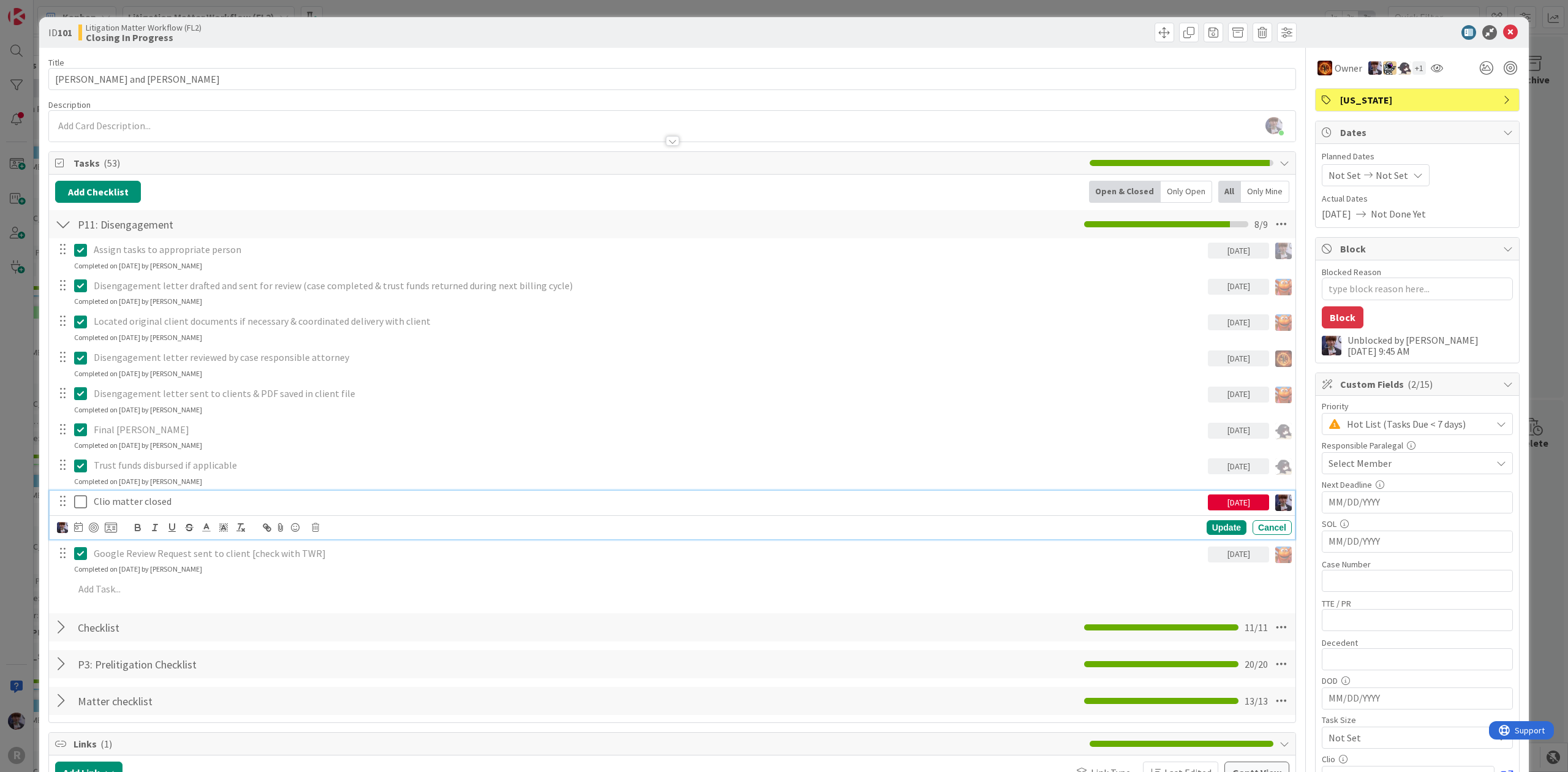
click at [128, 500] on p "Clio matter closed" at bounding box center [648, 501] width 1110 height 14
click at [82, 504] on icon at bounding box center [80, 502] width 13 height 15
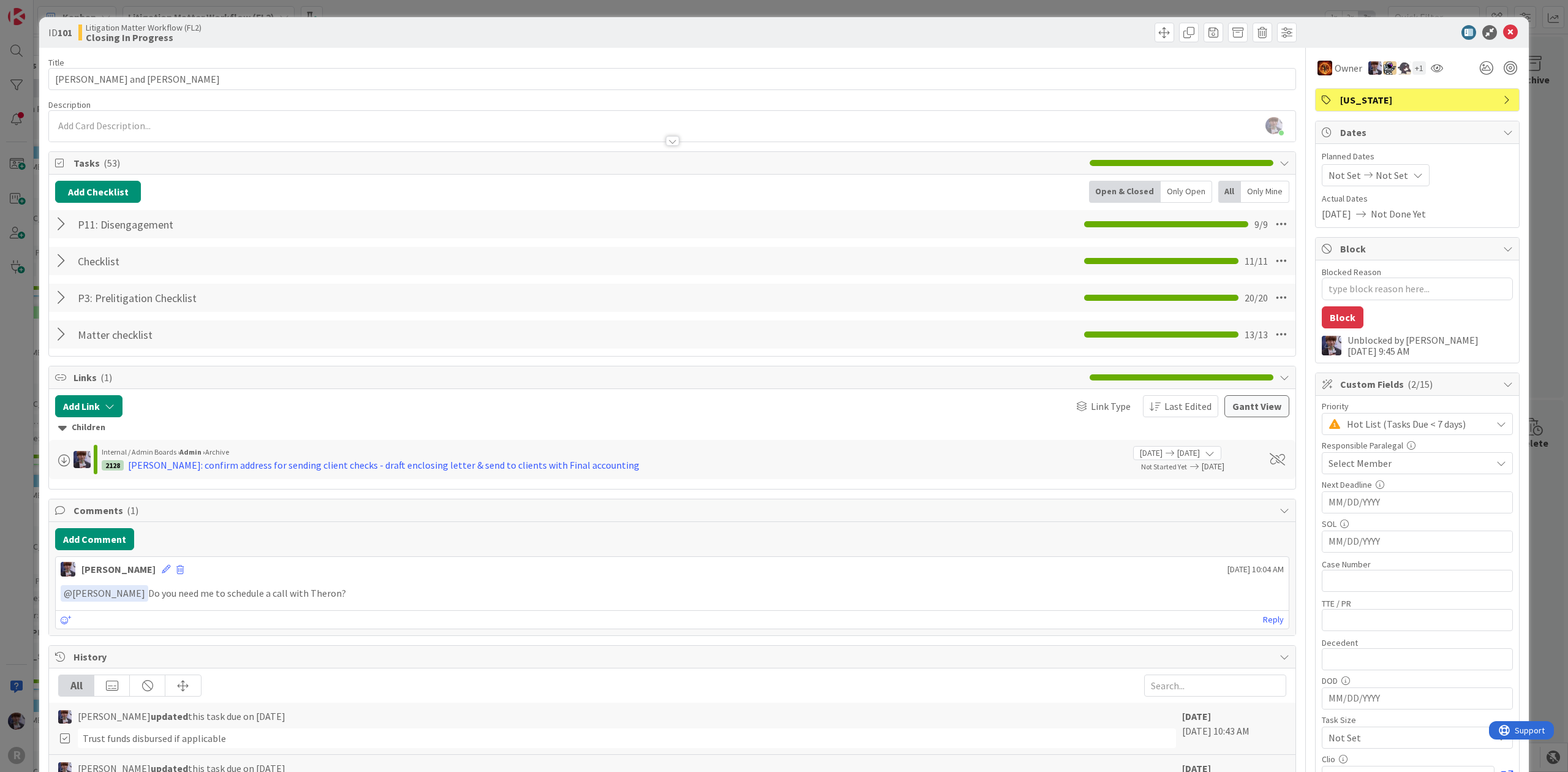
click at [17, 564] on div "ID 101 Litigation Matter Workflow (FL2) Closing In Progress Title 19 / 128 SHAW…" at bounding box center [784, 386] width 1568 height 772
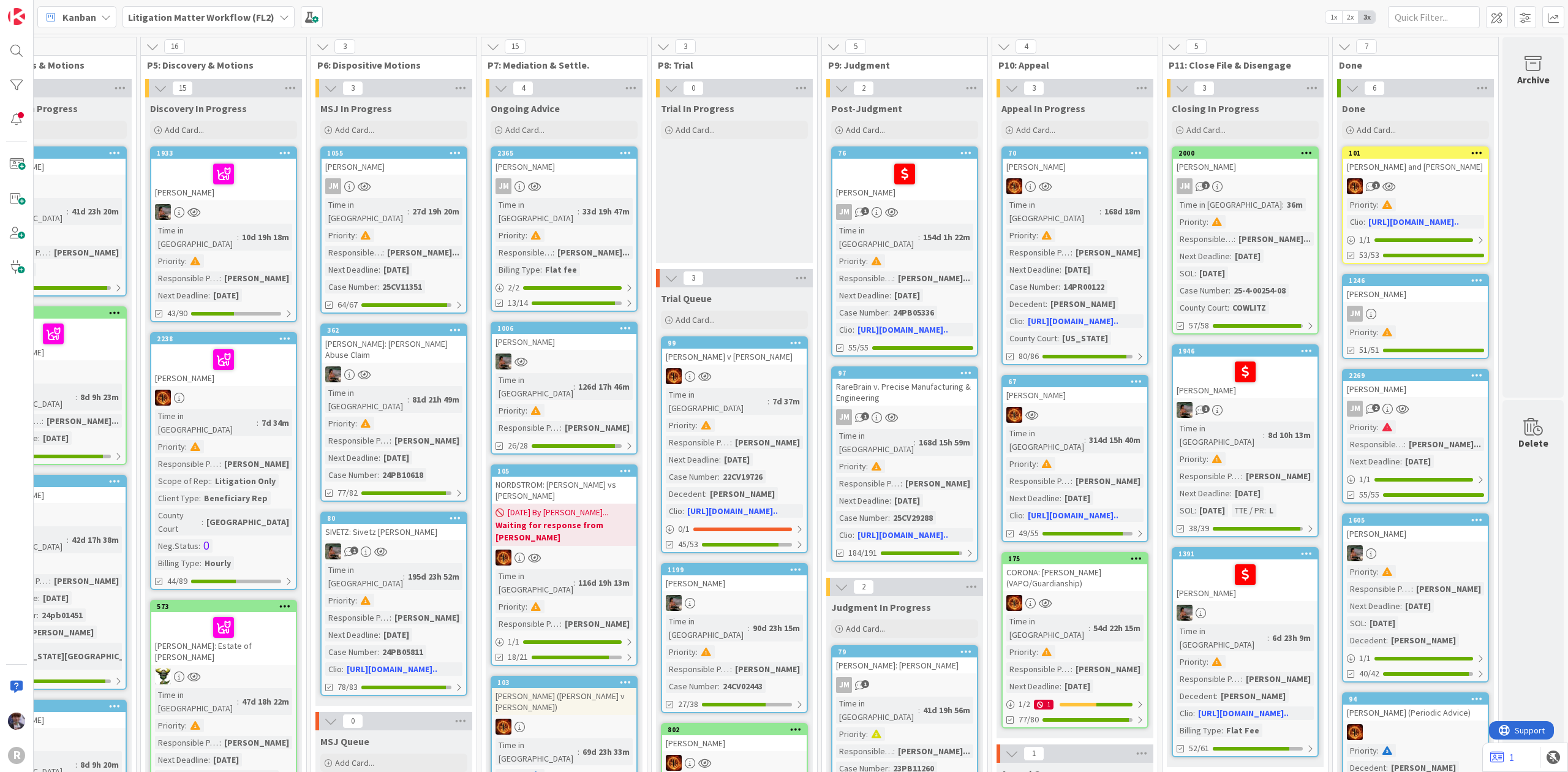
click at [1272, 368] on div "GANNON, Bennett" at bounding box center [1245, 377] width 144 height 42
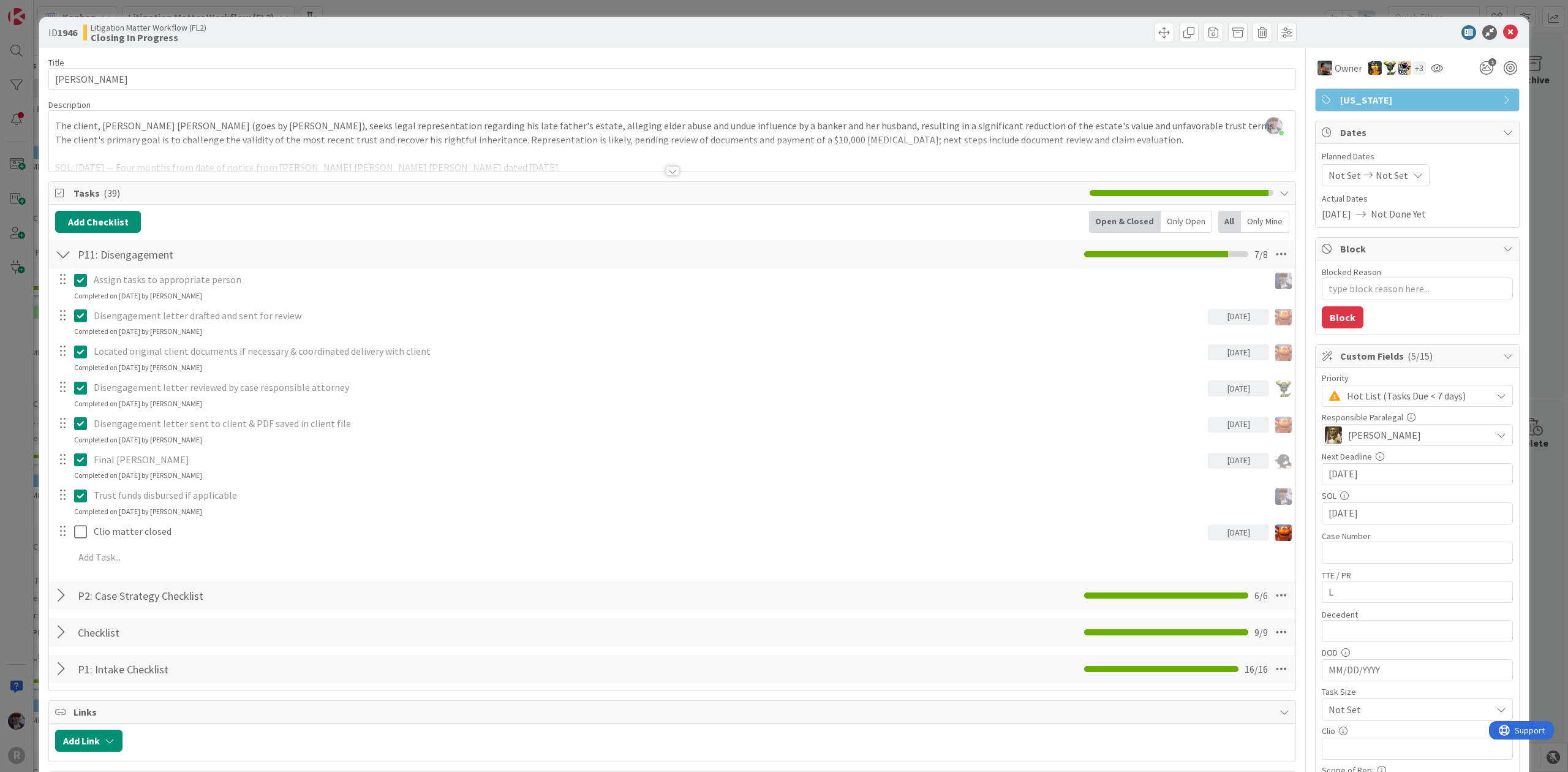
click at [1547, 130] on div "ID 1946 Litigation Matter Workflow (FL2) Closing In Progress Title 15 / 128 GAN…" at bounding box center [784, 386] width 1568 height 772
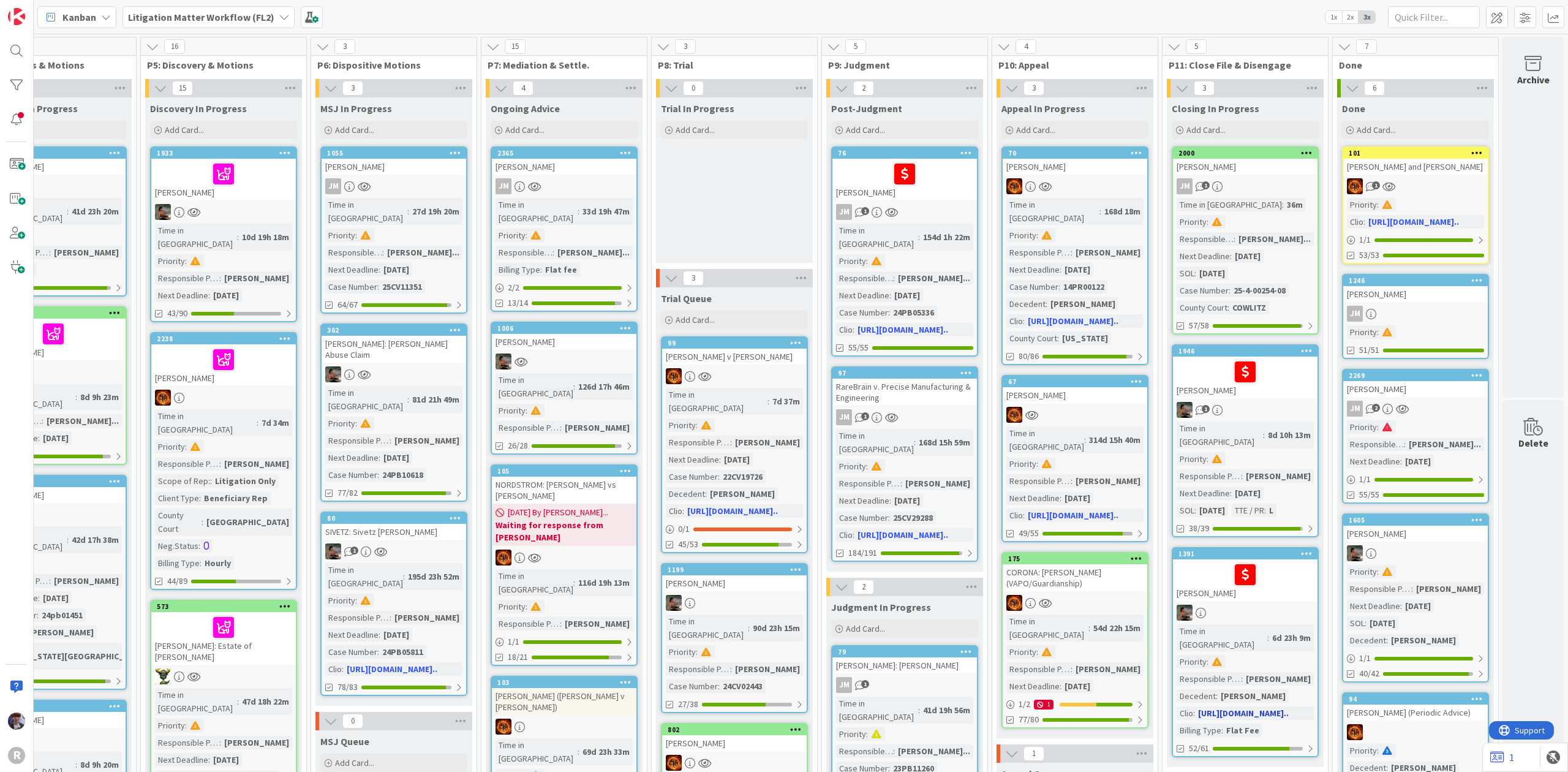
click at [1191, 562] on div at bounding box center [1245, 574] width 137 height 25
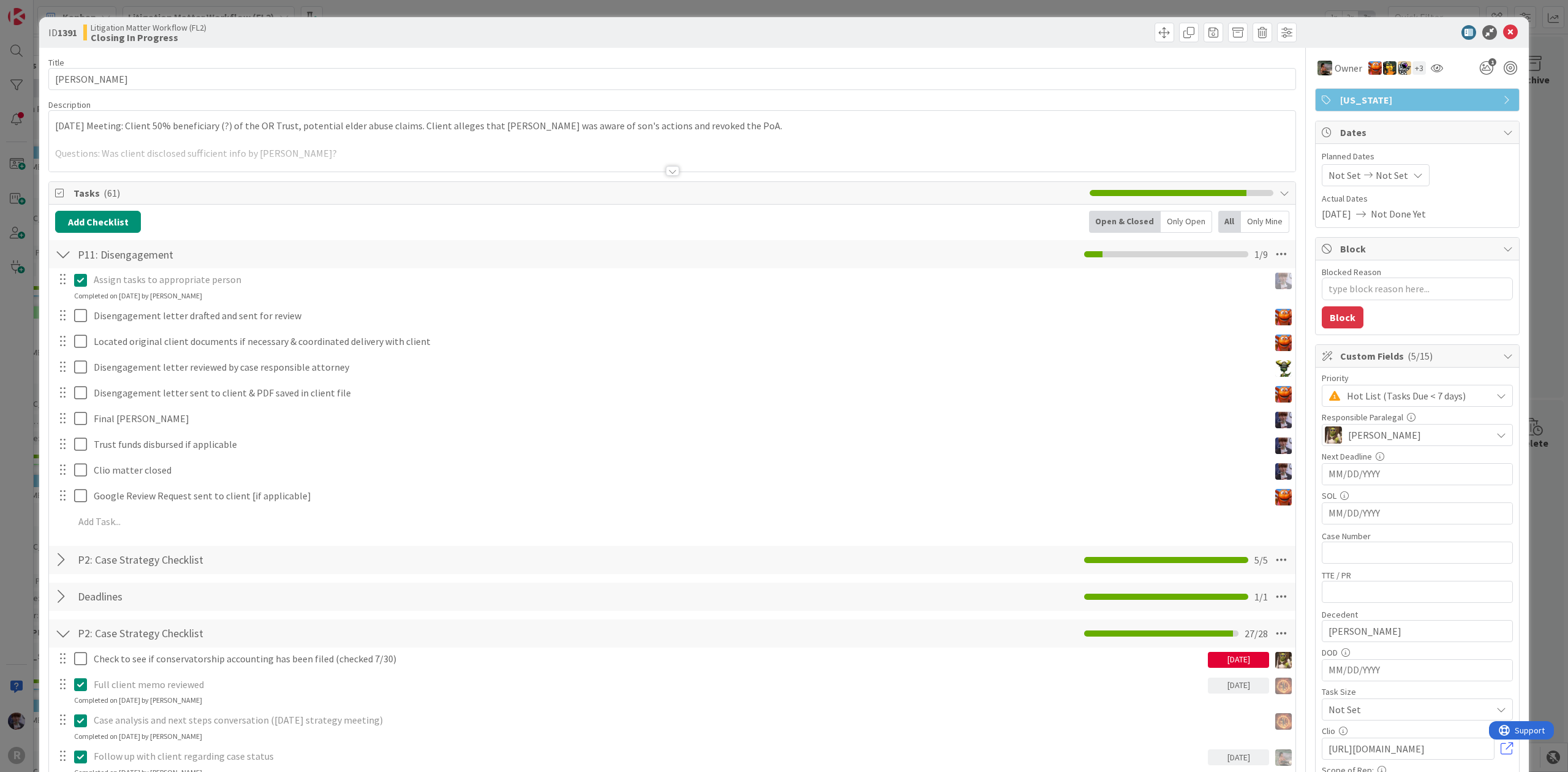
type textarea "x"
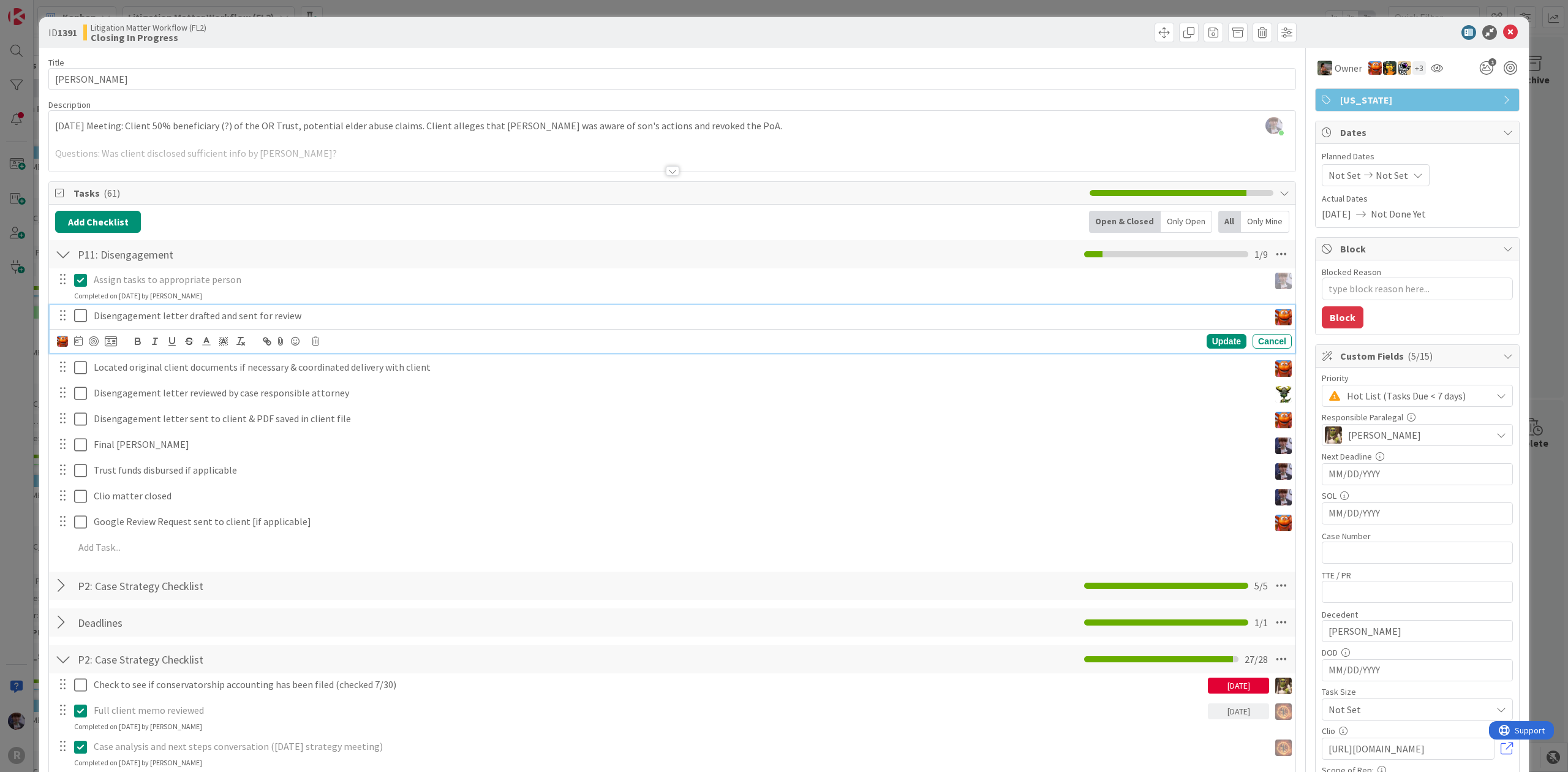
click at [140, 316] on p "Disengagement letter drafted and sent for review" at bounding box center [678, 315] width 1170 height 14
click at [76, 343] on icon at bounding box center [78, 340] width 8 height 10
click at [153, 468] on td "16" at bounding box center [148, 468] width 24 height 23
type input "[DATE]"
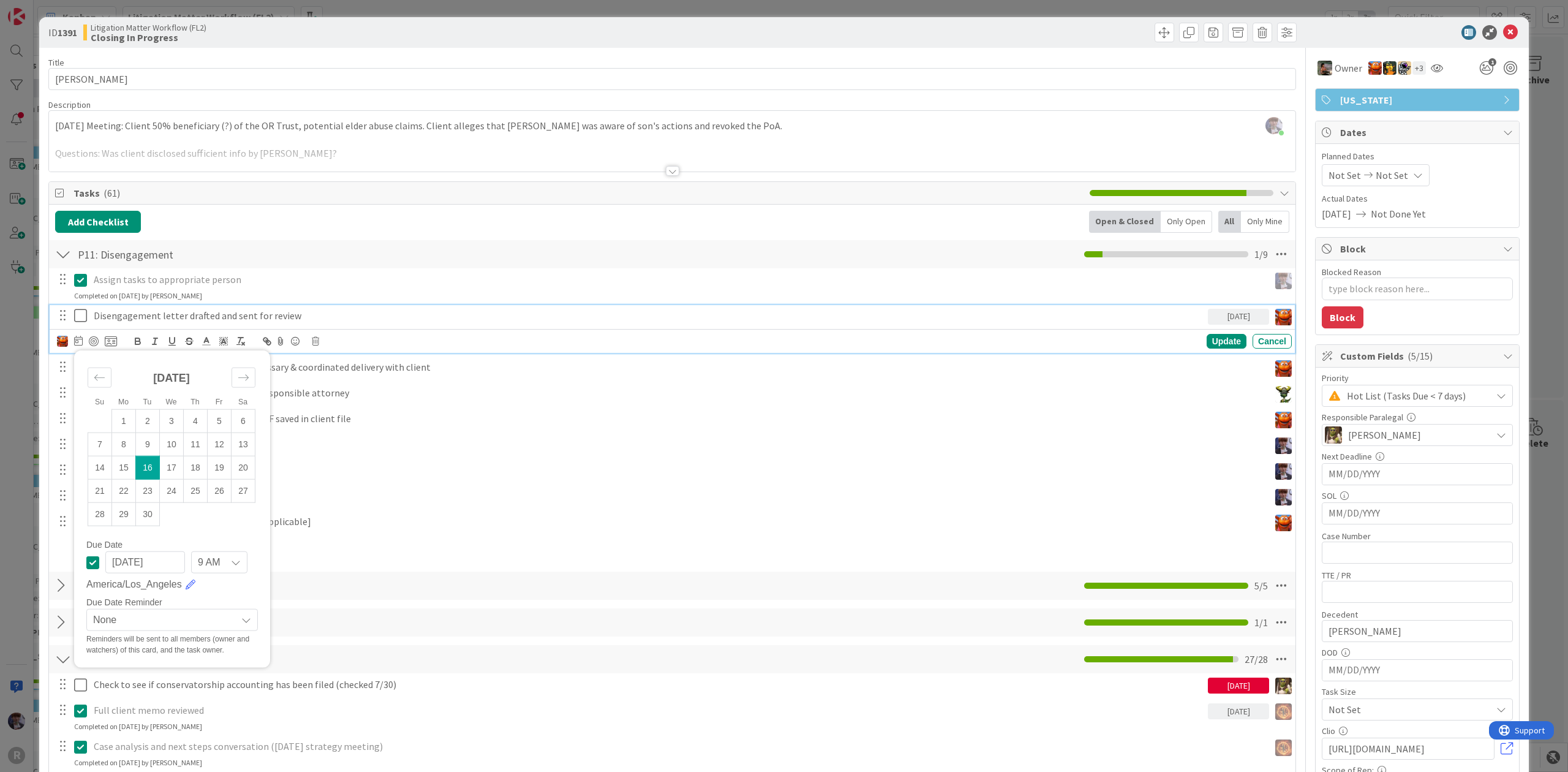
type textarea "x"
click at [179, 464] on td "17" at bounding box center [171, 468] width 24 height 23
type input "[DATE]"
type textarea "x"
click at [1225, 342] on div "Update" at bounding box center [1227, 341] width 40 height 15
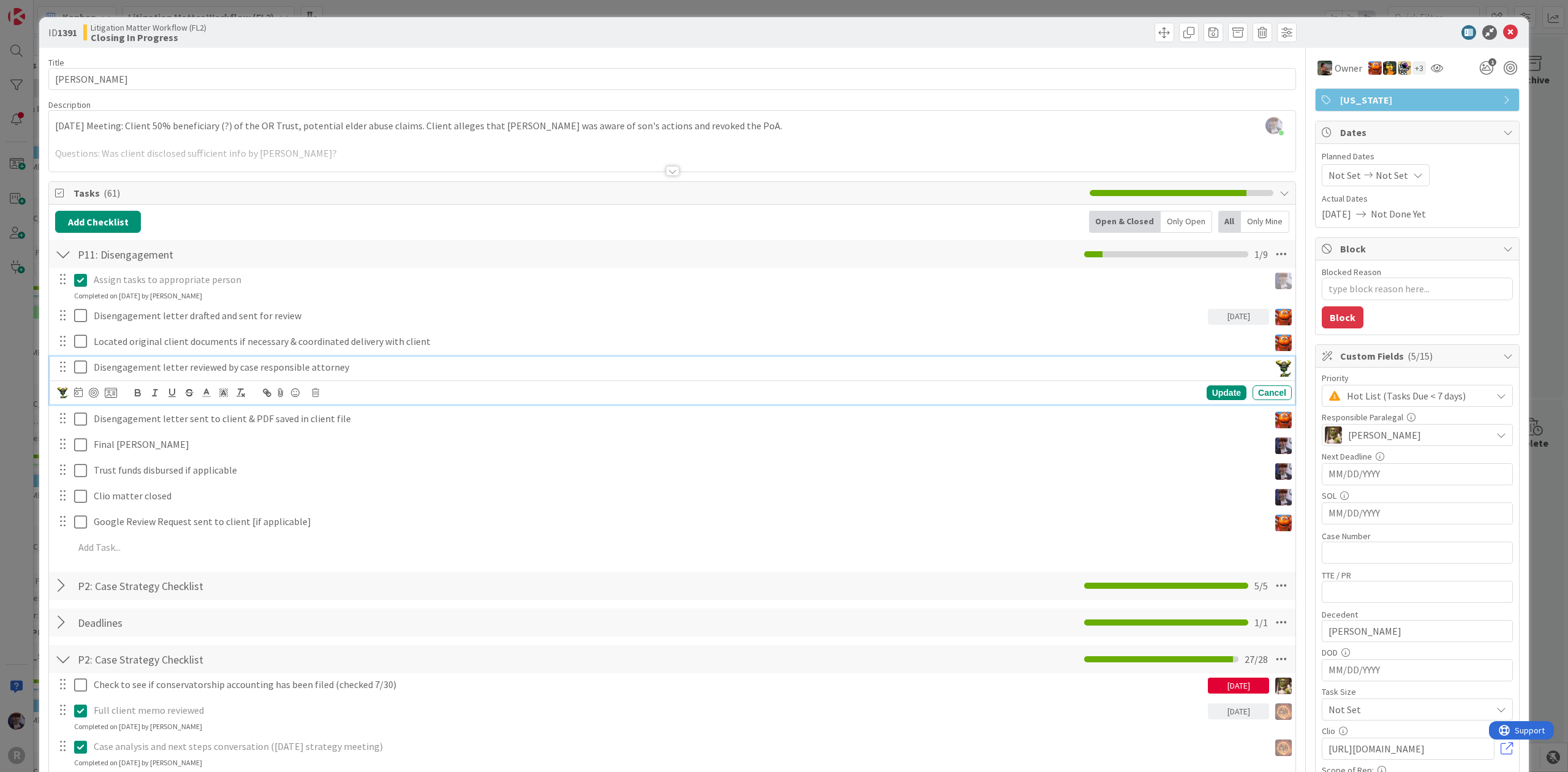
click at [1122, 374] on p "Disengagement letter reviewed by case responsible attorney" at bounding box center [678, 367] width 1170 height 14
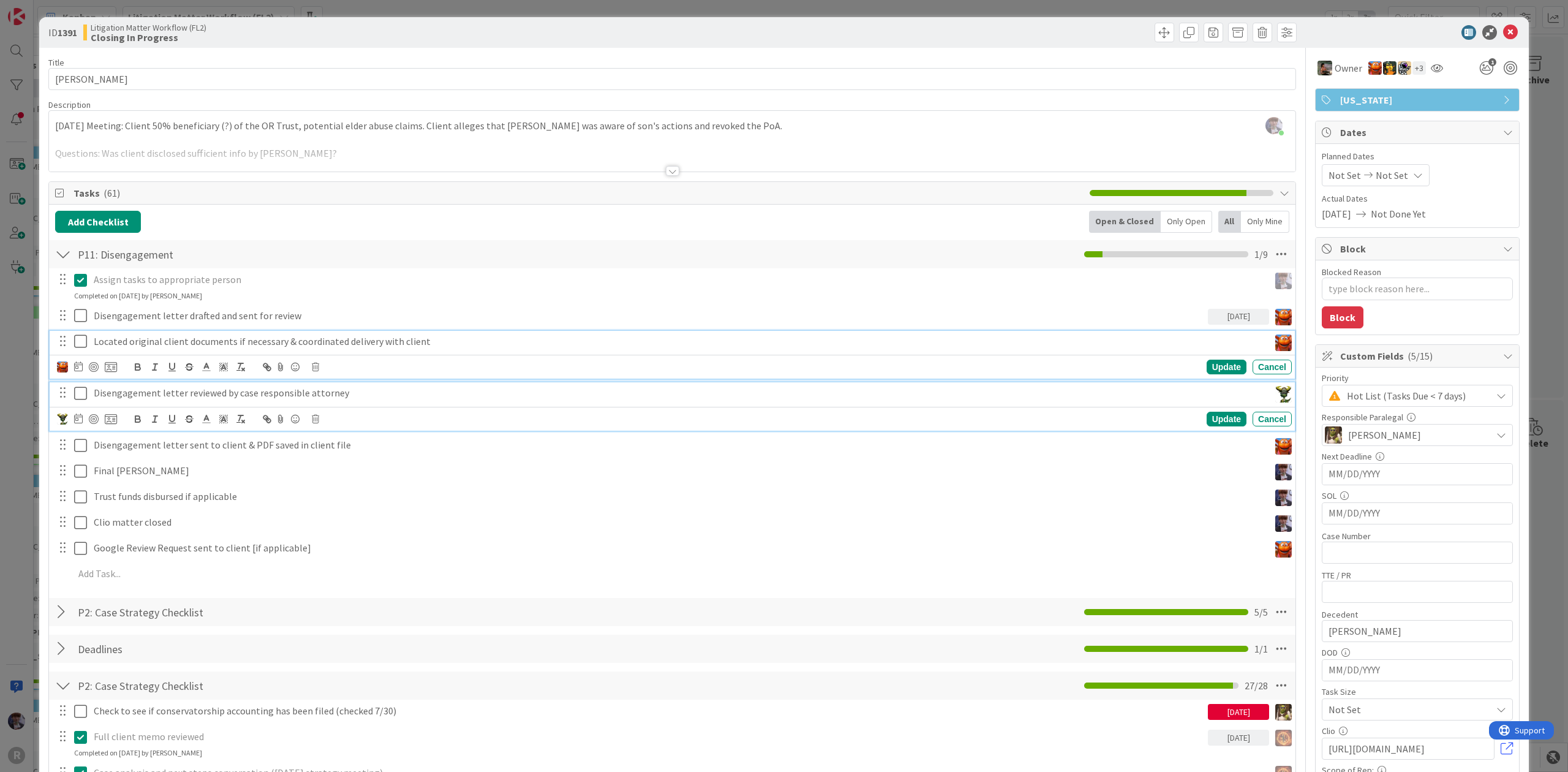
click at [1106, 349] on div "Located original client documents if necessary & coordinated delivery with clie…" at bounding box center [678, 341] width 1180 height 21
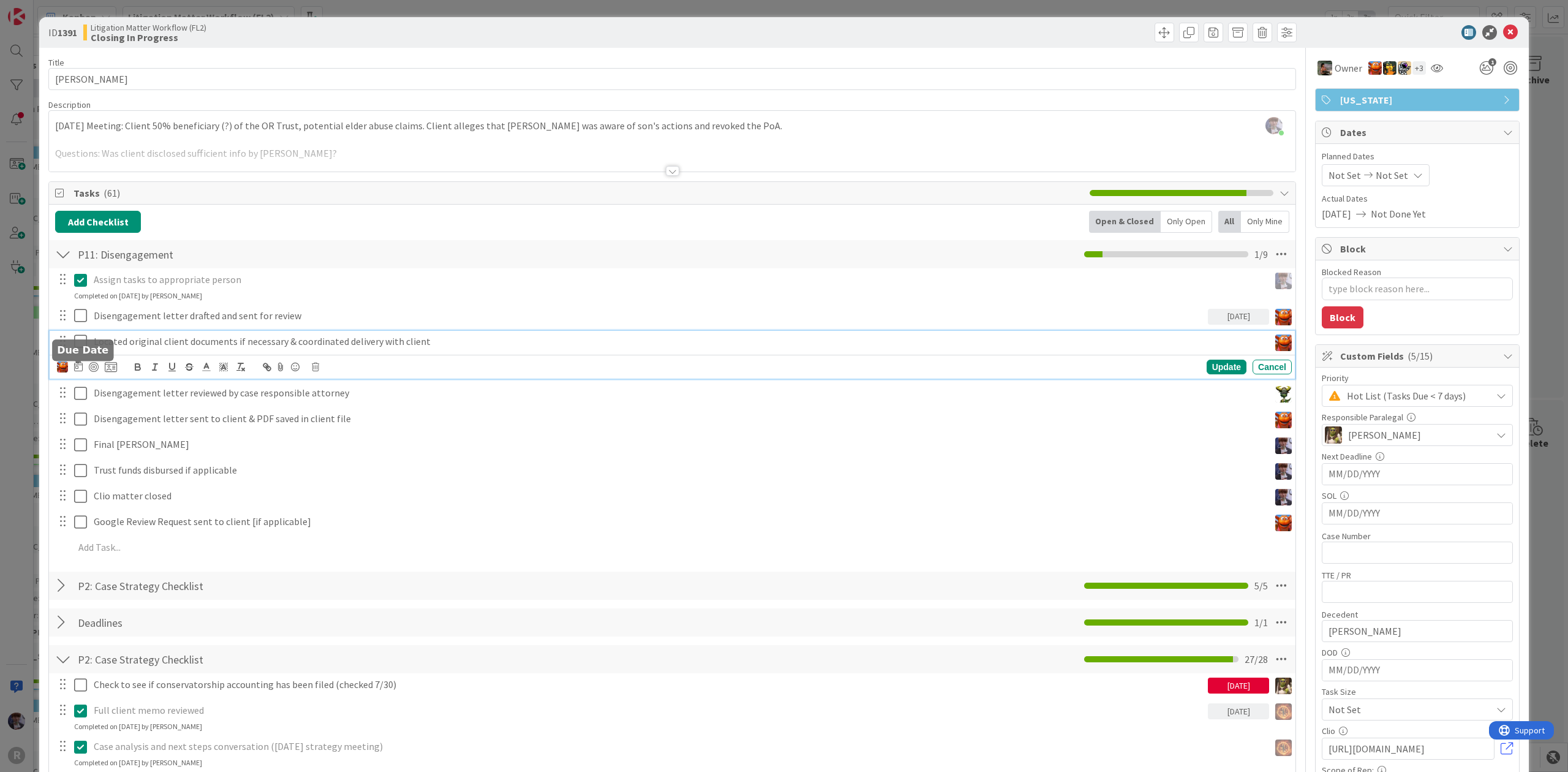
click at [75, 368] on icon at bounding box center [78, 367] width 8 height 10
click at [169, 488] on td "17" at bounding box center [171, 494] width 24 height 23
type input "[DATE]"
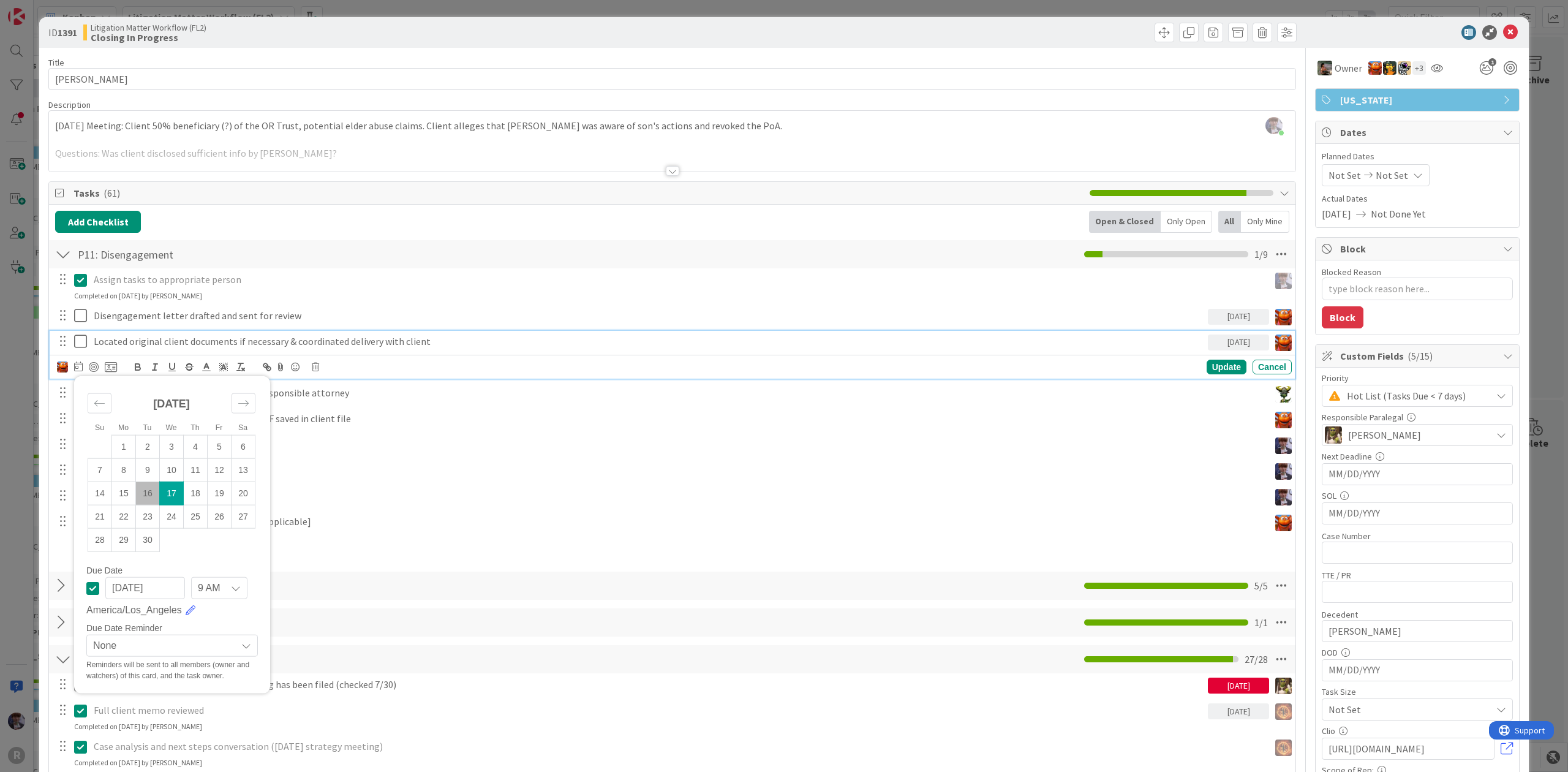
type textarea "x"
click at [1207, 366] on div "Update" at bounding box center [1227, 367] width 40 height 15
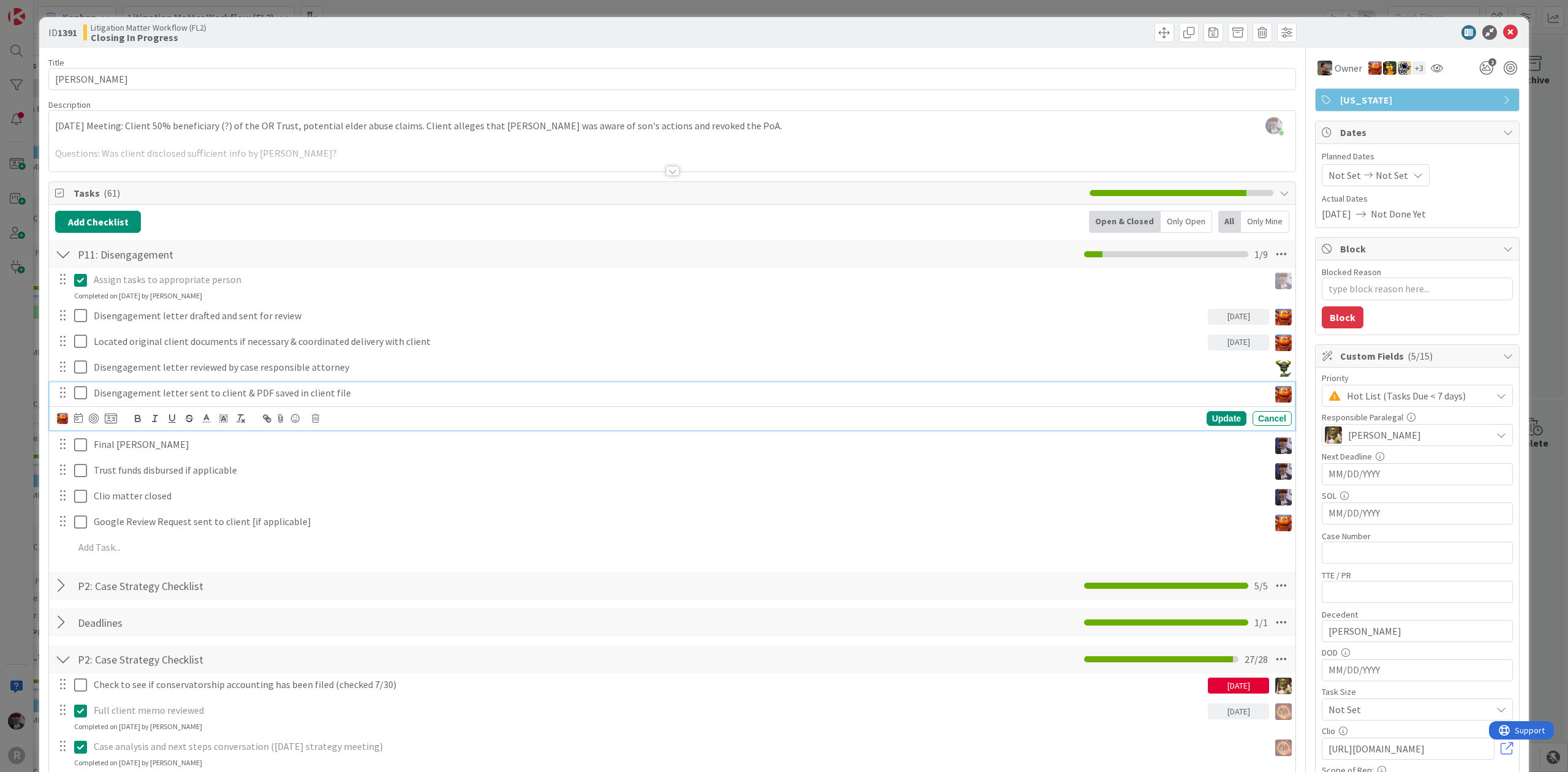
click at [1114, 387] on p "Disengagement letter sent to client & PDF saved in client file" at bounding box center [678, 393] width 1170 height 14
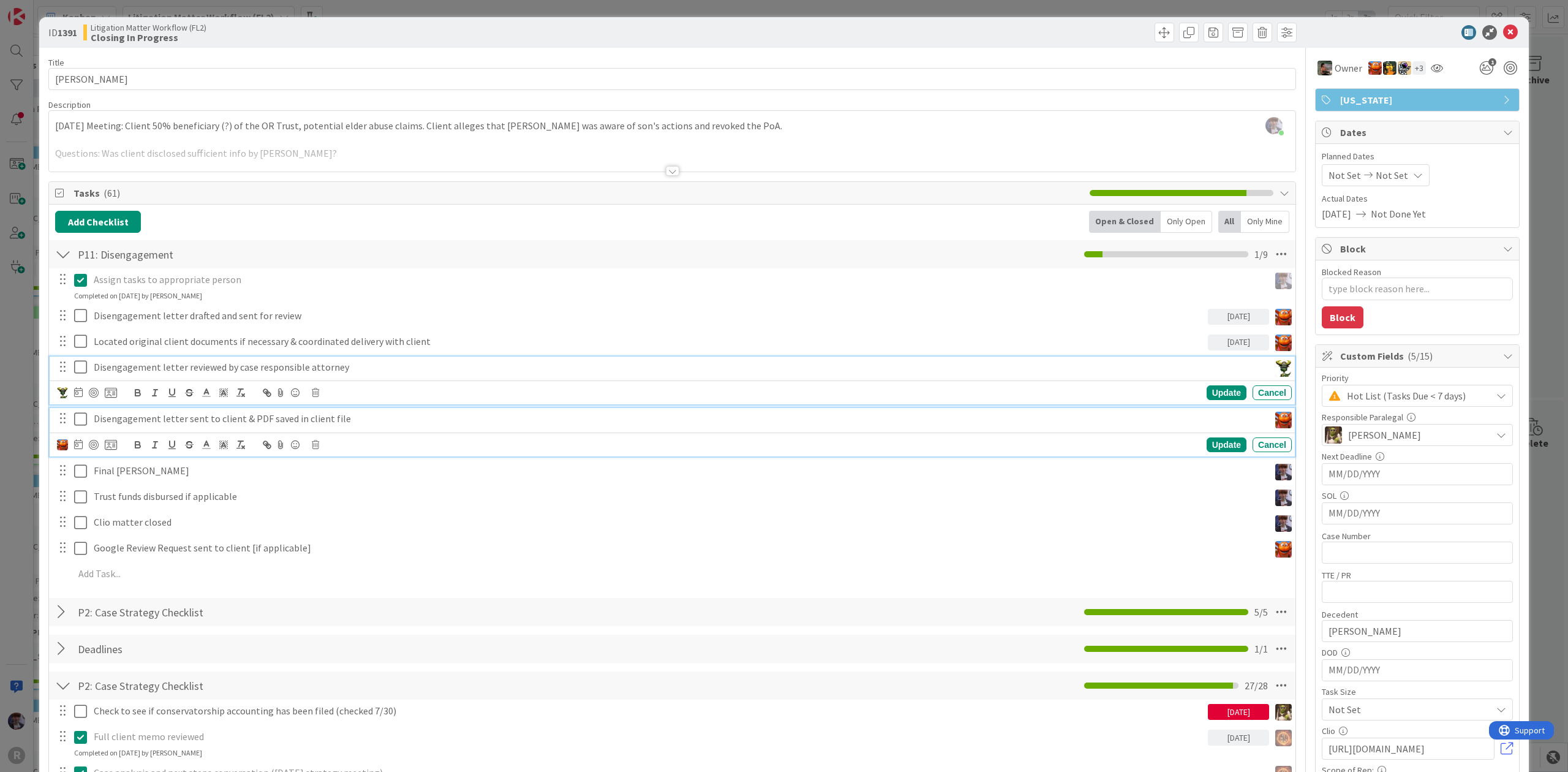
click at [1088, 374] on p "Disengagement letter reviewed by case responsible attorney" at bounding box center [678, 367] width 1170 height 14
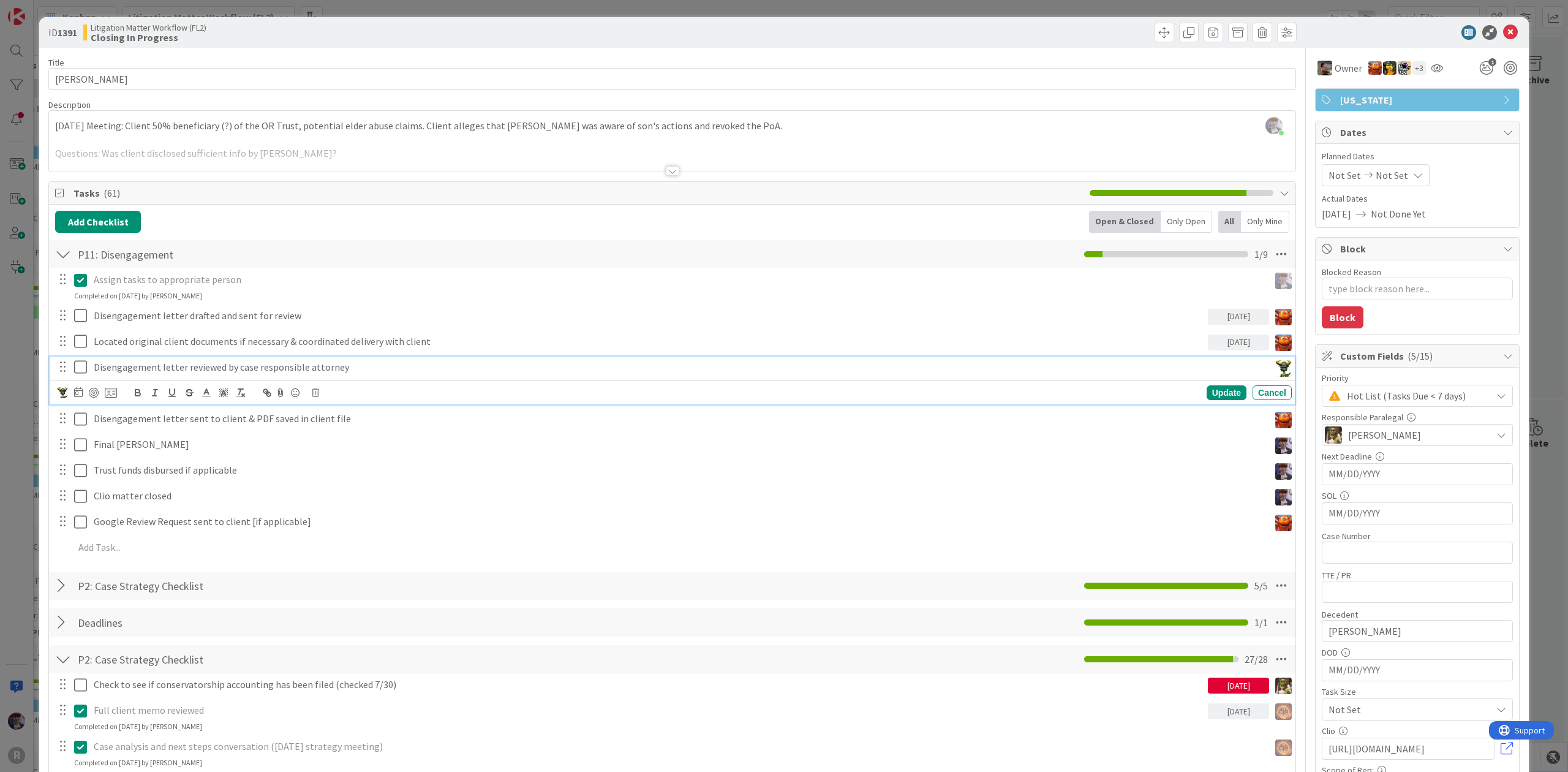
click at [79, 400] on div at bounding box center [78, 393] width 8 height 15
click at [189, 527] on td "18" at bounding box center [195, 519] width 24 height 23
type input "09/18/2025"
type textarea "x"
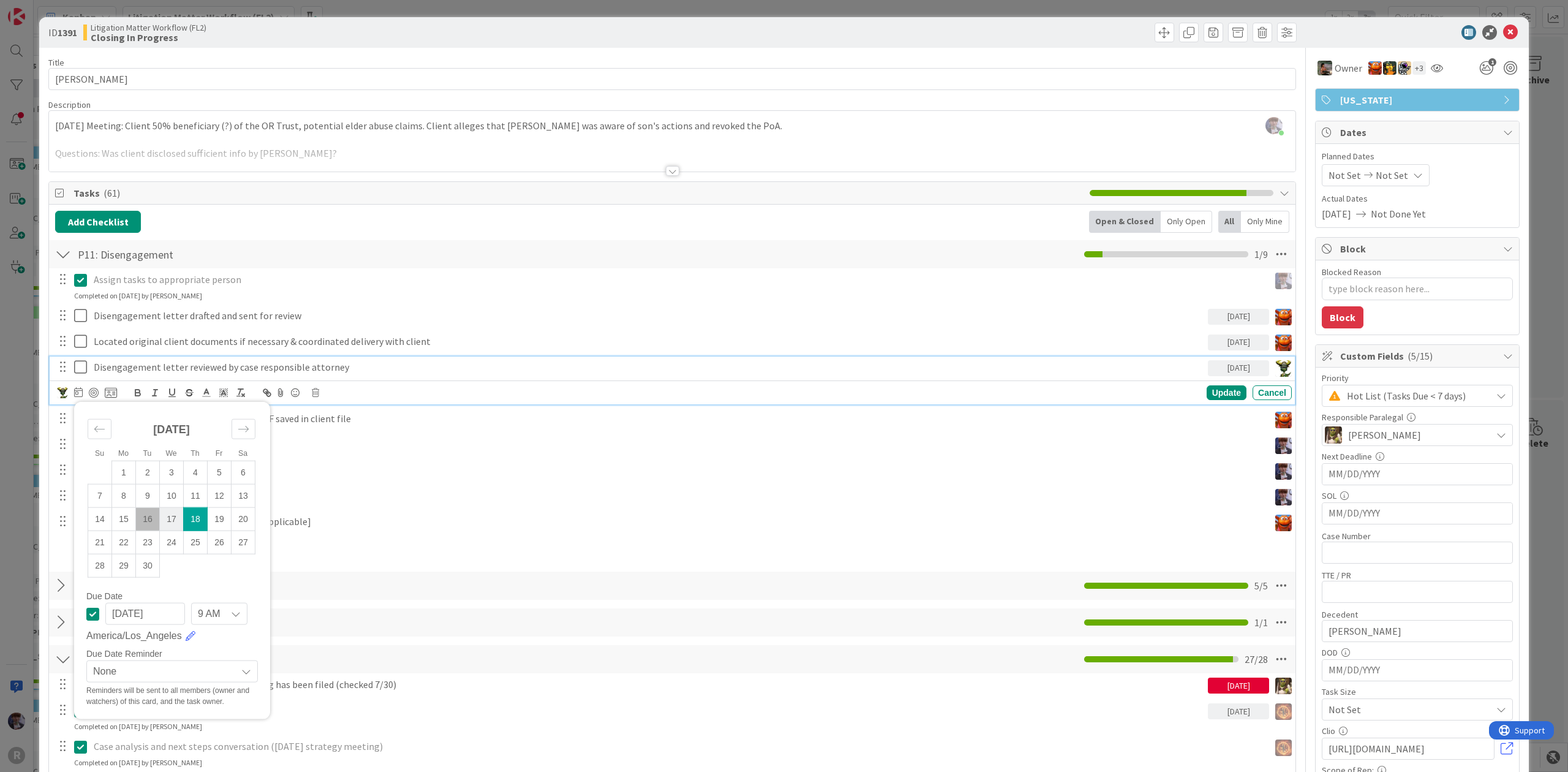
click at [180, 524] on td "17" at bounding box center [171, 519] width 24 height 23
type input "[DATE]"
click at [1224, 397] on div "Update" at bounding box center [1227, 393] width 40 height 15
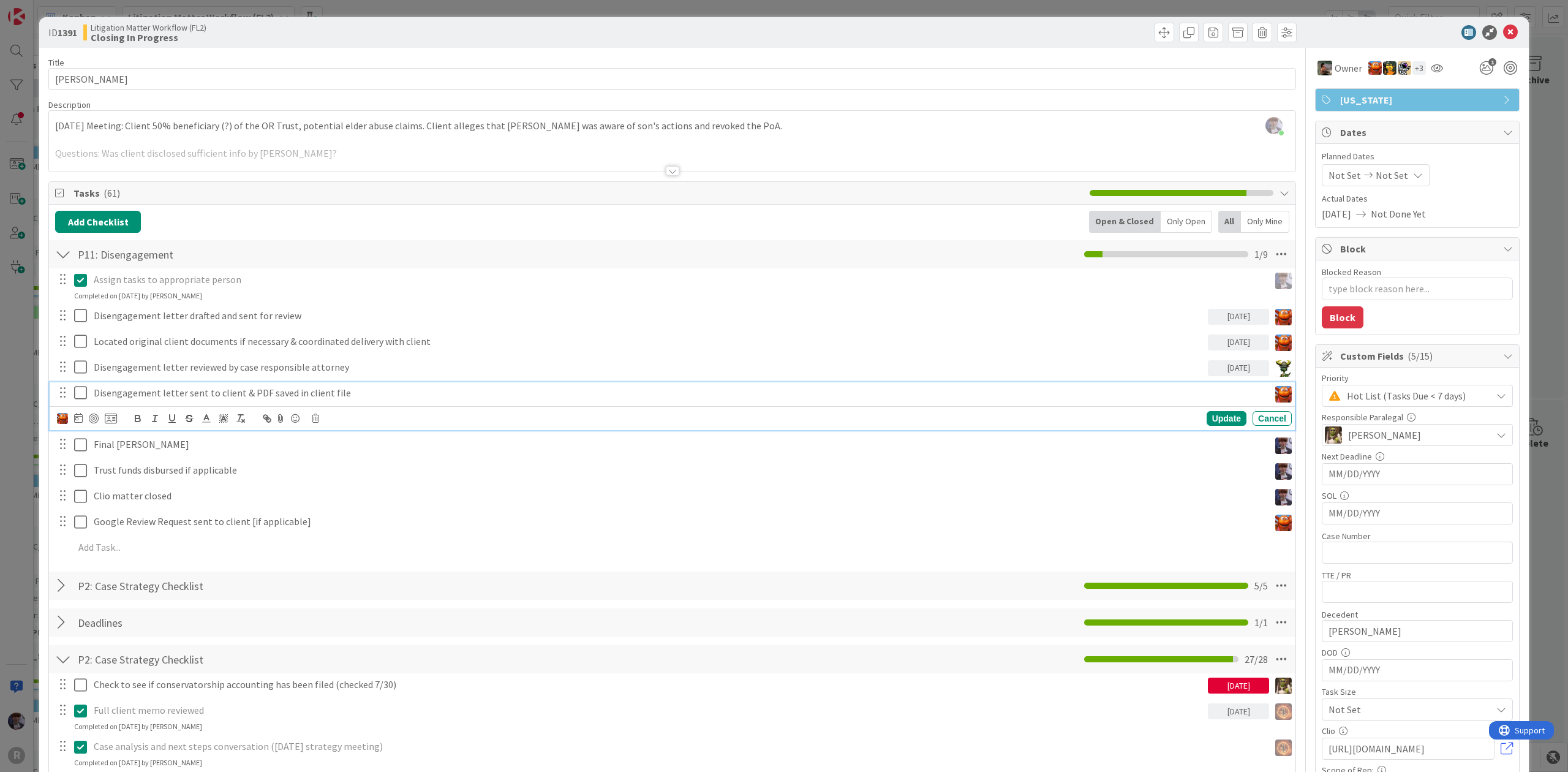
click at [1228, 395] on p "Disengagement letter sent to client & PDF saved in client file" at bounding box center [678, 393] width 1170 height 14
click at [84, 425] on div at bounding box center [86, 418] width 60 height 15
click at [79, 422] on icon at bounding box center [78, 418] width 8 height 10
type textarea "x"
click at [172, 541] on td "17" at bounding box center [171, 546] width 24 height 23
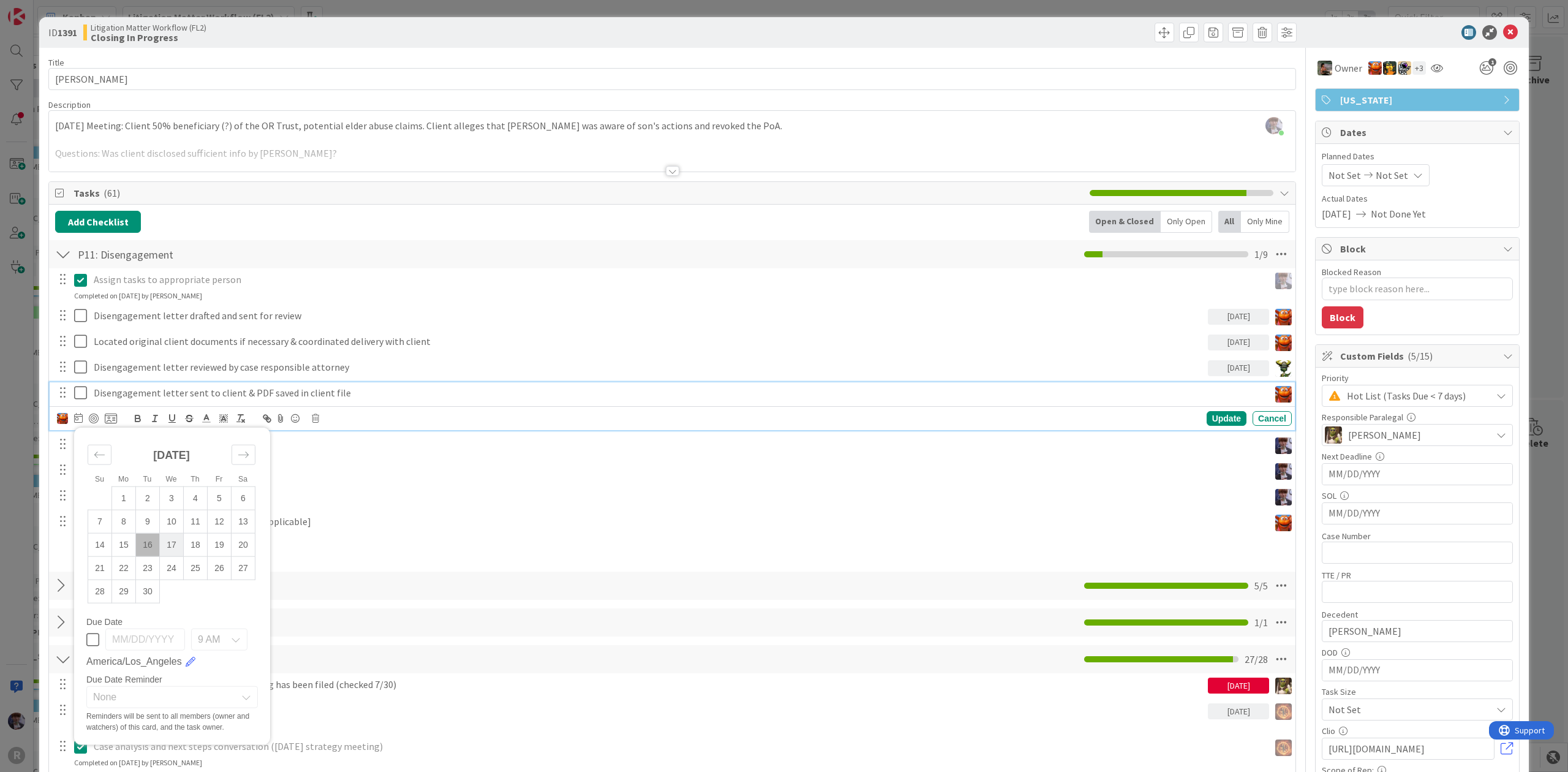
type input "[DATE]"
click at [1210, 426] on div "Update" at bounding box center [1227, 418] width 40 height 15
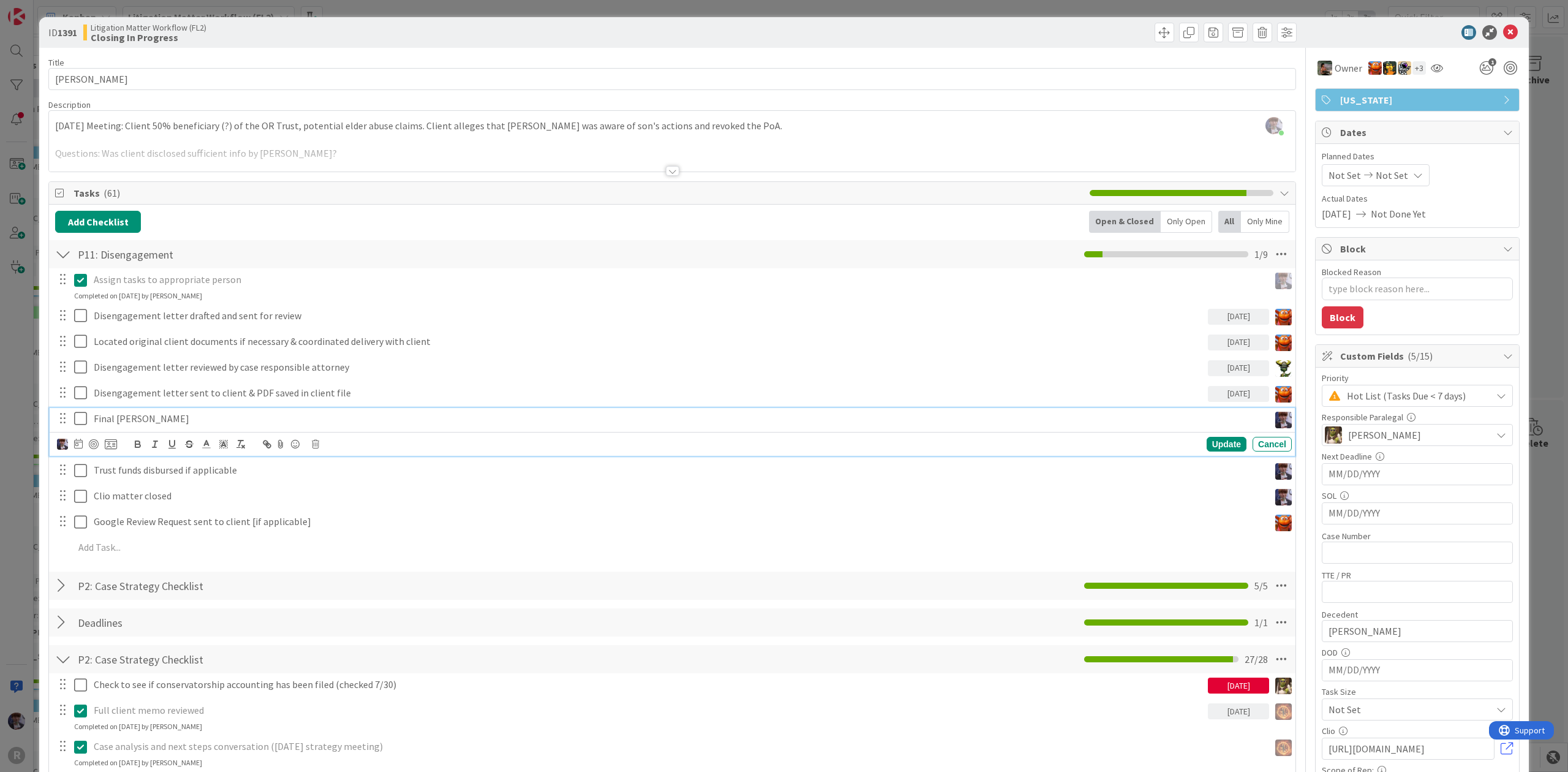
click at [1221, 426] on p "Final Bill Sent" at bounding box center [678, 418] width 1170 height 14
click at [72, 442] on div at bounding box center [86, 445] width 60 height 15
click at [72, 446] on div at bounding box center [86, 445] width 60 height 15
click at [72, 449] on div at bounding box center [86, 445] width 60 height 15
click at [74, 449] on icon at bounding box center [78, 444] width 8 height 10
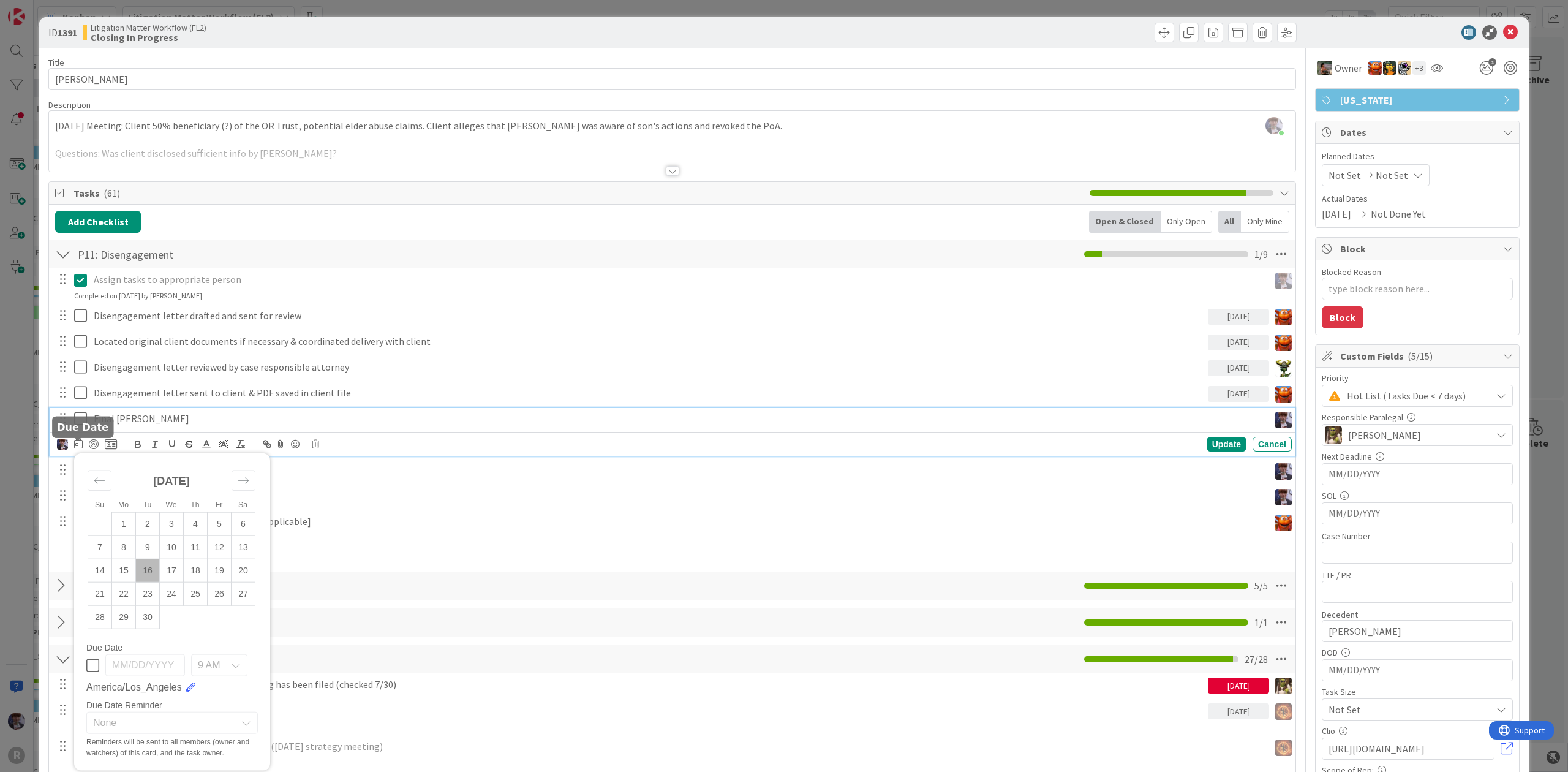
click at [74, 449] on icon at bounding box center [78, 444] width 8 height 10
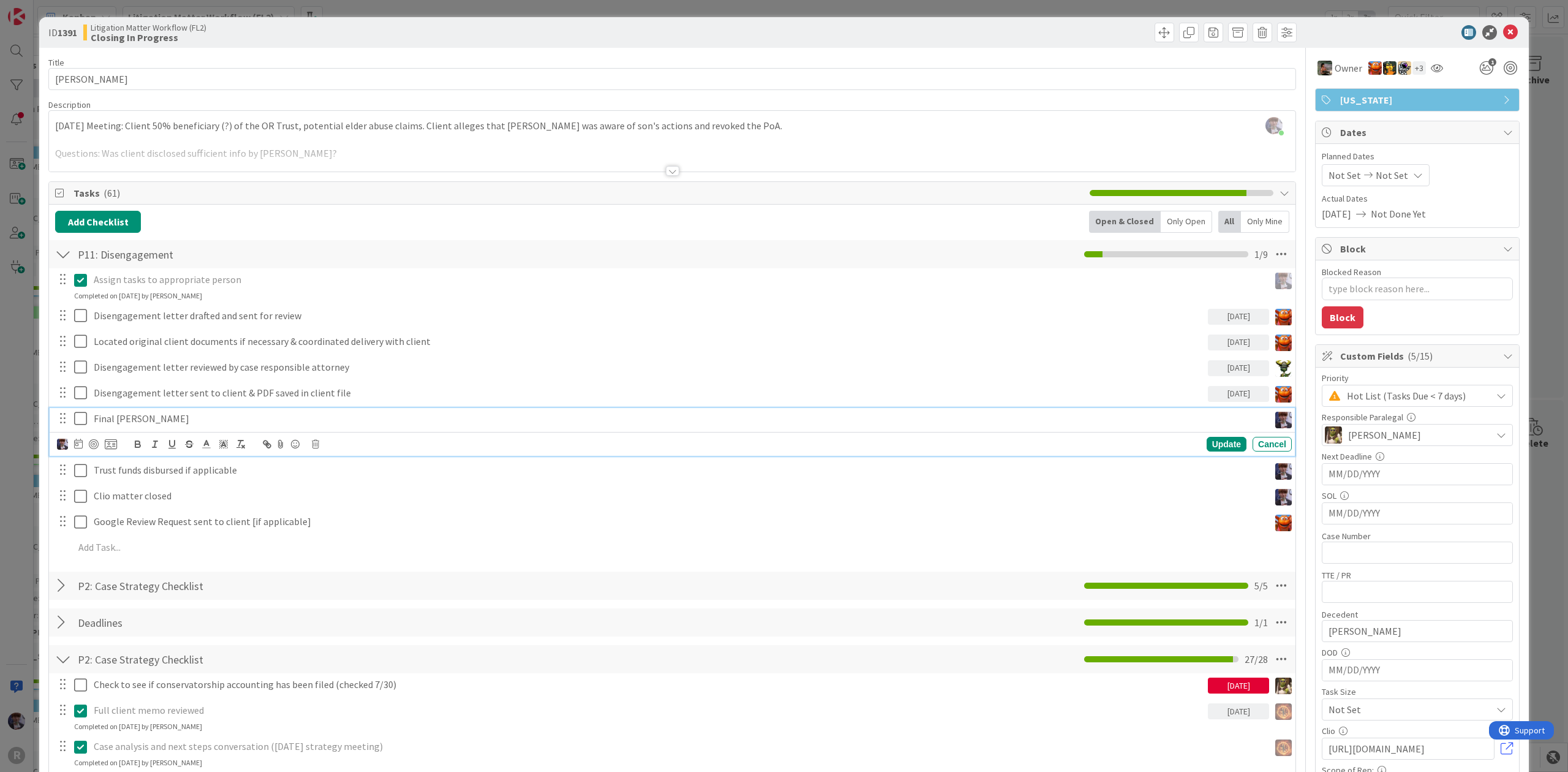
click at [76, 418] on icon at bounding box center [80, 418] width 13 height 15
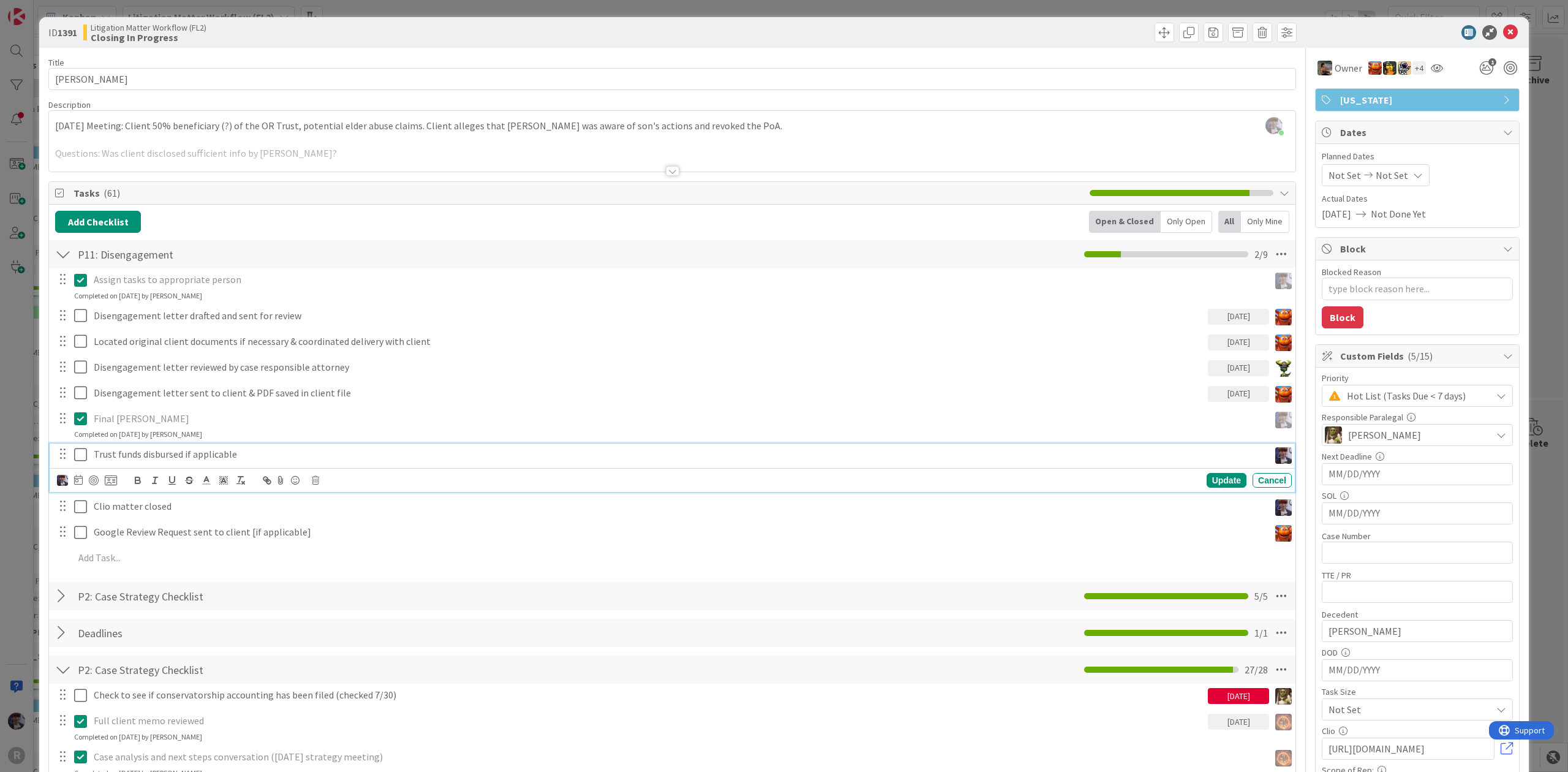
click at [104, 451] on p "Trust funds disbursed if applicable" at bounding box center [678, 454] width 1170 height 14
drag, startPoint x: 190, startPoint y: 459, endPoint x: 74, endPoint y: 459, distance: 116.0
click at [74, 459] on div "Trust funds disbursed if applicable" at bounding box center [672, 455] width 1238 height 21
click at [189, 479] on icon "button" at bounding box center [189, 478] width 6 height 3
click at [84, 451] on icon at bounding box center [80, 455] width 13 height 15
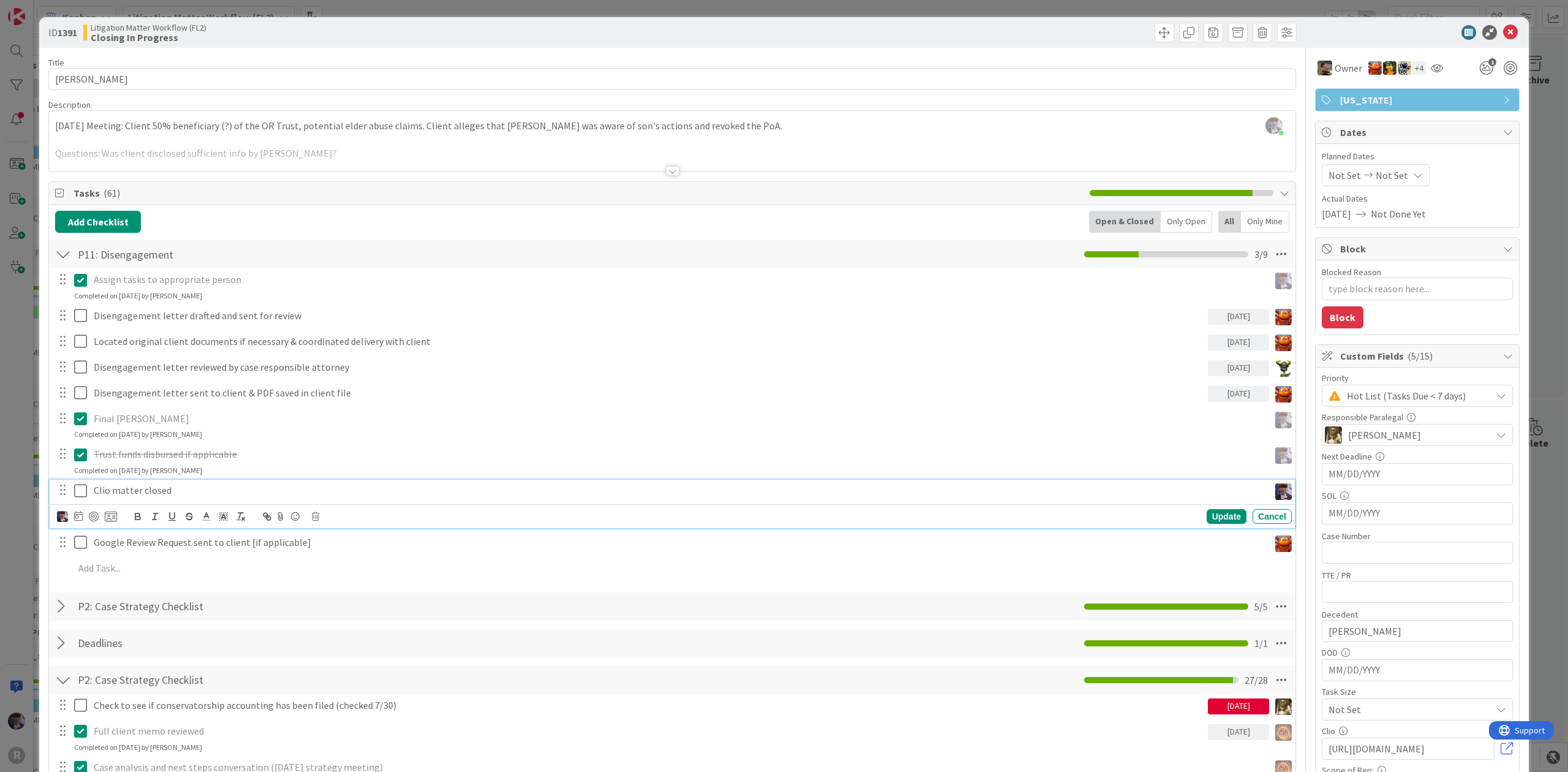
click at [140, 498] on p "Clio matter closed" at bounding box center [678, 490] width 1170 height 14
type textarea "x"
click at [76, 518] on icon at bounding box center [78, 516] width 8 height 10
click at [175, 643] on td "17" at bounding box center [171, 642] width 24 height 23
type input "[DATE]"
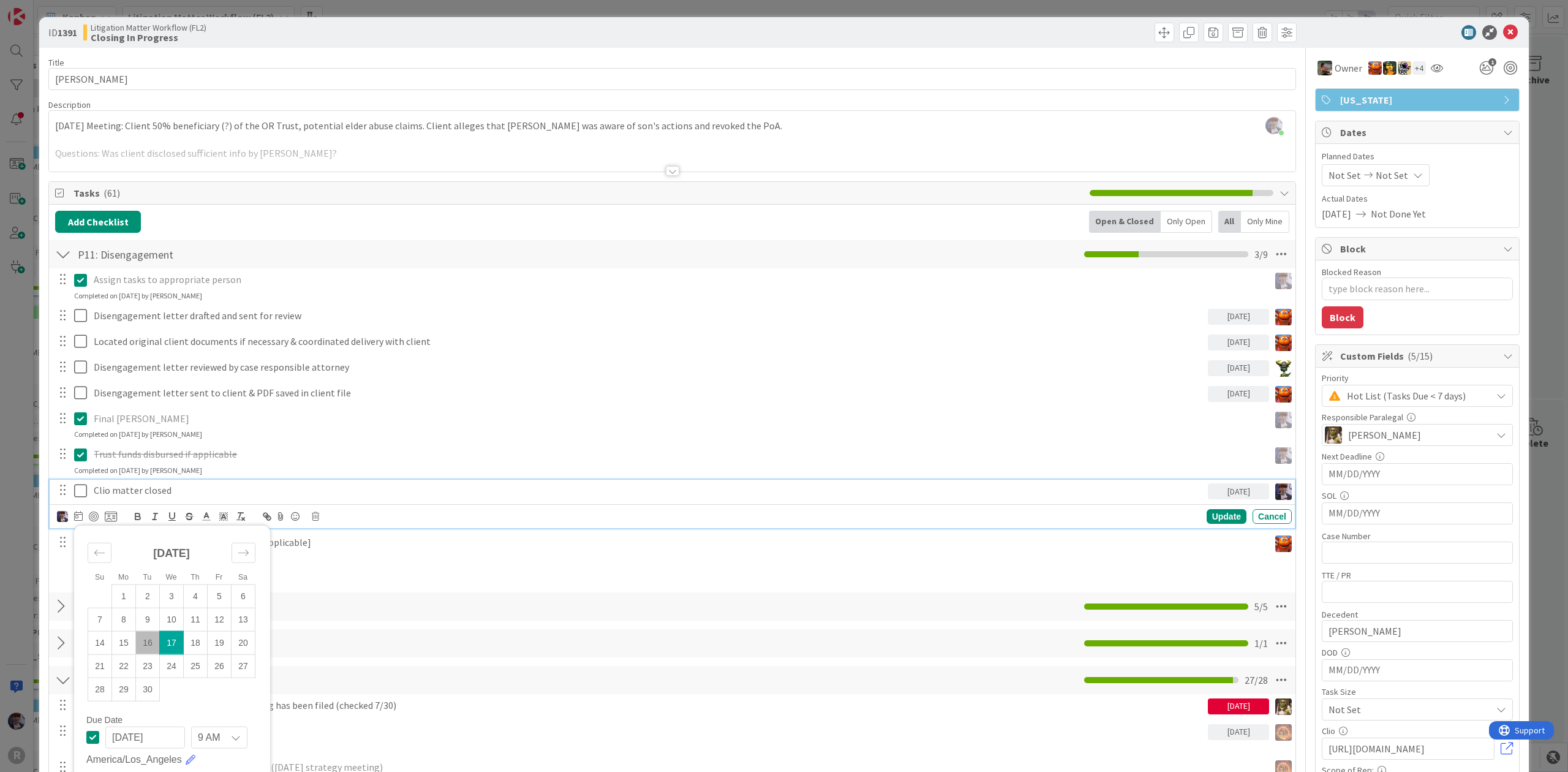
type textarea "x"
click at [1219, 514] on div "Update" at bounding box center [1227, 517] width 40 height 15
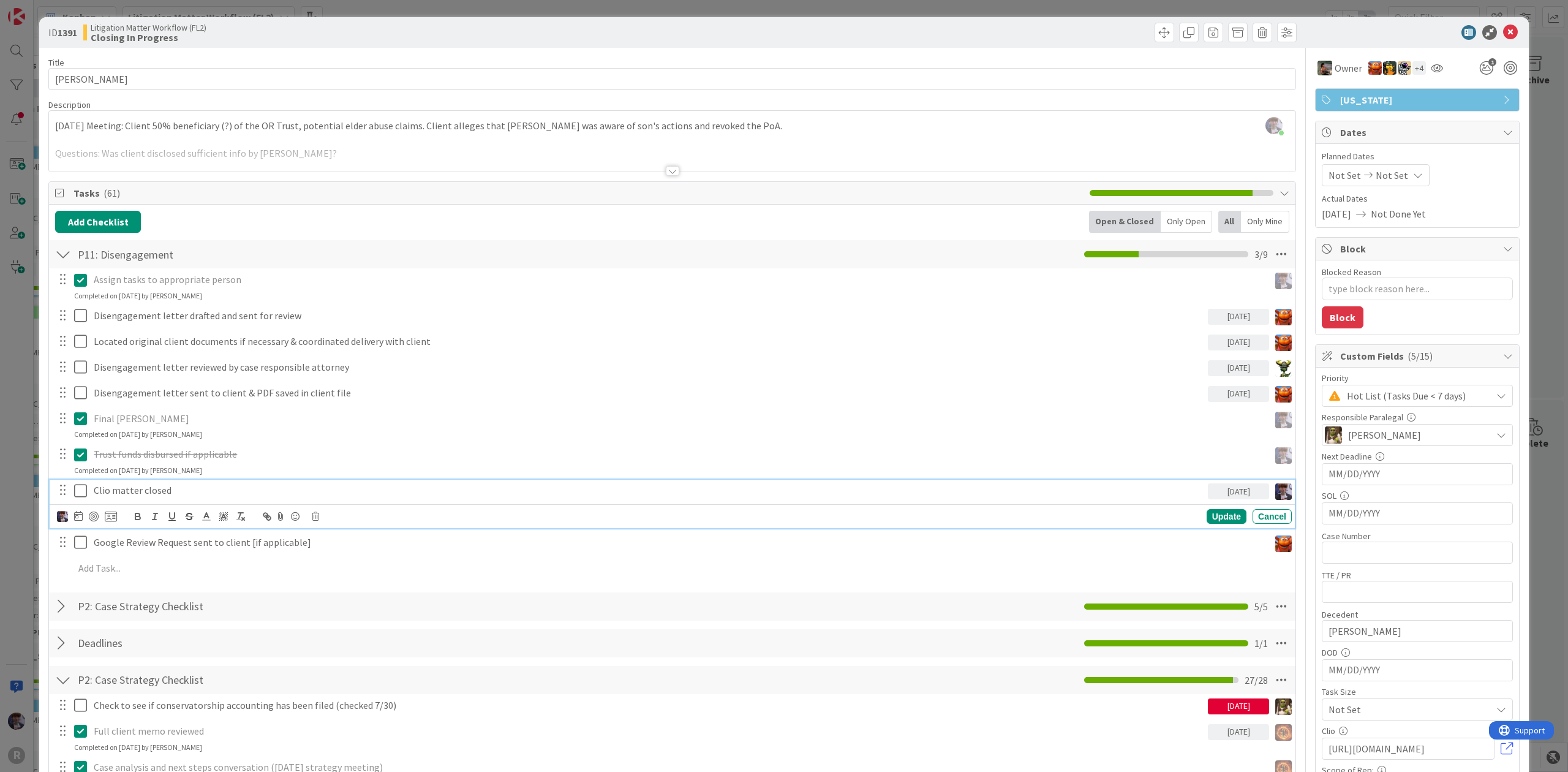
click at [409, 501] on div "Clio matter closed" at bounding box center [648, 491] width 1119 height 21
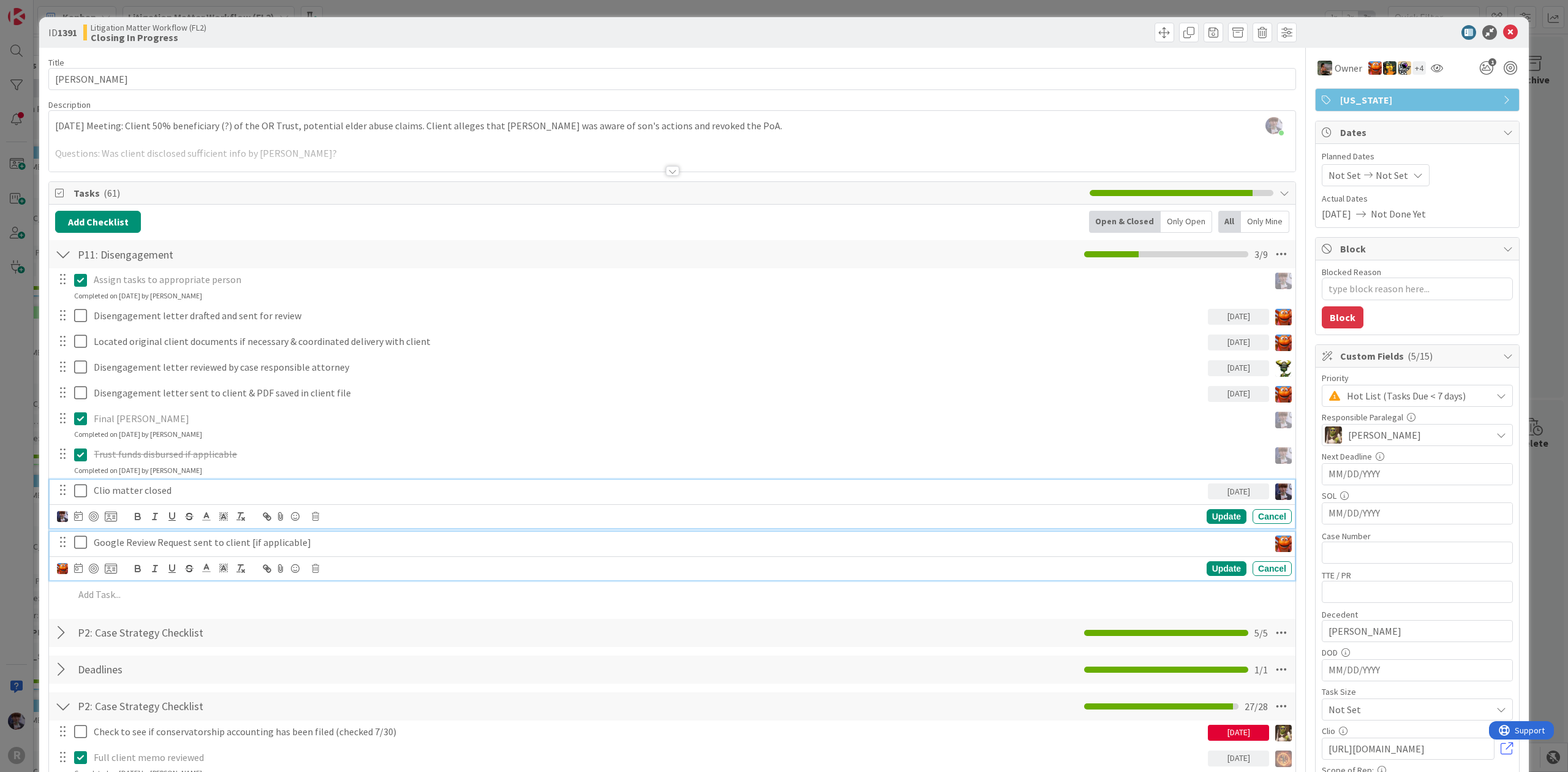
click at [125, 544] on p "Google Review Request sent to client [if applicable]" at bounding box center [678, 542] width 1170 height 14
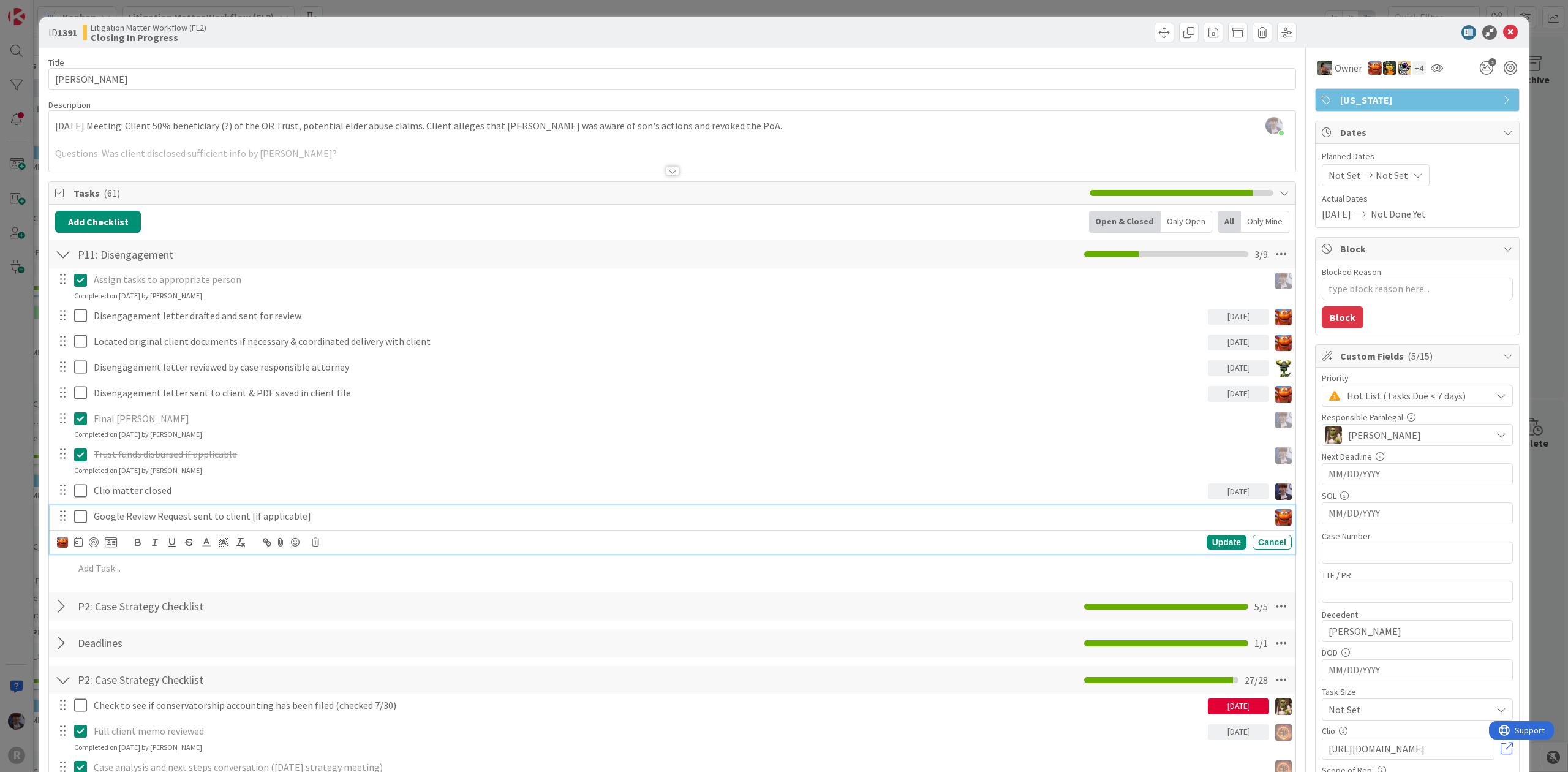
click at [87, 546] on div at bounding box center [86, 542] width 60 height 15
click at [79, 546] on icon at bounding box center [78, 541] width 8 height 10
drag, startPoint x: 171, startPoint y: 672, endPoint x: 207, endPoint y: 662, distance: 37.4
click at [171, 670] on td "17" at bounding box center [171, 669] width 24 height 23
type input "[DATE]"
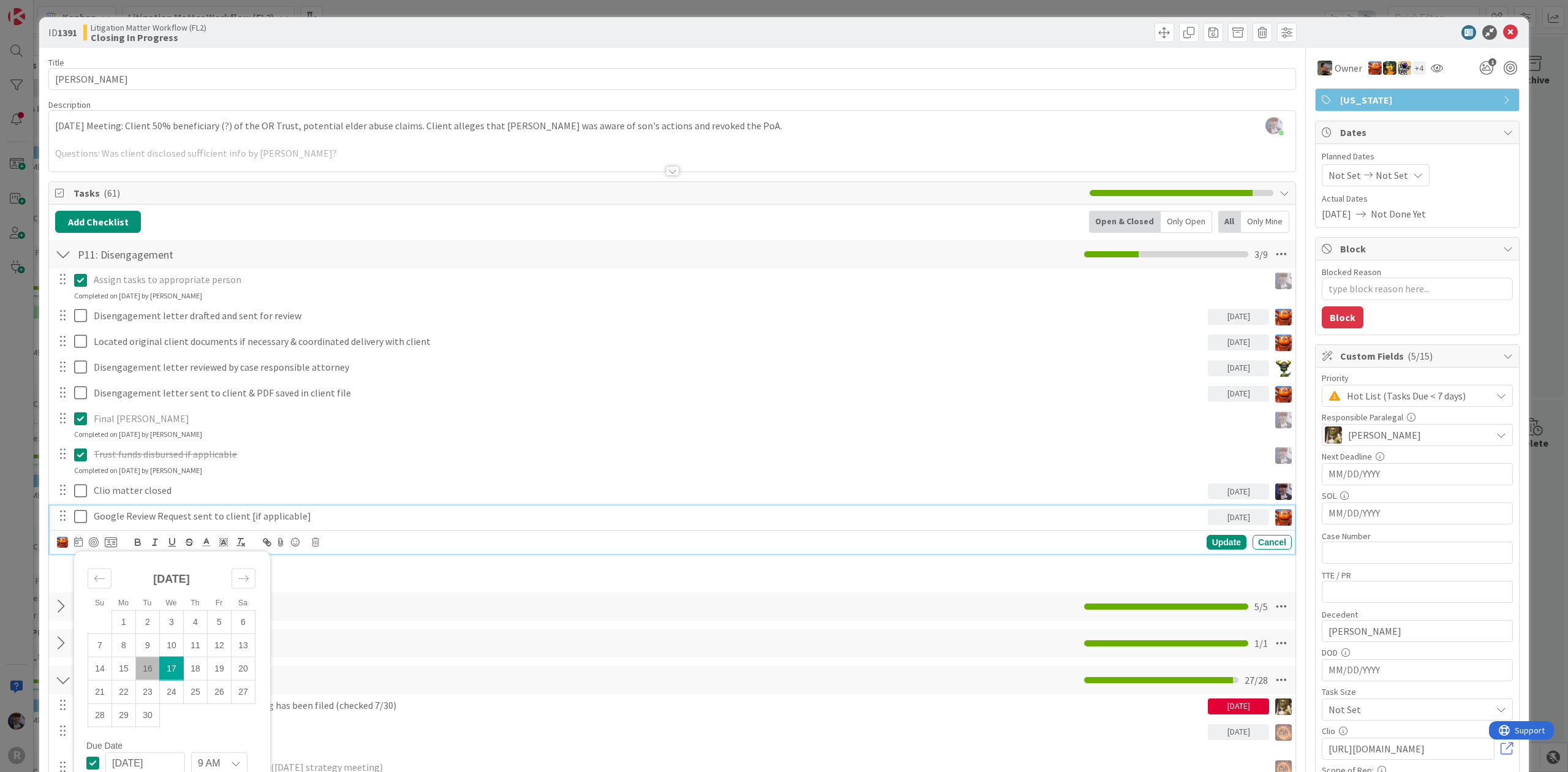
click at [1235, 542] on div "Update Cancel" at bounding box center [1032, 542] width 520 height 15
click at [1224, 545] on div "Update" at bounding box center [1227, 542] width 40 height 15
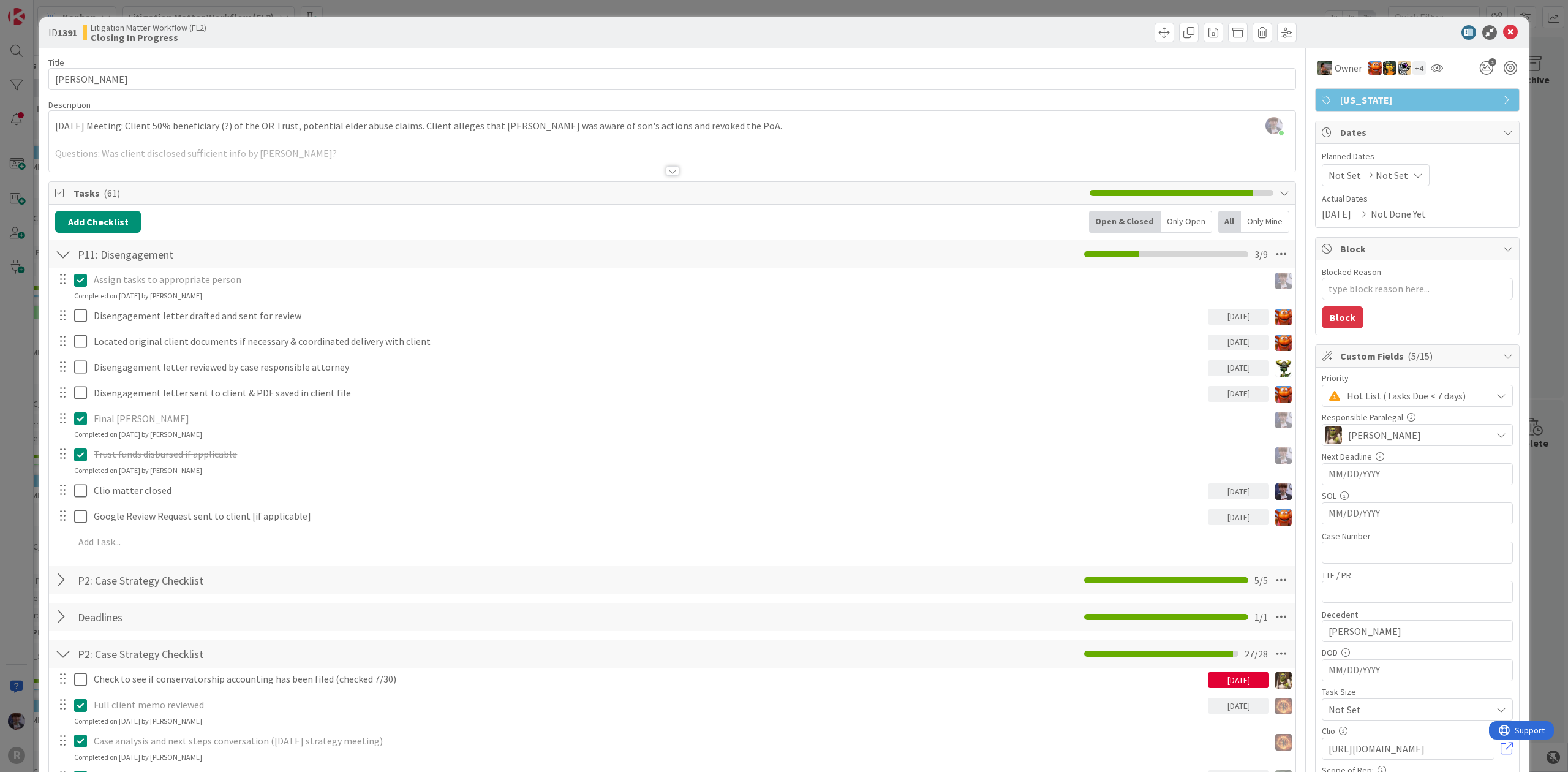
click at [1167, 218] on div "Only Open" at bounding box center [1186, 222] width 52 height 22
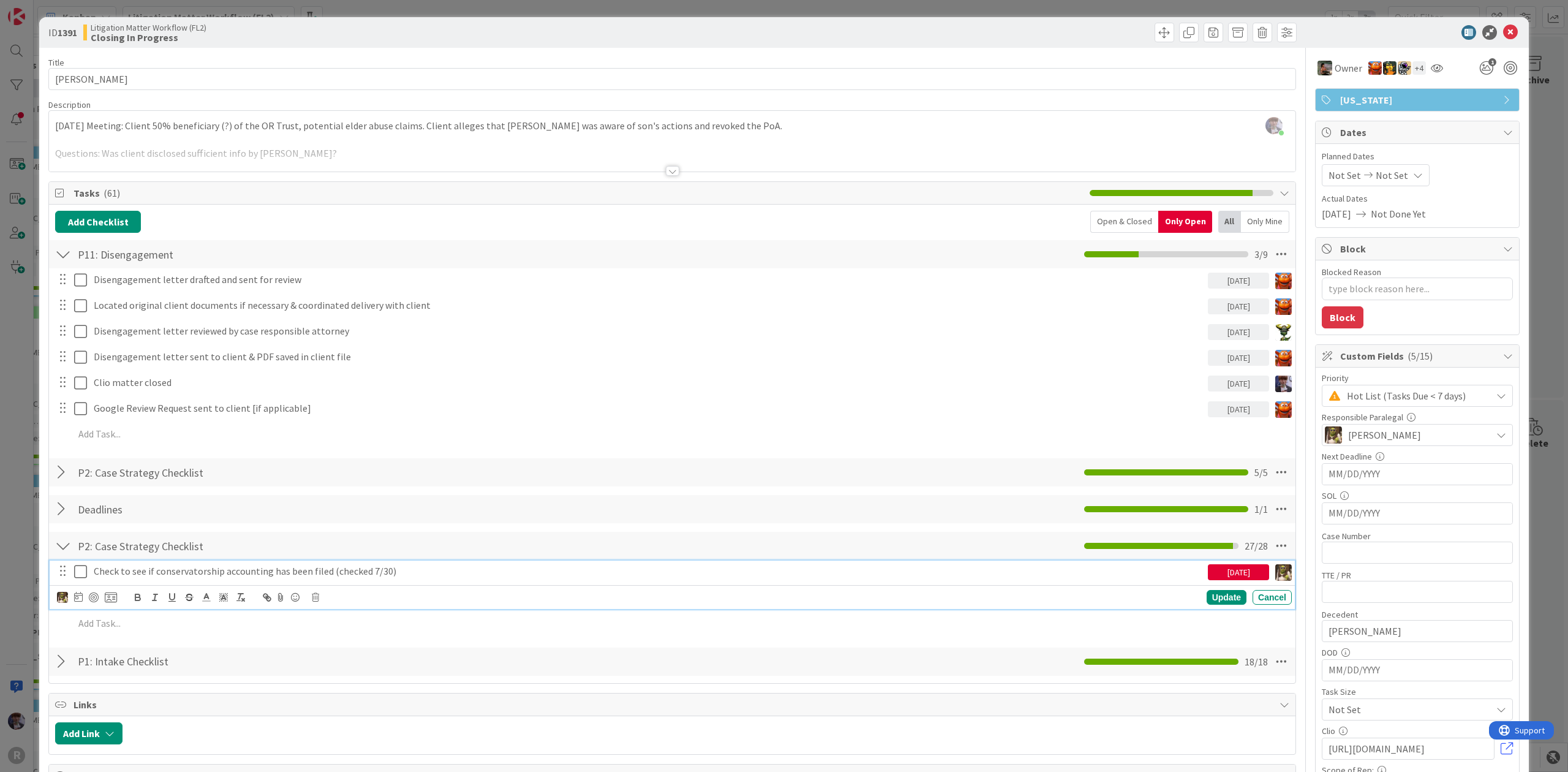
click at [189, 578] on p "Check to see if conservatorship accounting has been filed (checked 7/30)" at bounding box center [648, 571] width 1110 height 14
click at [23, 537] on div "ID 1391 Litigation Matter Workflow (FL2) Closing In Progress Title 14 / 128 FIN…" at bounding box center [784, 386] width 1568 height 772
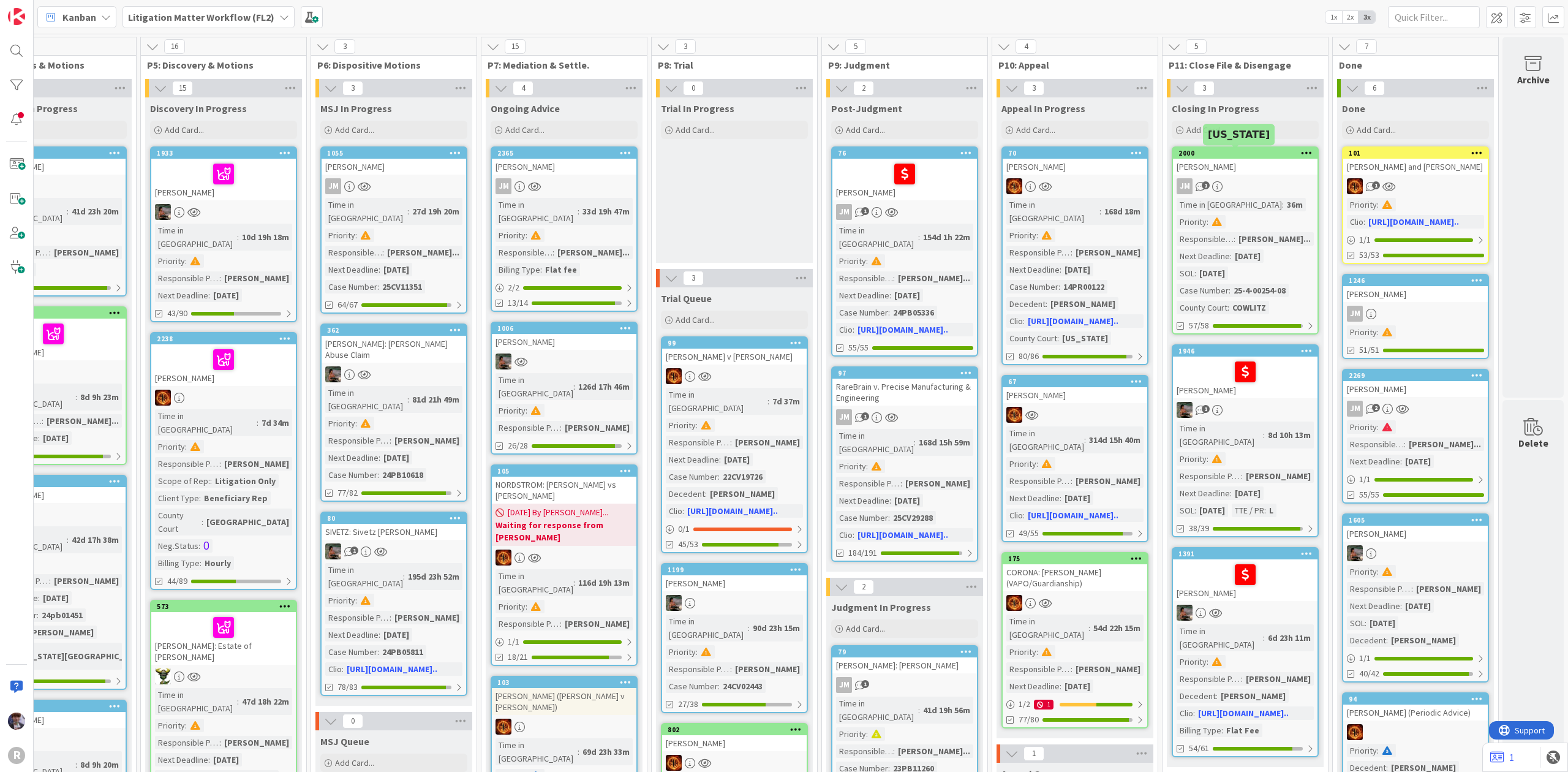
click at [1241, 150] on div "2000" at bounding box center [1248, 153] width 139 height 8
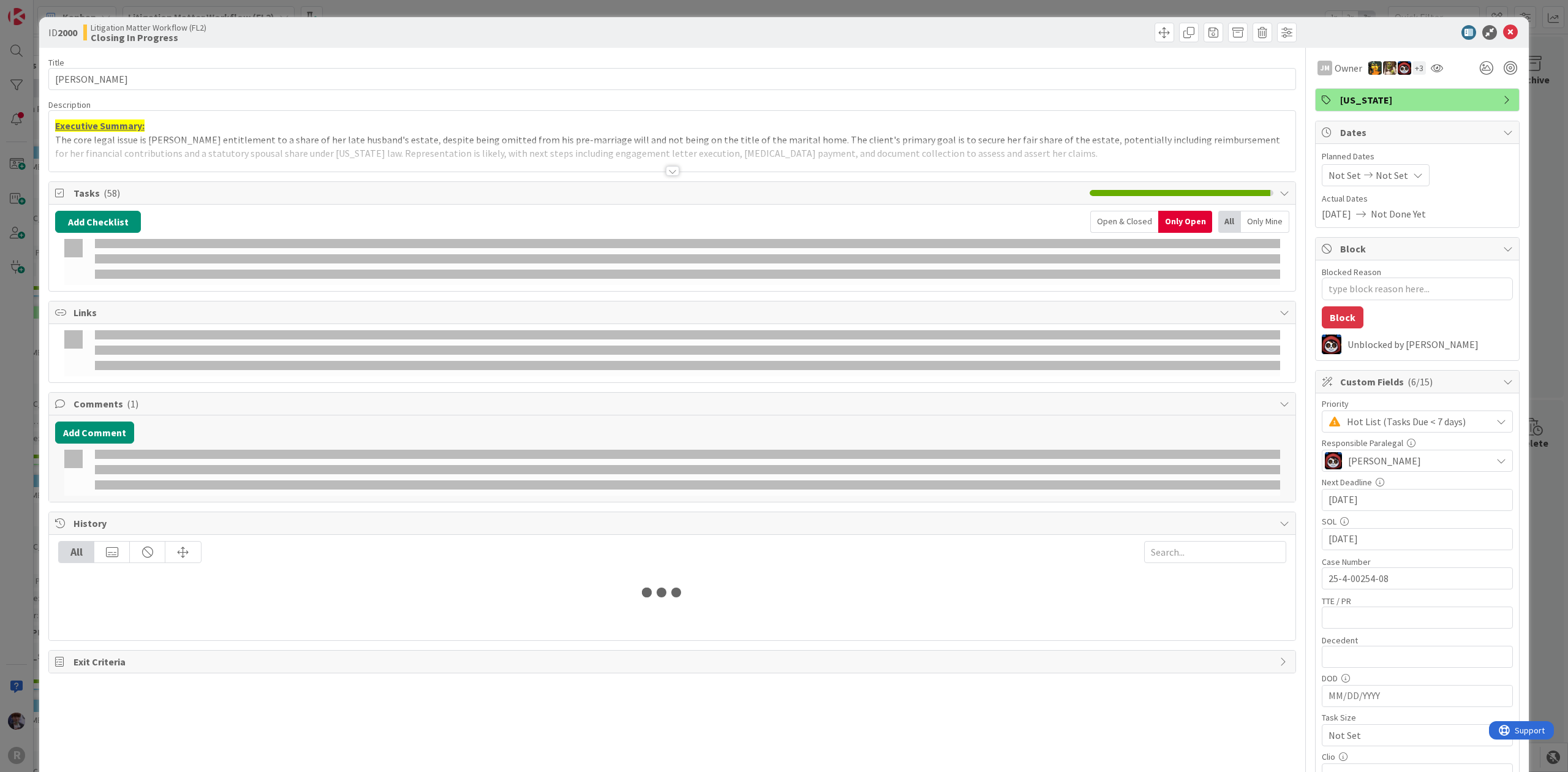
type textarea "x"
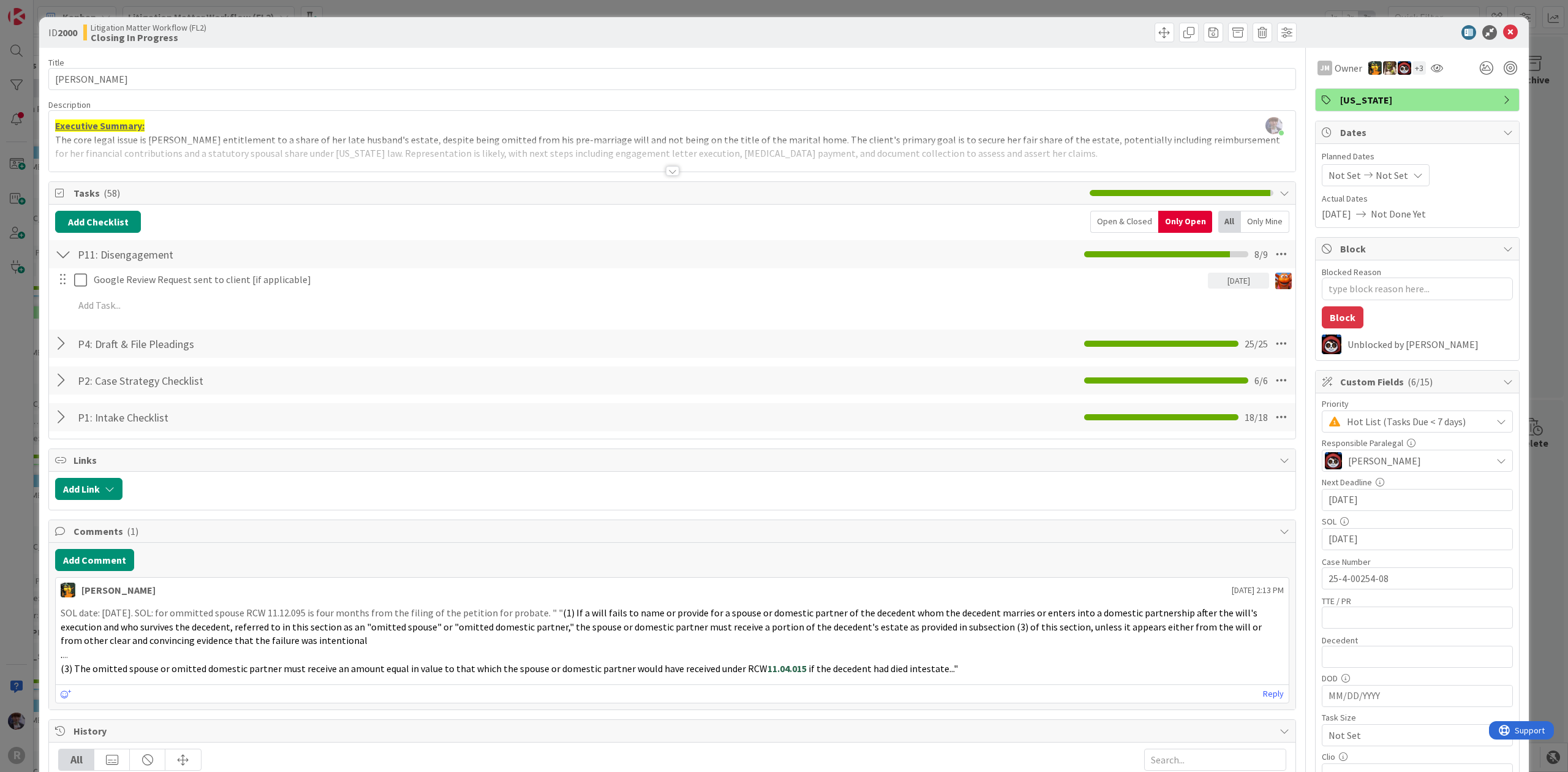
click at [25, 386] on div "ID 2000 Litigation Matter Workflow (FL2) Closing In Progress Title 14 / 128 HAG…" at bounding box center [784, 386] width 1568 height 772
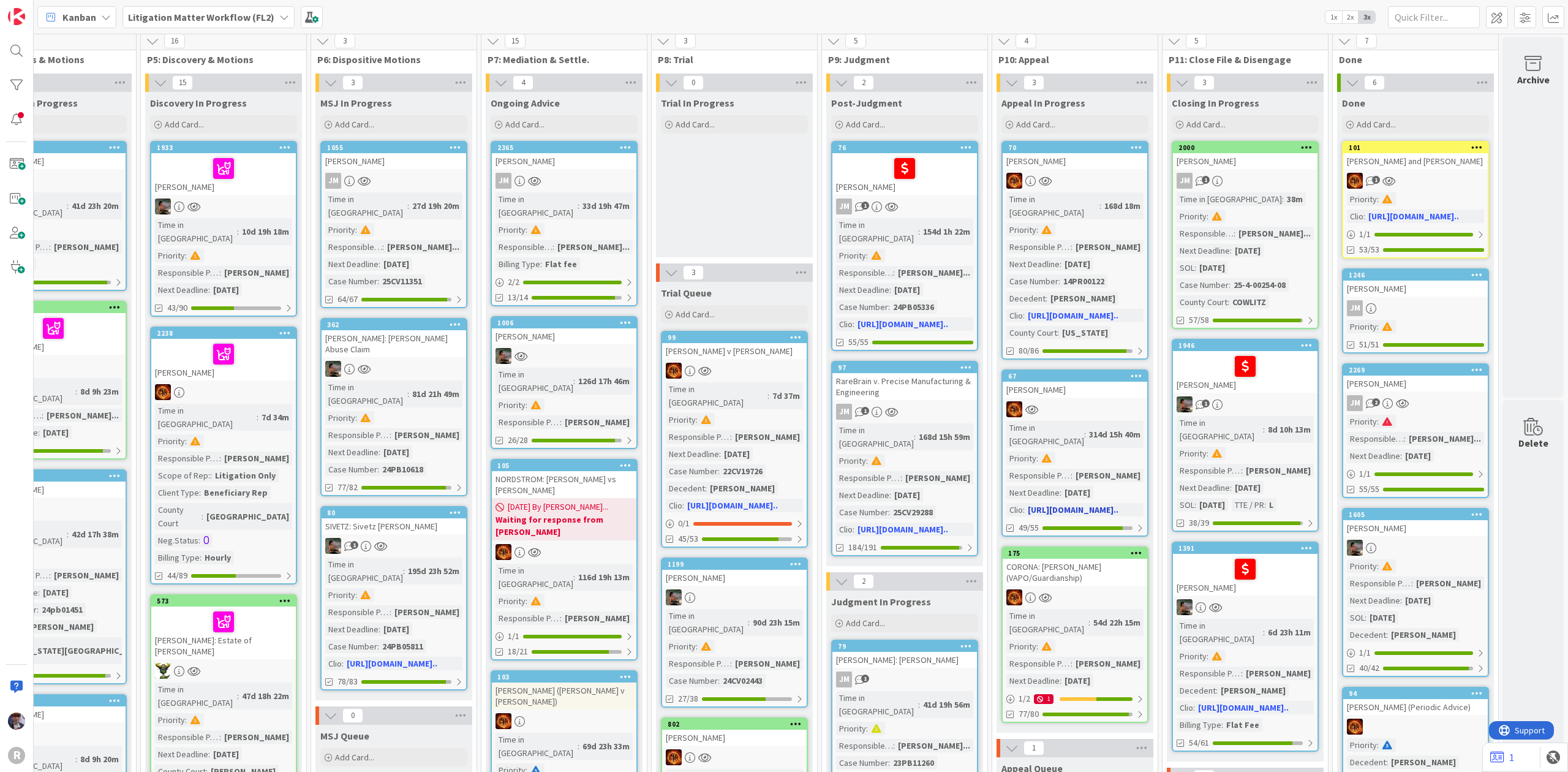
scroll to position [0, 756]
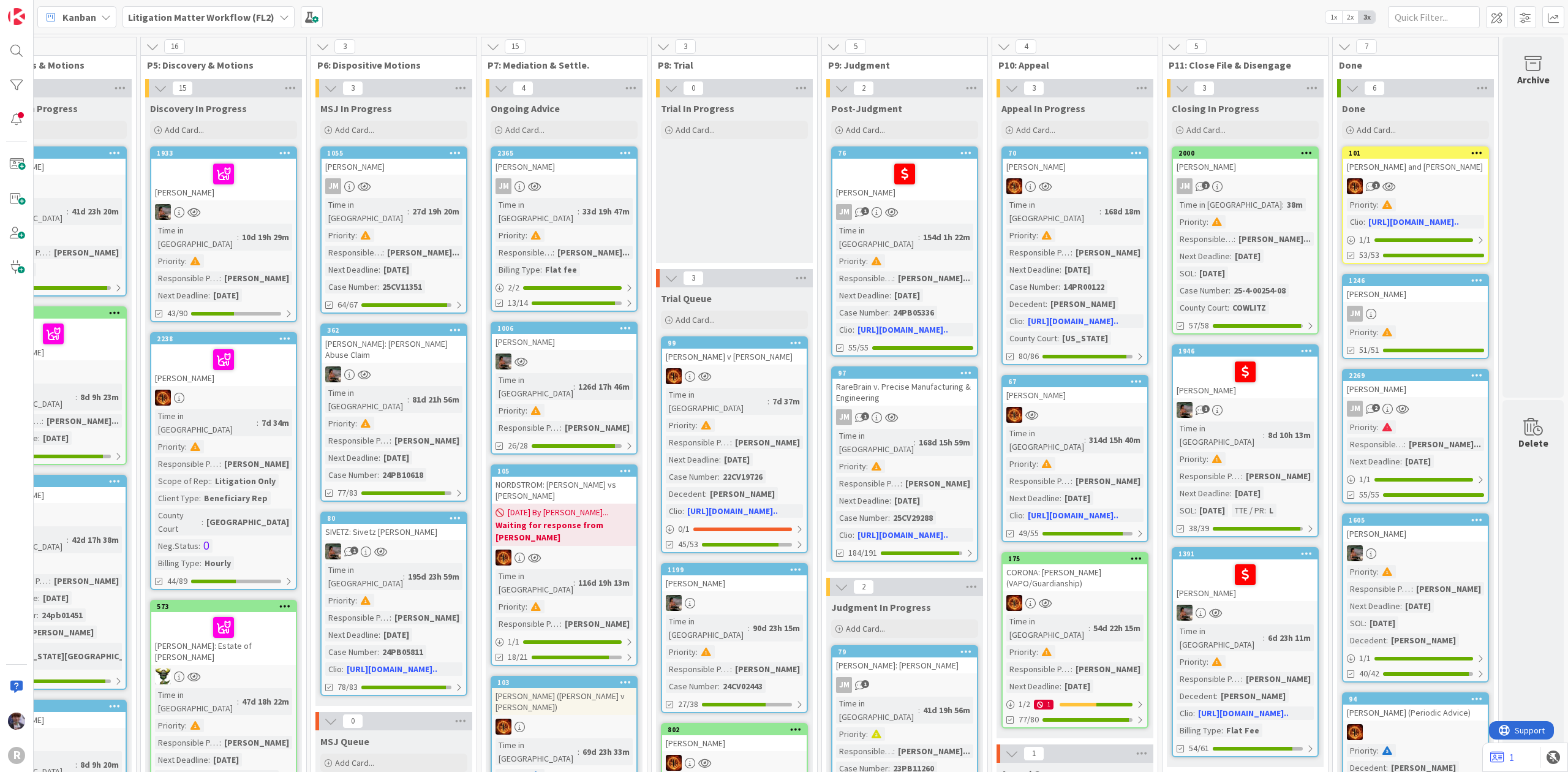
click at [214, 20] on b "Litigation Matter Workflow (FL2)" at bounding box center [201, 16] width 147 height 12
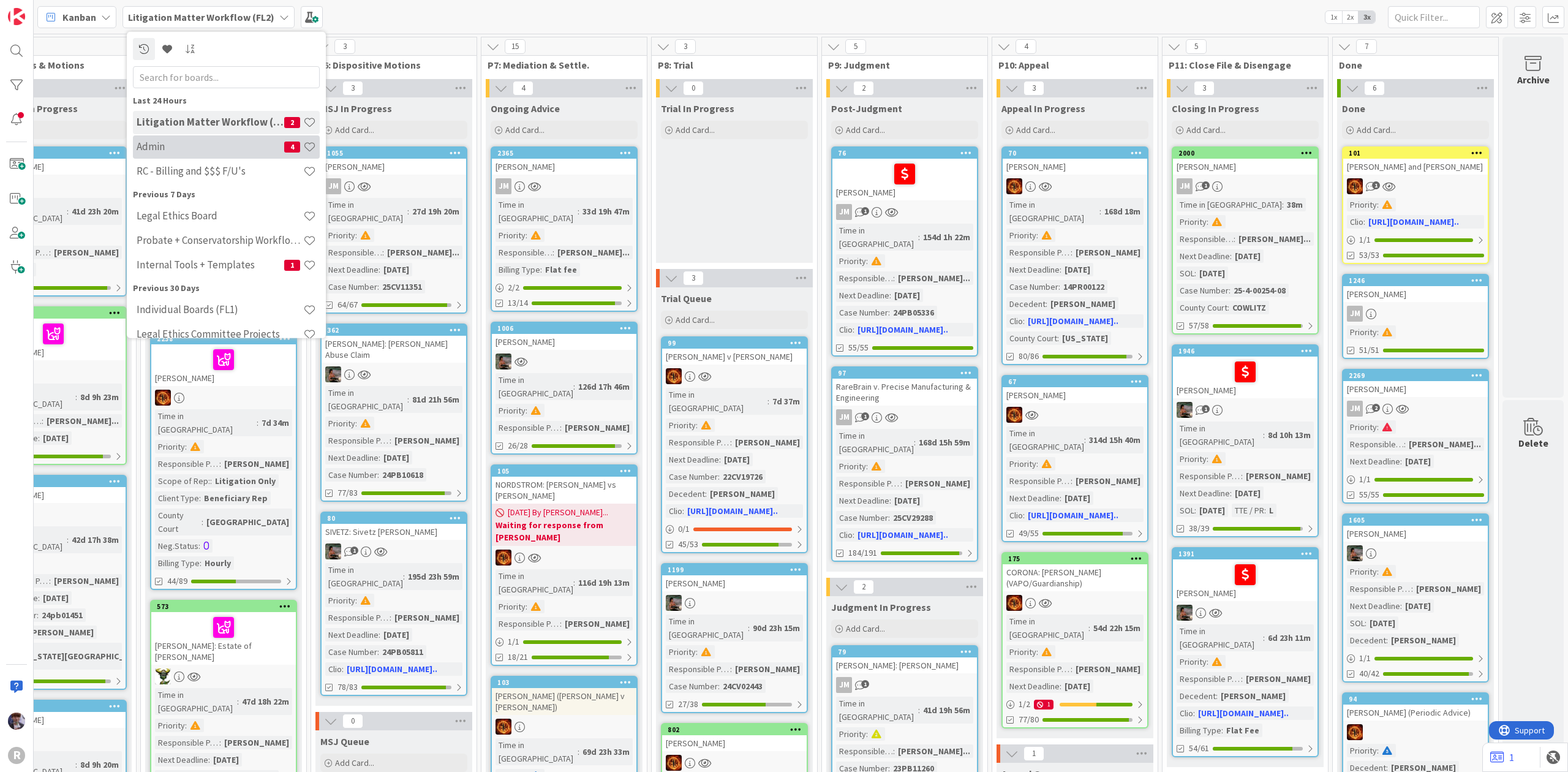
click at [185, 139] on div "Admin 4" at bounding box center [226, 146] width 187 height 23
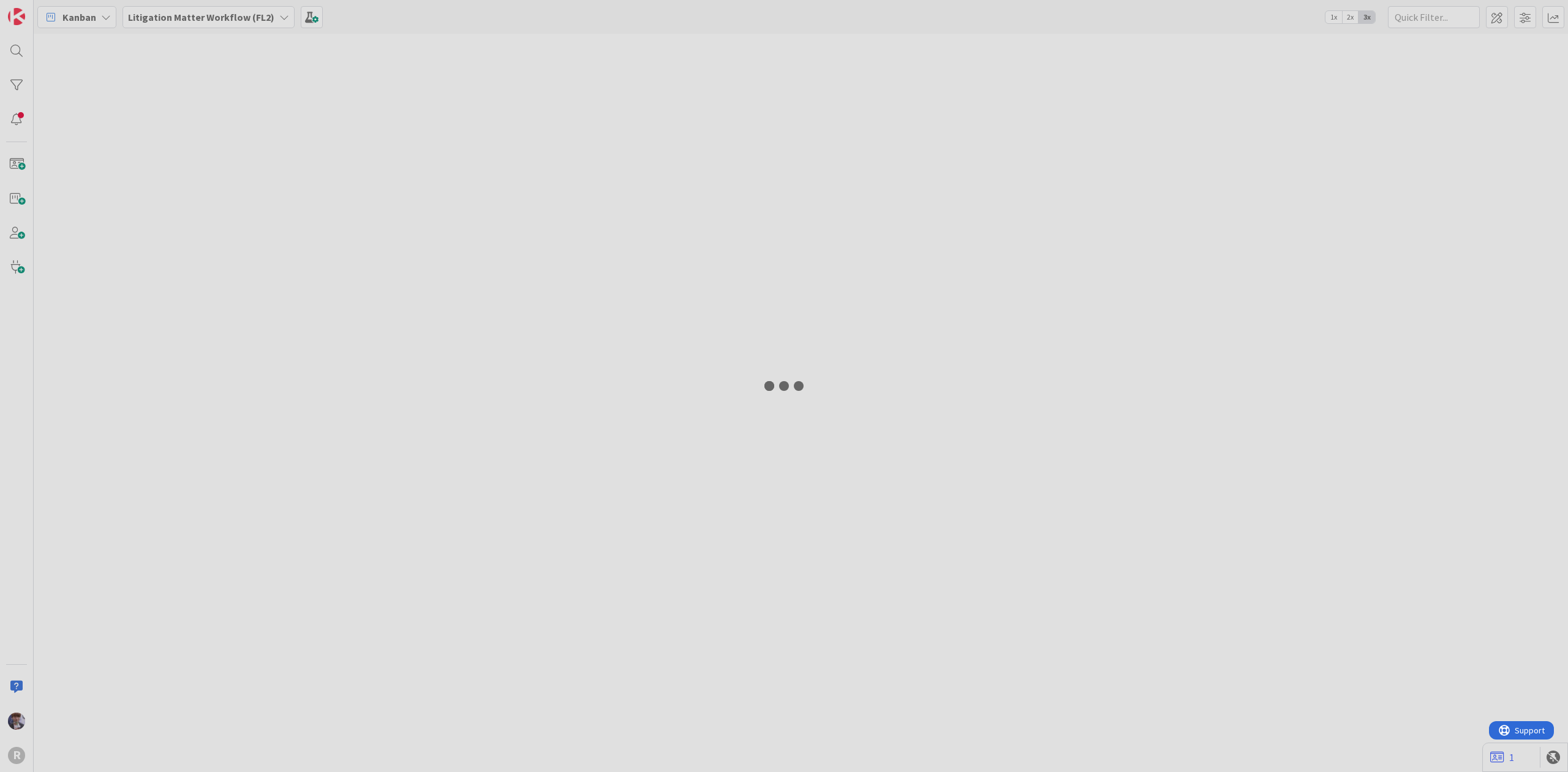
type input "haga"
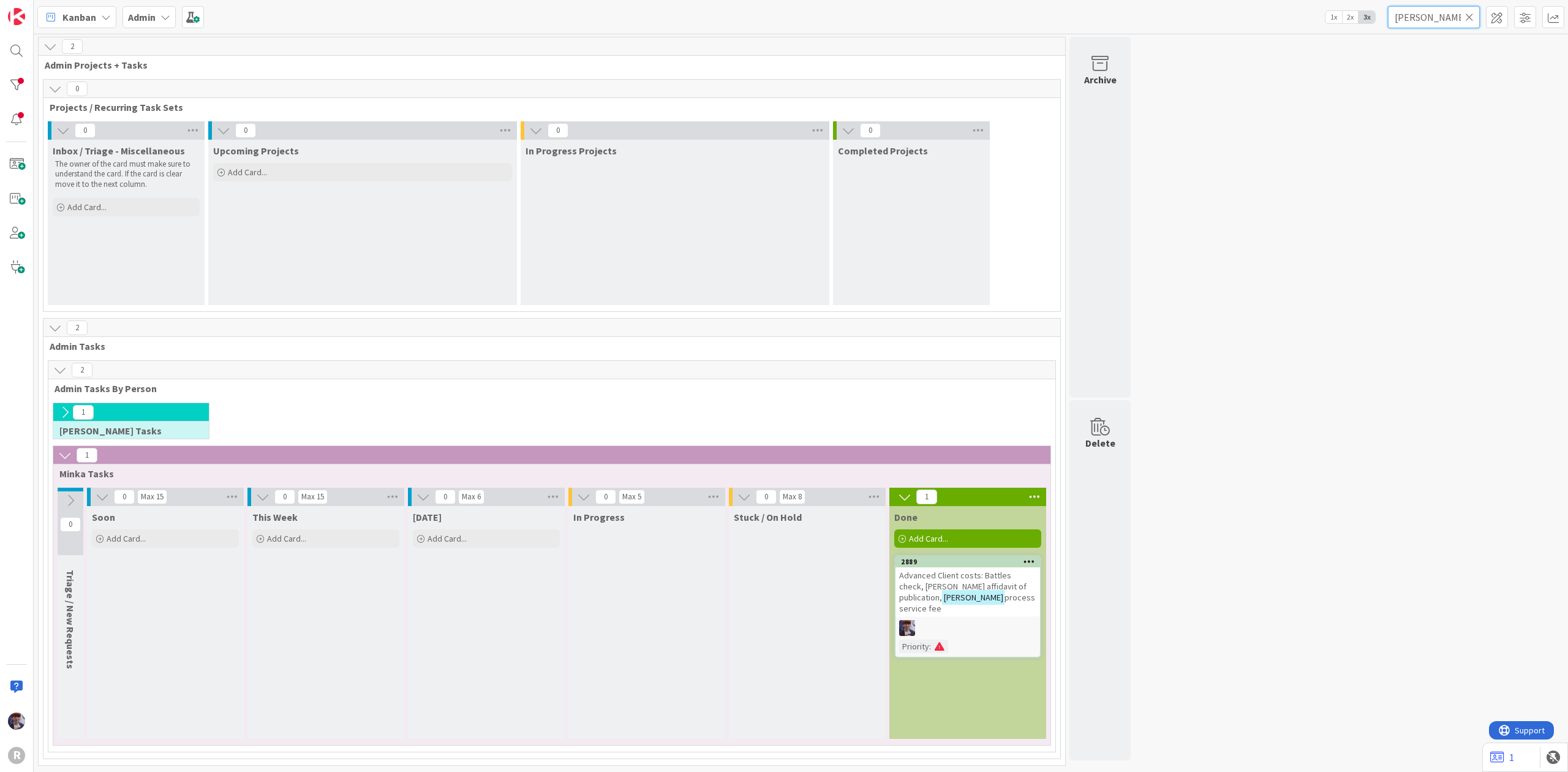
drag, startPoint x: 1422, startPoint y: 16, endPoint x: 1288, endPoint y: 16, distance: 134.0
click at [1288, 16] on div "Kanban Admin 1x 2x 3x haga" at bounding box center [800, 16] width 1534 height 34
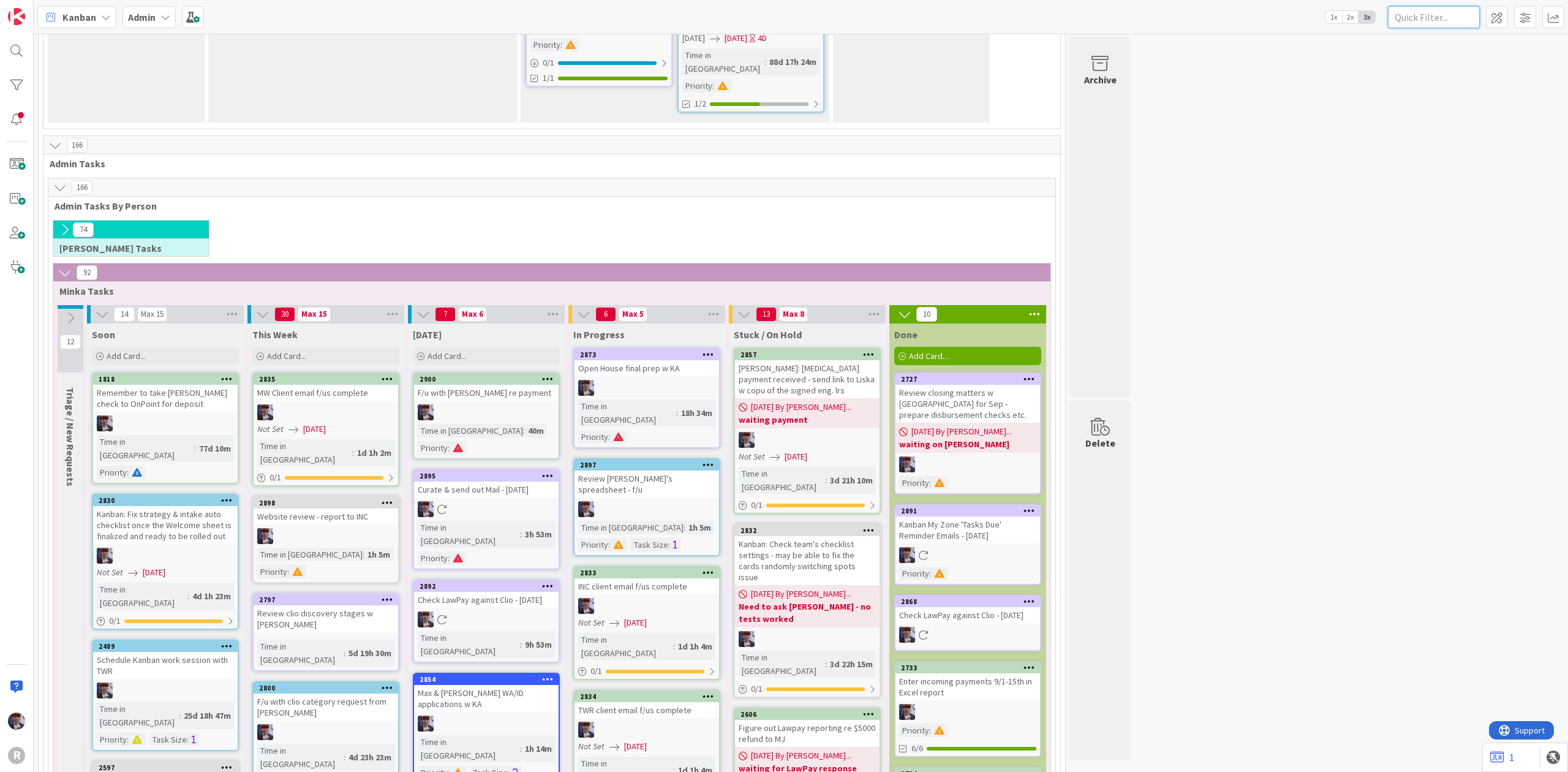
scroll to position [2206, 0]
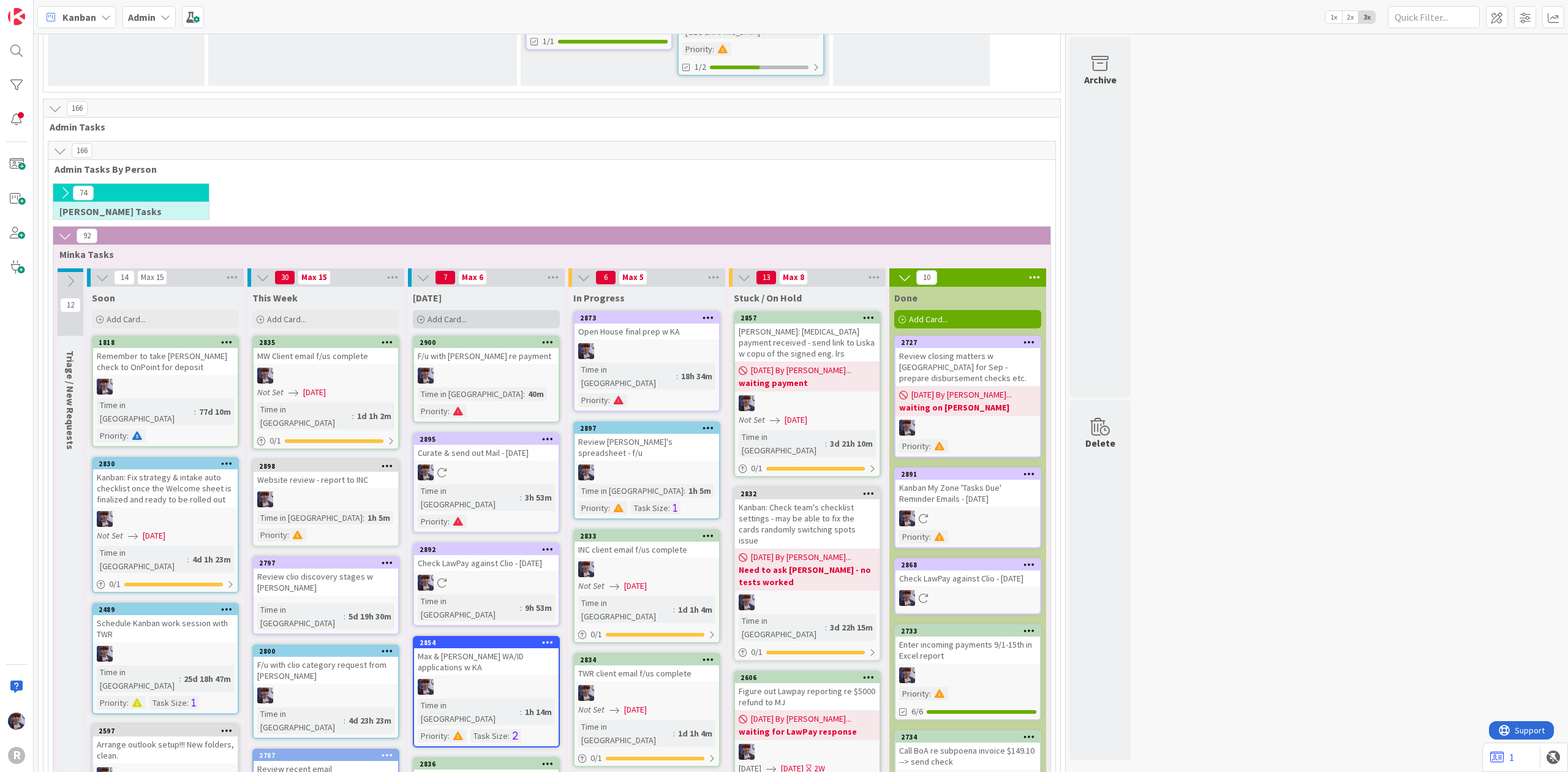
click at [468, 310] on div "Add Card..." at bounding box center [485, 319] width 147 height 18
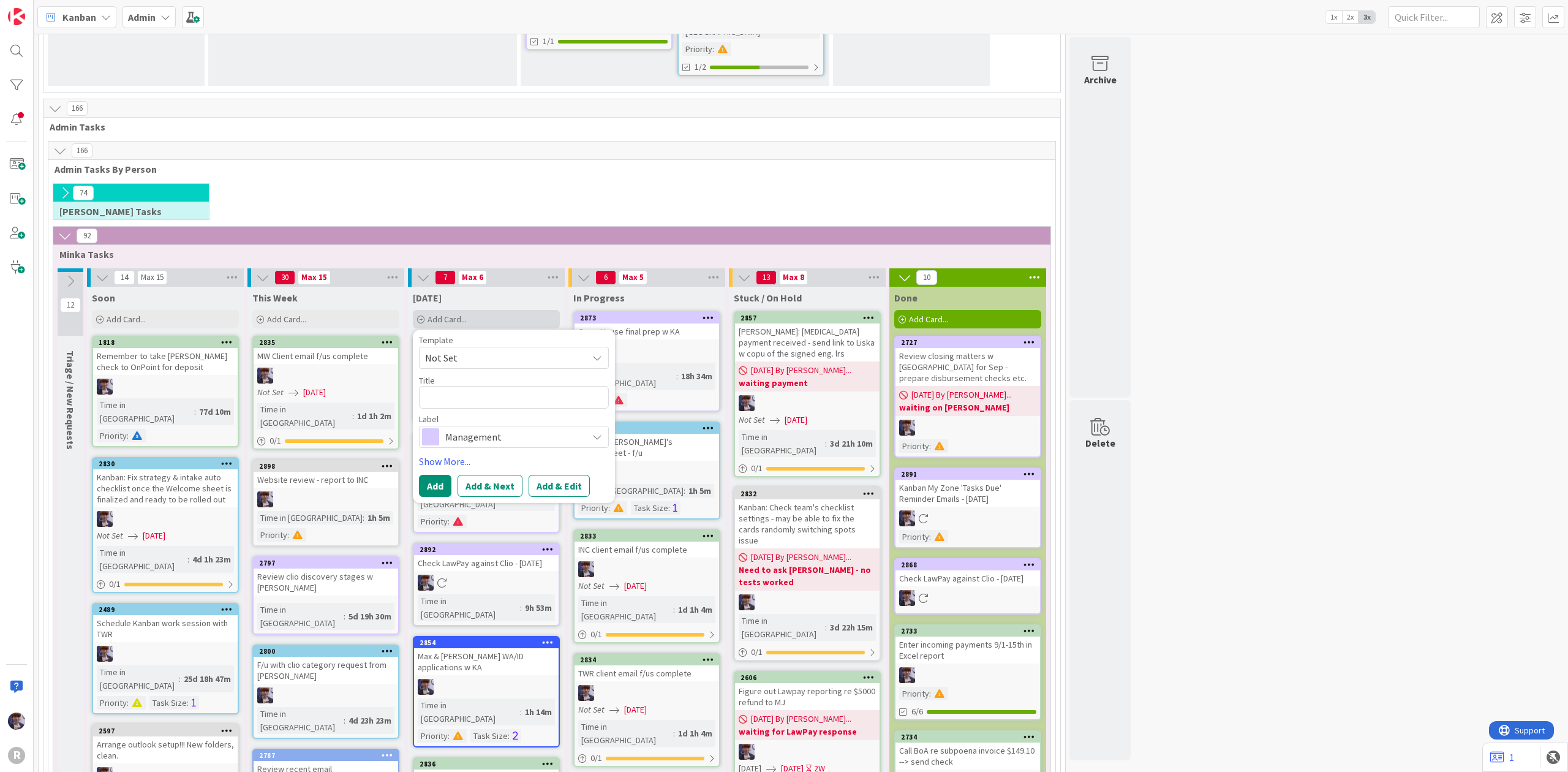
type textarea "x"
type textarea "R"
type textarea "x"
type textarea "Re"
type textarea "x"
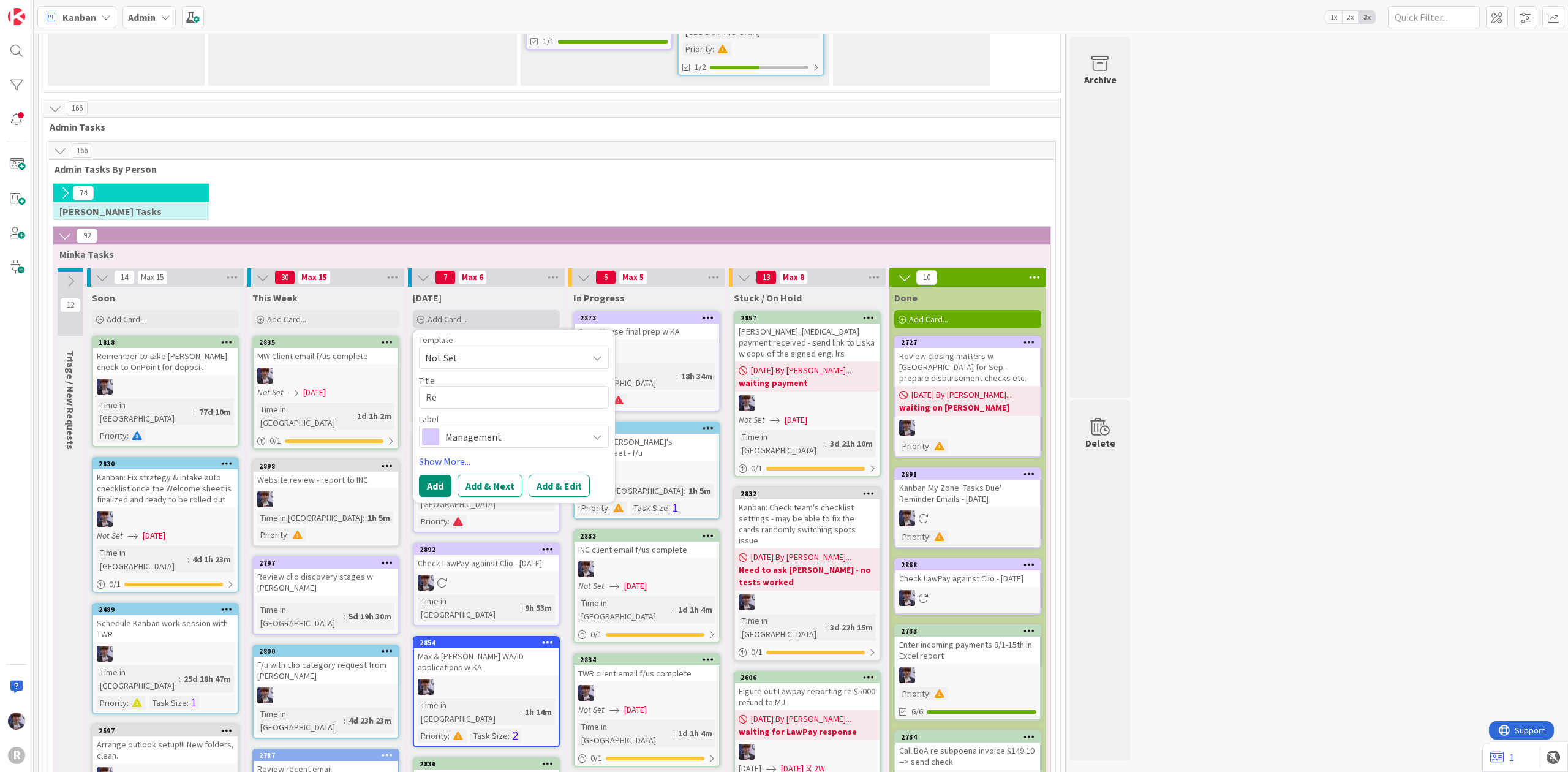
type textarea "Rem"
type textarea "x"
type textarea "Remo"
type textarea "x"
type textarea "Remov"
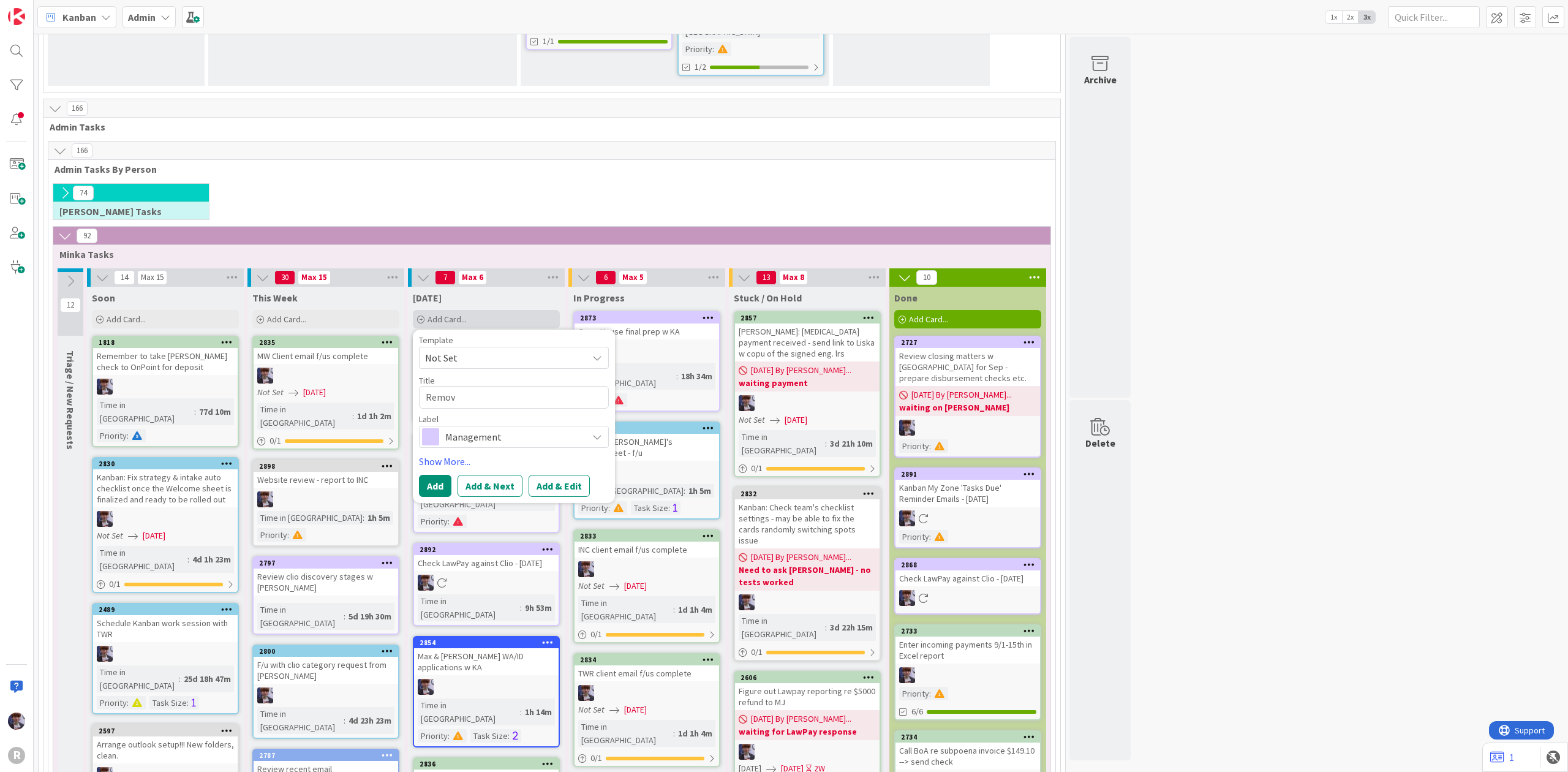
type textarea "x"
type textarea "Remove"
type textarea "x"
type textarea "Remove"
type textarea "x"
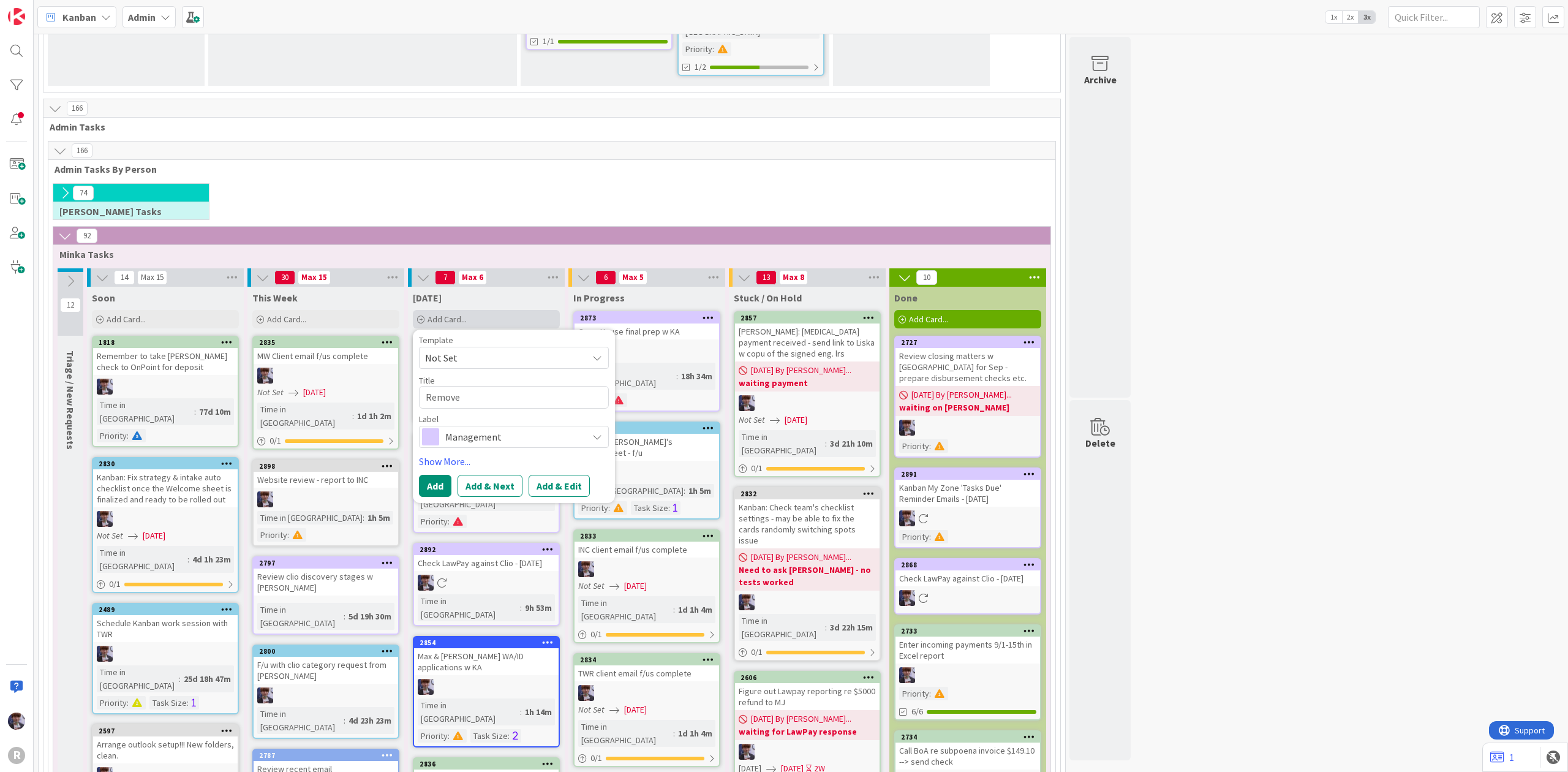
type textarea "Remove S"
type textarea "x"
type textarea "Remove SB"
type textarea "x"
type textarea "Remove SB"
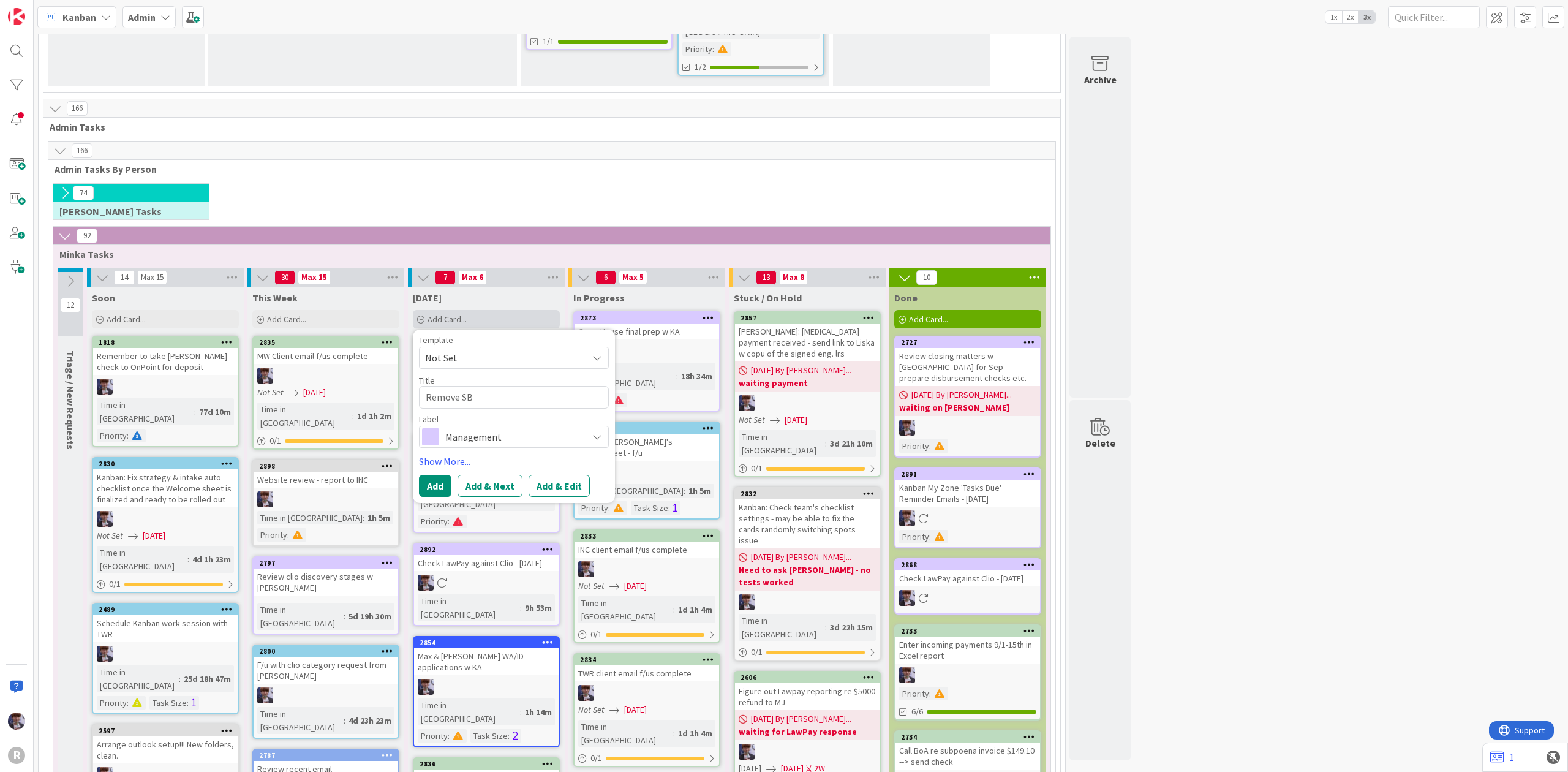
type textarea "x"
type textarea "Remove SB f"
type textarea "x"
type textarea "Remove SB fr"
type textarea "x"
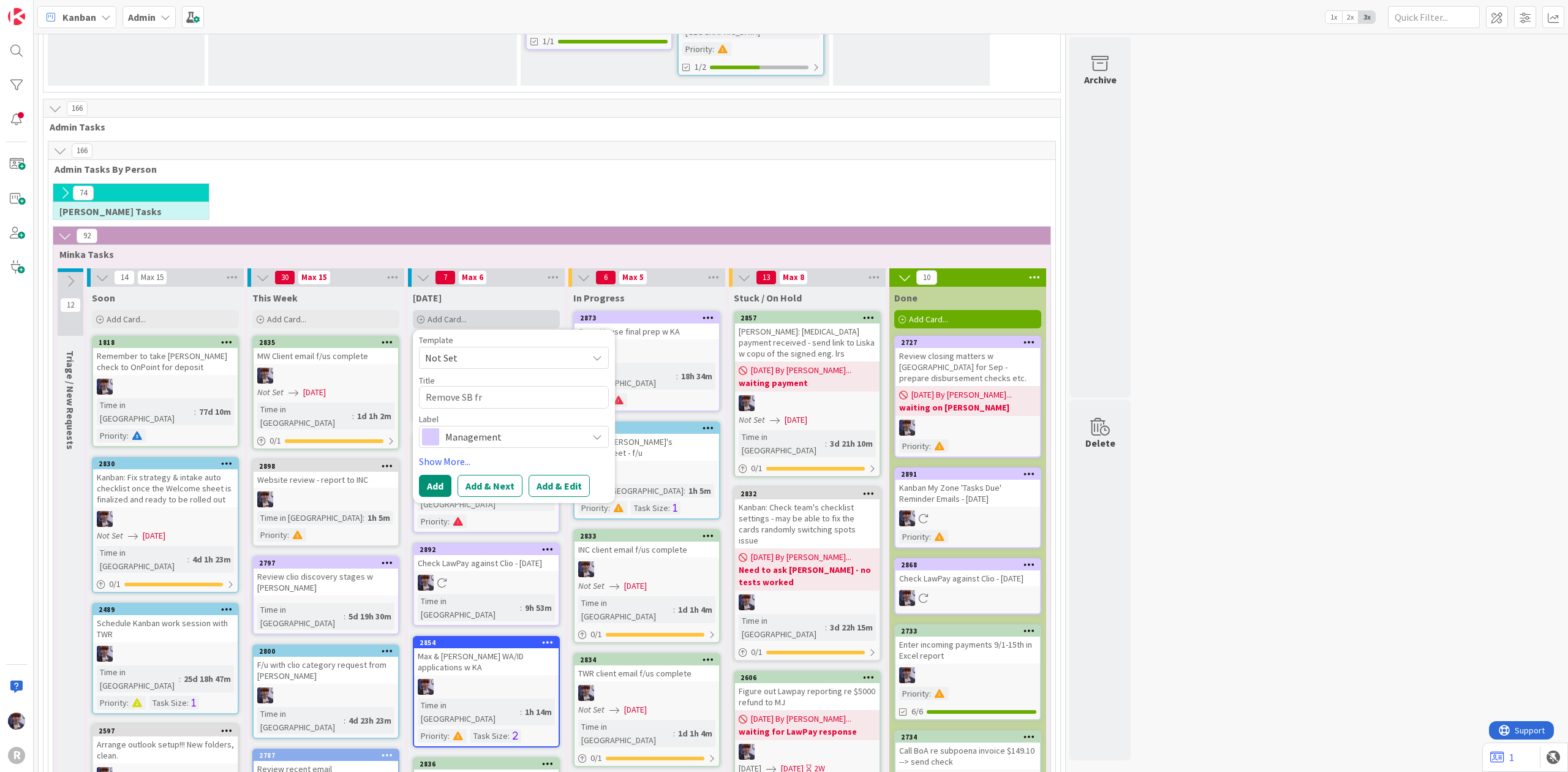
type textarea "Remove SB fro"
type textarea "x"
type textarea "Remove SB from"
type textarea "x"
type textarea "Remove SB from"
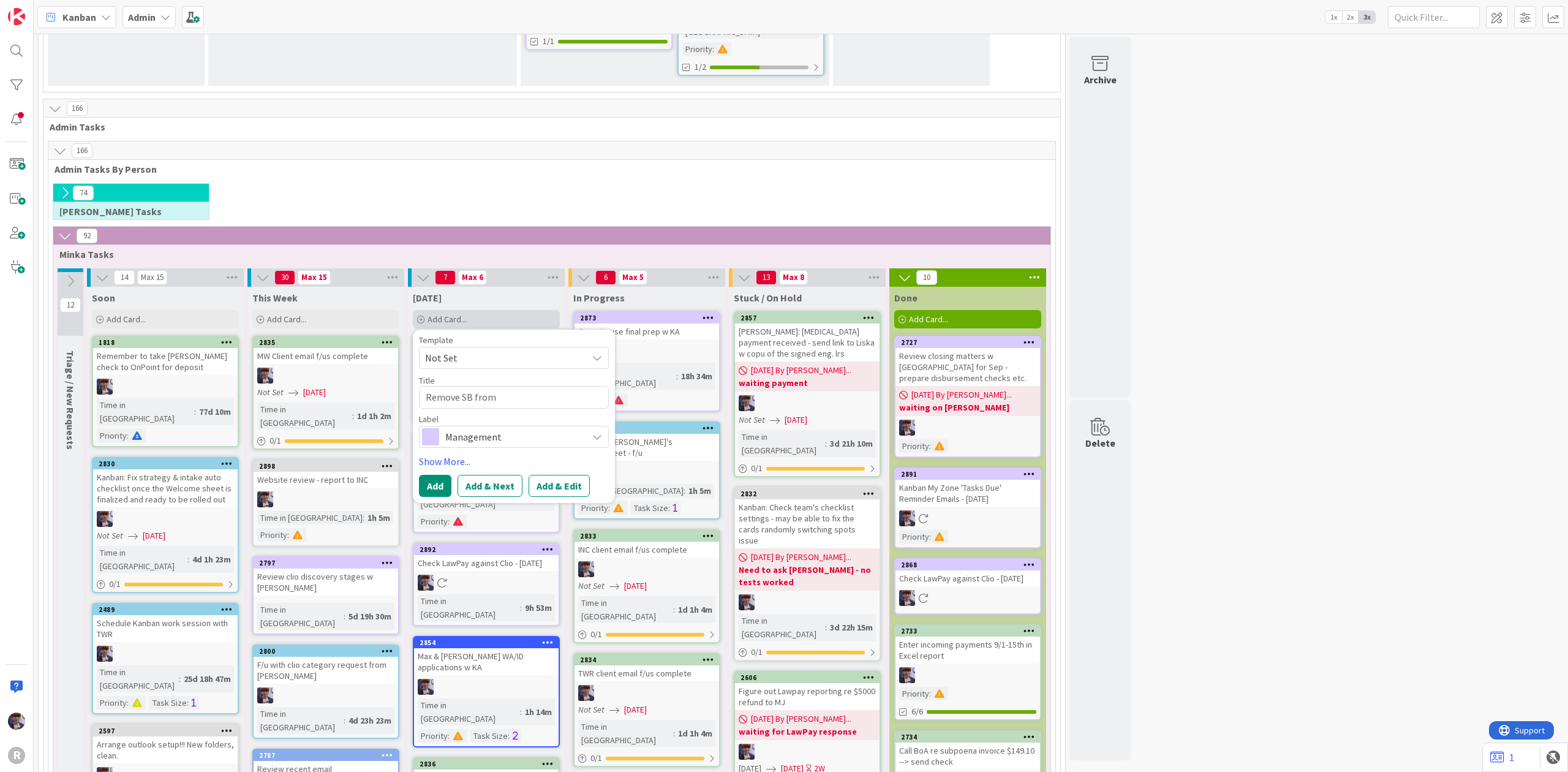
type textarea "x"
type textarea "Remove SB from le"
type textarea "x"
type textarea "Remove SB from lett"
type textarea "x"
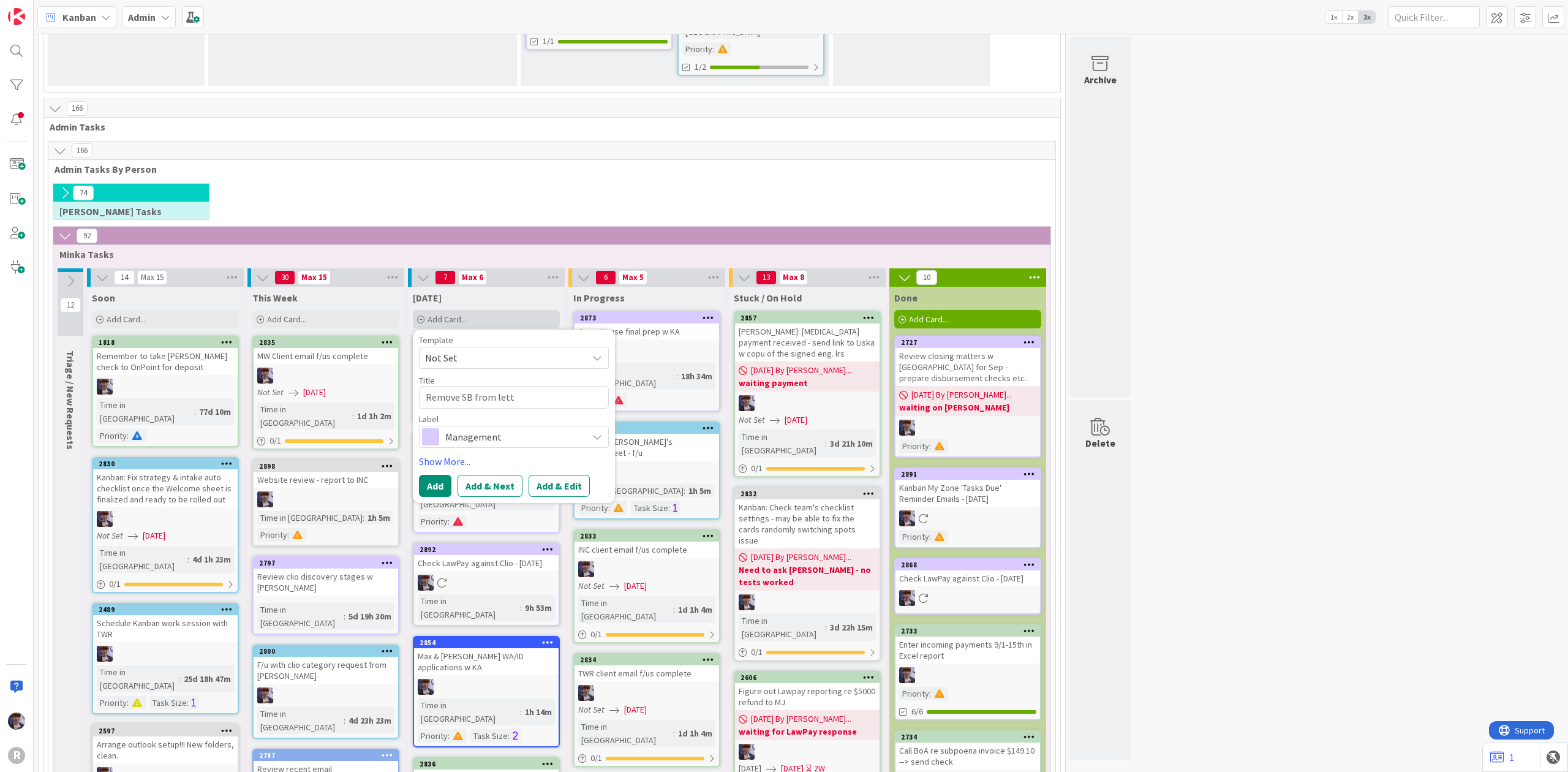
type textarea "Remove SB from lette"
type textarea "x"
type textarea "Remove SB from letter"
type textarea "x"
type textarea "Remove SB from letter"
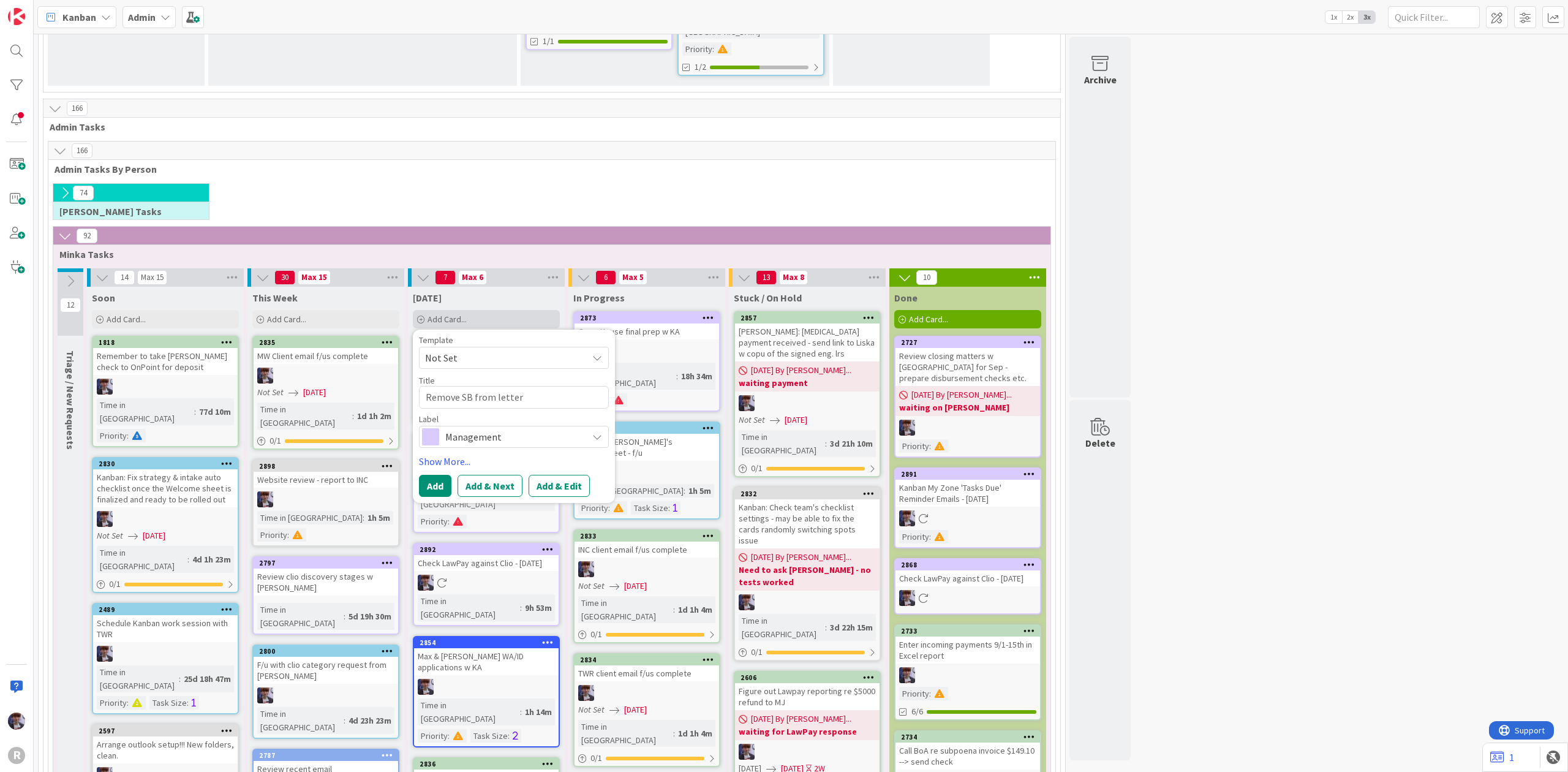
type textarea "x"
type textarea "Remove SB from letter t"
type textarea "x"
type textarea "Remove SB from letter te"
type textarea "x"
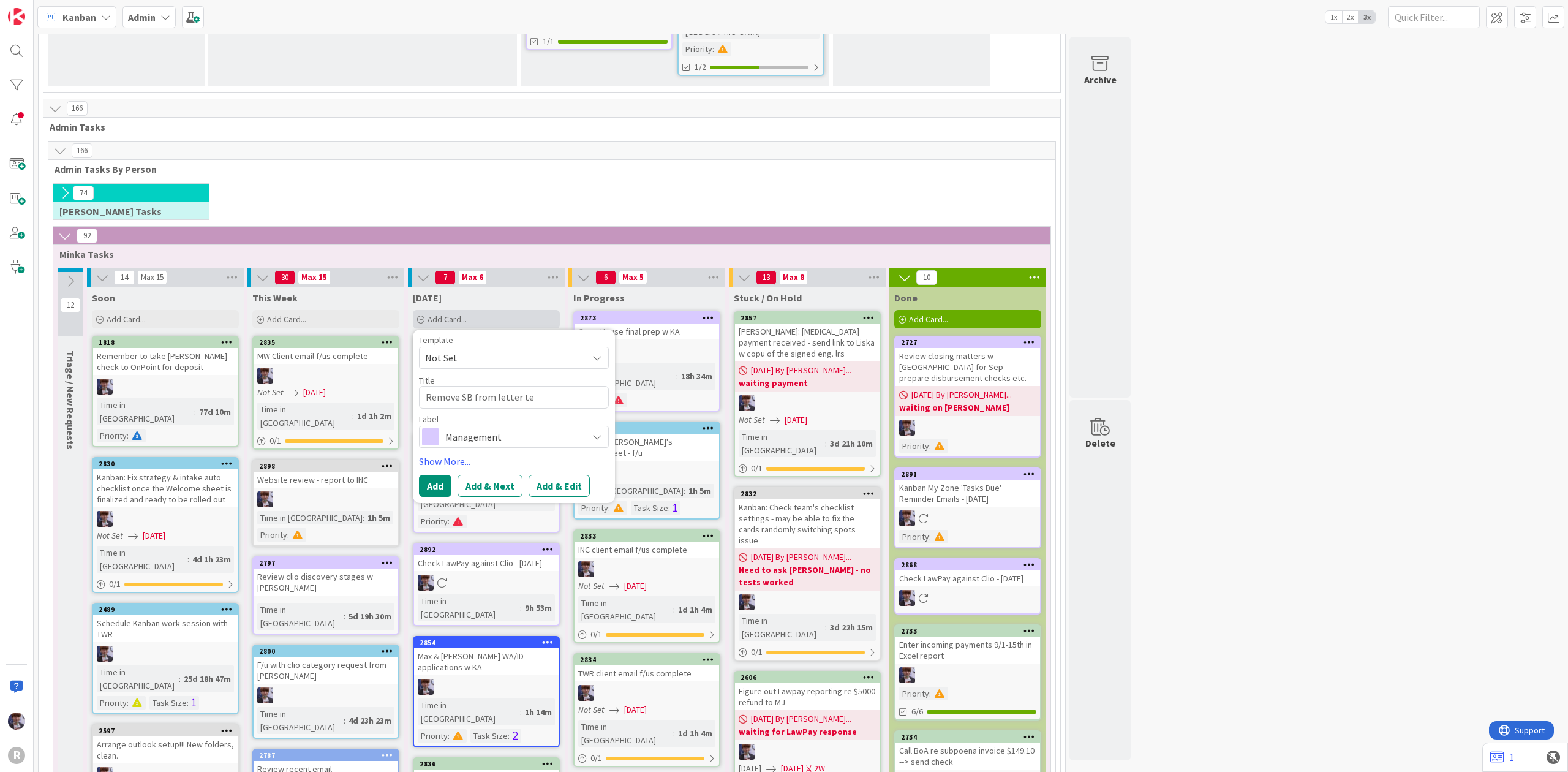
type textarea "Remove SB from letter tem"
type textarea "x"
type textarea "Remove SB from letter temp"
type textarea "x"
type textarea "Remove SB from letter templ"
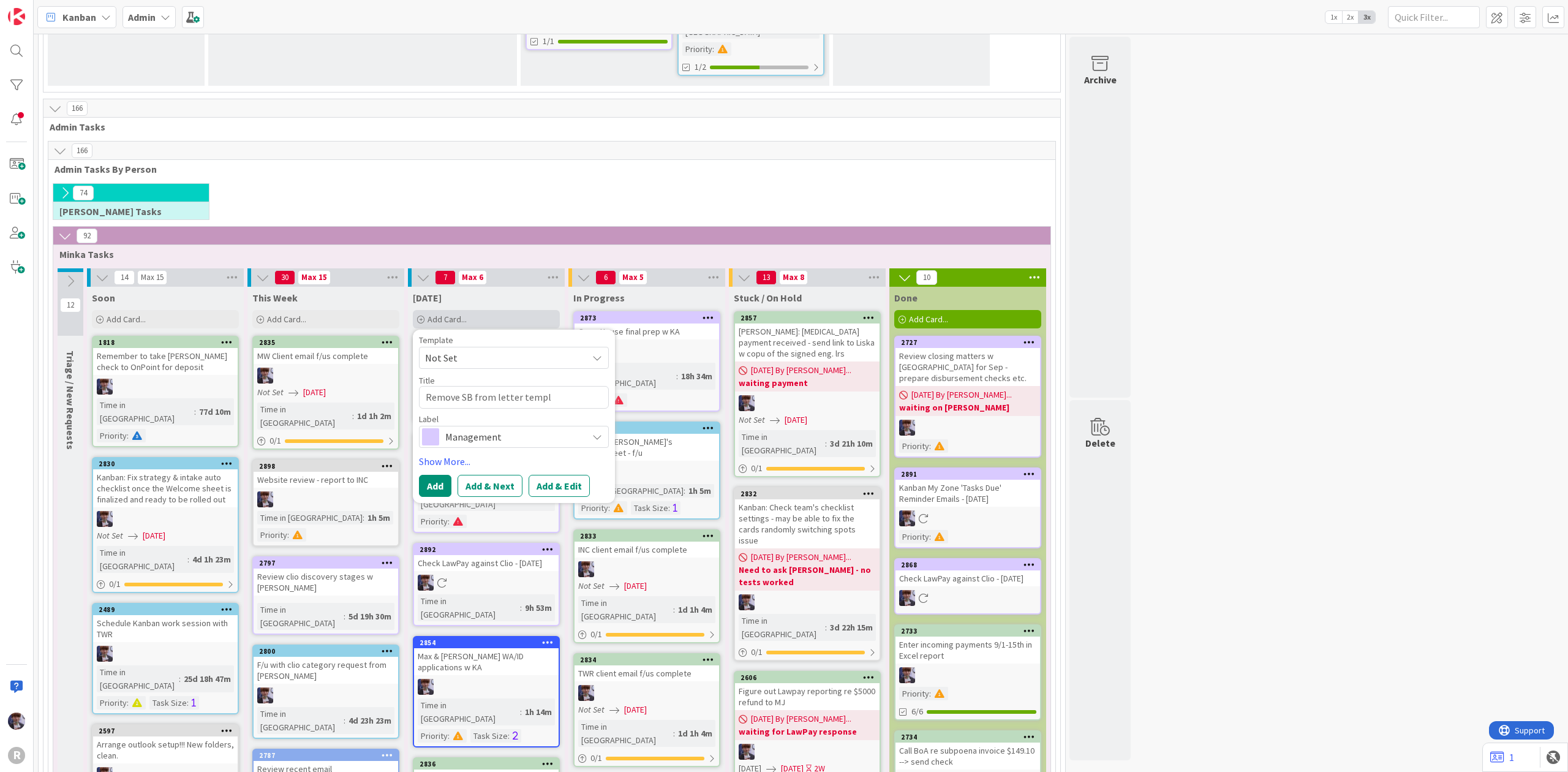
type textarea "x"
type textarea "Remove SB from letter templa"
type textarea "x"
type textarea "Remove SB from letter templat"
type textarea "x"
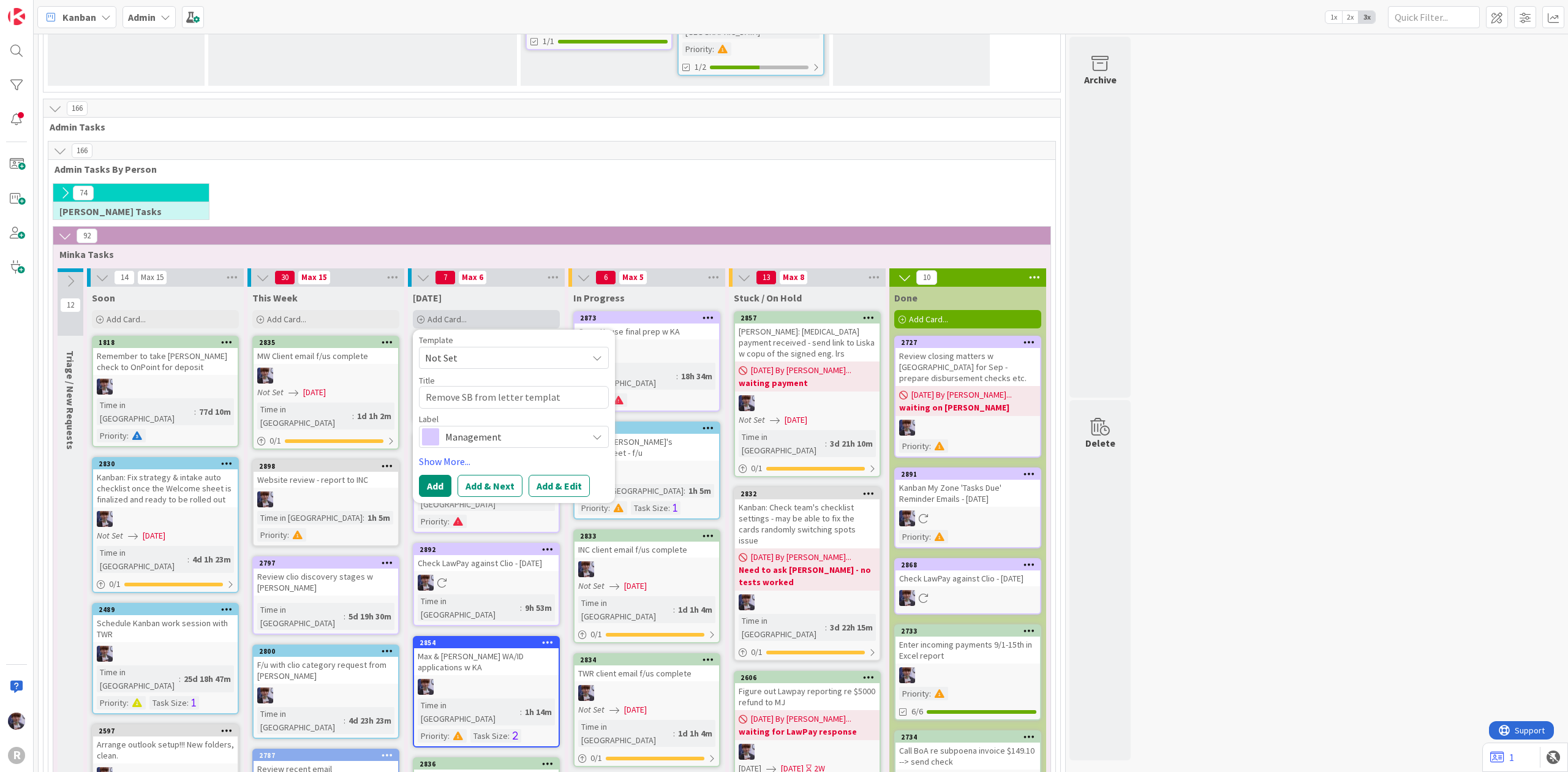
type textarea "Remove SB from letter template"
type textarea "x"
type textarea "Remove SB from letter templates"
click at [452, 454] on link "Show More..." at bounding box center [514, 461] width 190 height 15
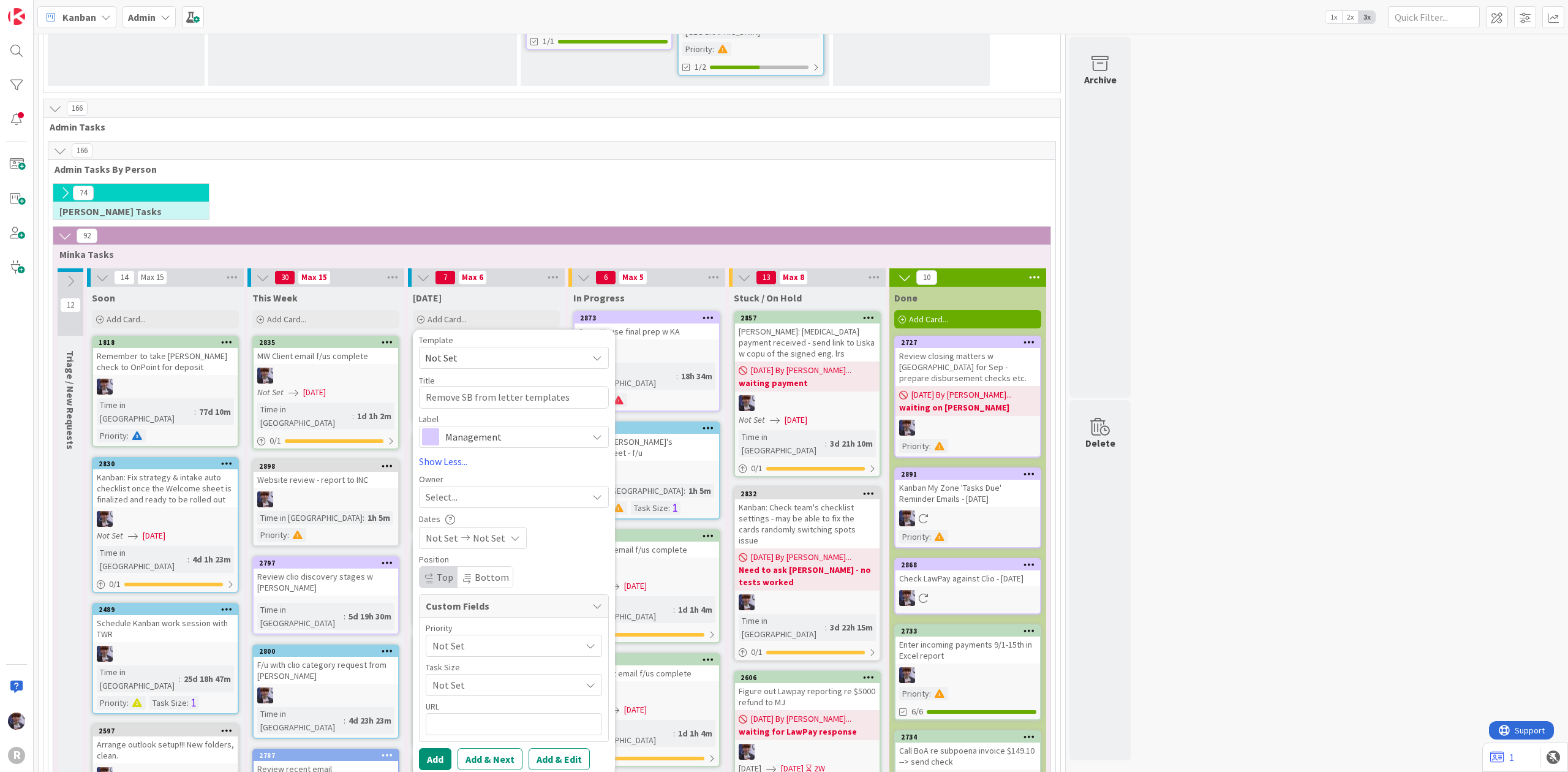
click at [476, 428] on span "Management" at bounding box center [513, 436] width 136 height 17
click at [508, 589] on span "Facilities & Supplies" at bounding box center [540, 598] width 149 height 18
click at [494, 428] on span "Facilities & Supplies" at bounding box center [513, 436] width 136 height 17
click at [478, 486] on div "Select..." at bounding box center [514, 496] width 190 height 22
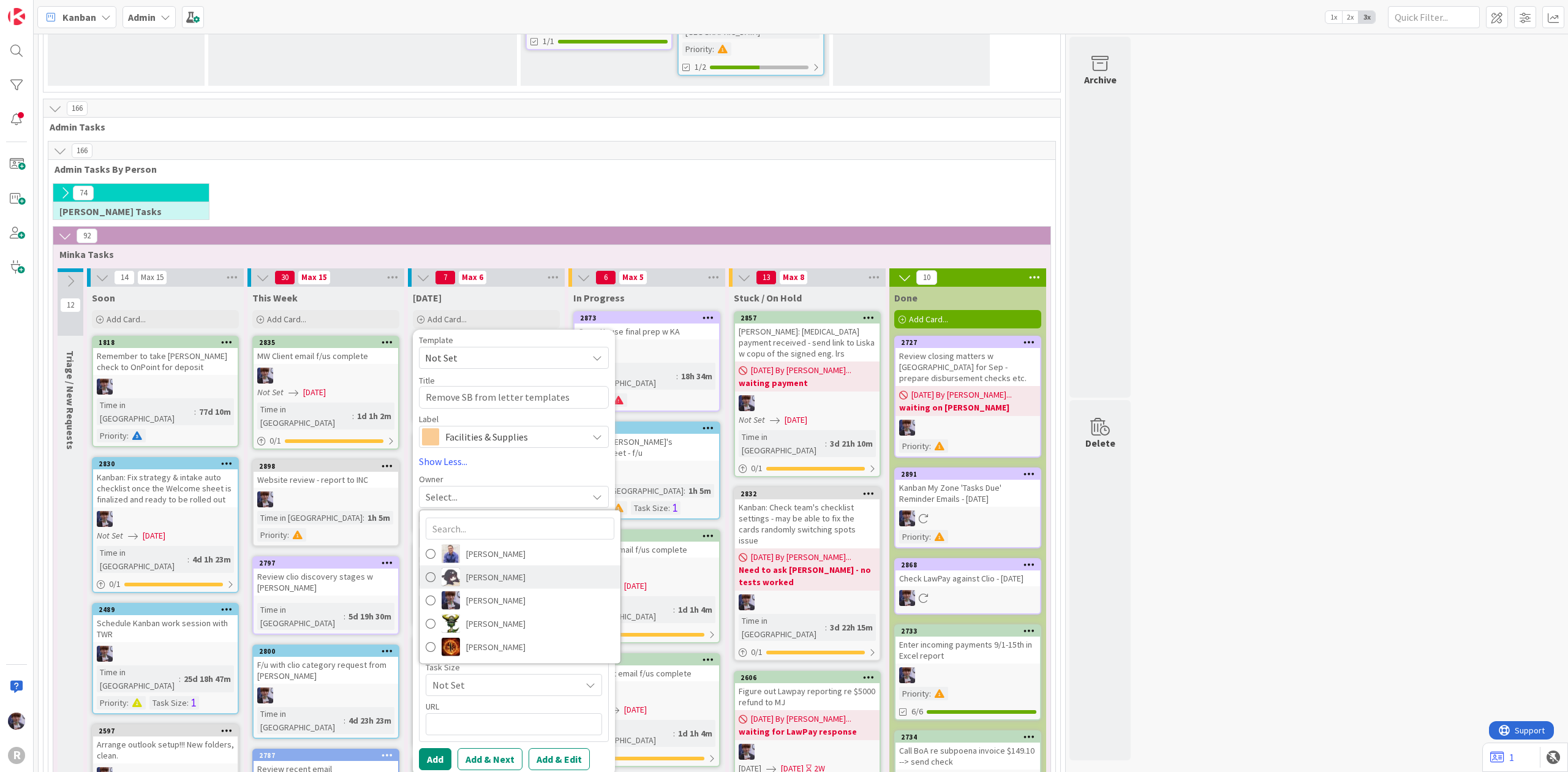
click at [488, 565] on link "[PERSON_NAME]" at bounding box center [520, 577] width 201 height 23
click at [481, 490] on span "[PERSON_NAME]" at bounding box center [481, 497] width 73 height 15
click at [494, 591] on span "[PERSON_NAME]" at bounding box center [495, 600] width 59 height 18
click at [435, 748] on button "Add" at bounding box center [435, 759] width 33 height 22
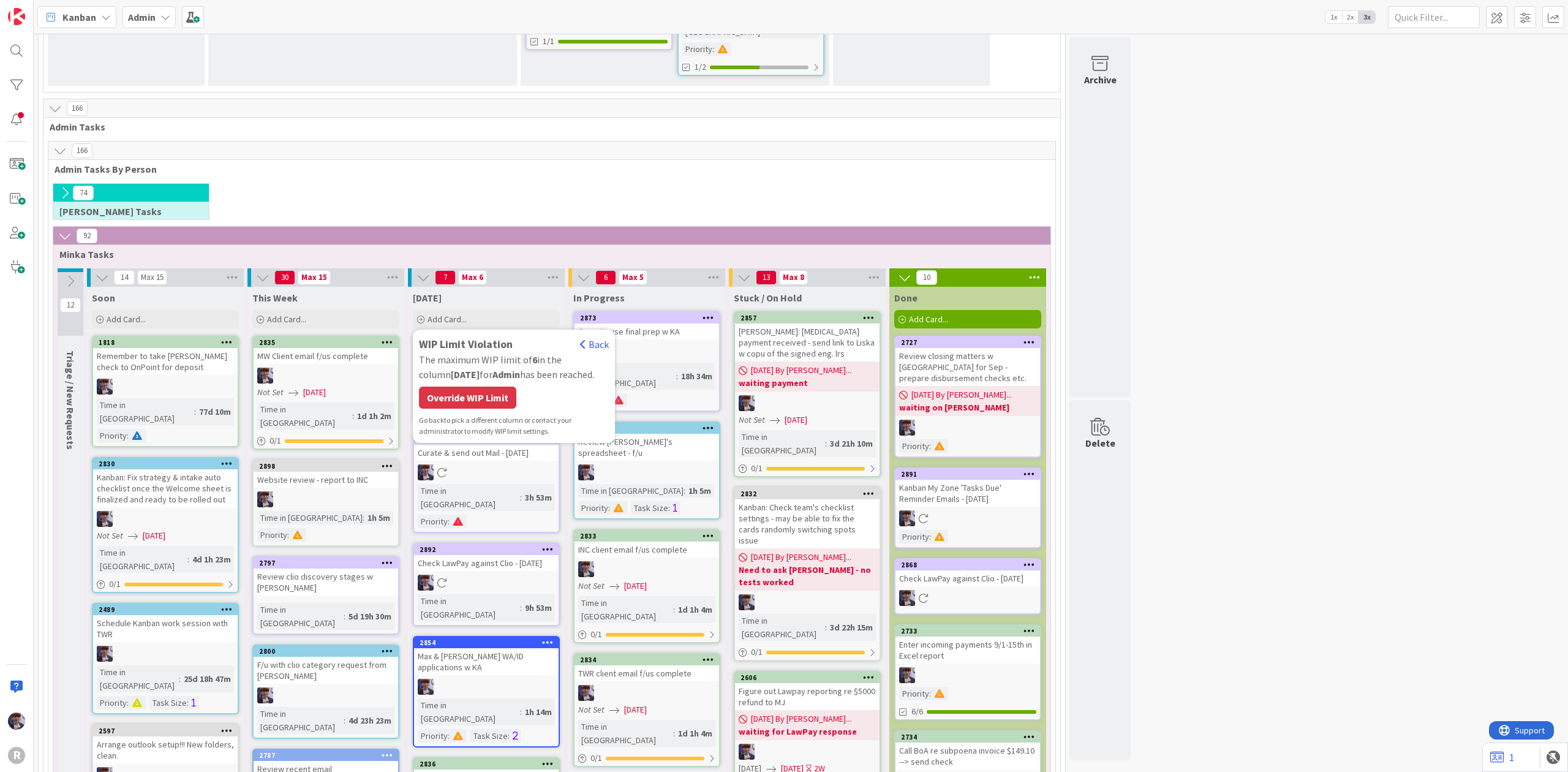
click at [454, 336] on div "WIP Limit Violation Back The maximum WIP limit of 6 in the column Today for Adm…" at bounding box center [514, 386] width 190 height 101
click at [456, 386] on div "Override WIP Limit" at bounding box center [467, 397] width 98 height 22
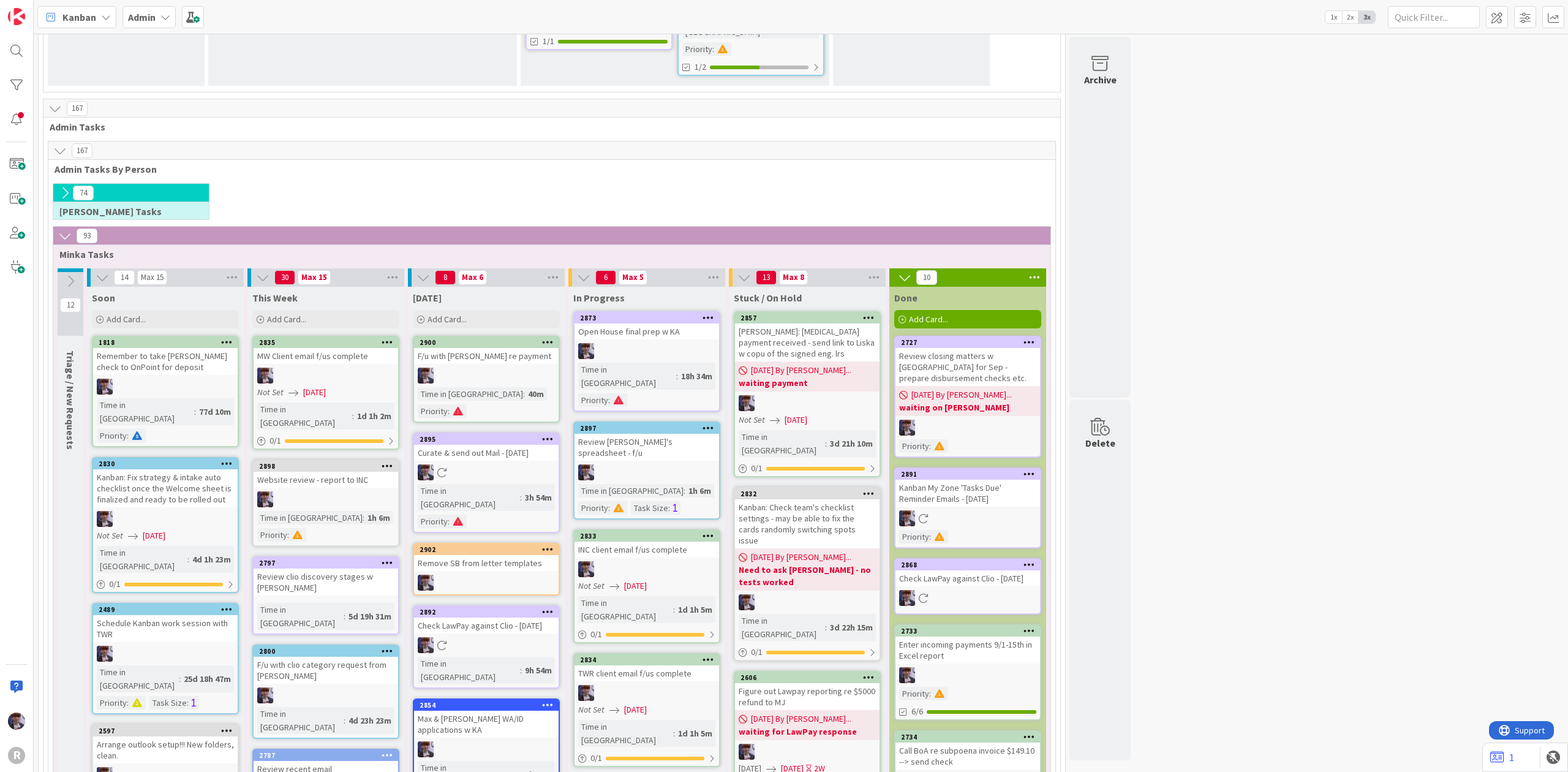
click at [93, 16] on span "Kanban" at bounding box center [79, 17] width 34 height 15
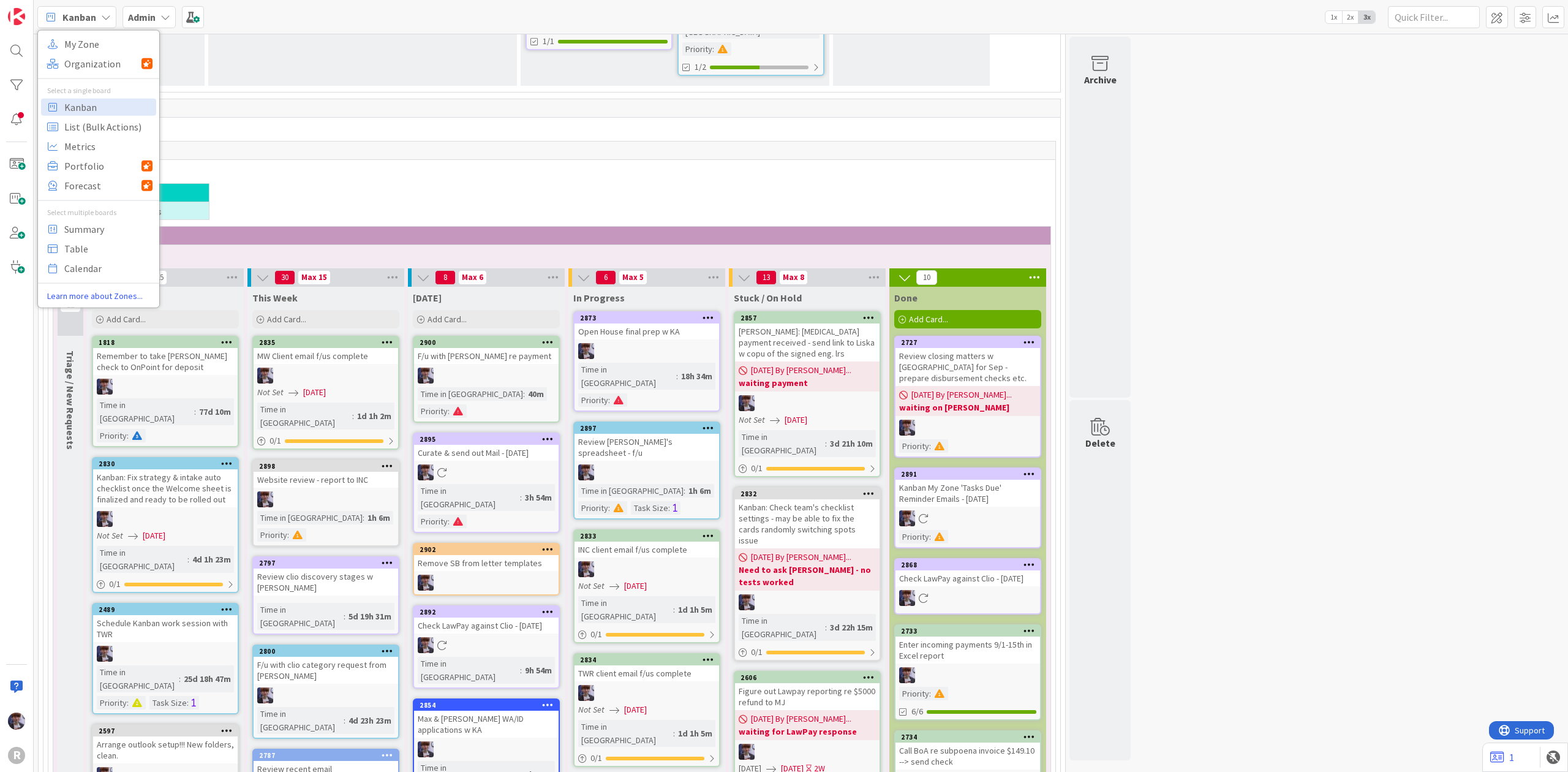
click at [149, 16] on b "Admin" at bounding box center [142, 16] width 28 height 12
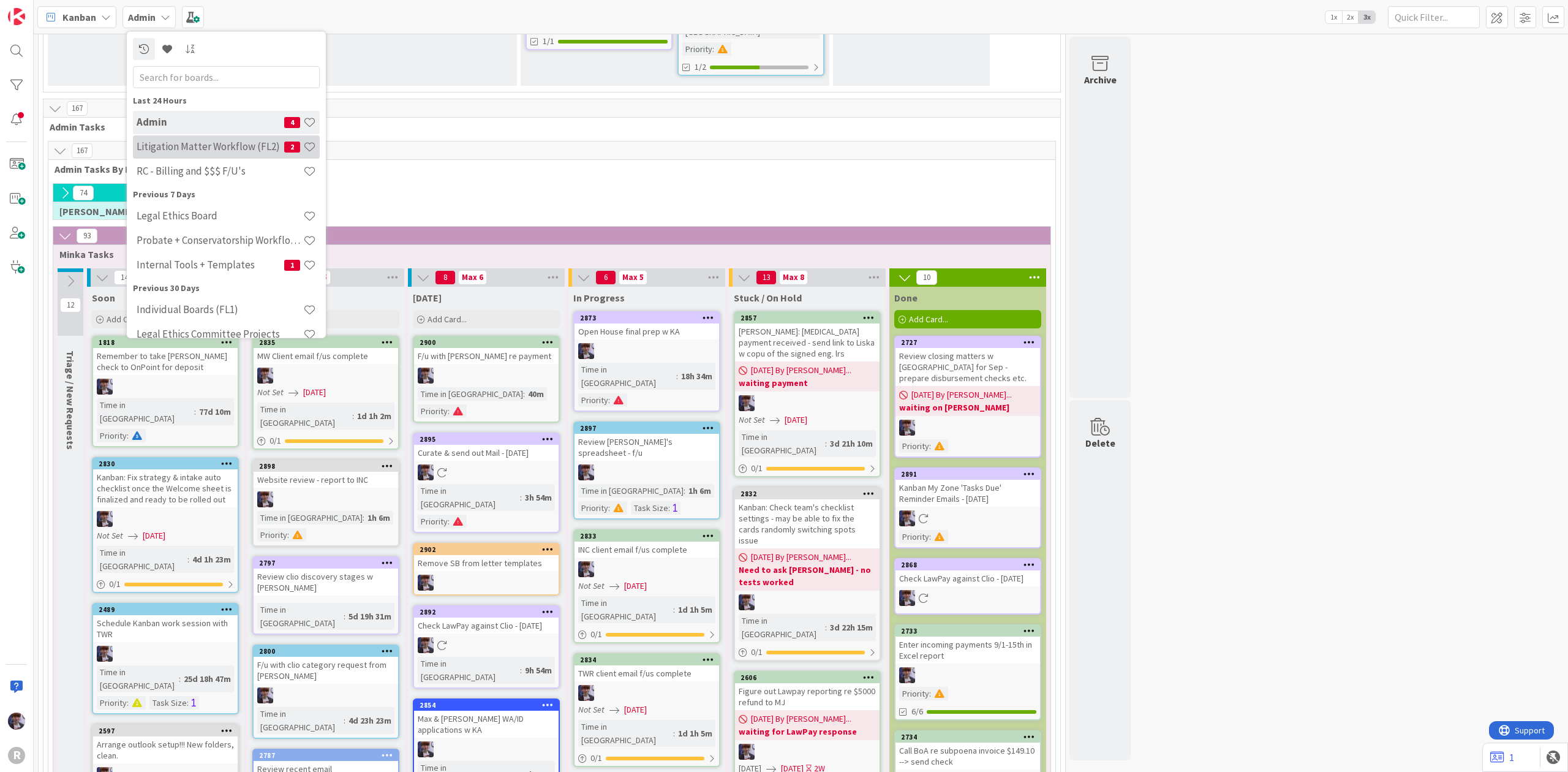
click at [169, 158] on div "Litigation Matter Workflow (FL2) 2" at bounding box center [226, 146] width 187 height 23
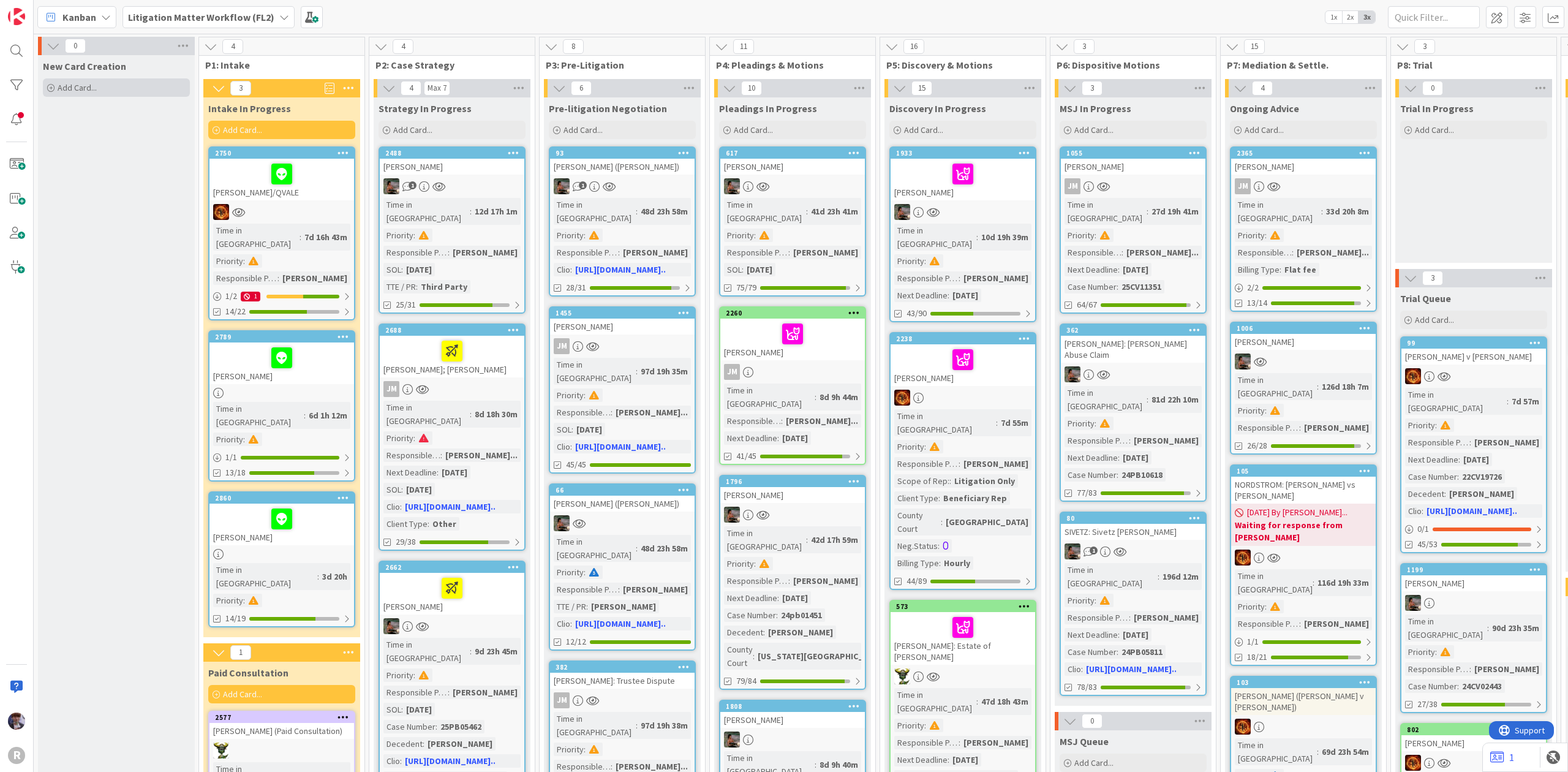
click at [136, 94] on div "Add Card..." at bounding box center [116, 88] width 147 height 18
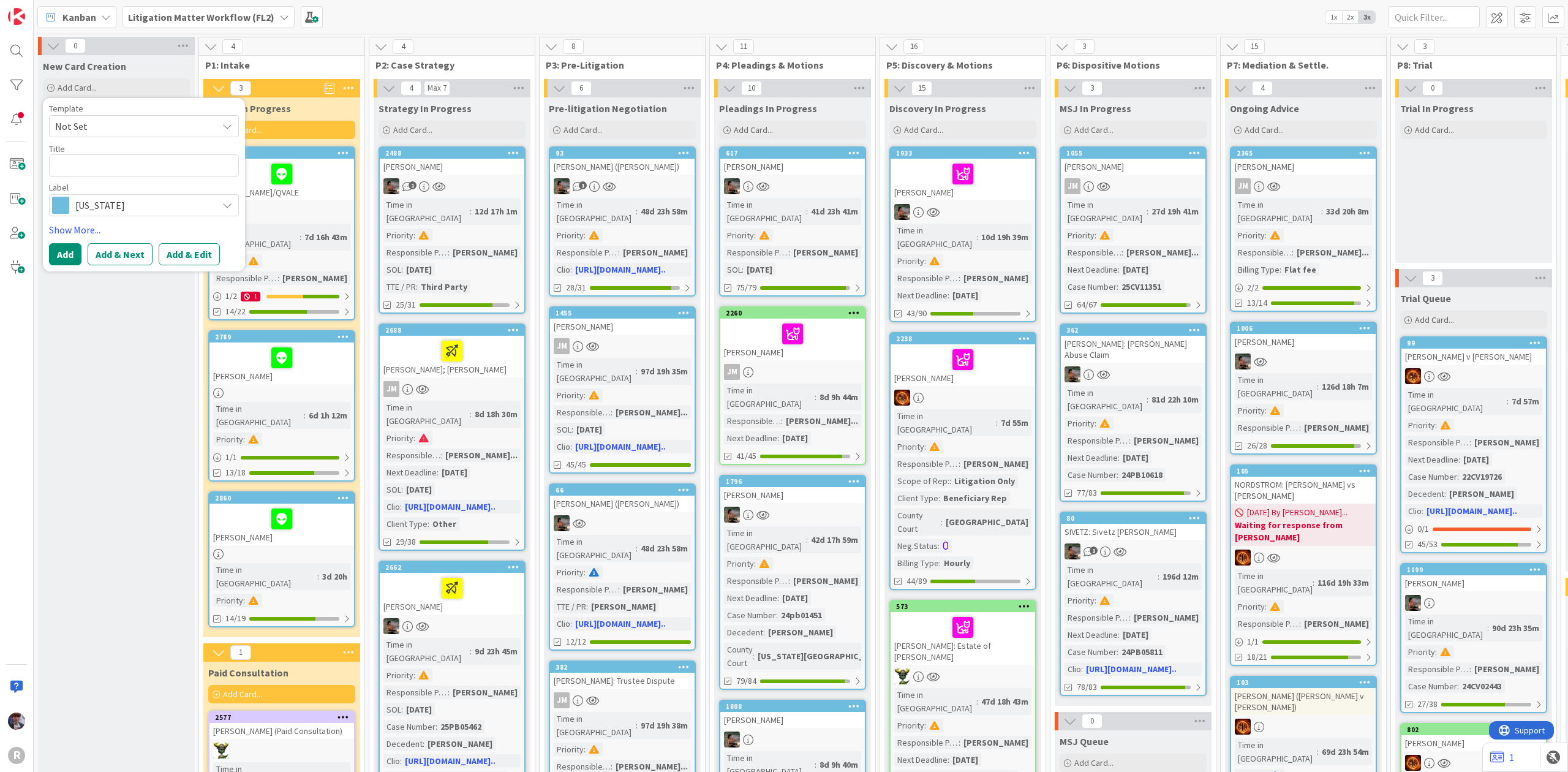
type textarea "x"
type textarea "L"
type textarea "x"
type textarea "LE"
type textarea "x"
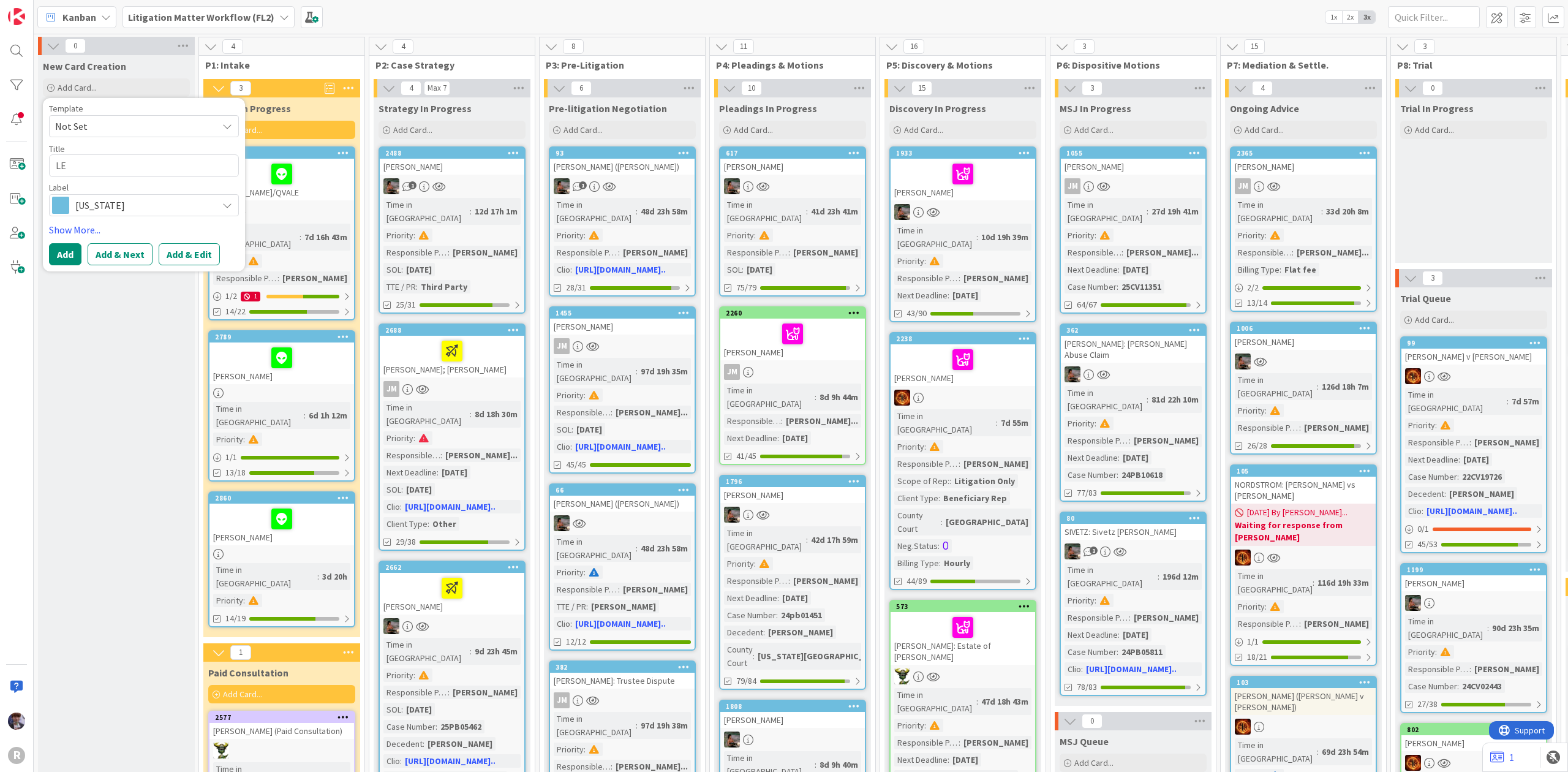
type textarea "LEW"
type textarea "x"
type textarea "LEWI"
type textarea "x"
type textarea "LEWIS"
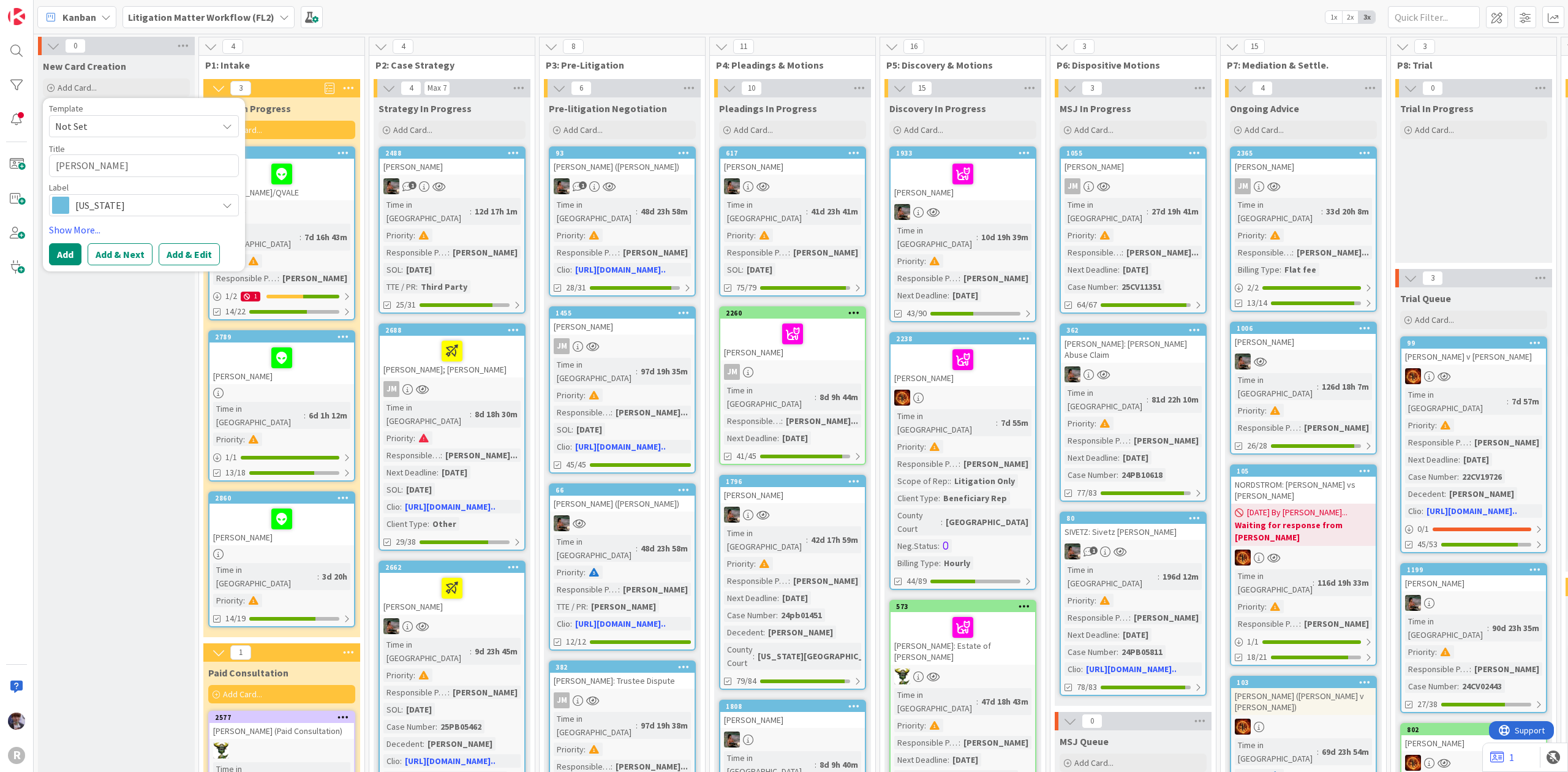
type textarea "x"
type textarea "LEWIS"
type textarea "x"
type textarea "LEWIS"
type textarea "x"
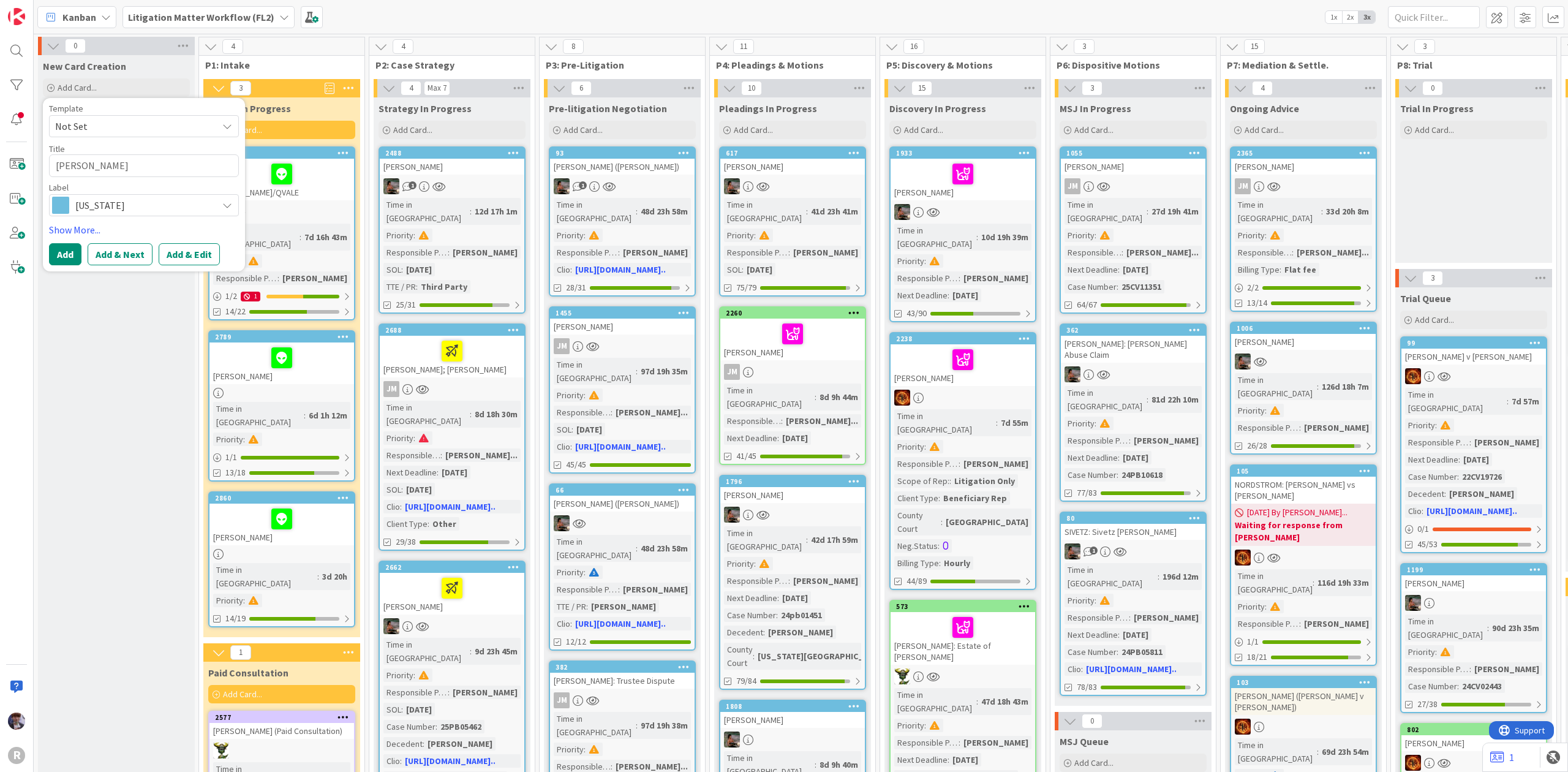
type textarea "LEWIS,"
type textarea "x"
type textarea "LEWIS,"
type textarea "x"
type textarea "LEWIS, A"
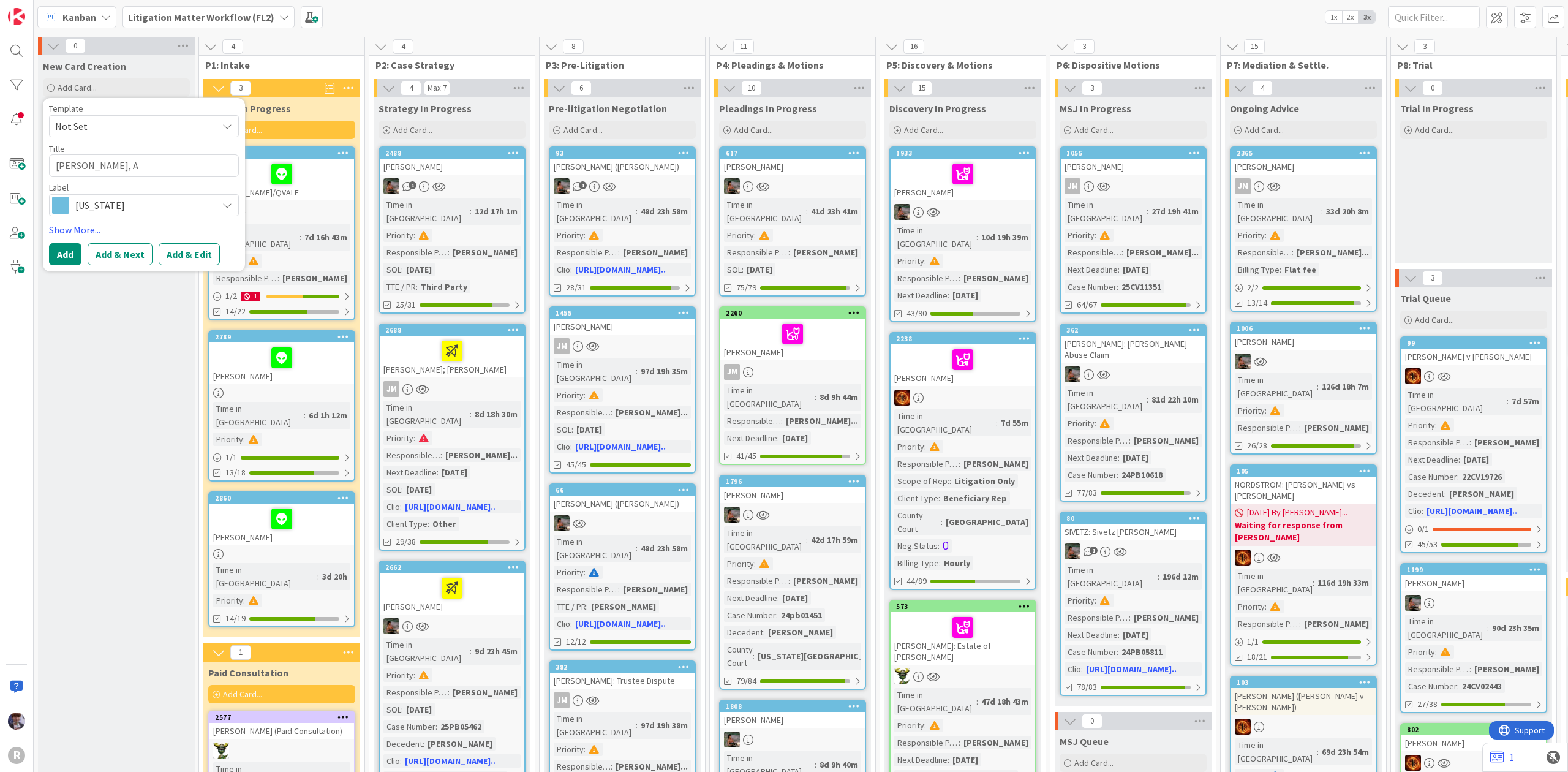
type textarea "x"
type textarea "LEWIS, Al"
type textarea "x"
type textarea "LEWIS, Ali"
type textarea "x"
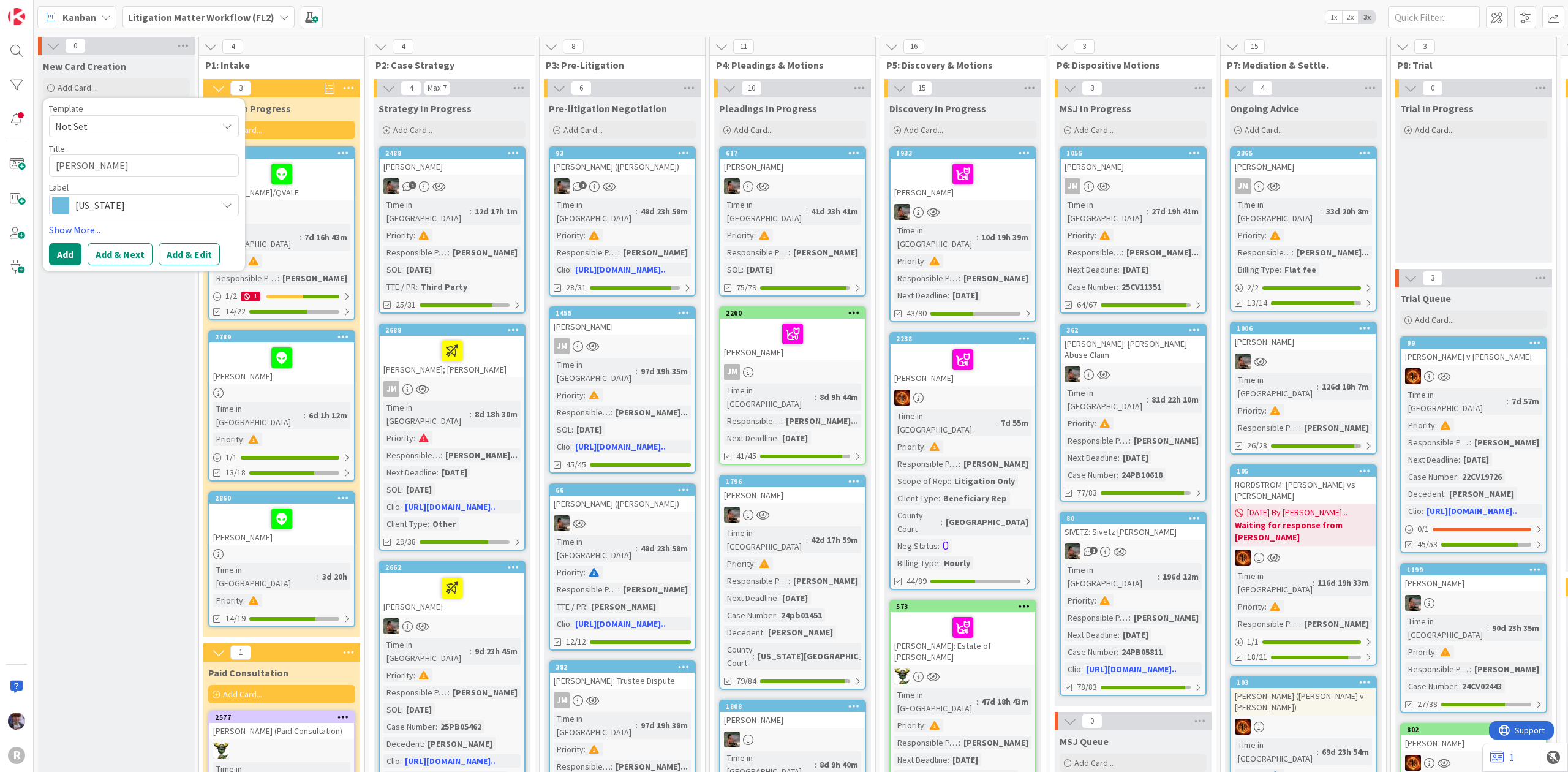
type textarea "LEWIS, Alic"
type textarea "x"
type textarea "LEWIS, Alici"
type textarea "x"
type textarea "LEWIS, Alicia"
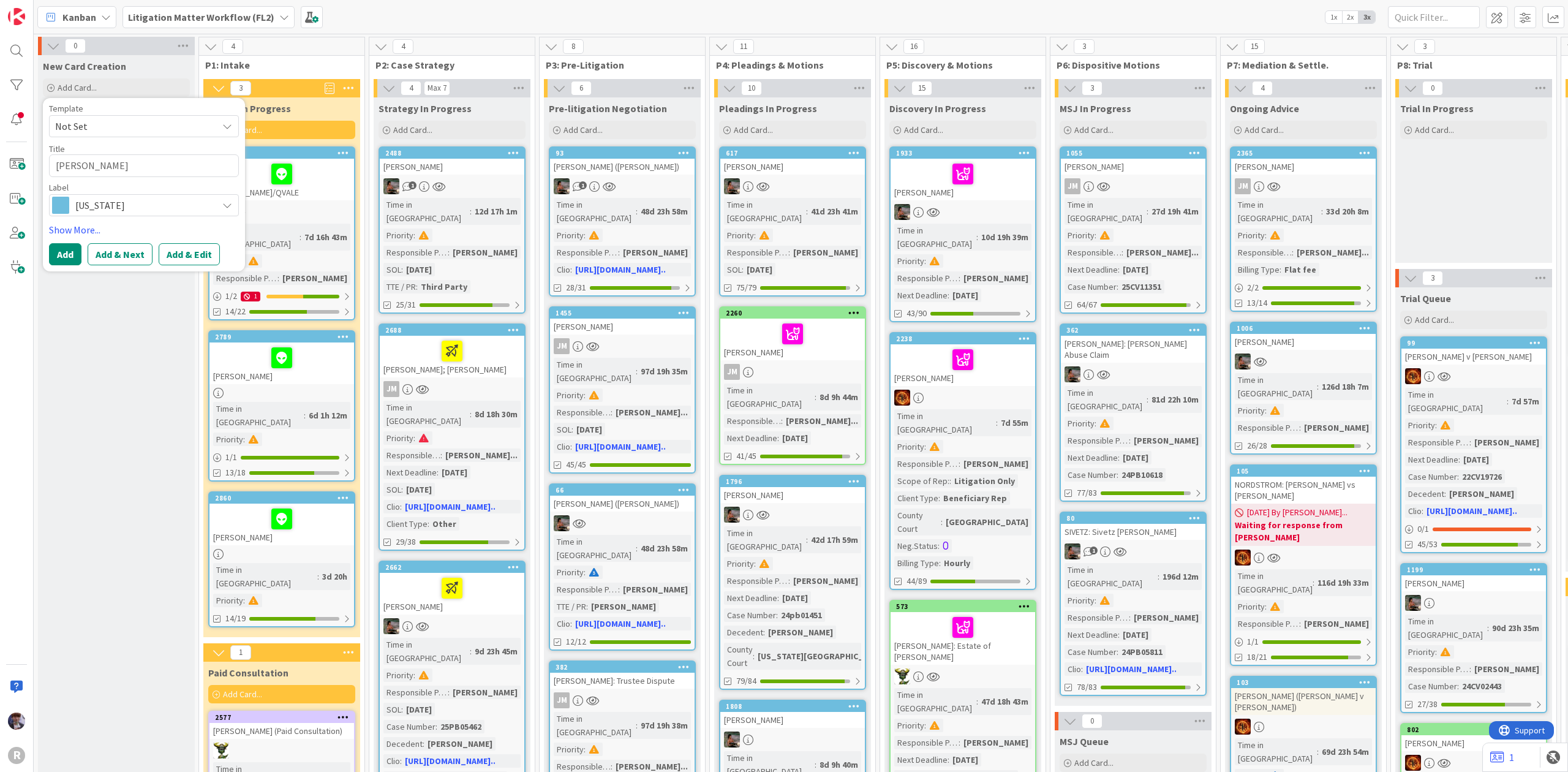
click at [147, 211] on span "Oregon" at bounding box center [144, 205] width 136 height 17
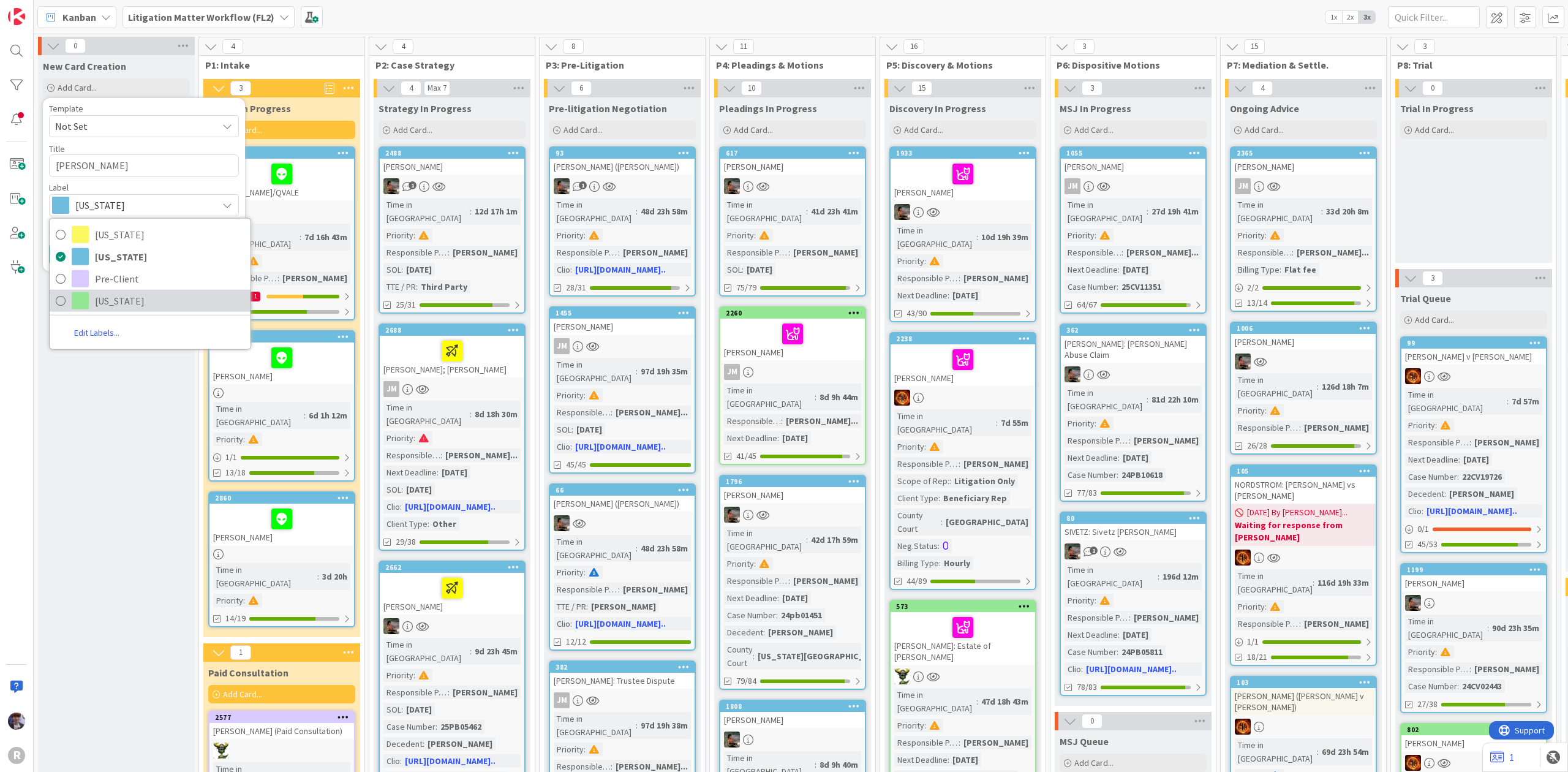
click at [123, 304] on span "Washington" at bounding box center [170, 300] width 149 height 18
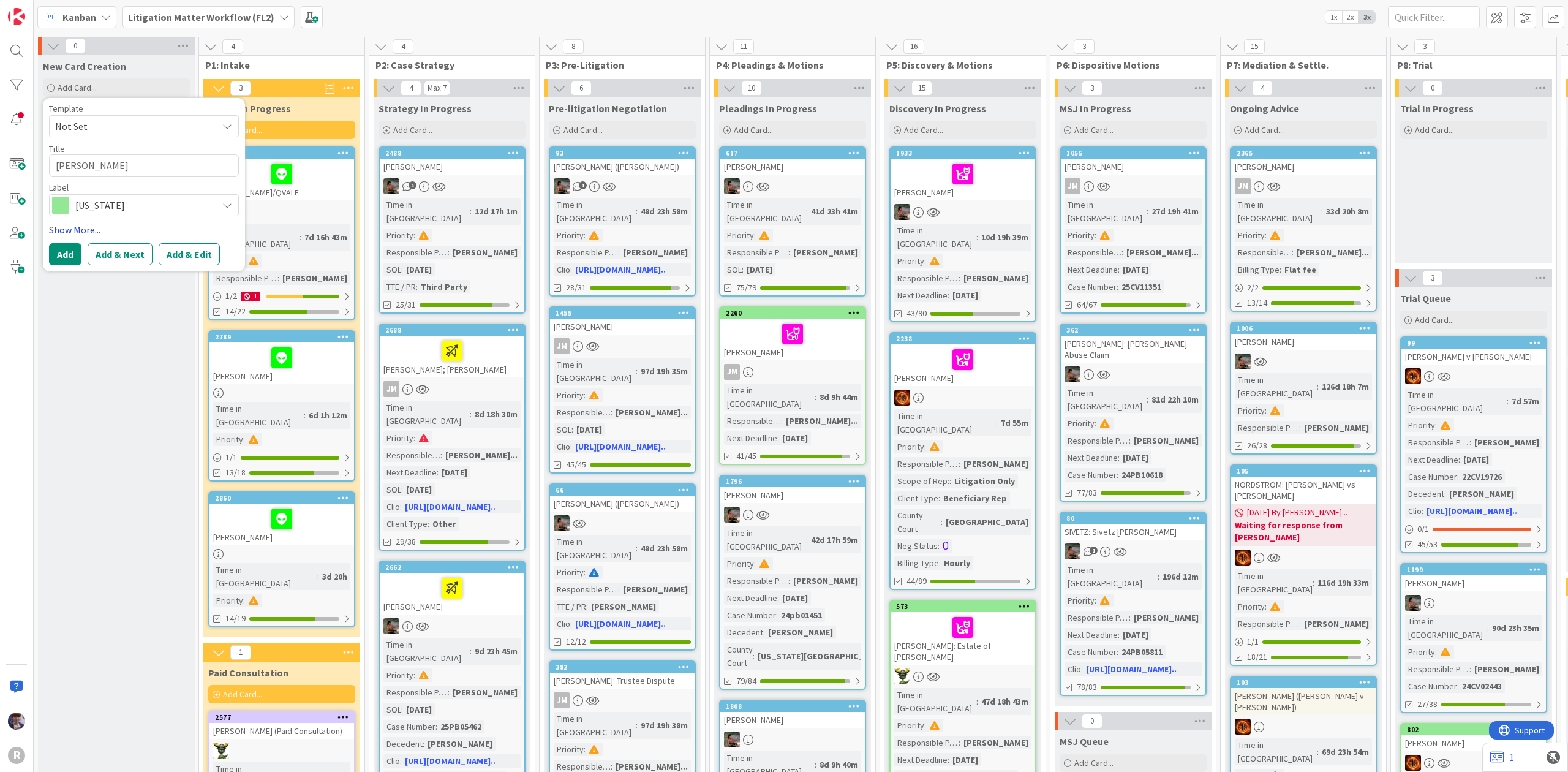
click at [84, 231] on link "Show More..." at bounding box center [144, 230] width 190 height 15
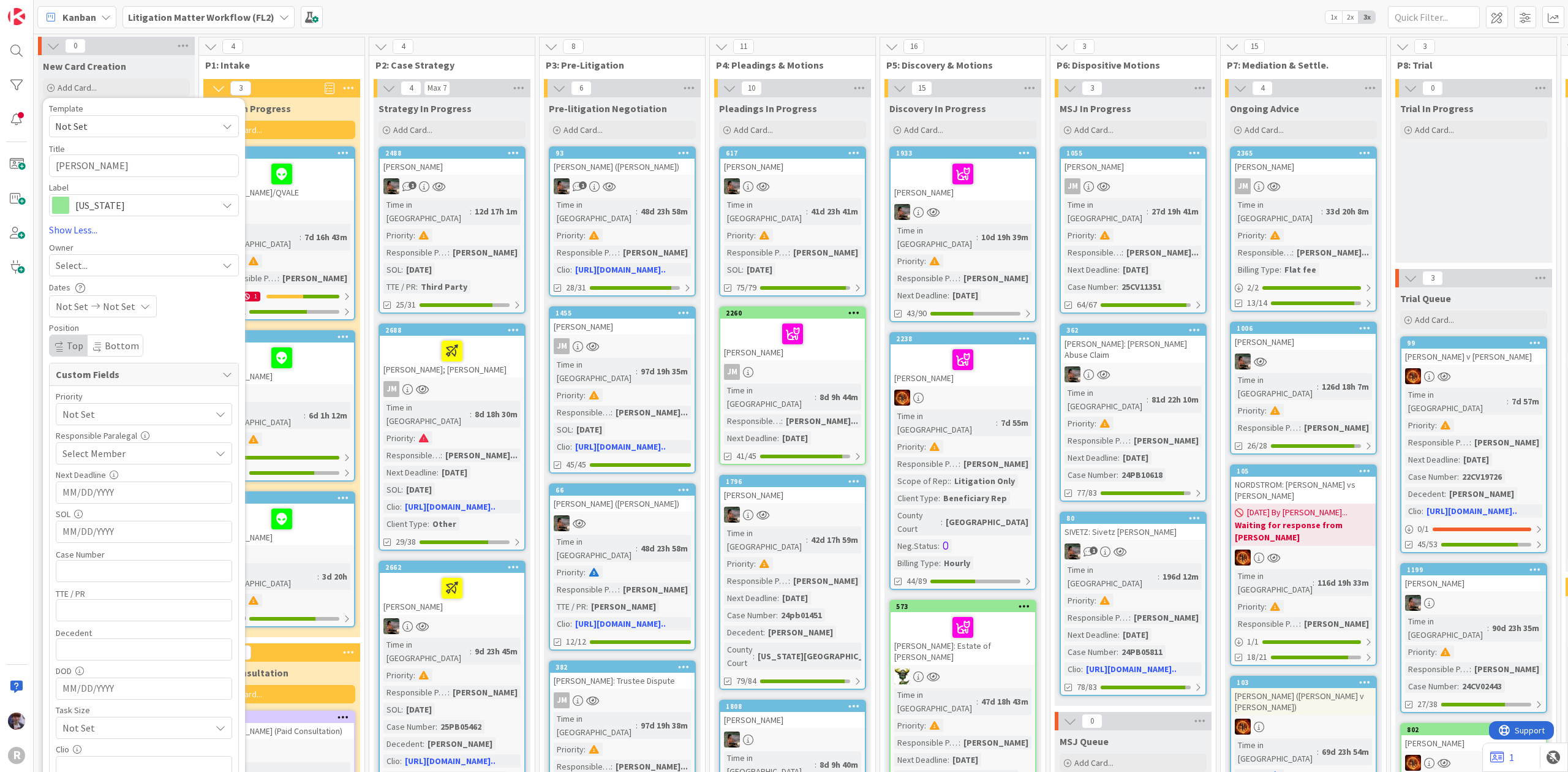
click at [76, 277] on div "Template Not Set Title 13 / 128 LEWIS, Alicia Label Washington Idaho Oregon Pre…" at bounding box center [144, 556] width 190 height 905
click at [98, 255] on div "Select..." at bounding box center [144, 265] width 190 height 22
click at [101, 266] on div "Select..." at bounding box center [136, 265] width 162 height 15
click at [93, 413] on span "Not Set" at bounding box center [133, 413] width 142 height 17
click at [111, 486] on span "Hot List (Tasks Due < 7 days)" at bounding box center [175, 487] width 154 height 18
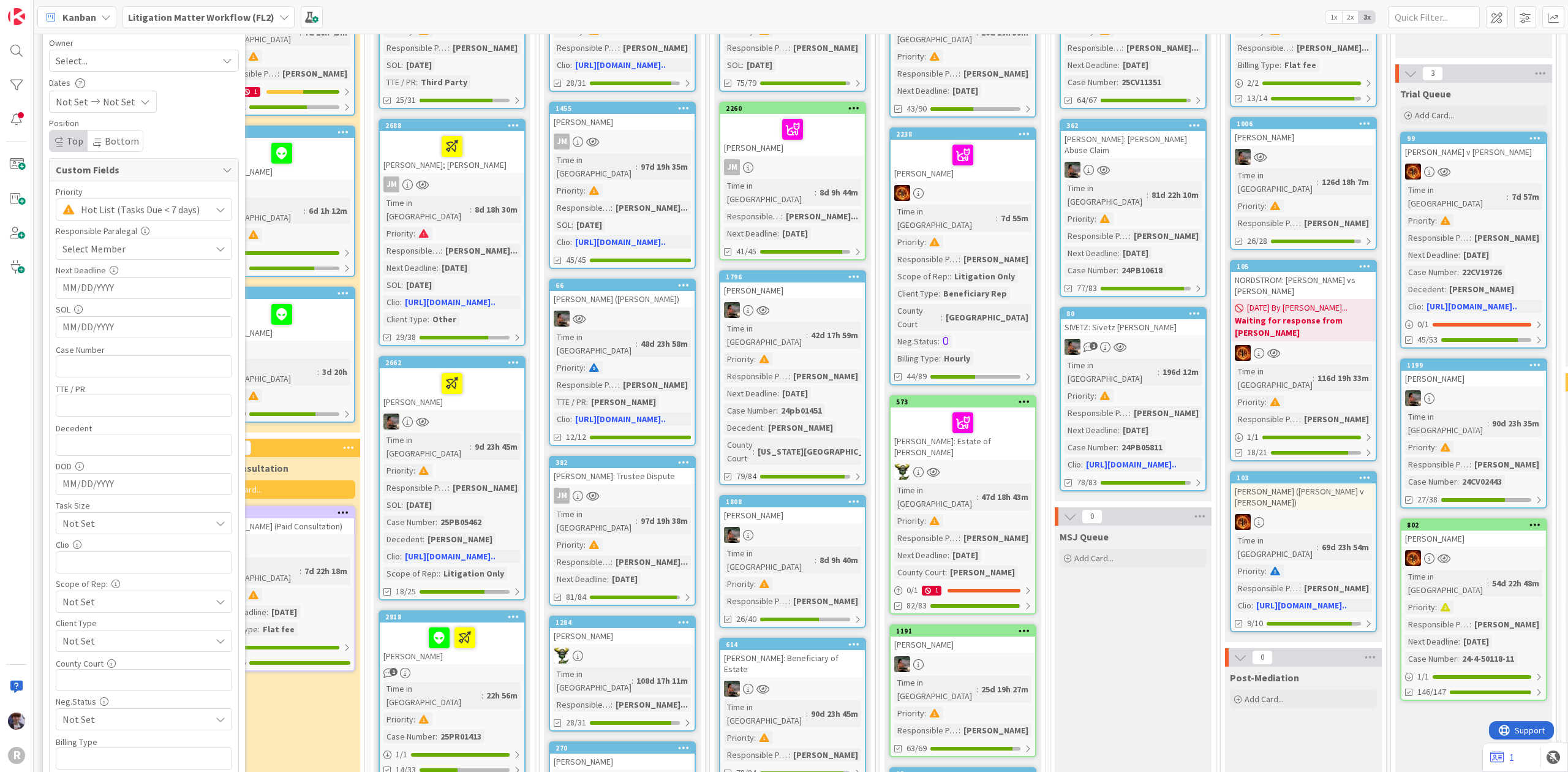
scroll to position [491, 0]
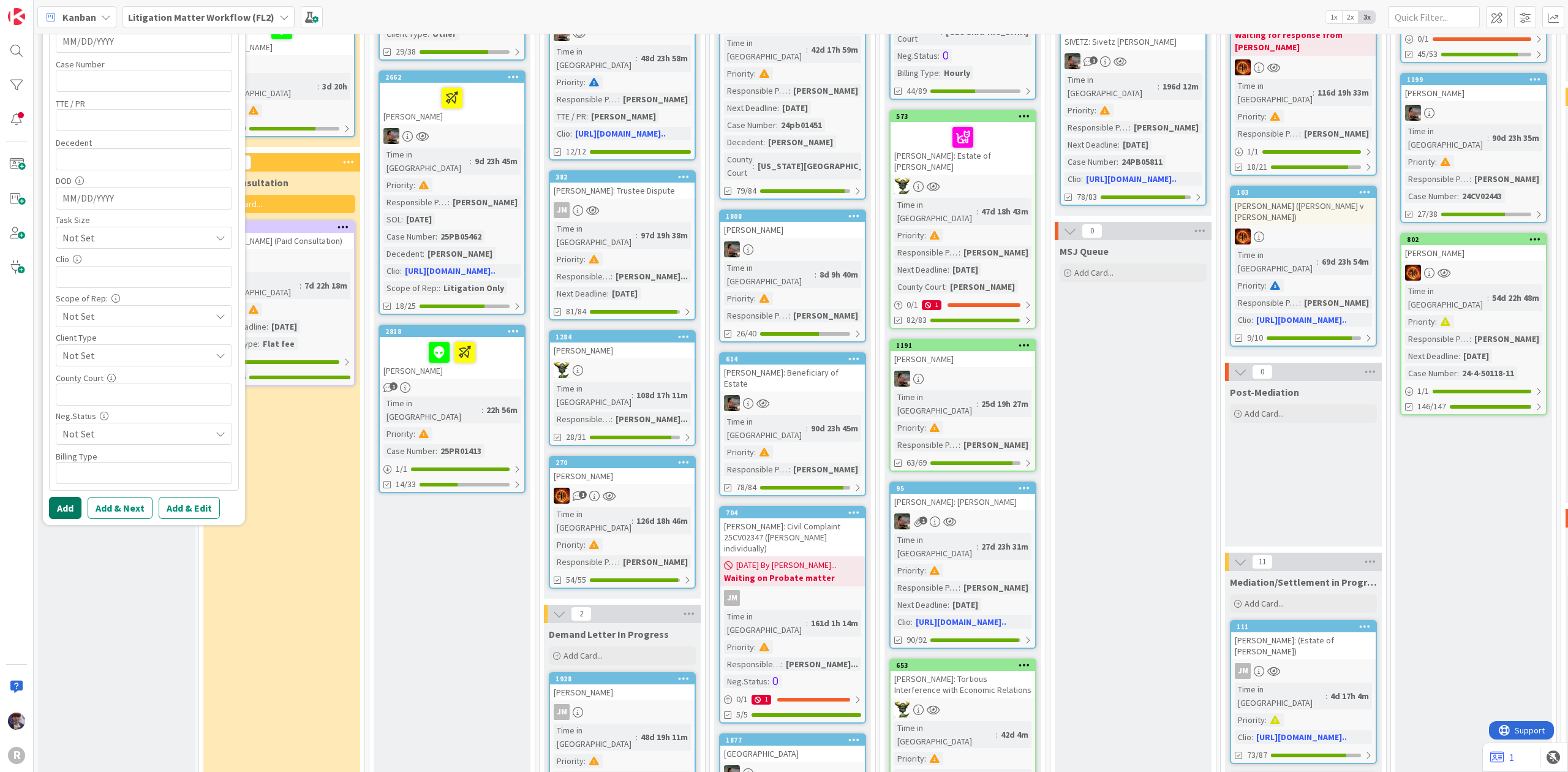
click at [57, 508] on button "Add" at bounding box center [66, 508] width 33 height 22
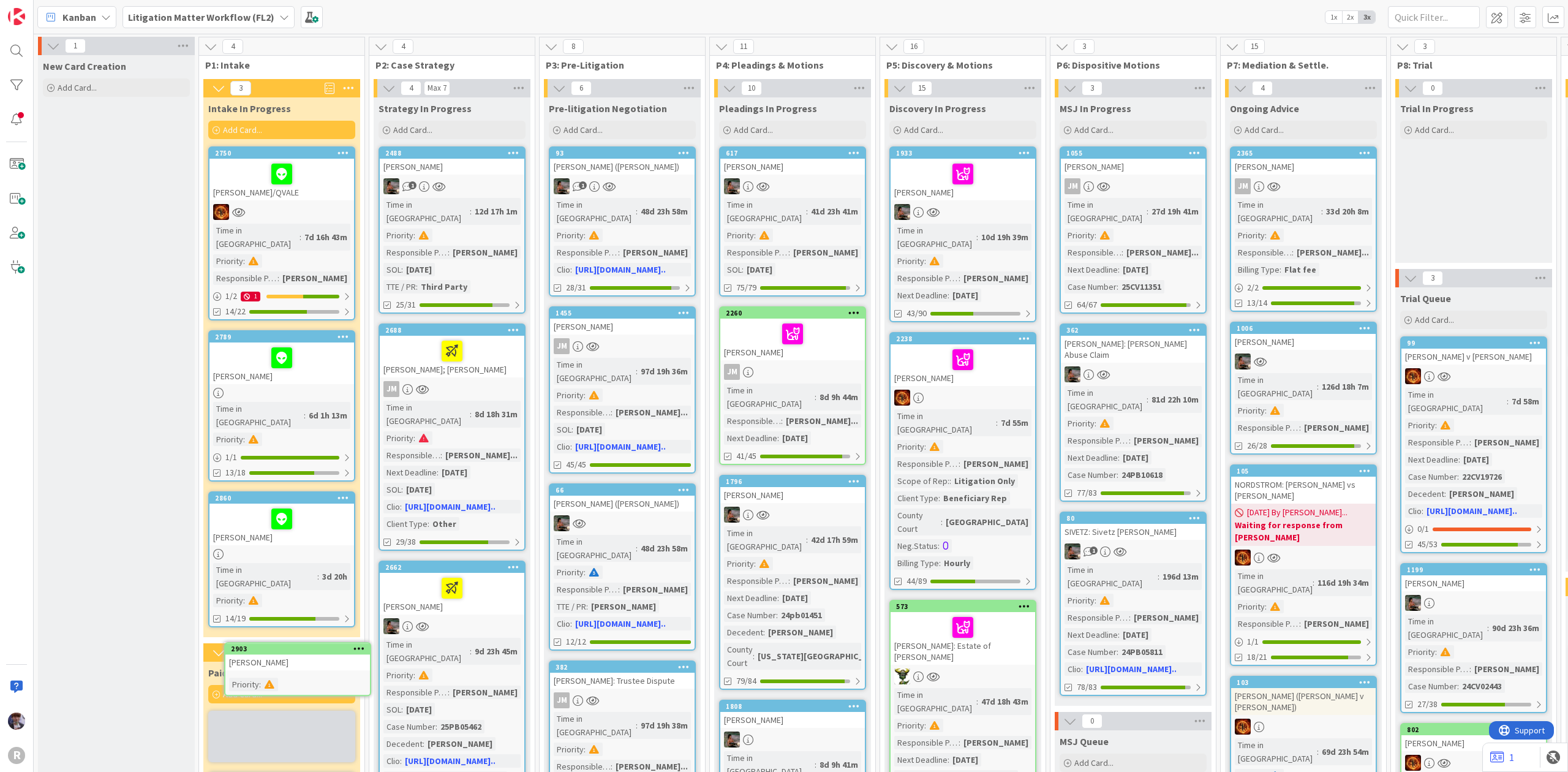
scroll to position [27, 0]
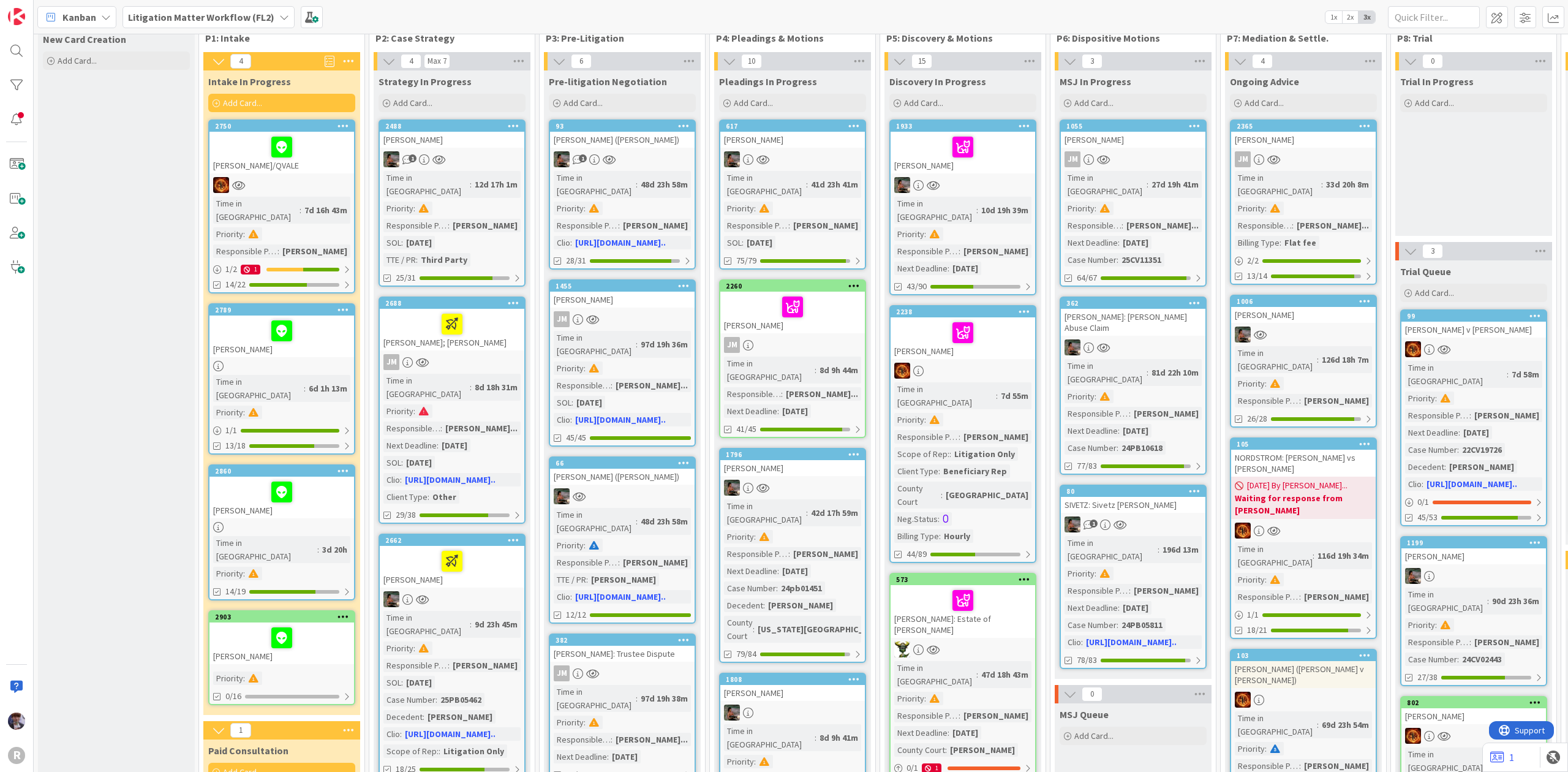
click at [292, 625] on div at bounding box center [281, 637] width 137 height 25
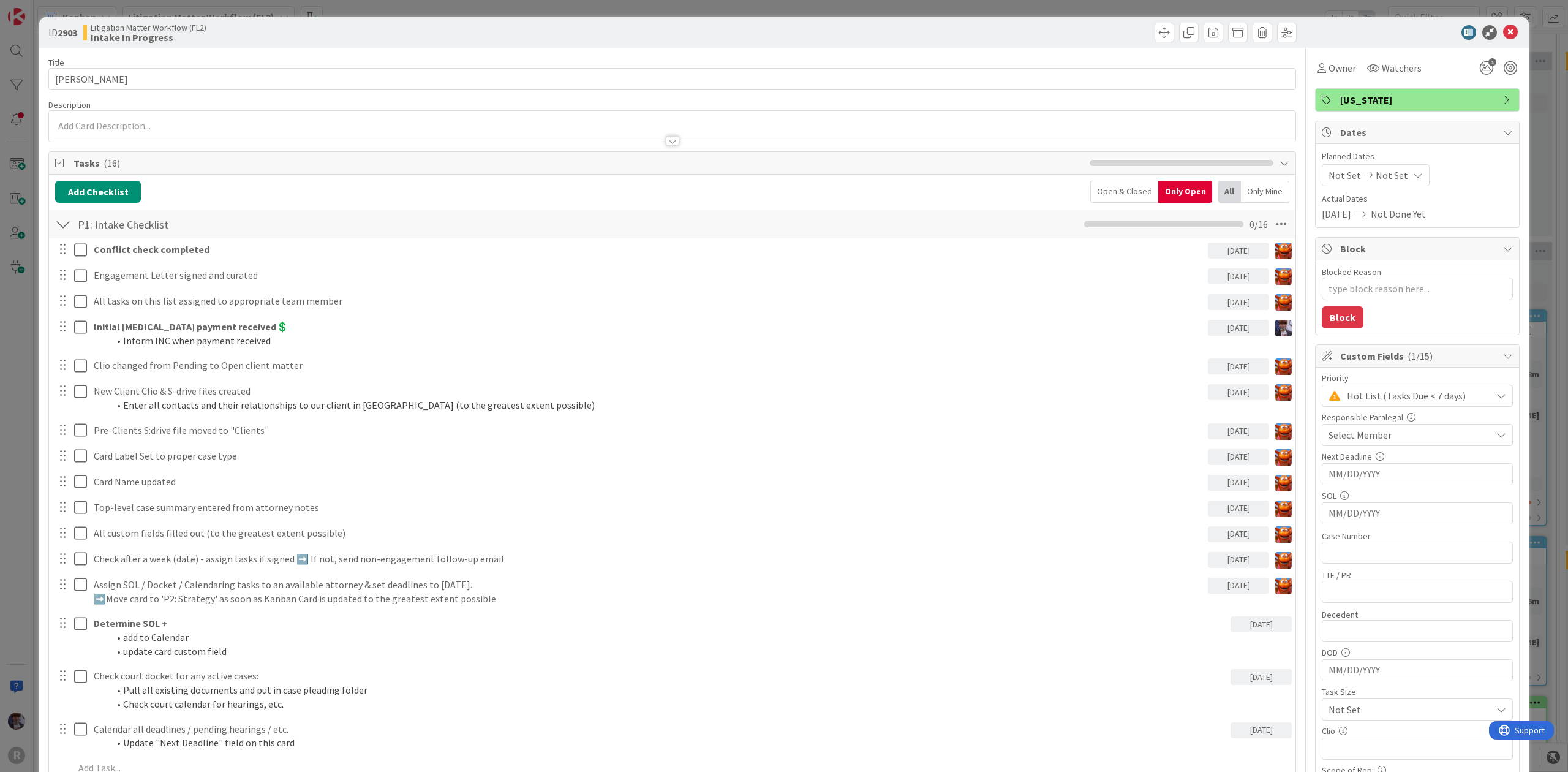
type textarea "x"
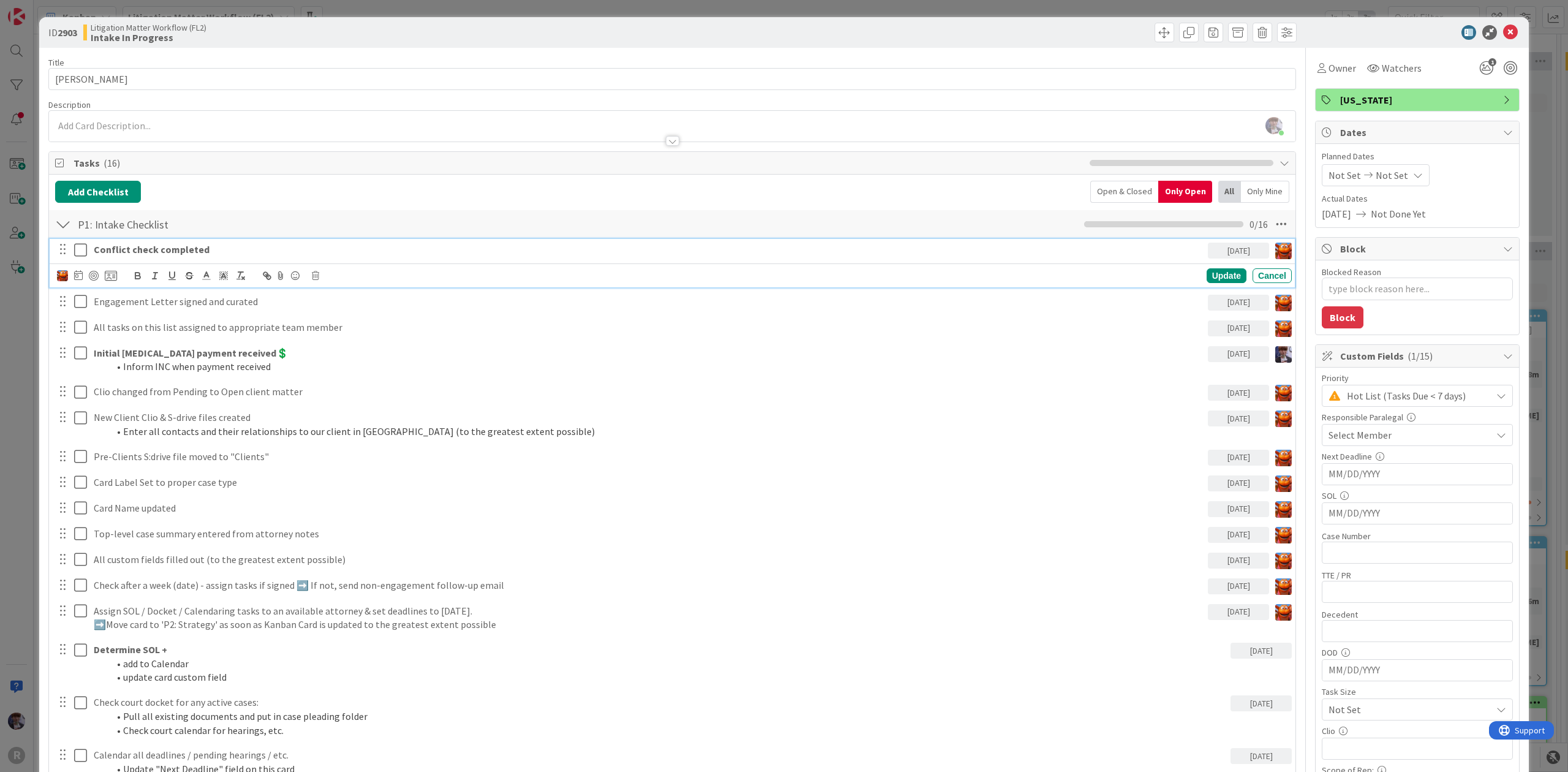
click at [204, 251] on p "Conflict check completed" at bounding box center [648, 249] width 1110 height 14
click at [76, 280] on icon at bounding box center [78, 275] width 8 height 10
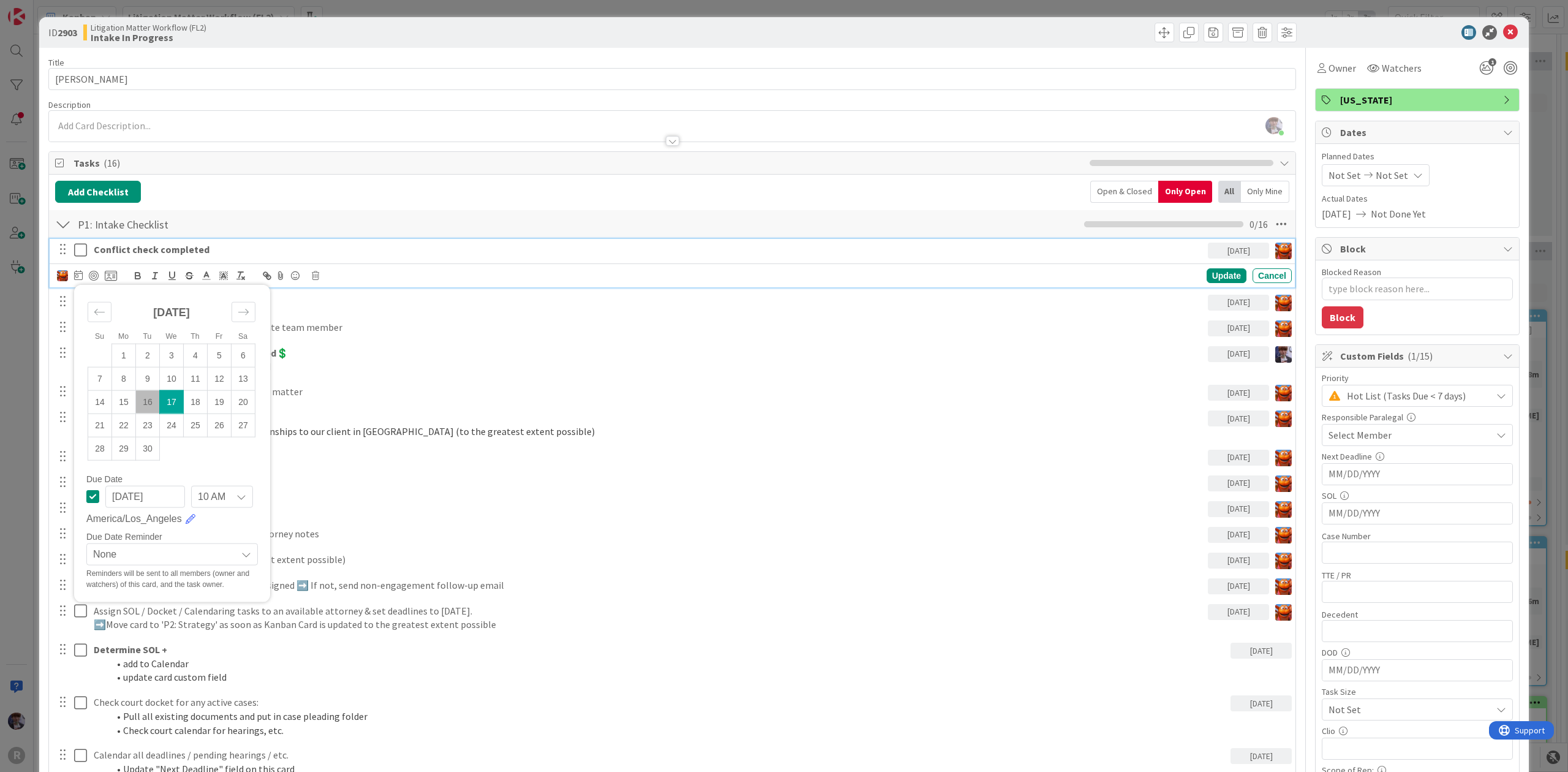
click at [147, 408] on td "16" at bounding box center [148, 402] width 24 height 23
type input "[DATE]"
type textarea "x"
click at [171, 397] on td "17" at bounding box center [171, 402] width 24 height 23
type input "[DATE]"
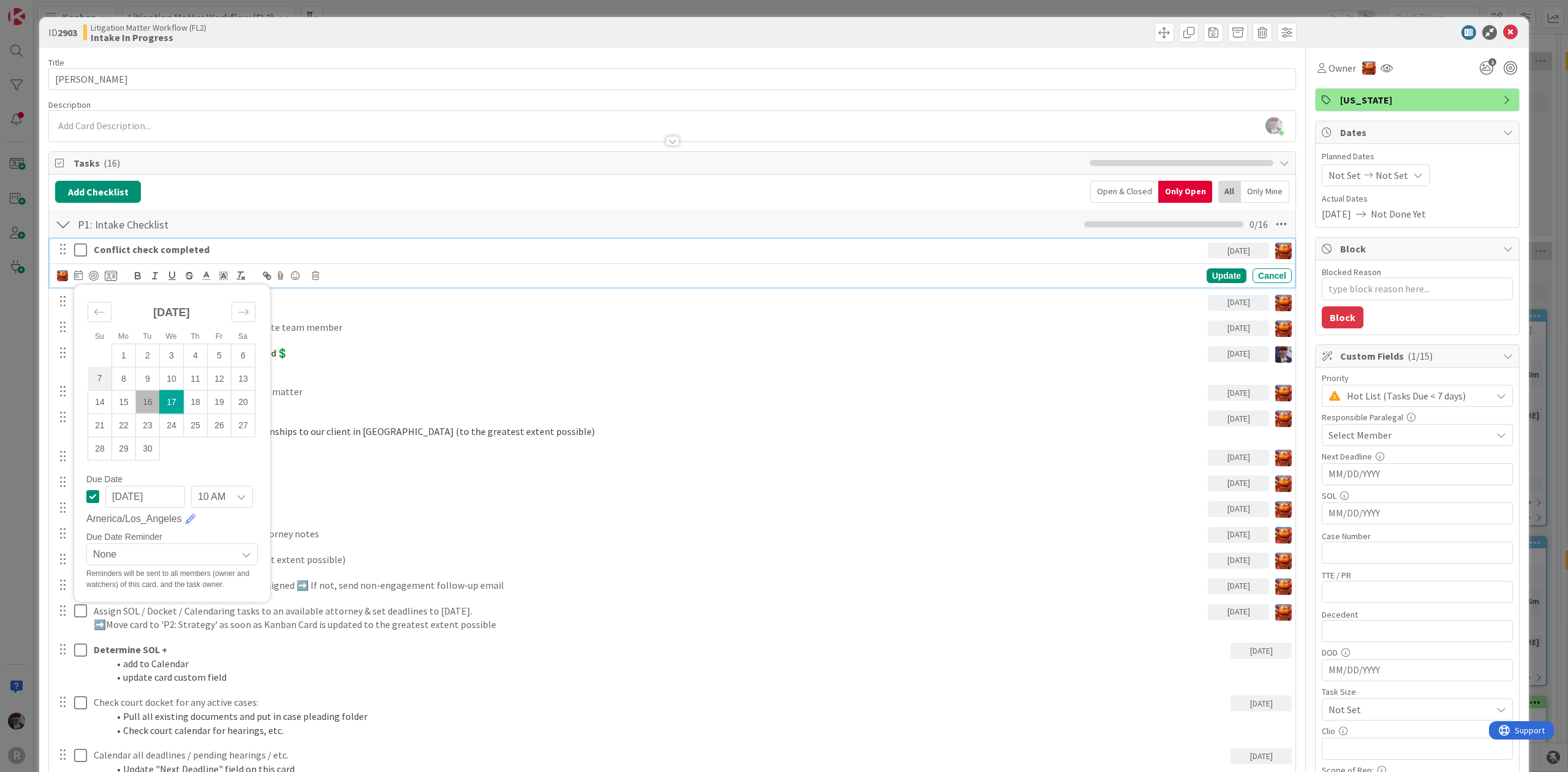
type textarea "x"
click at [45, 344] on div "ID 2903 Litigation Matter Workflow (FL2) Intake In Progress Title 13 / 128 LEWI…" at bounding box center [784, 651] width 1490 height 1269
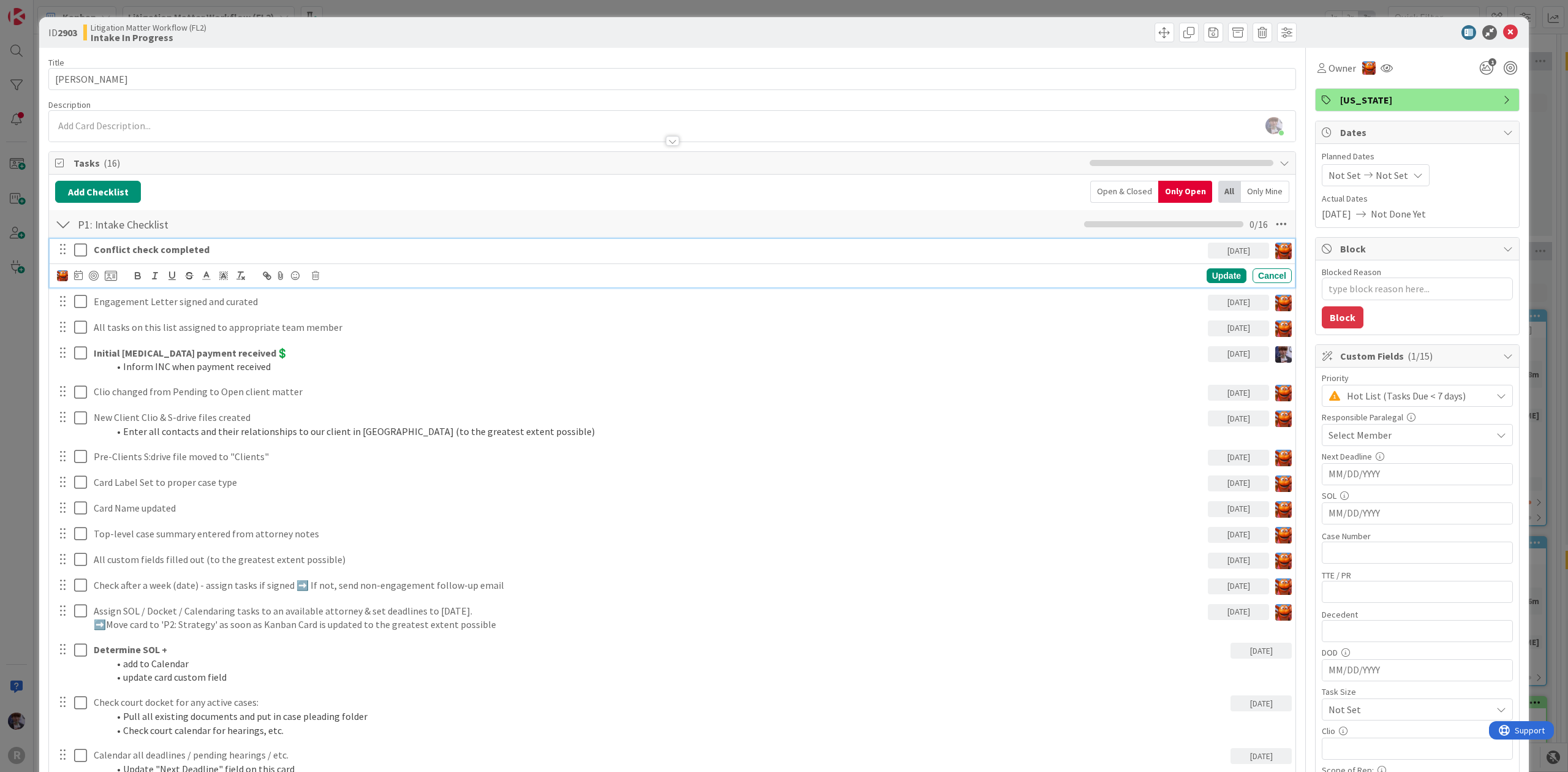
drag, startPoint x: 305, startPoint y: 261, endPoint x: 305, endPoint y: 254, distance: 7.0
click at [305, 258] on div "Conflict check completed" at bounding box center [648, 249] width 1119 height 21
drag, startPoint x: 369, startPoint y: 251, endPoint x: 202, endPoint y: 258, distance: 167.1
click at [202, 257] on p "Conflict check completed - MF sent request for contacts Sep 16" at bounding box center [648, 249] width 1110 height 14
click at [136, 279] on icon "button" at bounding box center [138, 277] width 5 height 3
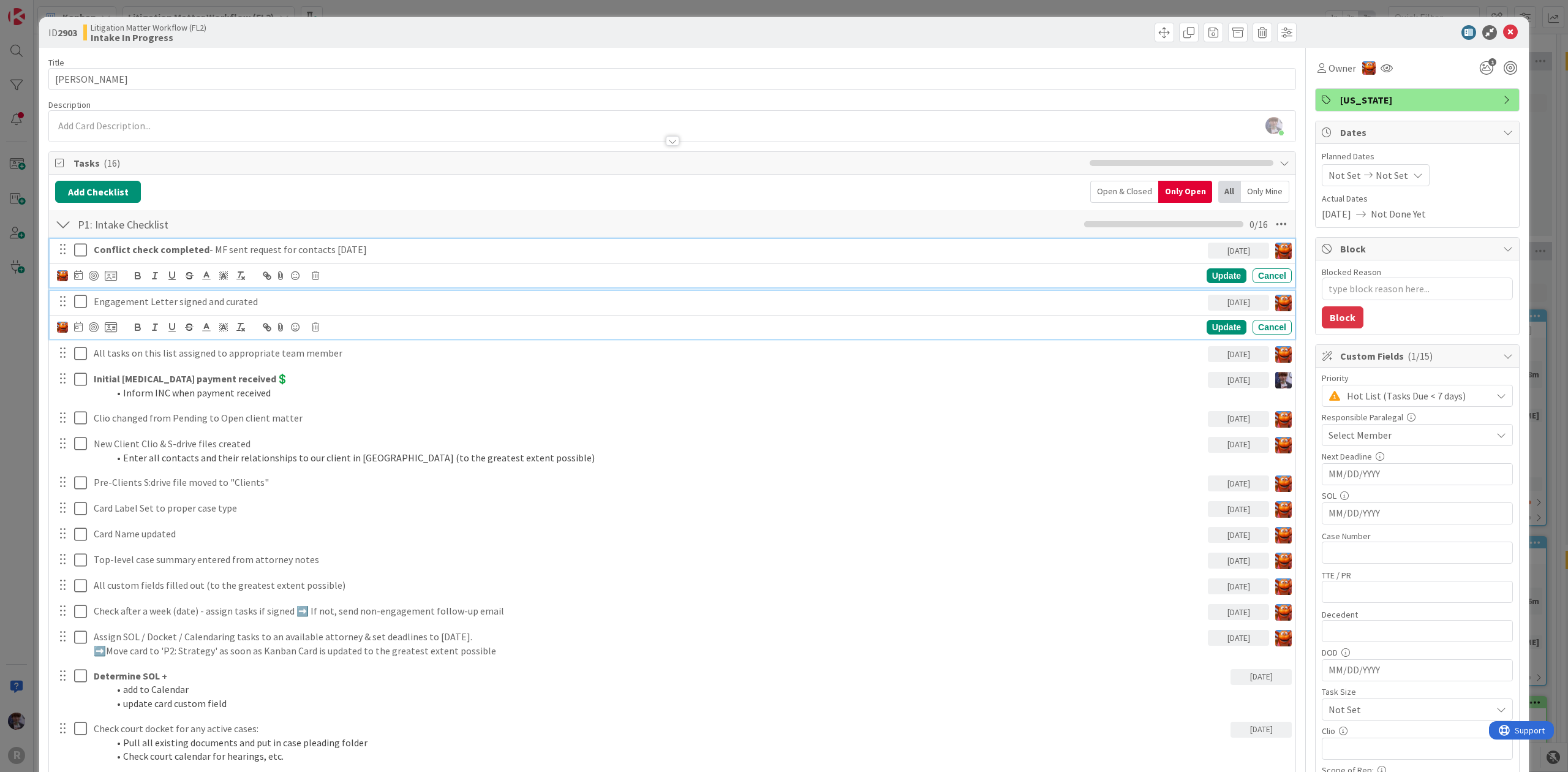
click at [278, 307] on p "Engagement Letter signed and curated" at bounding box center [648, 301] width 1110 height 14
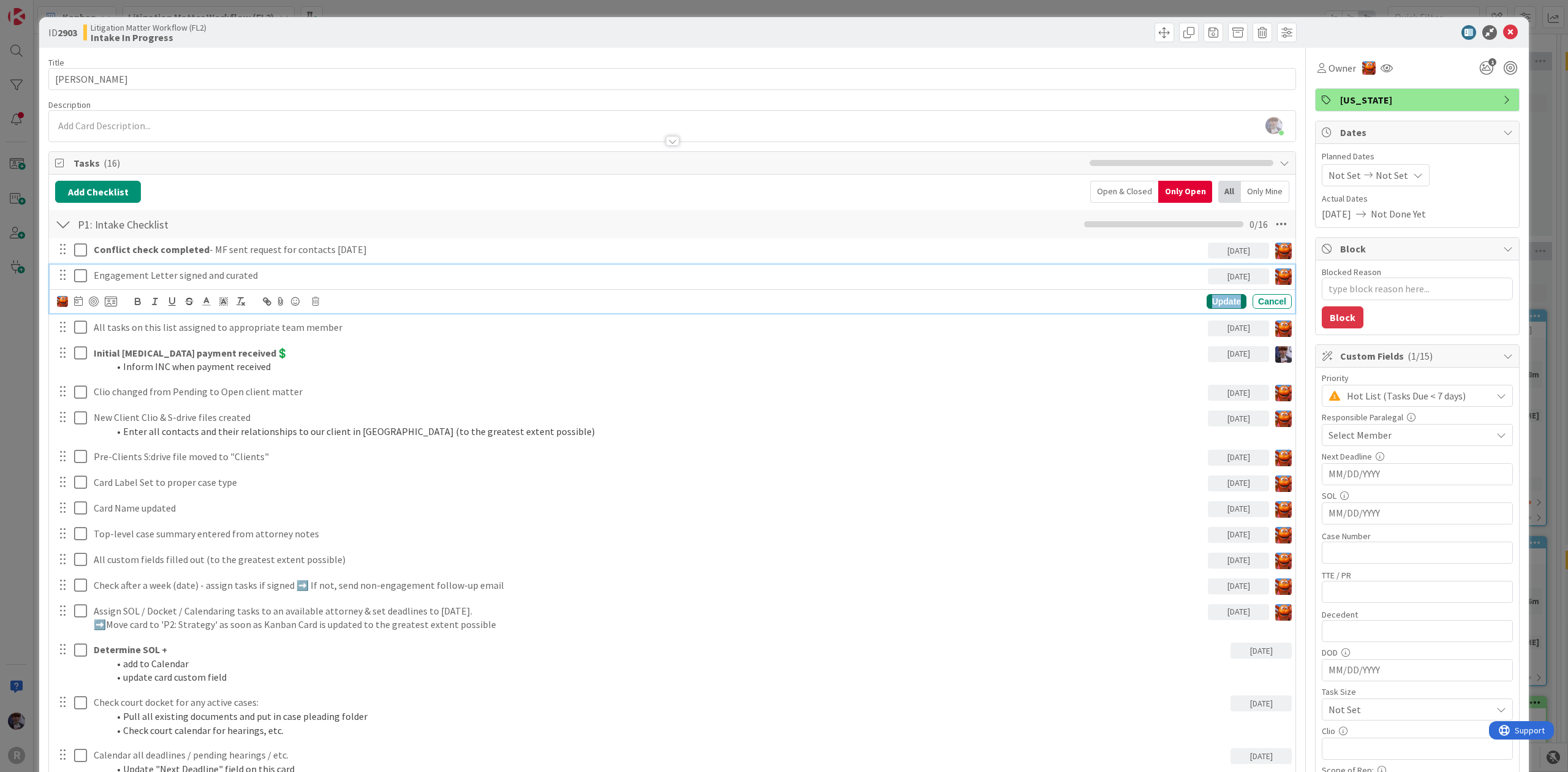
click at [1221, 302] on div "Update" at bounding box center [1227, 302] width 40 height 15
click at [81, 305] on icon at bounding box center [80, 302] width 13 height 15
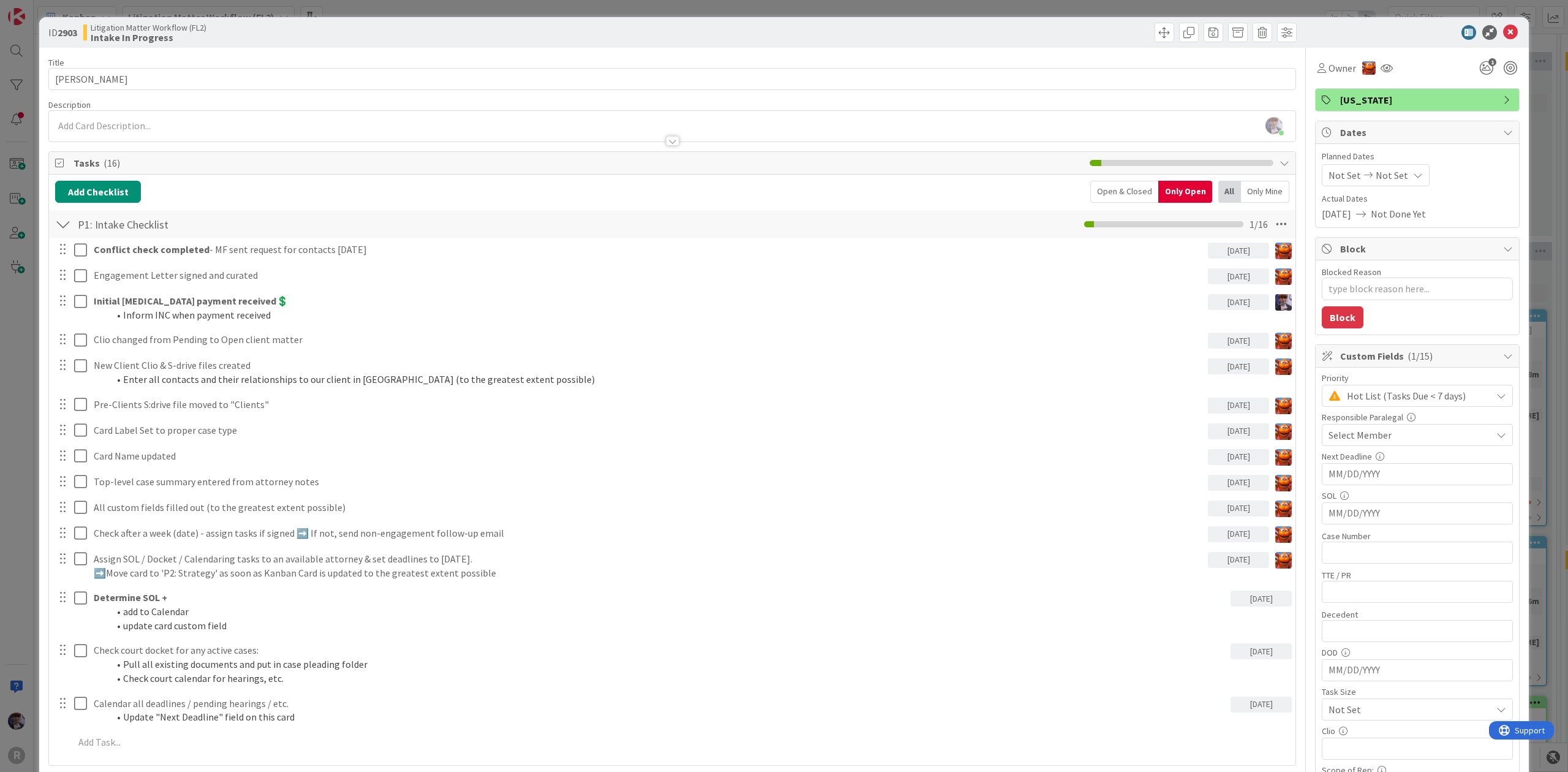
click at [1091, 185] on div "Open & Closed" at bounding box center [1124, 191] width 68 height 22
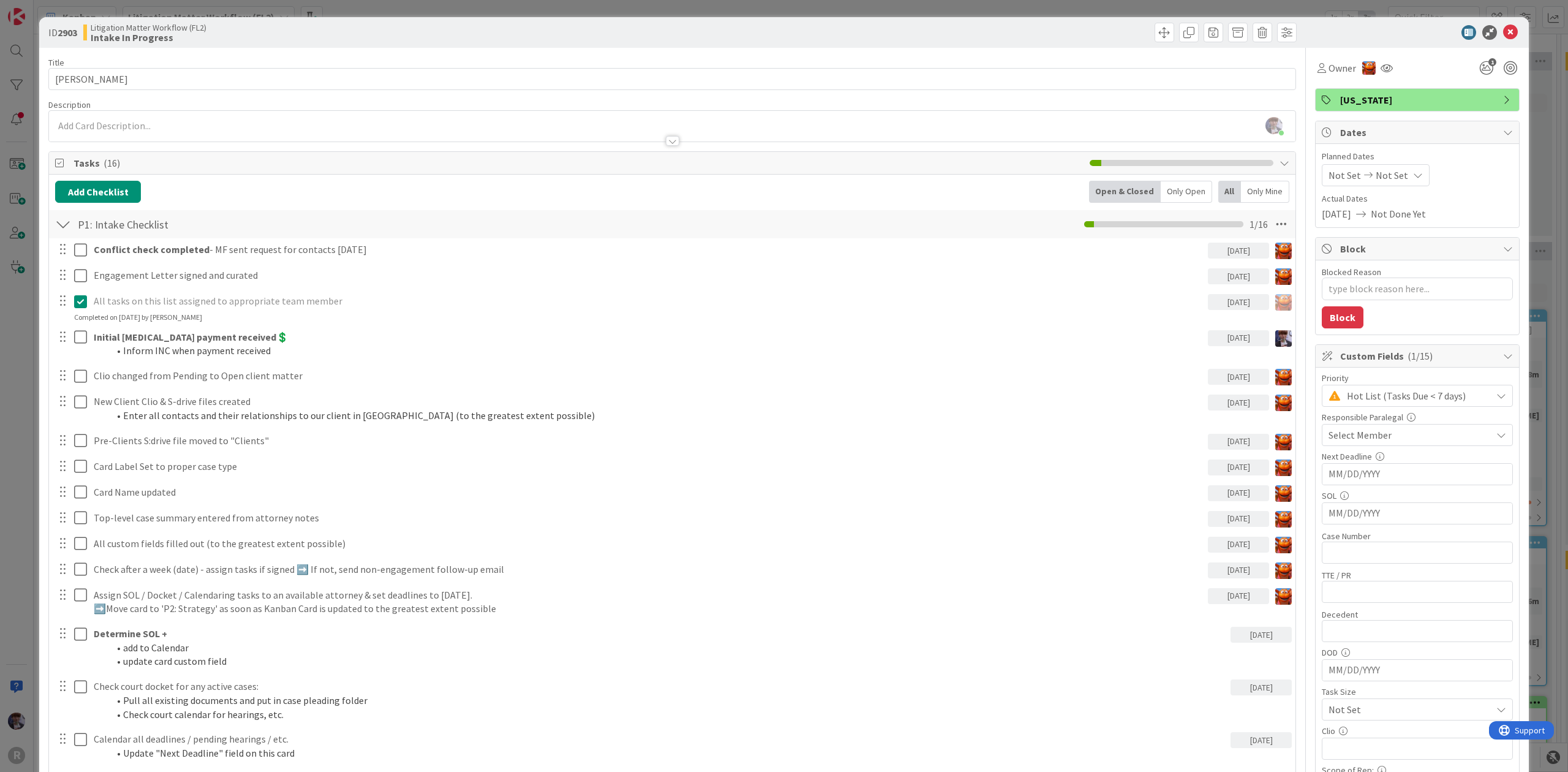
click at [81, 308] on icon at bounding box center [80, 302] width 13 height 15
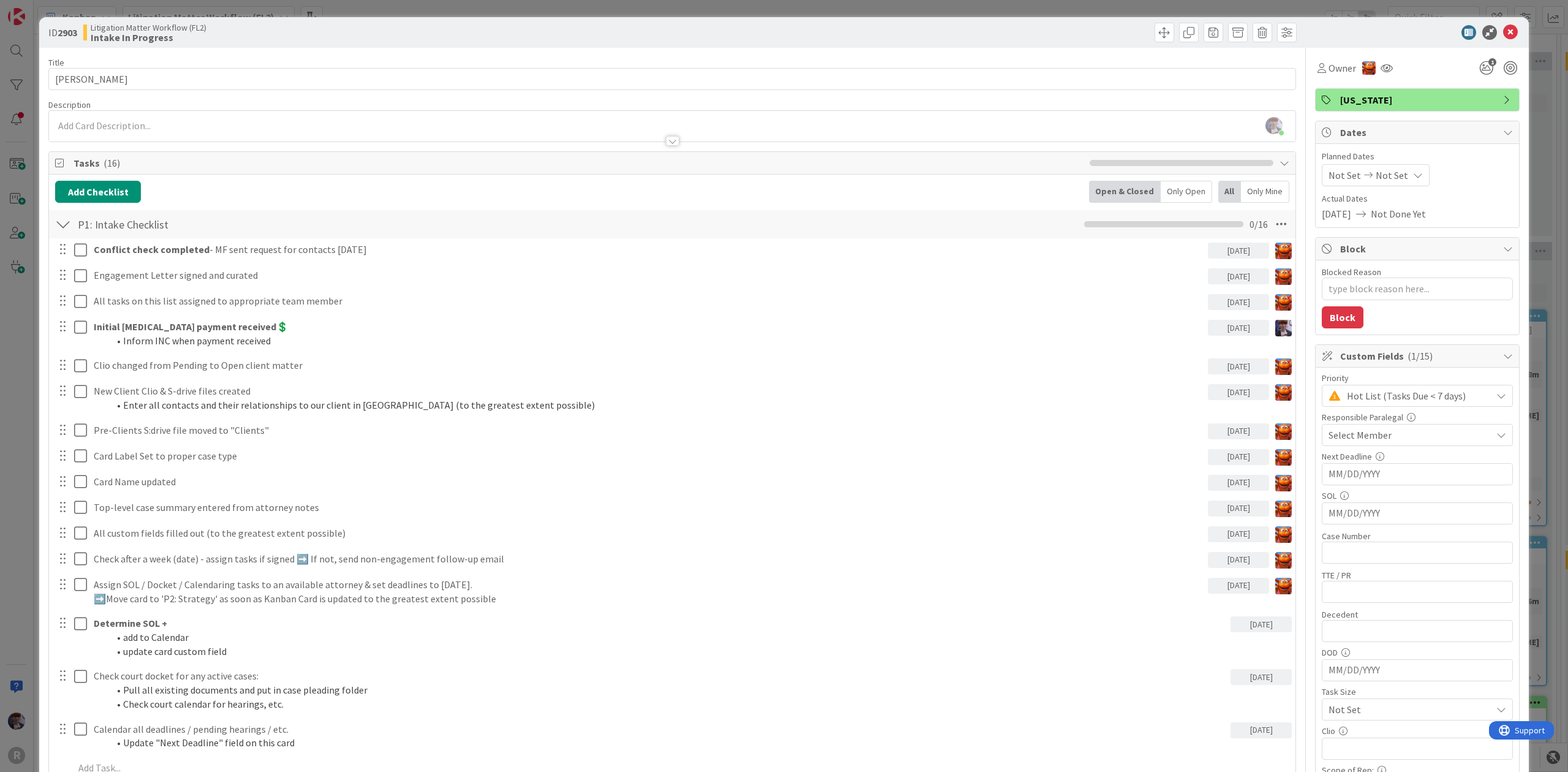
click at [1160, 186] on div "Only Open" at bounding box center [1186, 191] width 52 height 22
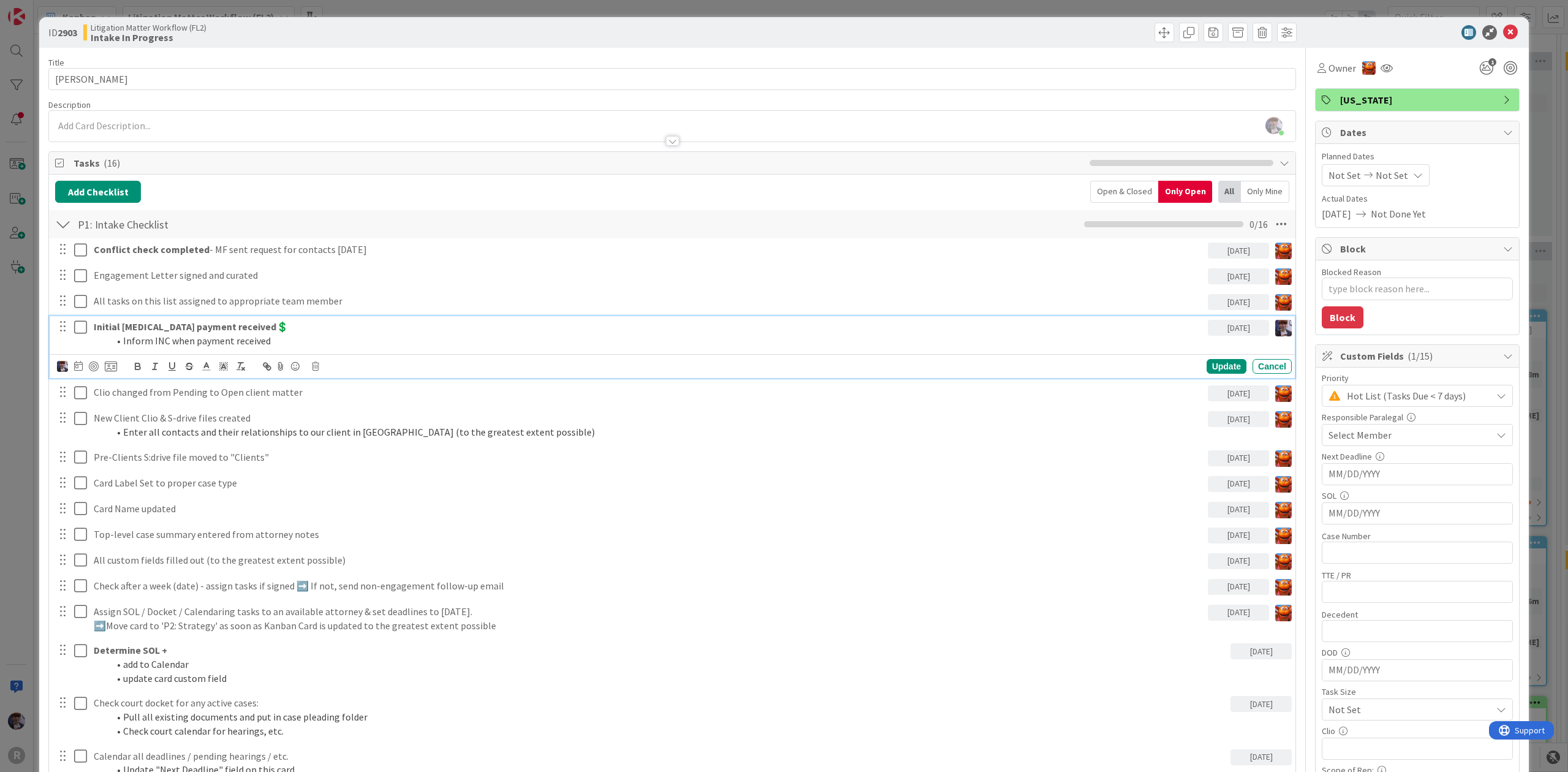
click at [198, 324] on strong "Initial retainer payment received💲" at bounding box center [191, 327] width 195 height 12
click at [89, 367] on div at bounding box center [93, 367] width 10 height 10
click at [43, 415] on div "ID 2903 Litigation Matter Workflow (FL2) Intake In Progress Title 13 / 128 LEWI…" at bounding box center [784, 652] width 1490 height 1270
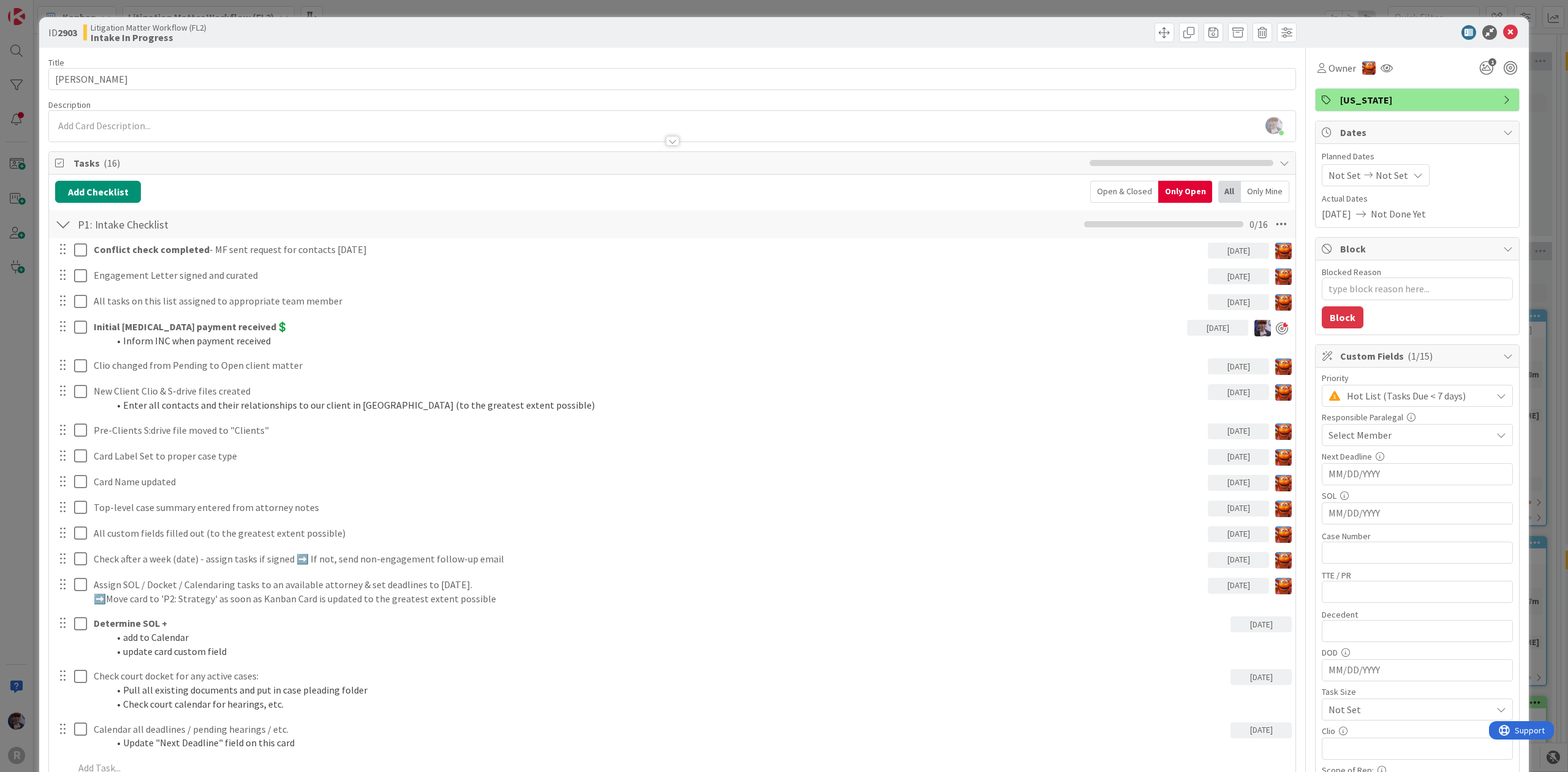
click at [180, 96] on div "Title 13 / 128 LEWIS, Alicia Description Minka Laine Friesen just joined Owner …" at bounding box center [672, 649] width 1248 height 1203
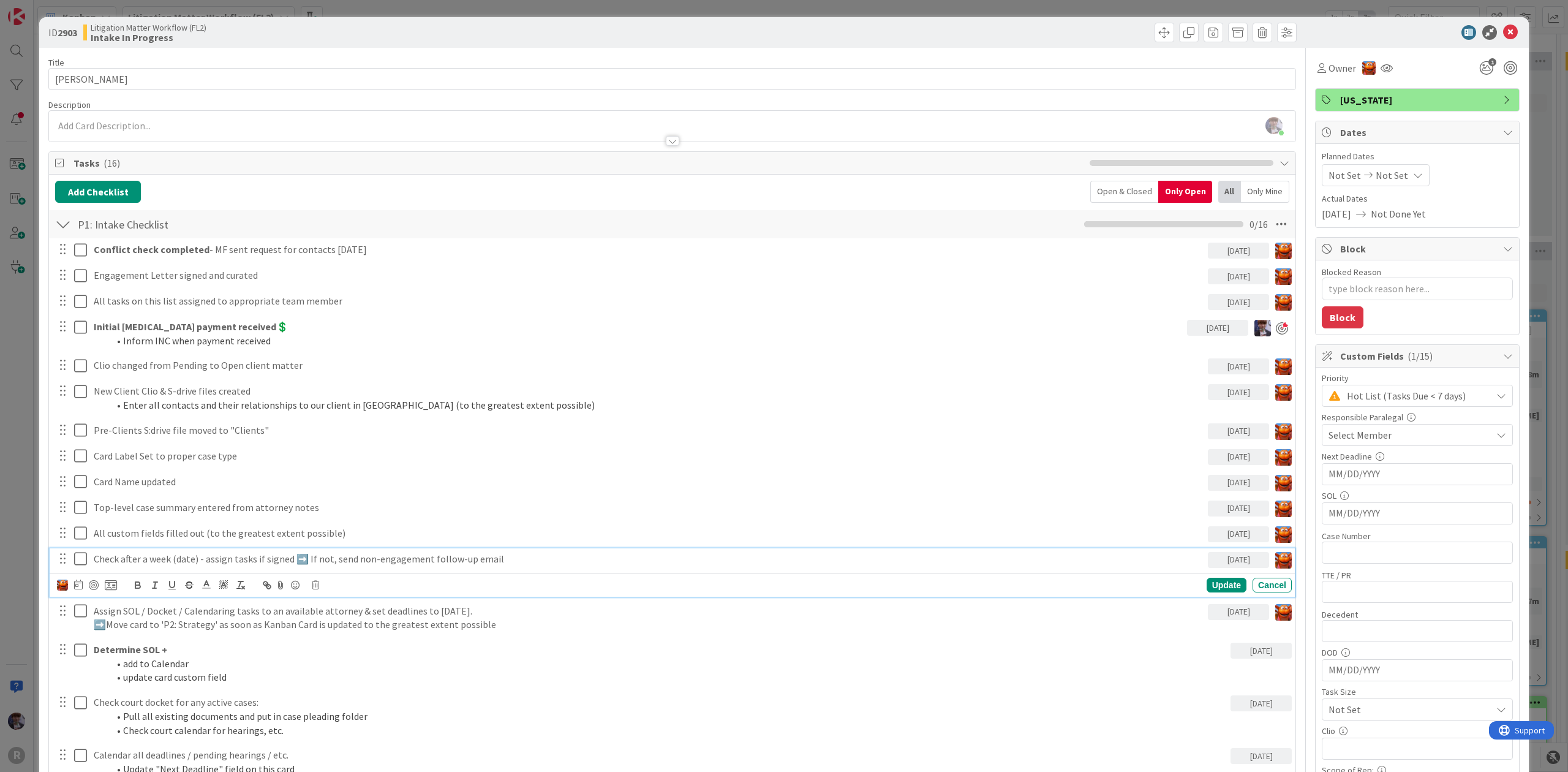
click at [168, 566] on p "Check after a week (date) - assign tasks if signed ➡️ If not, send non-engageme…" at bounding box center [648, 559] width 1110 height 14
click at [1077, 23] on div at bounding box center [986, 33] width 621 height 20
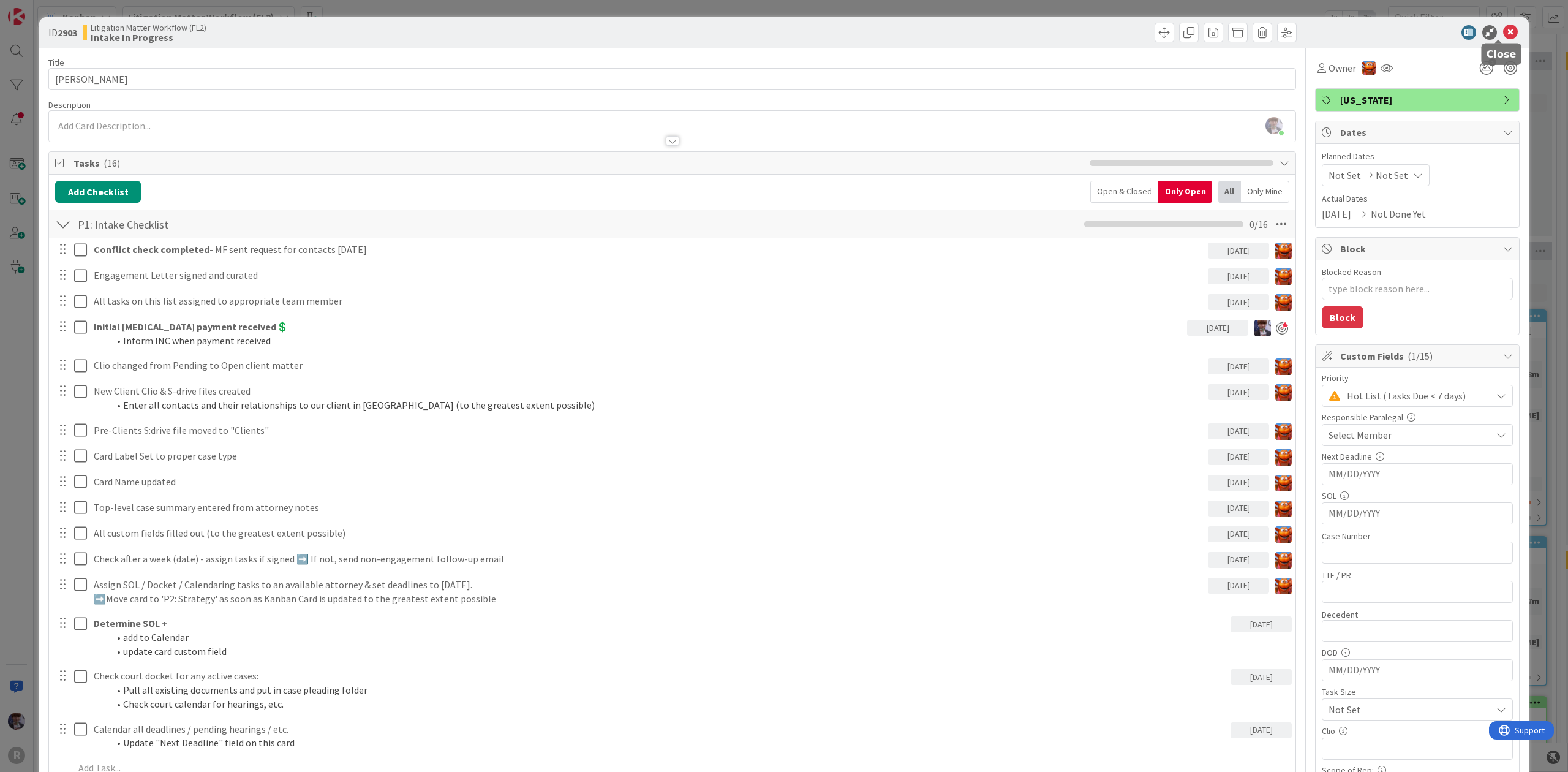
click at [1503, 35] on icon at bounding box center [1511, 33] width 15 height 15
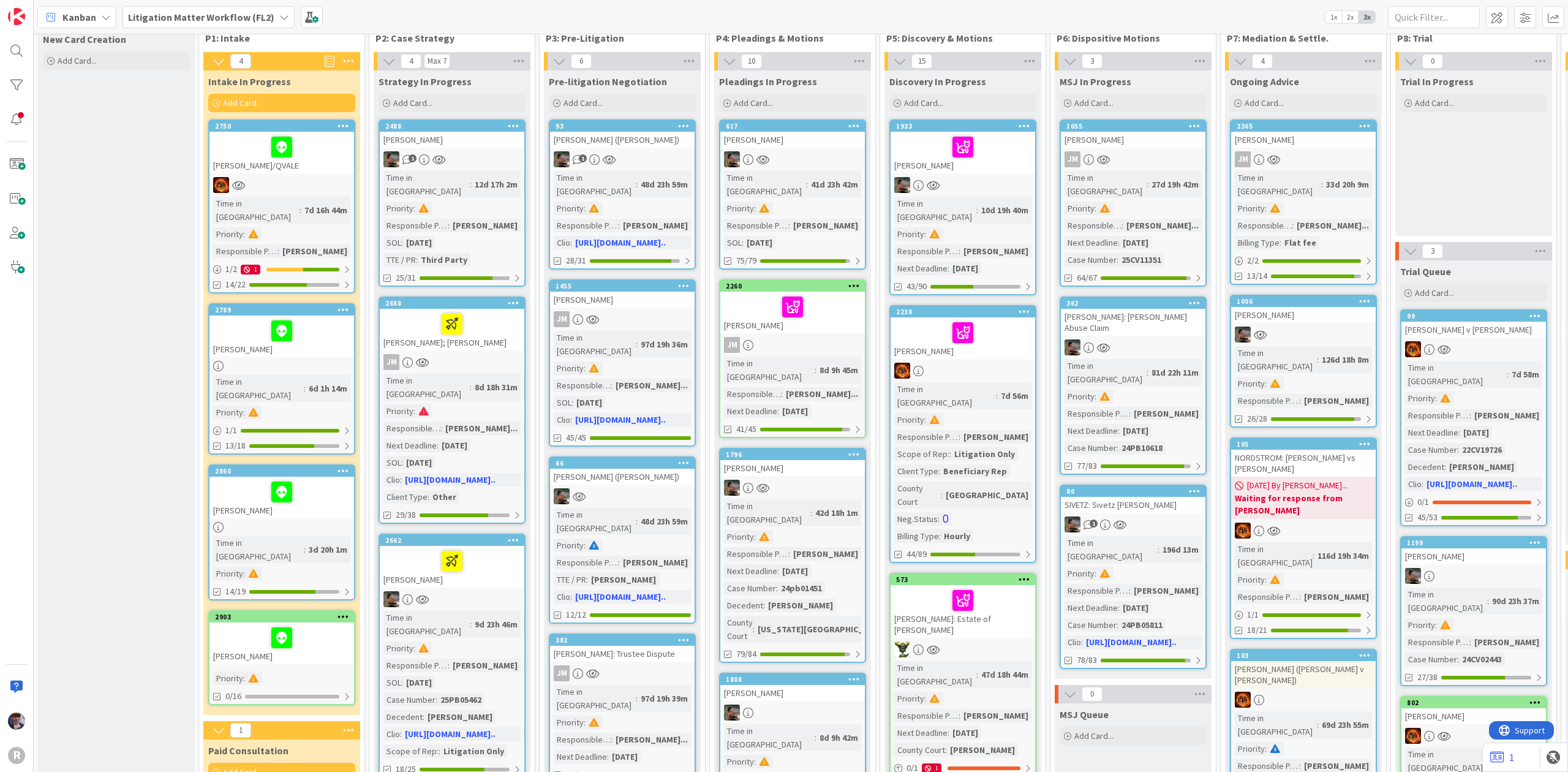
scroll to position [108, 0]
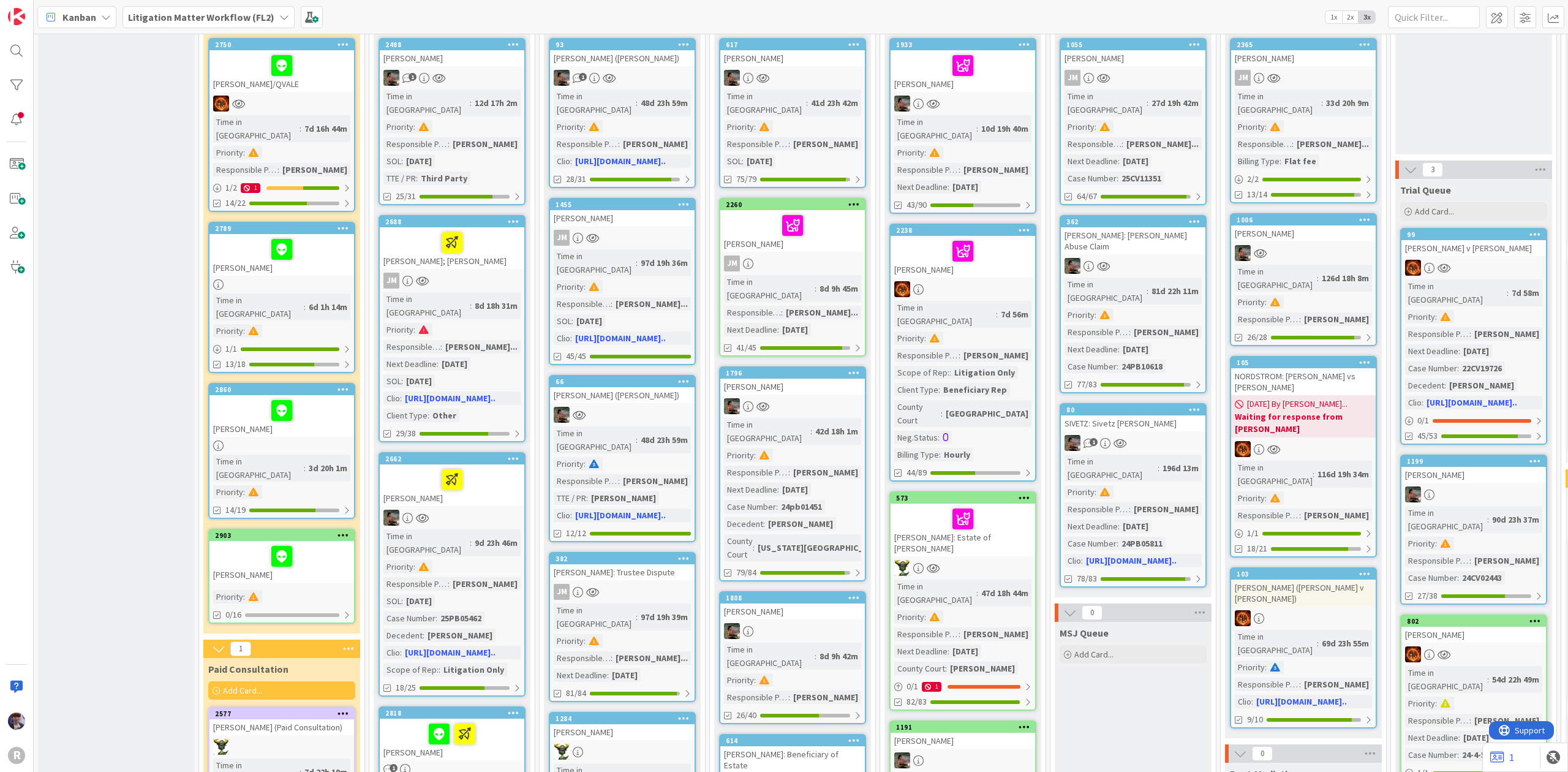
click at [240, 544] on div at bounding box center [281, 556] width 137 height 25
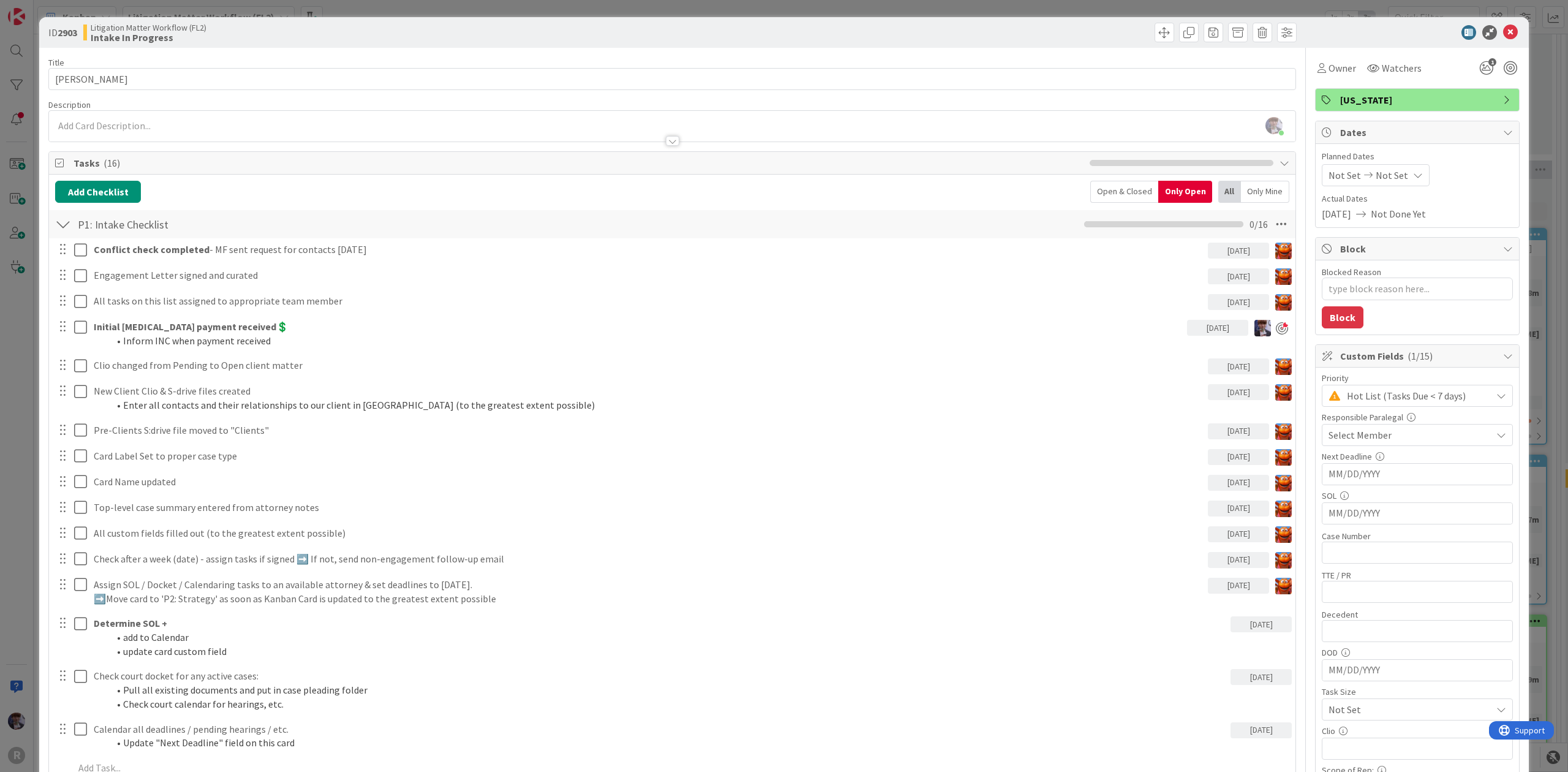
scroll to position [81, 0]
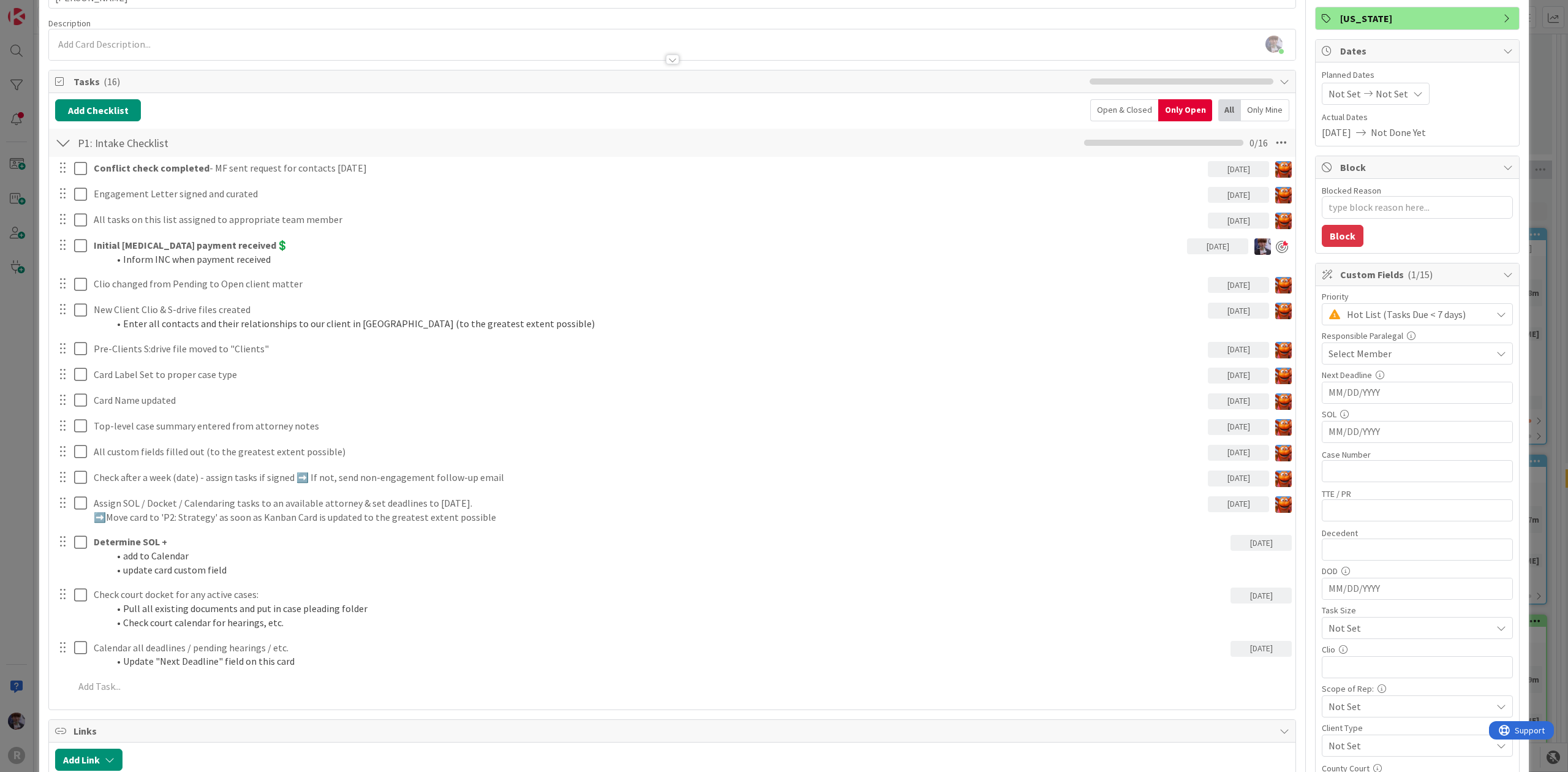
click at [13, 336] on div "ID 2903 Litigation Matter Workflow (FL2) Intake In Progress Title 13 / 128 LEWI…" at bounding box center [784, 386] width 1568 height 772
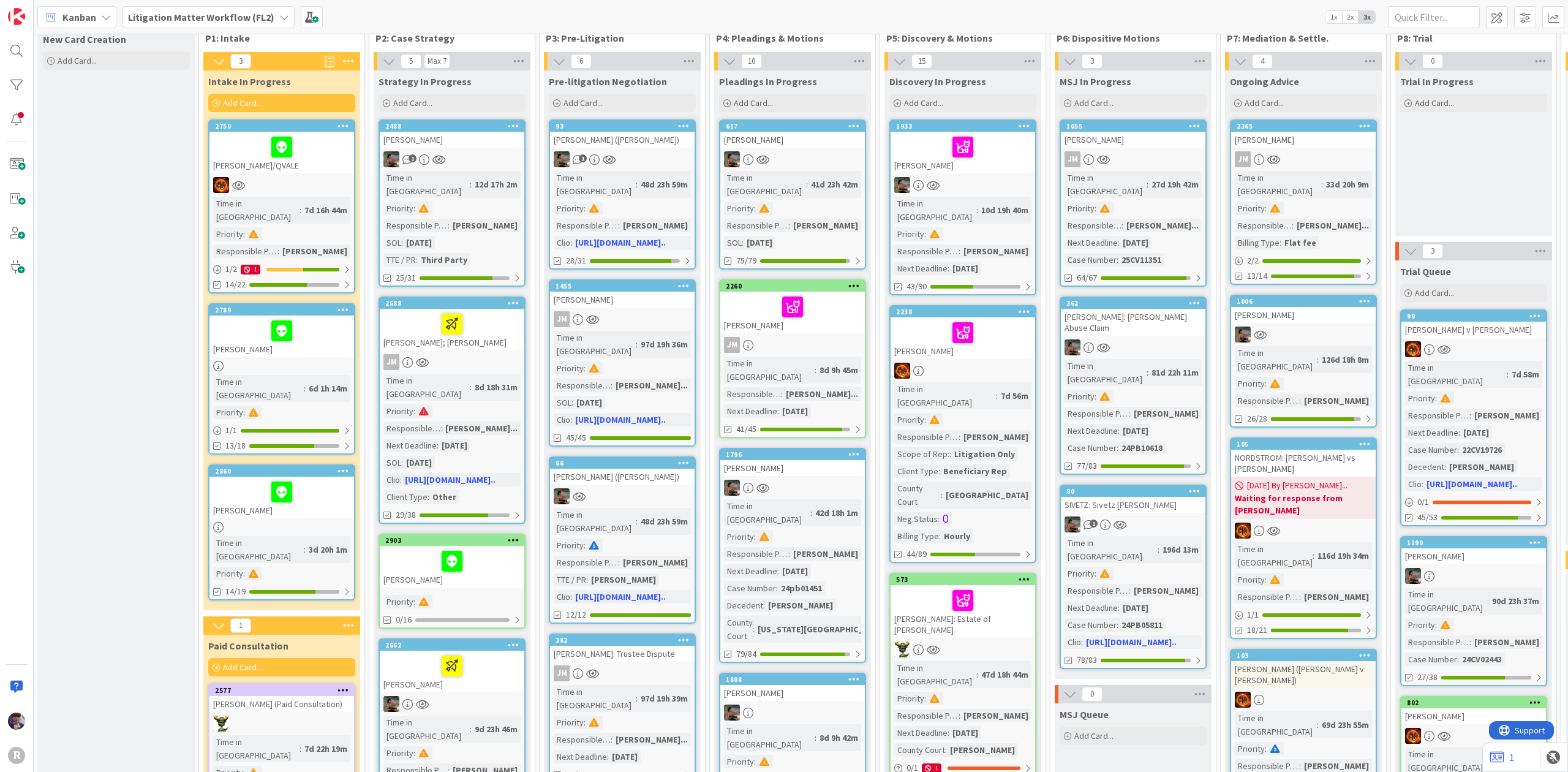
click at [413, 549] on div at bounding box center [452, 561] width 137 height 25
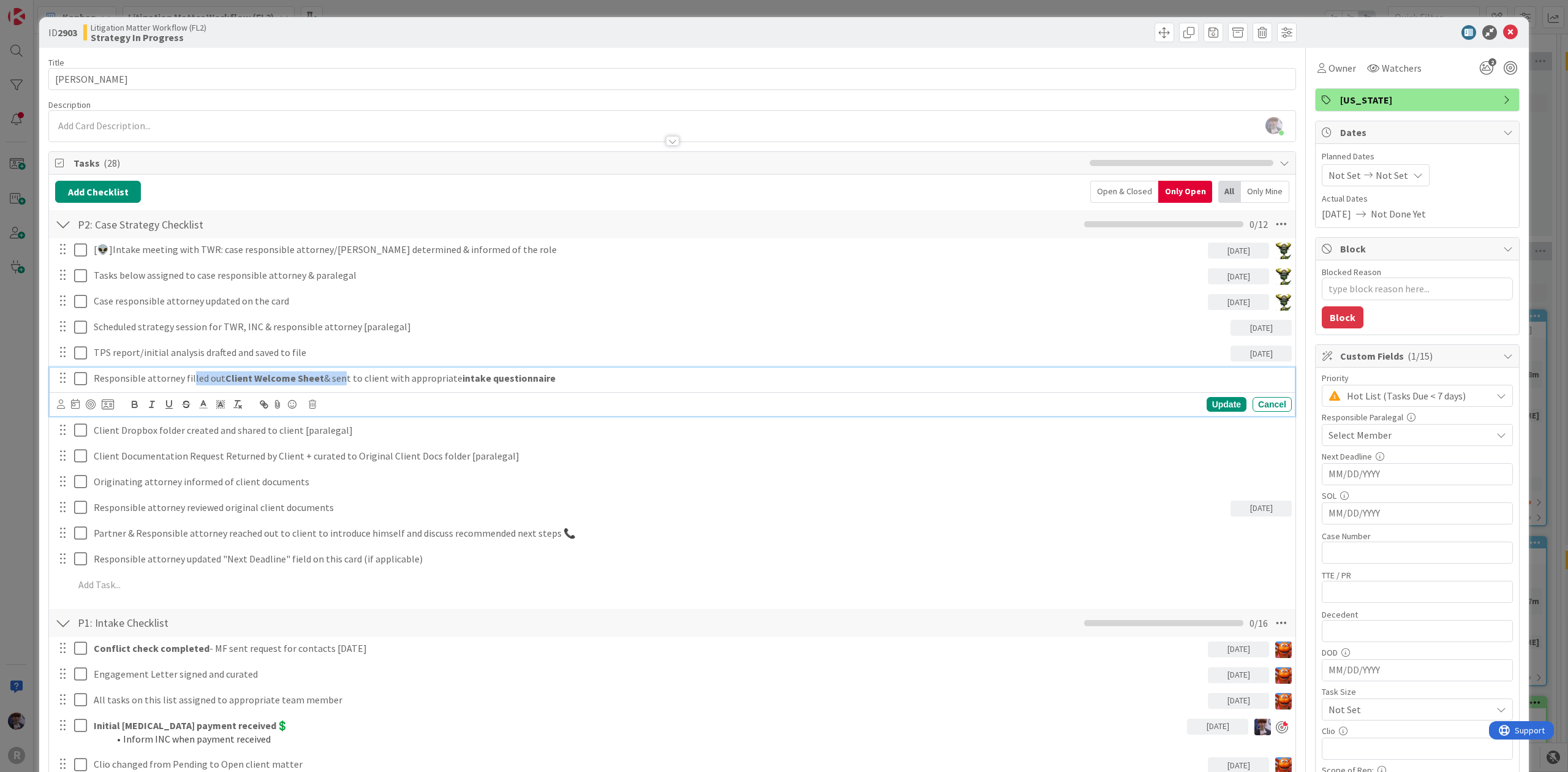
drag, startPoint x: 335, startPoint y: 389, endPoint x: 189, endPoint y: 373, distance: 146.9
click at [189, 373] on div "Responsible attorney filled out Client Welcome Sheet & sent to client with appr…" at bounding box center [690, 378] width 1203 height 21
click at [136, 377] on p "Responsible attorney filled out Client Welcome Sheet & sent to client with appr…" at bounding box center [690, 378] width 1193 height 14
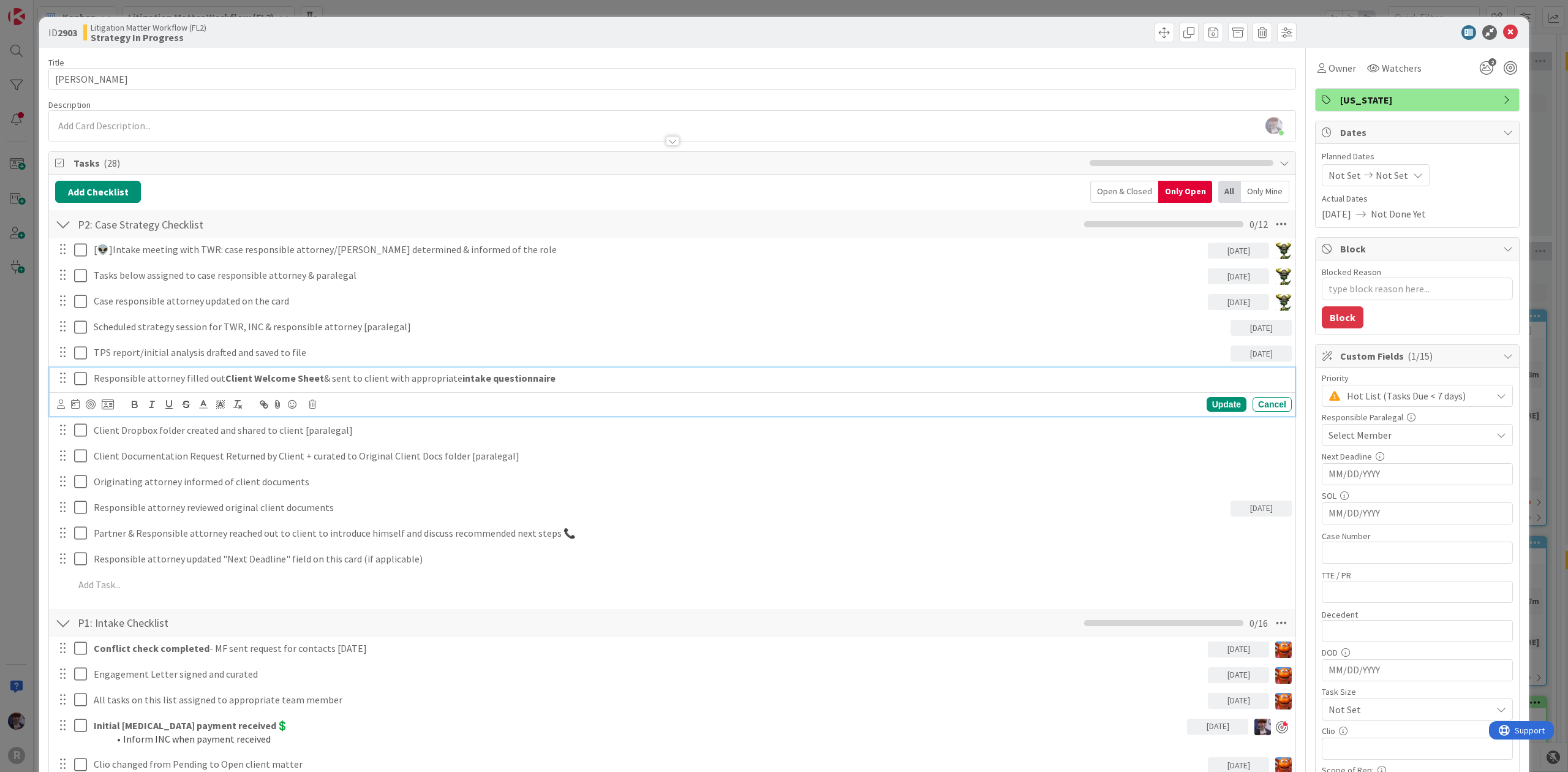
drag, startPoint x: 571, startPoint y: 377, endPoint x: 461, endPoint y: 379, distance: 110.0
click at [461, 379] on p "Responsible attorney filled out Client Welcome Sheet & sent to client with appr…" at bounding box center [690, 378] width 1193 height 14
click at [567, 378] on p "Responsible attorney filled out Client Welcome Sheet & sent to client with appr…" at bounding box center [690, 378] width 1193 height 14
drag, startPoint x: 397, startPoint y: 394, endPoint x: 370, endPoint y: 395, distance: 27.0
drag, startPoint x: 370, startPoint y: 395, endPoint x: 43, endPoint y: 403, distance: 327.1
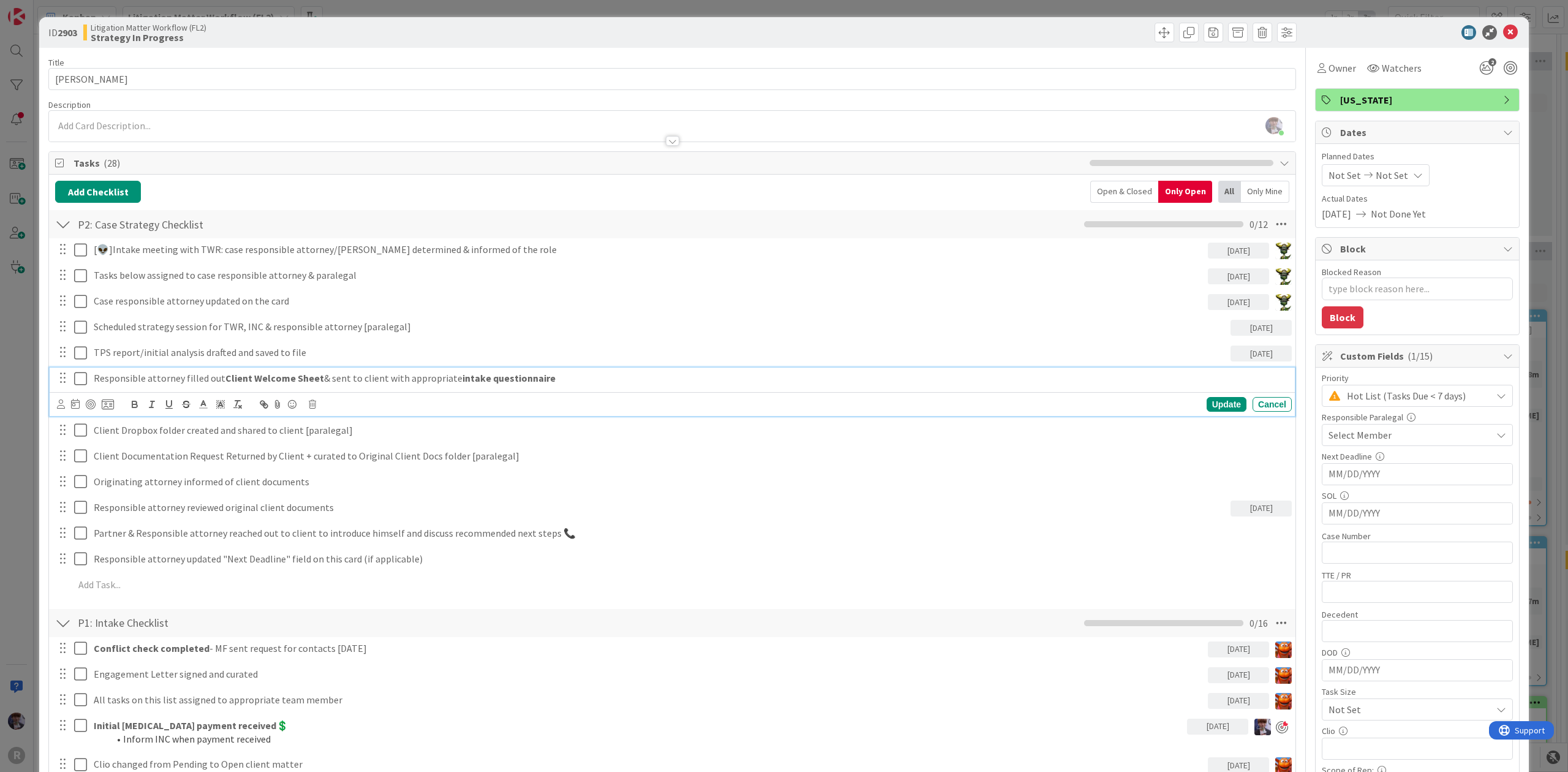
drag, startPoint x: 221, startPoint y: 377, endPoint x: 315, endPoint y: 381, distance: 94.1
click at [315, 381] on p "Responsible attorney filled out Client Welcome Sheet & sent to client with appr…" at bounding box center [690, 378] width 1193 height 14
click at [32, 349] on div "ID 2903 Litigation Matter Workflow (FL2) Strategy In Progress Title 13 / 128 LE…" at bounding box center [784, 386] width 1568 height 772
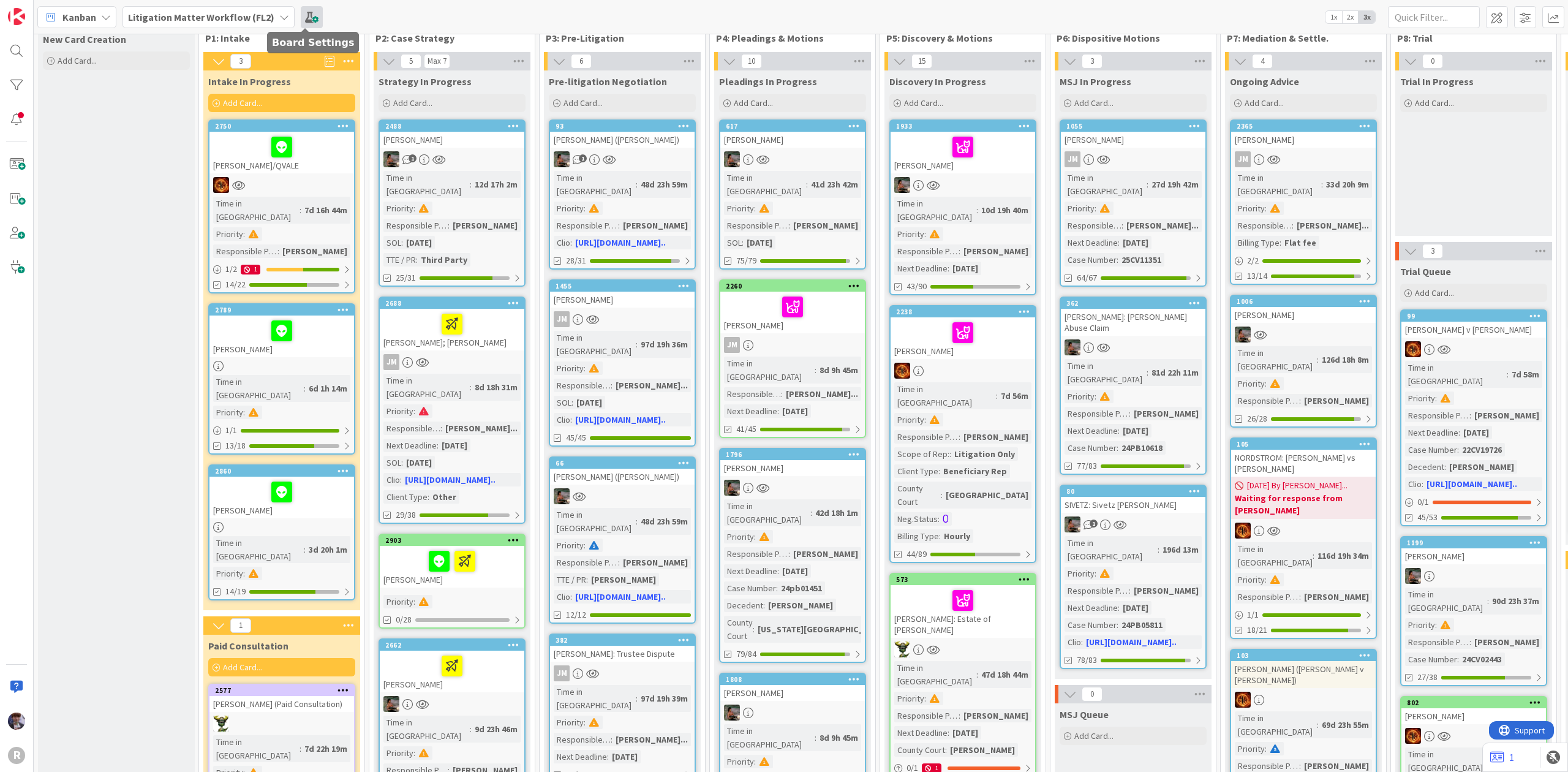
click at [305, 16] on span at bounding box center [312, 16] width 22 height 22
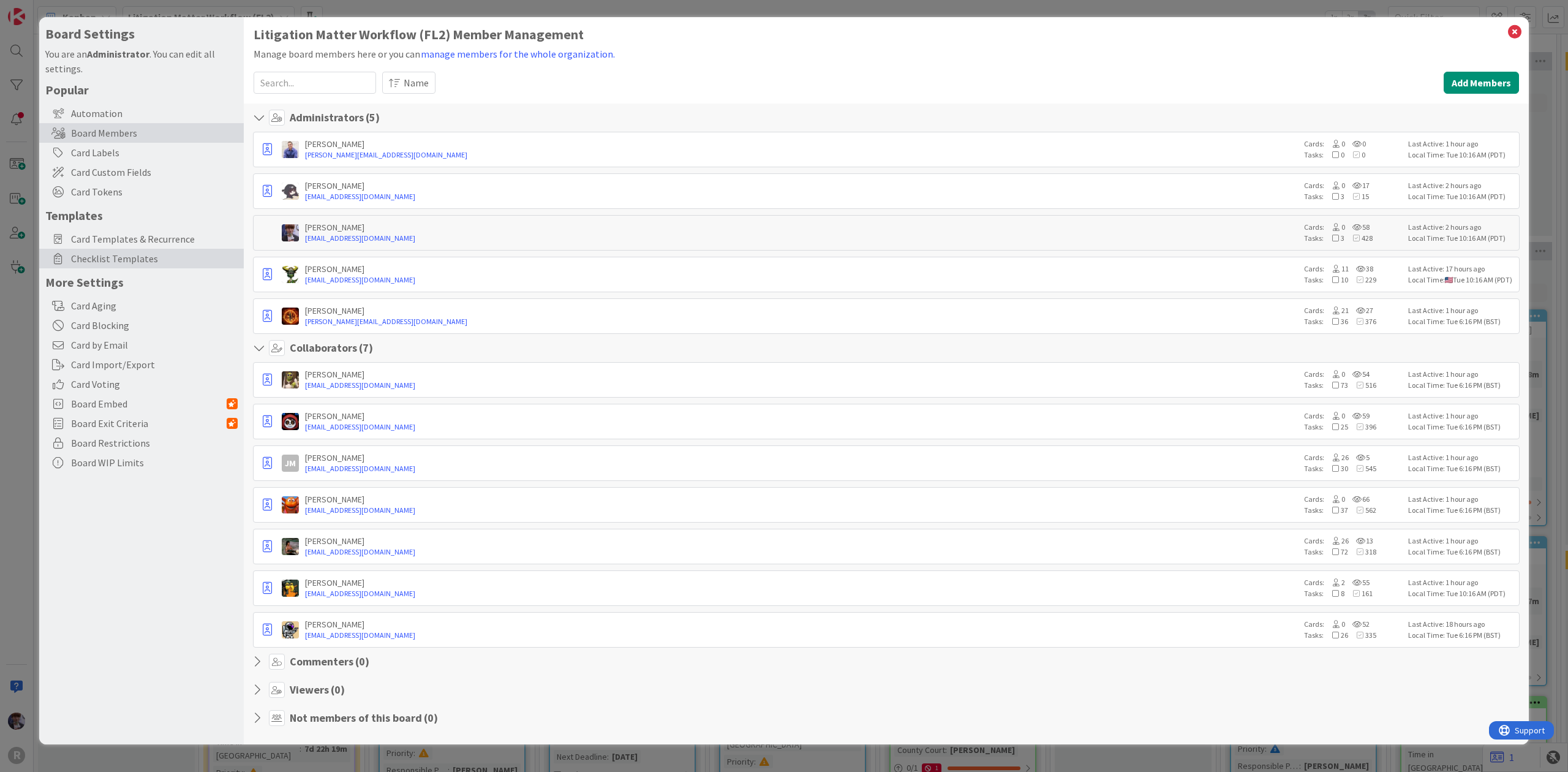
click at [133, 251] on span "Checklist Templates" at bounding box center [154, 258] width 166 height 15
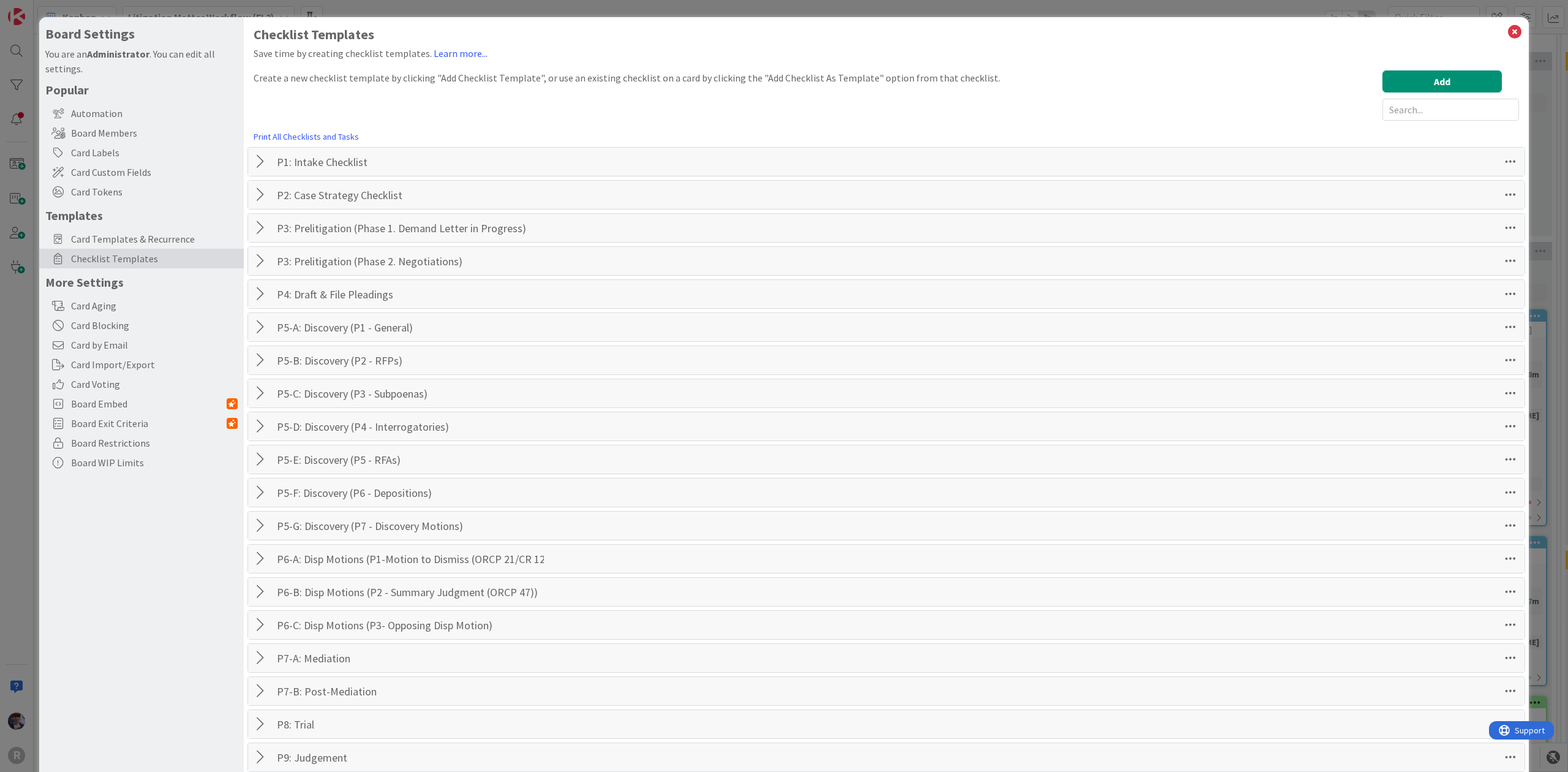
click at [262, 200] on div at bounding box center [262, 194] width 16 height 22
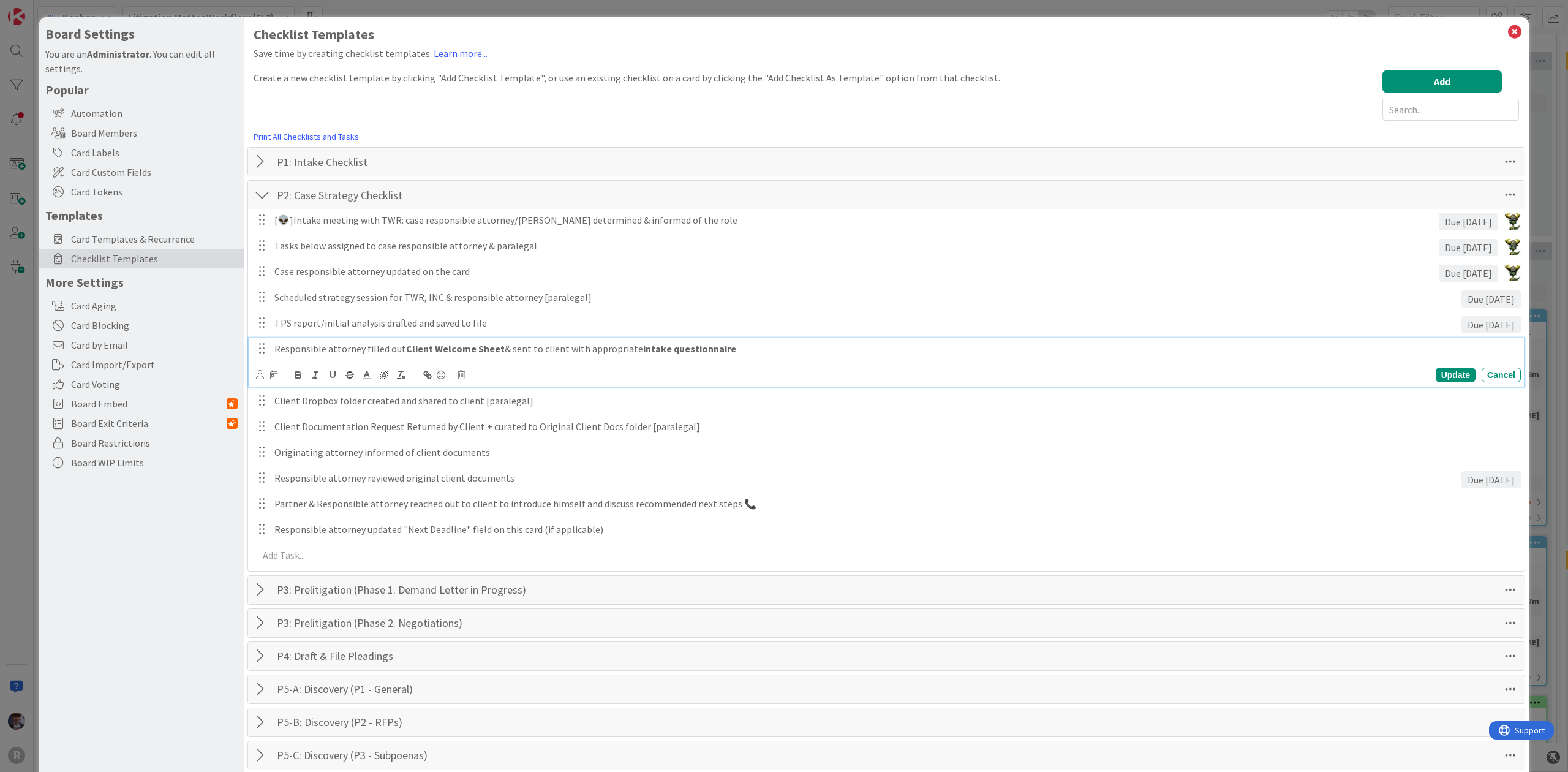
drag, startPoint x: 740, startPoint y: 345, endPoint x: 499, endPoint y: 333, distance: 241.3
click at [499, 333] on div "[👽]Intake meeting with TWR: case responsible attorney/paralegal determined & in…" at bounding box center [887, 390] width 1265 height 362
copy p "& sent to client with appropriate intake questionnaire"
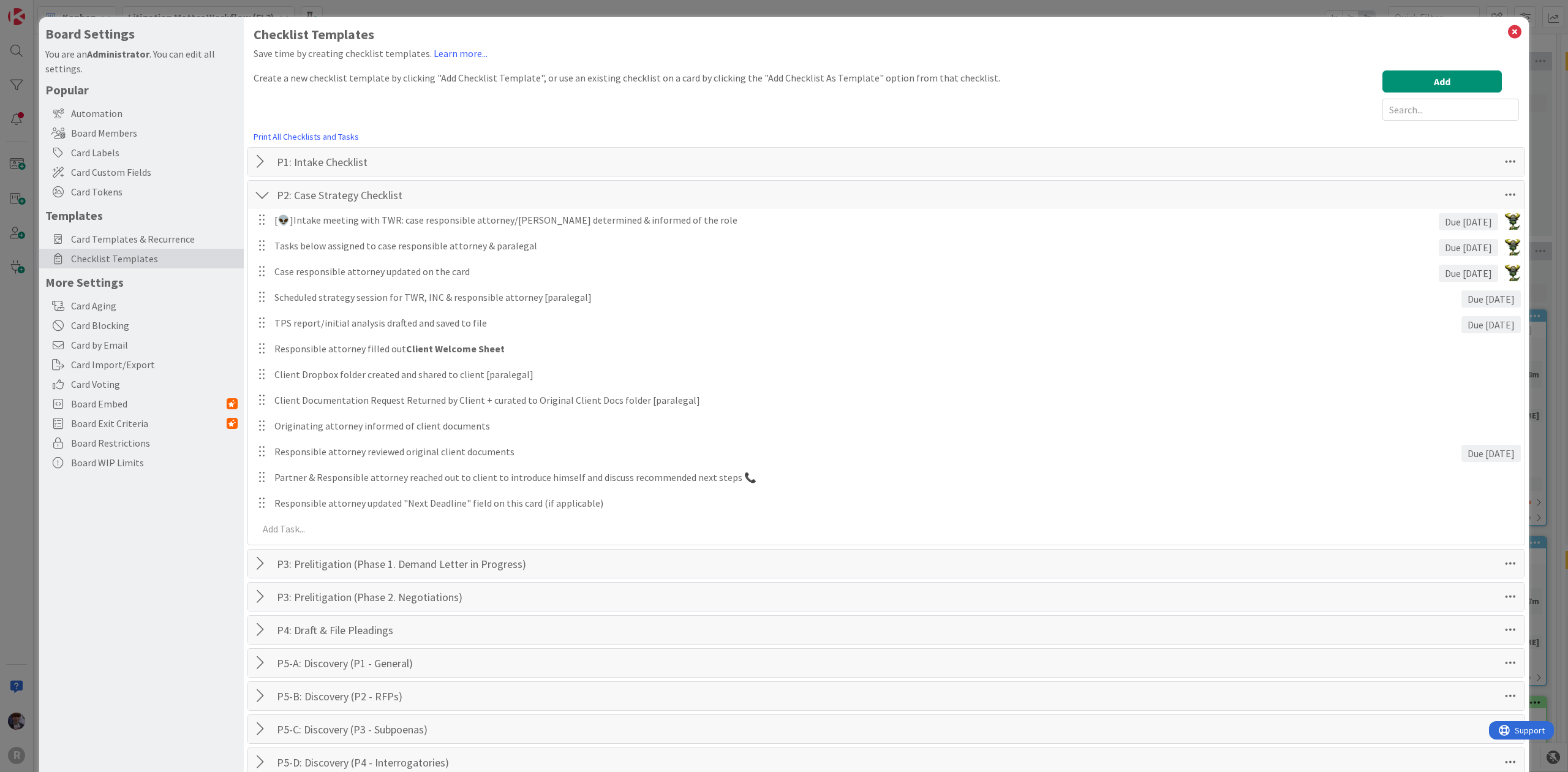
click at [1447, 374] on div "[👽]Intake meeting with TWR: case responsible attorney/paralegal determined & in…" at bounding box center [887, 377] width 1265 height 336
click at [387, 287] on div "[👽]Intake meeting with TWR: case responsible attorney/paralegal determined & in…" at bounding box center [887, 377] width 1265 height 336
click at [276, 537] on p at bounding box center [887, 528] width 1258 height 14
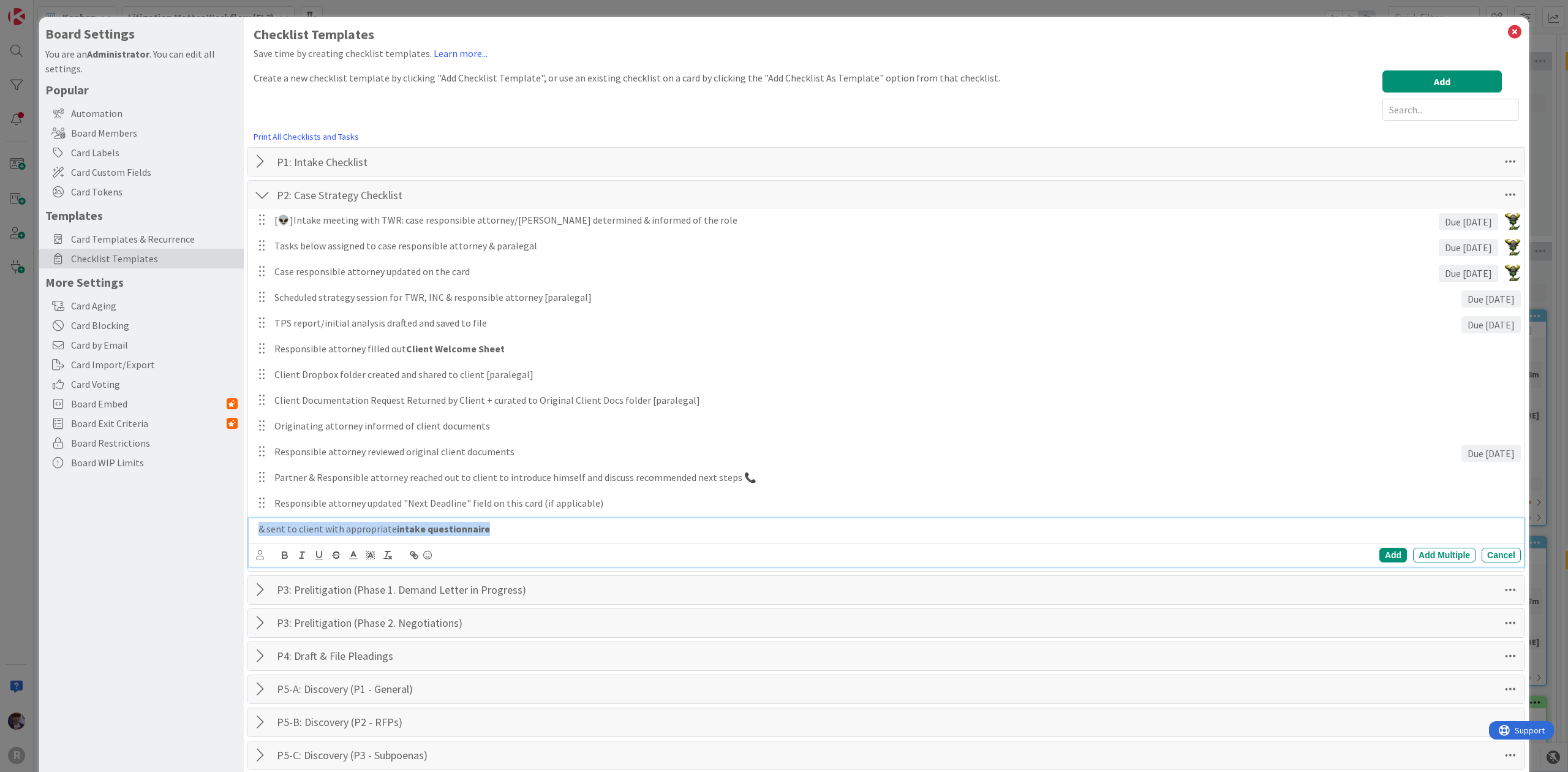
drag, startPoint x: 485, startPoint y: 541, endPoint x: 466, endPoint y: 537, distance: 19.4
click at [461, 535] on div "& sent to client with appropriate intake questionnaire Add Add Multiple Cancel" at bounding box center [886, 542] width 1275 height 48
drag, startPoint x: 275, startPoint y: 533, endPoint x: 231, endPoint y: 529, distance: 44.2
click at [231, 529] on div "Board Settings You are an Administrator . You can edit all settings. Popular Au…" at bounding box center [784, 630] width 1490 height 1227
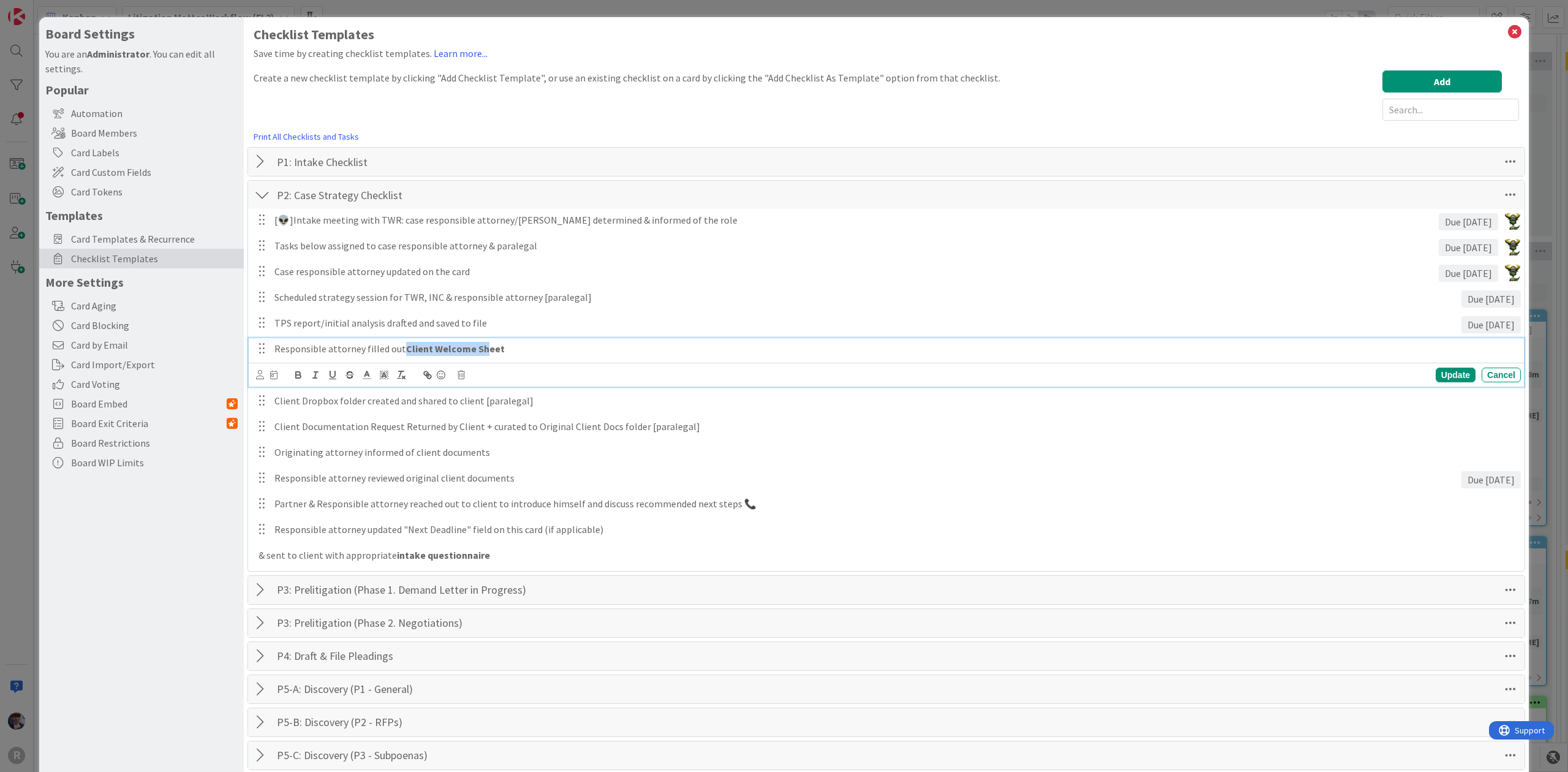
drag, startPoint x: 404, startPoint y: 348, endPoint x: 481, endPoint y: 363, distance: 78.4
click at [481, 363] on div "Responsible attorney filled out Client Welcome Sheet Update Cancel" at bounding box center [886, 362] width 1275 height 48
click at [526, 350] on p "Responsible attorney filled out Client Welcome Sheet" at bounding box center [896, 349] width 1242 height 14
click at [260, 166] on div at bounding box center [262, 162] width 16 height 22
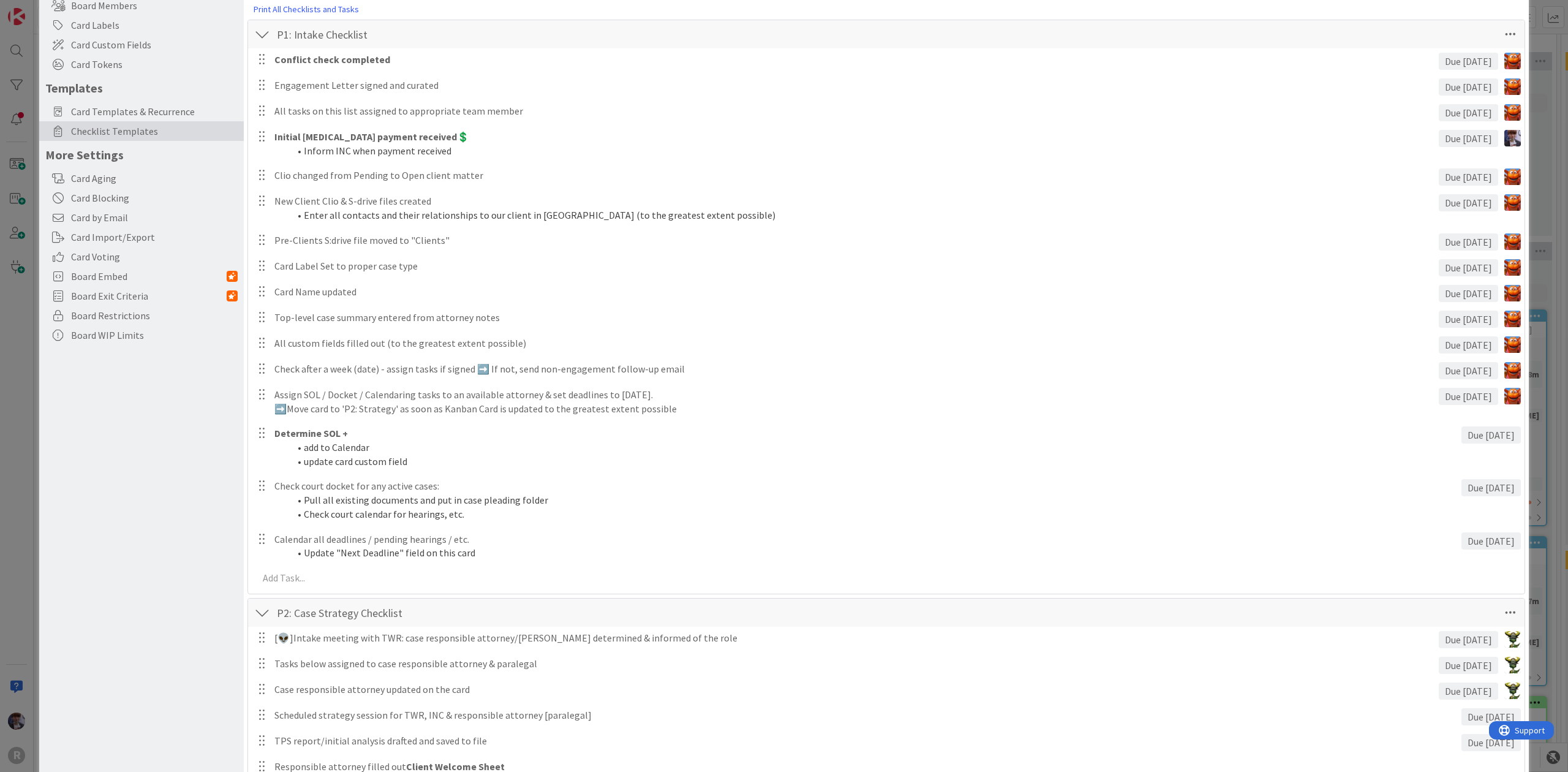
scroll to position [163, 0]
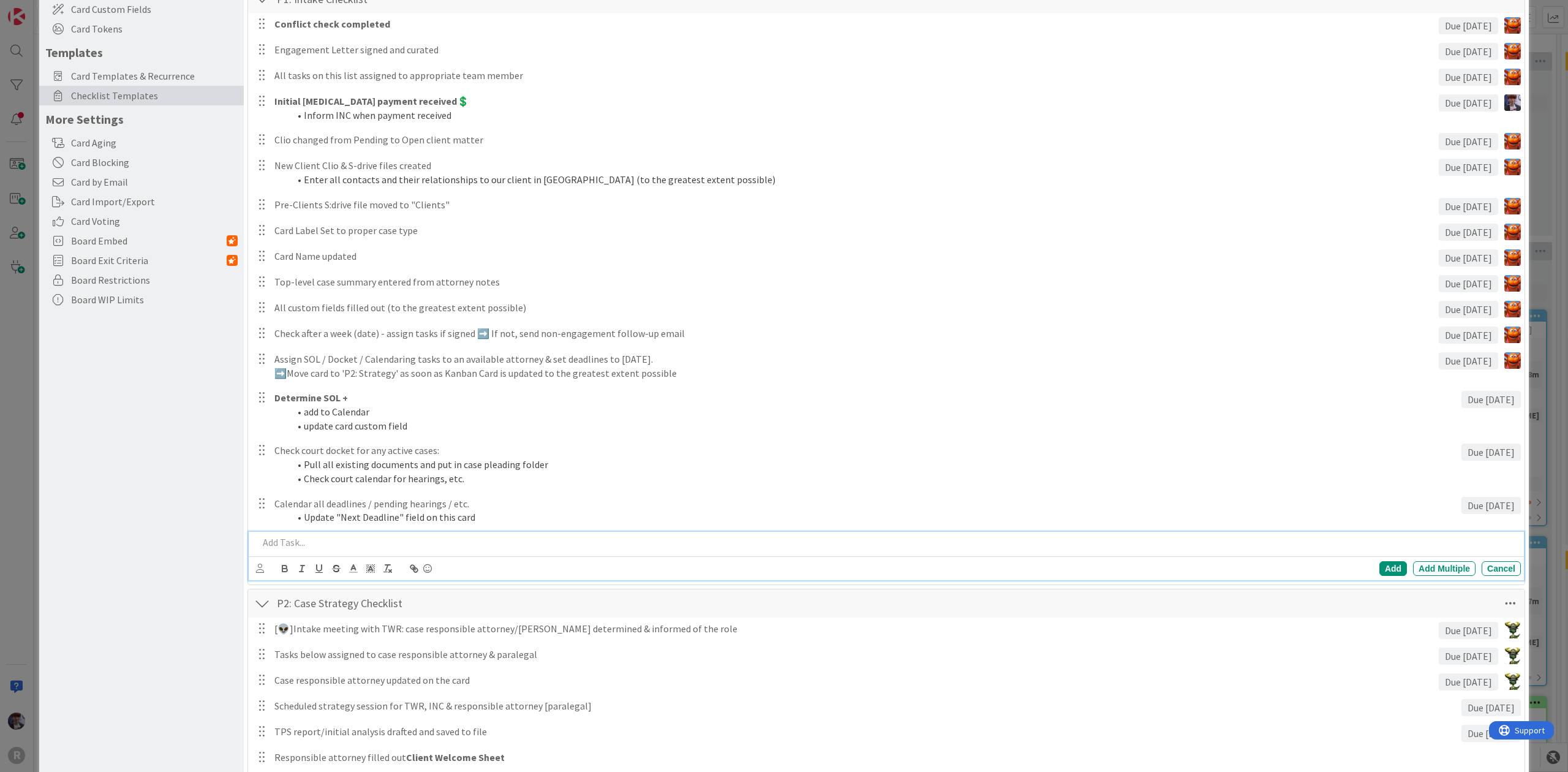
click at [338, 534] on div at bounding box center [887, 542] width 1267 height 21
drag, startPoint x: 268, startPoint y: 544, endPoint x: 206, endPoint y: 516, distance: 68.0
click at [206, 516] on div "Board Settings You are an Administrator . You can edit all settings. Popular Au…" at bounding box center [784, 739] width 1490 height 1771
click at [540, 537] on p "Sent to client with appropriate intake questionnaire" at bounding box center [887, 542] width 1258 height 14
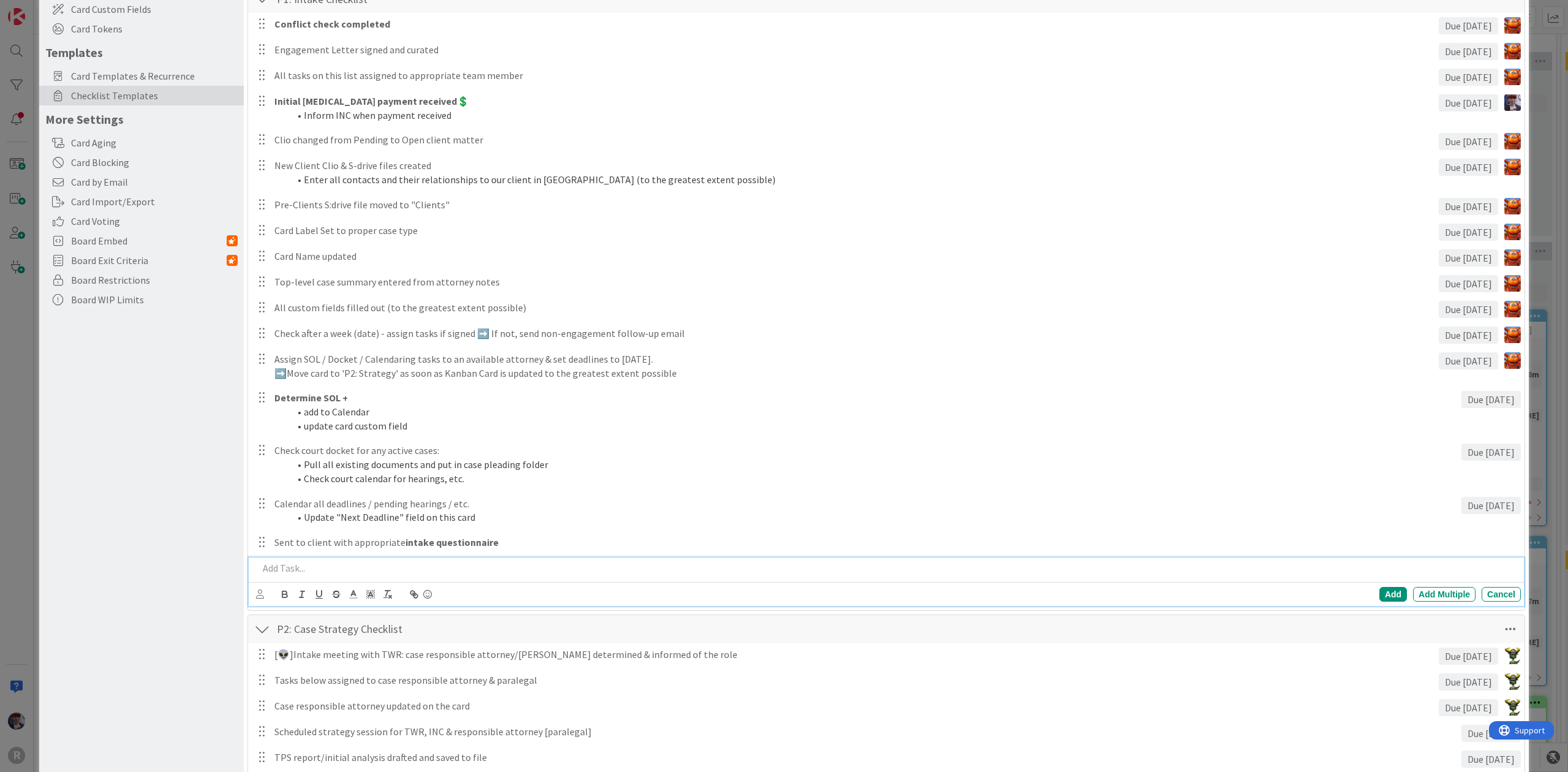
scroll to position [190, 0]
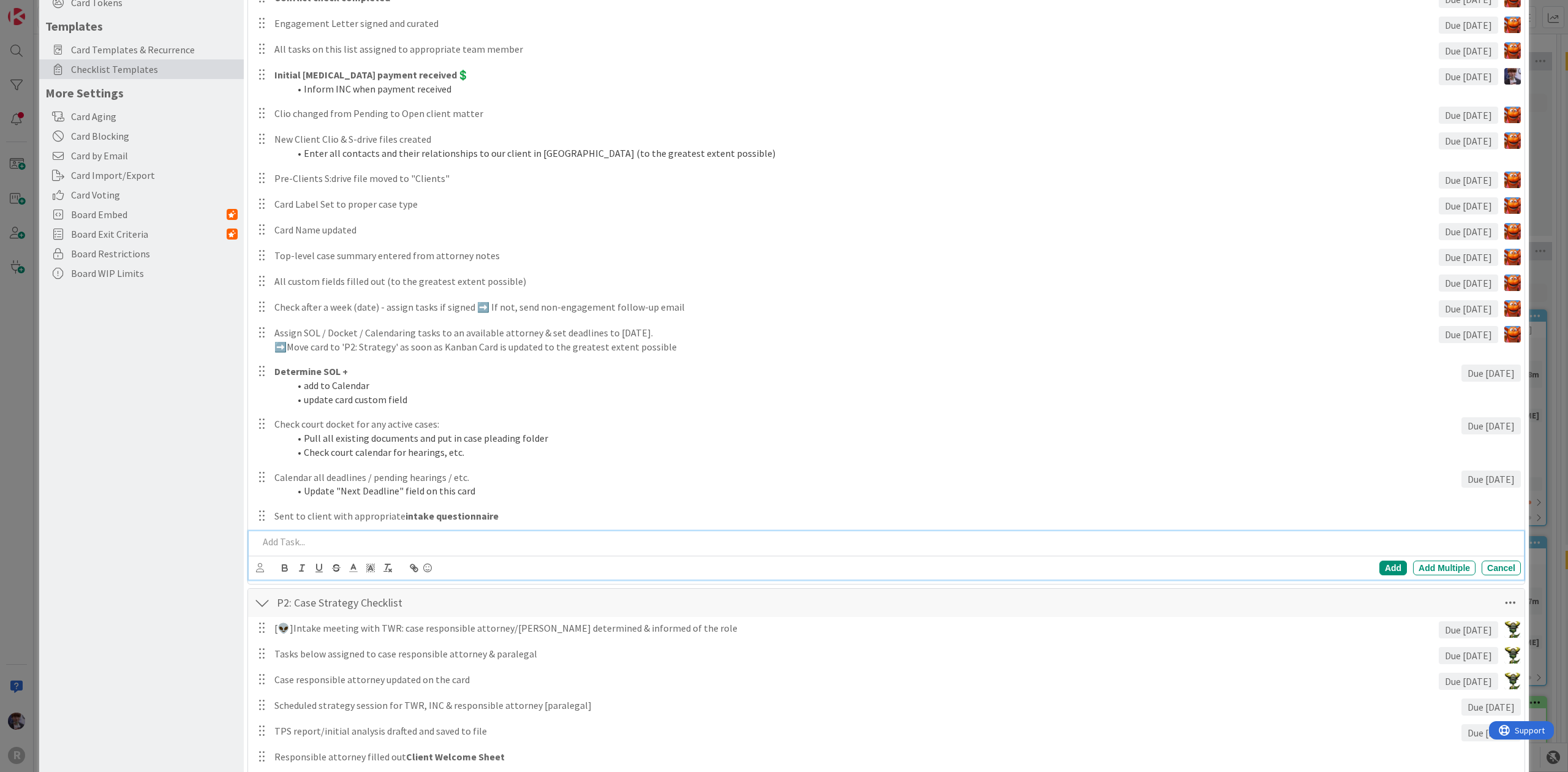
click at [25, 356] on div "Board Settings You are an Administrator . You can edit all settings. Popular Au…" at bounding box center [784, 386] width 1568 height 772
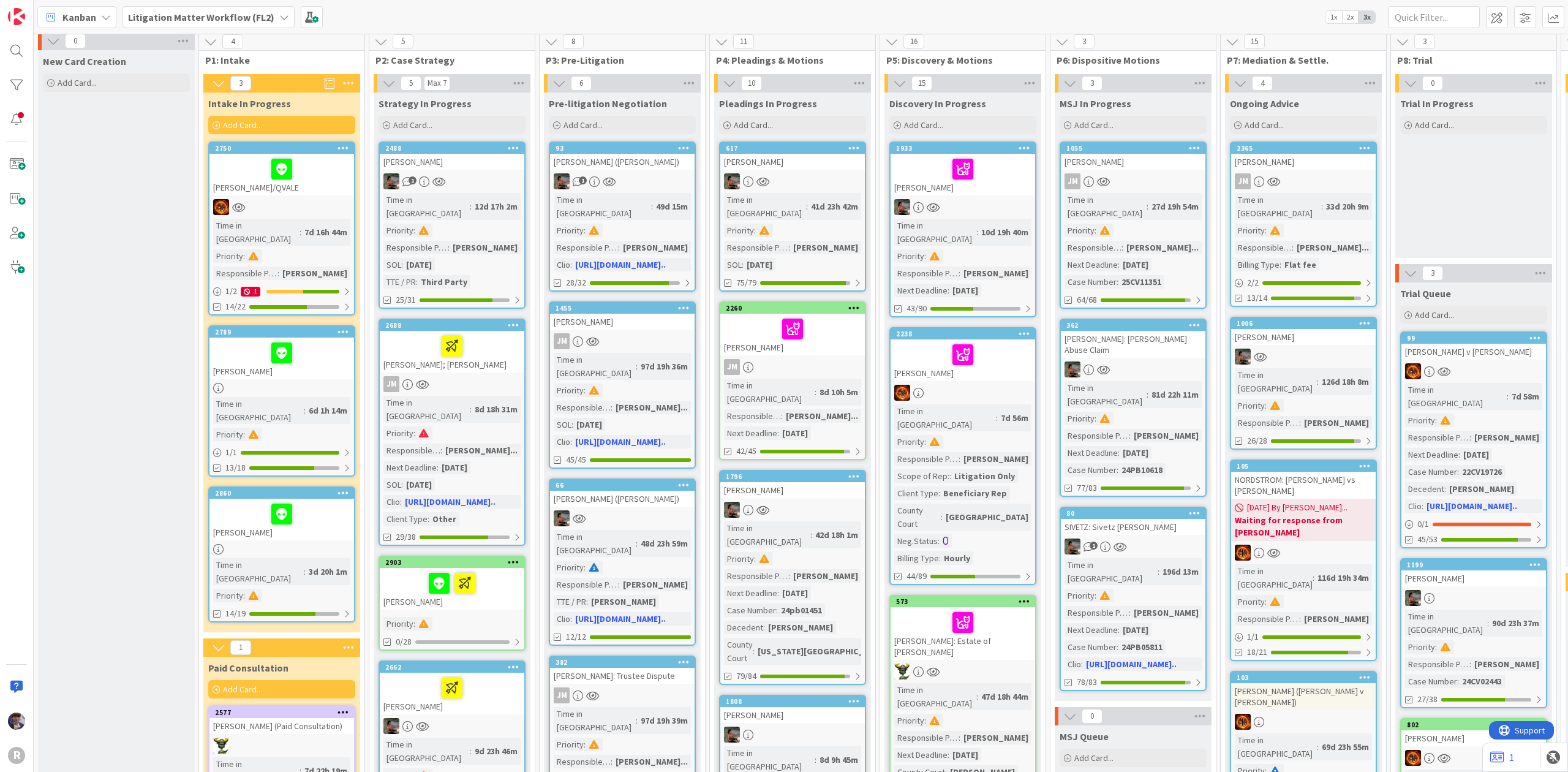
scroll to position [0, 0]
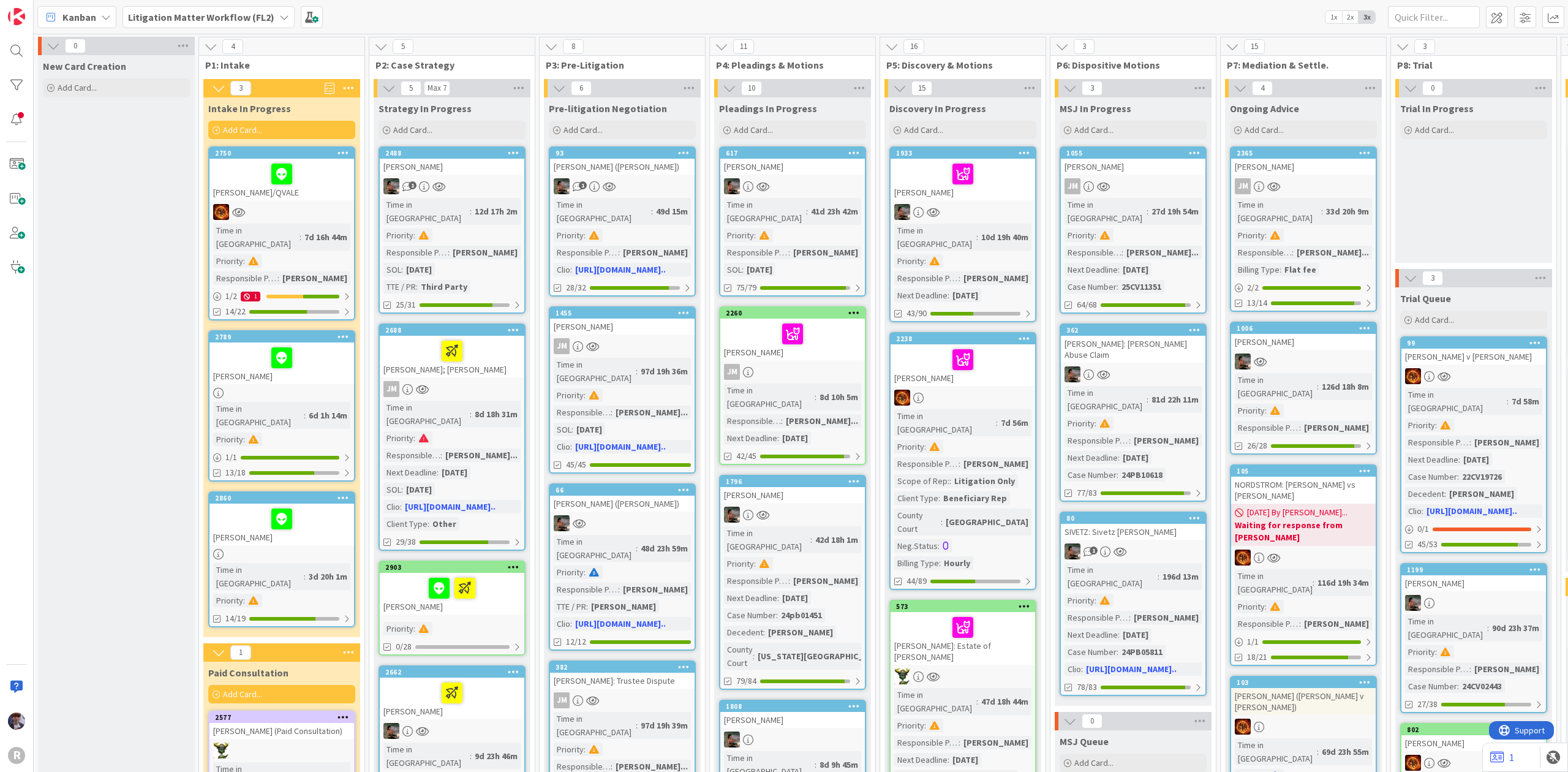
click at [138, 13] on b "Litigation Matter Workflow (FL2)" at bounding box center [201, 16] width 147 height 12
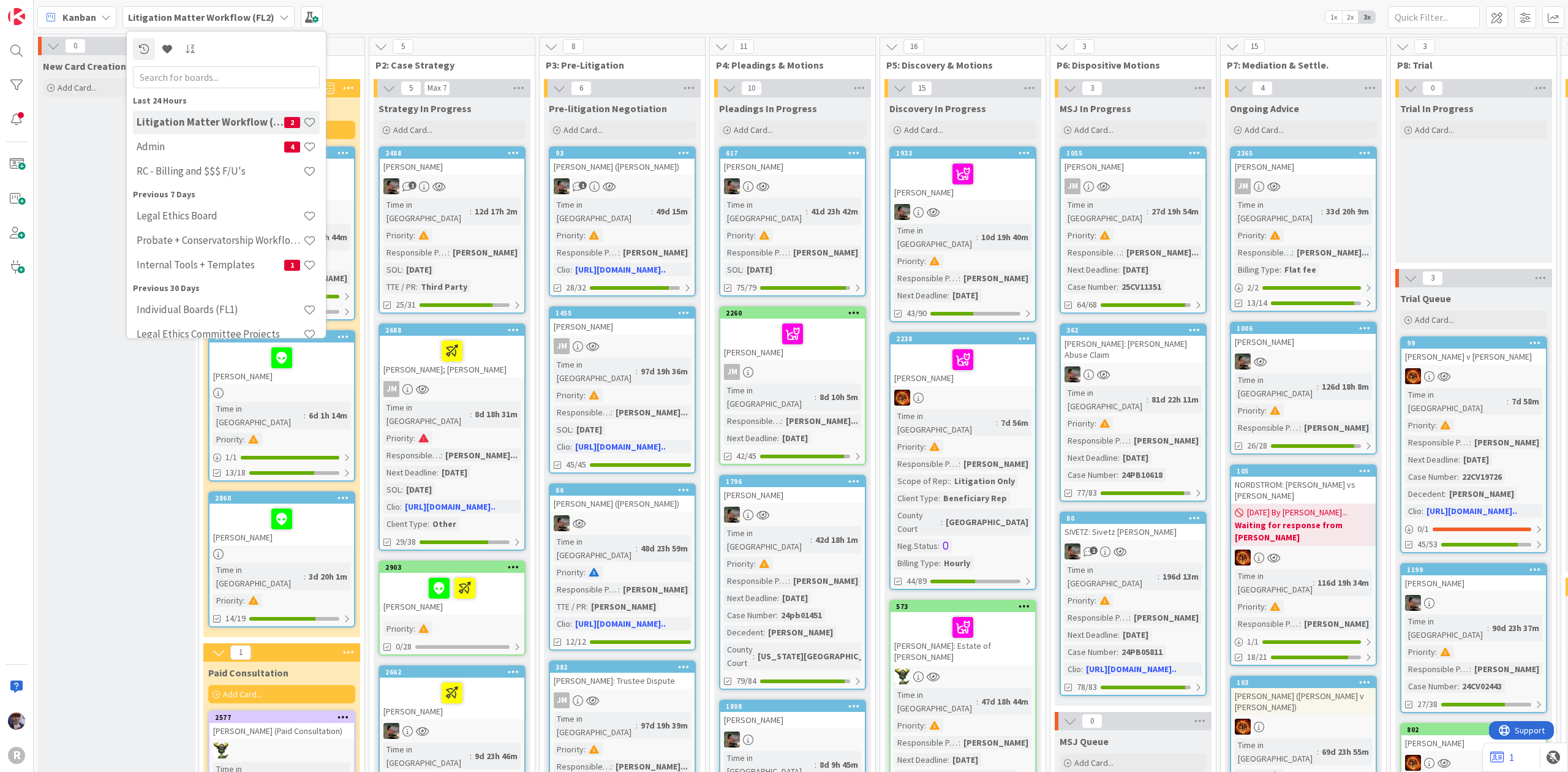
click at [184, 146] on h4 "Admin" at bounding box center [211, 146] width 148 height 12
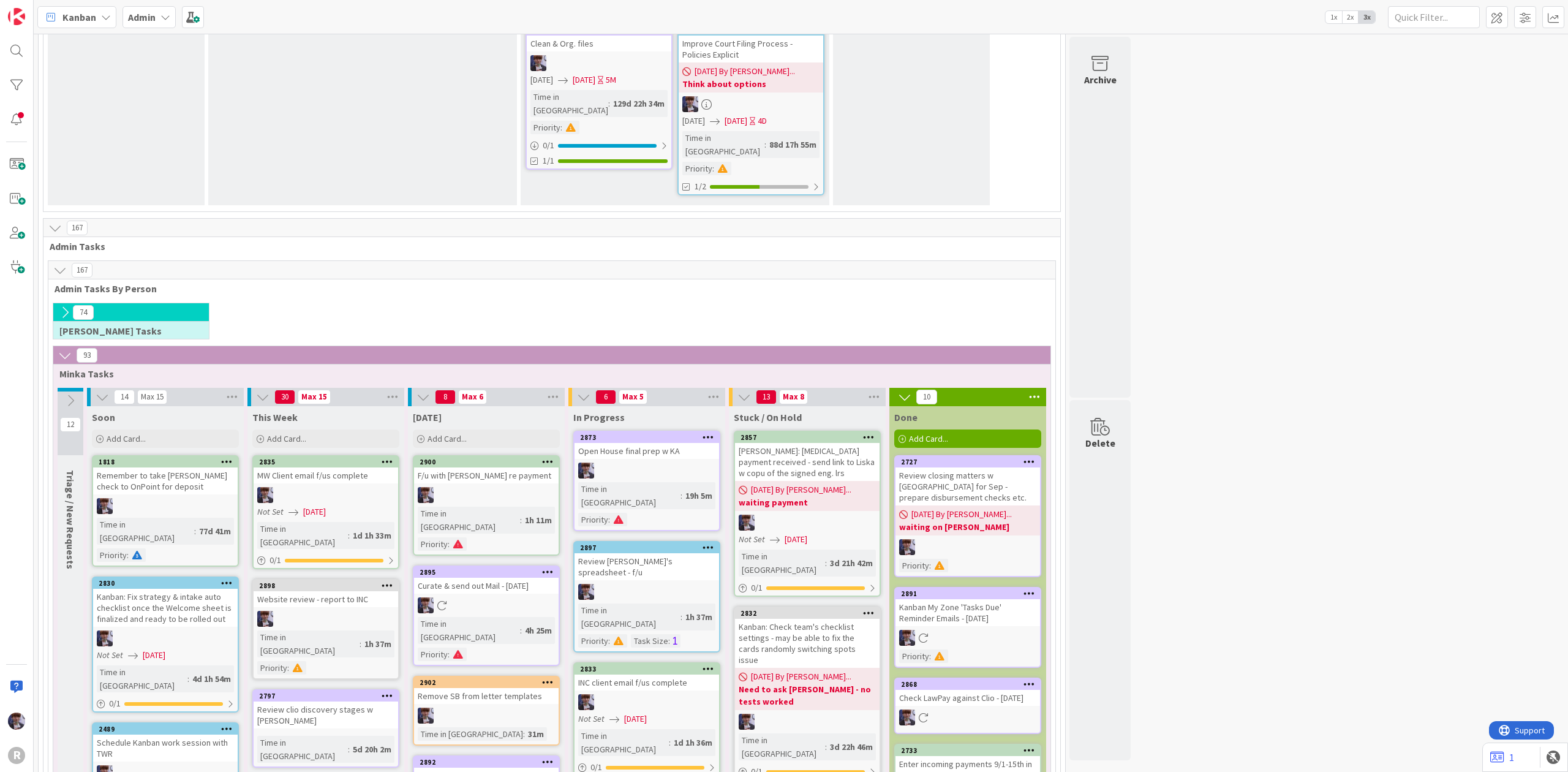
scroll to position [2124, 0]
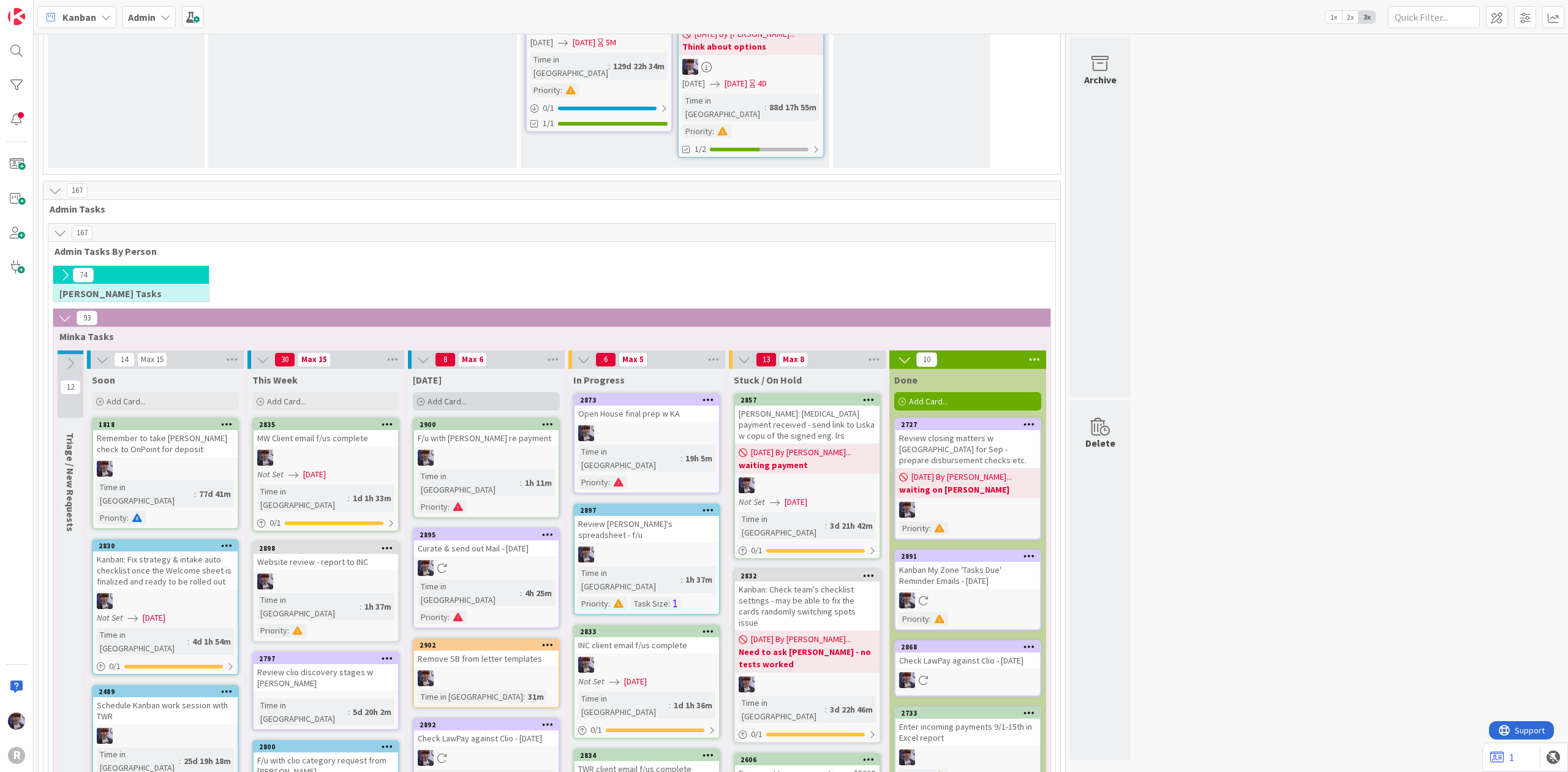
click at [472, 392] on div "Add Card..." at bounding box center [485, 401] width 147 height 18
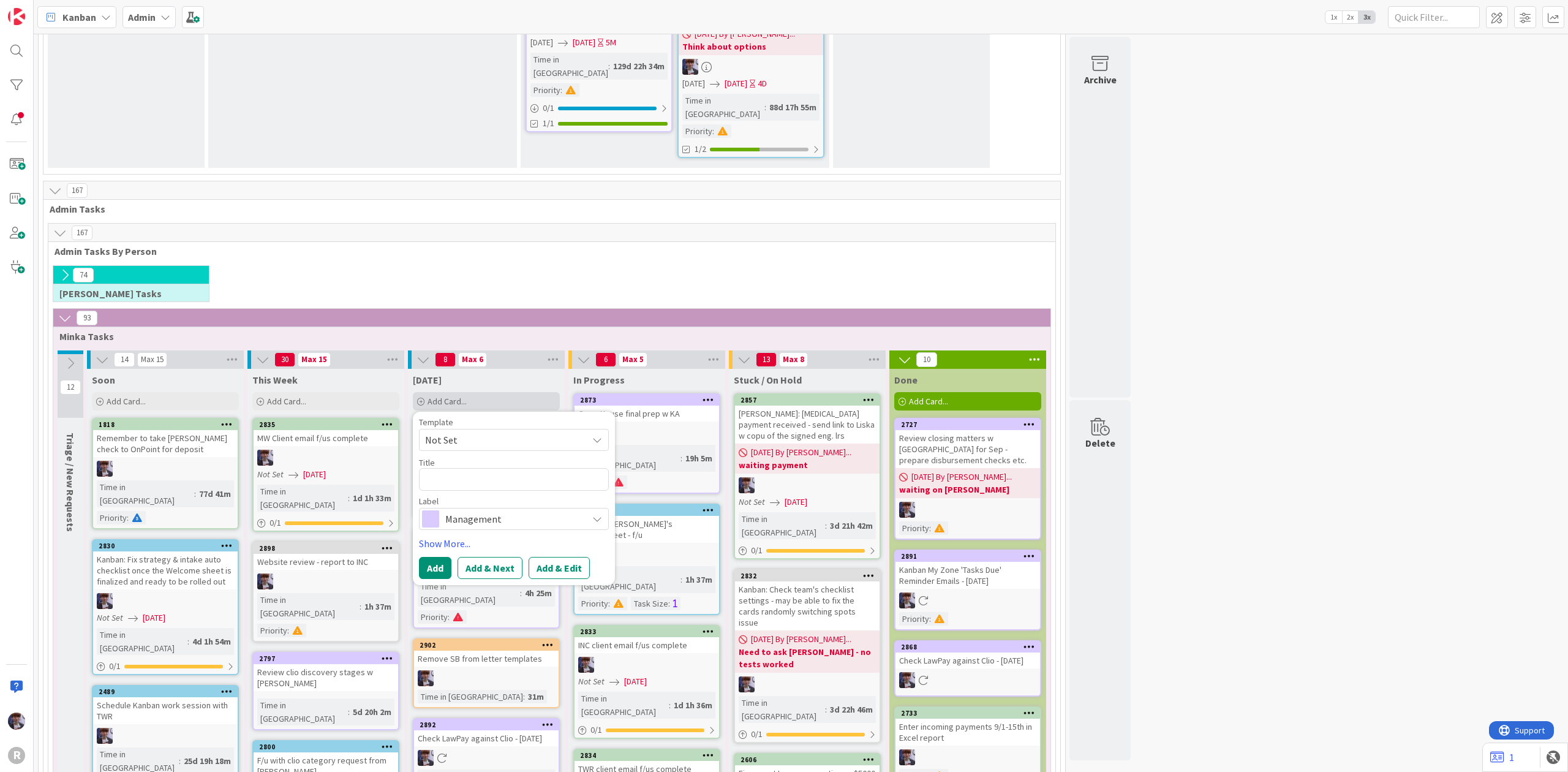
type textarea "x"
type textarea "R"
type textarea "x"
type textarea "Re"
type textarea "x"
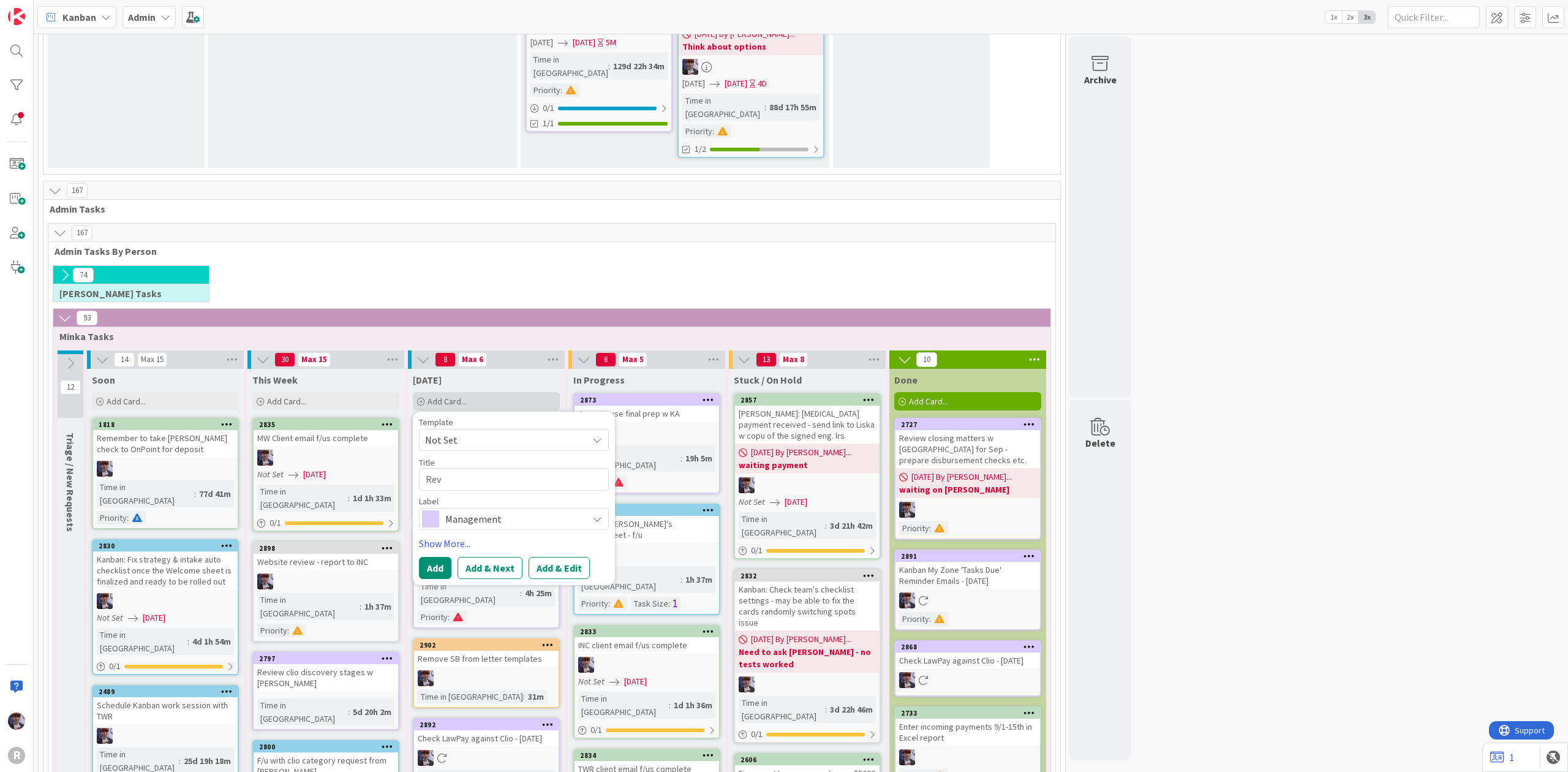
type textarea "Revi"
type textarea "x"
type textarea "Revie"
type textarea "x"
type textarea "Review"
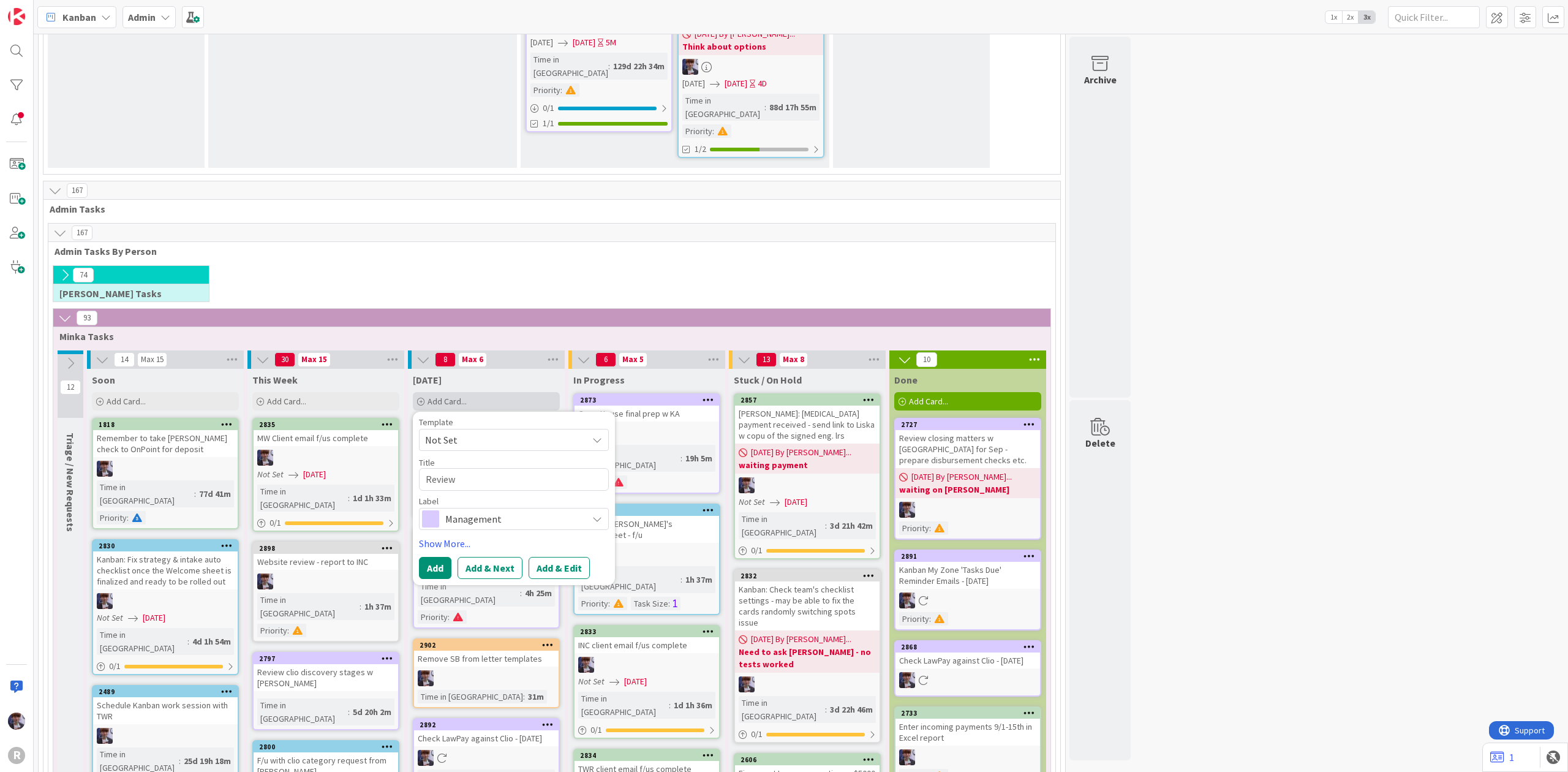
type textarea "x"
type textarea "Review"
type textarea "x"
type textarea "Review i"
type textarea "x"
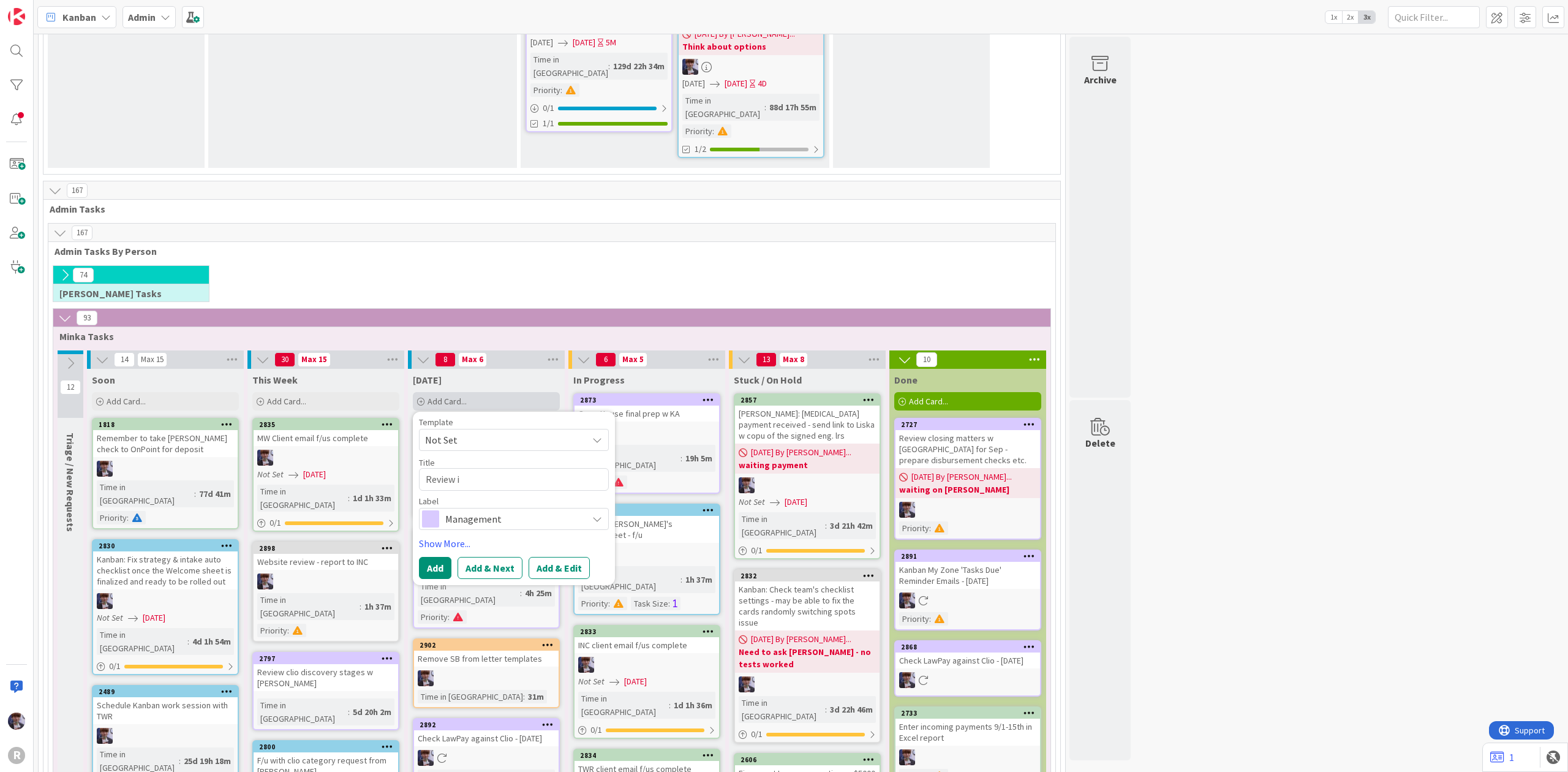
type textarea "Review in"
type textarea "x"
type textarea "Review int"
type textarea "x"
type textarea "Review inta"
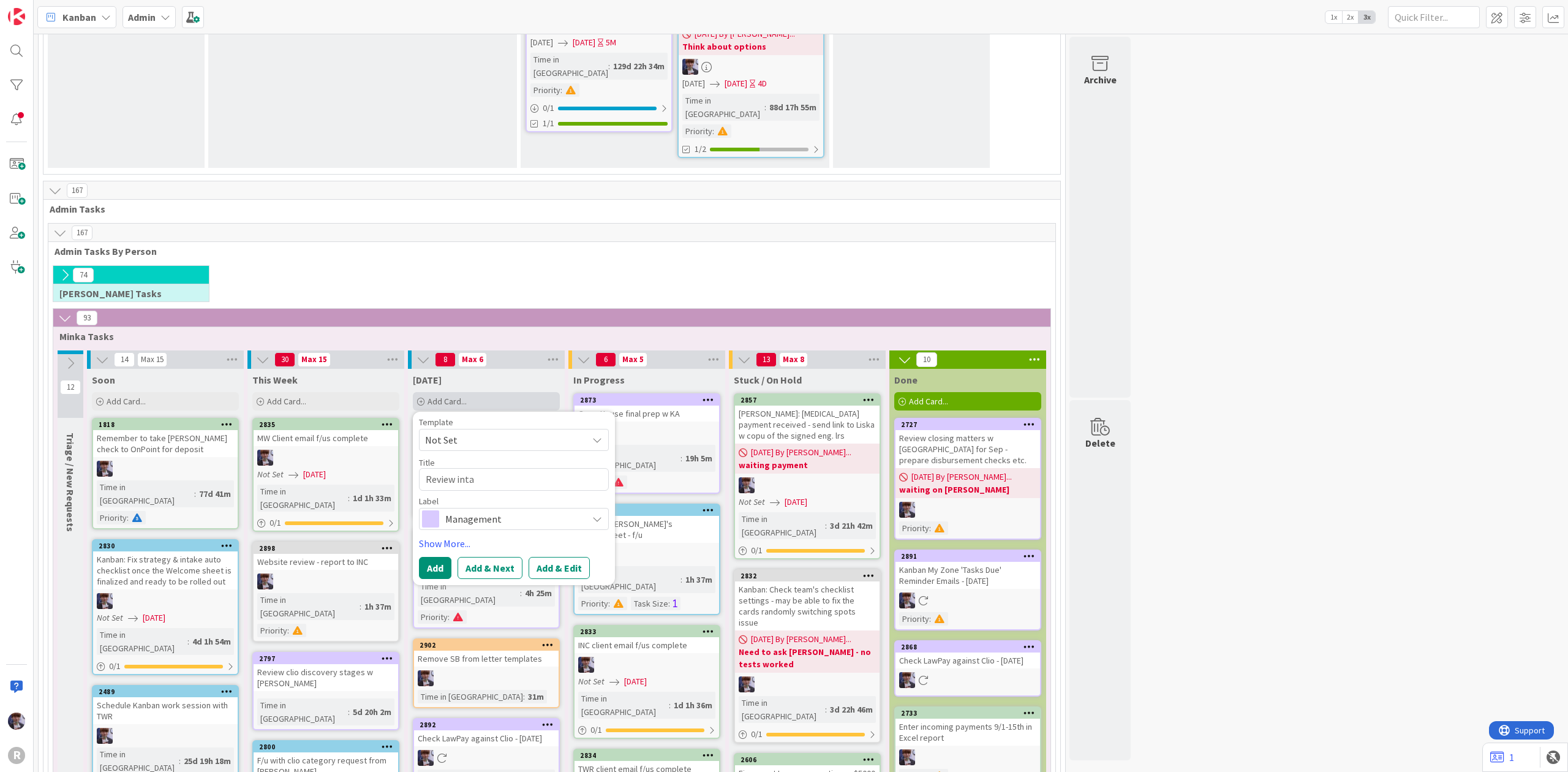
type textarea "x"
type textarea "Review intak"
type textarea "x"
type textarea "Review intake"
type textarea "x"
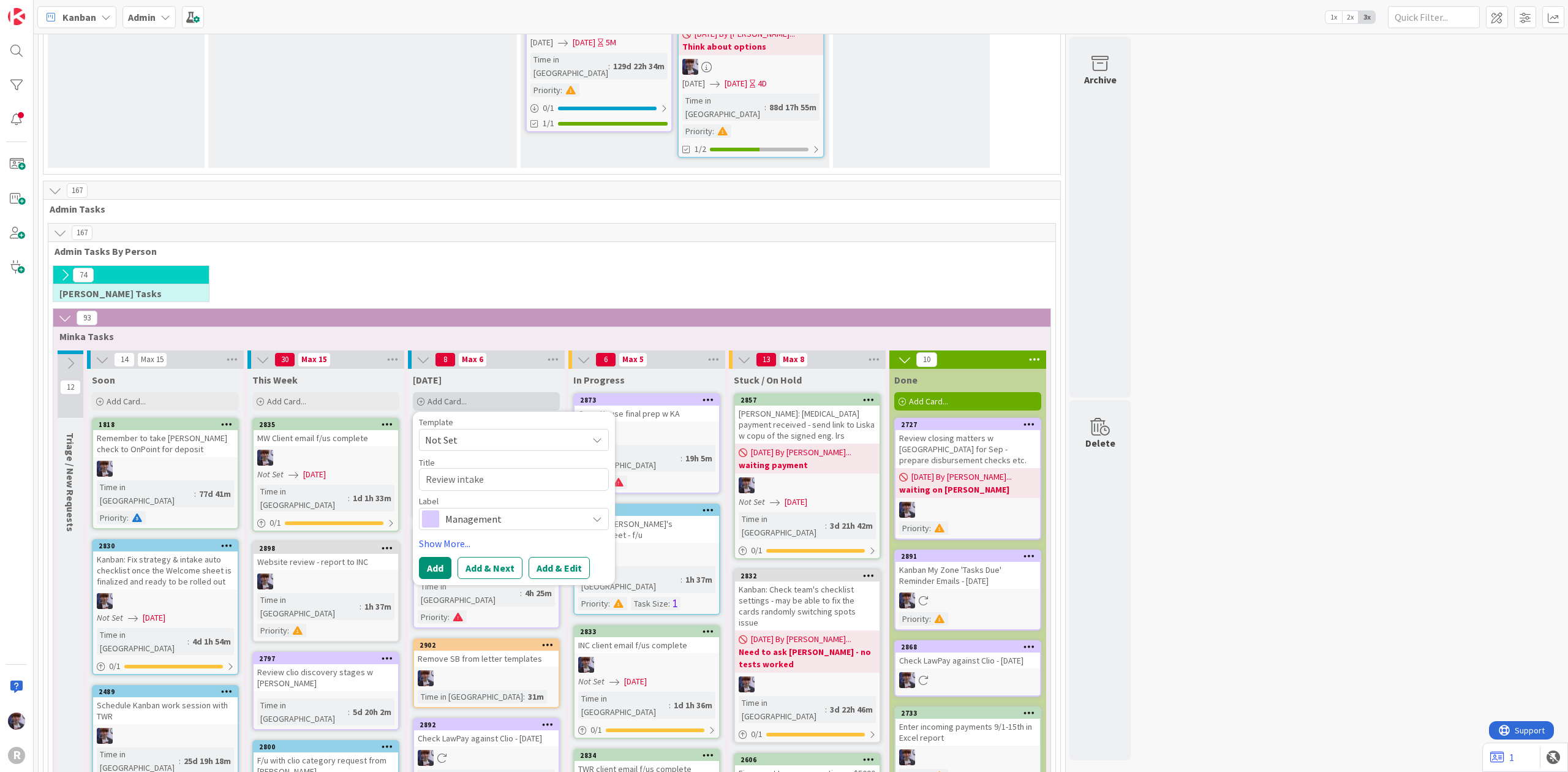
type textarea "Review intake"
type textarea "x"
type textarea "Review intake em"
type textarea "x"
type textarea "Review intake ema"
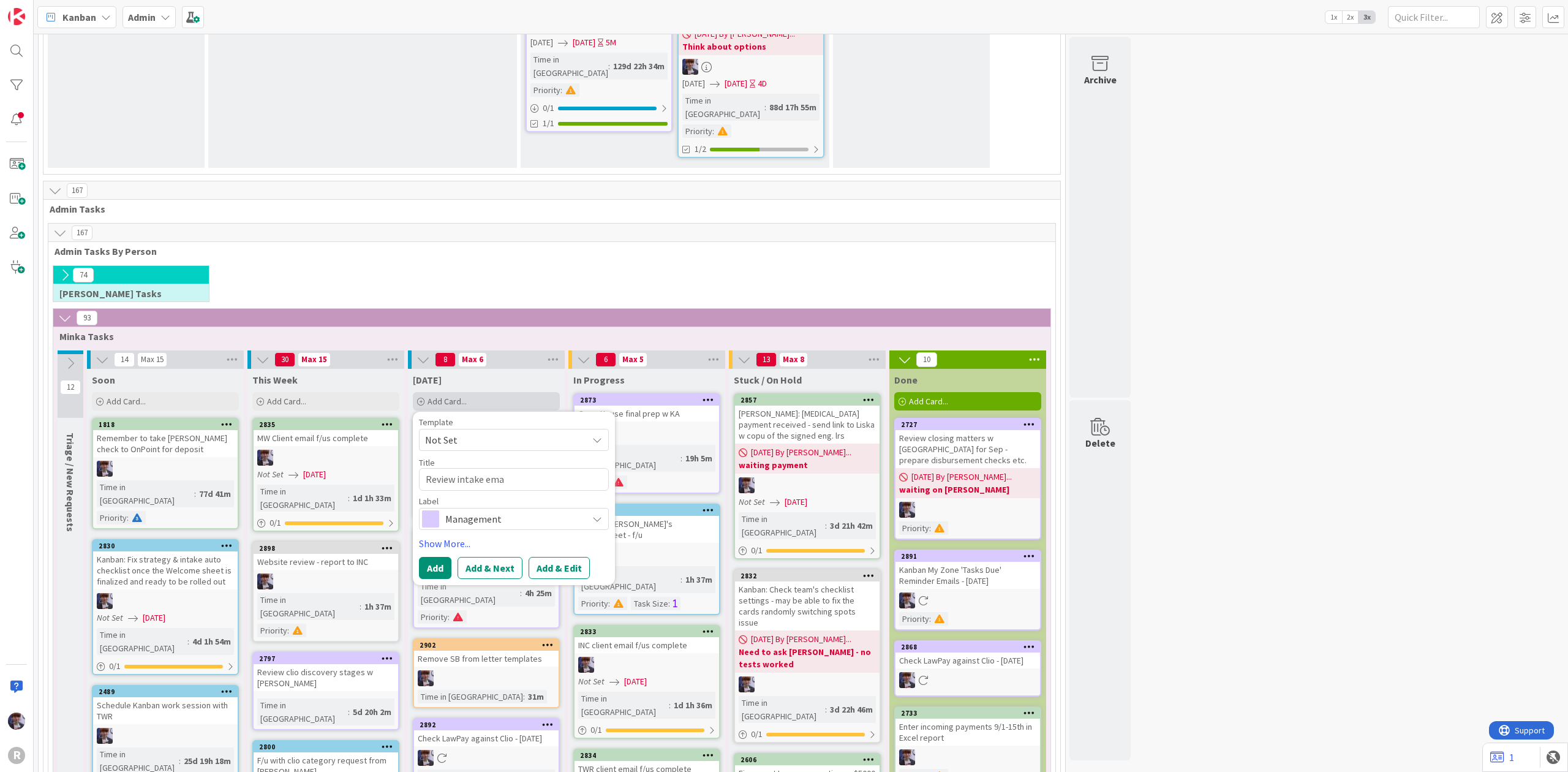
type textarea "x"
type textarea "Review intake emai"
type textarea "x"
type textarea "Review intake email"
type textarea "x"
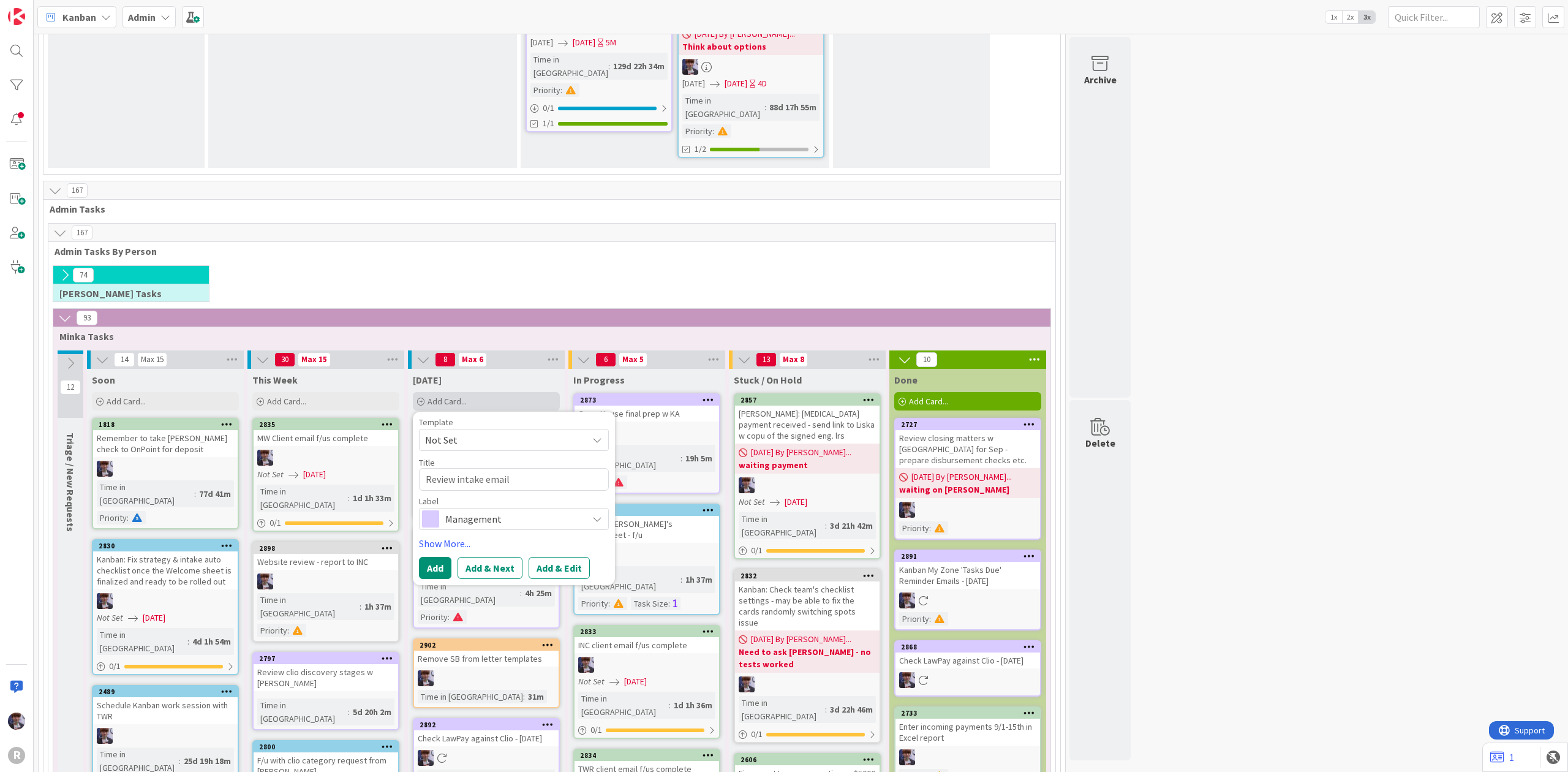
type textarea "Review intake email/"
type textarea "x"
type textarea "Review intake email/K"
type textarea "x"
type textarea "Review intake email/Ka"
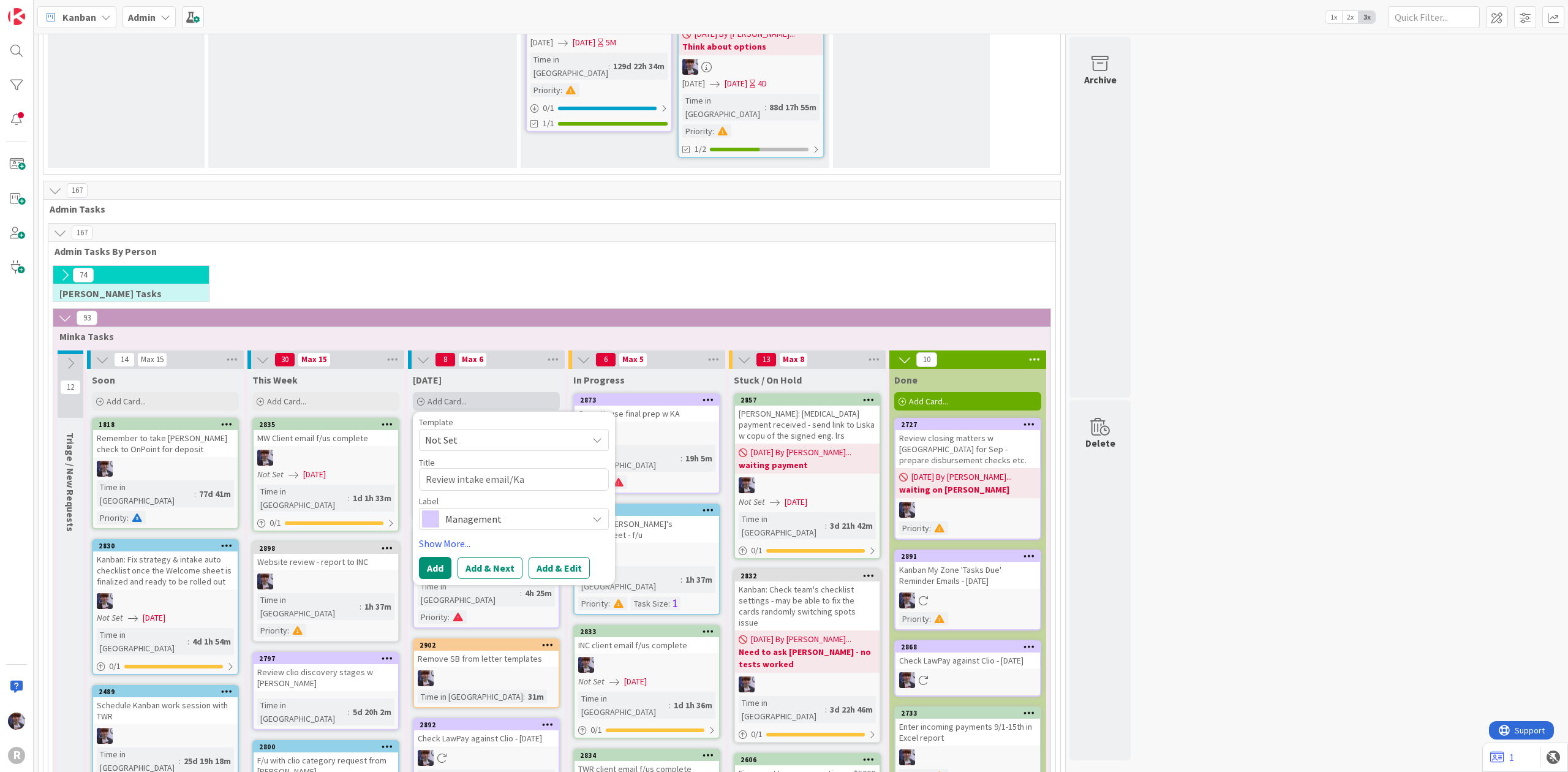
type textarea "x"
type textarea "Review intake email/Kan"
type textarea "x"
type textarea "Review intake email/Kanba"
type textarea "x"
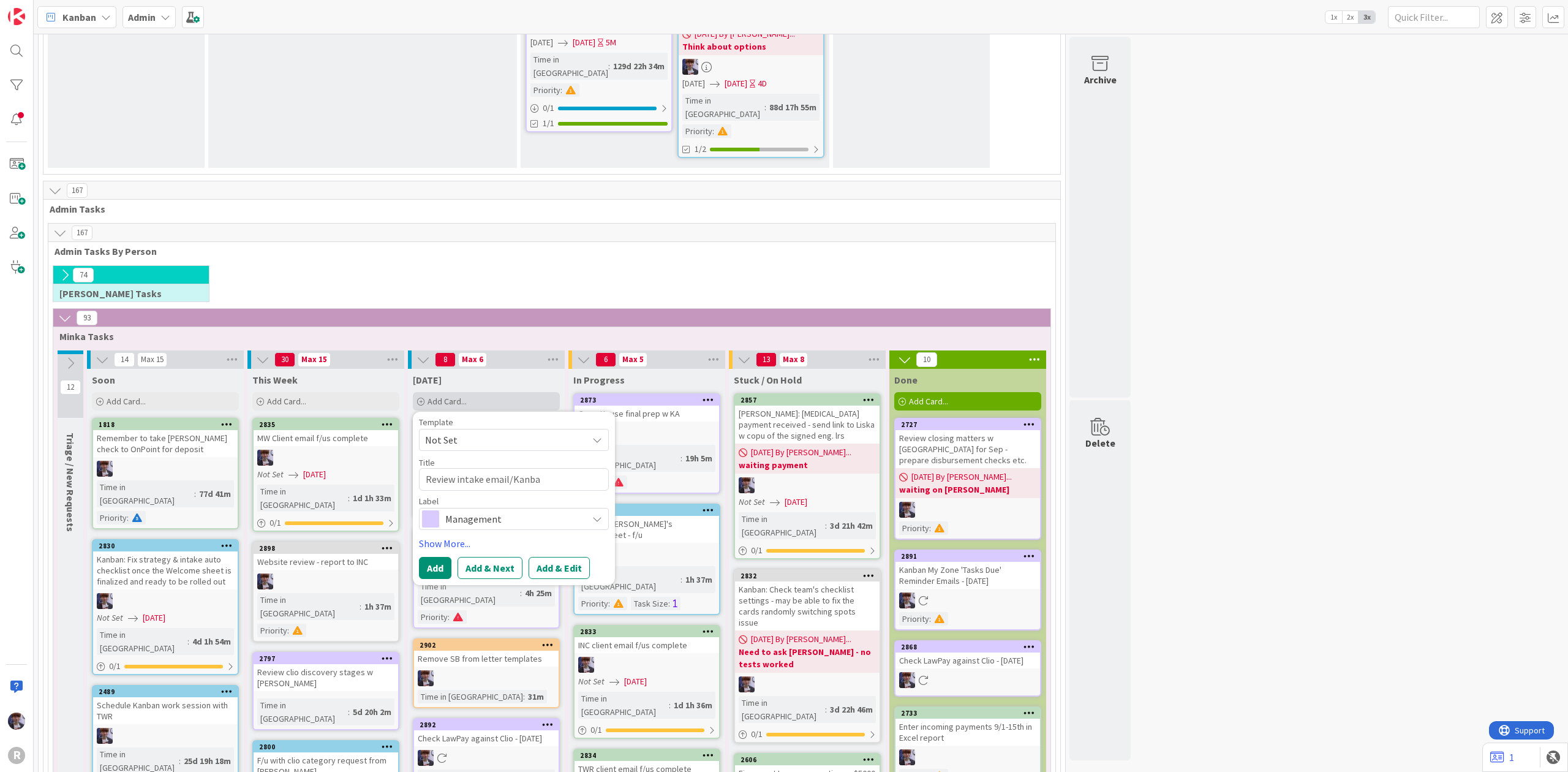
type textarea "Review intake email/Kanban"
type textarea "x"
type textarea "Review intake email/Kanban"
type textarea "x"
type textarea "Review intake email/Kanban c"
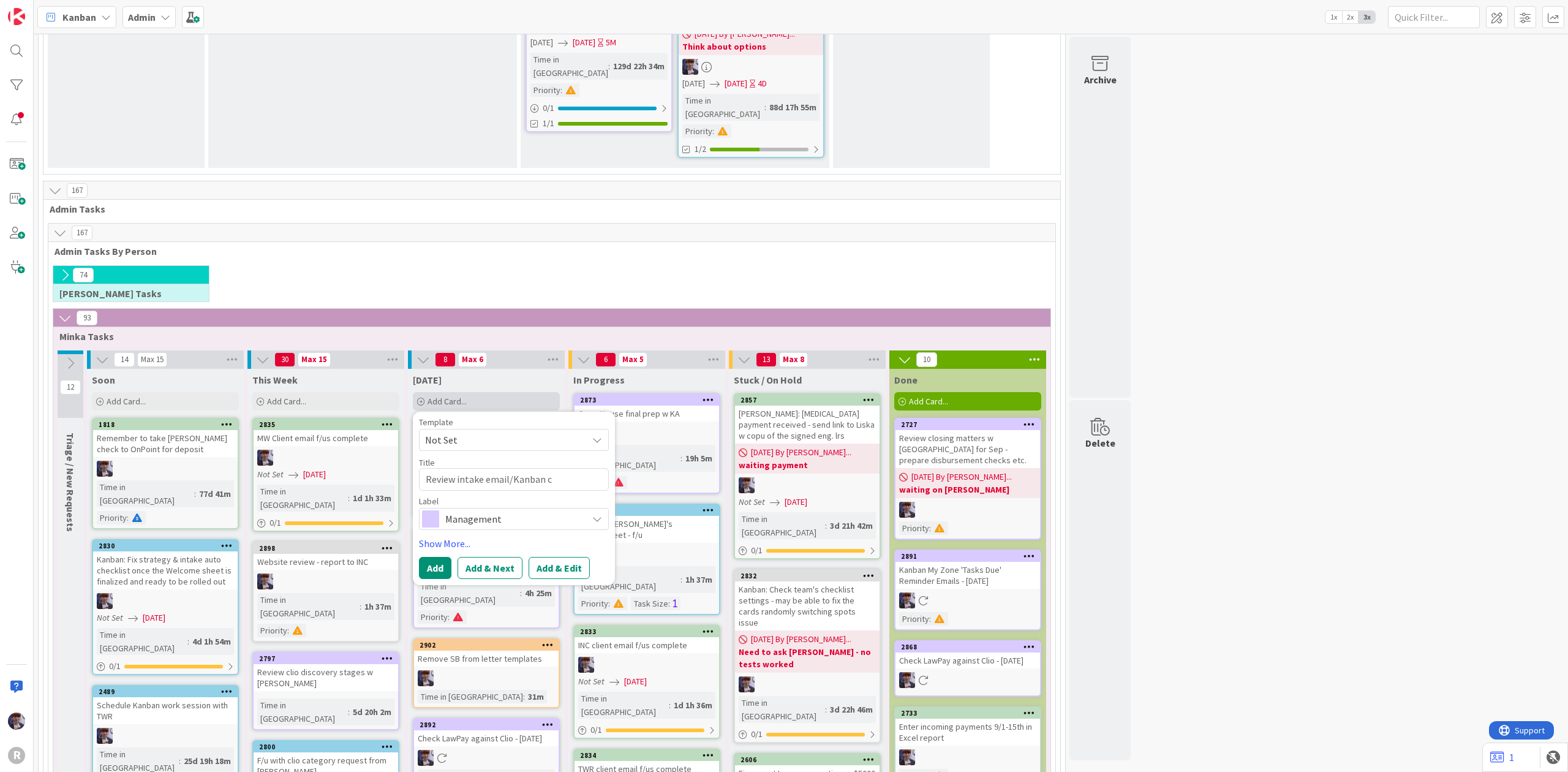
type textarea "x"
type textarea "Review intake email/Kanban ch"
type textarea "x"
type textarea "Review intake email/Kanban chek"
type textarea "x"
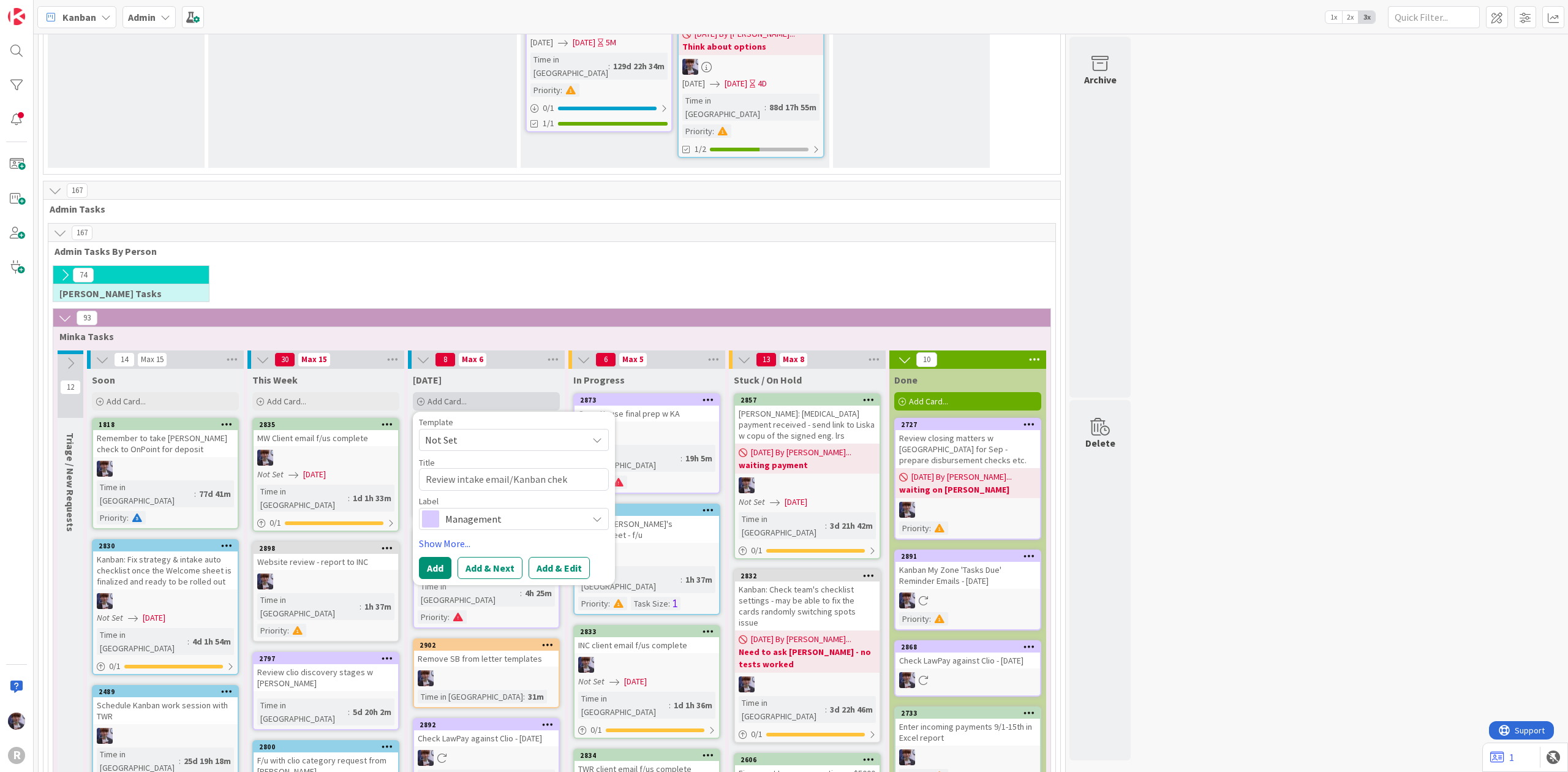
type textarea "Review intake email/Kanban chekc"
type textarea "x"
type textarea "Review intake email/Kanban chekcl"
type textarea "x"
type textarea "Review intake email/Kanban chekcli"
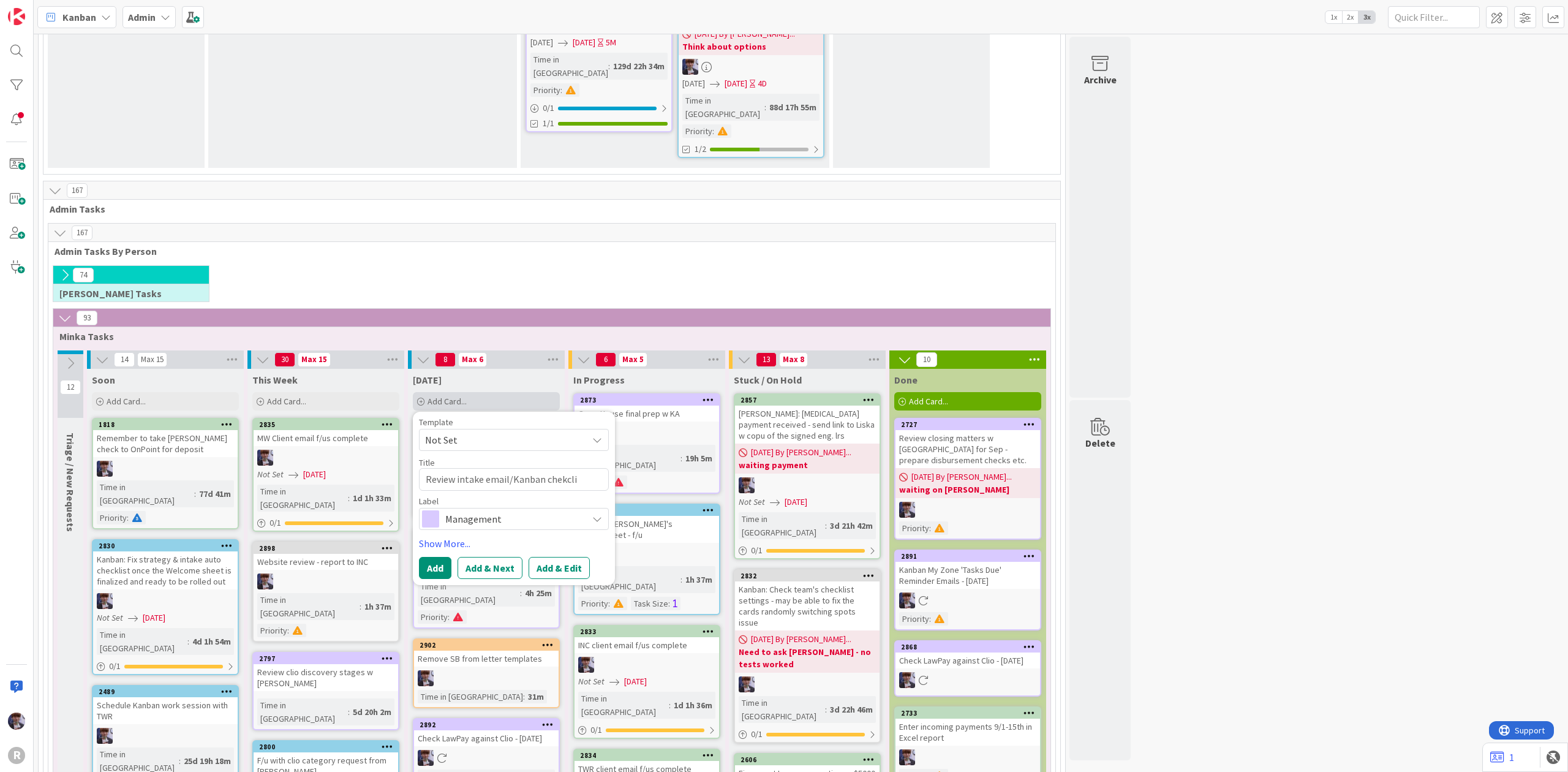
type textarea "x"
type textarea "Review intake email/Kanban chekclis"
type textarea "x"
type textarea "Review intake email/Kanban chekclist"
type textarea "x"
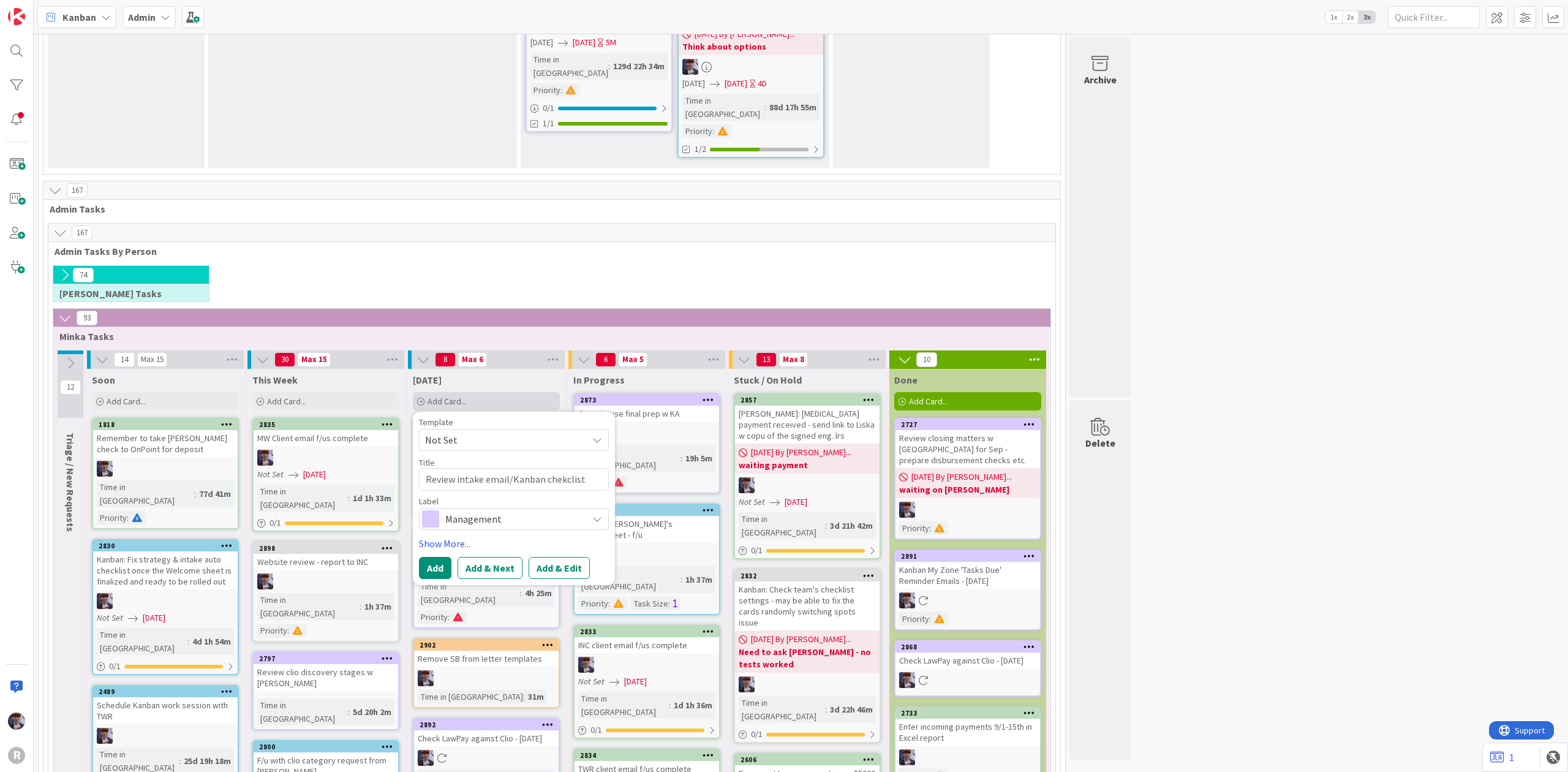
type textarea "Review intake email/Kanban chekclists"
type textarea "x"
type textarea "Review intake email/Kanban chekclists"
type textarea "x"
type textarea "Review intake email/Kanban chekclists w"
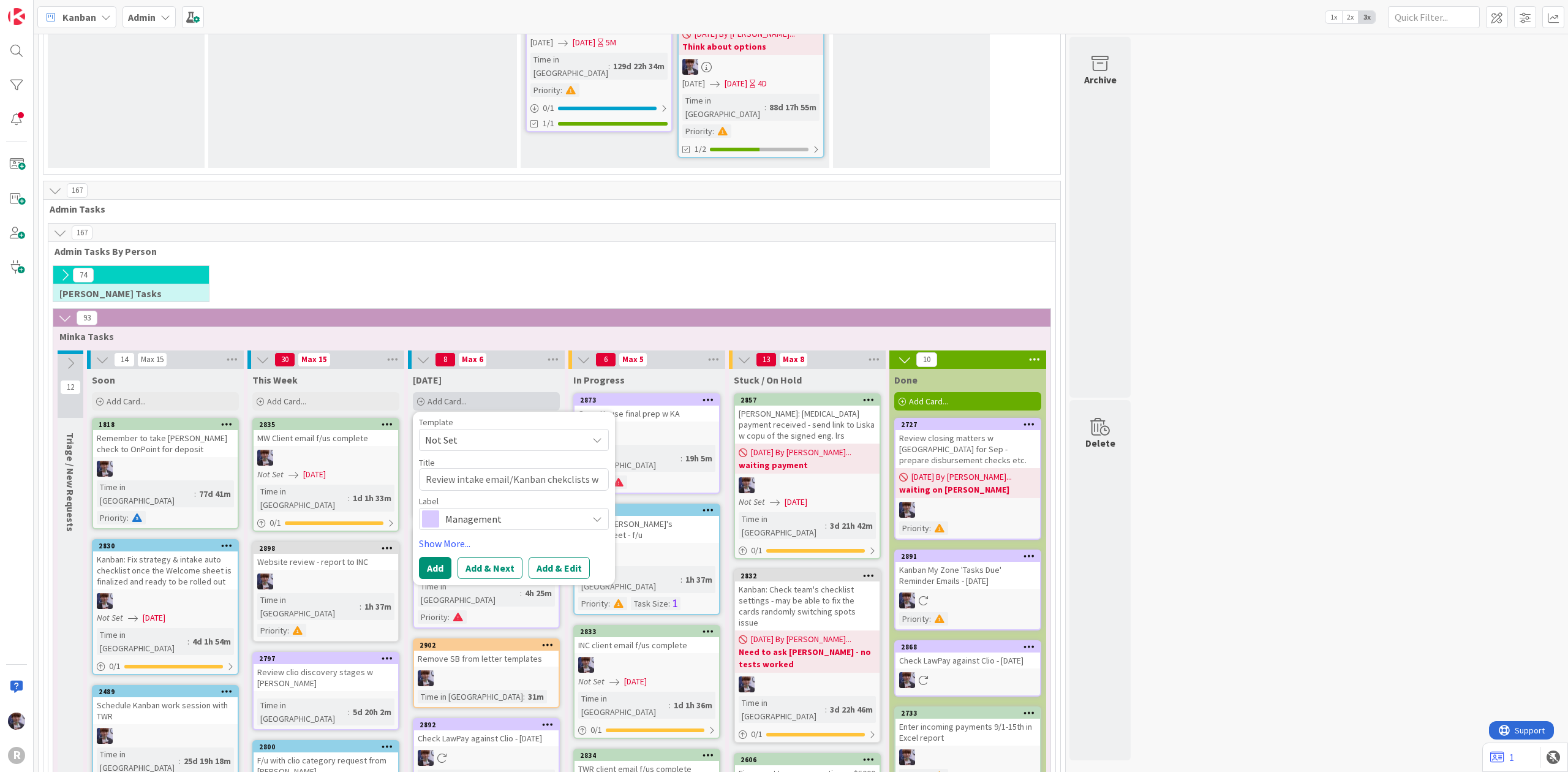
type textarea "x"
type textarea "Review intake email/Kanban chekclists w"
type textarea "x"
type textarea "Review intake email/Kanban chekclists w I"
type textarea "x"
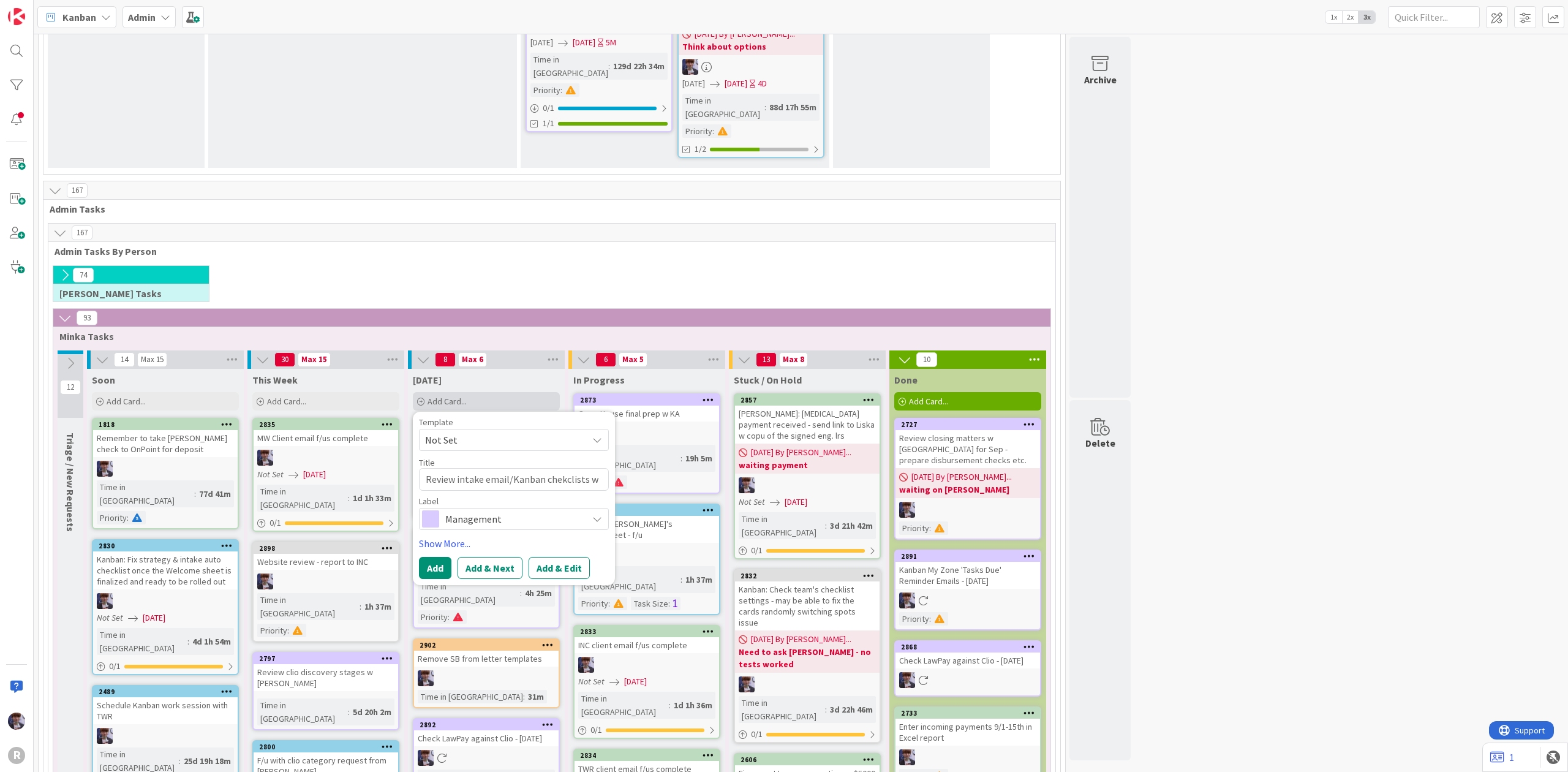
type textarea "Review intake email/Kanban chekclists w IN"
type textarea "x"
type textarea "Review intake email/Kanban chekclists w INC"
type textarea "x"
type textarea "Review intake email/Kanban chekclists w INC"
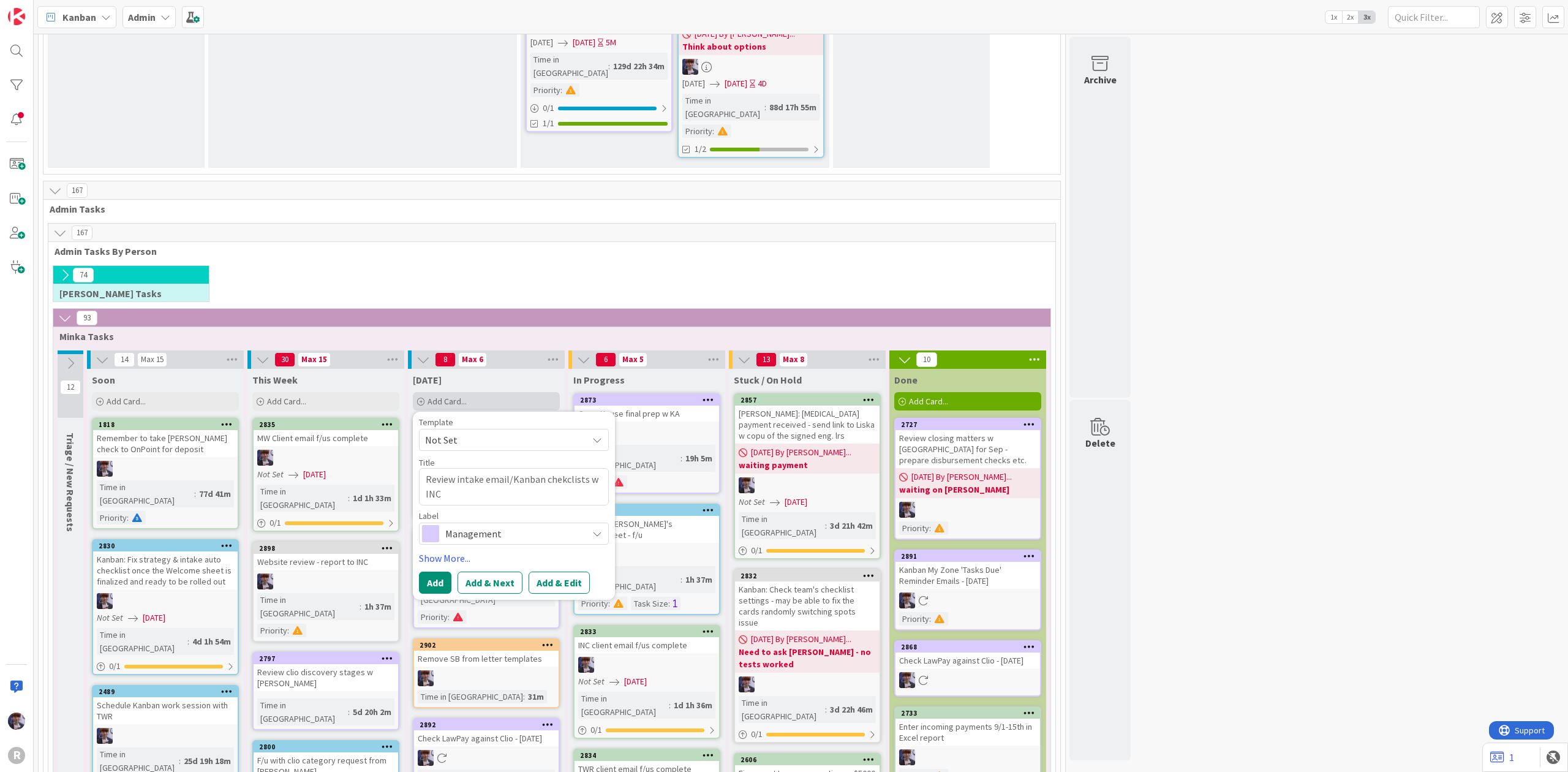
type textarea "x"
type textarea "Review intake email/Kanban chekclists w INC -"
click at [567, 468] on textarea "Review intake email/Kanban chekclists w INC - updates? Inform KA" at bounding box center [514, 487] width 190 height 38
click at [485, 525] on span "Management" at bounding box center [513, 533] width 136 height 17
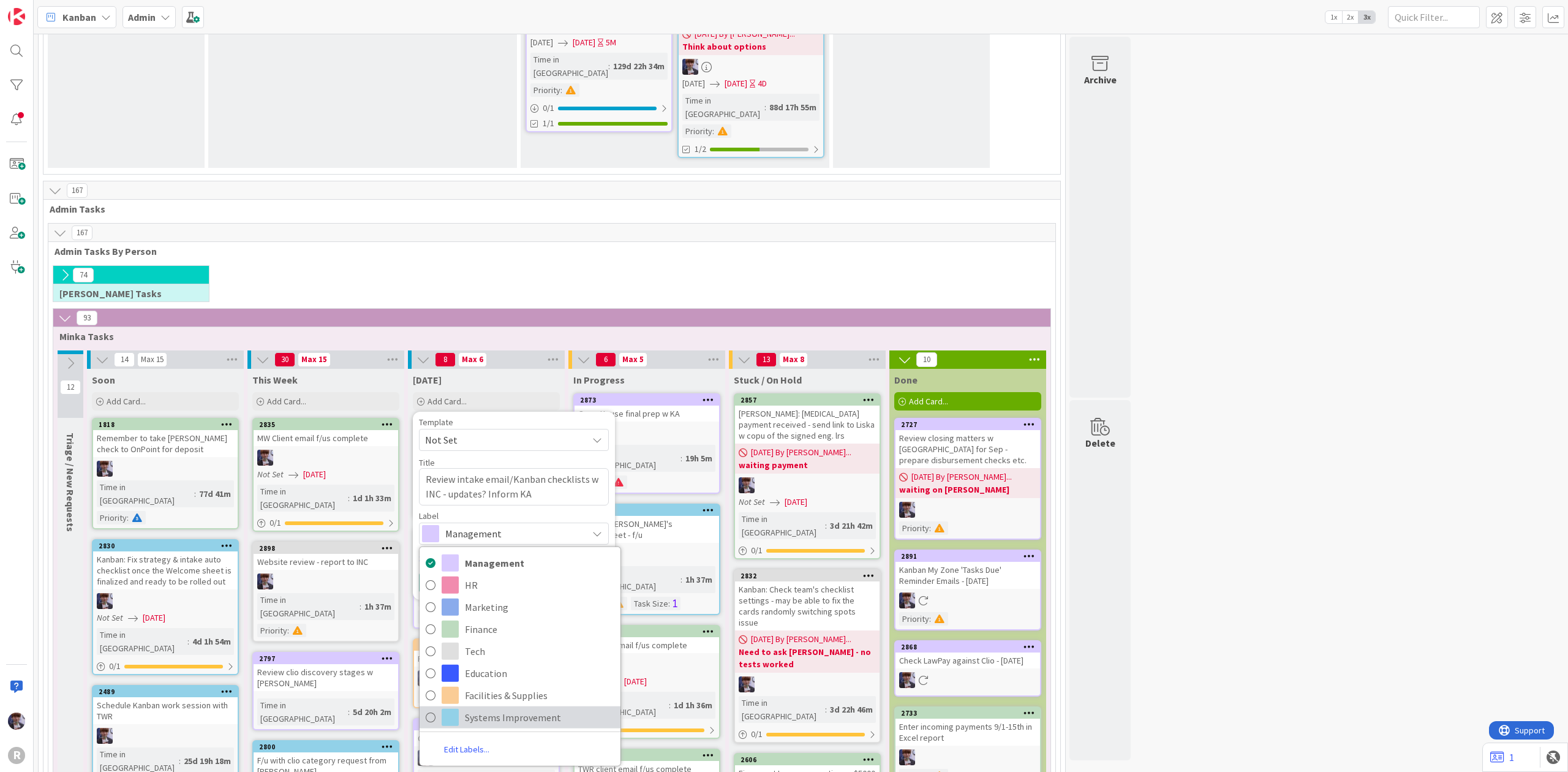
click at [505, 708] on span "Systems Improvement" at bounding box center [540, 717] width 149 height 18
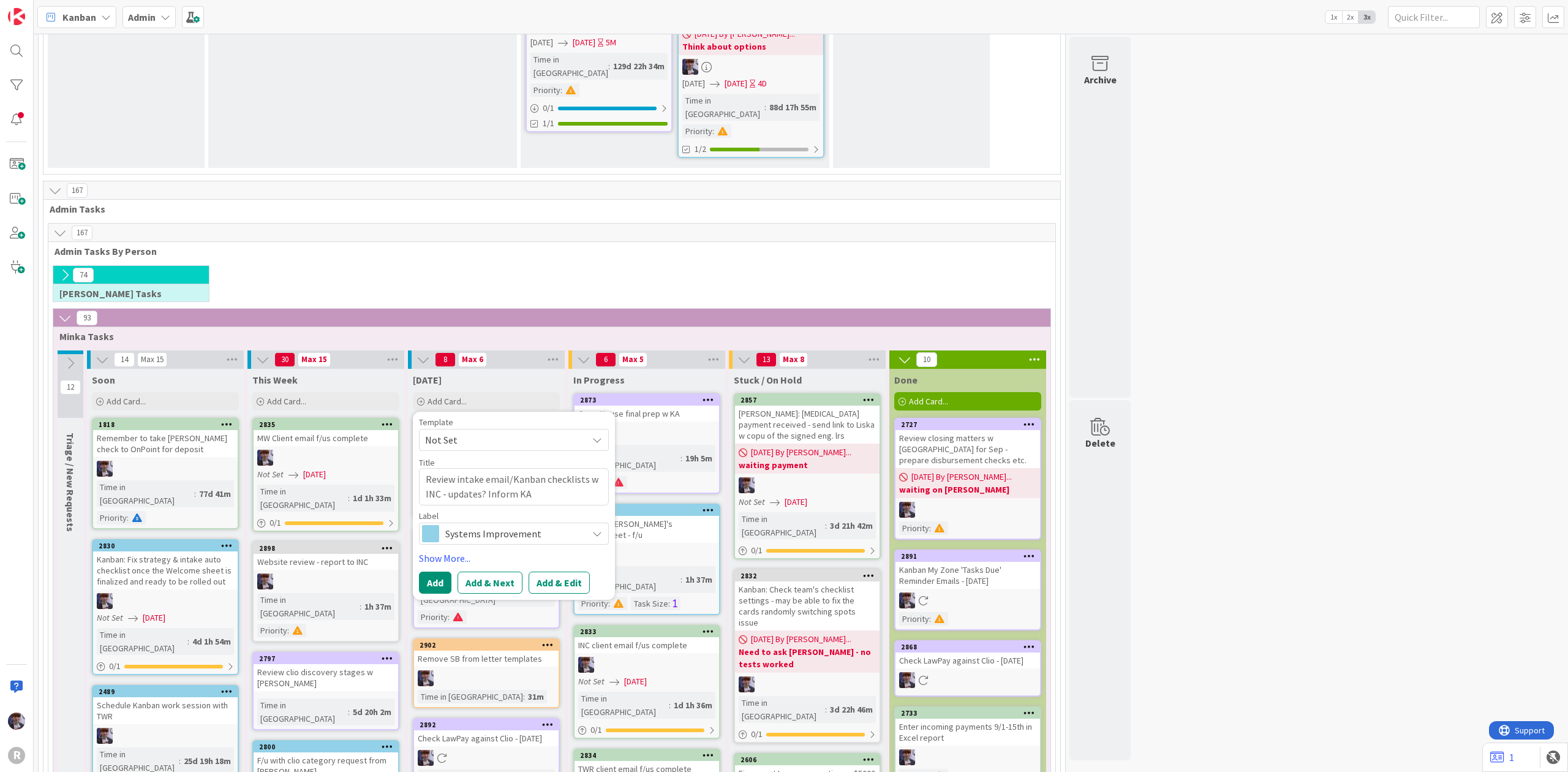
click at [454, 418] on div "Template Not Set Title 64 / 128 Review intake email/Kanban checklists w INC - u…" at bounding box center [514, 505] width 190 height 176
click at [452, 551] on link "Show More..." at bounding box center [514, 559] width 190 height 15
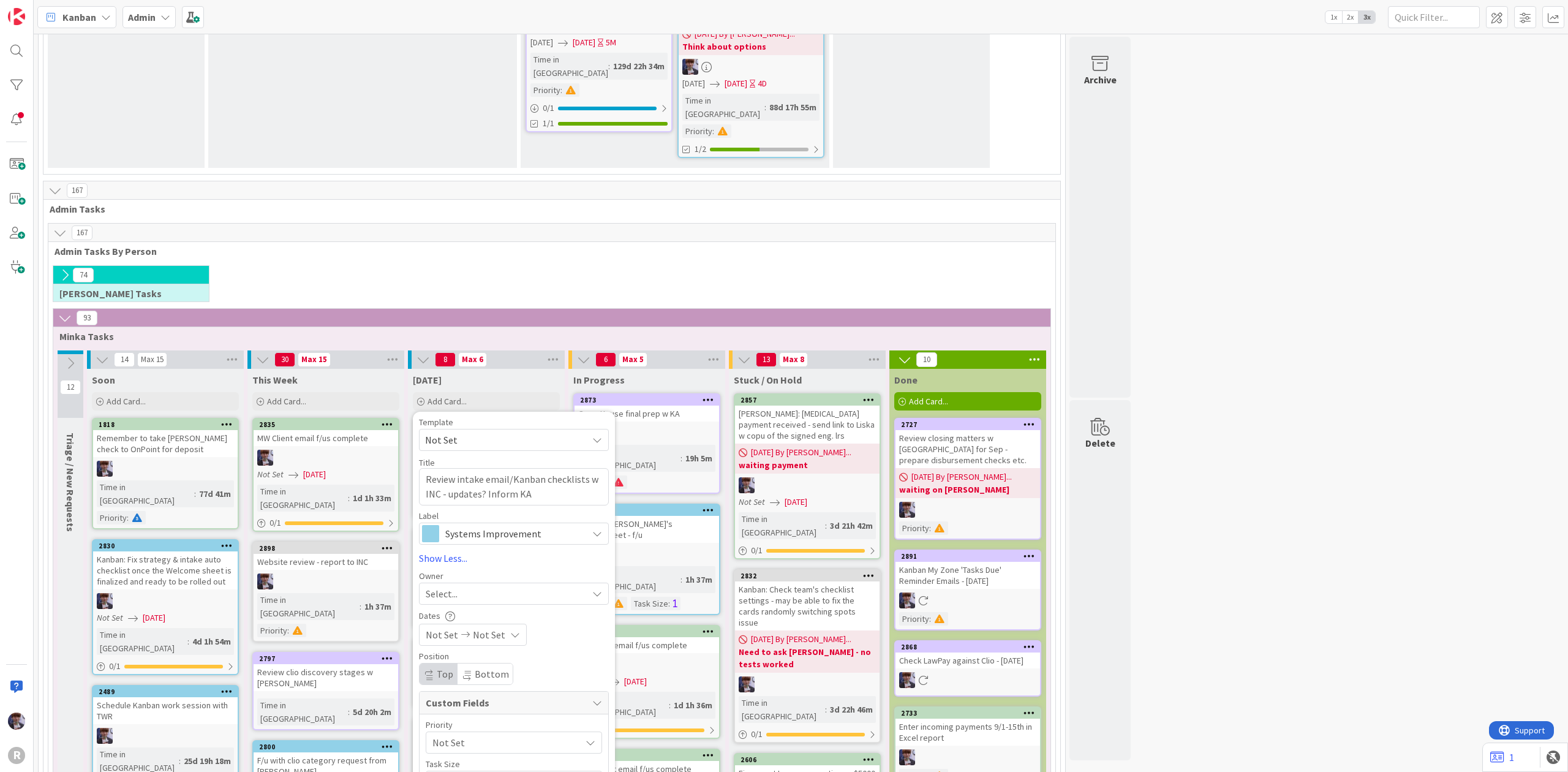
click at [473, 582] on div "Select..." at bounding box center [514, 593] width 190 height 22
click at [500, 687] on span "[PERSON_NAME]" at bounding box center [495, 697] width 59 height 18
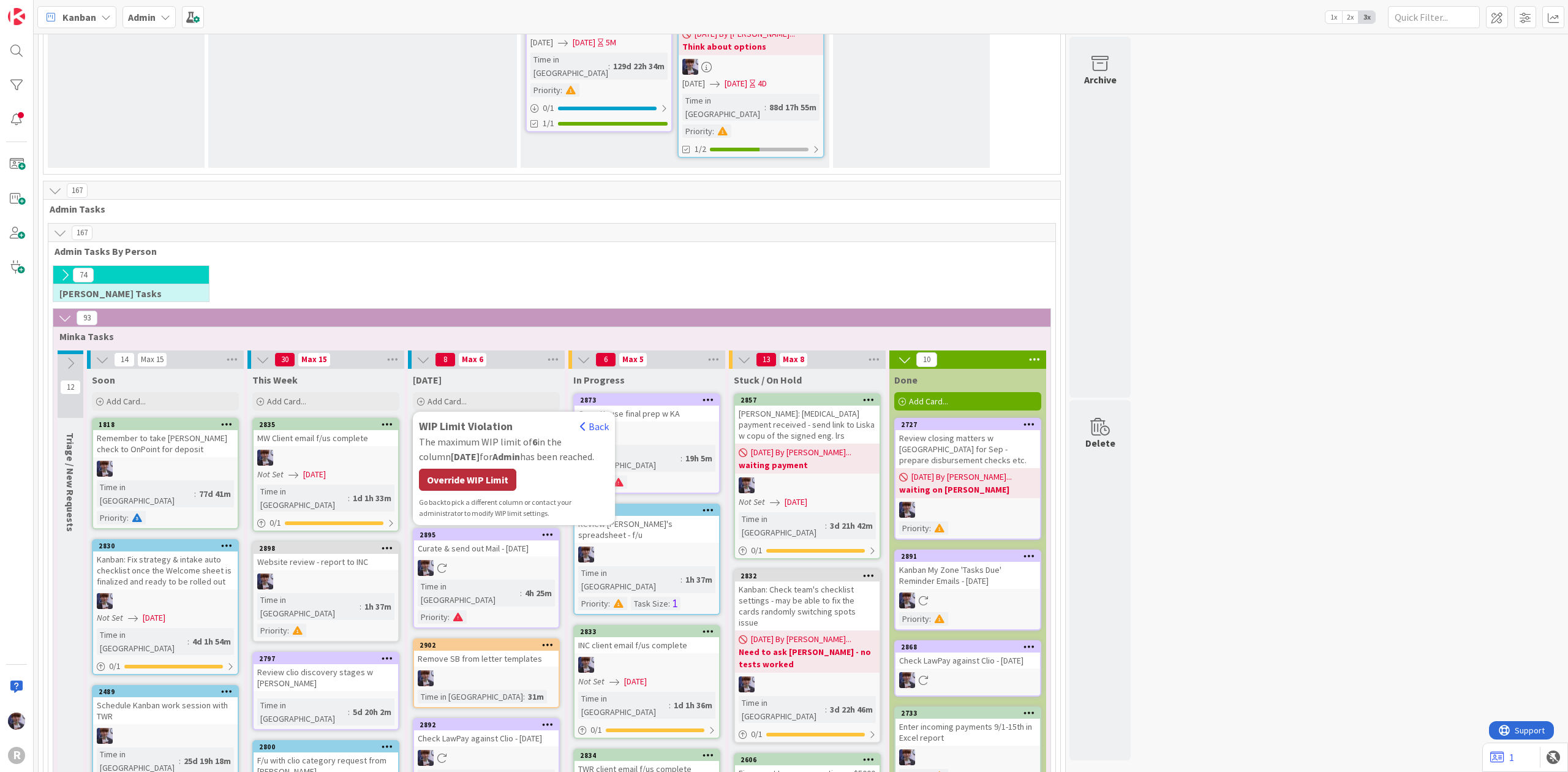
click at [466, 468] on div "Override WIP Limit" at bounding box center [467, 479] width 98 height 22
